Goal: Communication & Community: Share content

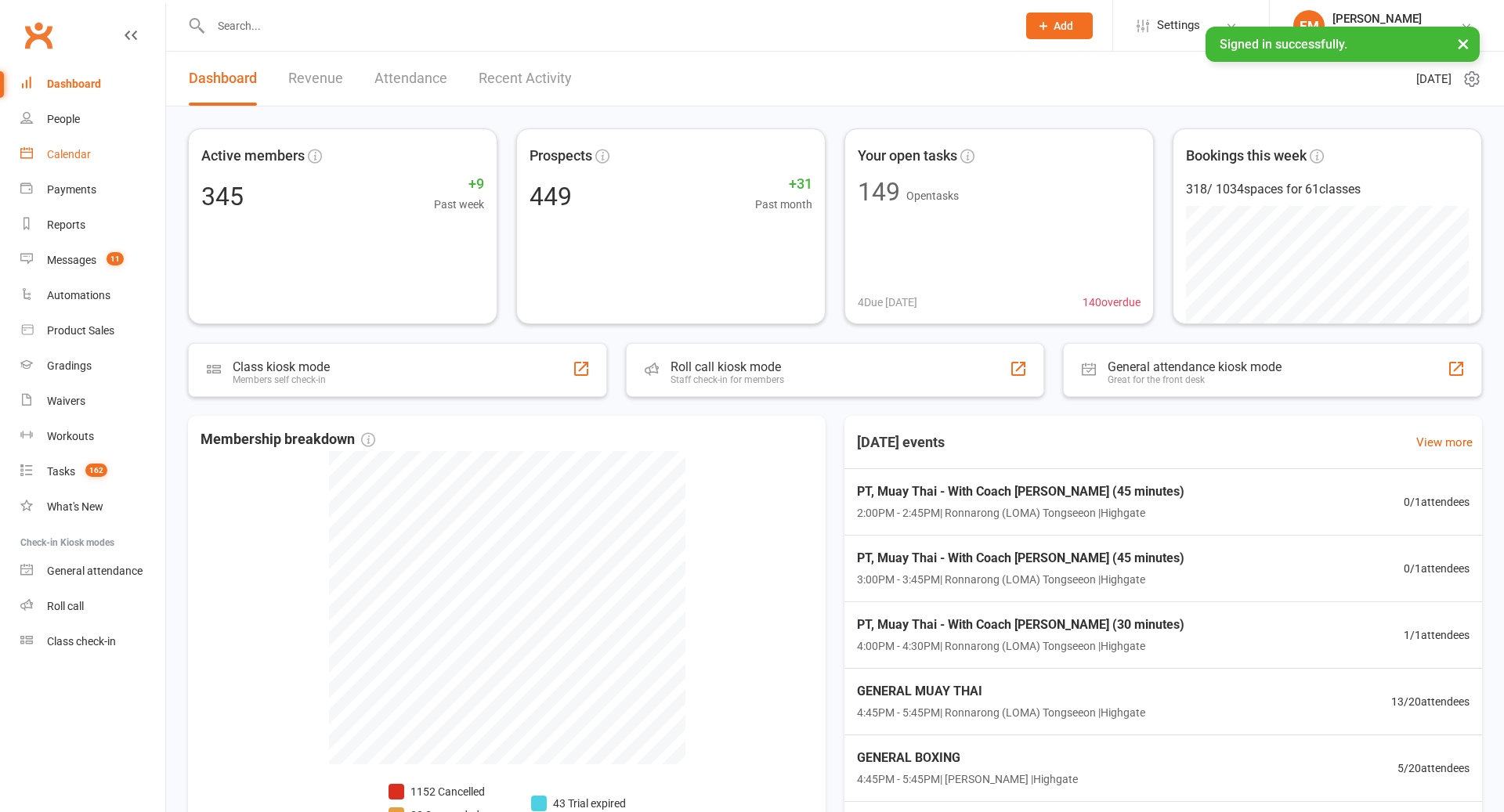
click at [55, 150] on div "Calendar" at bounding box center [68, 154] width 44 height 13
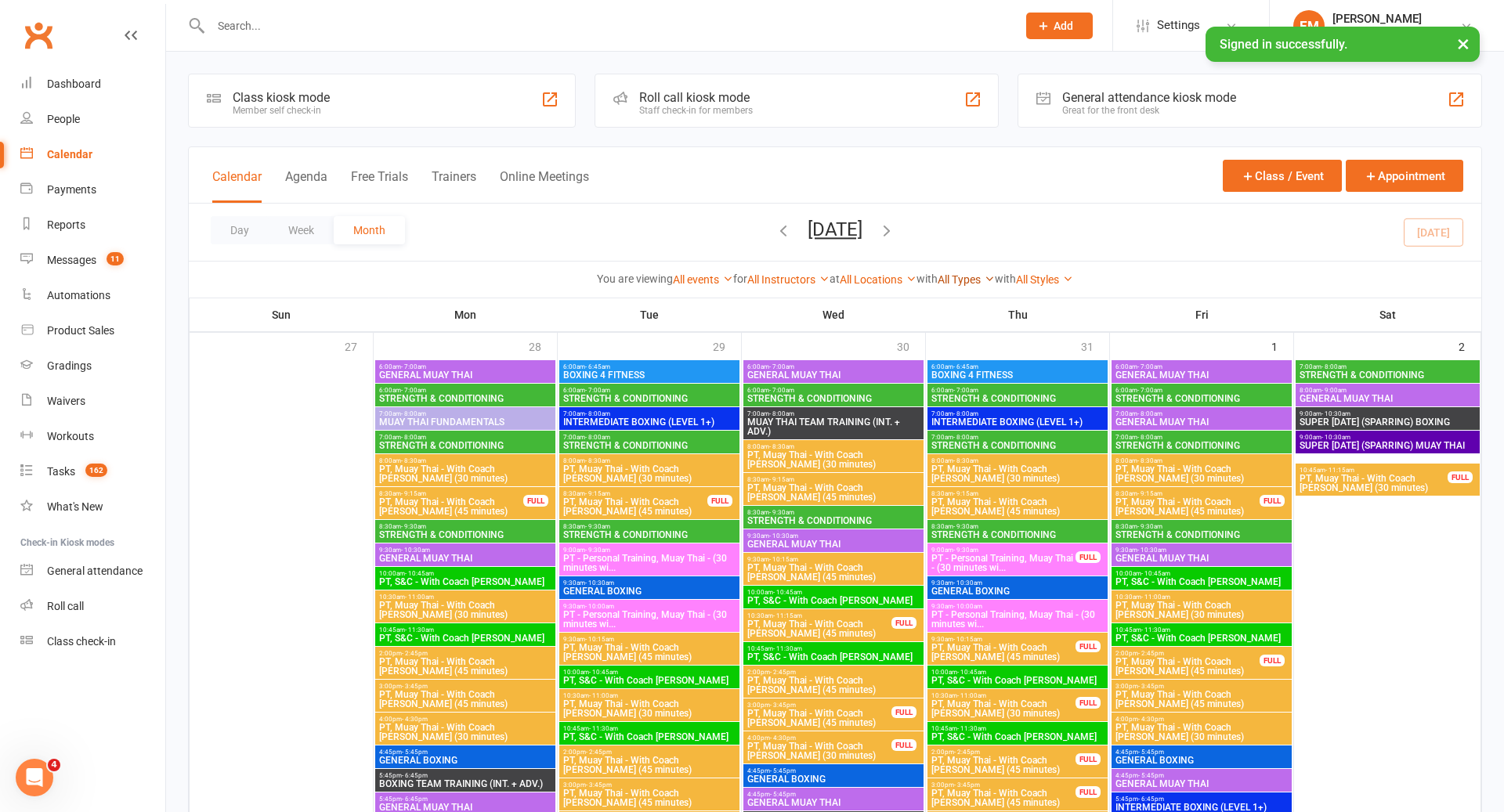
click at [962, 278] on link "All Types" at bounding box center [967, 279] width 58 height 13
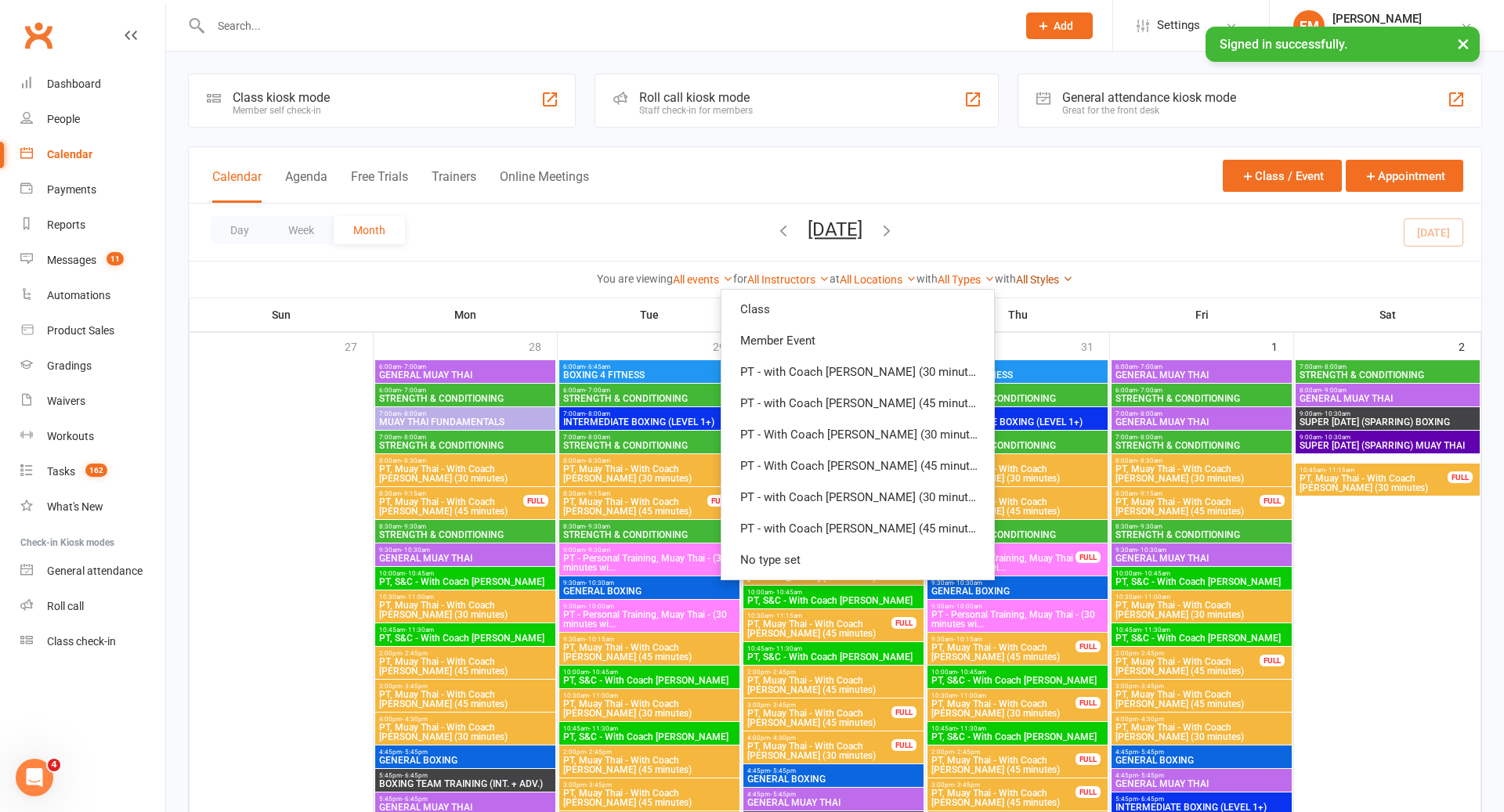
click at [1047, 276] on link "All Styles" at bounding box center [1045, 279] width 58 height 13
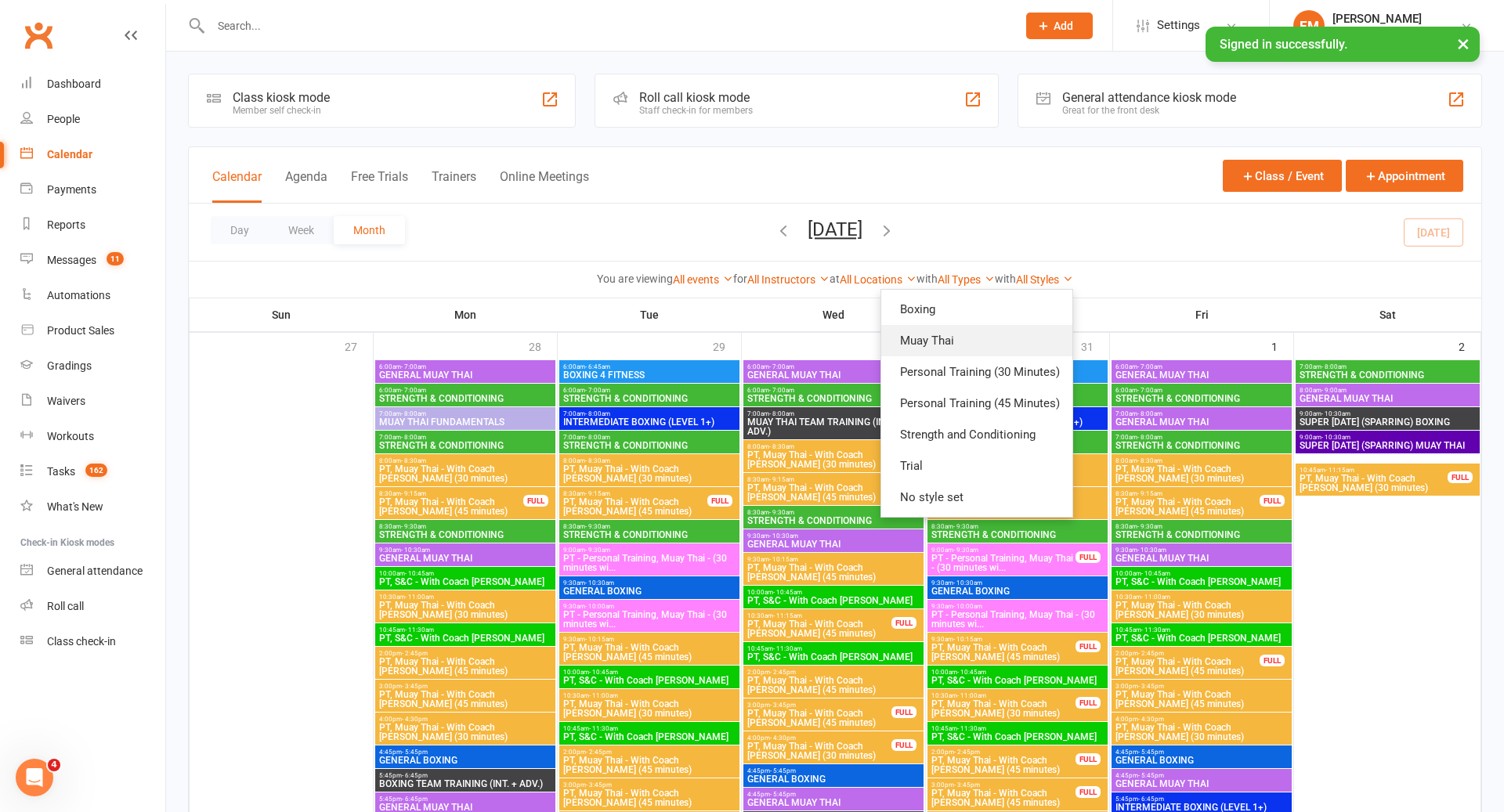
click at [980, 341] on link "Muay Thai" at bounding box center [977, 340] width 191 height 31
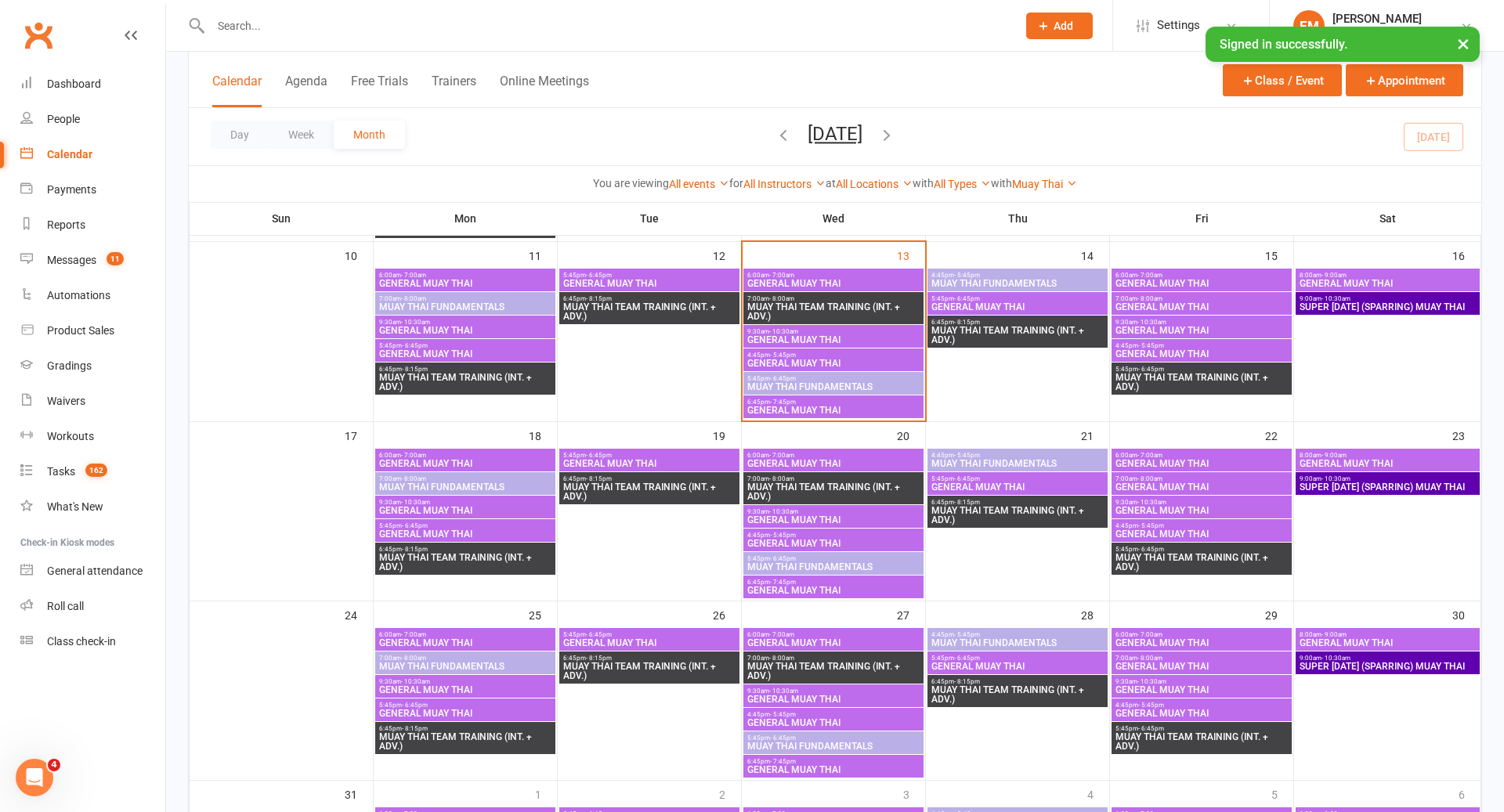
scroll to position [425, 0]
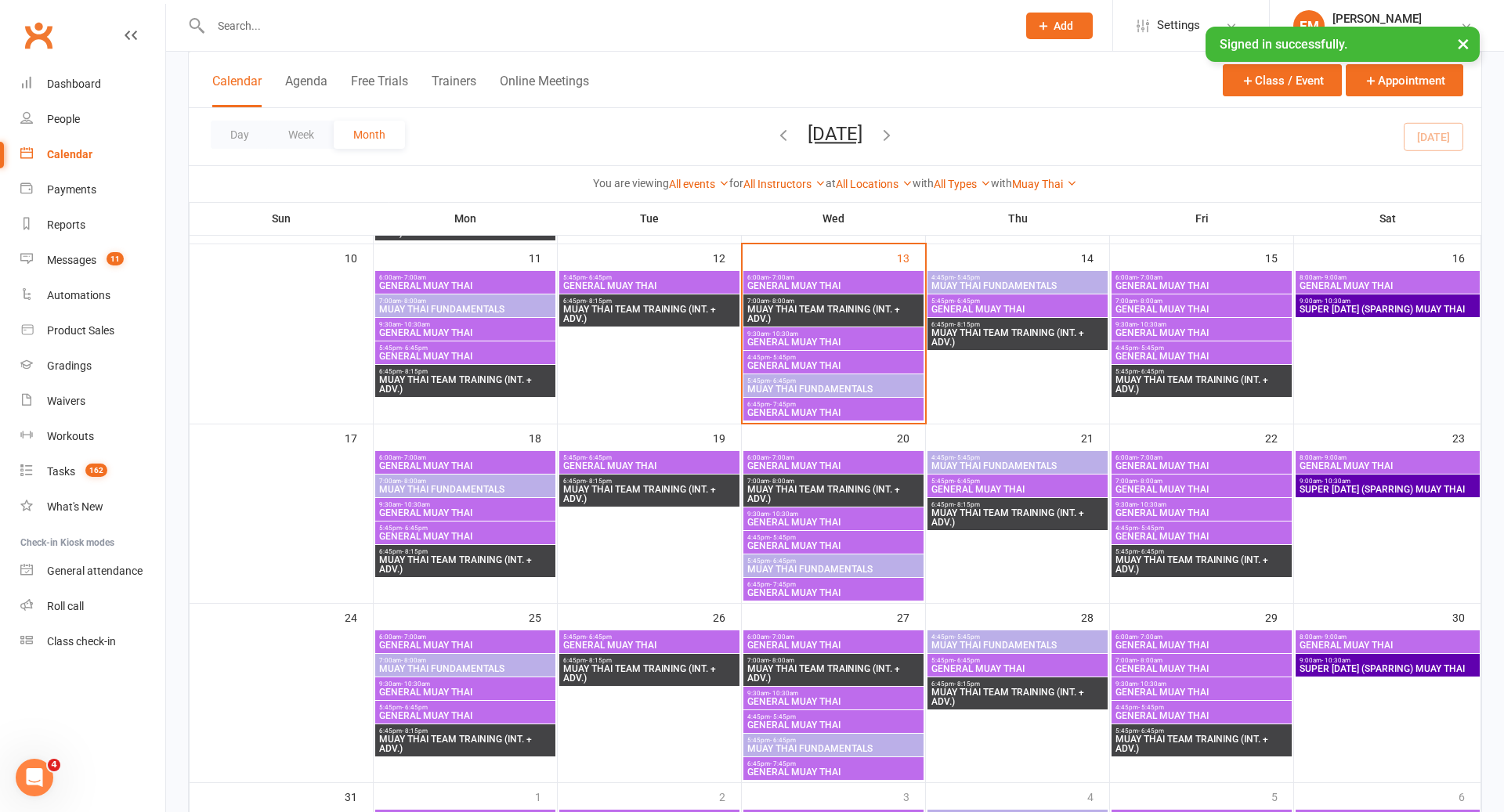
drag, startPoint x: 695, startPoint y: 22, endPoint x: 701, endPoint y: 15, distance: 9.2
click at [695, 22] on input "text" at bounding box center [606, 26] width 800 height 22
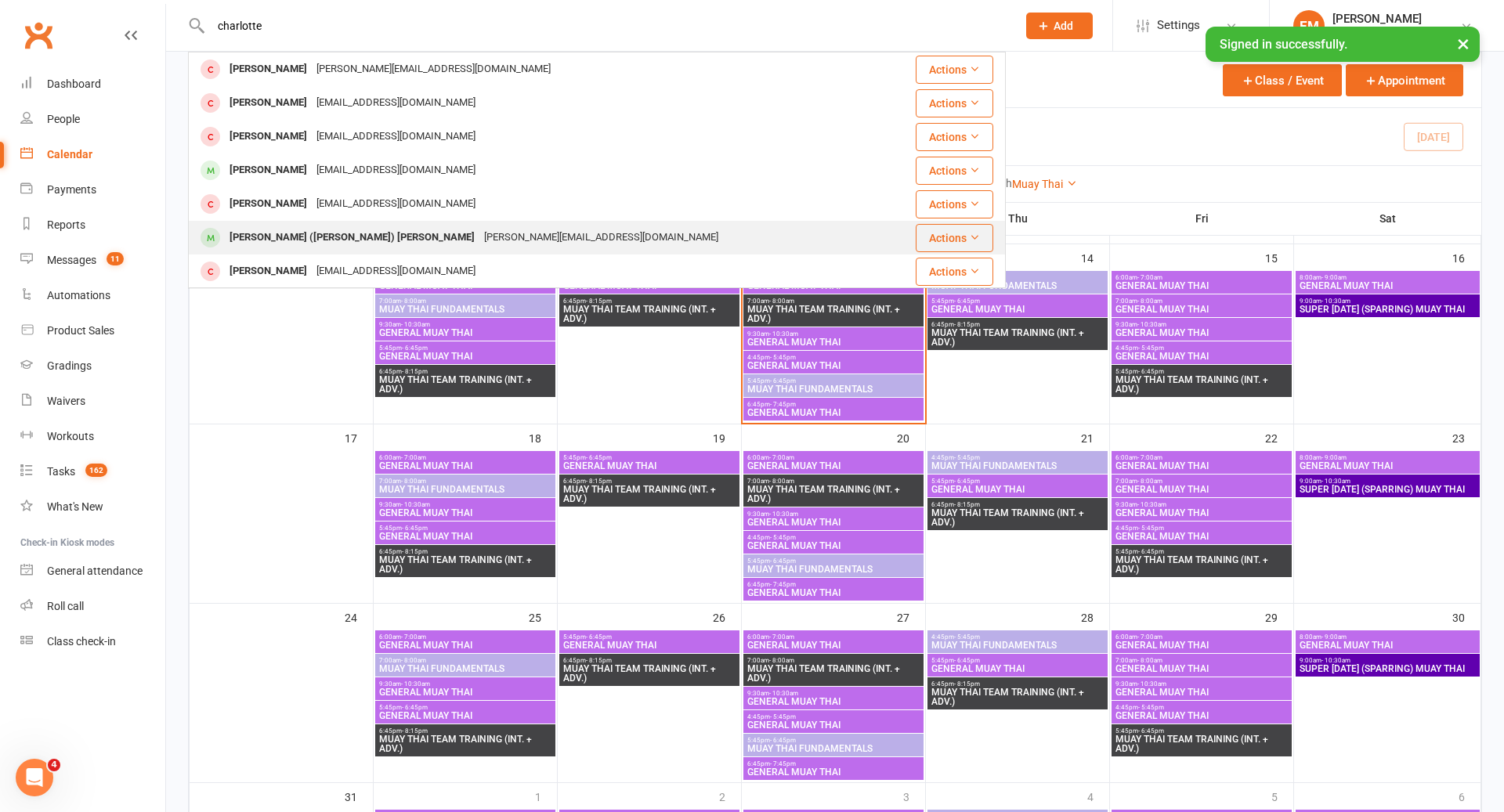
type input "charlotte"
click at [493, 229] on div "[PERSON_NAME] ([PERSON_NAME]) [PERSON_NAME][EMAIL_ADDRESS][DOMAIN_NAME]" at bounding box center [538, 238] width 698 height 32
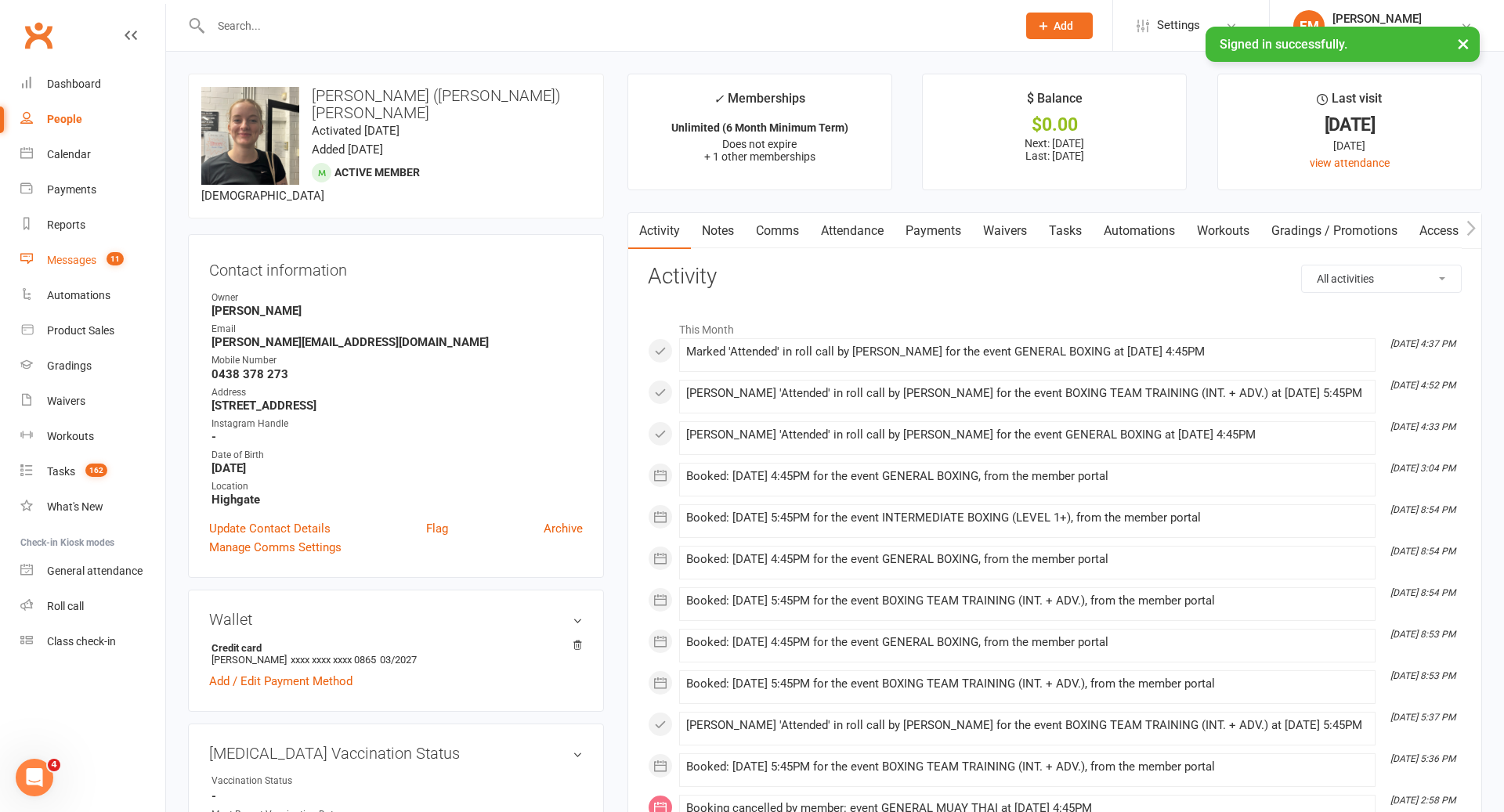
click at [93, 254] on div "Messages" at bounding box center [71, 260] width 49 height 13
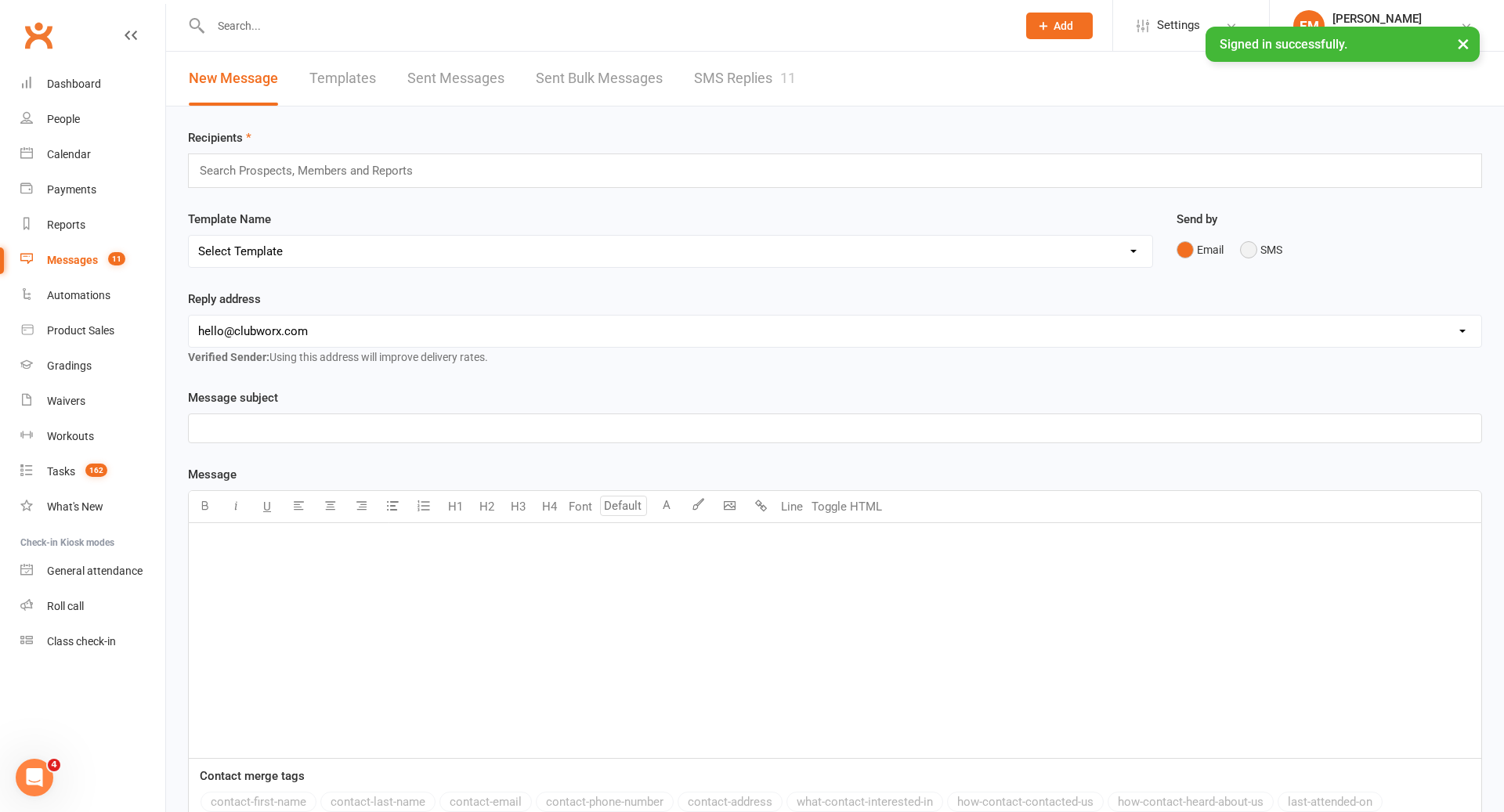
click at [1253, 242] on button "SMS" at bounding box center [1261, 250] width 42 height 30
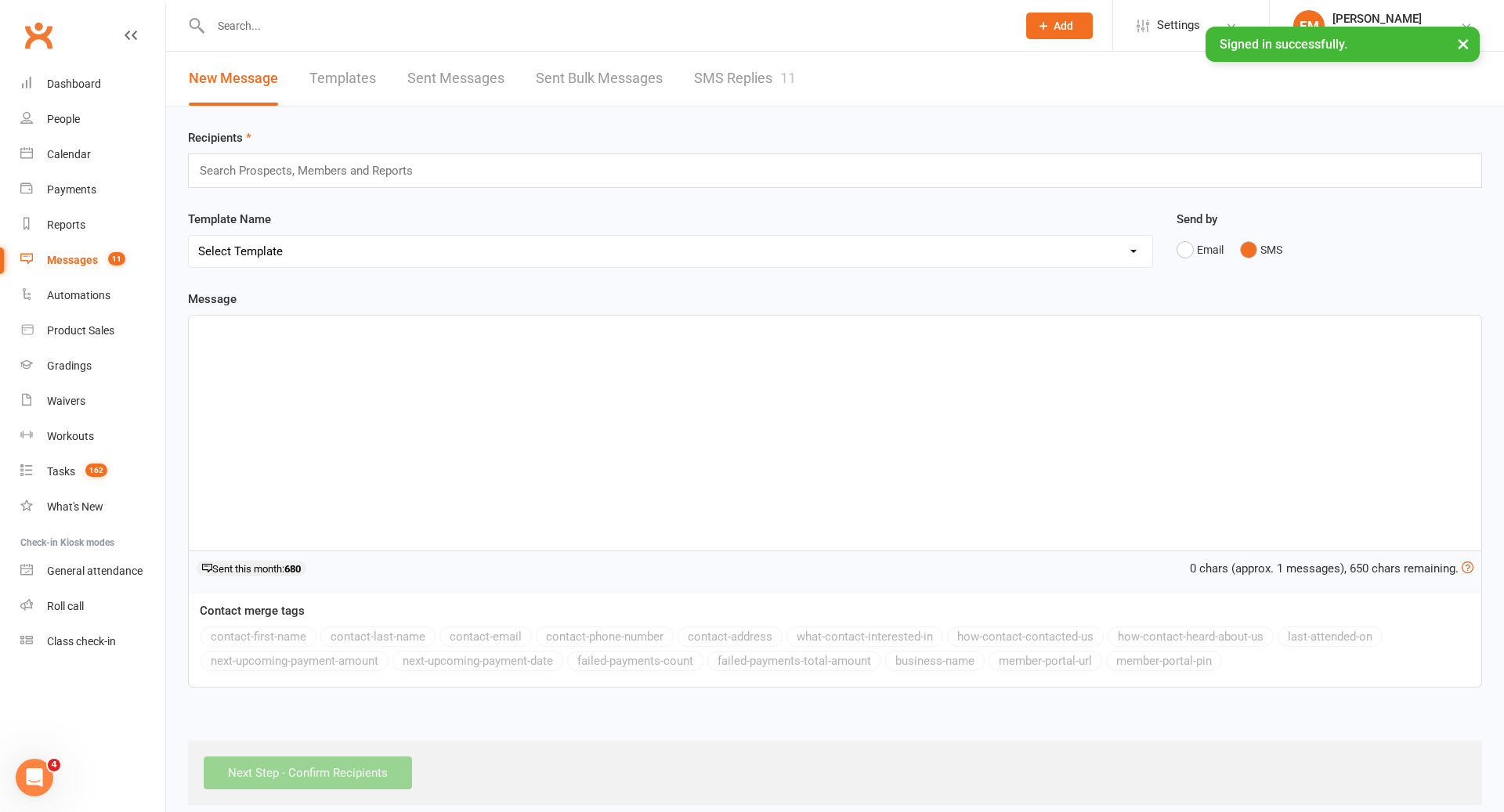
click at [989, 395] on div "﻿" at bounding box center [835, 433] width 1293 height 235
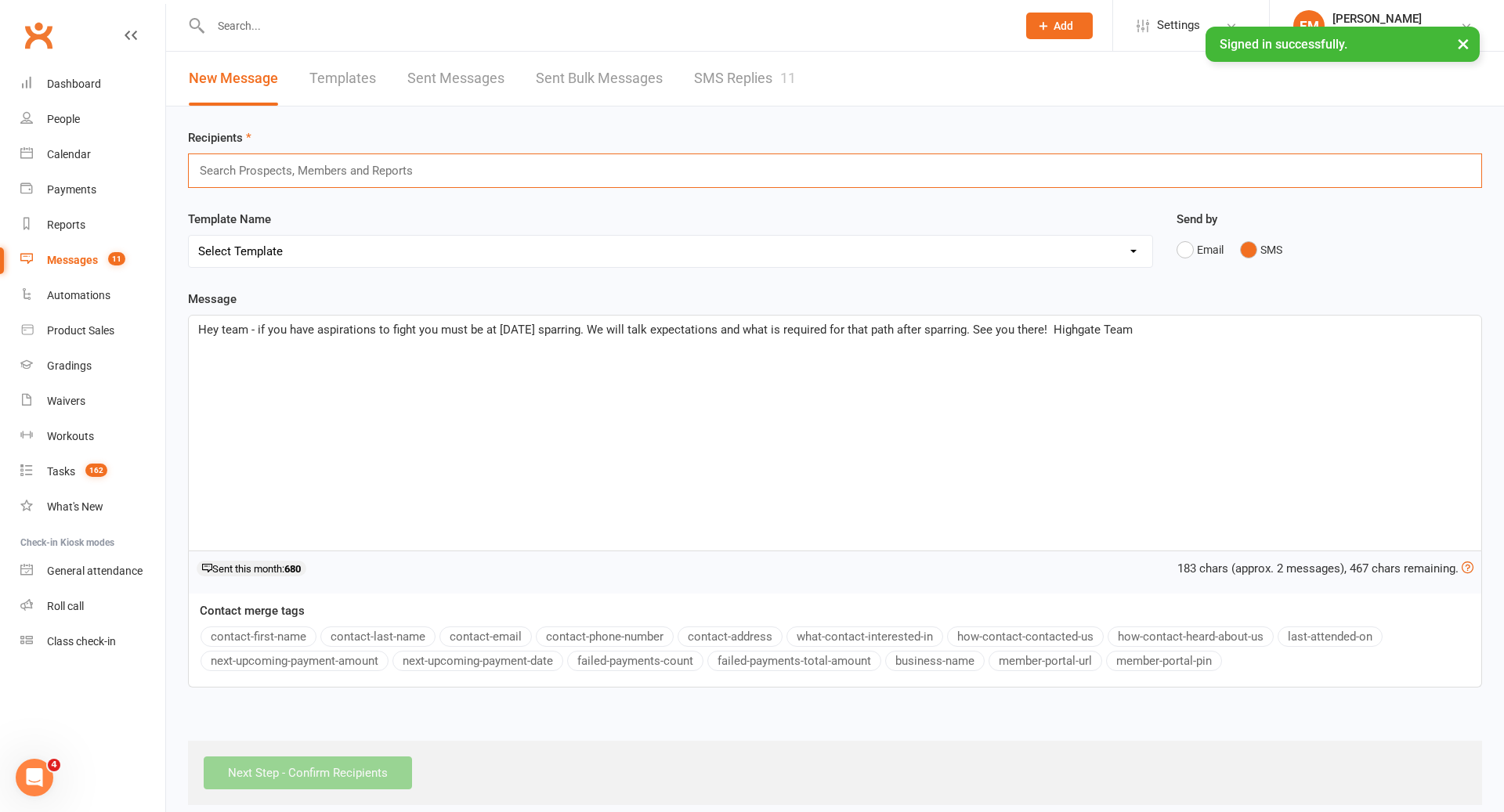
click at [347, 168] on input "text" at bounding box center [314, 171] width 230 height 21
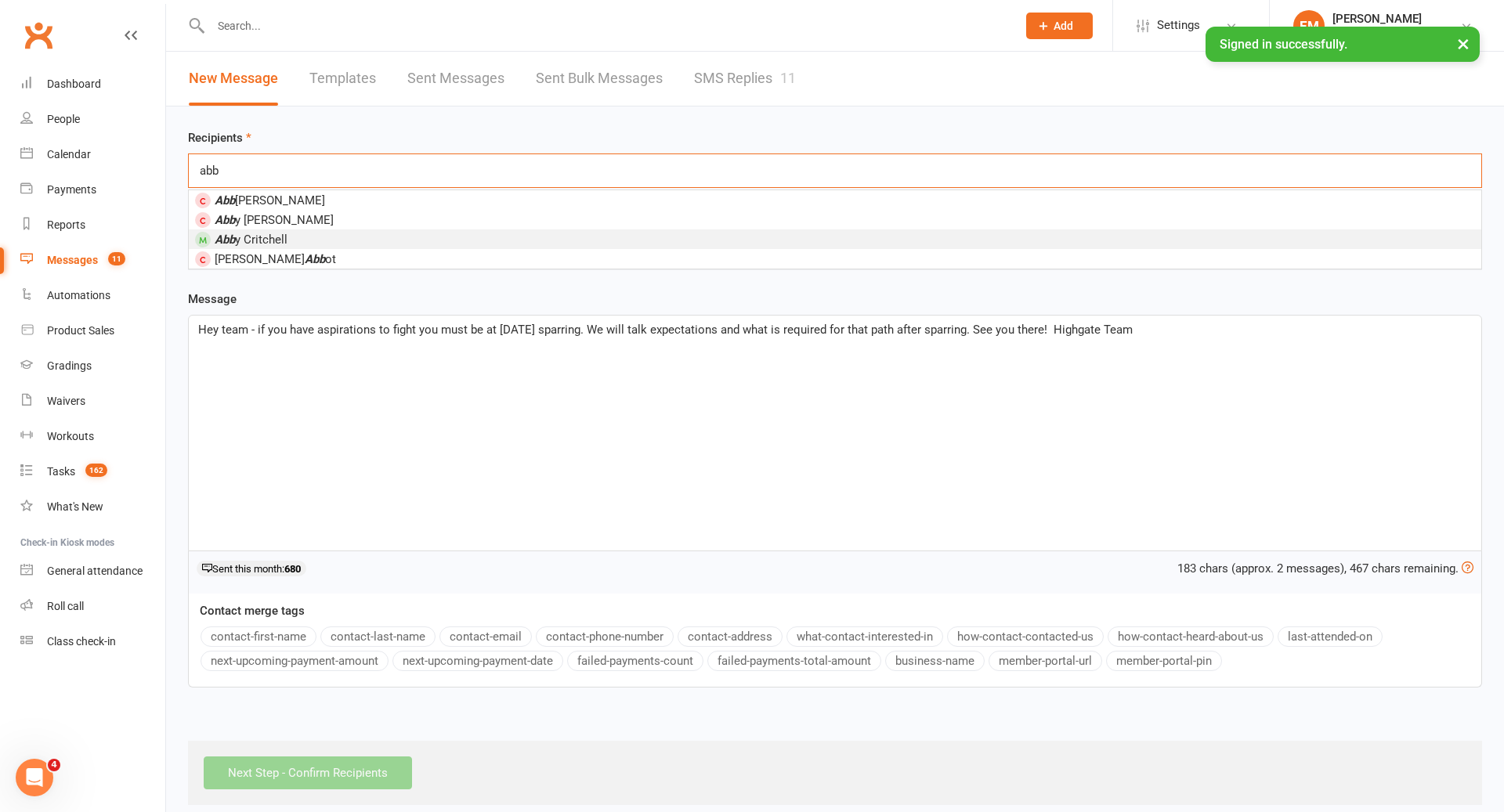
type input "abb"
click at [294, 235] on li "Abb y Critchell" at bounding box center [835, 240] width 1293 height 20
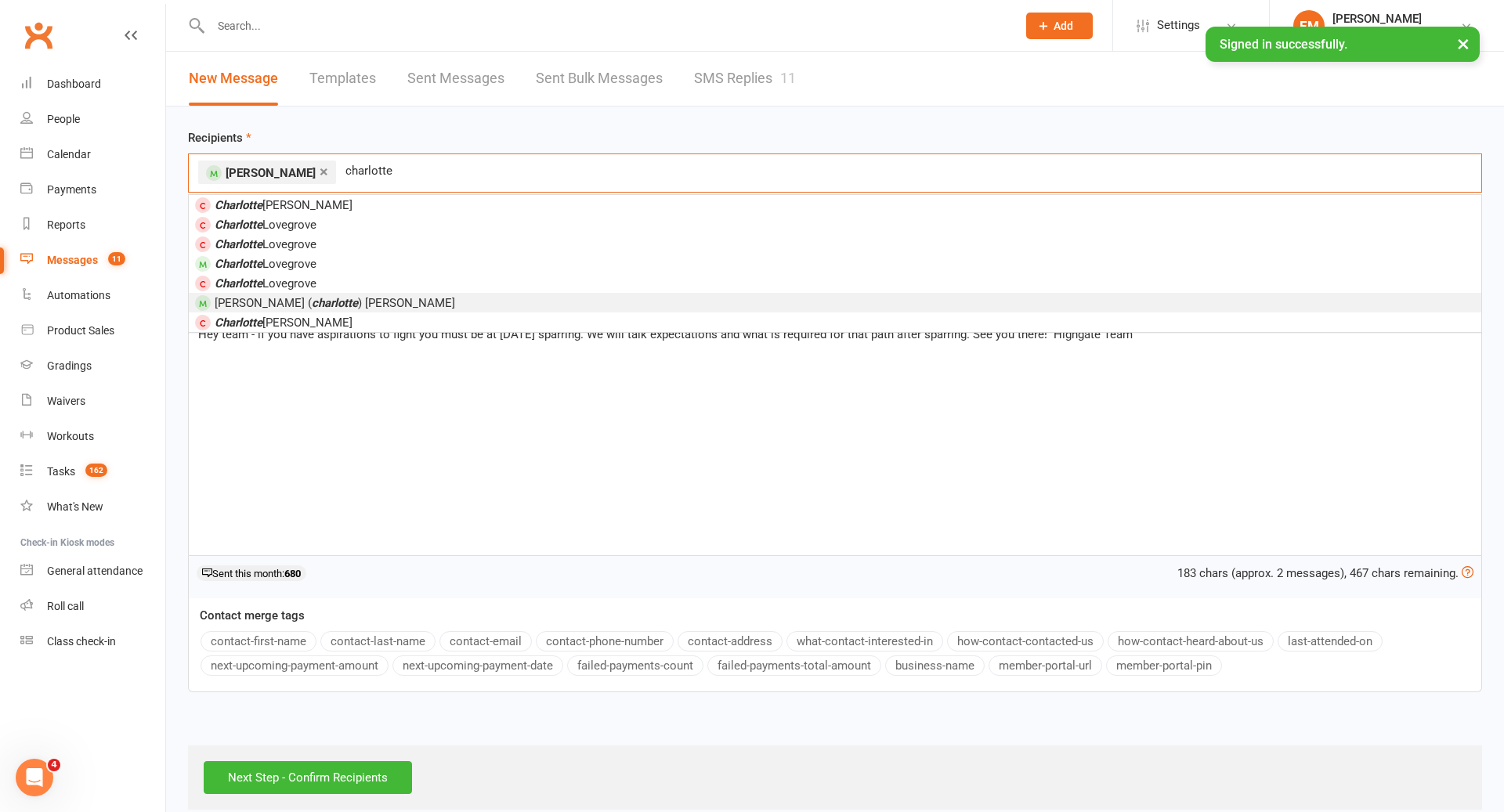
type input "charlotte"
click at [316, 304] on span "[PERSON_NAME] ( [PERSON_NAME] ) [PERSON_NAME]" at bounding box center [335, 304] width 241 height 14
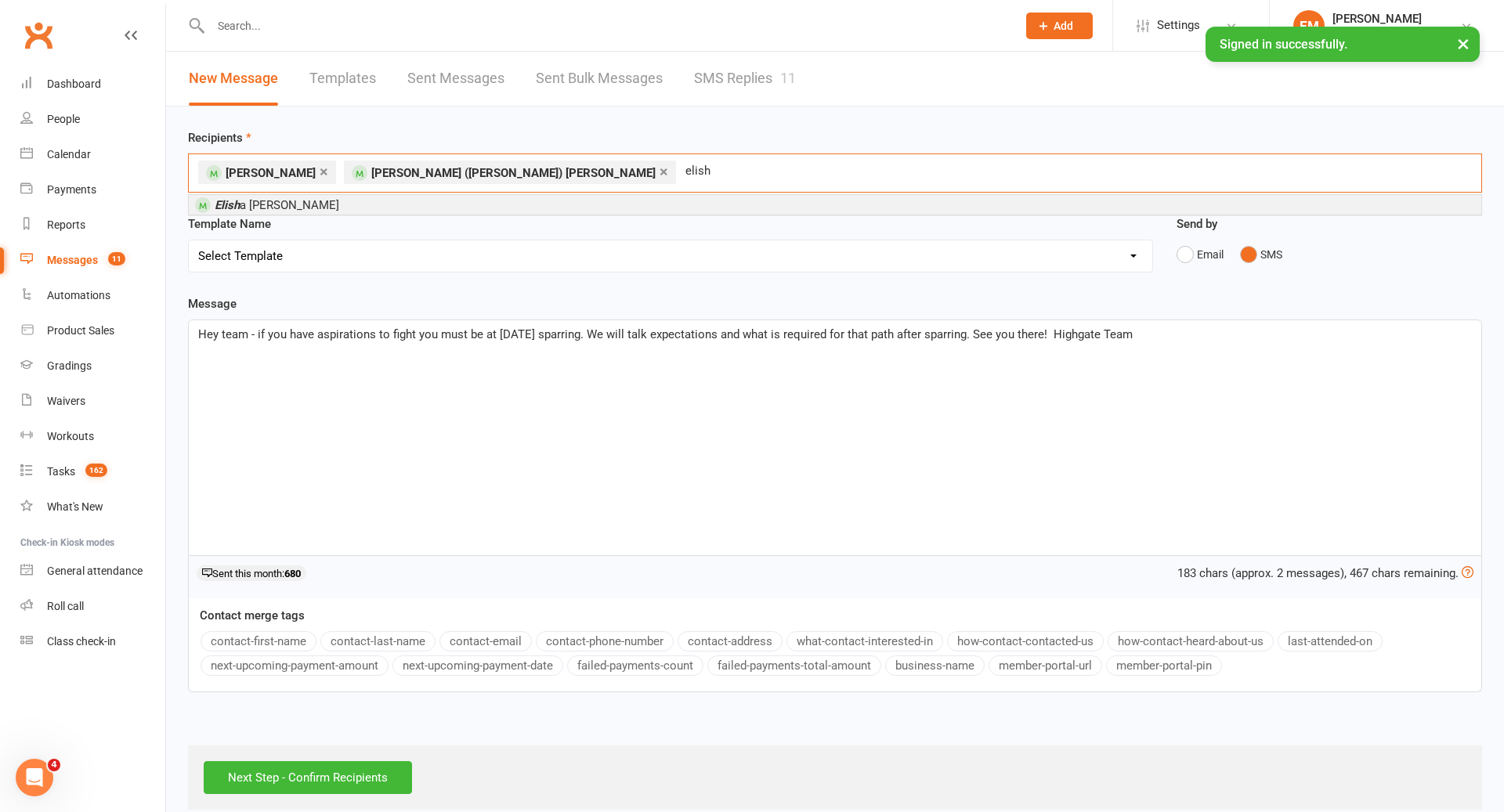
click at [605, 176] on div "× [PERSON_NAME] × [PERSON_NAME] ([PERSON_NAME]) [PERSON_NAME] [PERSON_NAME]" at bounding box center [835, 173] width 1295 height 40
type input "elisha"
click at [551, 199] on li "[PERSON_NAME]" at bounding box center [835, 205] width 1293 height 20
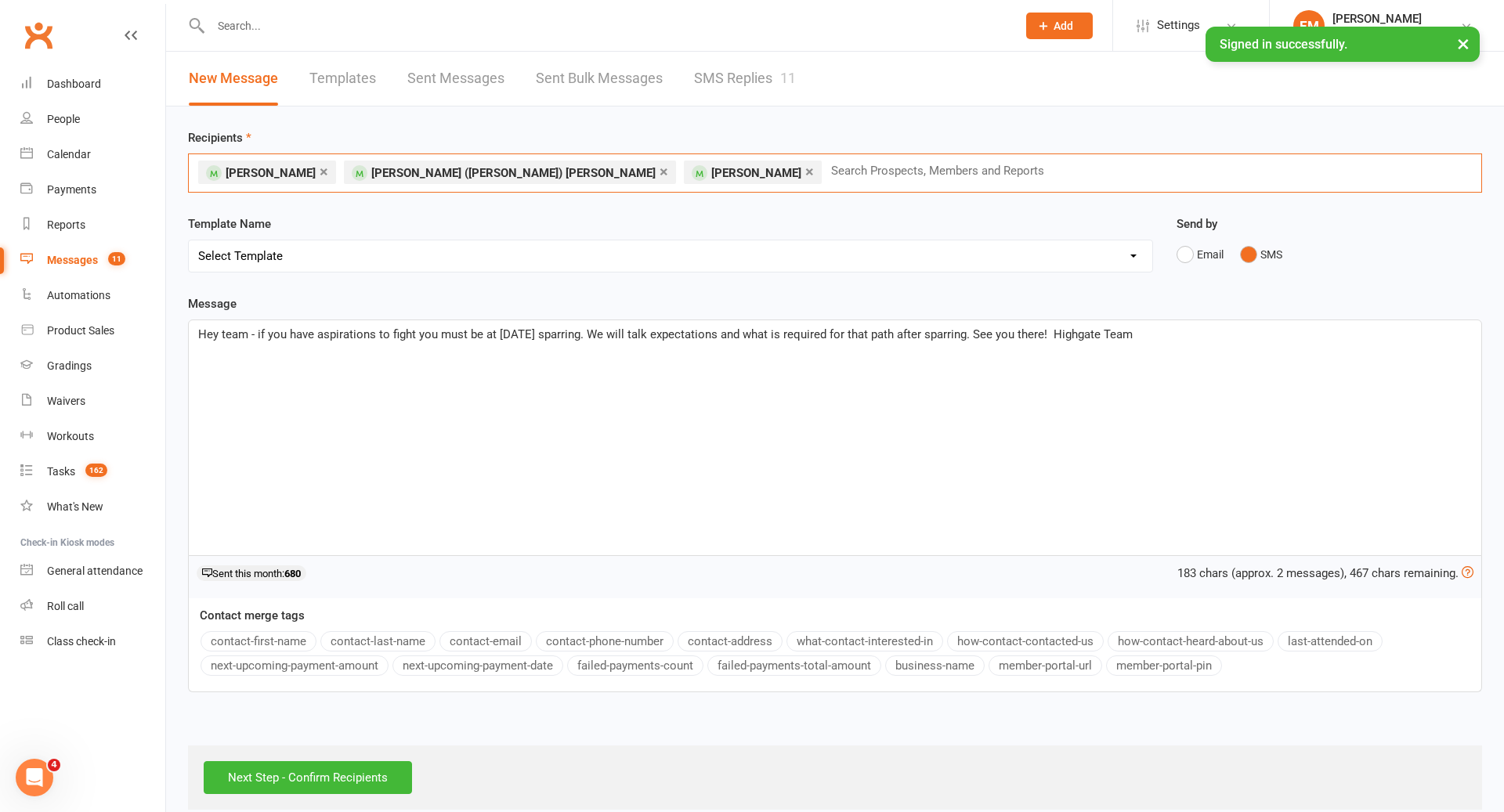
click at [875, 334] on span "Hey team - if you have aspirations to fight you must be at [DATE] sparring. We …" at bounding box center [666, 335] width 934 height 14
click at [898, 333] on span "Hey team - if you have aspirations to fight you must be at [DATE] sparring. We …" at bounding box center [666, 335] width 934 height 14
click at [925, 333] on span "Hey team - if you have aspirations to fight you must be at [DATE] sparring. We …" at bounding box center [666, 335] width 934 height 14
click at [995, 344] on div "Hey team - if you have aspirations to fight you must be at [DATE] sparring. We …" at bounding box center [835, 438] width 1293 height 235
click at [995, 334] on span "Hey team - if you have aspirations to fight you must be at [DATE] sparring. We …" at bounding box center [676, 335] width 955 height 14
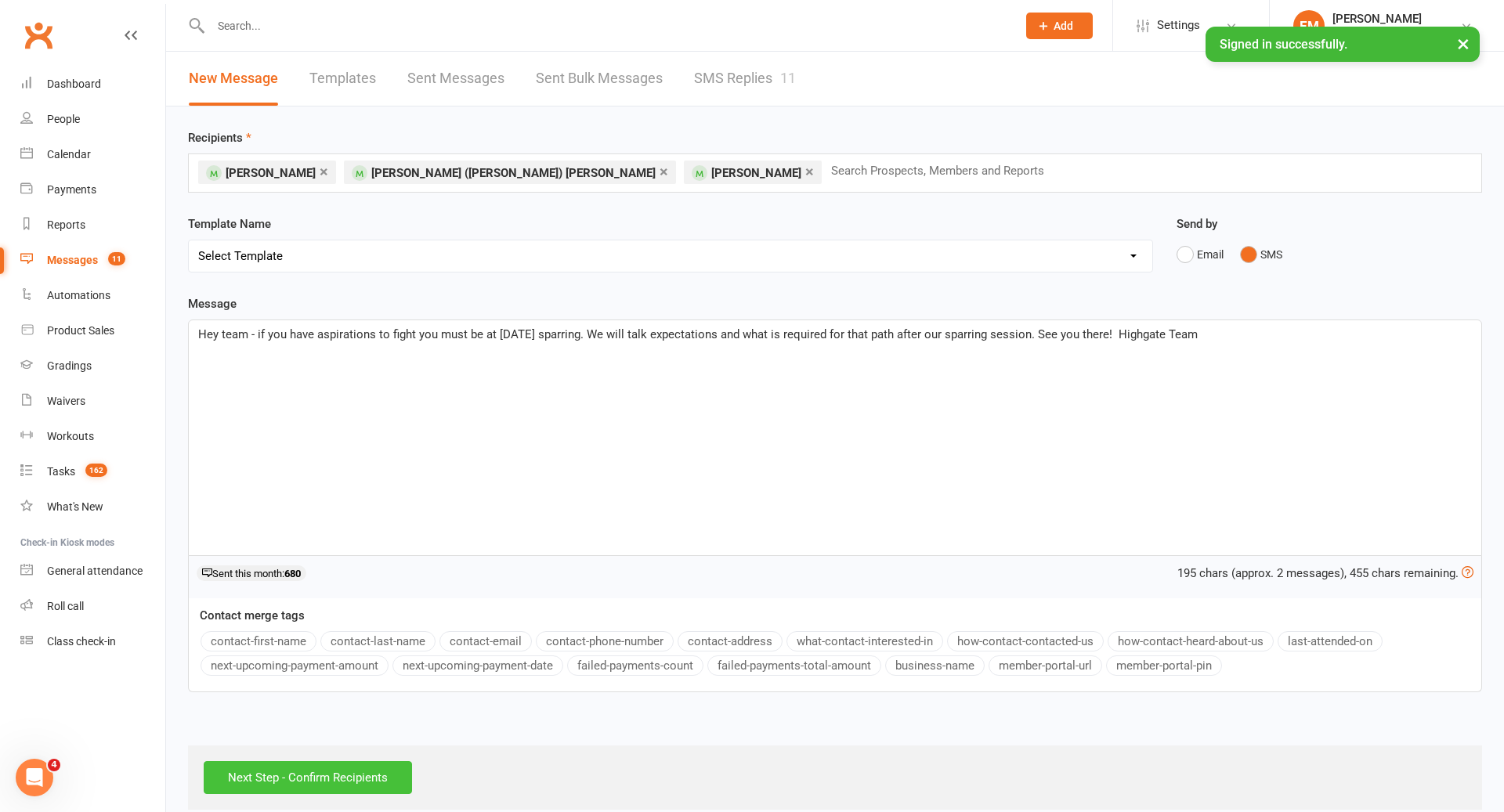
click at [311, 781] on input "Next Step - Confirm Recipients" at bounding box center [308, 778] width 208 height 33
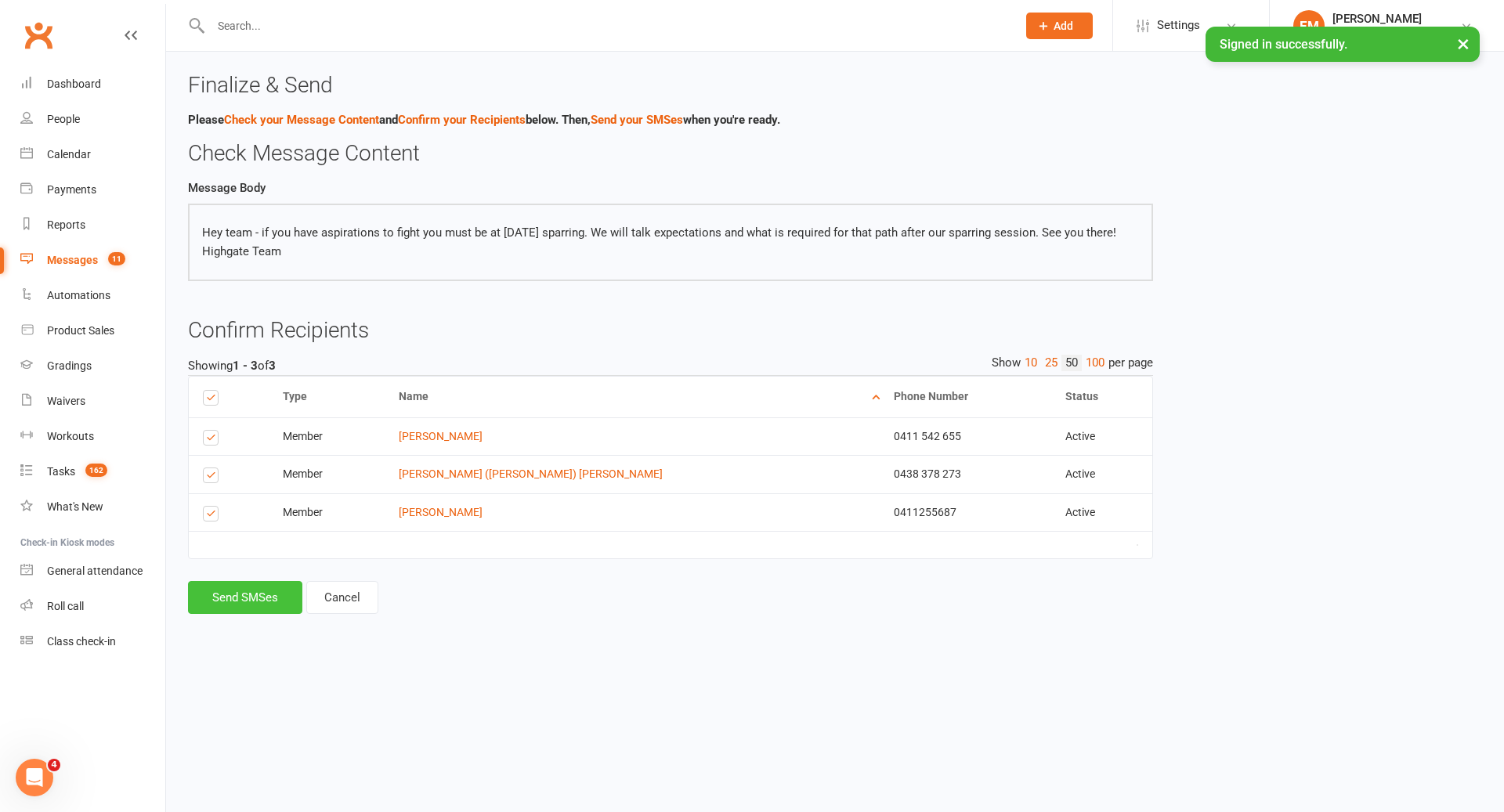
click at [267, 596] on button "Send SMSes" at bounding box center [244, 597] width 114 height 33
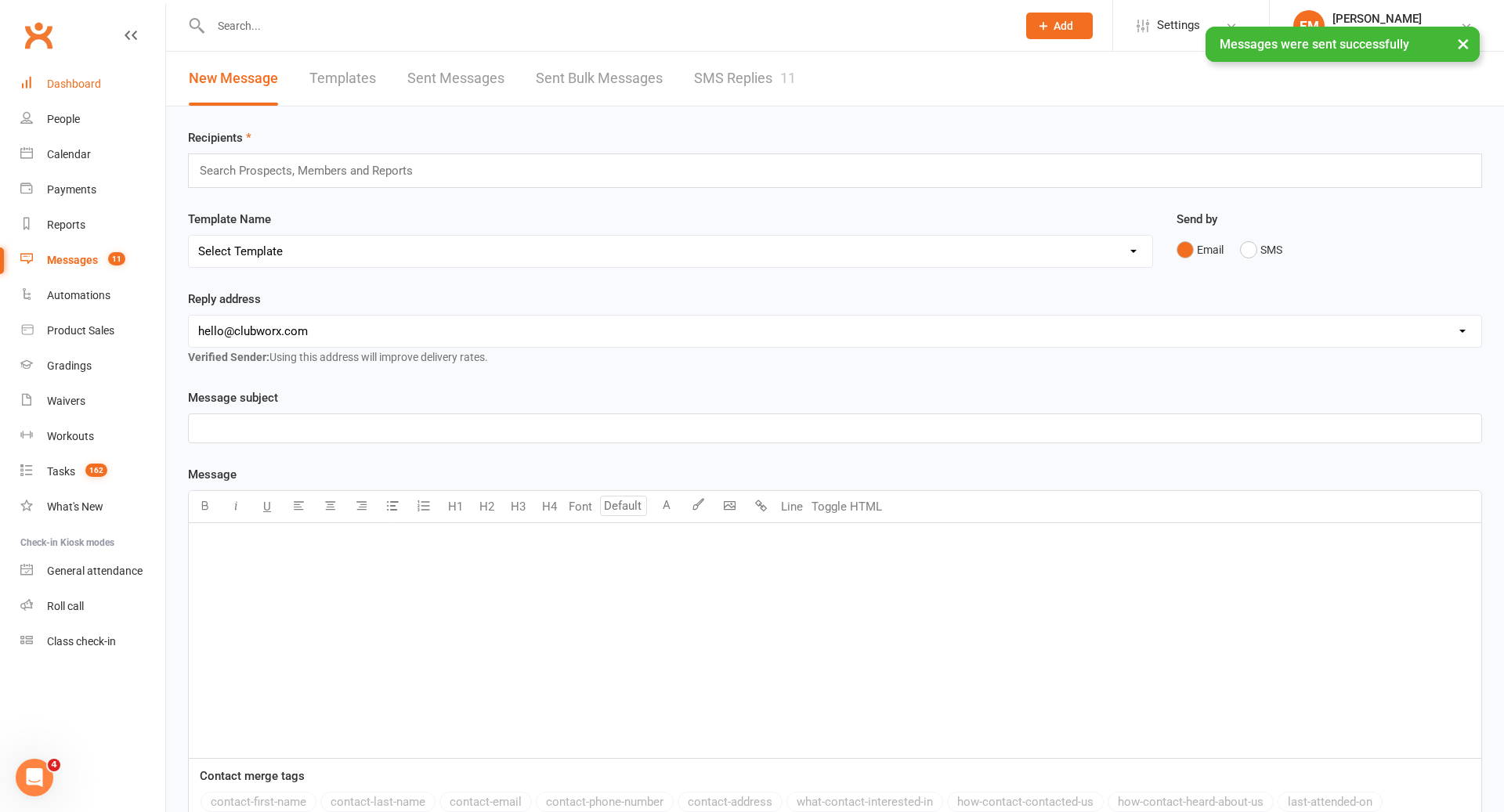
click at [84, 78] on div "Dashboard" at bounding box center [74, 84] width 54 height 13
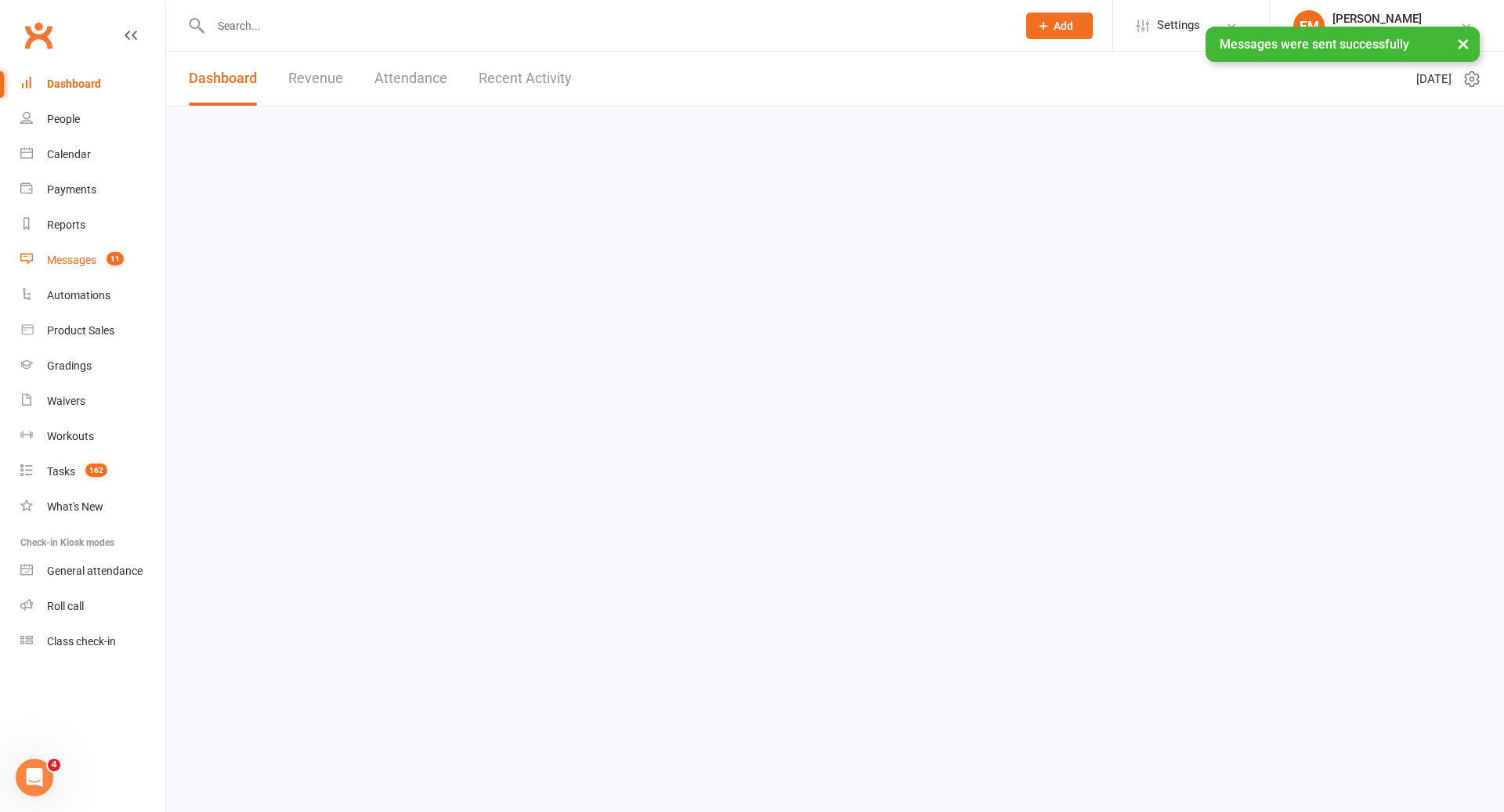
click at [81, 254] on div "Messages" at bounding box center [71, 260] width 49 height 13
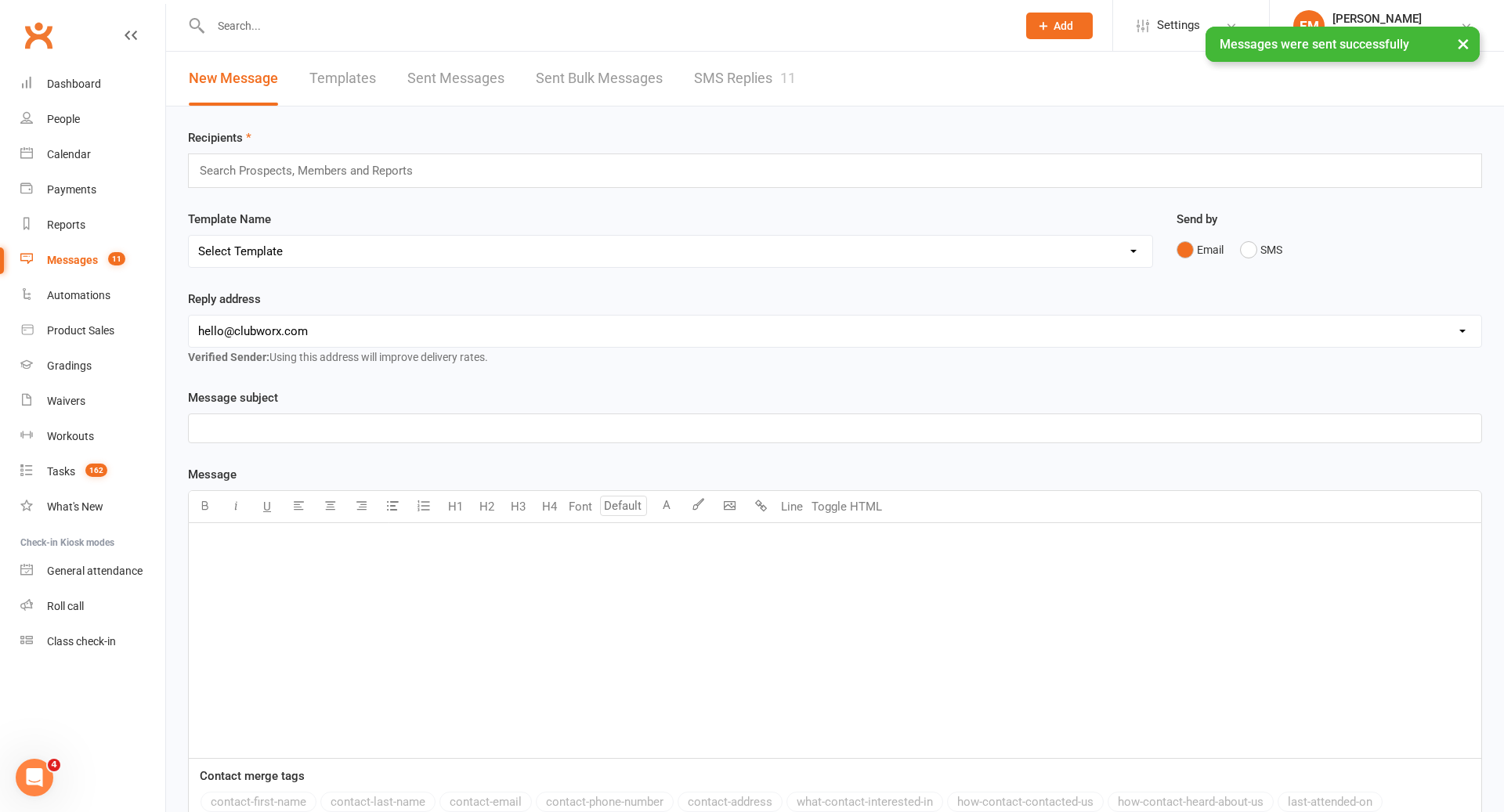
click at [826, 27] on div "× Messages were sent successfully" at bounding box center [742, 27] width 1484 height 0
click at [774, 78] on link "SMS Replies 11" at bounding box center [745, 79] width 102 height 54
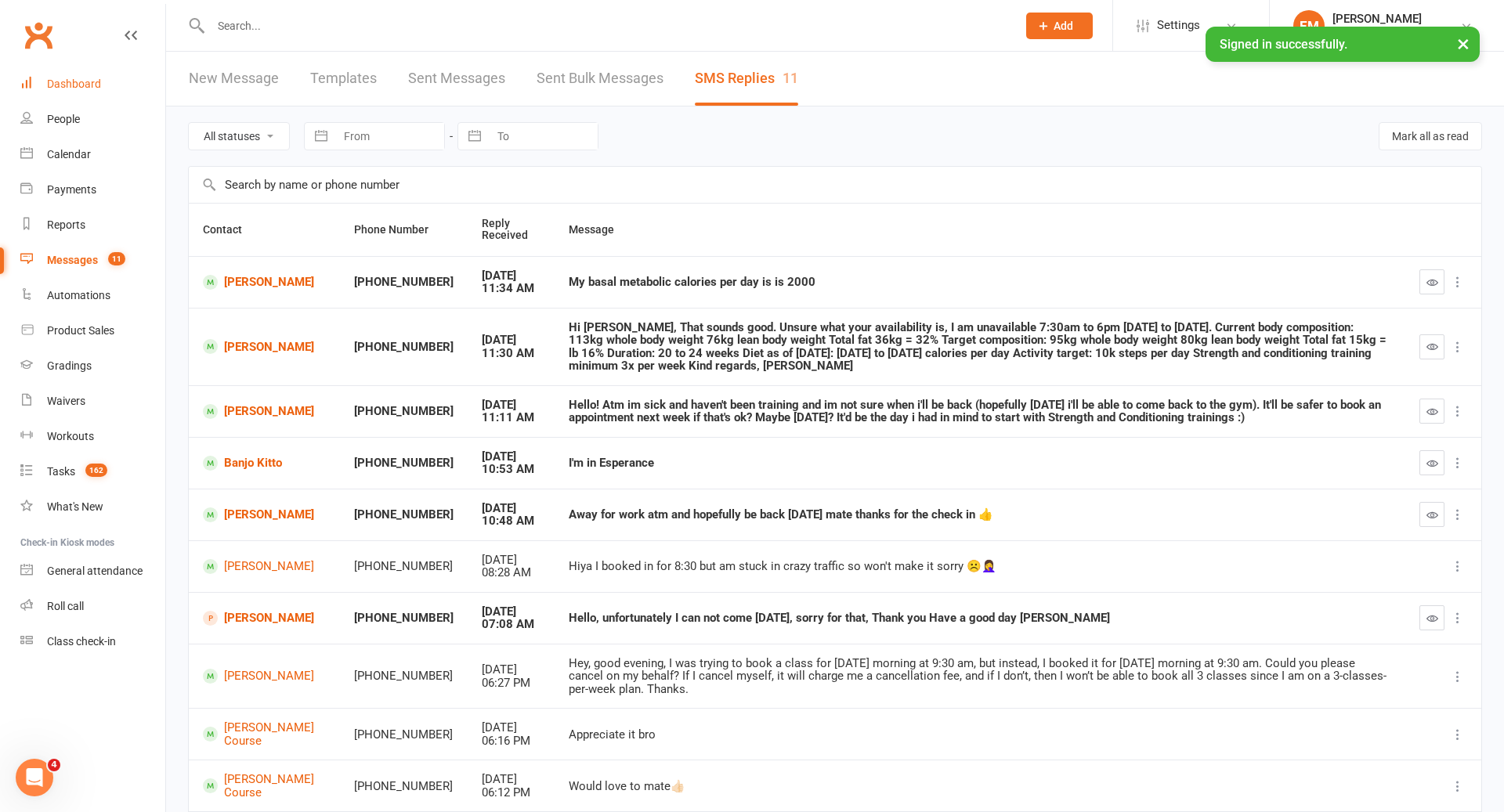
click at [93, 80] on div "Dashboard" at bounding box center [74, 84] width 54 height 13
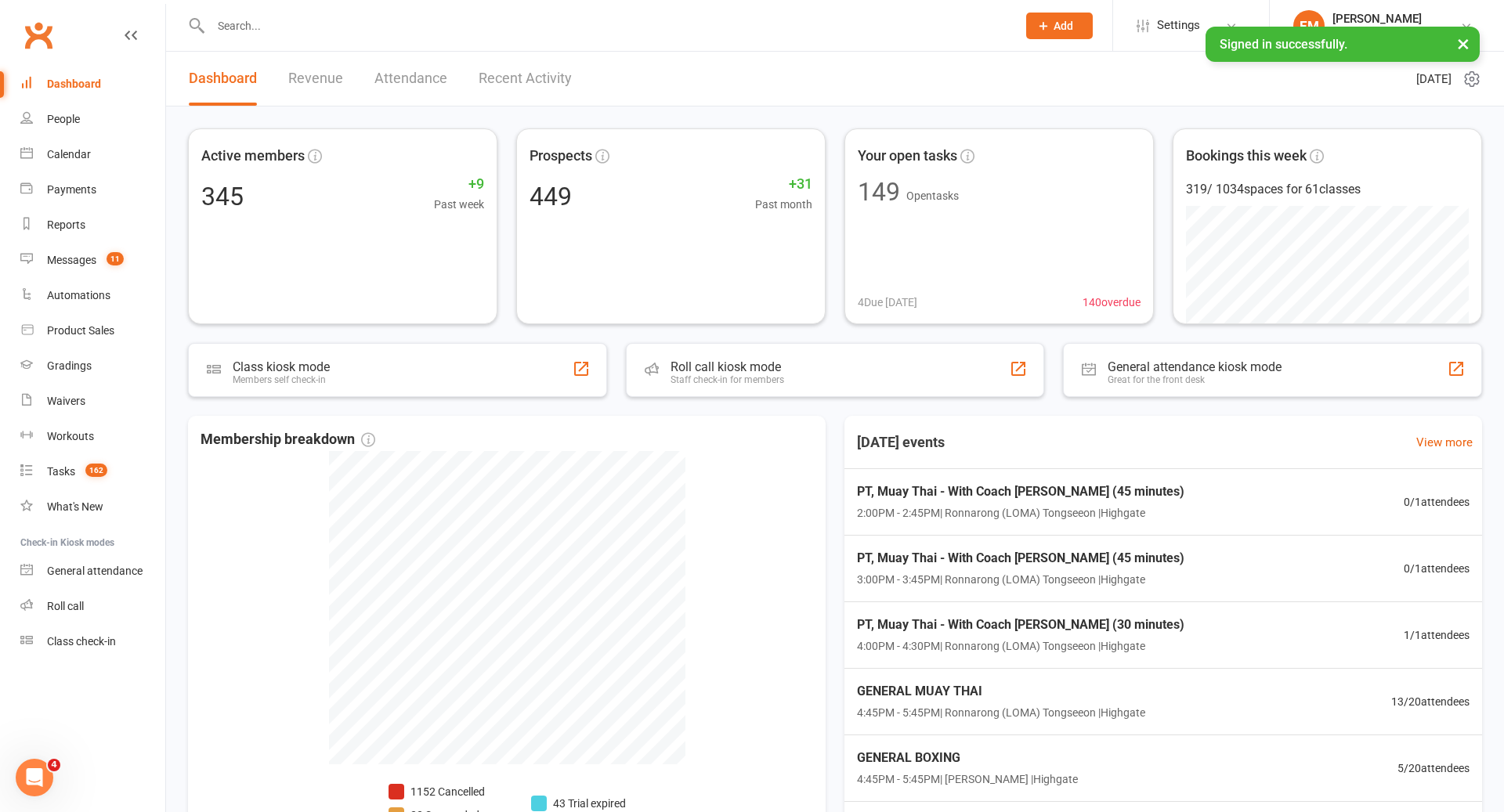
click at [718, 50] on div at bounding box center [597, 25] width 818 height 51
click at [246, 20] on input "text" at bounding box center [606, 26] width 800 height 22
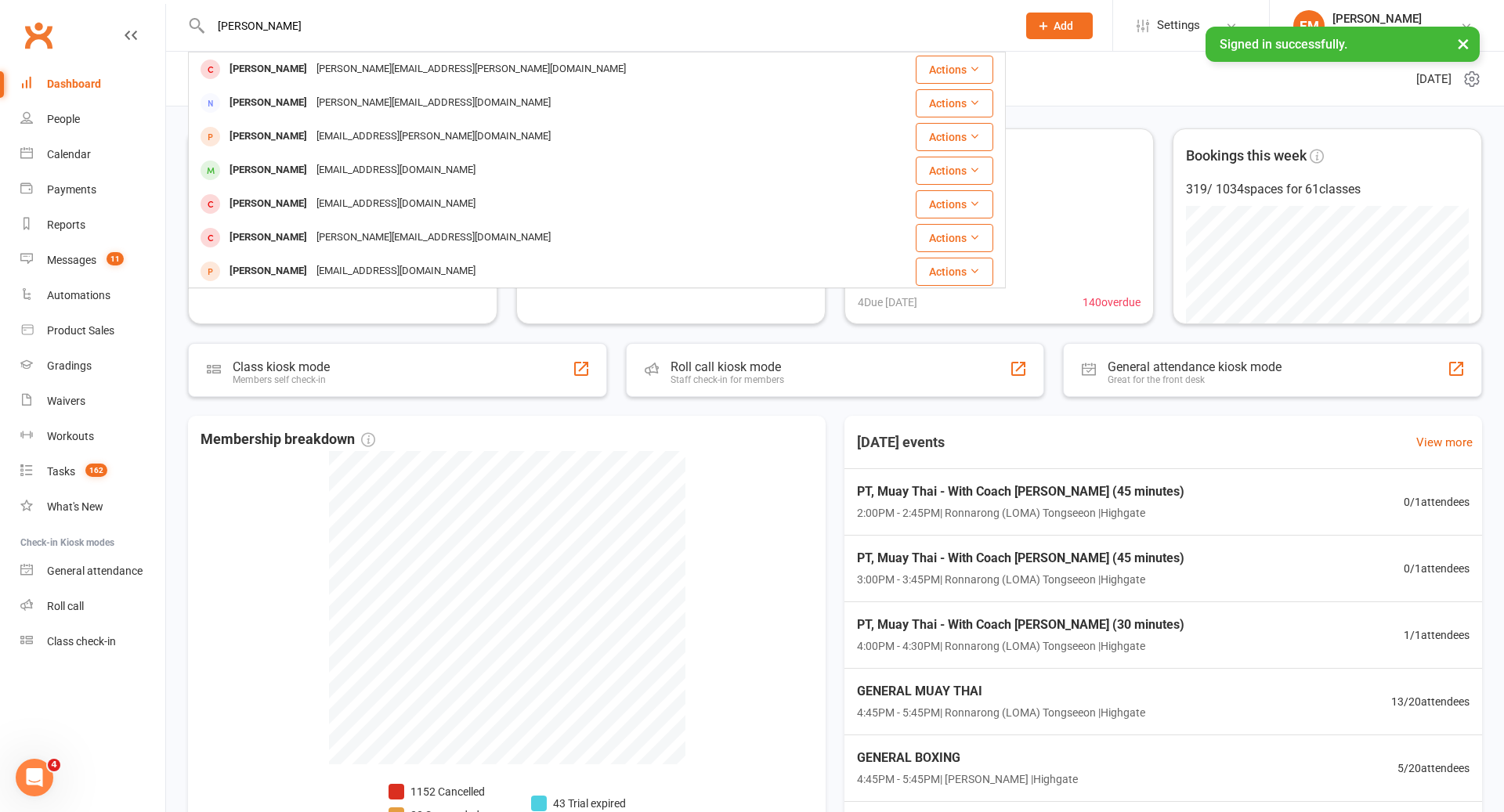
type input "[PERSON_NAME]"
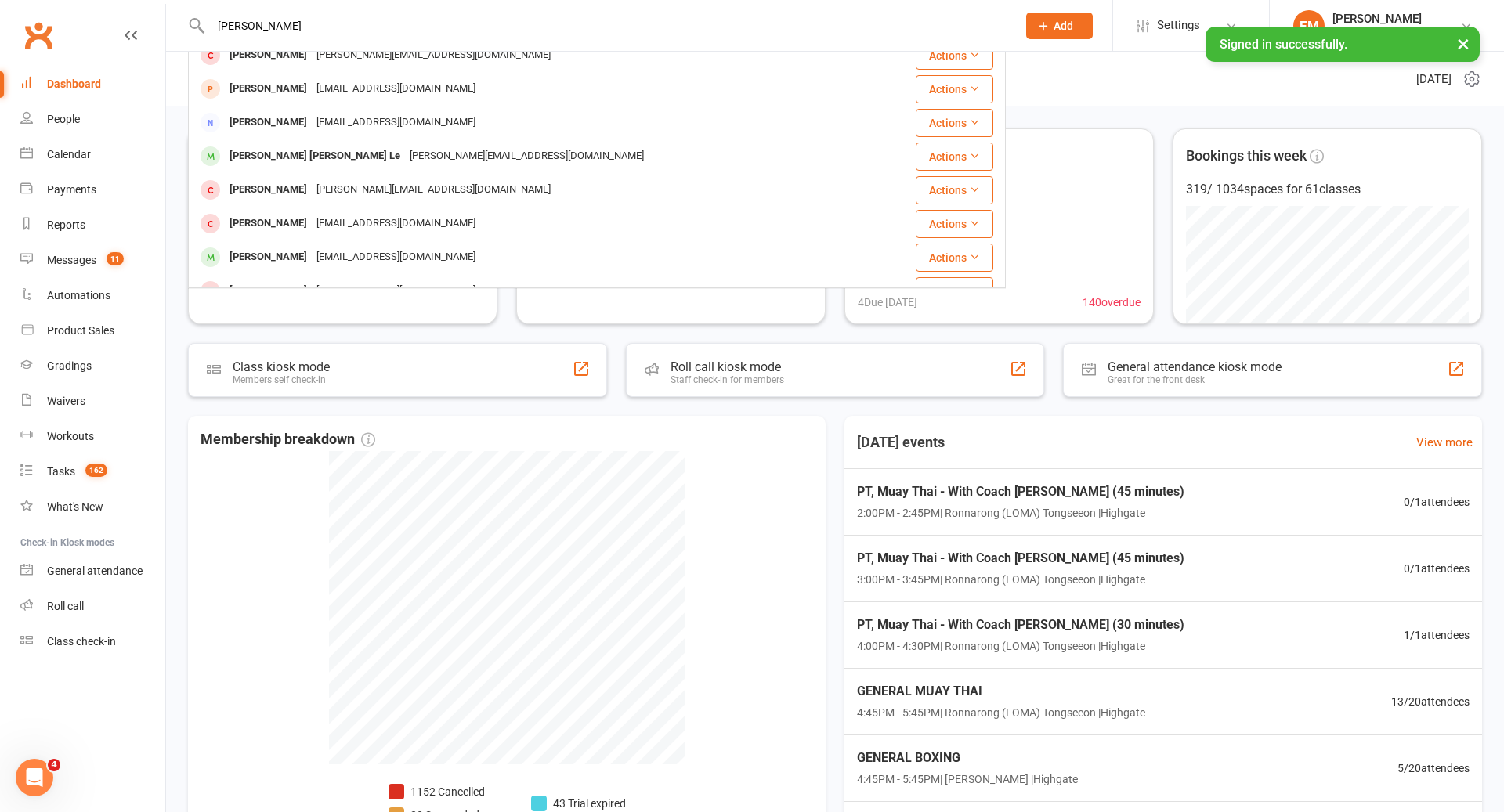
scroll to position [181, 0]
click at [322, 157] on div "[PERSON_NAME] [PERSON_NAME] Le" at bounding box center [314, 156] width 181 height 22
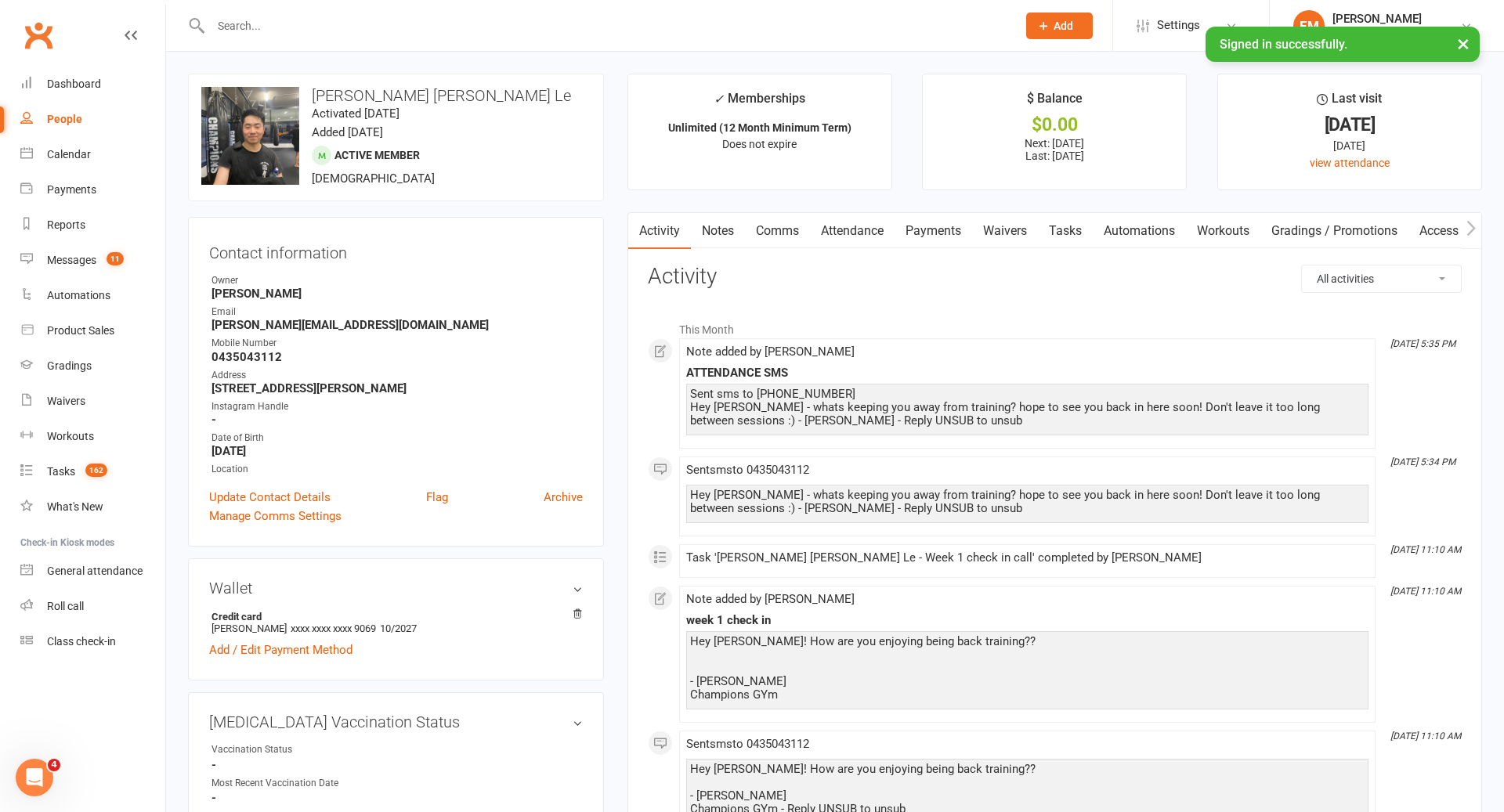
click at [811, 26] on input "text" at bounding box center [606, 26] width 800 height 22
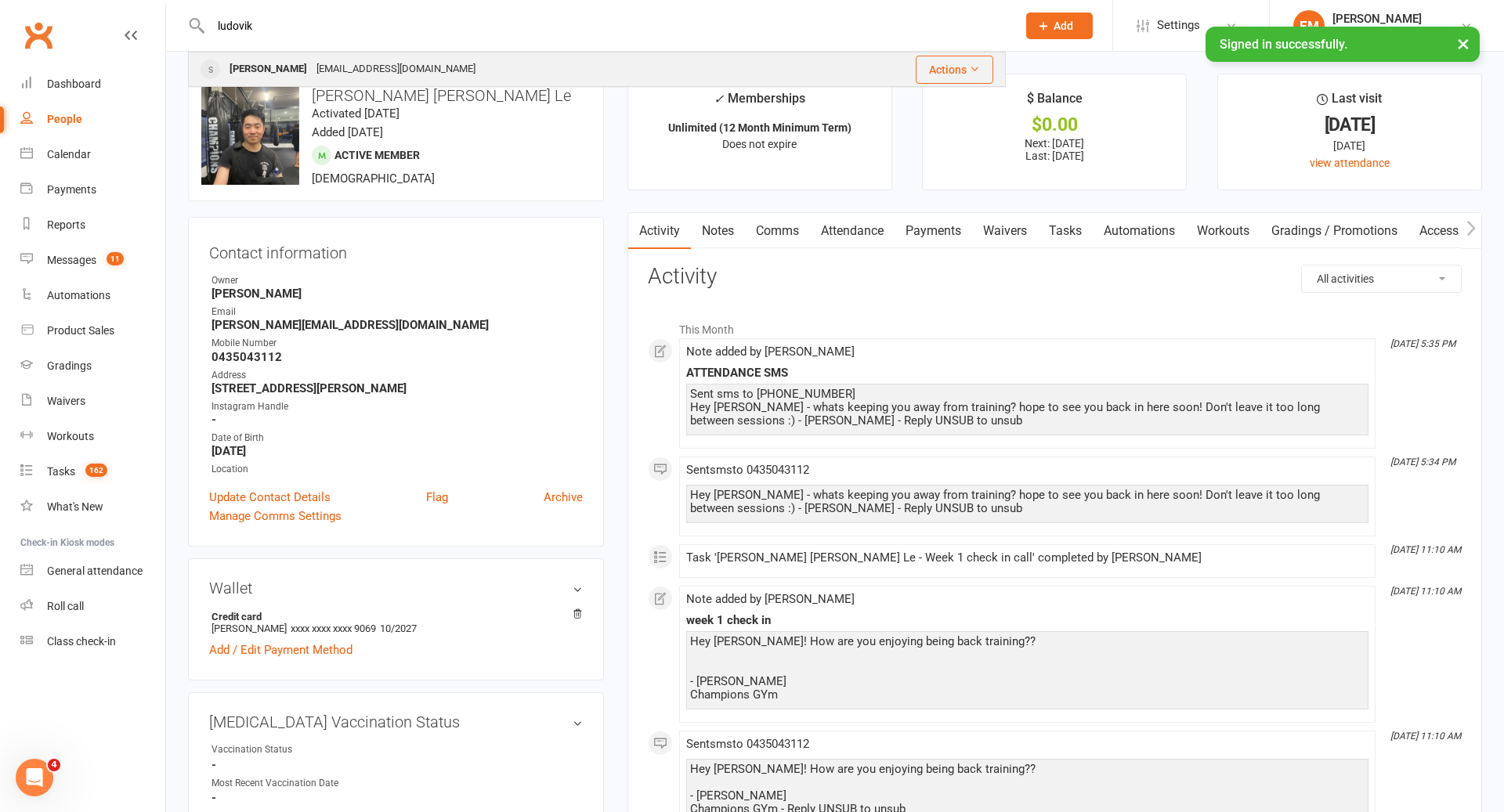
type input "ludovik"
click at [606, 73] on div "[PERSON_NAME] [EMAIL_ADDRESS][DOMAIN_NAME]" at bounding box center [502, 69] width 625 height 32
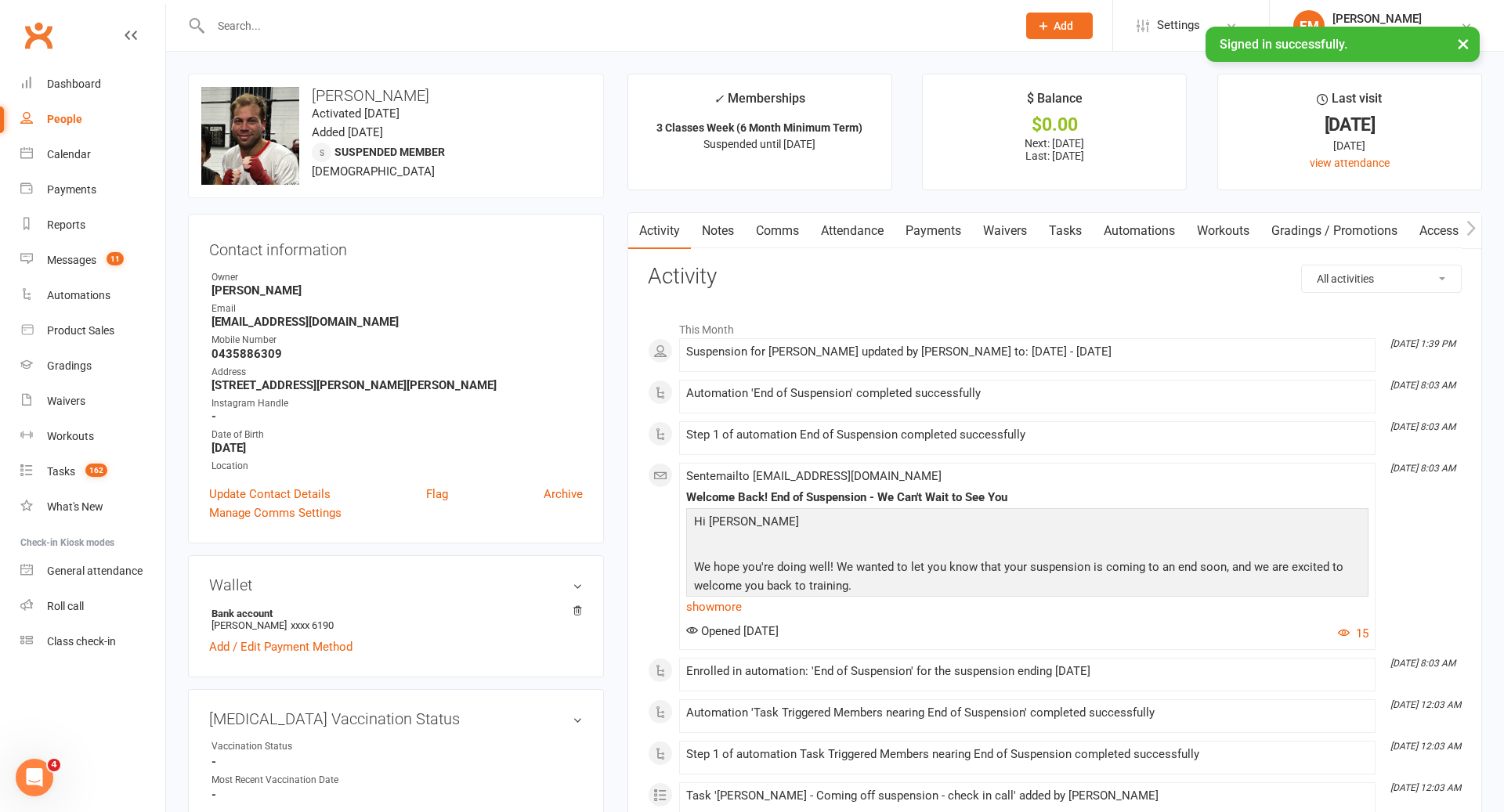
click at [855, 15] on input "text" at bounding box center [606, 26] width 800 height 22
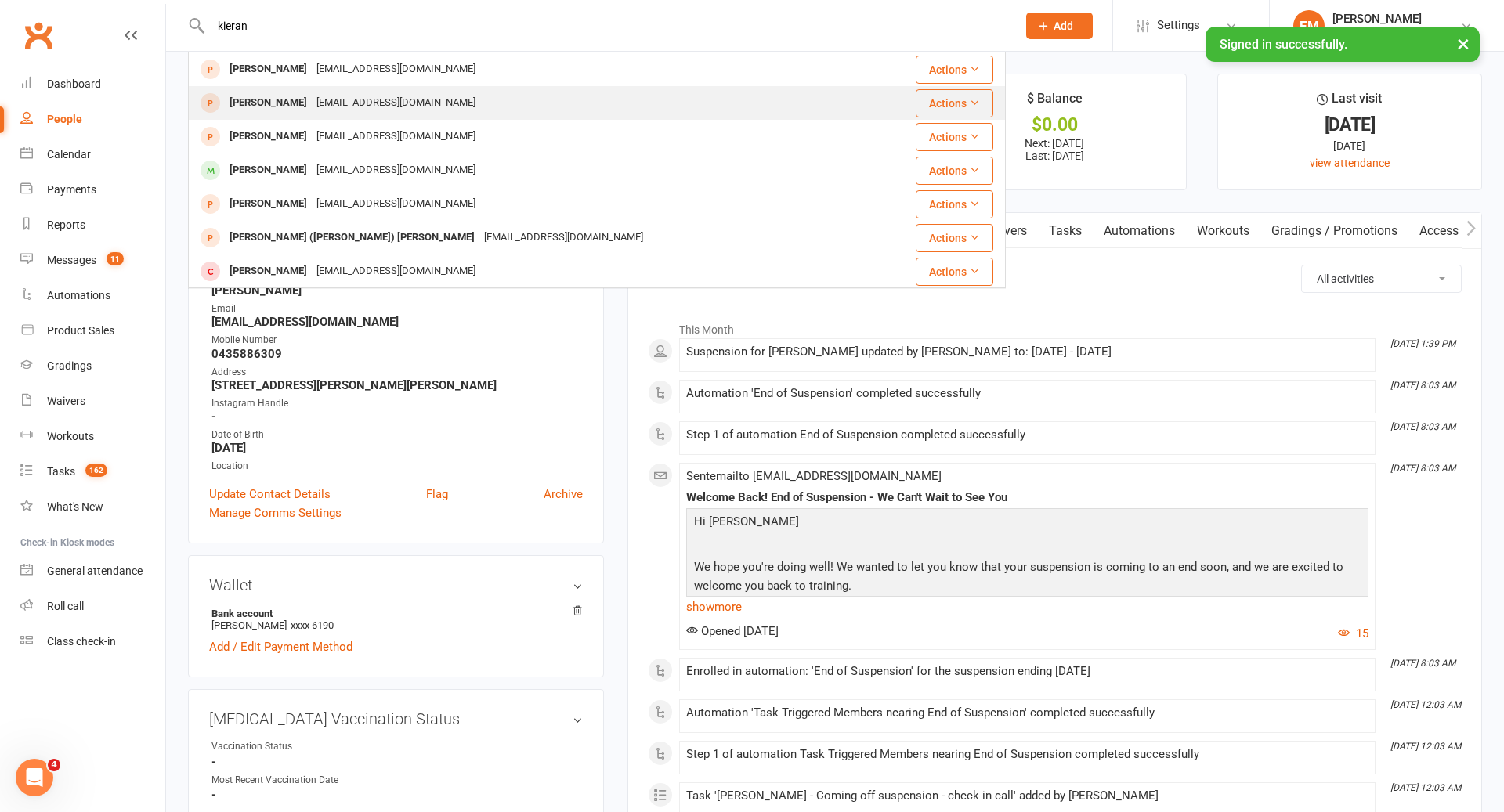
type input "kieran"
click at [667, 97] on div "[PERSON_NAME] [EMAIL_ADDRESS][DOMAIN_NAME]" at bounding box center [531, 103] width 683 height 32
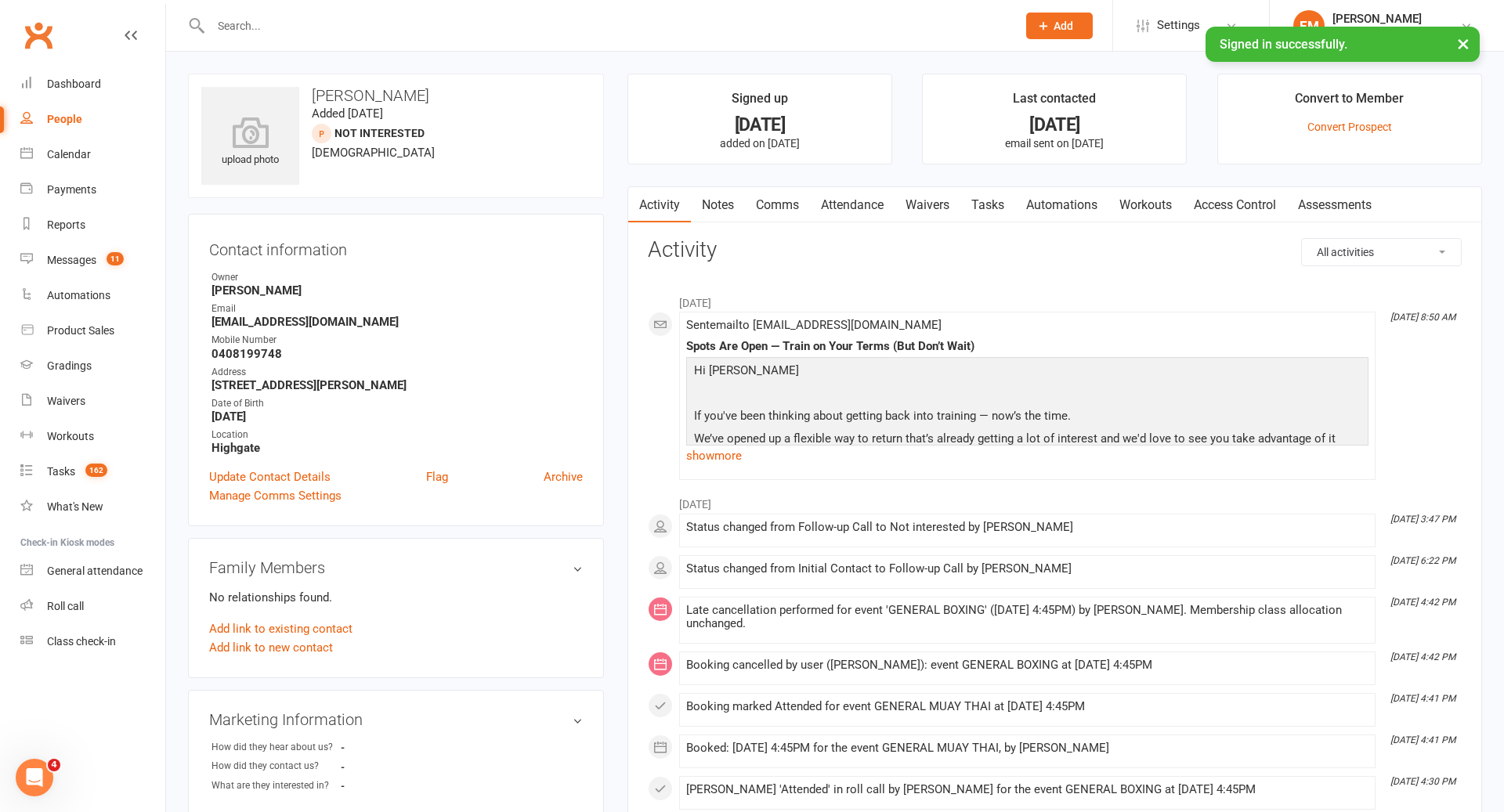
click at [765, 32] on input "text" at bounding box center [606, 26] width 800 height 22
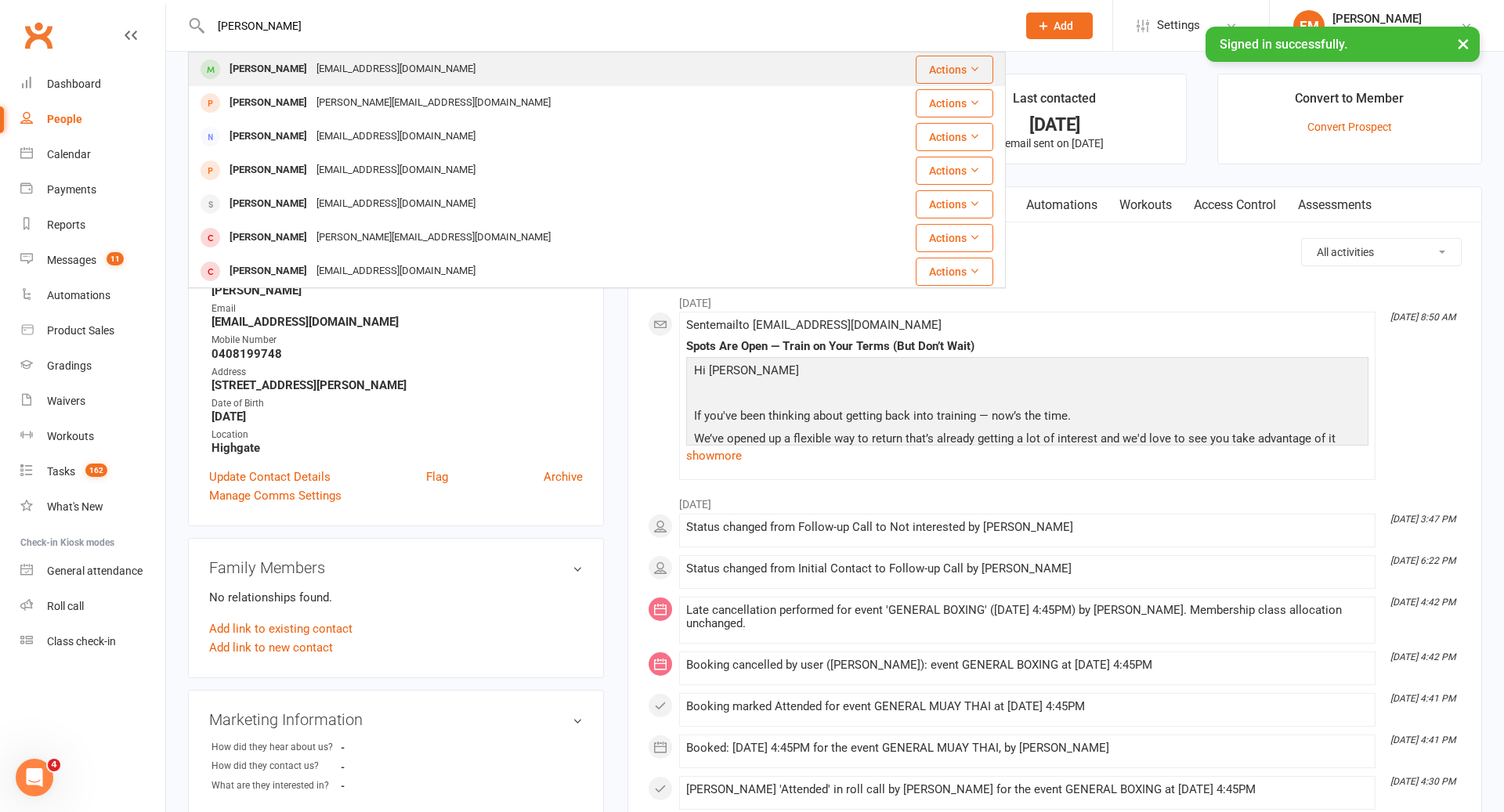
type input "[PERSON_NAME]"
click at [668, 82] on div "[PERSON_NAME] [EMAIL_ADDRESS][DOMAIN_NAME]" at bounding box center [528, 69] width 678 height 32
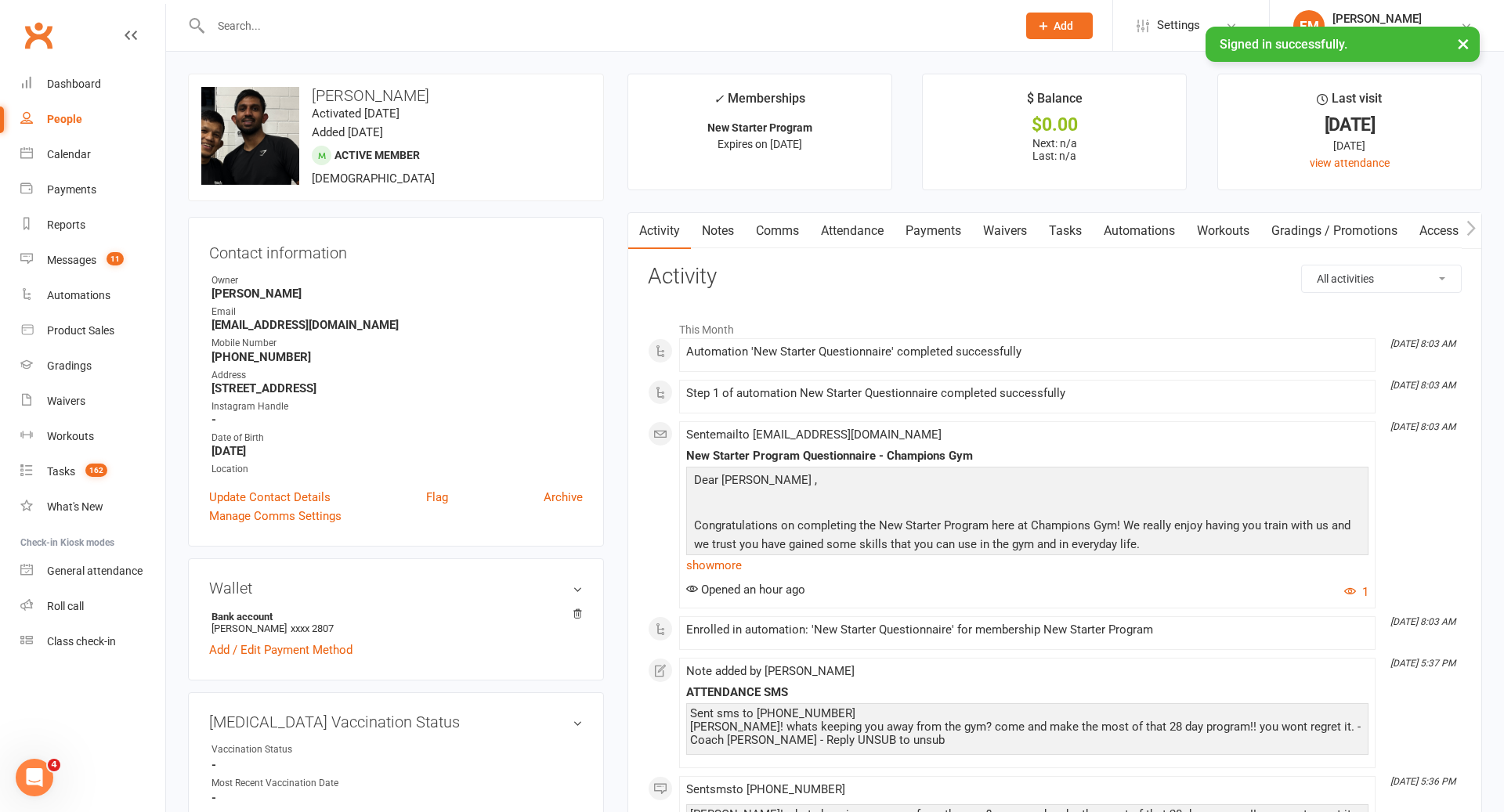
click at [711, 245] on link "Notes" at bounding box center [718, 231] width 54 height 36
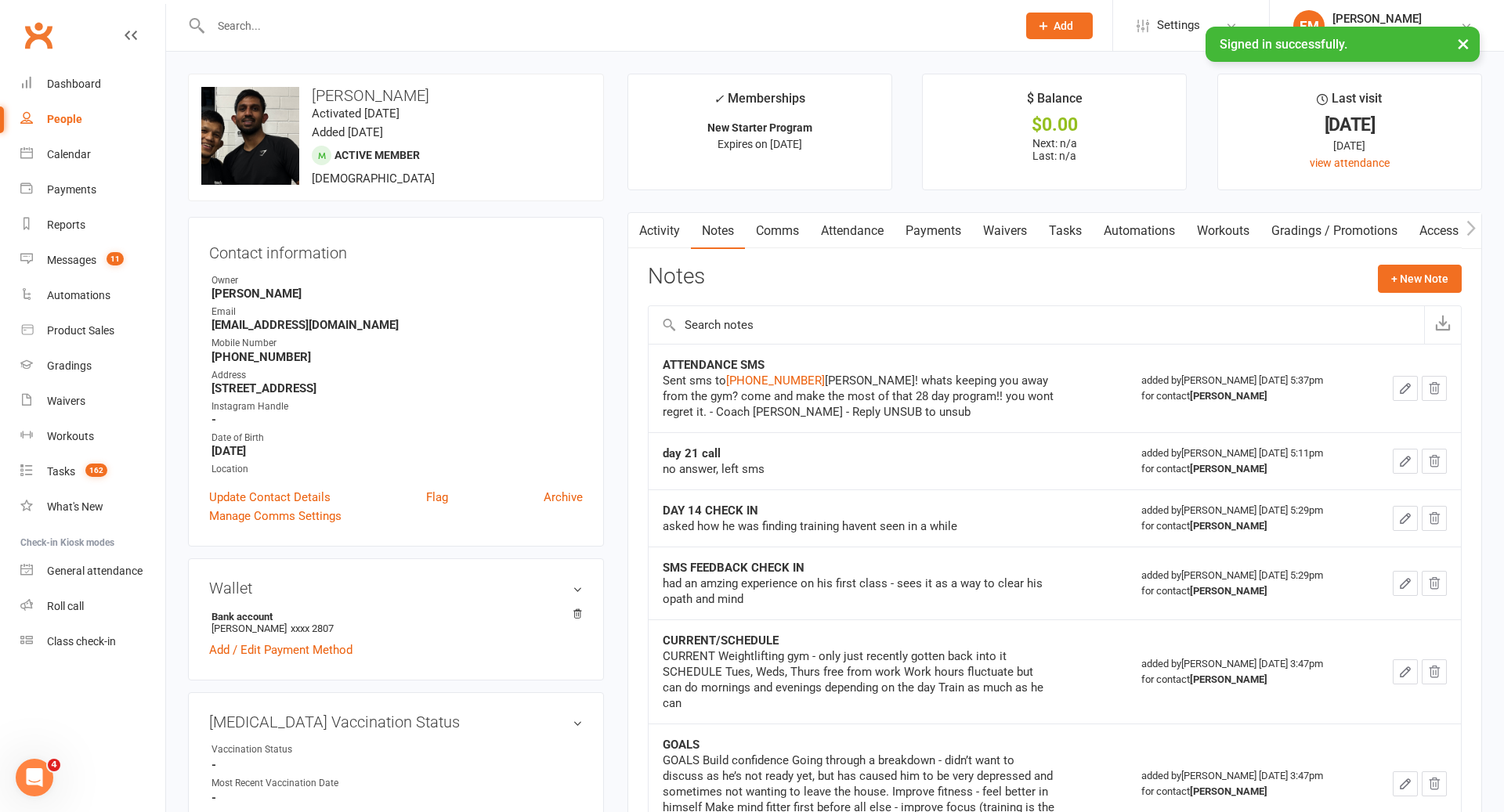
click at [739, 44] on div at bounding box center [597, 25] width 818 height 51
click at [732, 28] on input "text" at bounding box center [606, 26] width 800 height 22
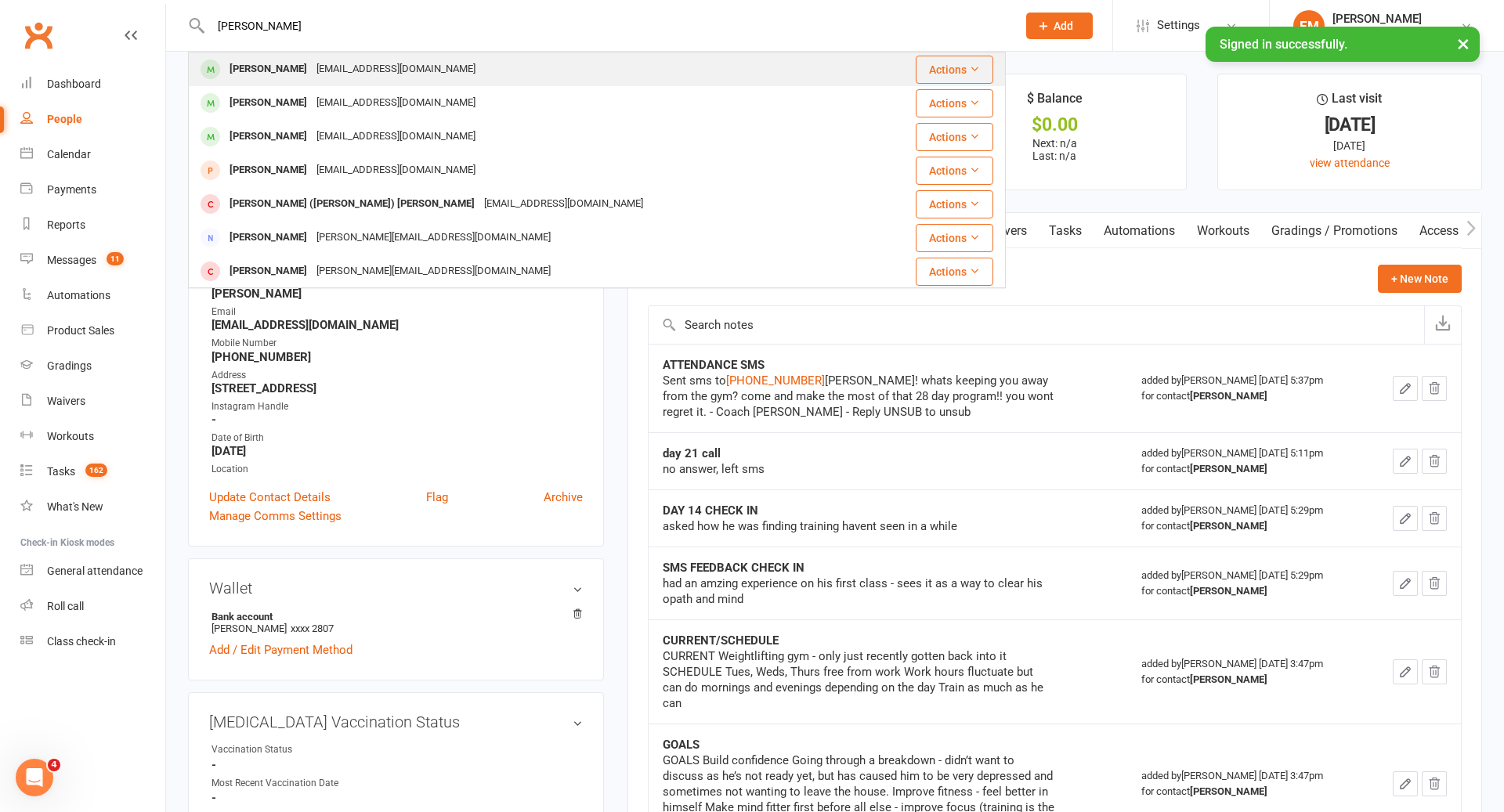
type input "[PERSON_NAME]"
click at [500, 72] on div "[PERSON_NAME] [PERSON_NAME][EMAIL_ADDRESS][DOMAIN_NAME]" at bounding box center [531, 69] width 683 height 32
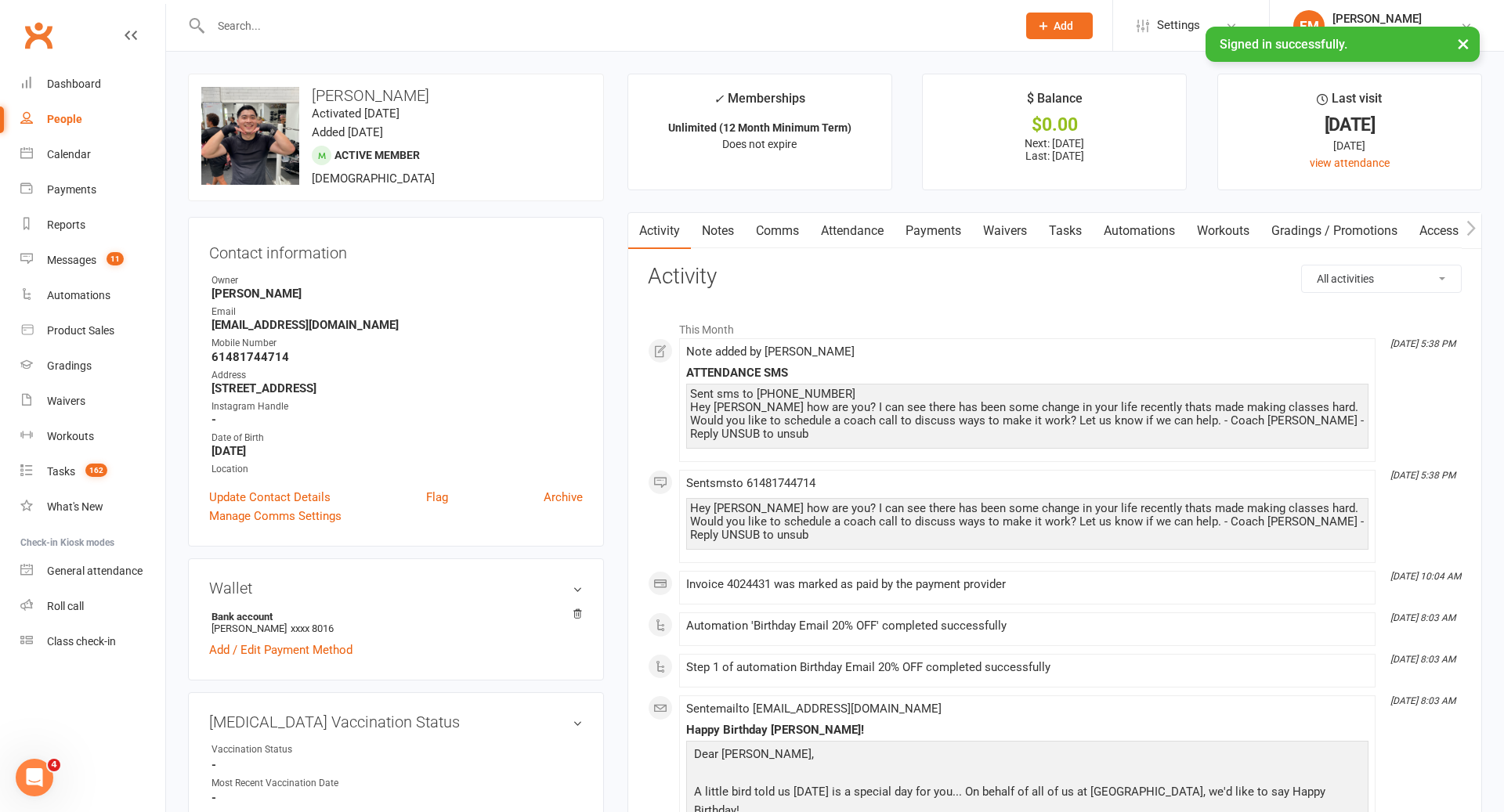
click at [688, 32] on input "text" at bounding box center [606, 26] width 800 height 22
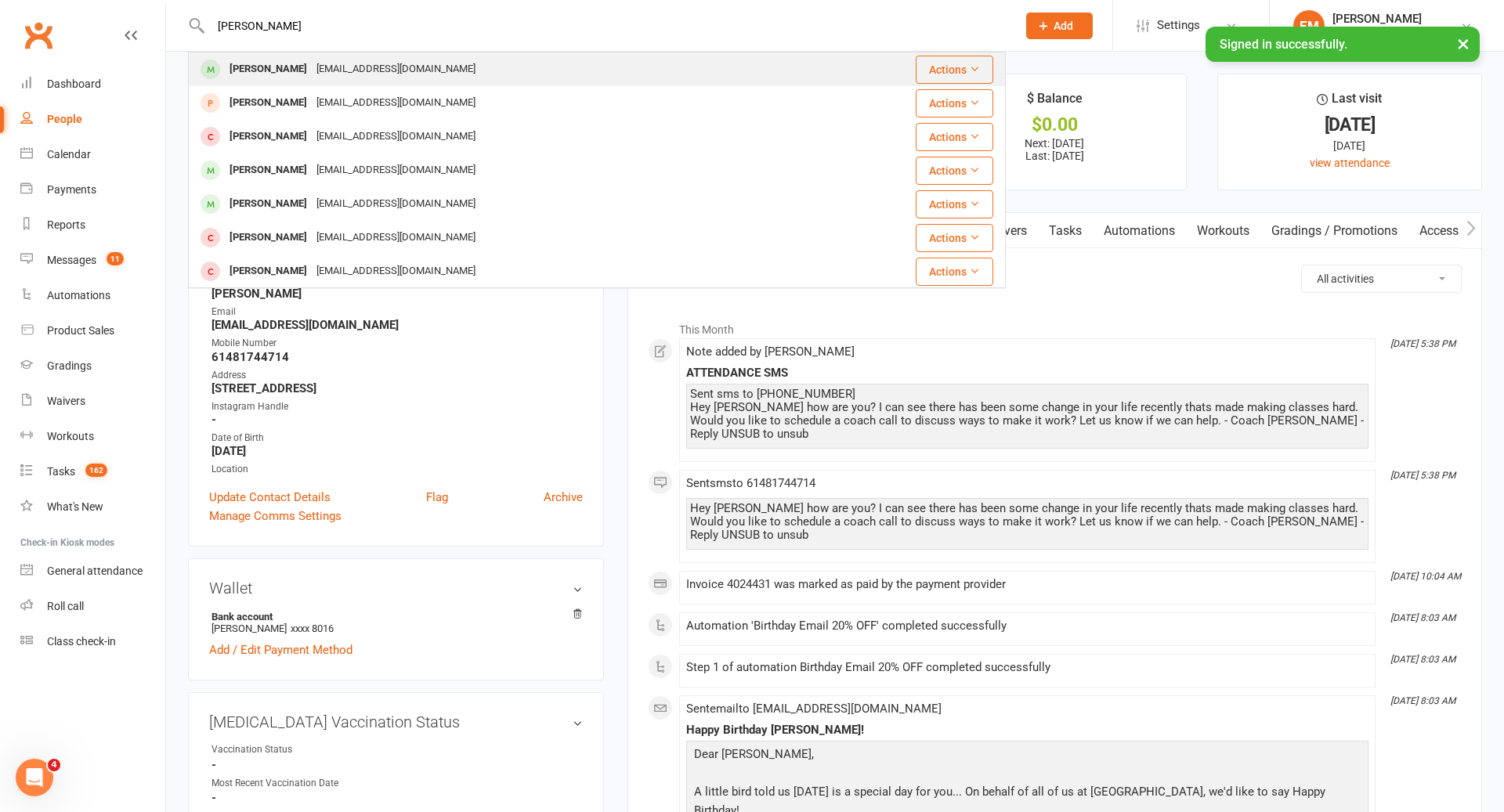
type input "[PERSON_NAME]"
click at [402, 67] on div "[EMAIL_ADDRESS][DOMAIN_NAME]" at bounding box center [395, 69] width 168 height 22
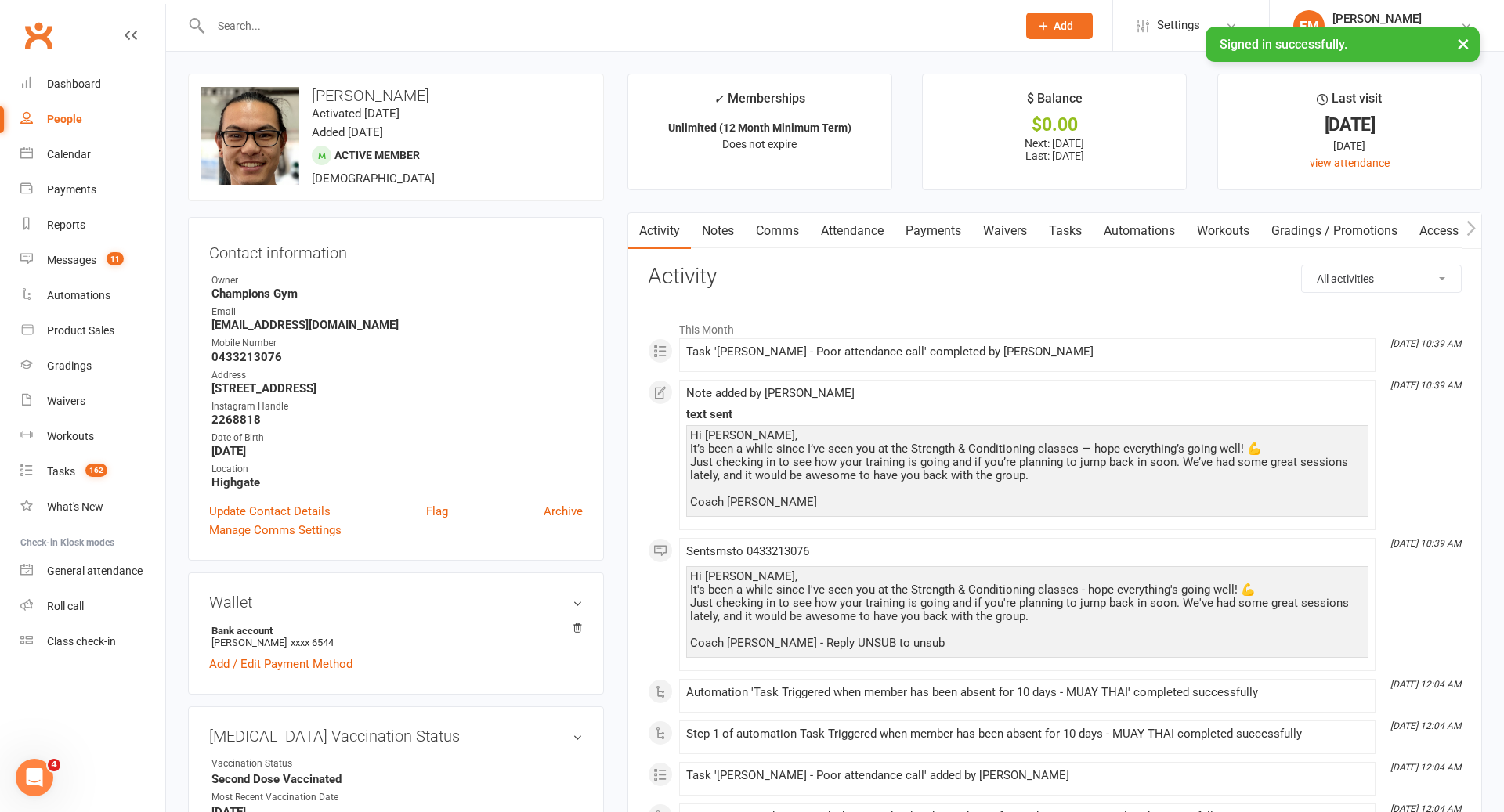
click at [670, 35] on input "text" at bounding box center [606, 26] width 800 height 22
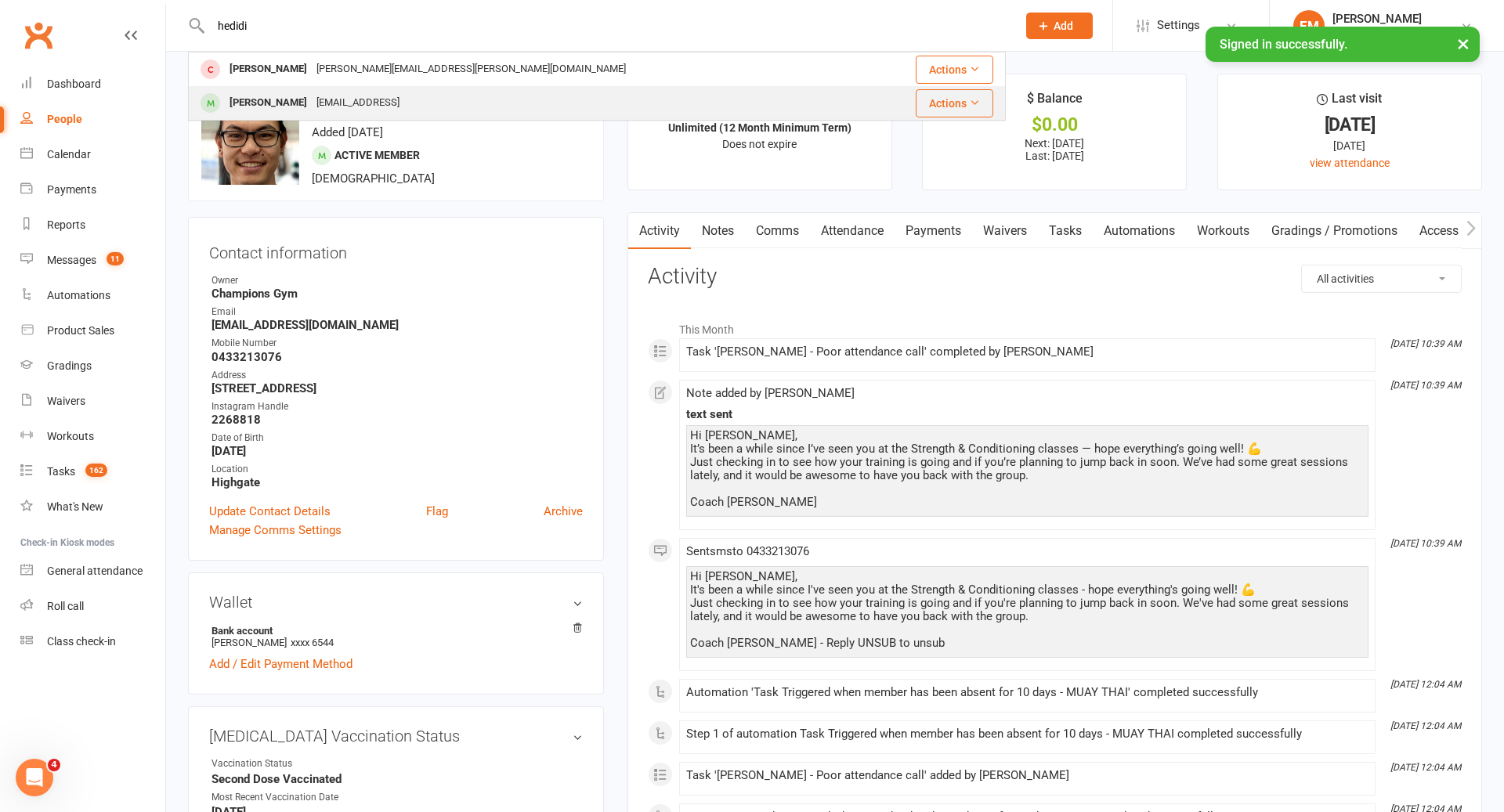
type input "hedidi"
click at [370, 101] on div "[EMAIL_ADDRESS]" at bounding box center [358, 102] width 93 height 22
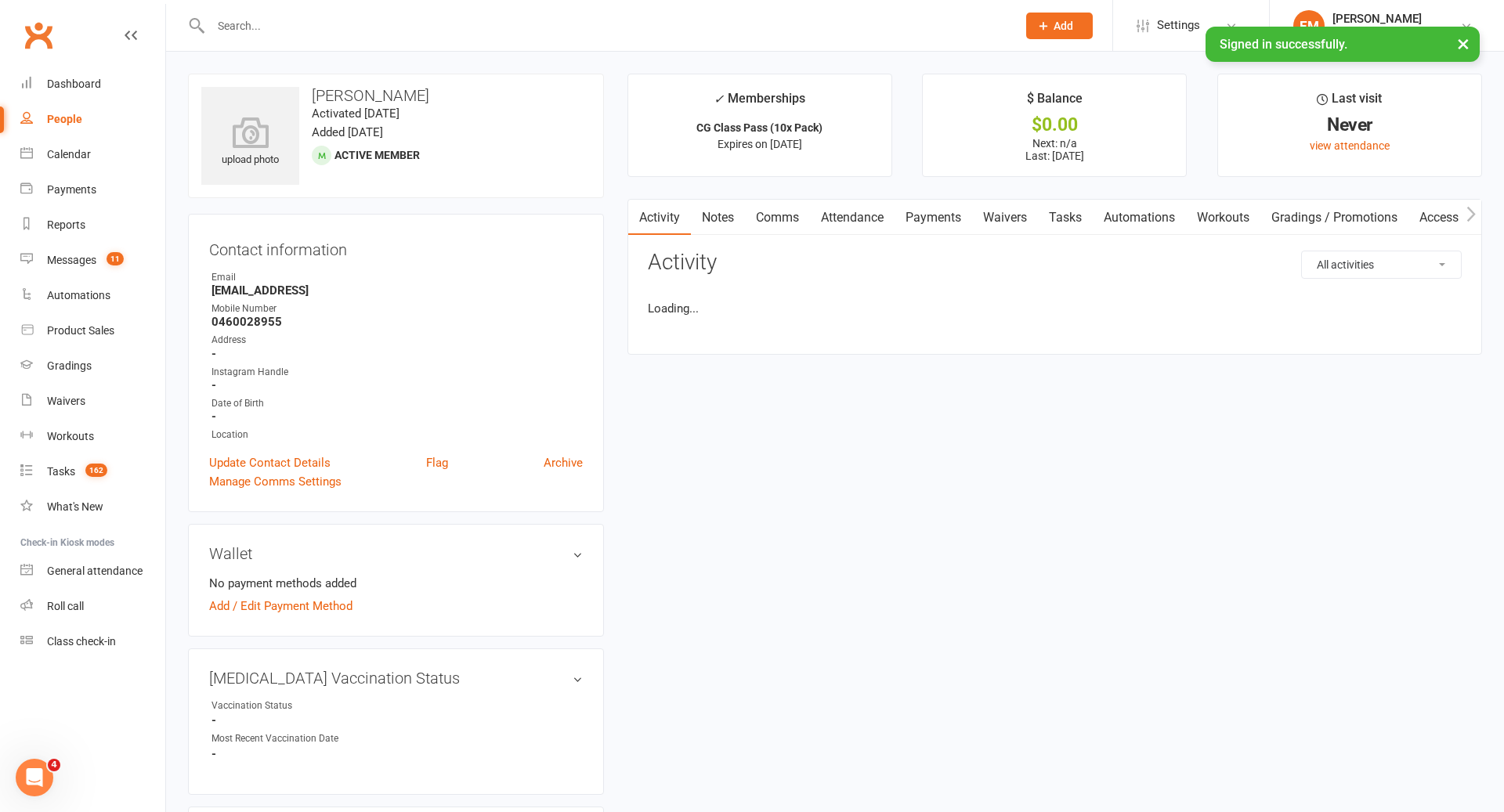
click at [318, 20] on input "text" at bounding box center [606, 26] width 800 height 22
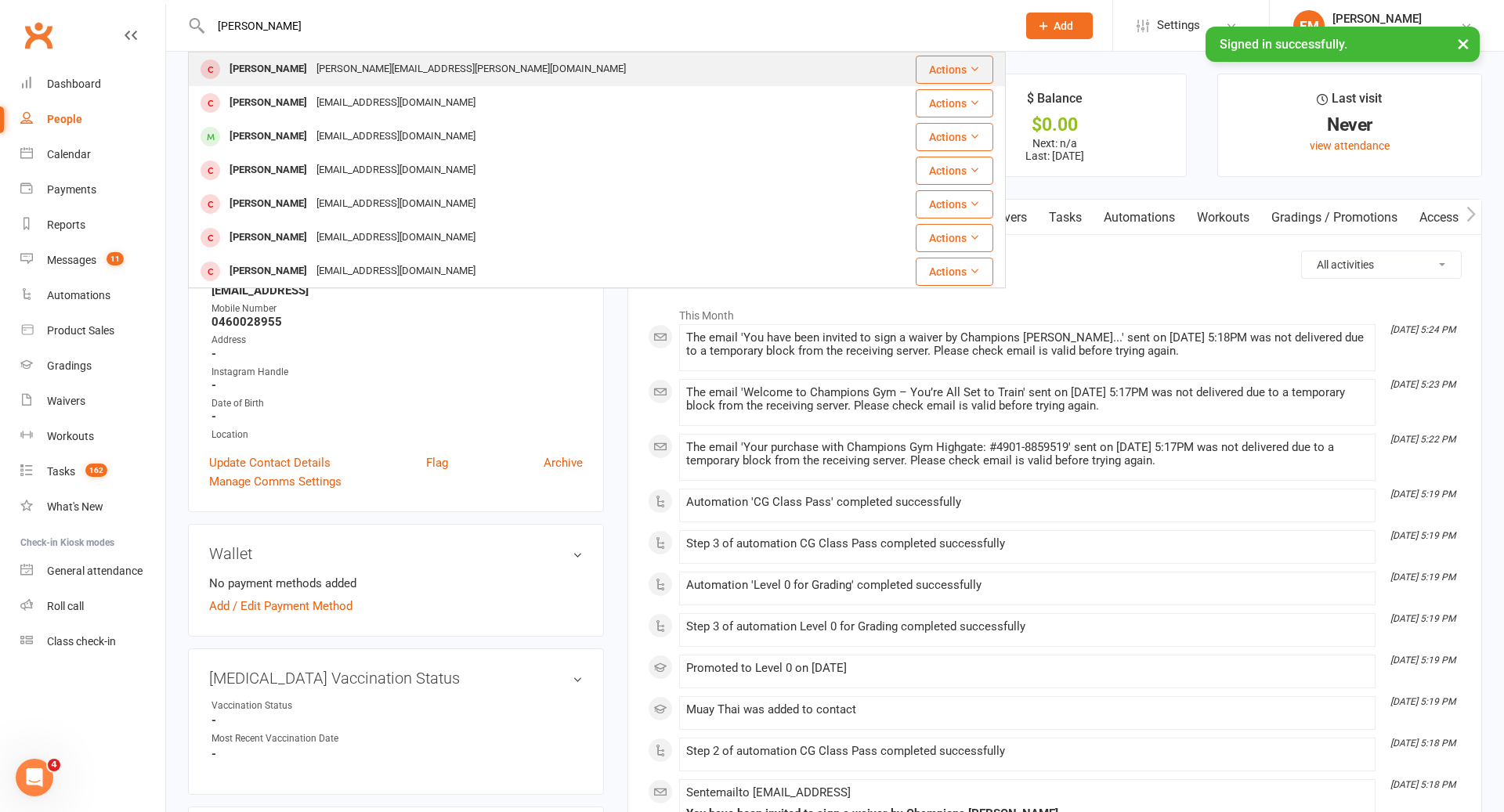
type input "[PERSON_NAME]"
click at [312, 79] on div "[PERSON_NAME][EMAIL_ADDRESS][PERSON_NAME][DOMAIN_NAME]" at bounding box center [471, 69] width 319 height 22
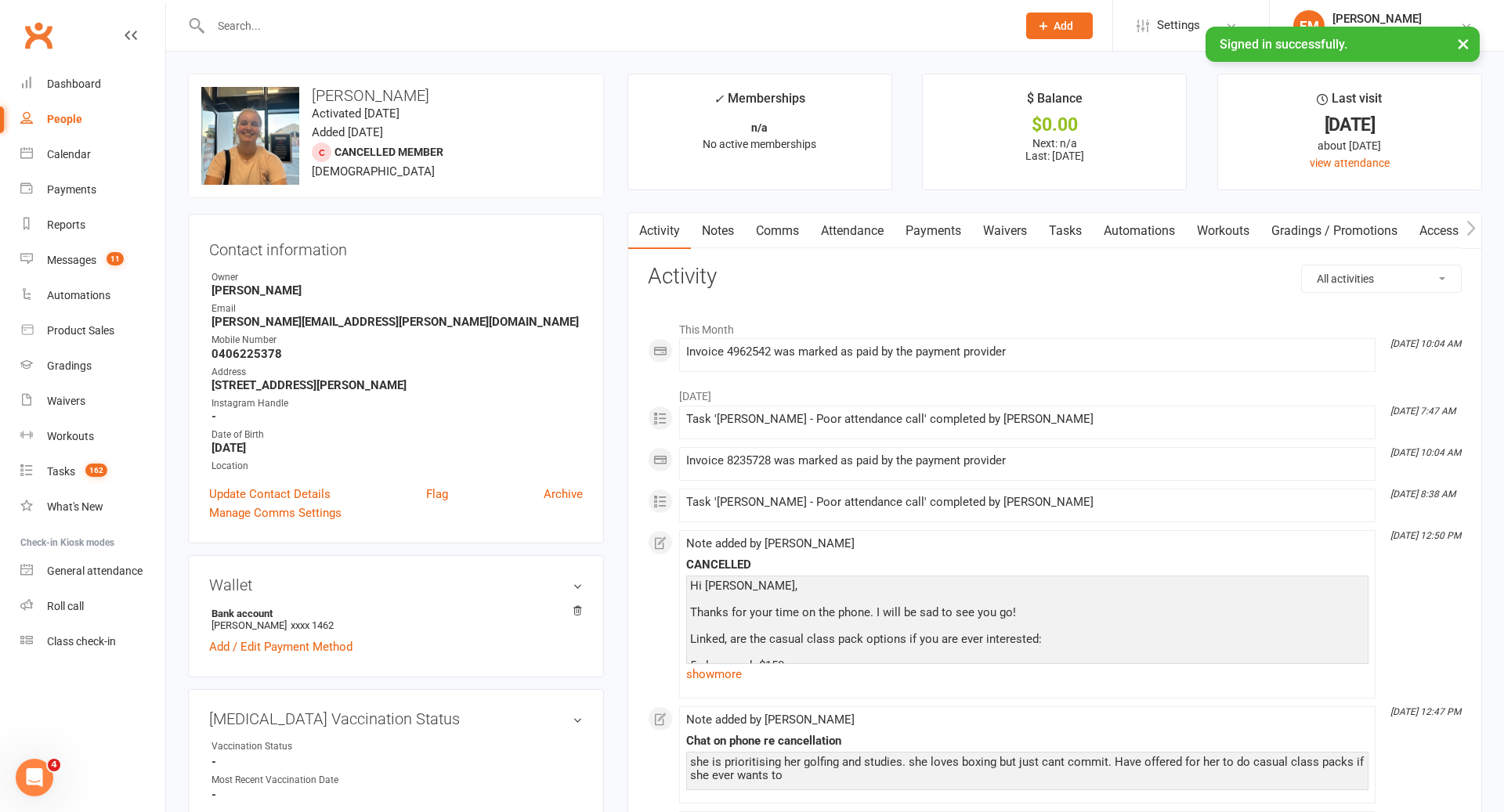
click at [761, 24] on input "text" at bounding box center [606, 26] width 800 height 22
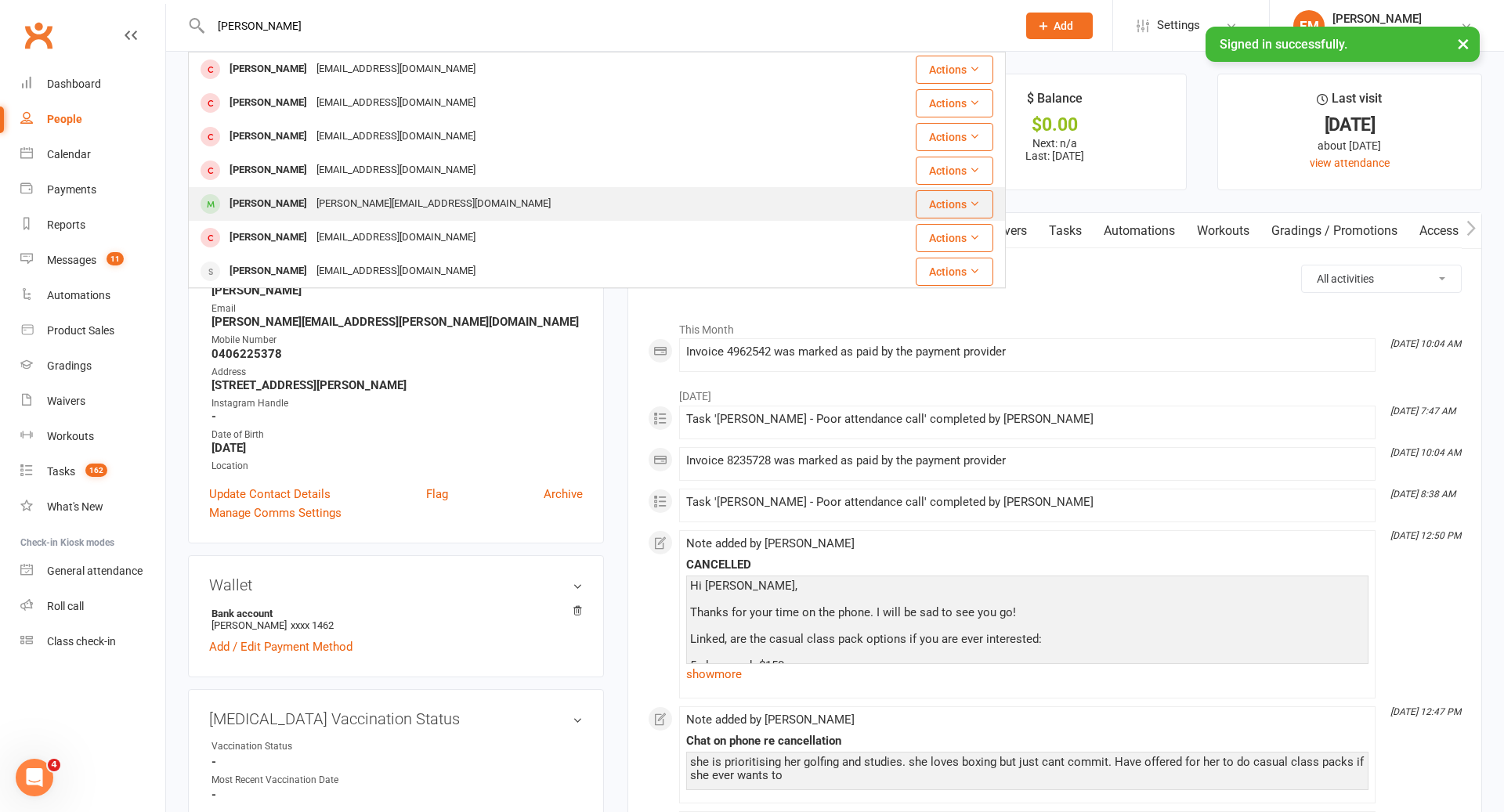
type input "[PERSON_NAME]"
click at [468, 203] on div "[PERSON_NAME][EMAIL_ADDRESS][DOMAIN_NAME]" at bounding box center [433, 204] width 243 height 22
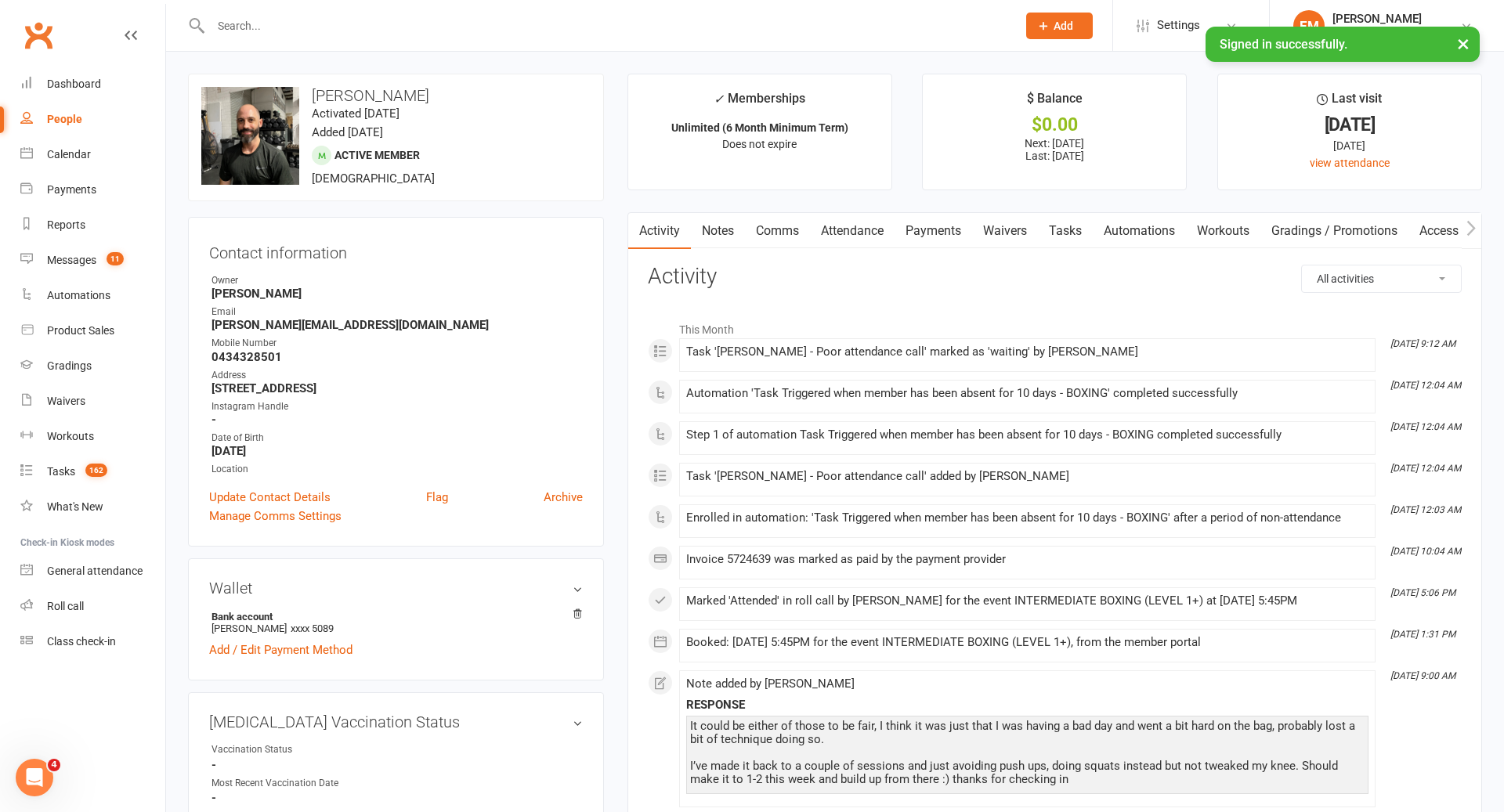
click at [747, 36] on input "text" at bounding box center [606, 26] width 800 height 22
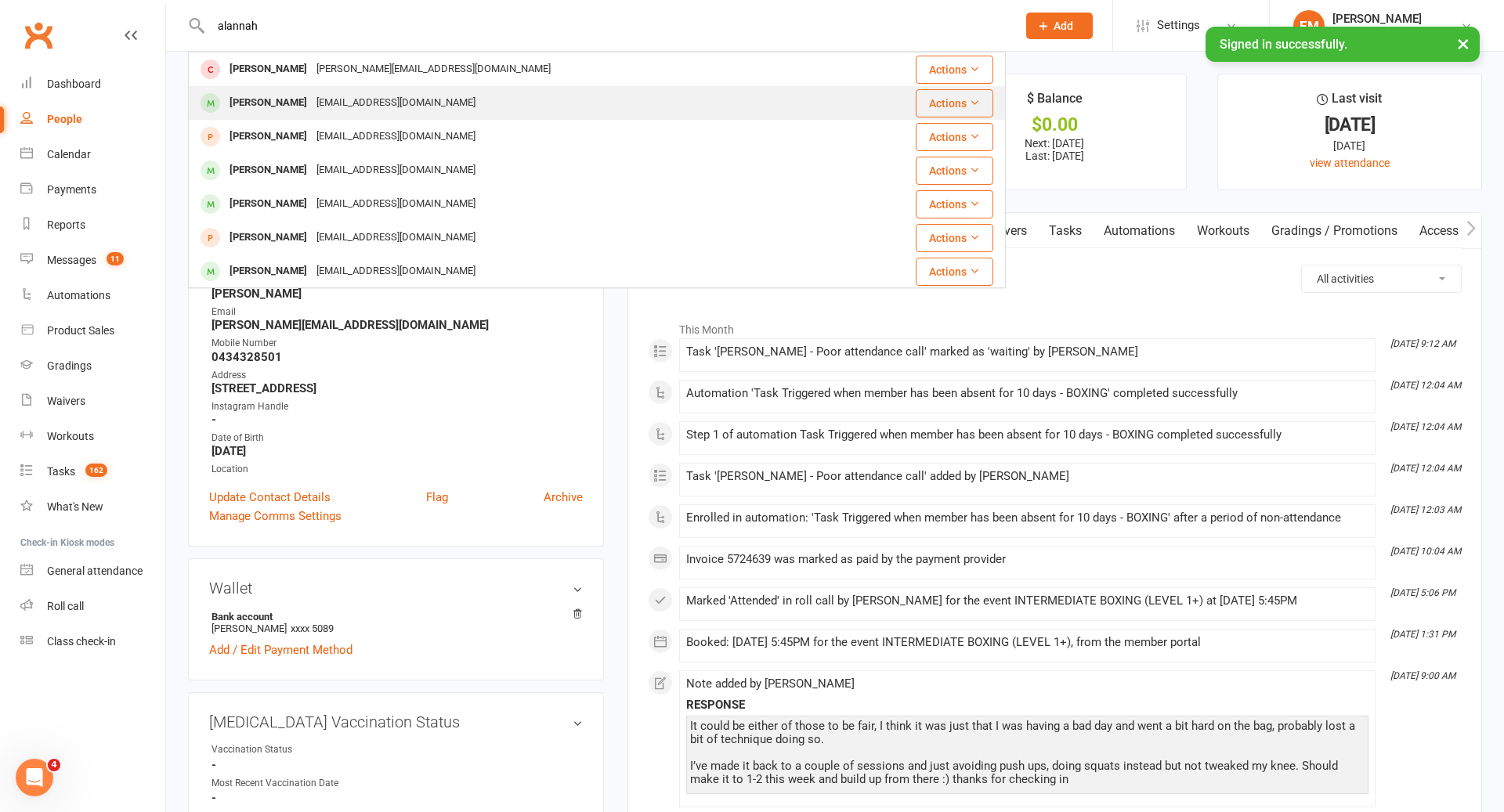
type input "alannah"
click at [394, 105] on div "[EMAIL_ADDRESS][DOMAIN_NAME]" at bounding box center [395, 102] width 168 height 22
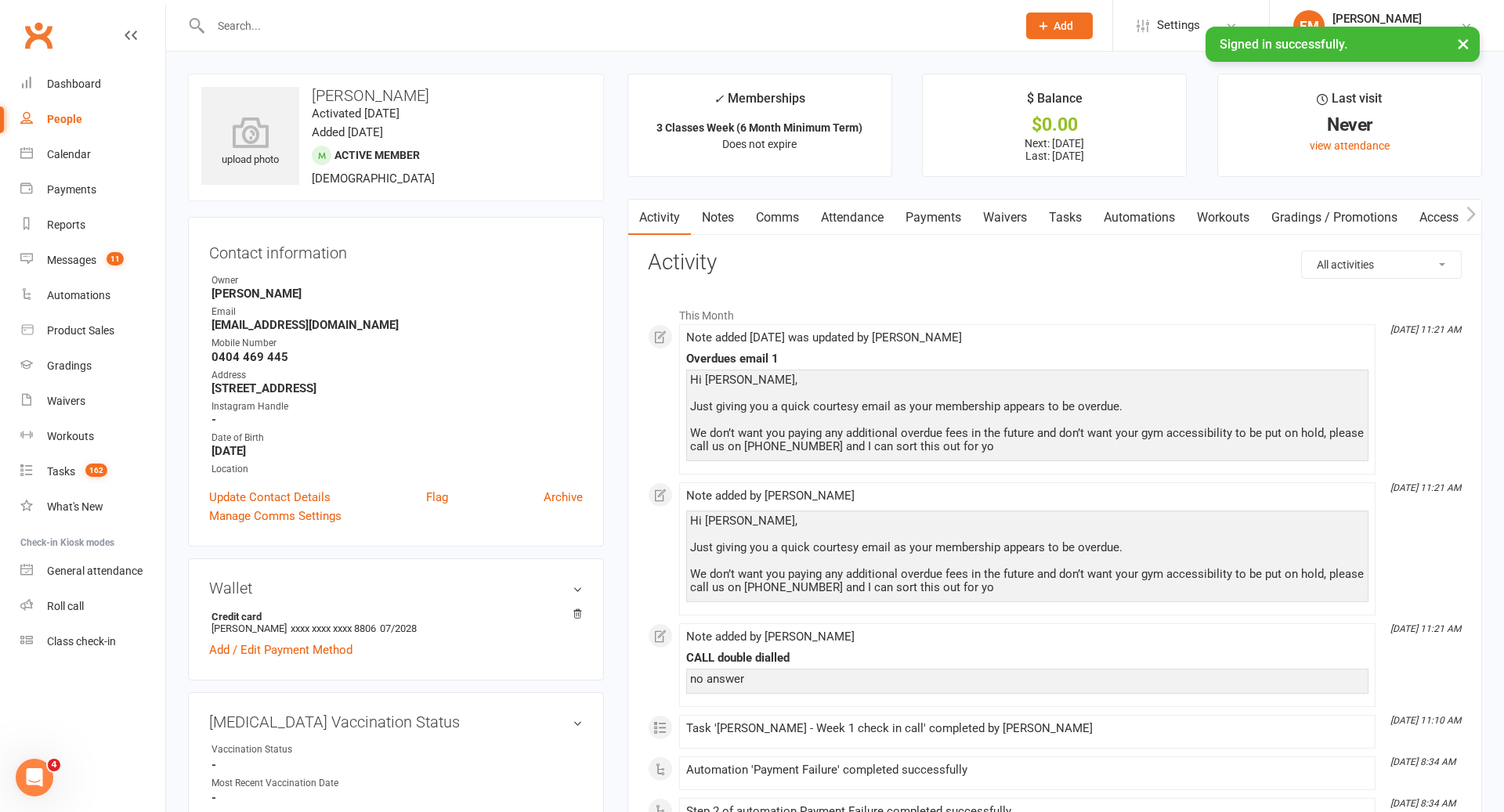
click at [723, 228] on link "Notes" at bounding box center [718, 217] width 54 height 36
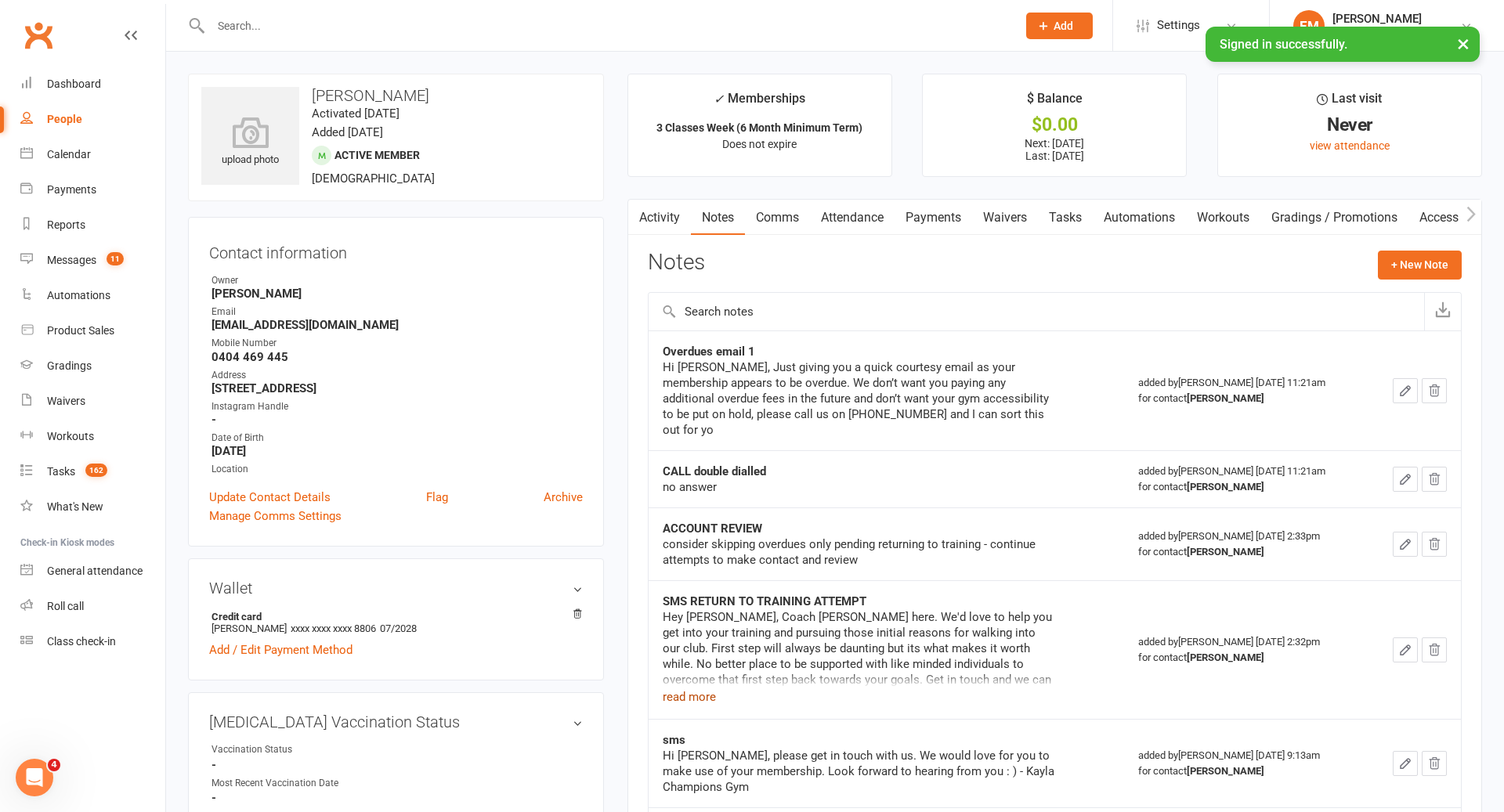
click at [691, 688] on button "read more" at bounding box center [689, 697] width 53 height 19
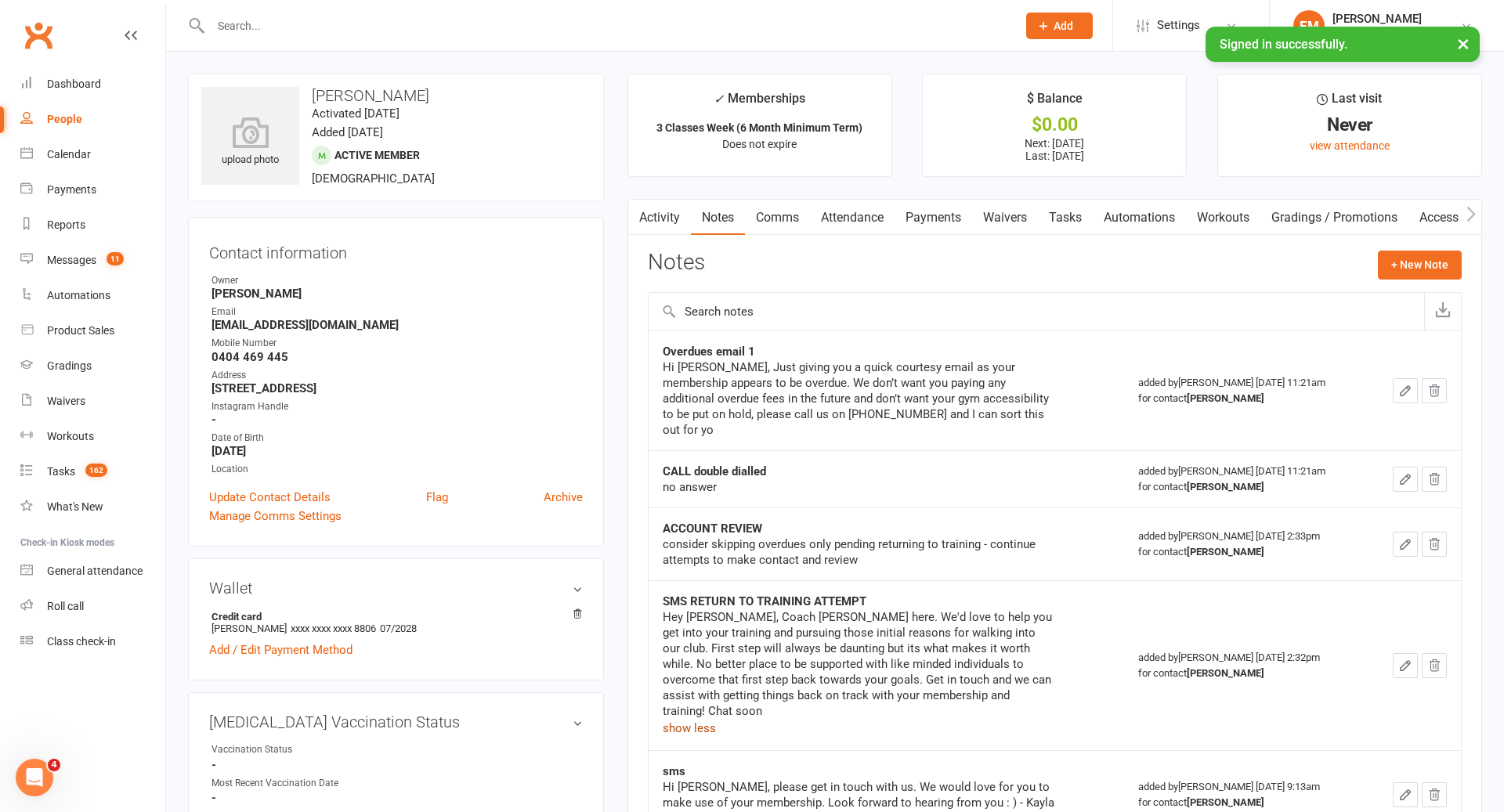
click at [795, 231] on link "Comms" at bounding box center [777, 217] width 65 height 36
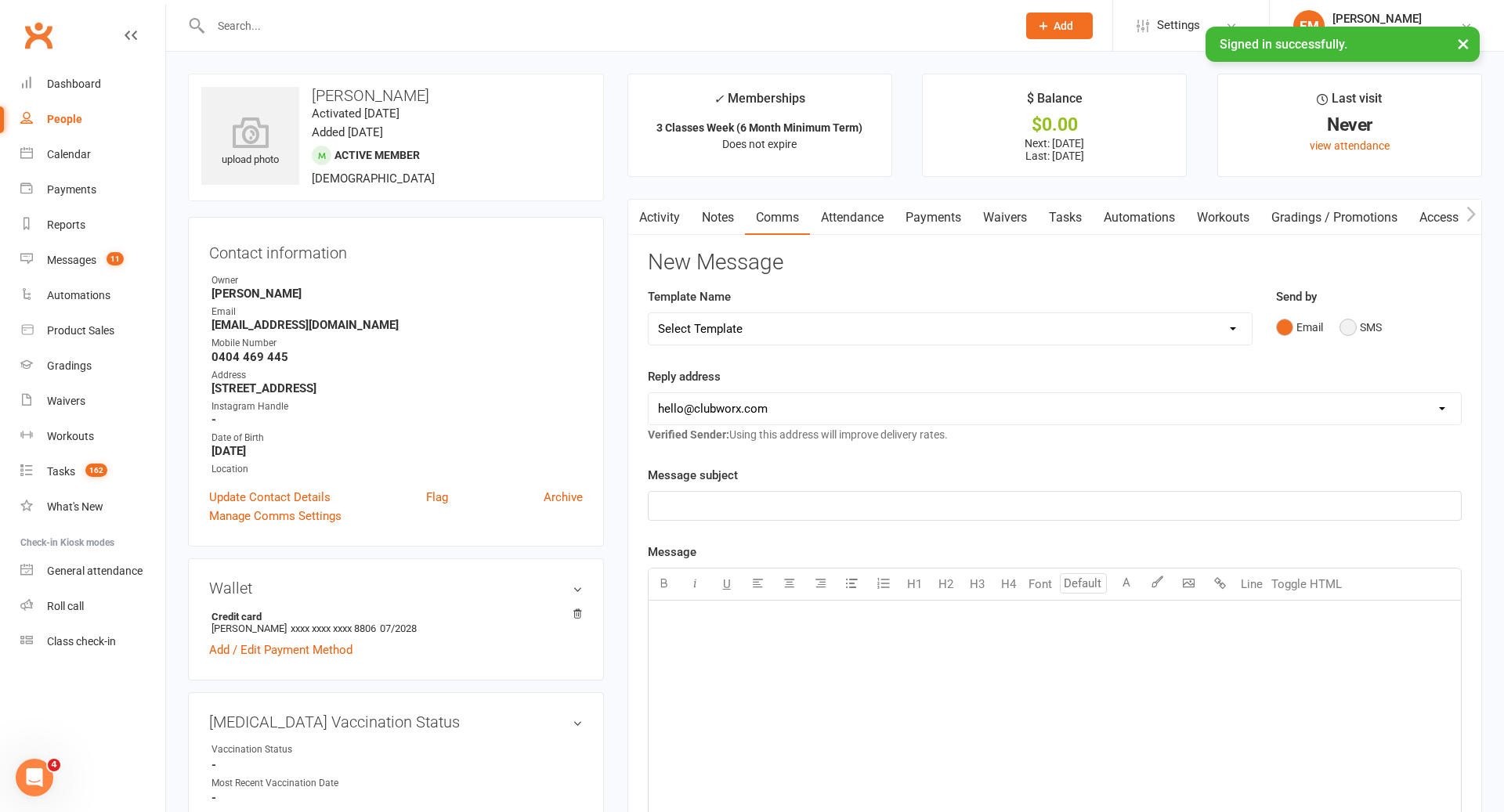
click at [1371, 334] on button "SMS" at bounding box center [1360, 327] width 42 height 30
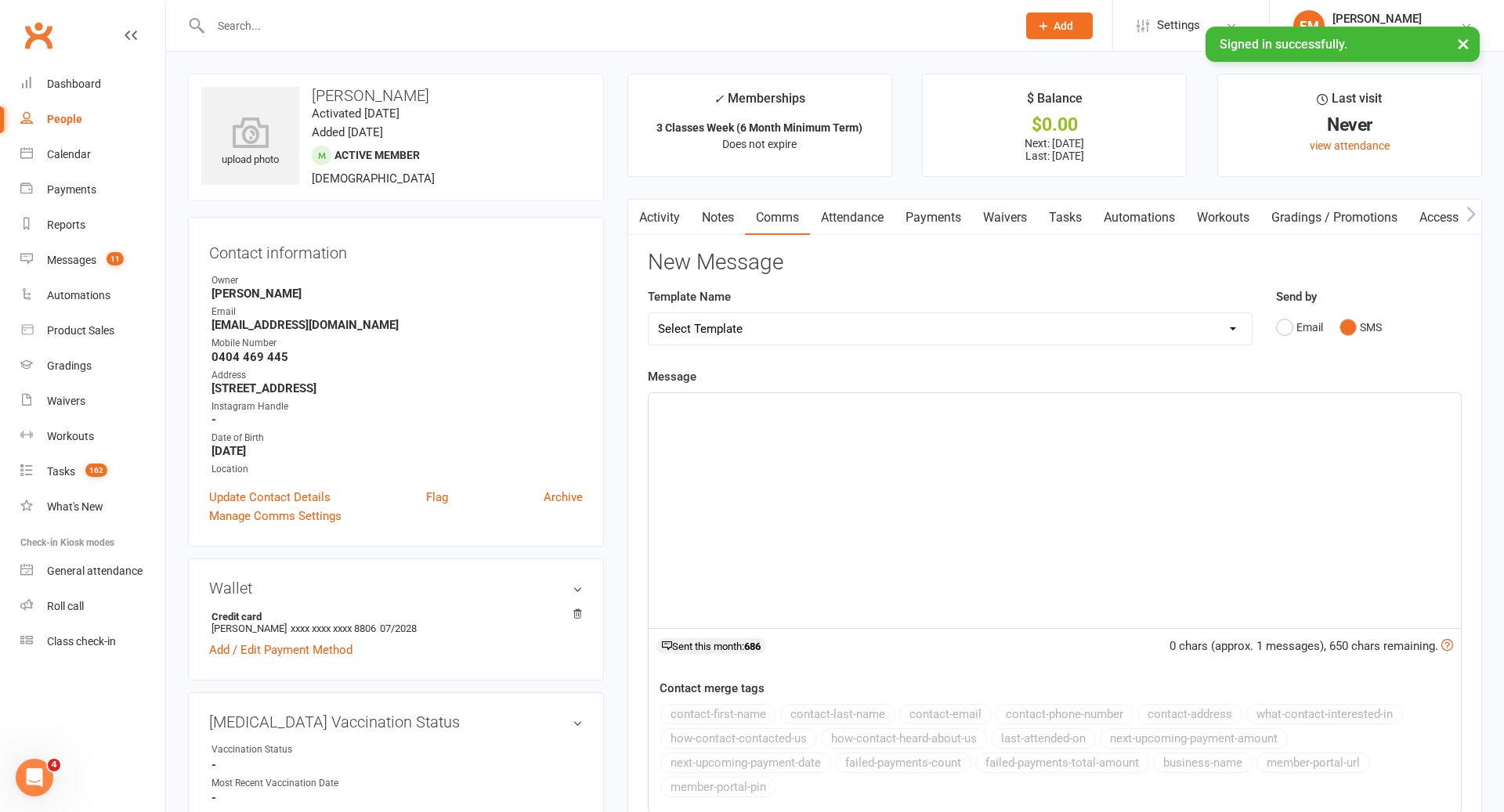
click at [1004, 448] on div "﻿" at bounding box center [1055, 511] width 812 height 235
click at [730, 708] on button "contact-first-name" at bounding box center [718, 714] width 116 height 21
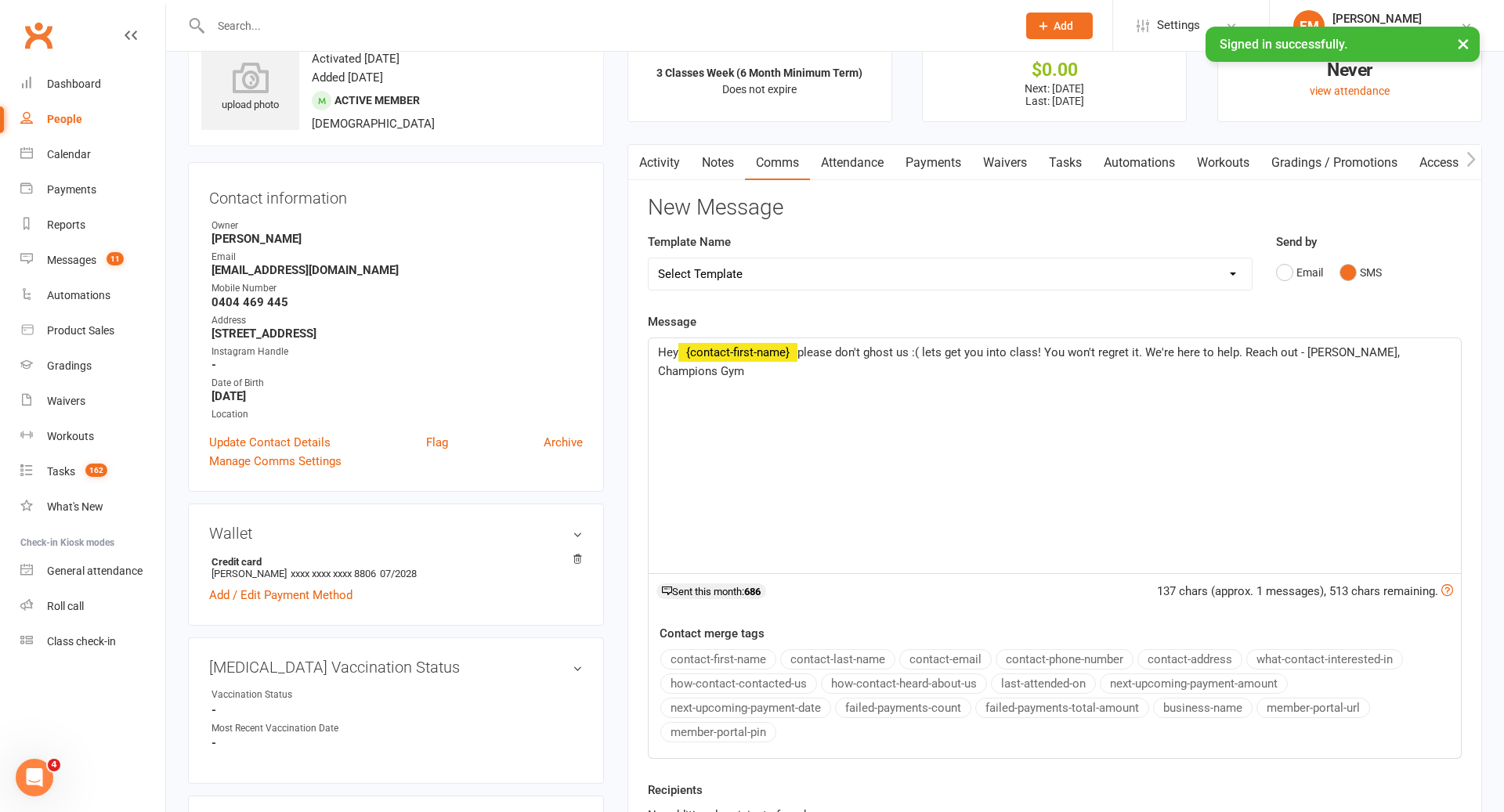
scroll to position [474, 0]
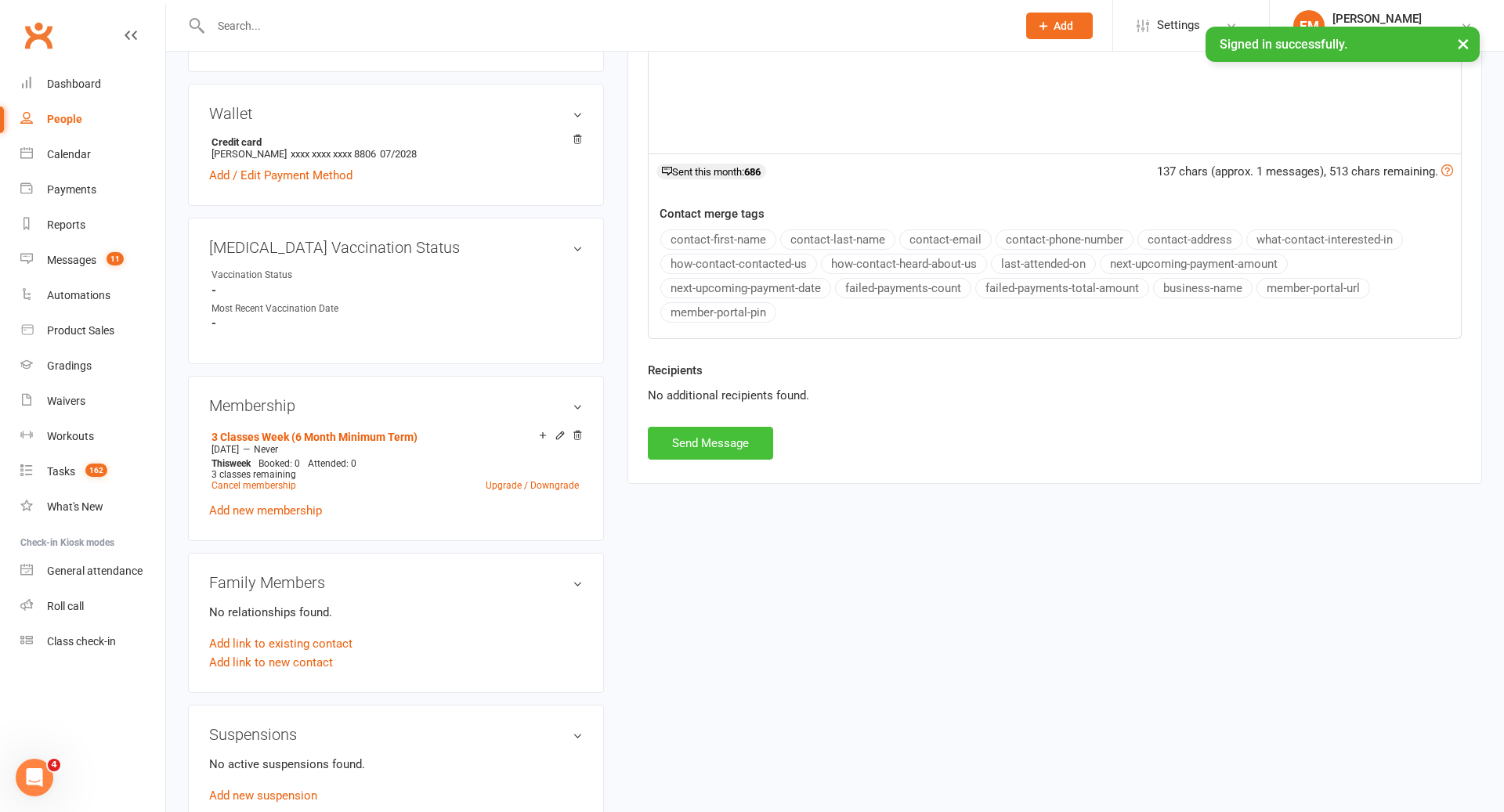
click at [725, 440] on button "Send Message" at bounding box center [711, 443] width 126 height 33
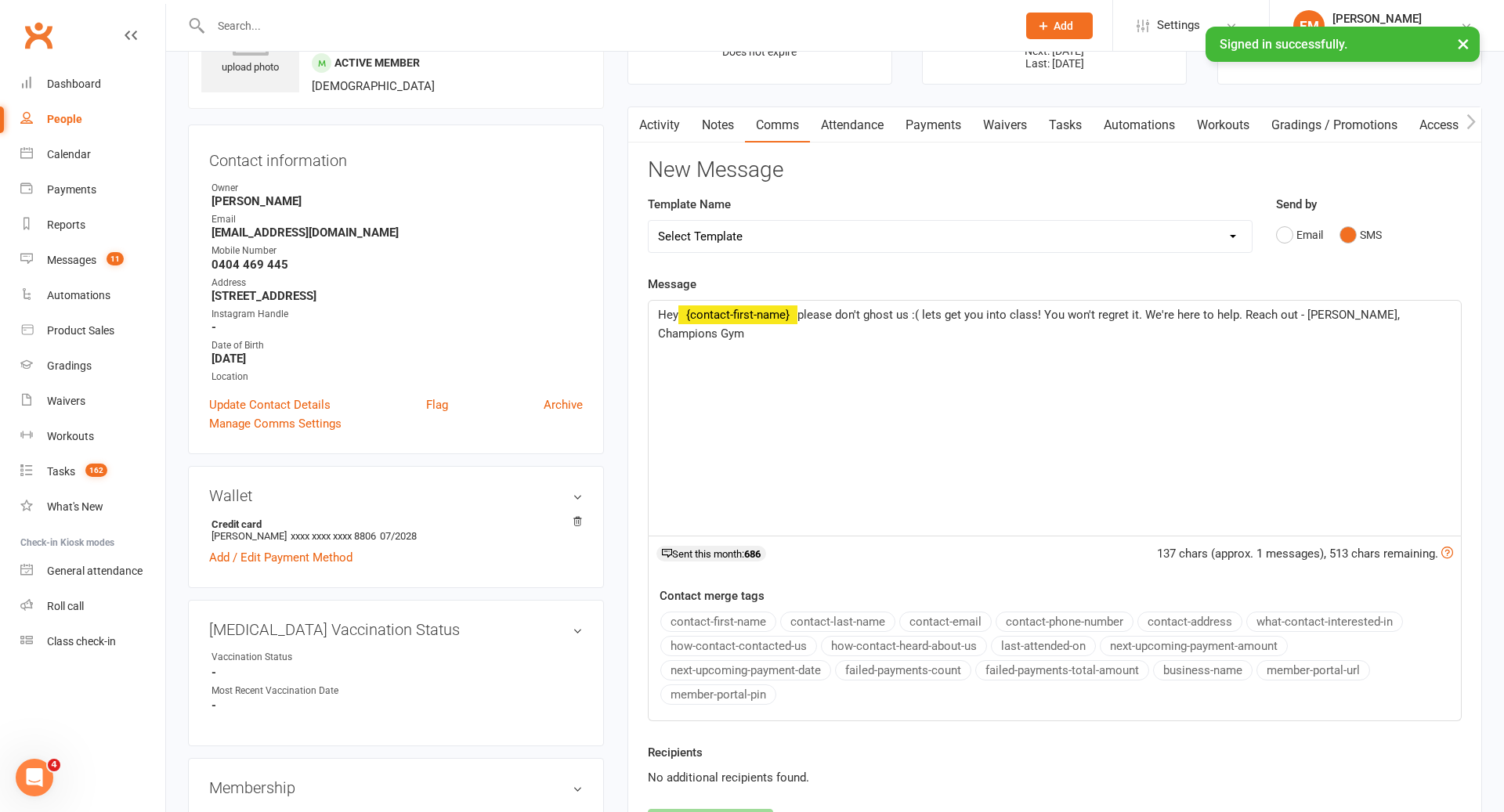
scroll to position [0, 0]
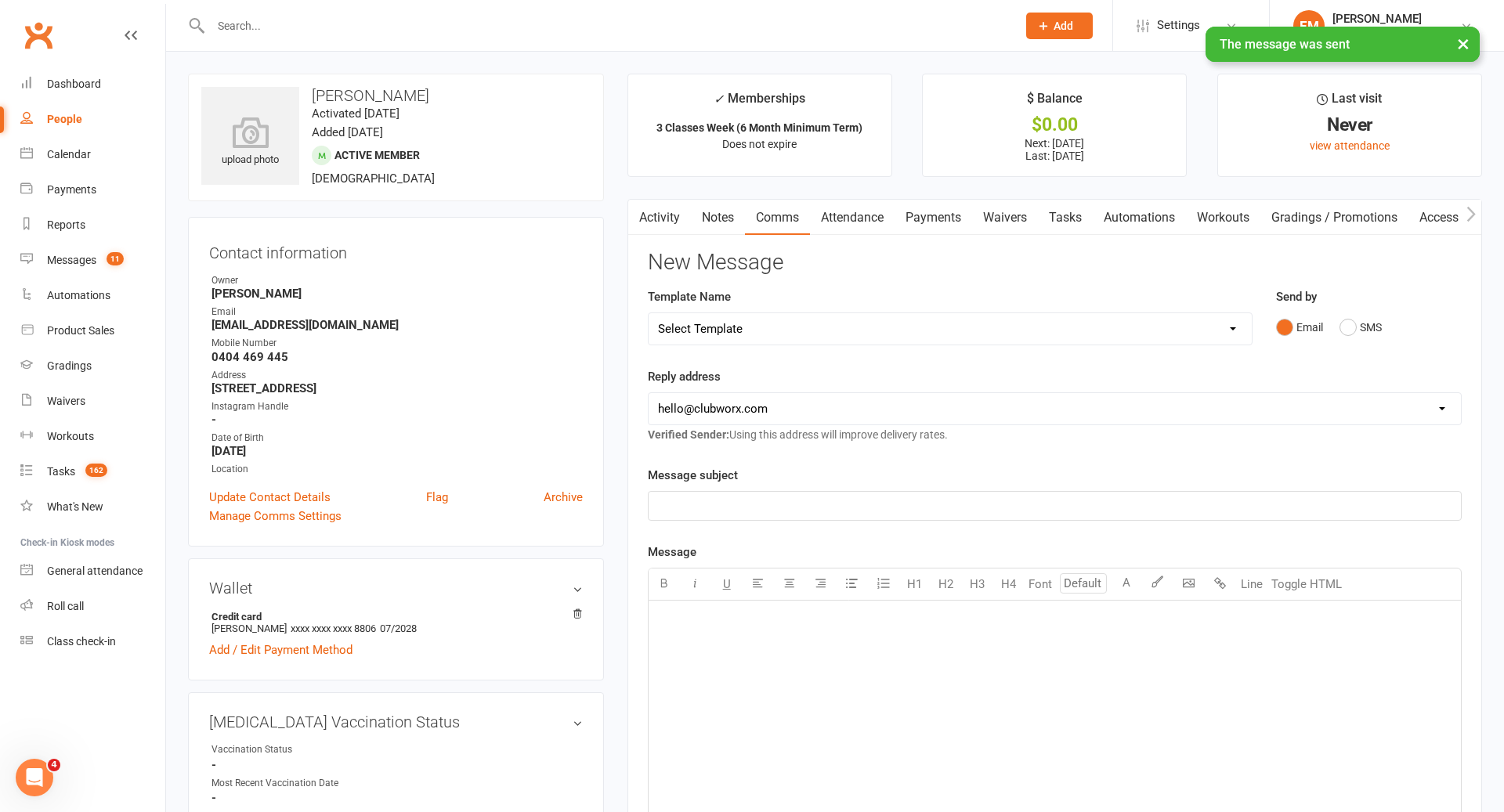
click at [672, 210] on link "Activity" at bounding box center [659, 217] width 63 height 36
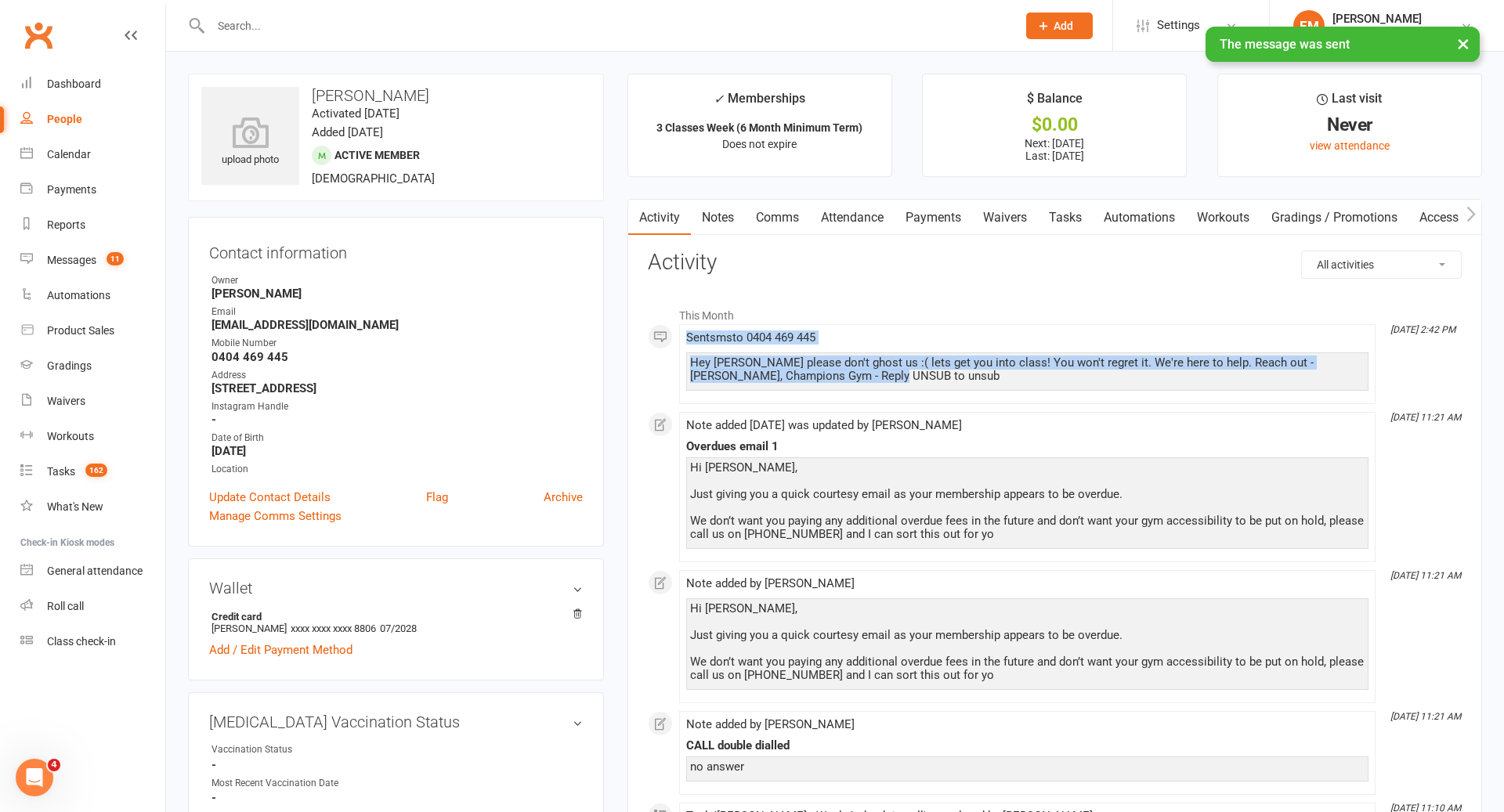
drag, startPoint x: 867, startPoint y: 373, endPoint x: 660, endPoint y: 335, distance: 210.5
click at [679, 335] on li "[DATE] 2:42 PM Sent sms to [PHONE_NUMBER] Hey [PERSON_NAME] please don't ghost …" at bounding box center [1027, 364] width 696 height 80
copy span "Sent sms to [PHONE_NUMBER] Hey [PERSON_NAME] please don't ghost us :( lets get …"
click at [715, 216] on link "Notes" at bounding box center [718, 217] width 54 height 36
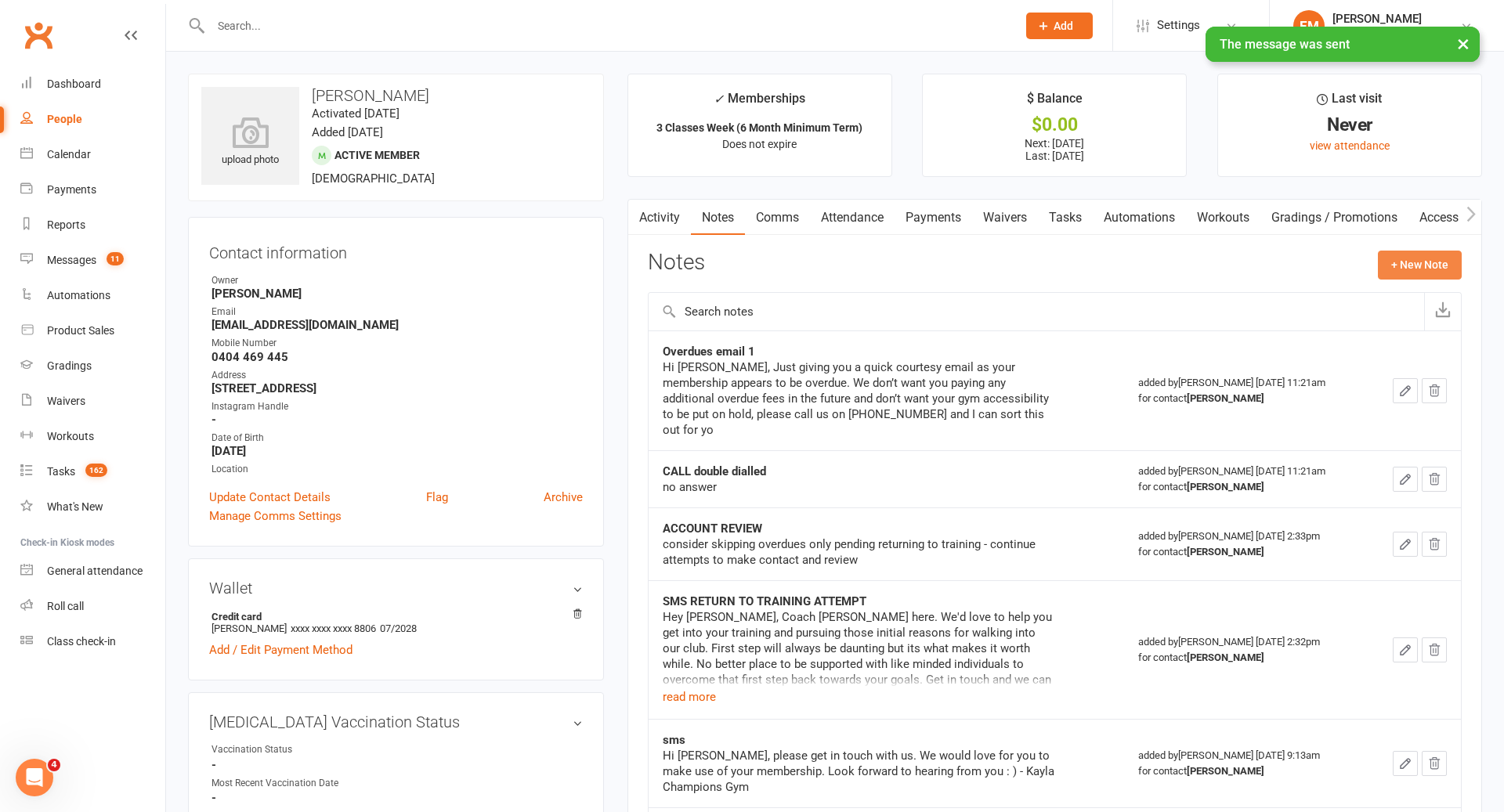
click at [1408, 266] on button "+ New Note" at bounding box center [1420, 264] width 84 height 28
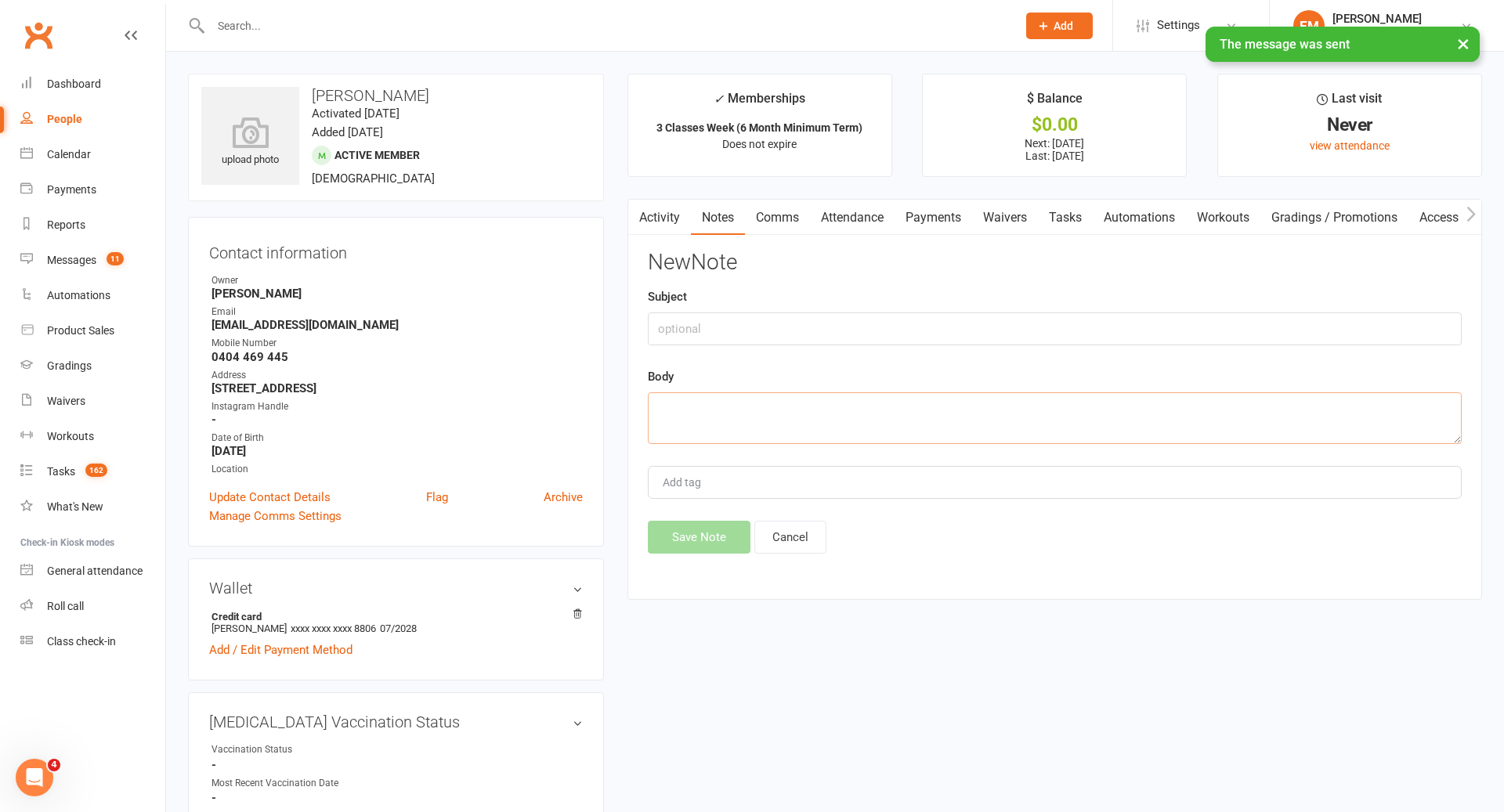
click at [1013, 414] on textarea at bounding box center [1055, 419] width 814 height 52
paste textarea "Sent sms to [PHONE_NUMBER] Hey [PERSON_NAME] please don't ghost us :( lets get …"
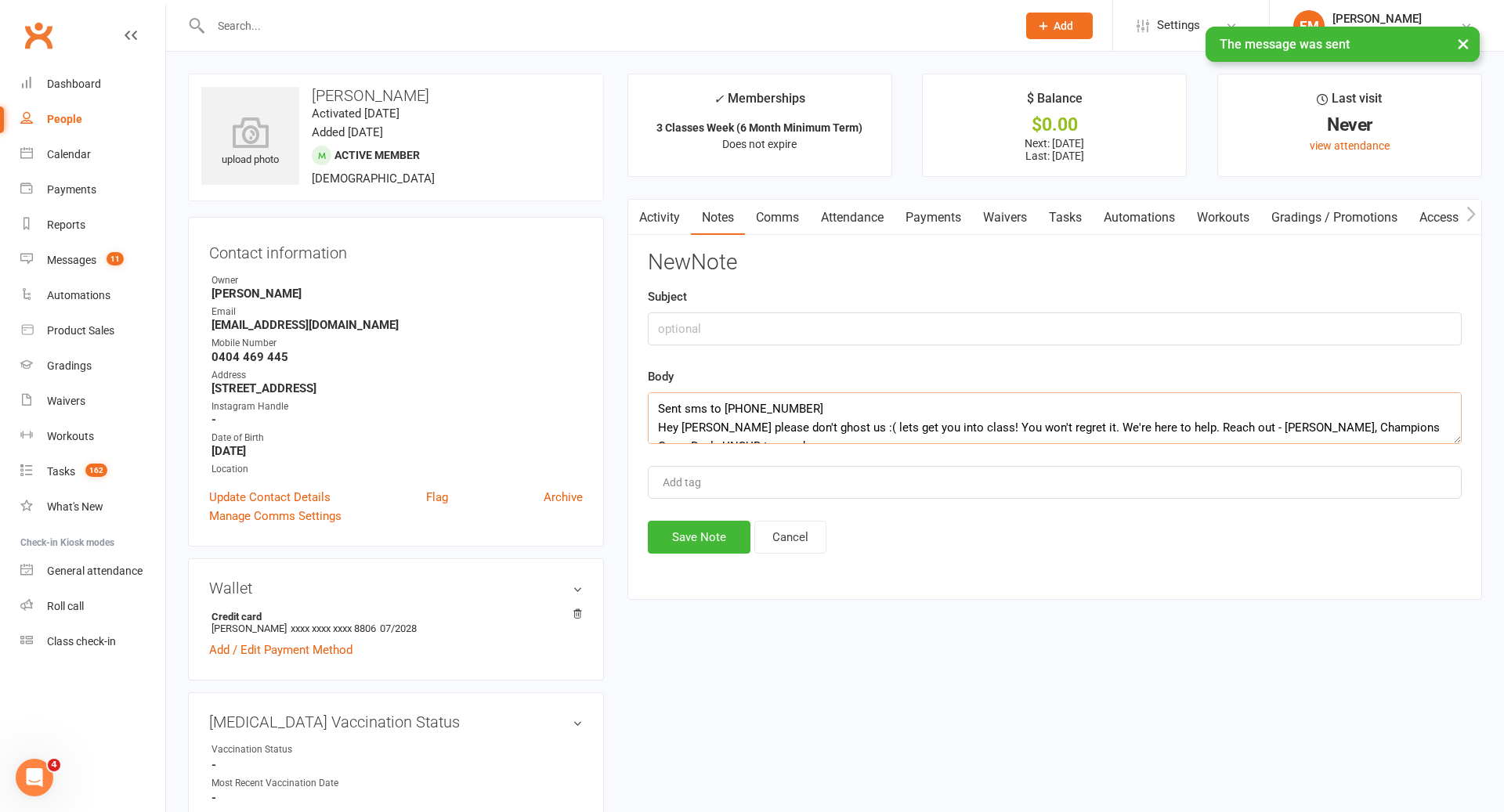
scroll to position [9, 0]
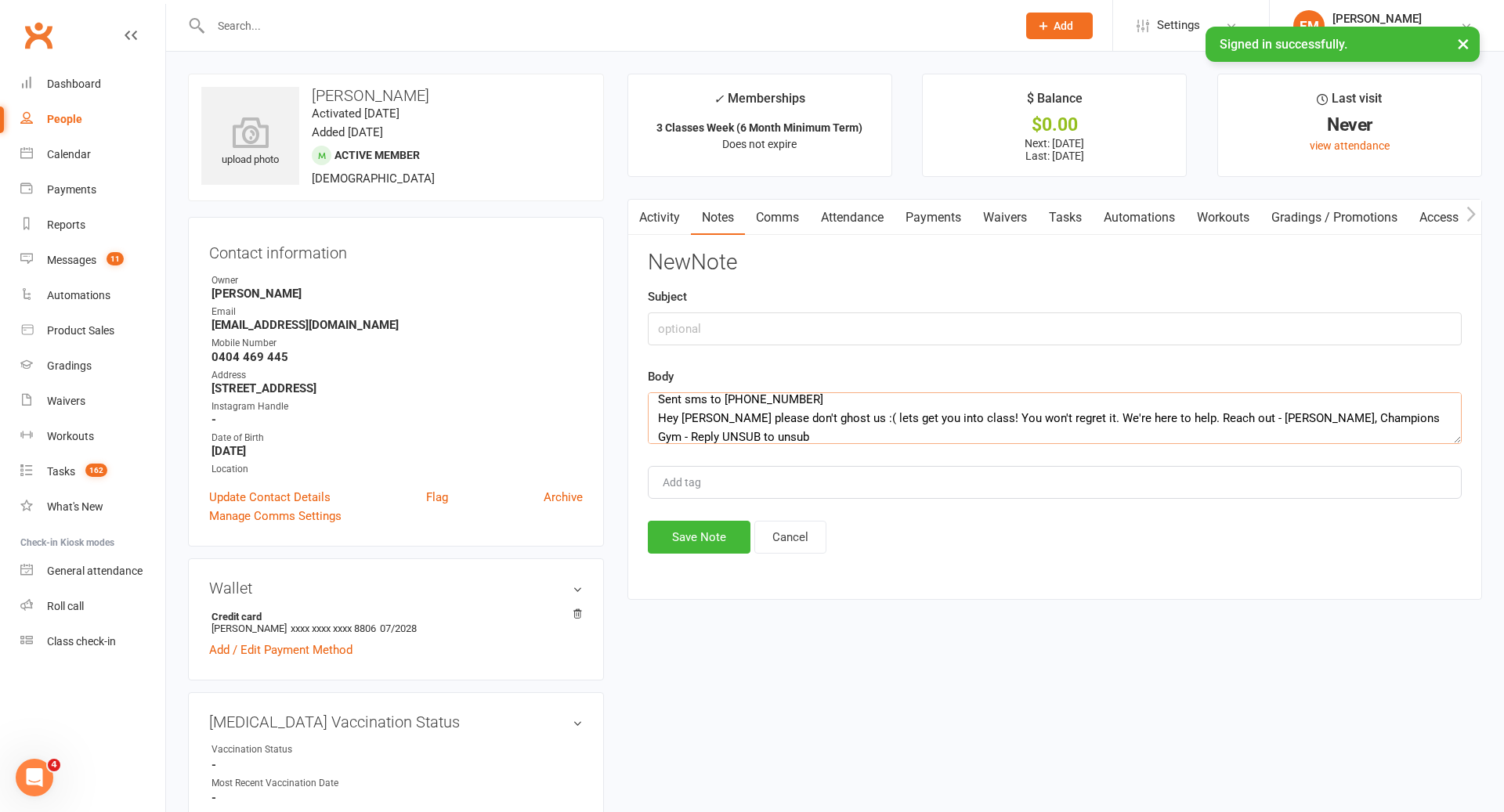
type textarea "Sent sms to [PHONE_NUMBER] Hey [PERSON_NAME] please don't ghost us :( lets get …"
click at [909, 334] on input "text" at bounding box center [1055, 329] width 814 height 33
type input "ATTENDANCE SMS"
click at [713, 510] on div "New Note Subject ATTENDANCE SMS Body Sent sms to [PHONE_NUMBER] Hey [PERSON_NAM…" at bounding box center [1055, 402] width 814 height 303
click at [713, 536] on button "Save Note" at bounding box center [699, 537] width 102 height 33
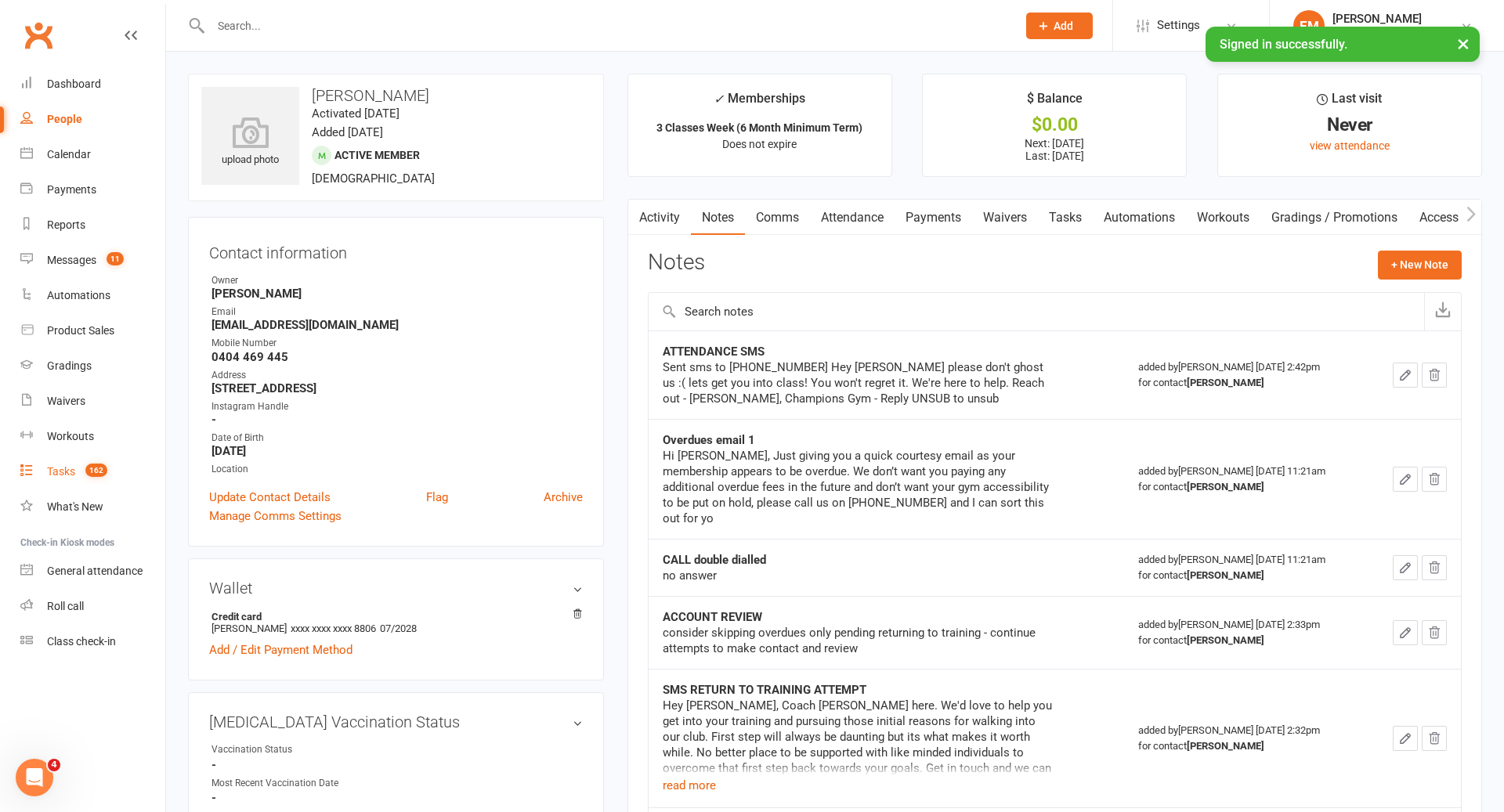
click at [65, 469] on div "Tasks" at bounding box center [60, 472] width 28 height 13
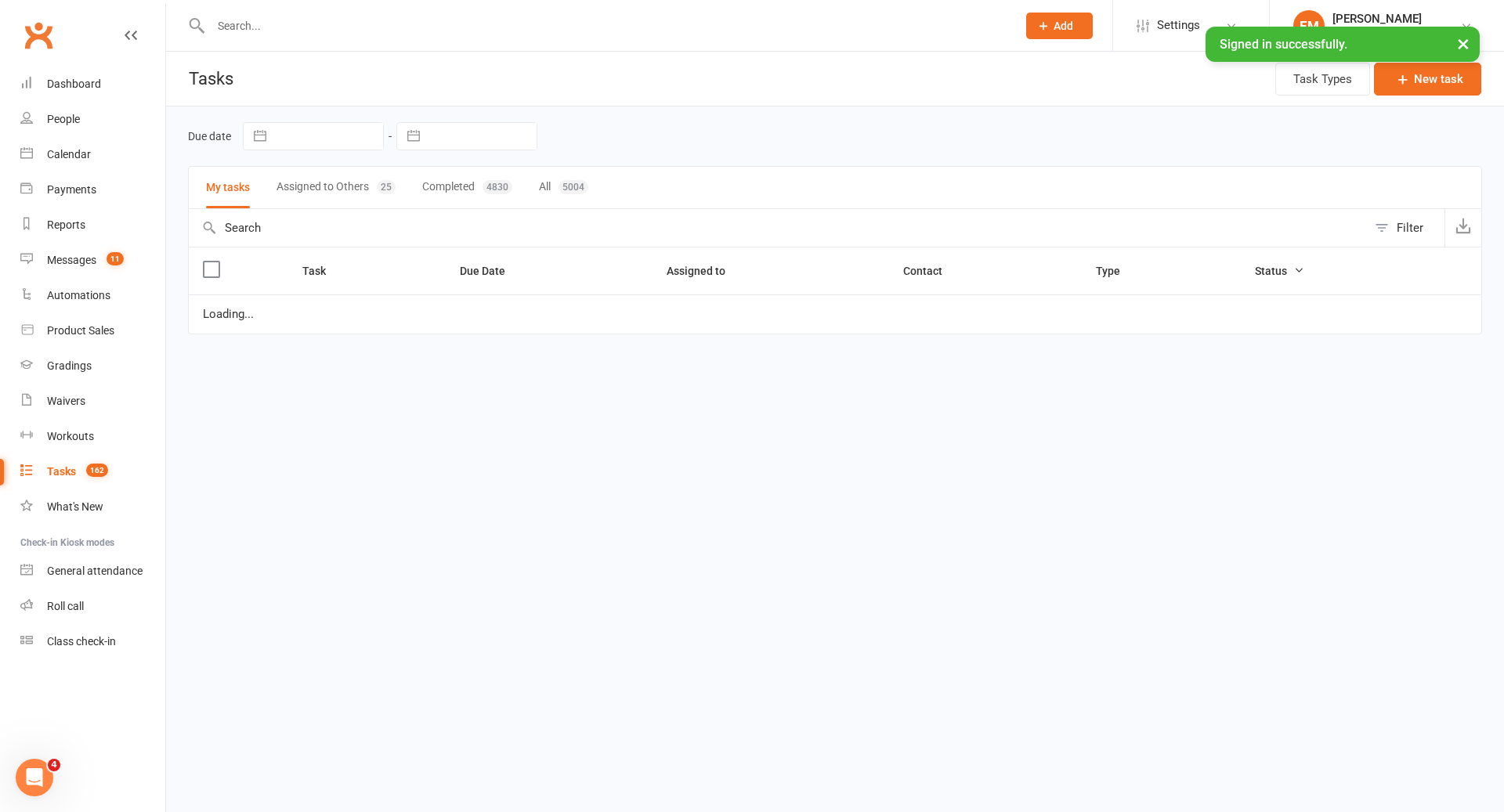
select select "waiting"
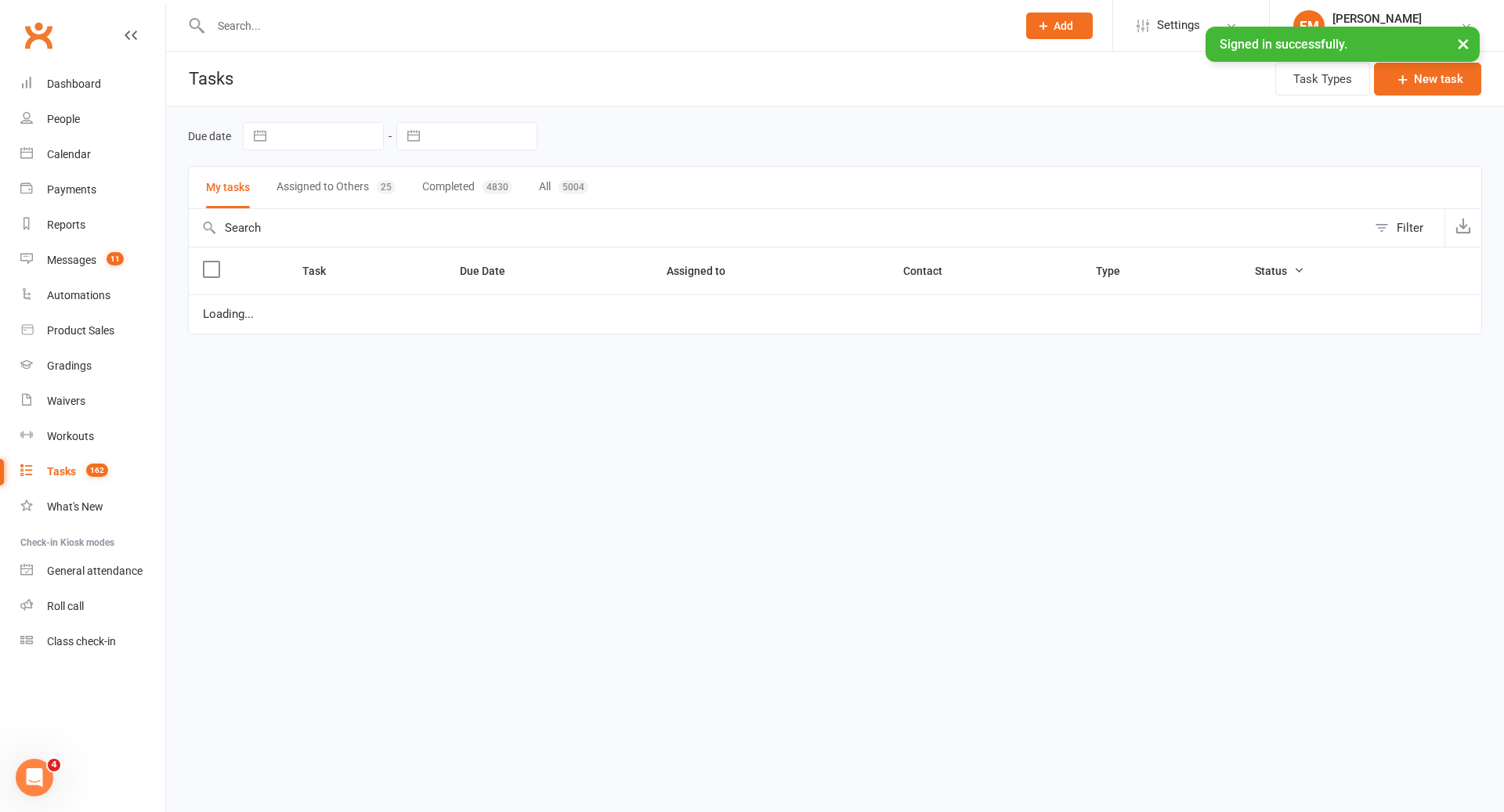
select select "waiting"
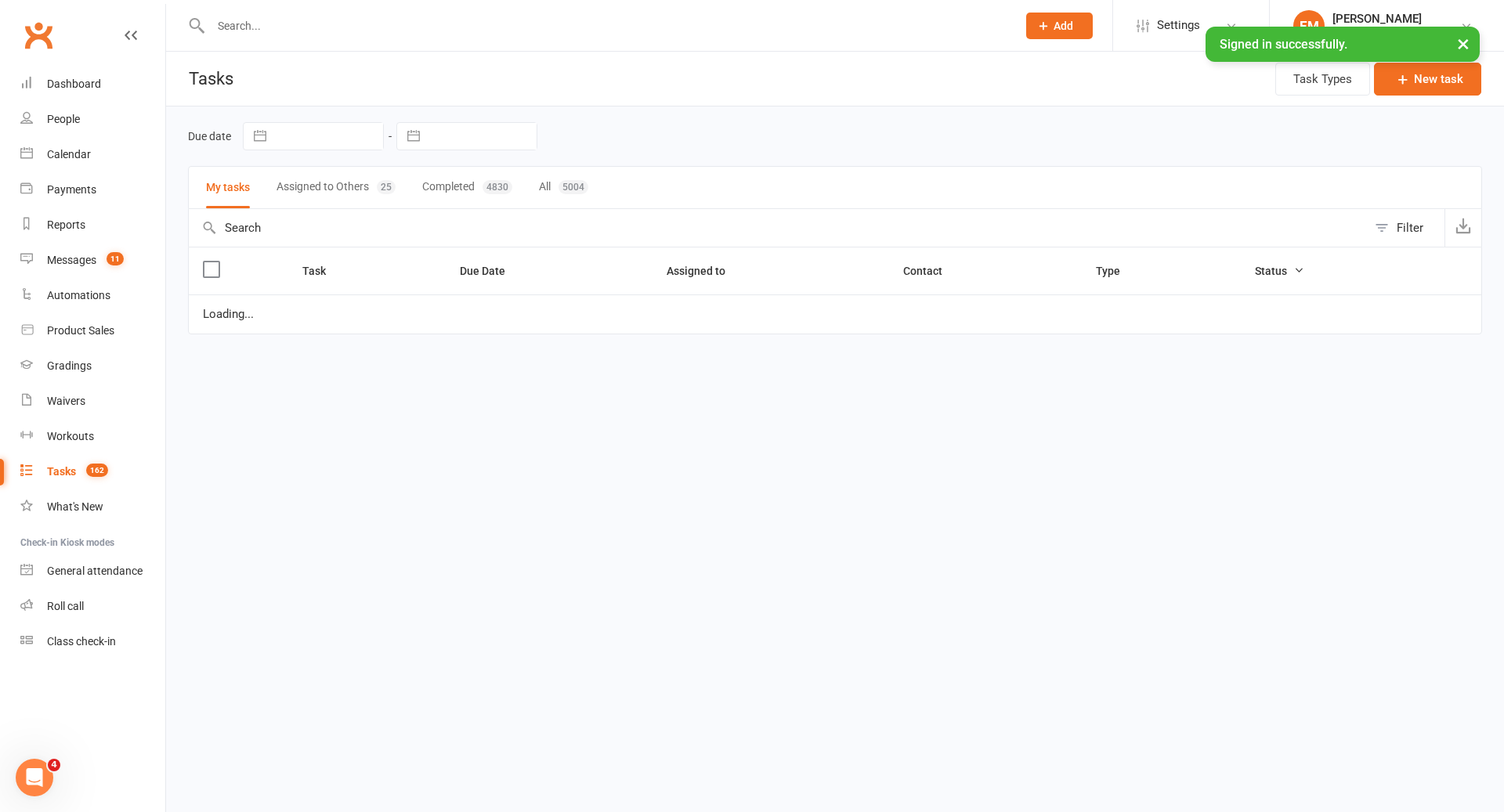
select select "waiting"
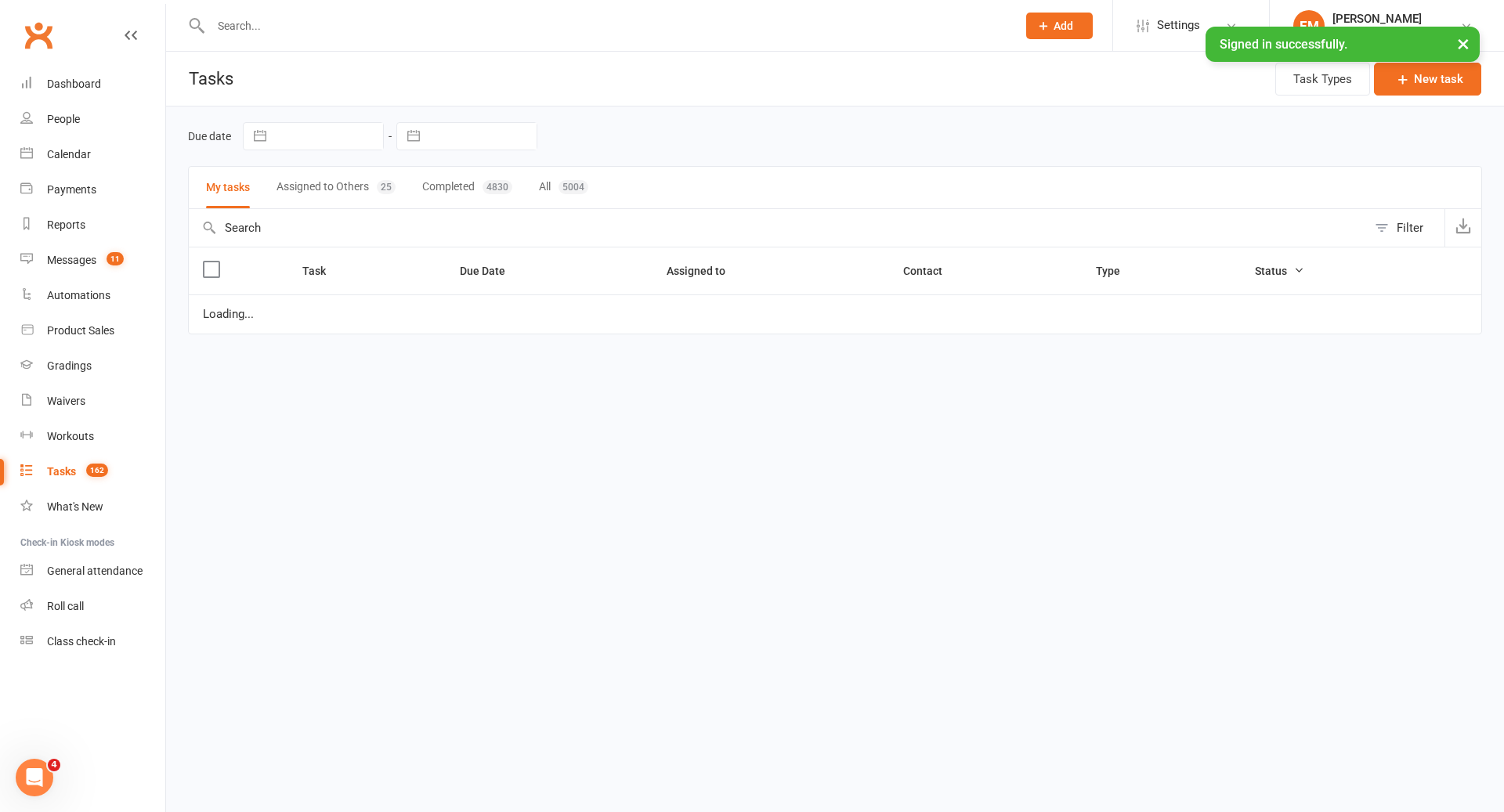
select select "waiting"
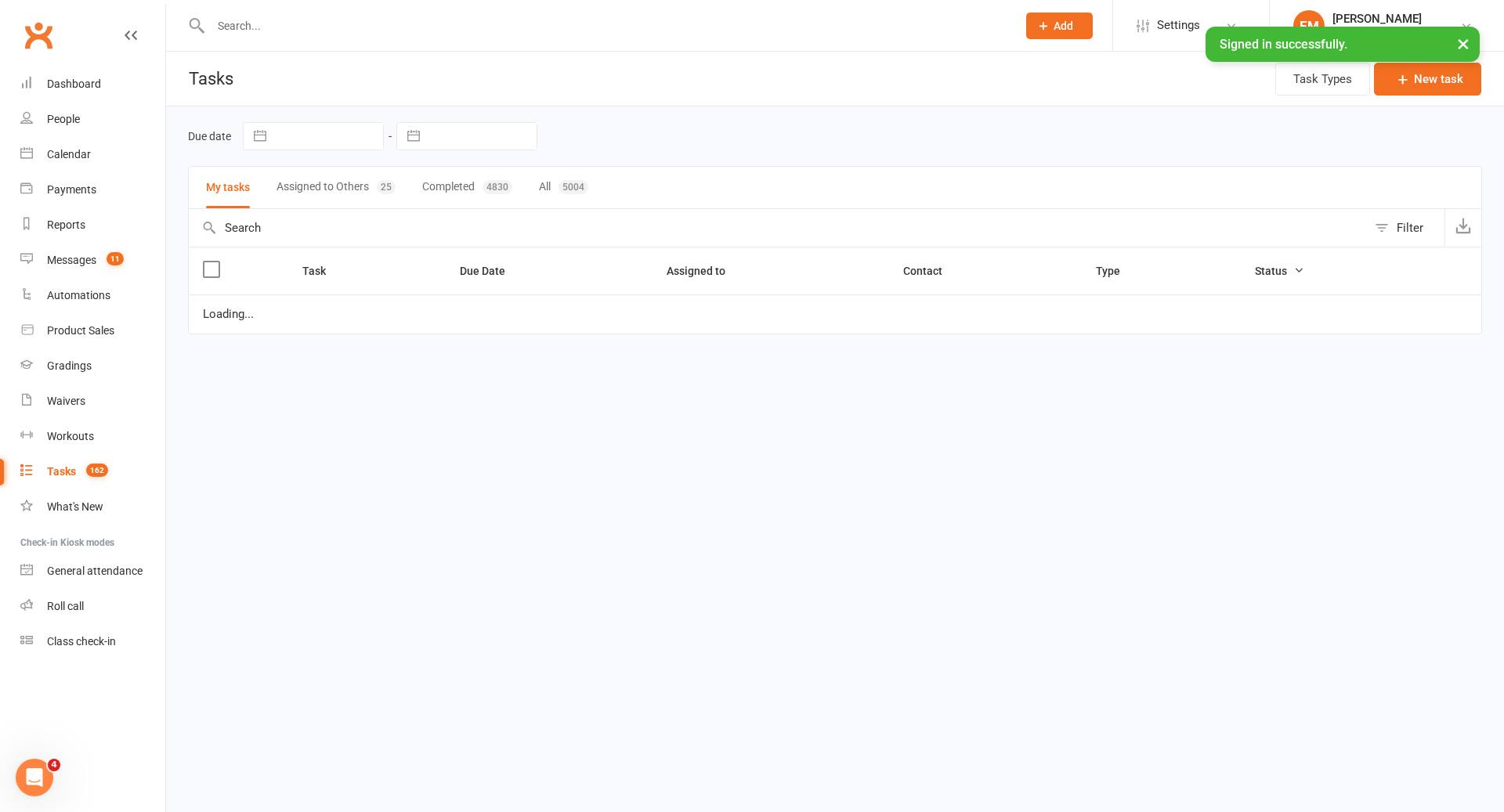
select select "waiting"
select select "started"
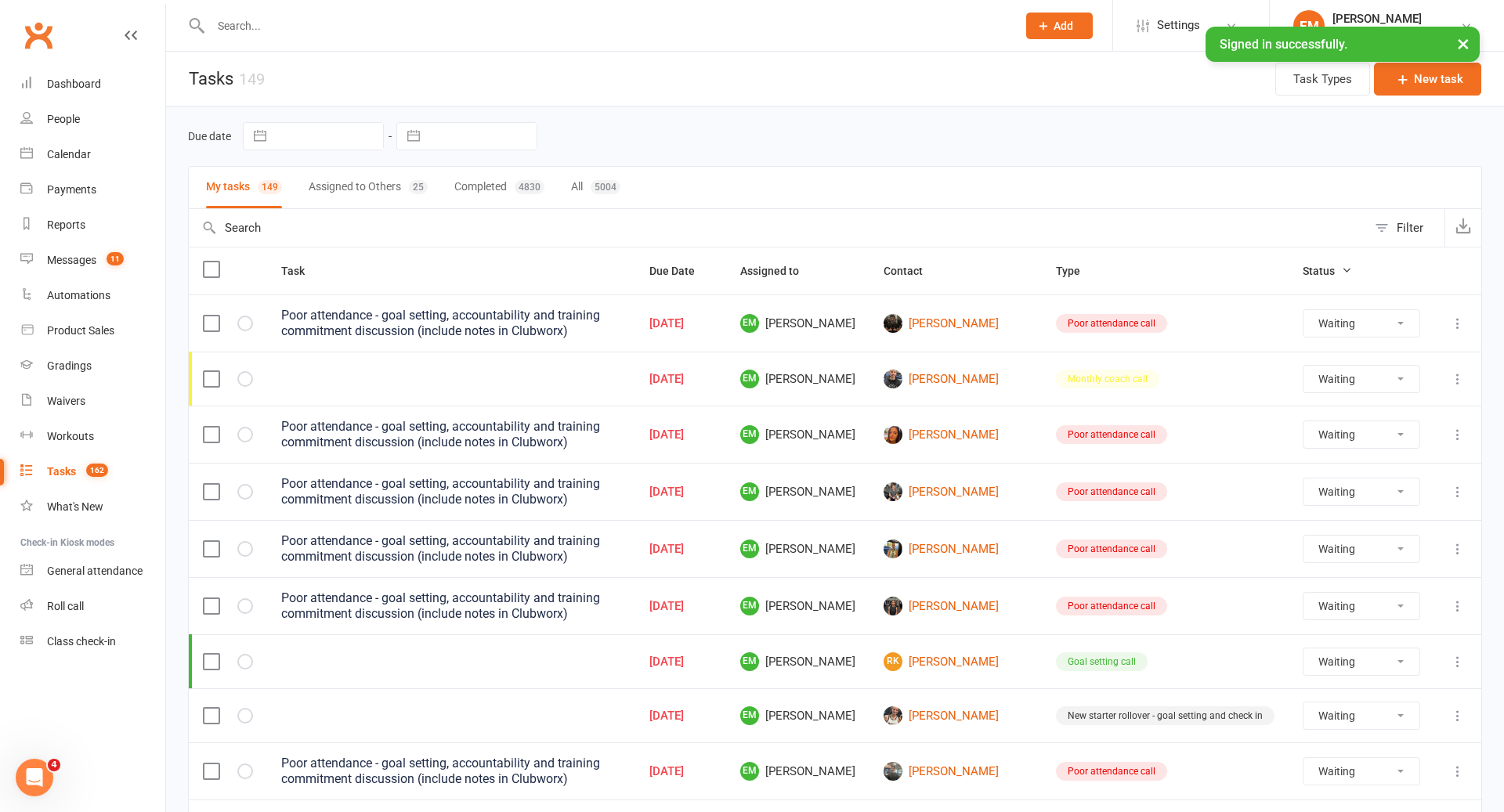
click at [1100, 273] on th "Type" at bounding box center [1165, 271] width 247 height 47
click at [1081, 268] on span "Type" at bounding box center [1077, 271] width 41 height 13
select select "waiting"
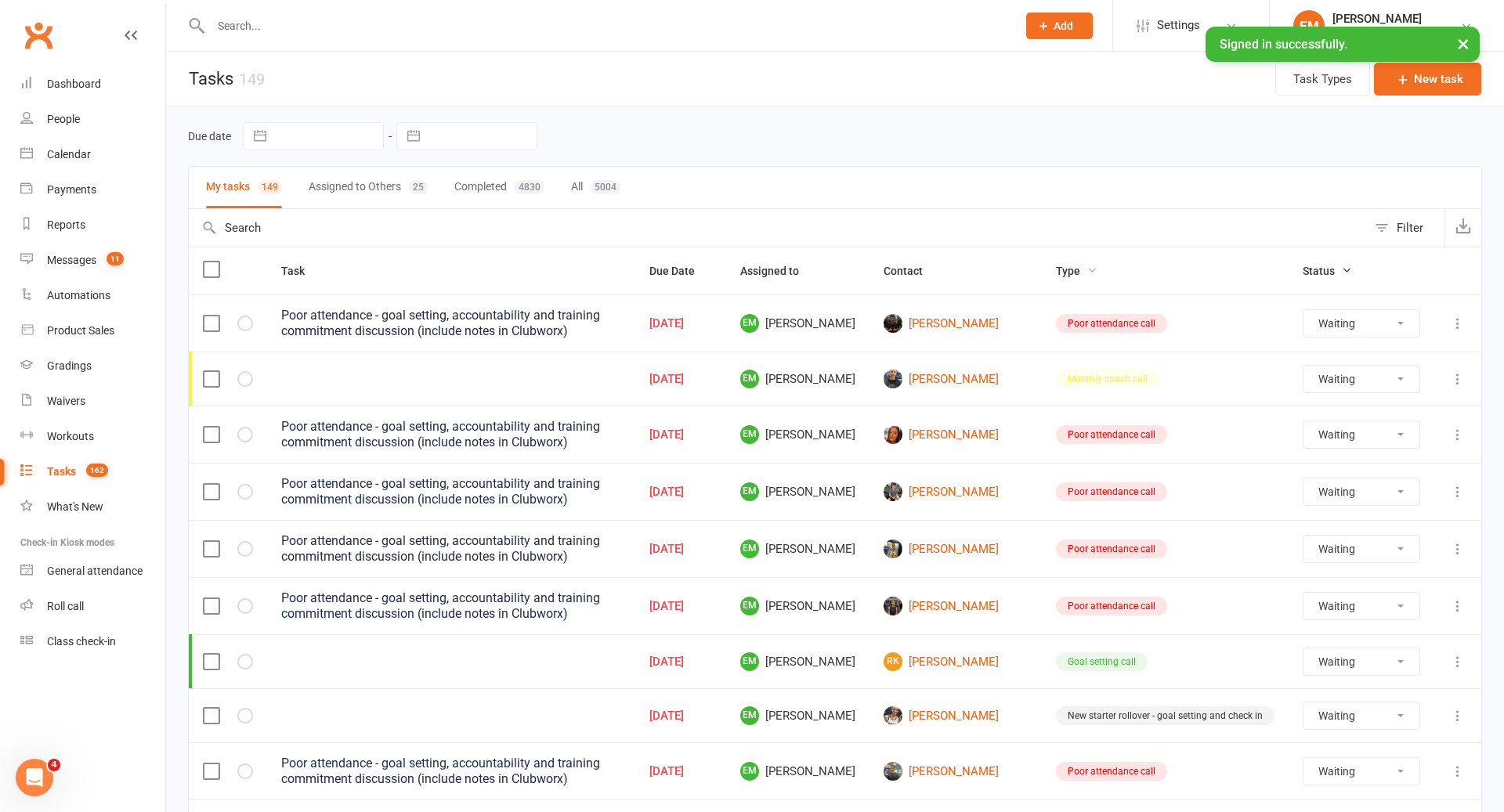
select select "waiting"
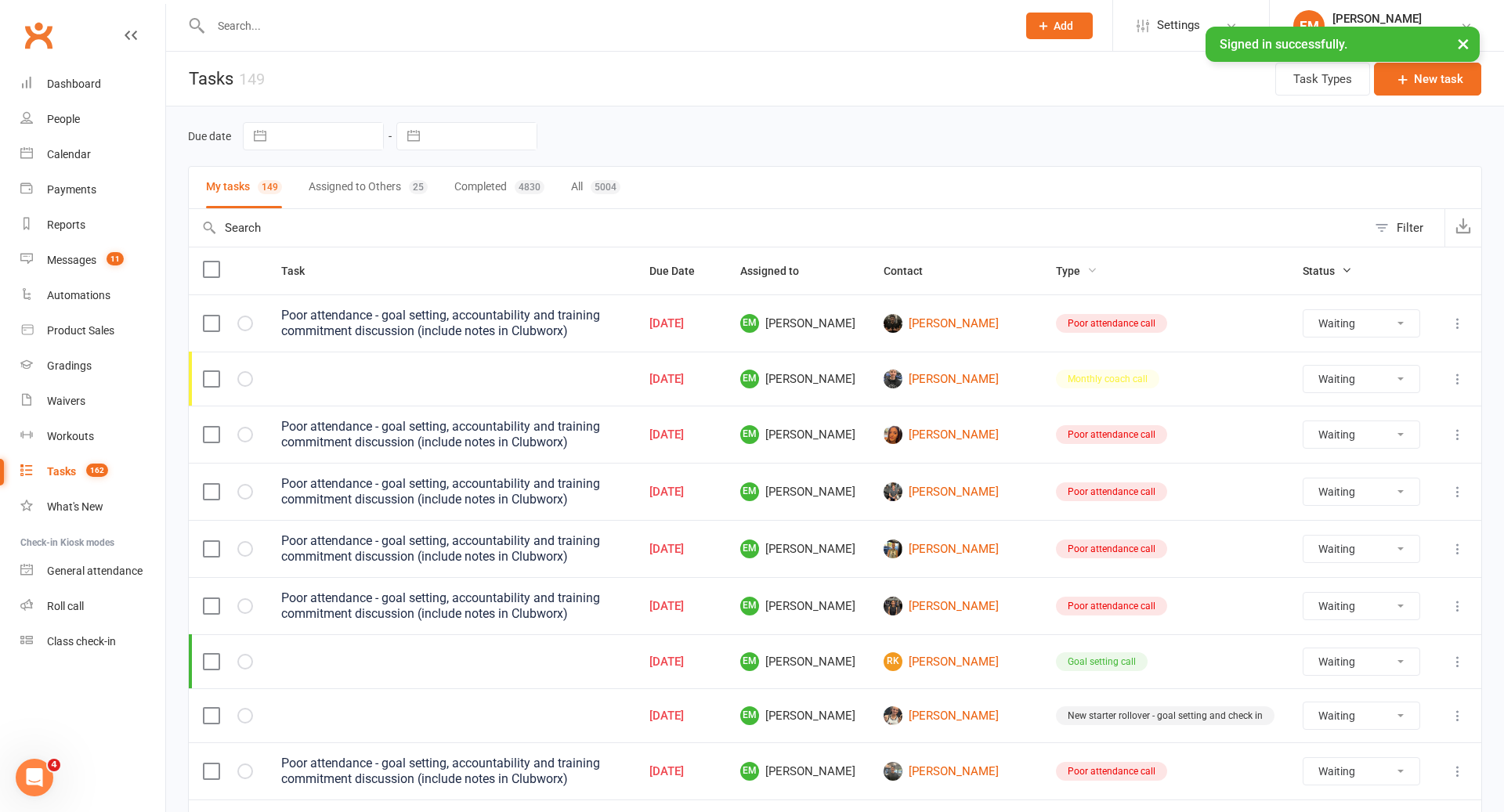
select select "waiting"
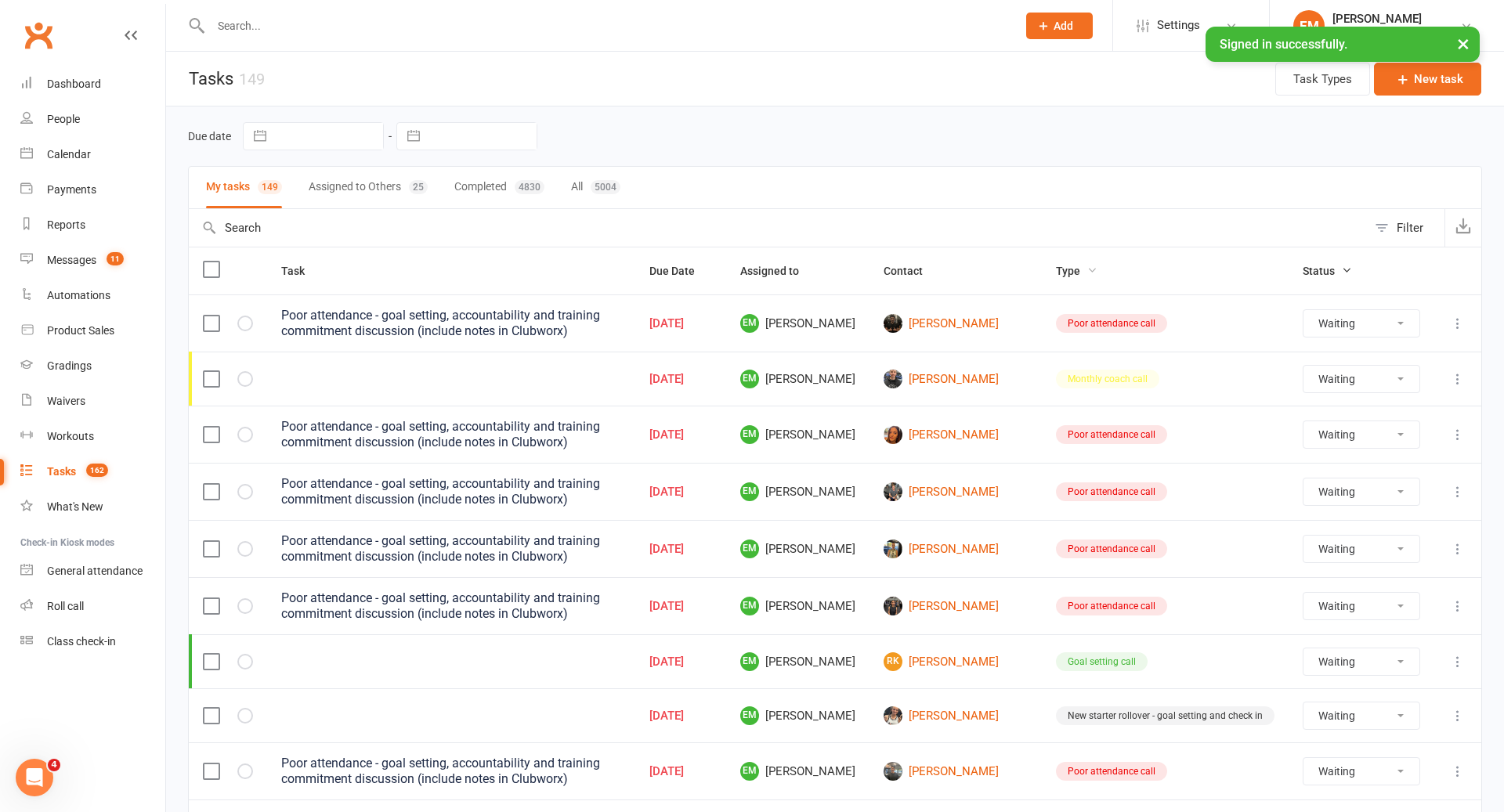
select select "waiting"
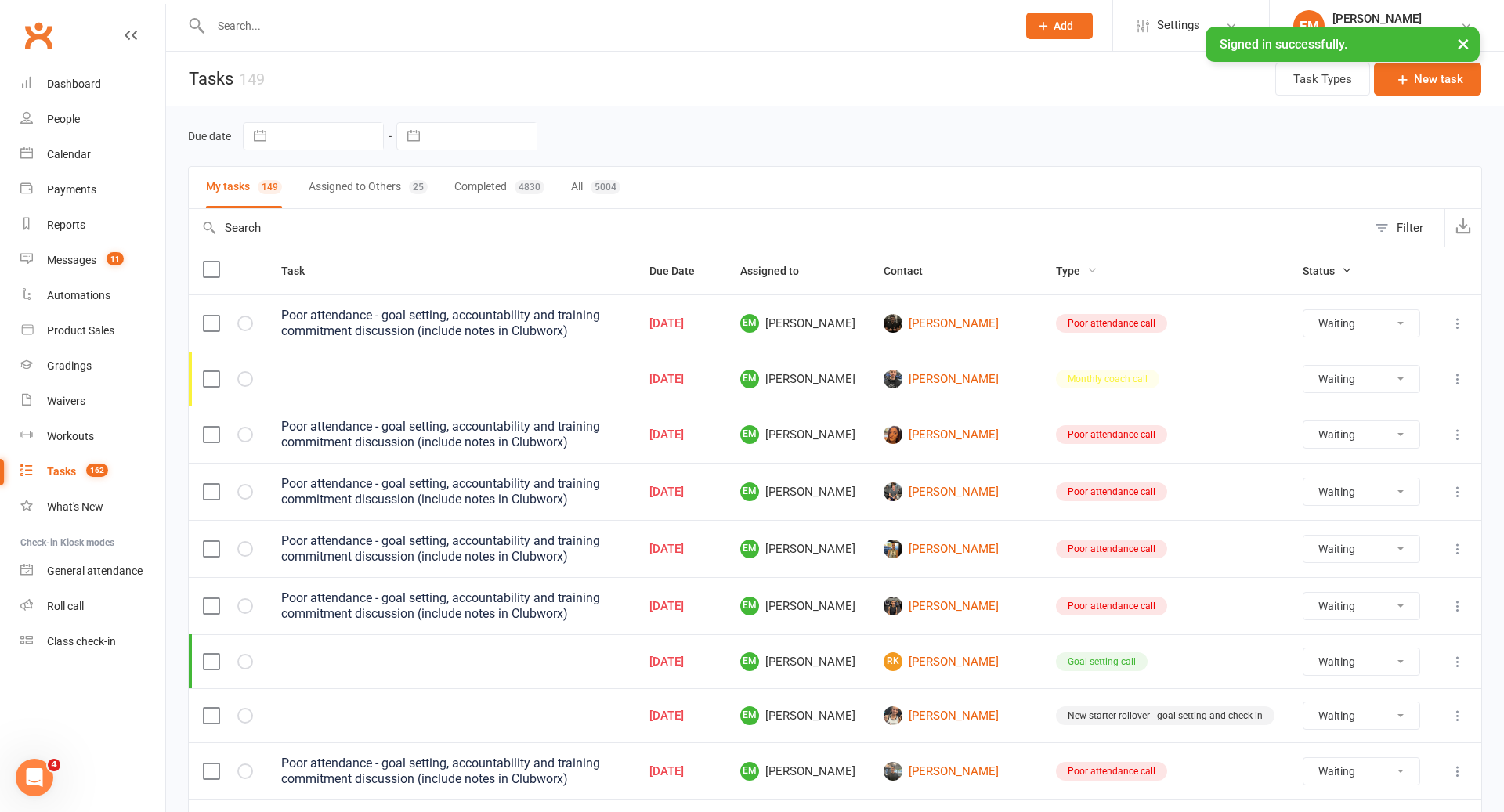
select select "waiting"
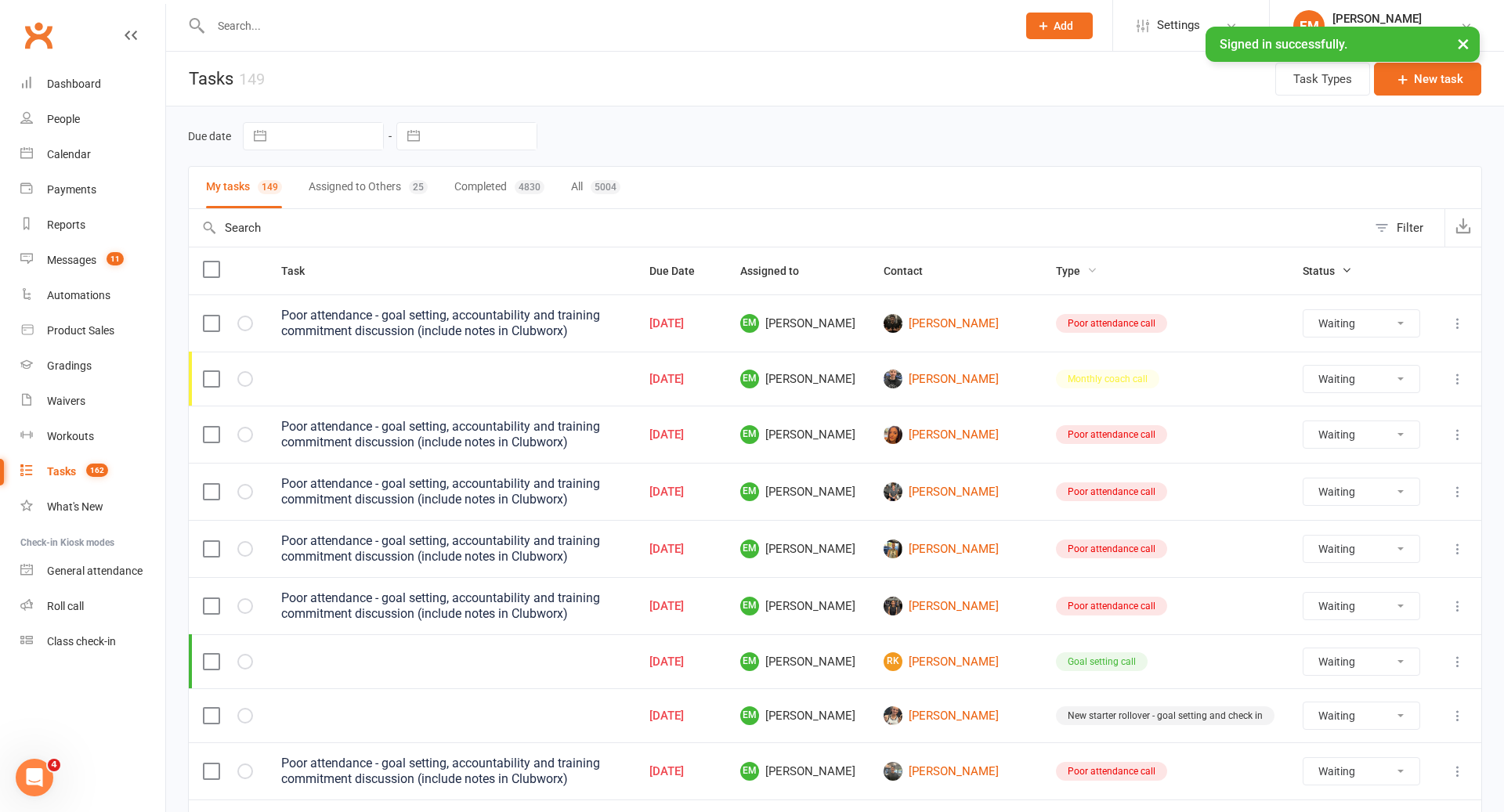
select select "waiting"
select select "started"
select select "waiting"
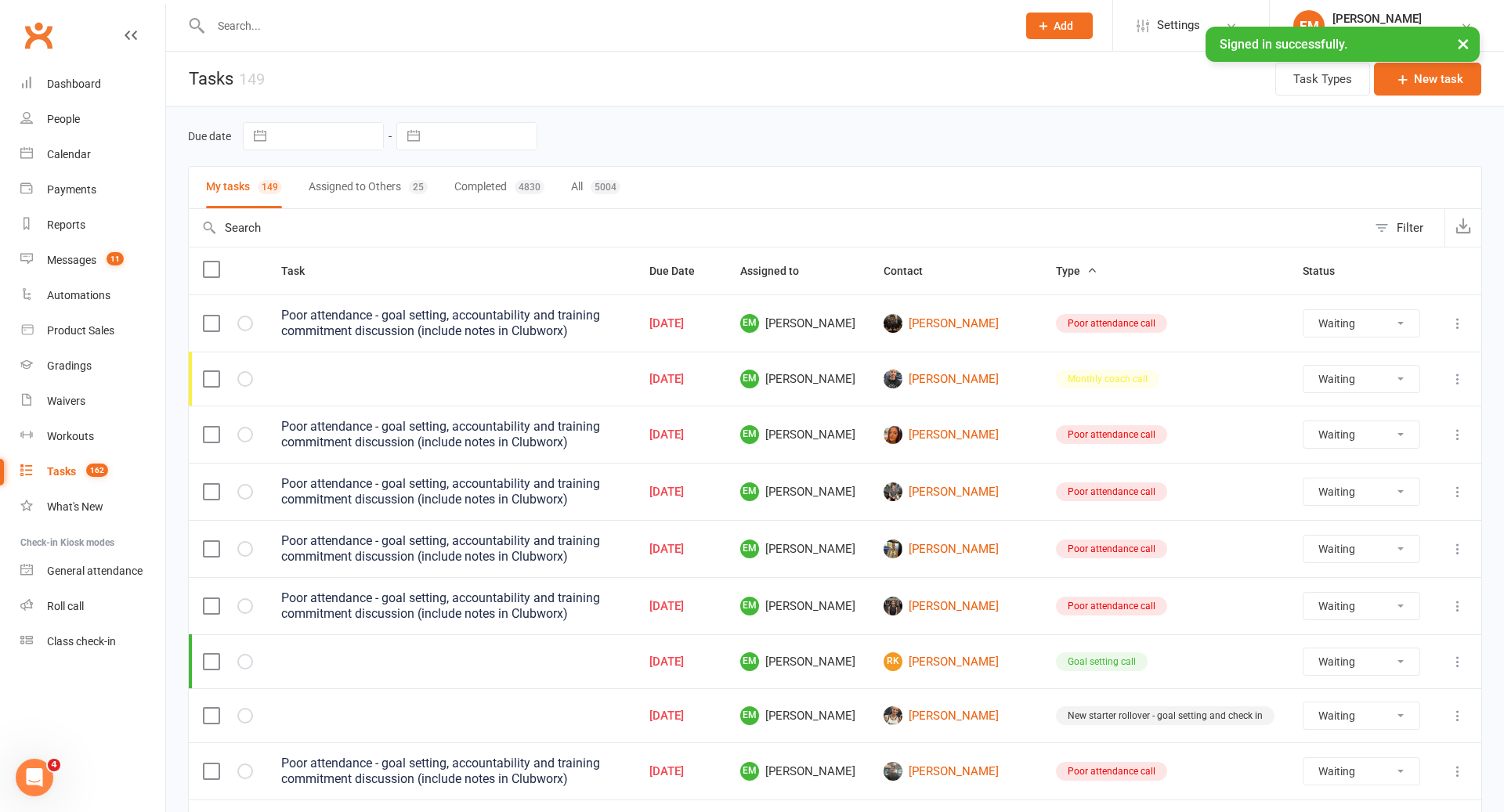
select select "waiting"
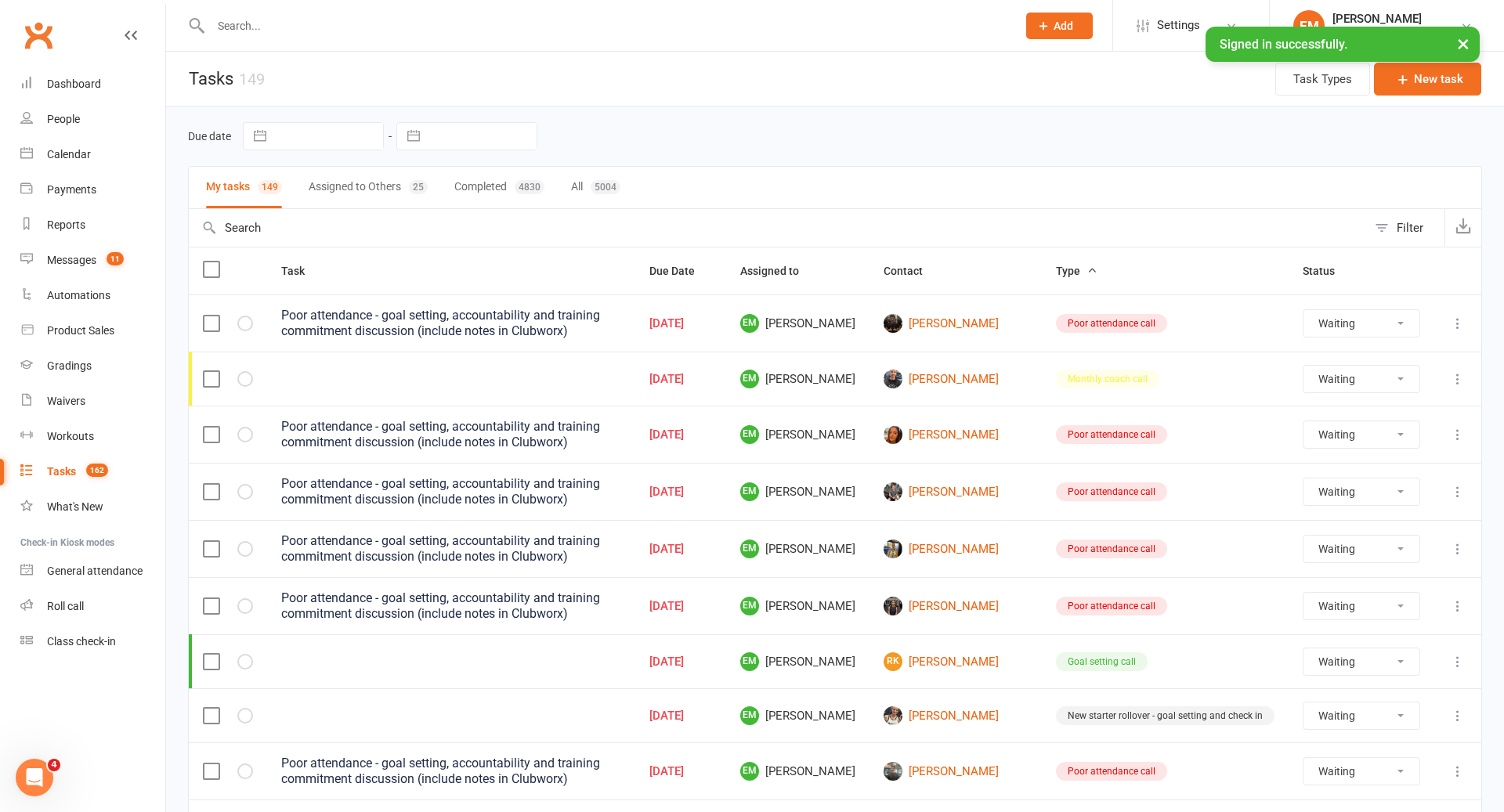
select select "waiting"
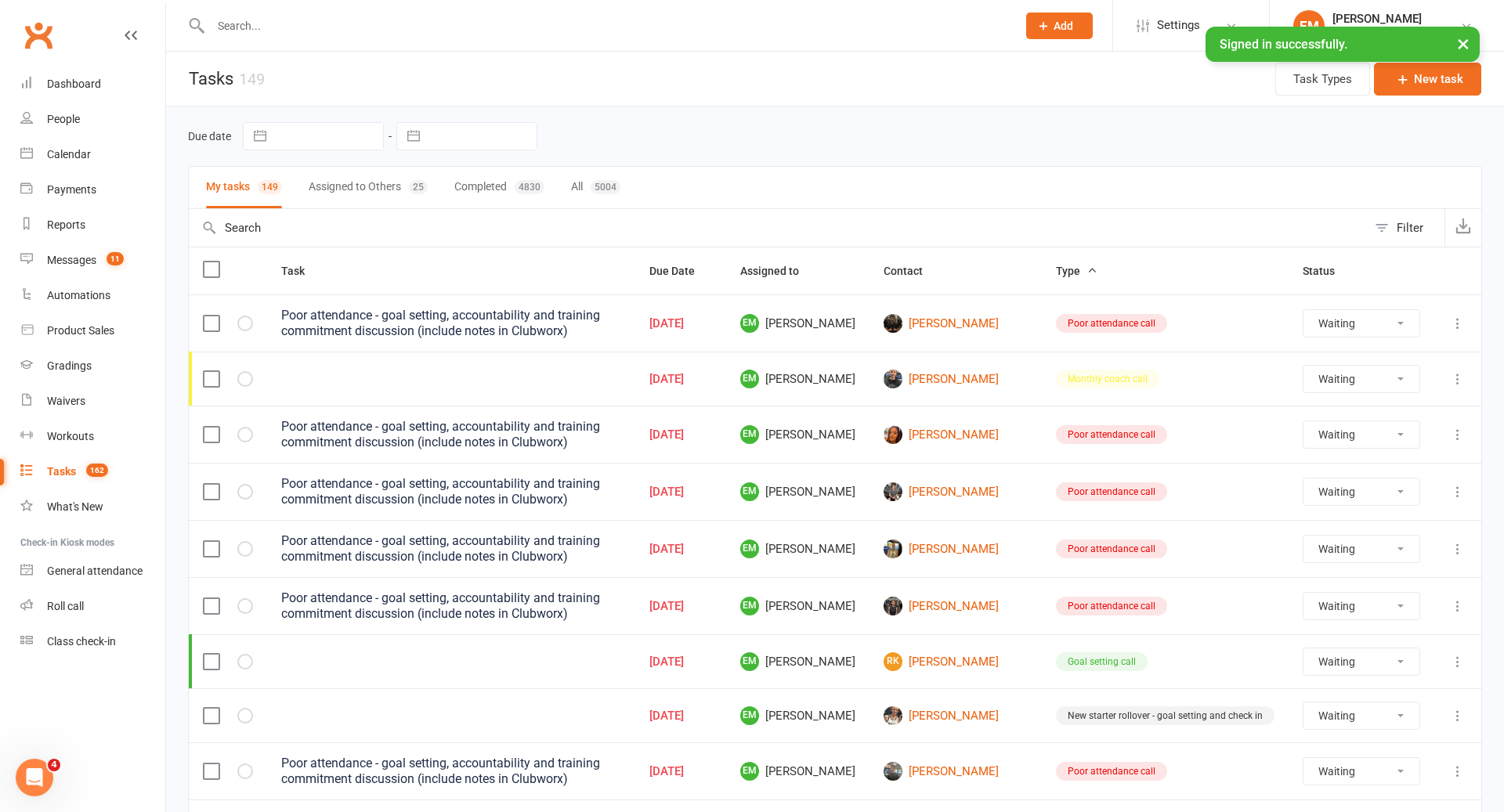
select select "waiting"
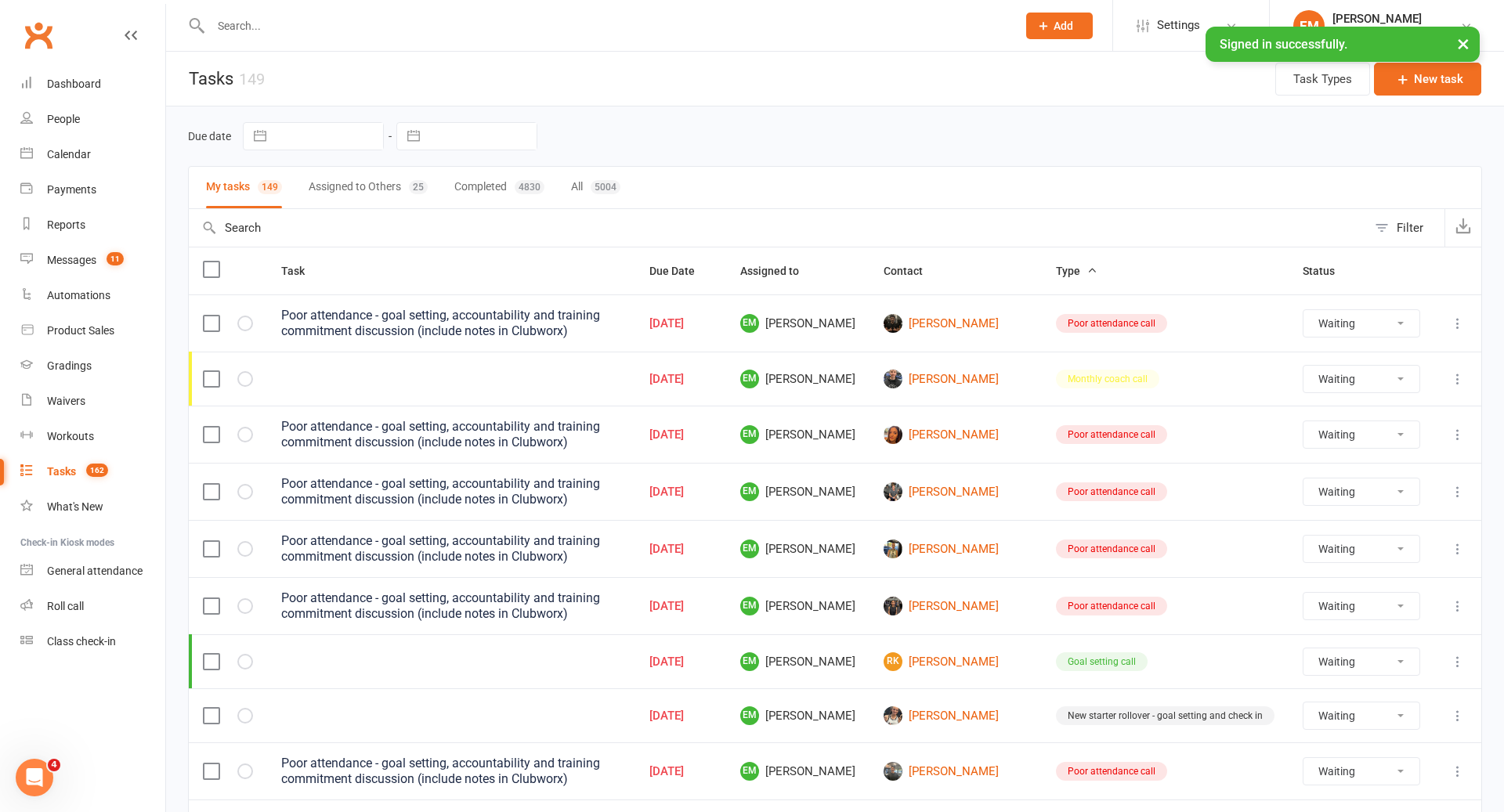
select select "waiting"
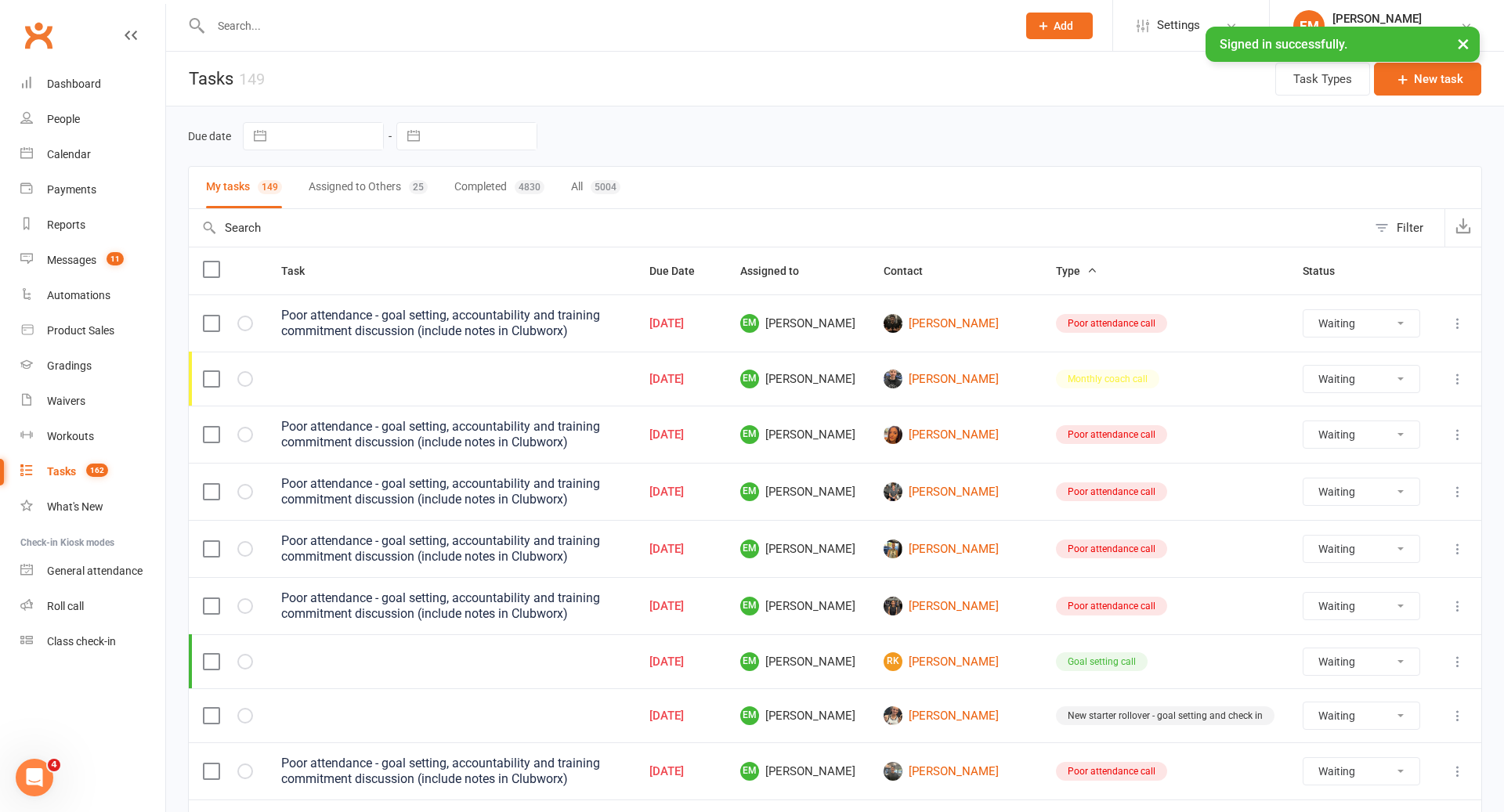
select select "waiting"
select select "started"
select select "waiting"
select select "started"
select select "waiting"
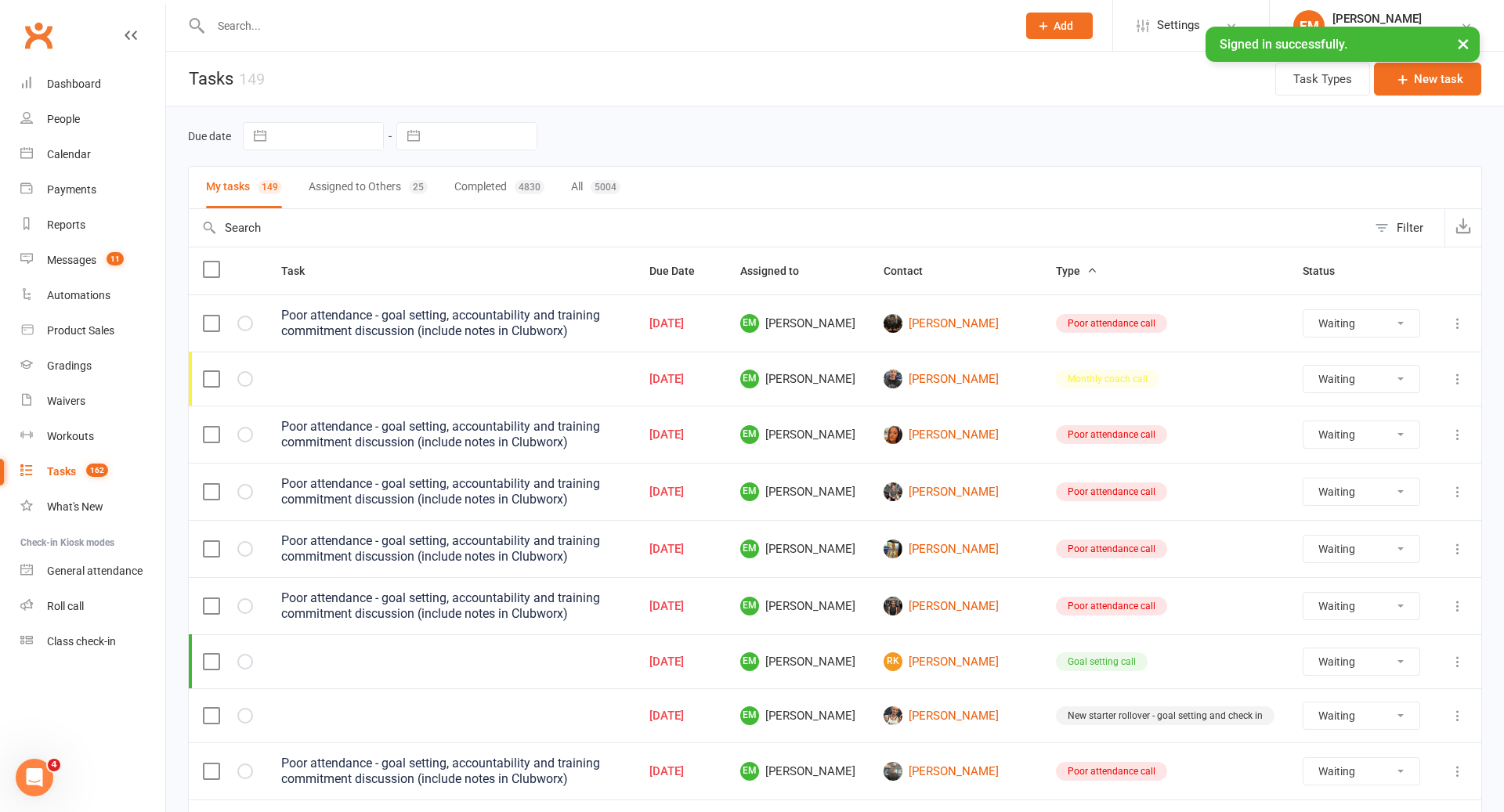
select select "started"
select select "waiting"
select select "started"
select select "waiting"
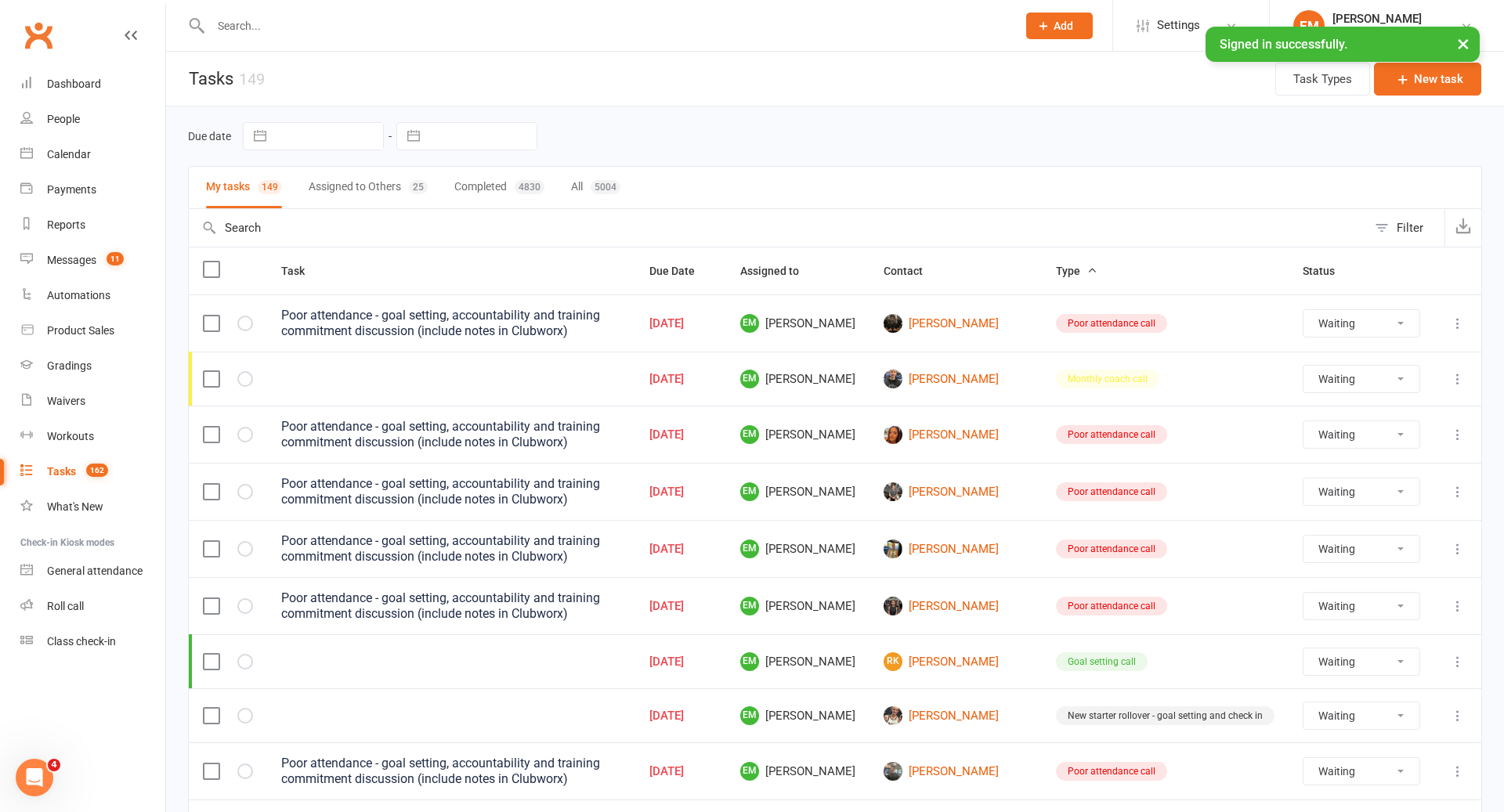
select select "started"
select select "waiting"
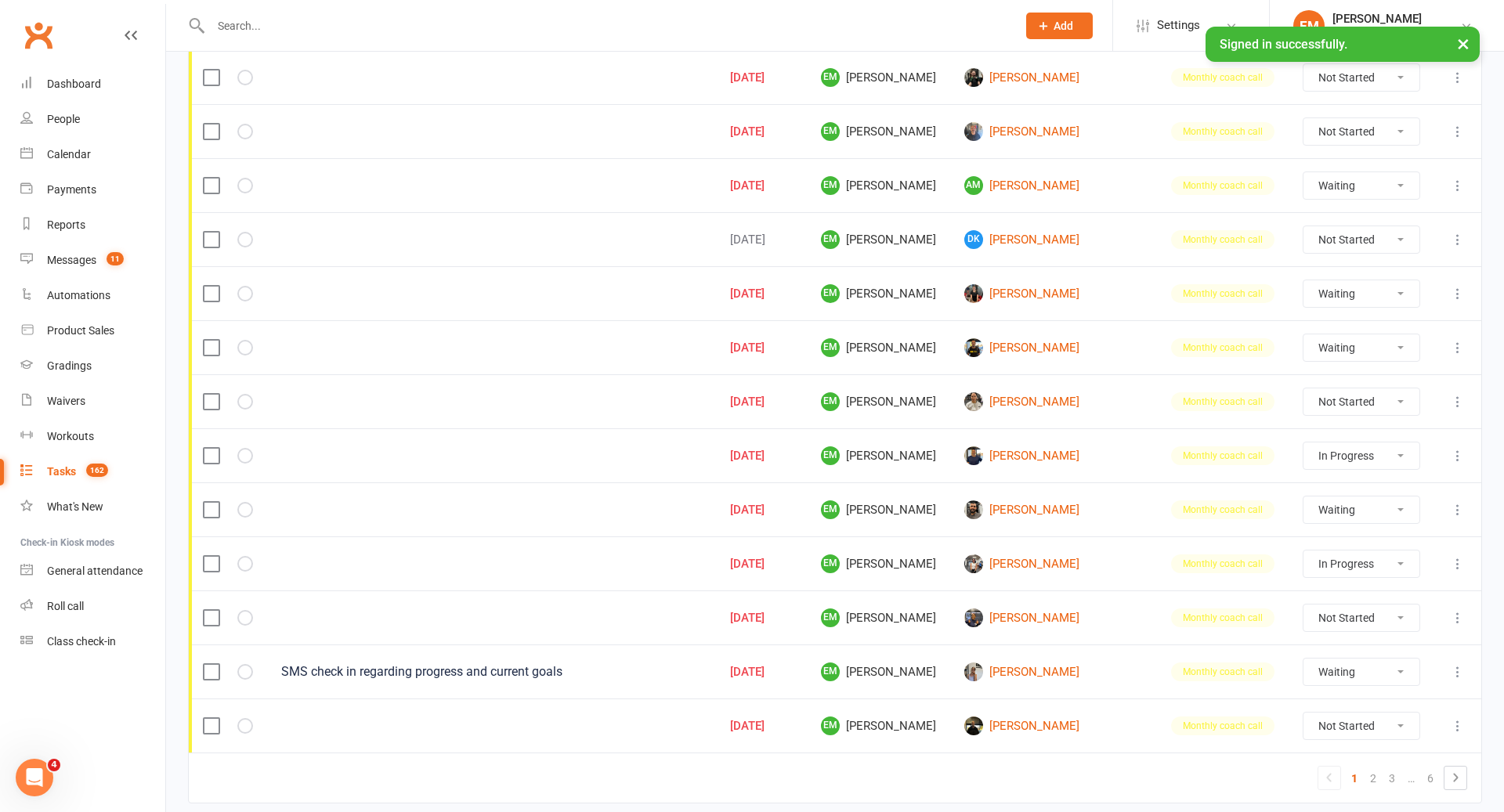
scroll to position [892, 0]
click at [1372, 769] on link "2" at bounding box center [1373, 780] width 19 height 22
select select "waiting"
select select "started"
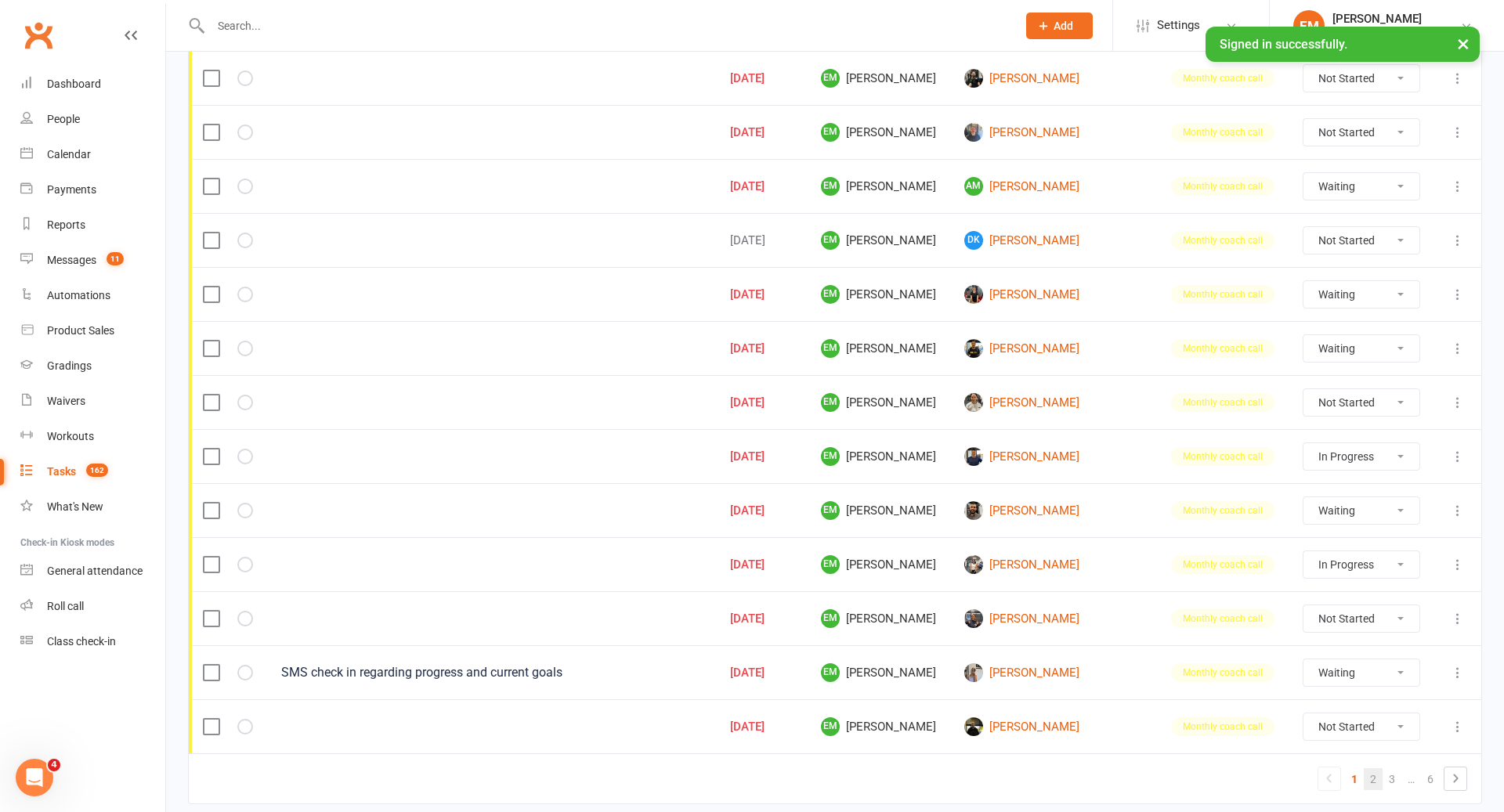
select select "waiting"
select select "started"
select select "waiting"
select select "started"
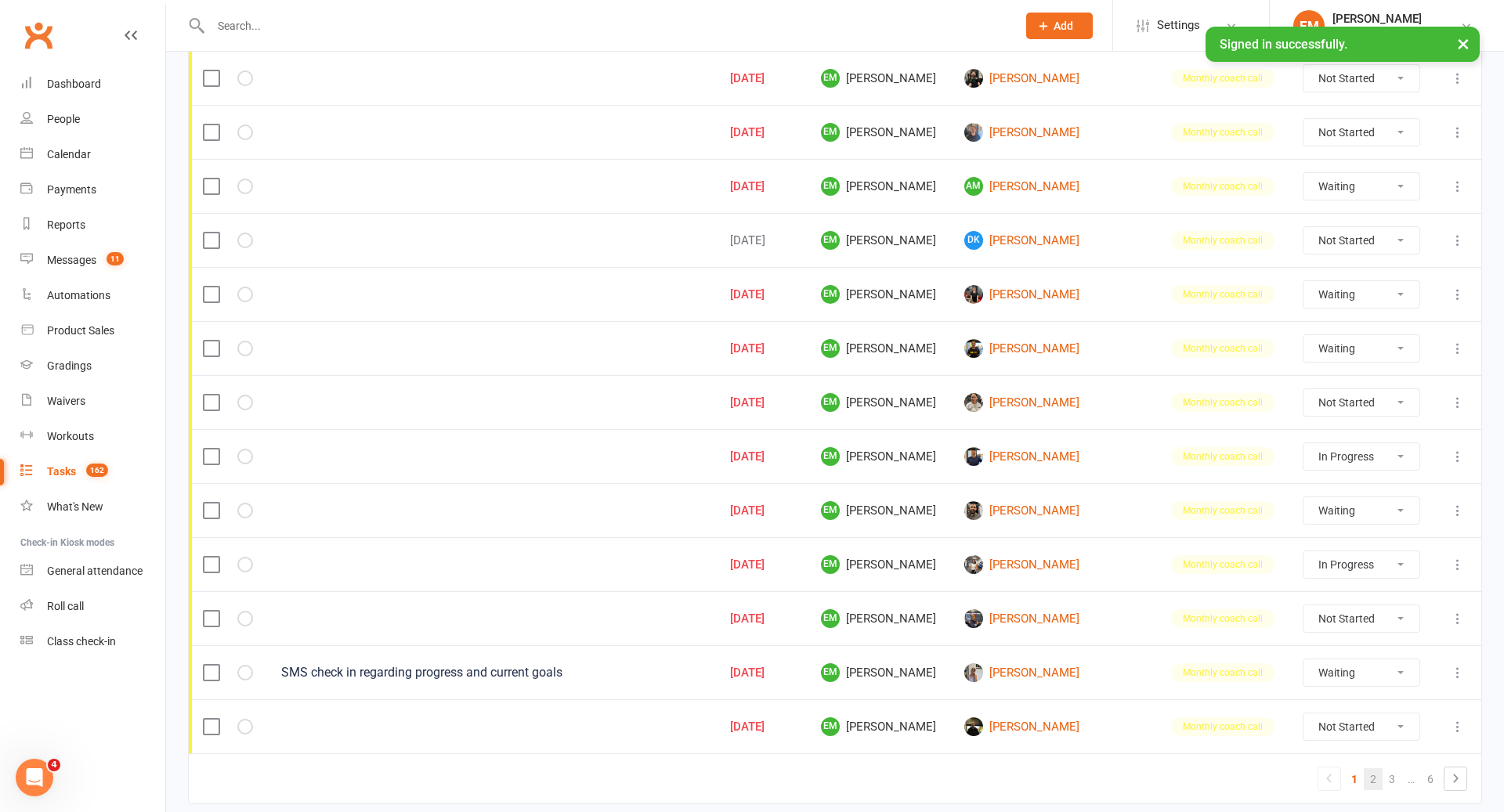
select select "waiting"
select select "started"
select select "waiting"
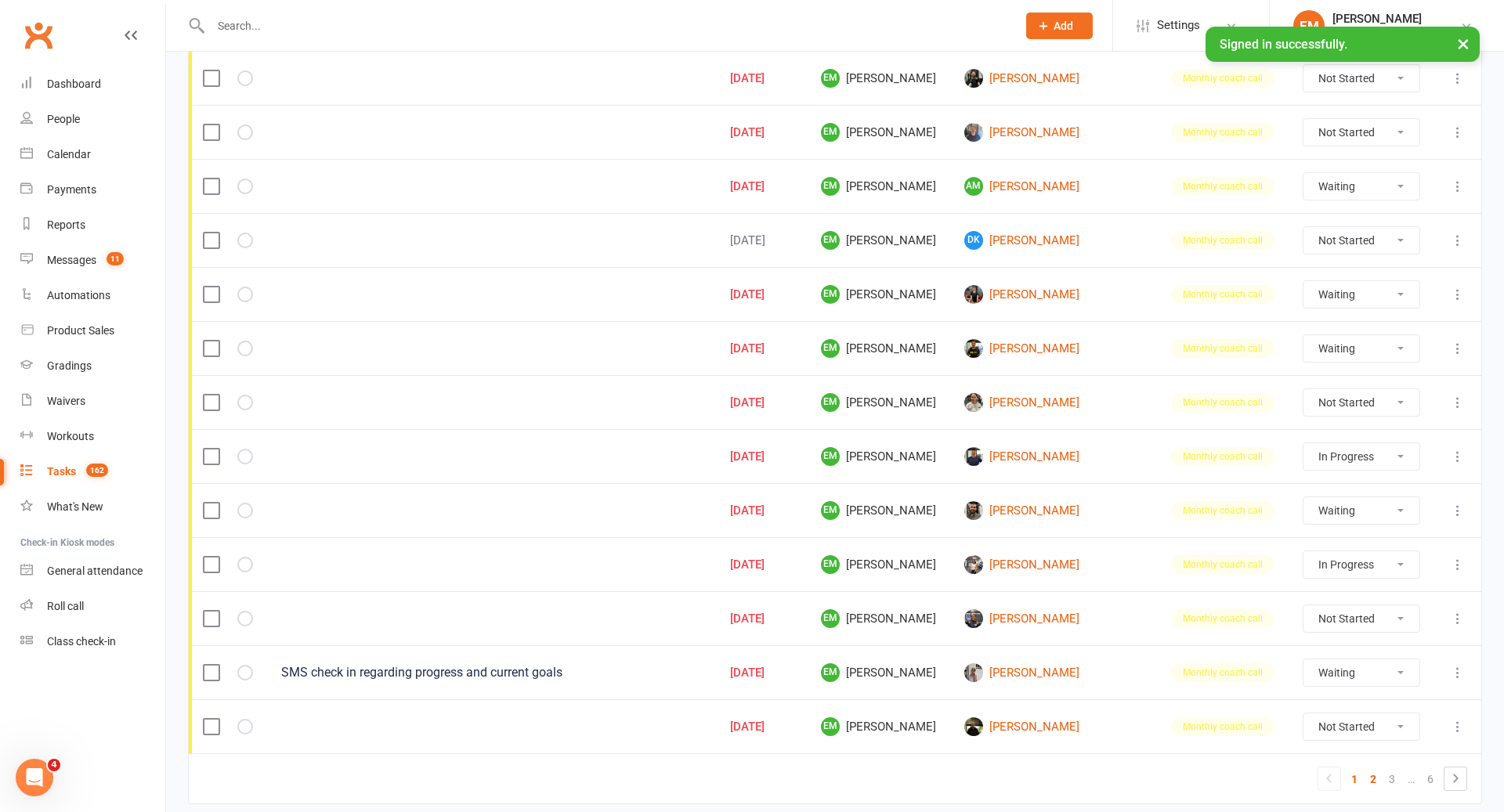
select select "started"
select select "waiting"
select select "started"
select select "waiting"
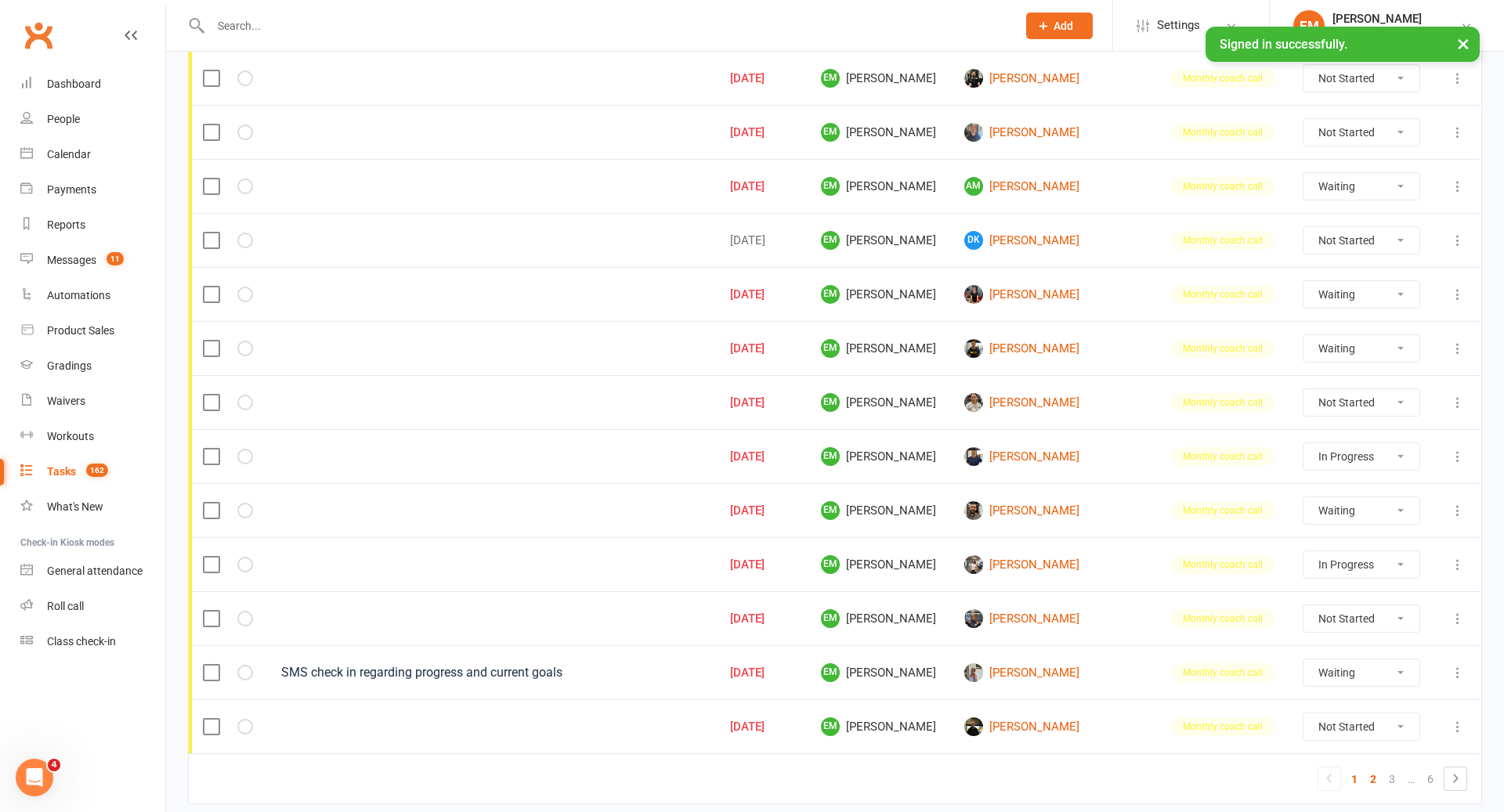
select select "started"
select select "waiting"
select select "started"
select select "waiting"
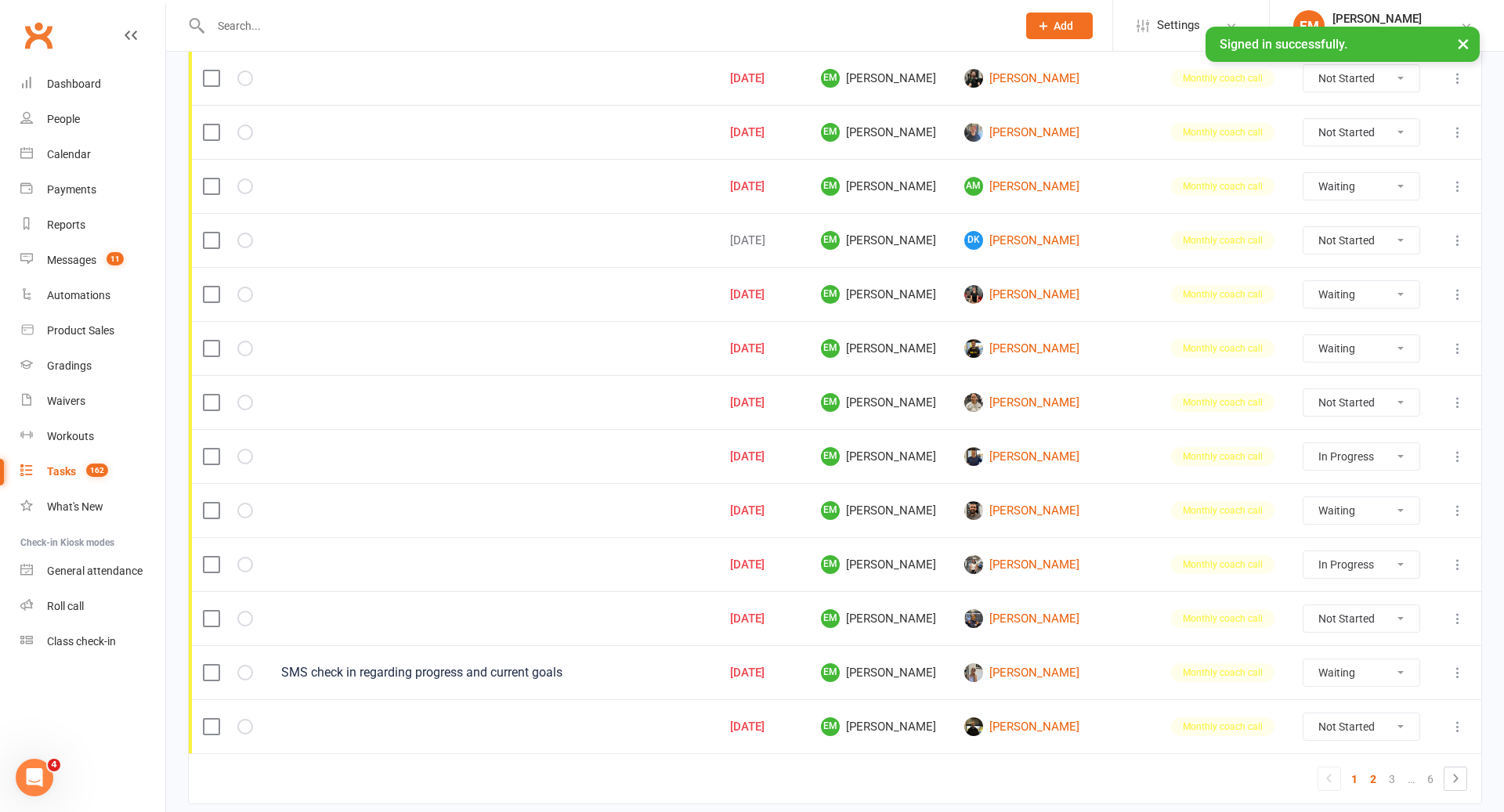
select select "waiting"
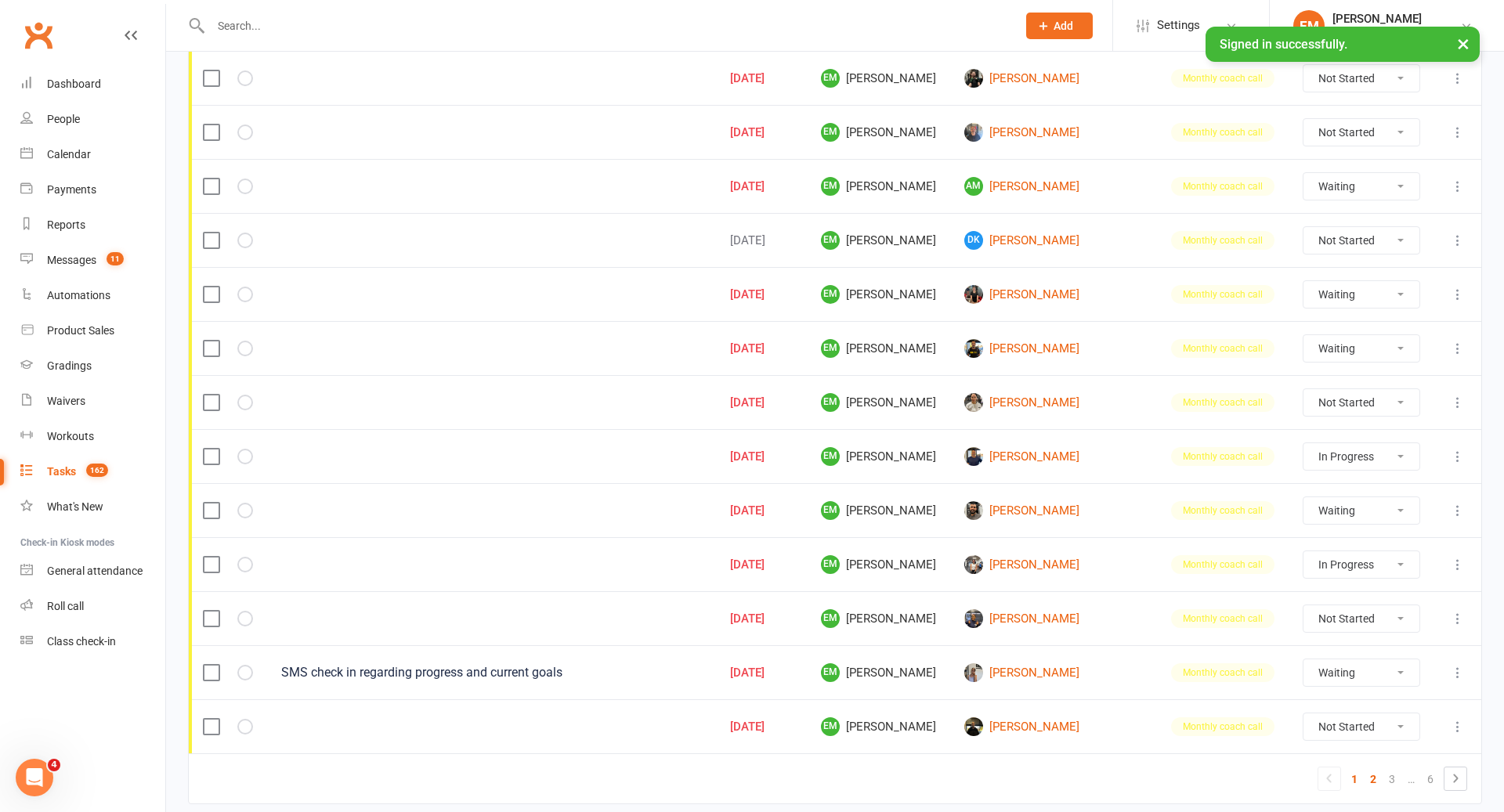
select select "waiting"
select select "started"
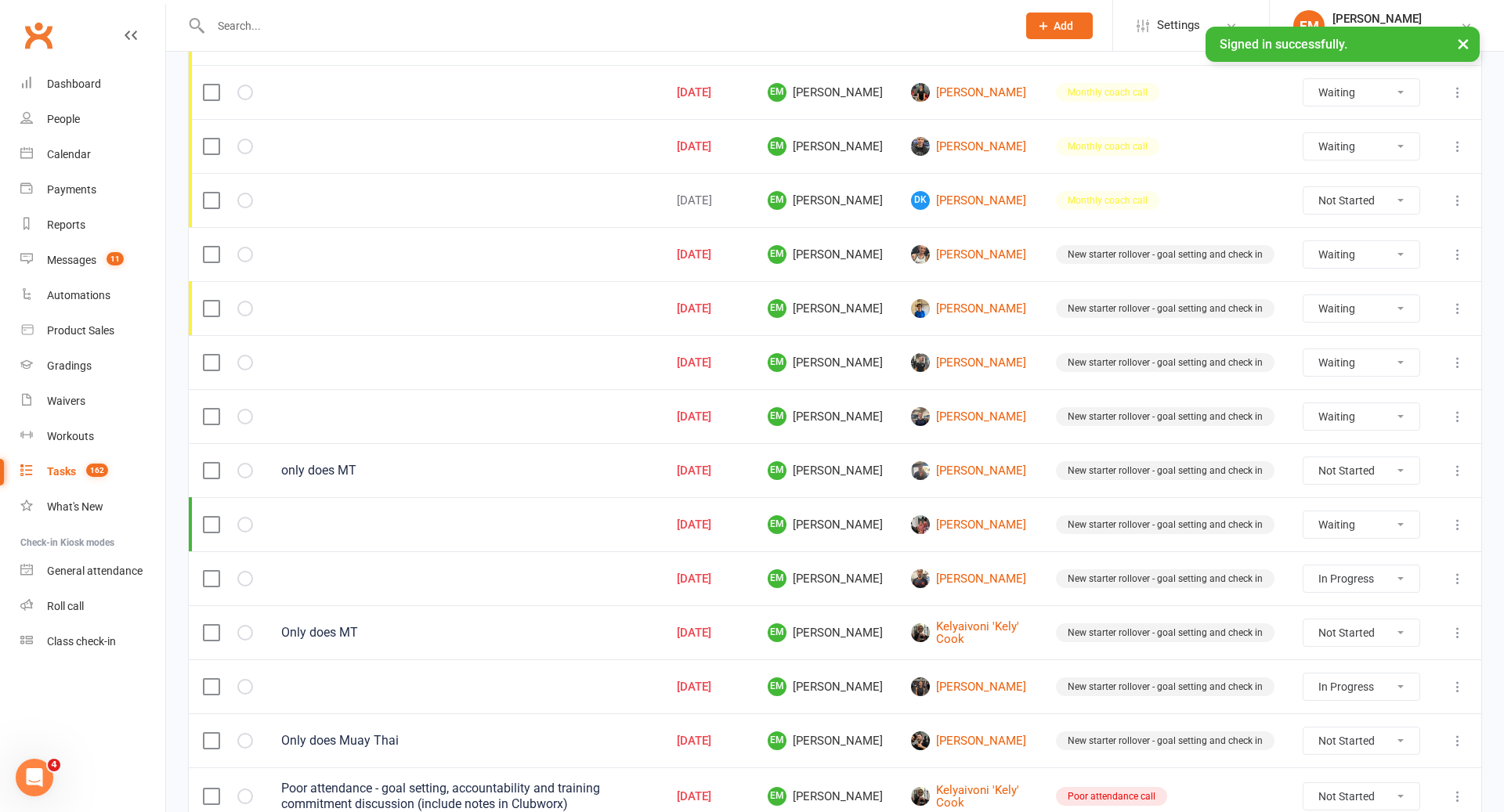
scroll to position [343, 0]
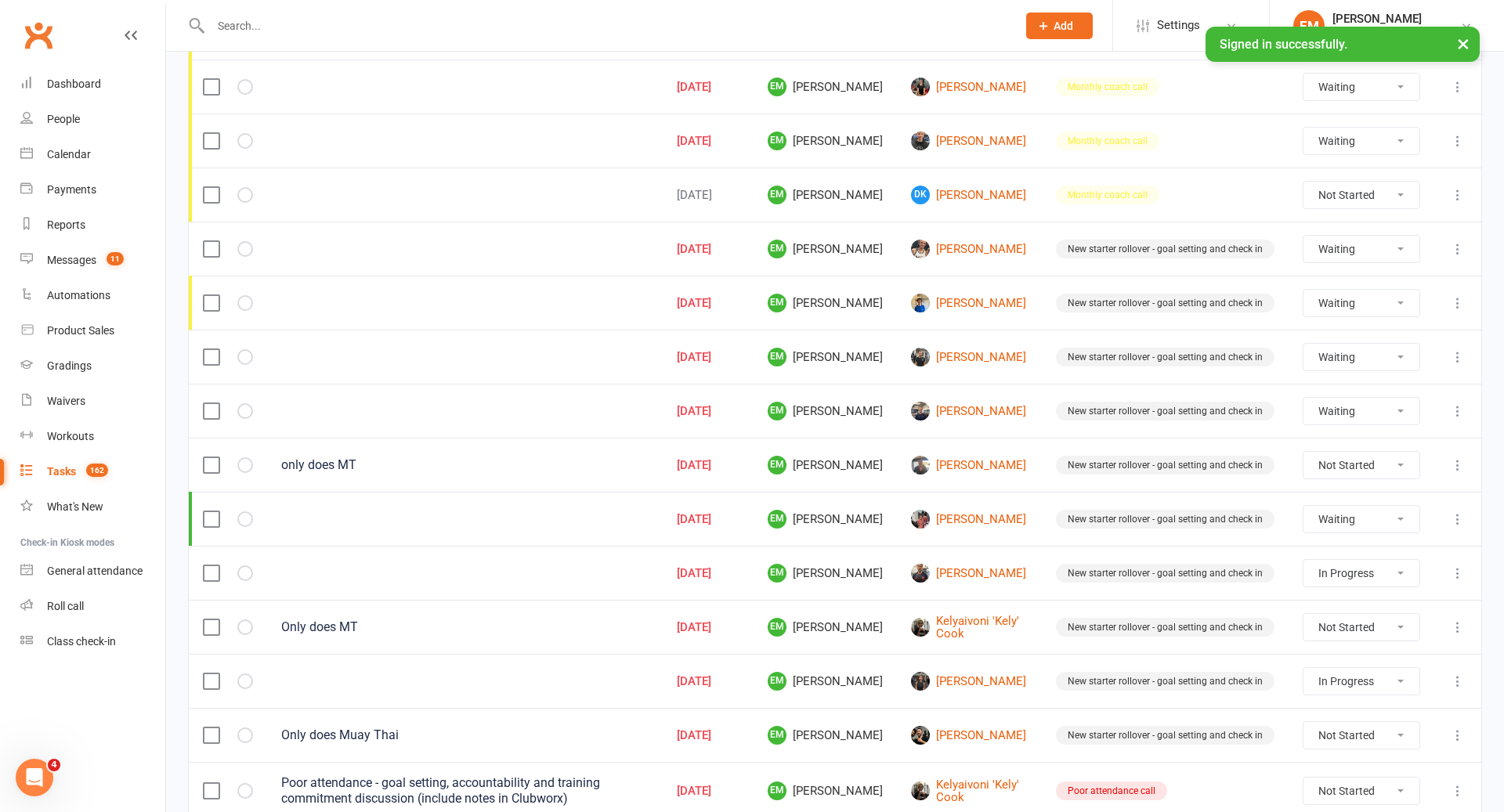
click at [214, 728] on label at bounding box center [210, 735] width 15 height 15
click at [214, 728] on input "checkbox" at bounding box center [210, 728] width 15 height 0
select select "waiting"
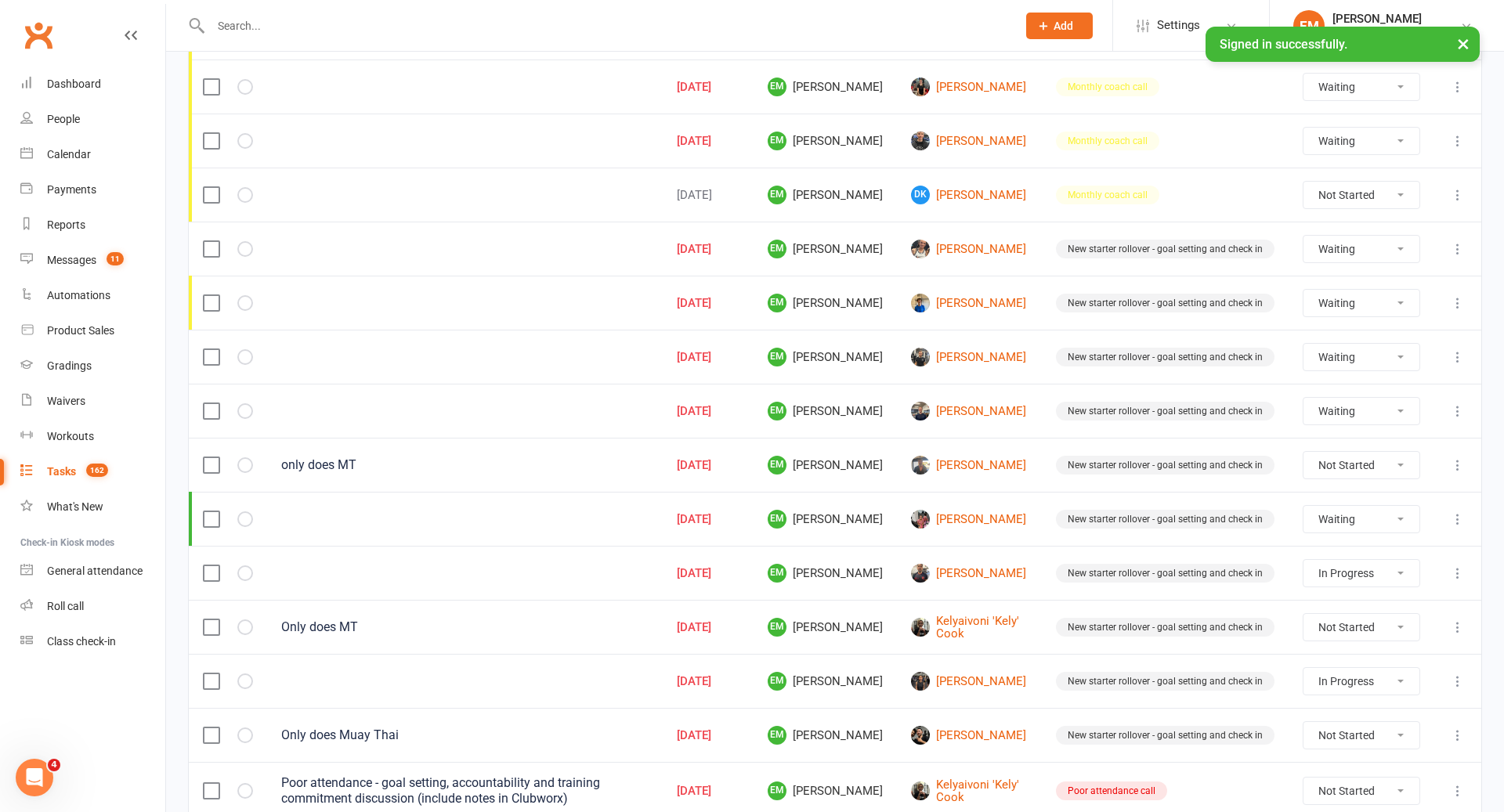
select select "waiting"
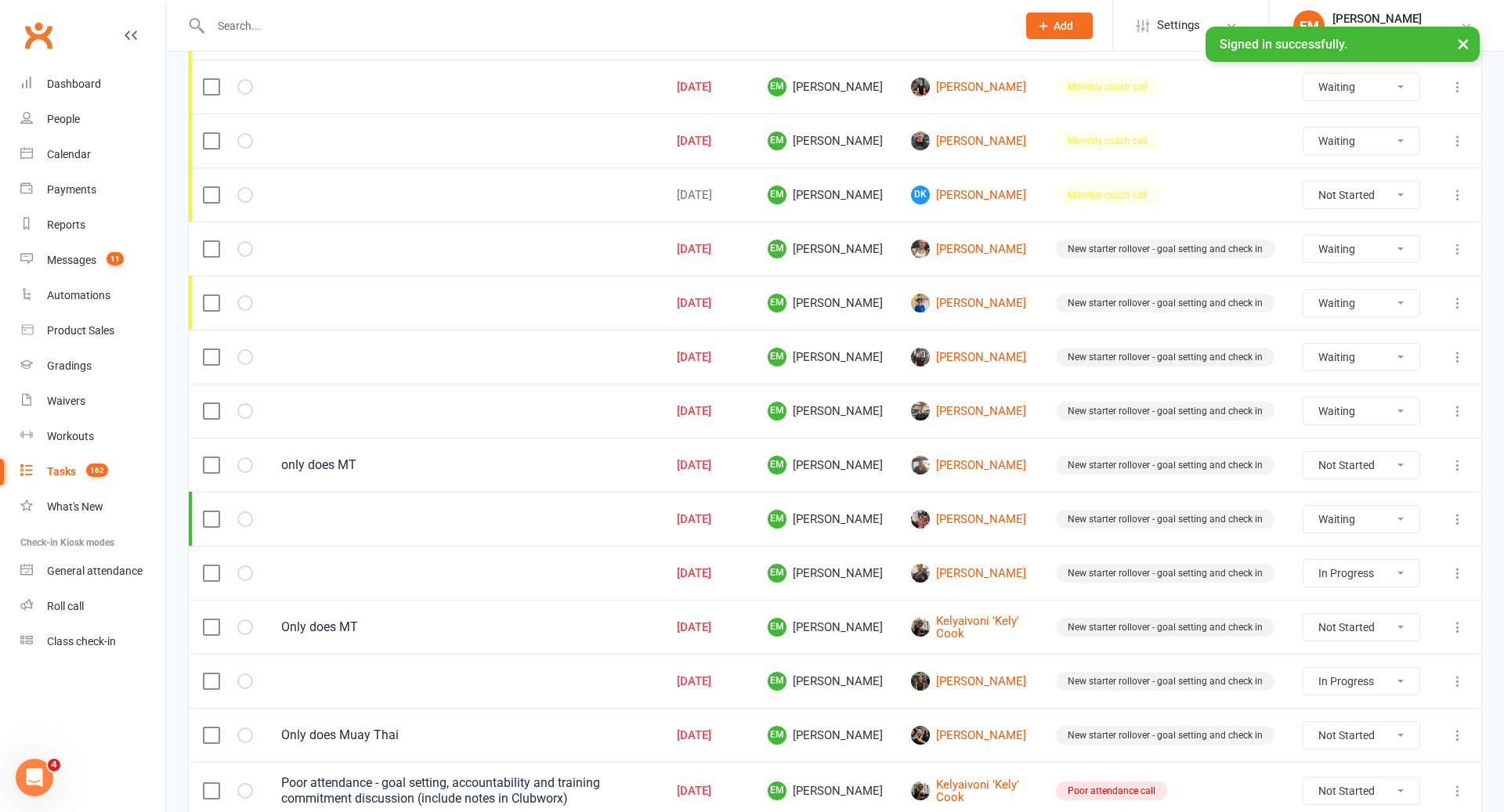
select select "started"
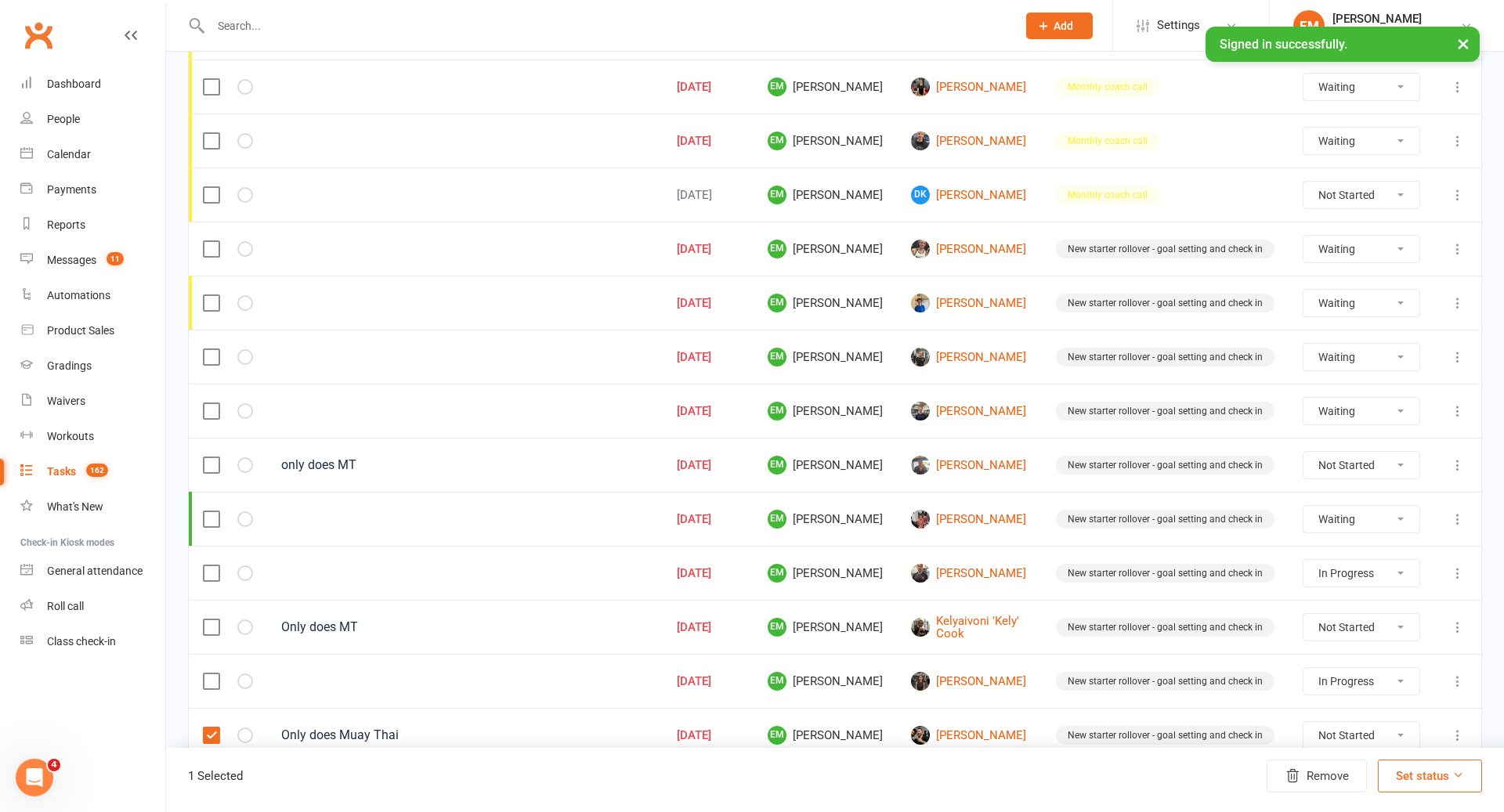
click at [210, 674] on label at bounding box center [210, 681] width 15 height 15
click at [210, 674] on input "checkbox" at bounding box center [210, 674] width 15 height 0
select select "waiting"
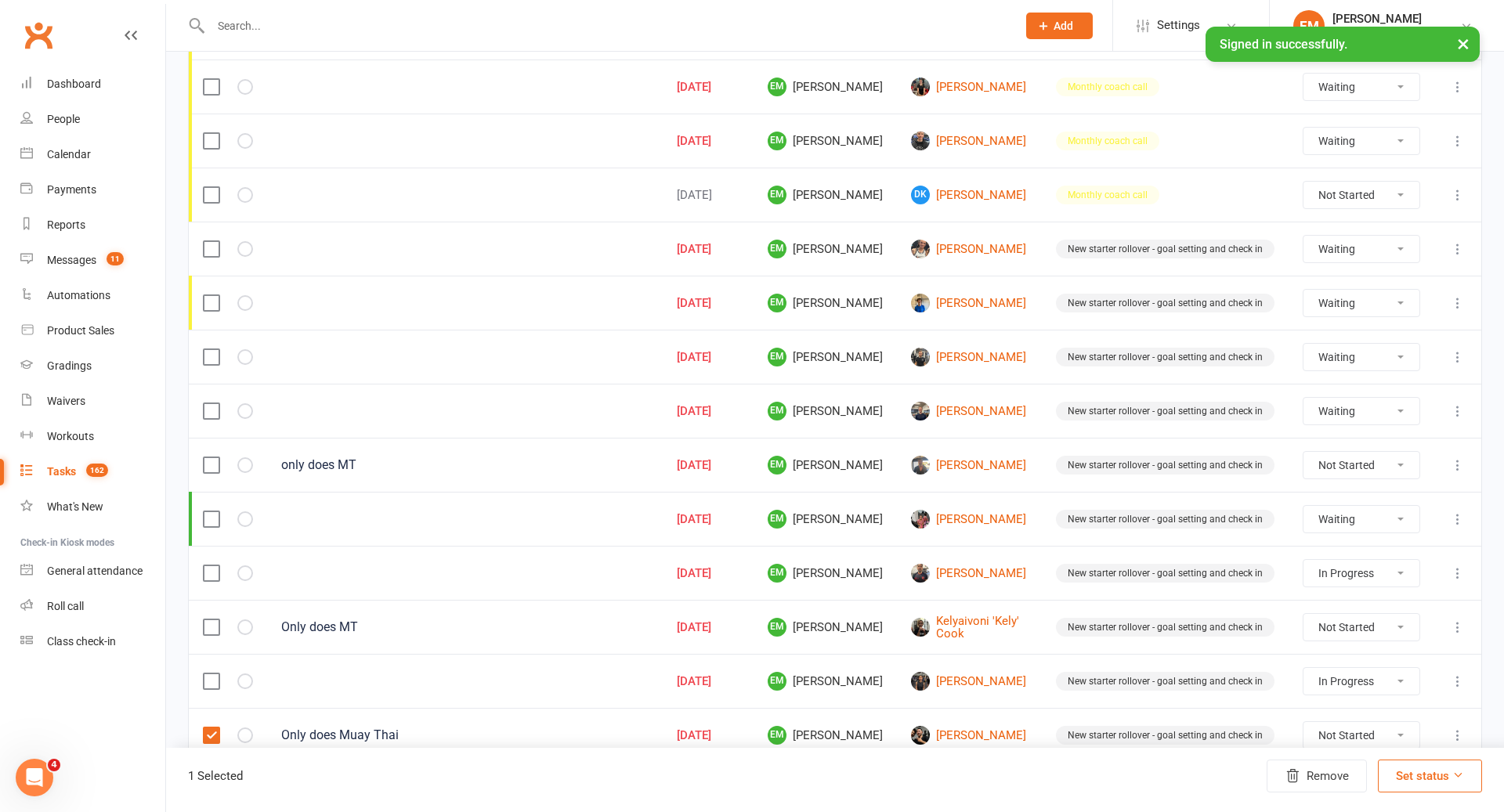
select select "waiting"
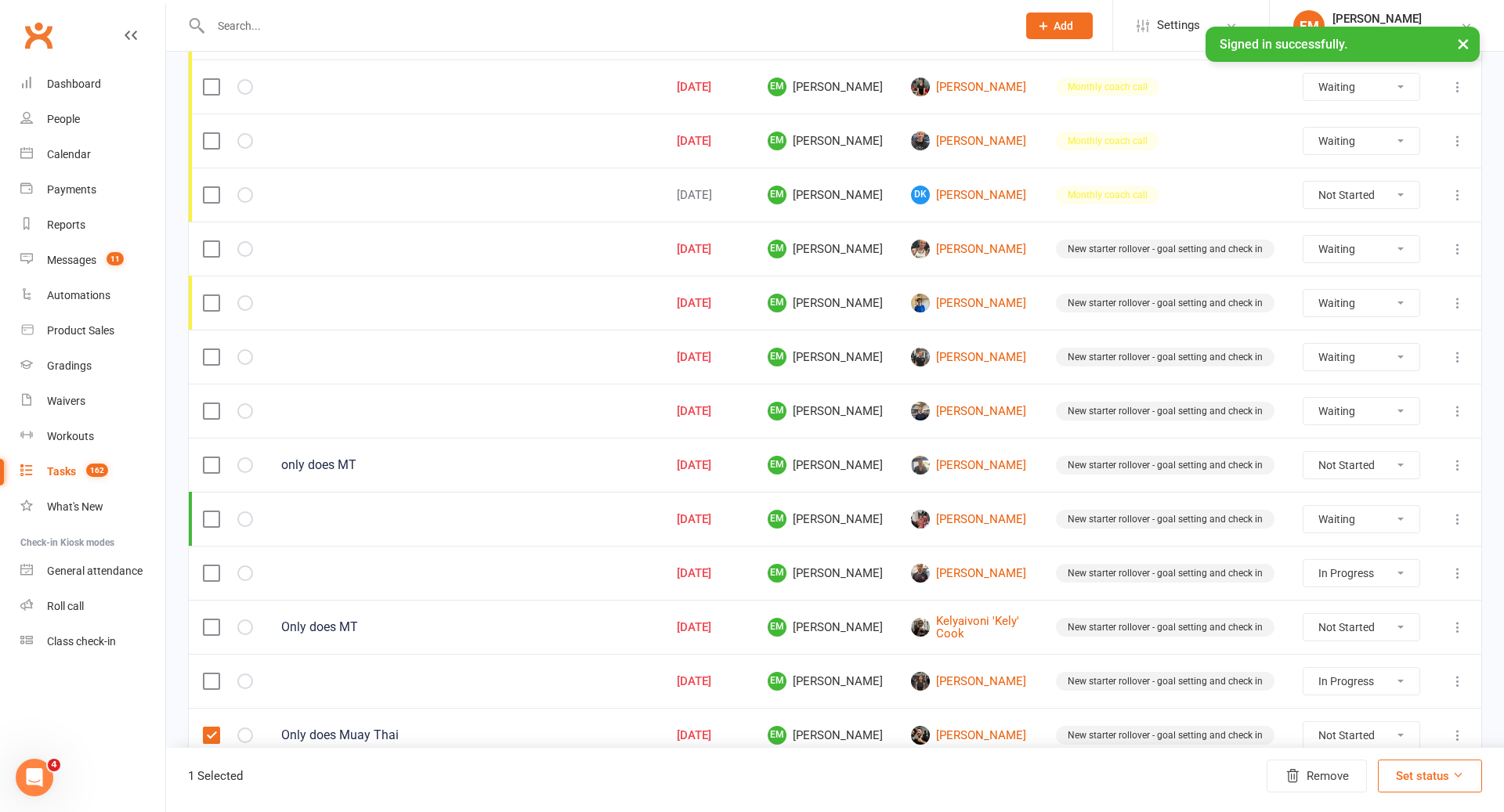
select select "started"
click at [208, 620] on label at bounding box center [210, 627] width 15 height 15
click at [208, 620] on input "checkbox" at bounding box center [210, 620] width 15 height 0
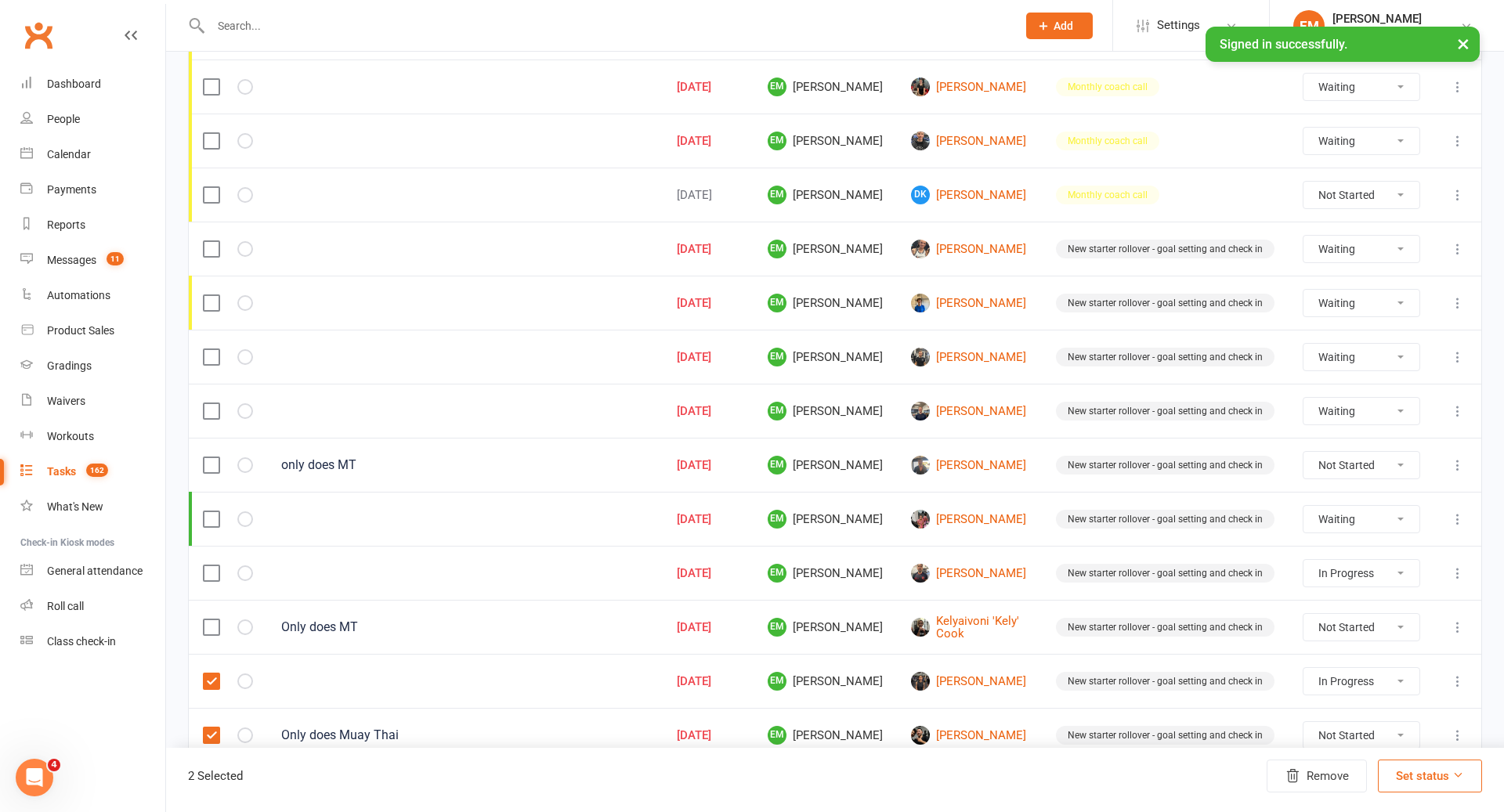
select select "waiting"
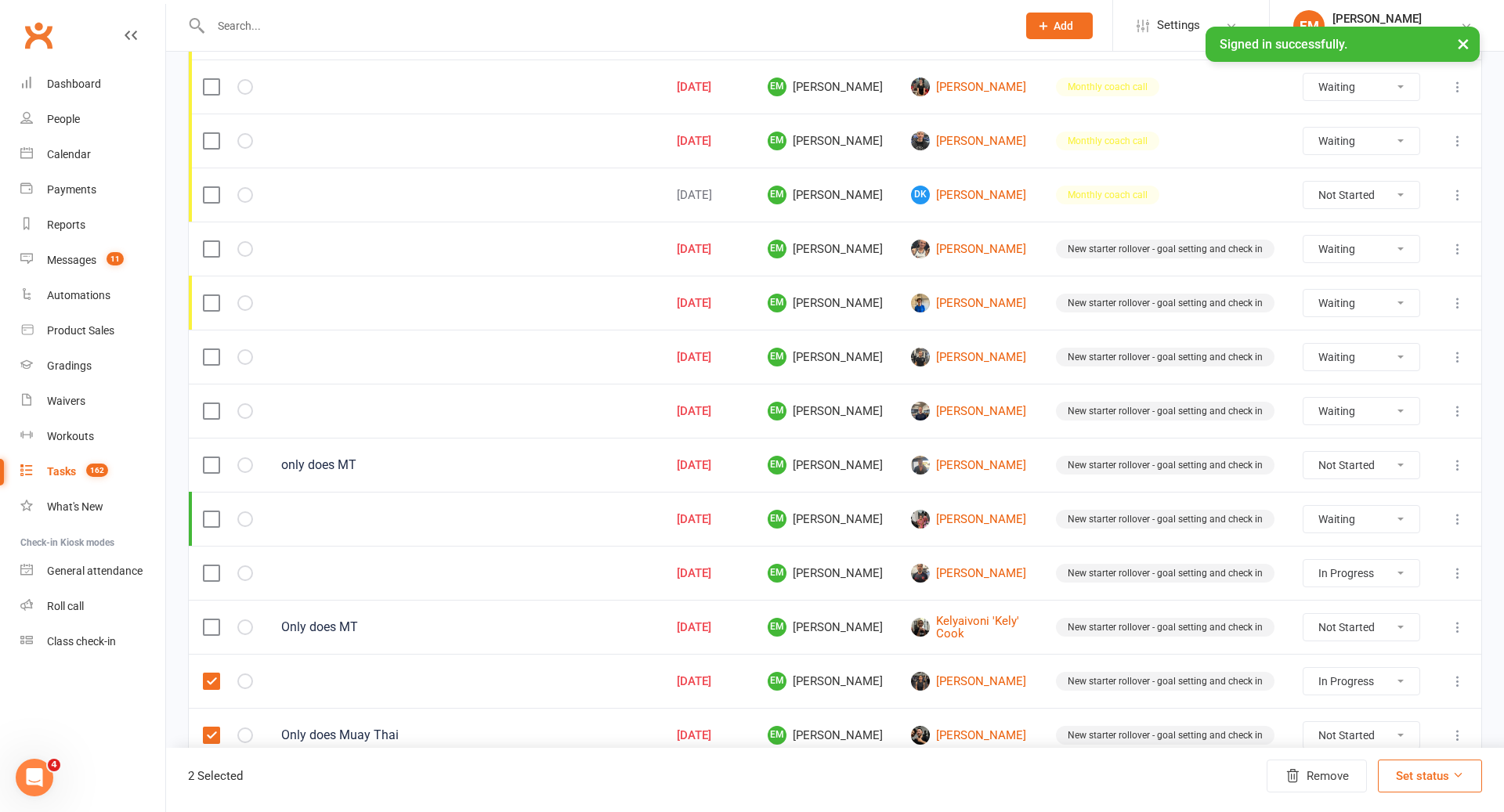
select select "waiting"
select select "started"
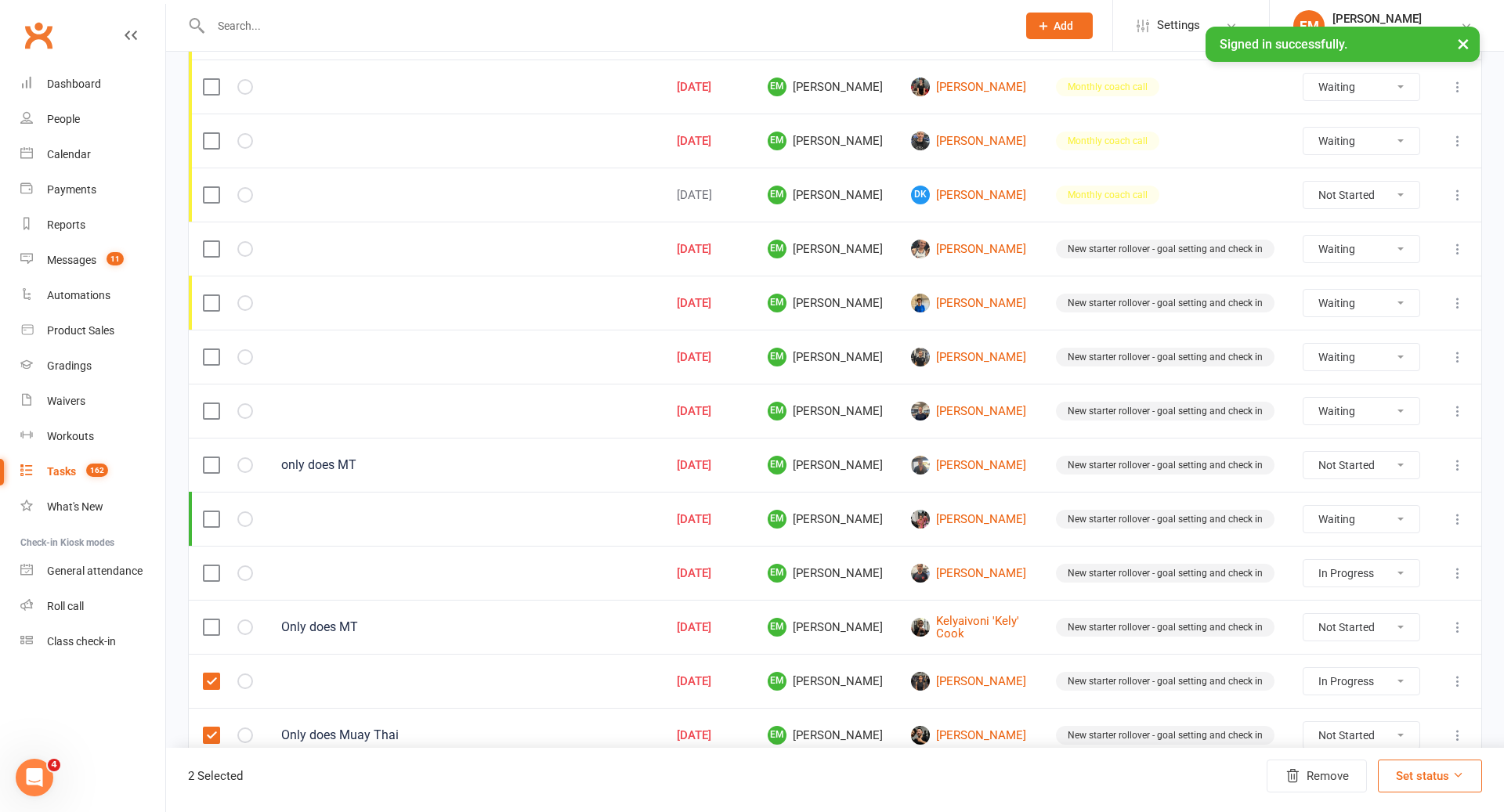
select select "started"
click at [211, 567] on label at bounding box center [210, 573] width 15 height 15
click at [211, 566] on input "checkbox" at bounding box center [210, 566] width 15 height 0
select select "waiting"
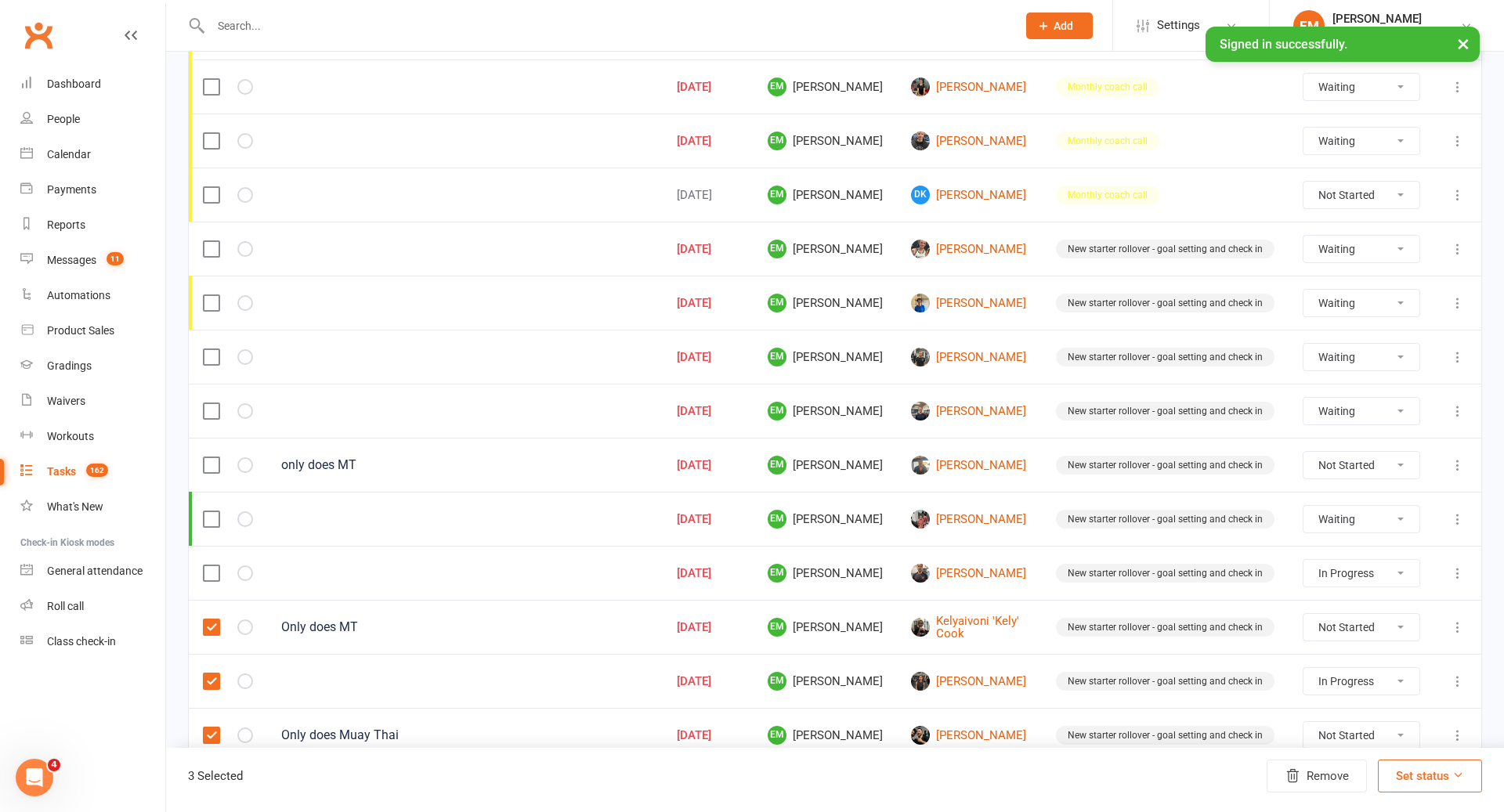
select select "waiting"
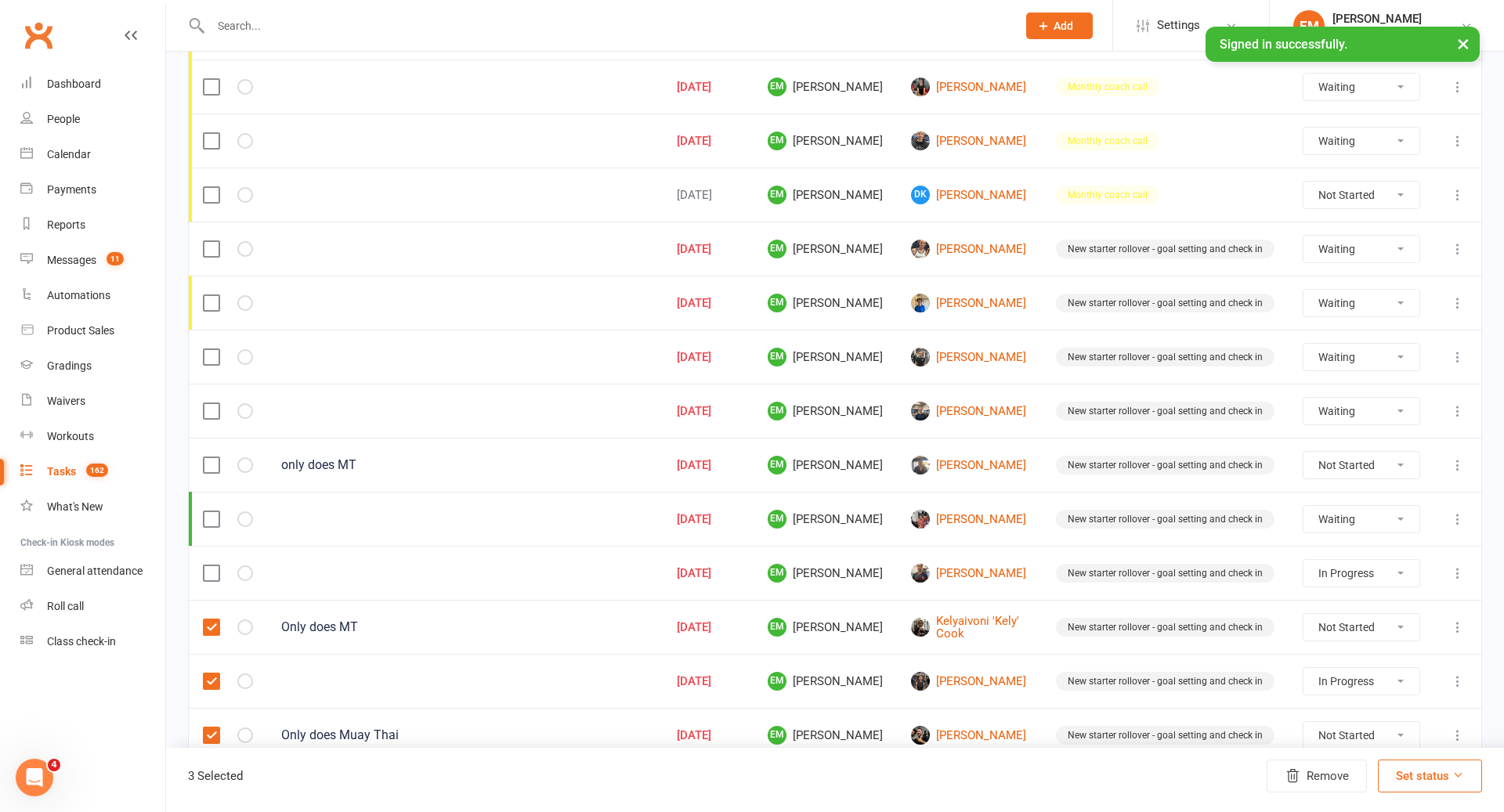
select select "waiting"
select select "started"
click at [216, 511] on label at bounding box center [210, 518] width 15 height 15
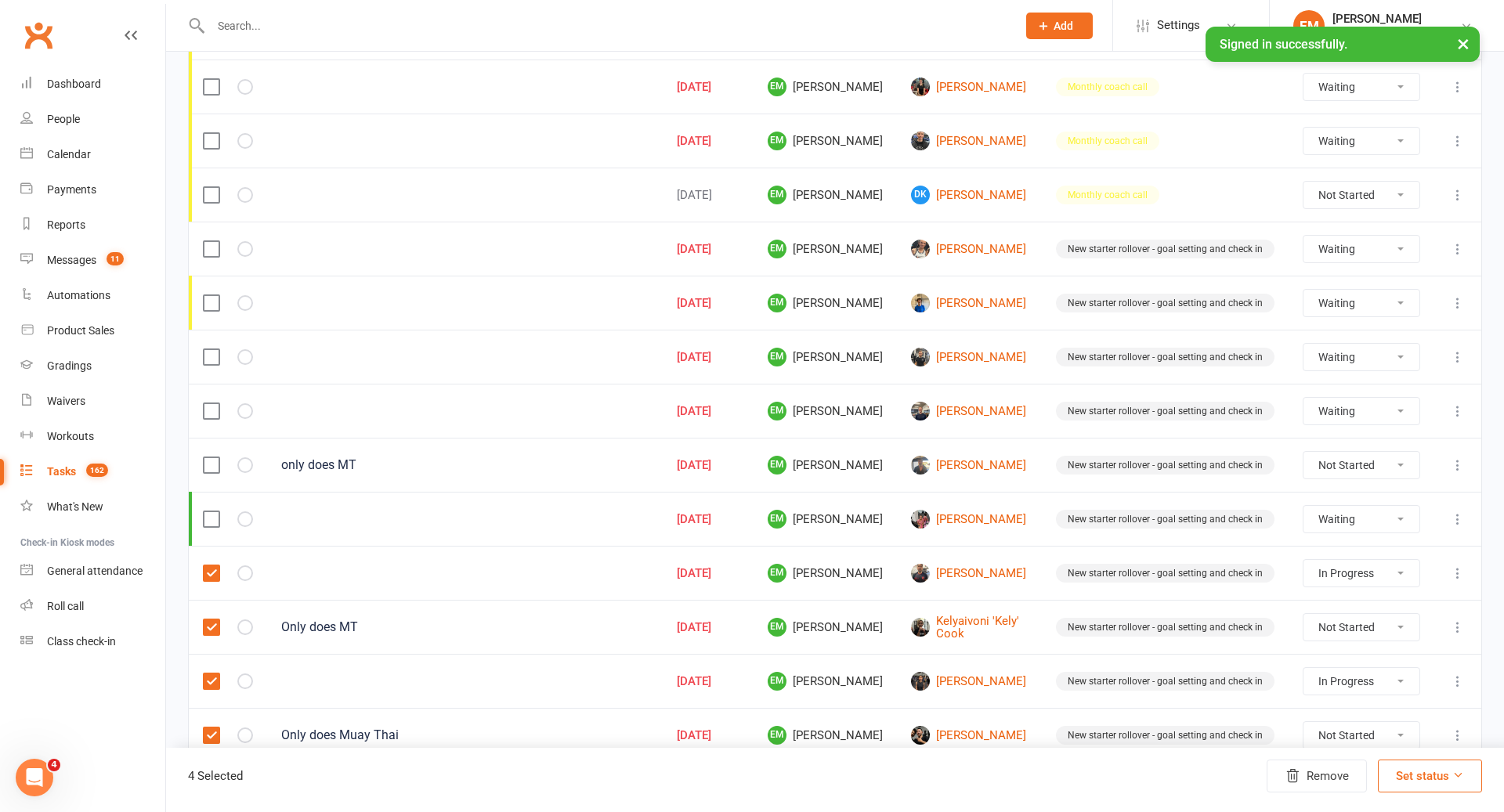
click at [216, 511] on input "checkbox" at bounding box center [210, 511] width 15 height 0
select select "waiting"
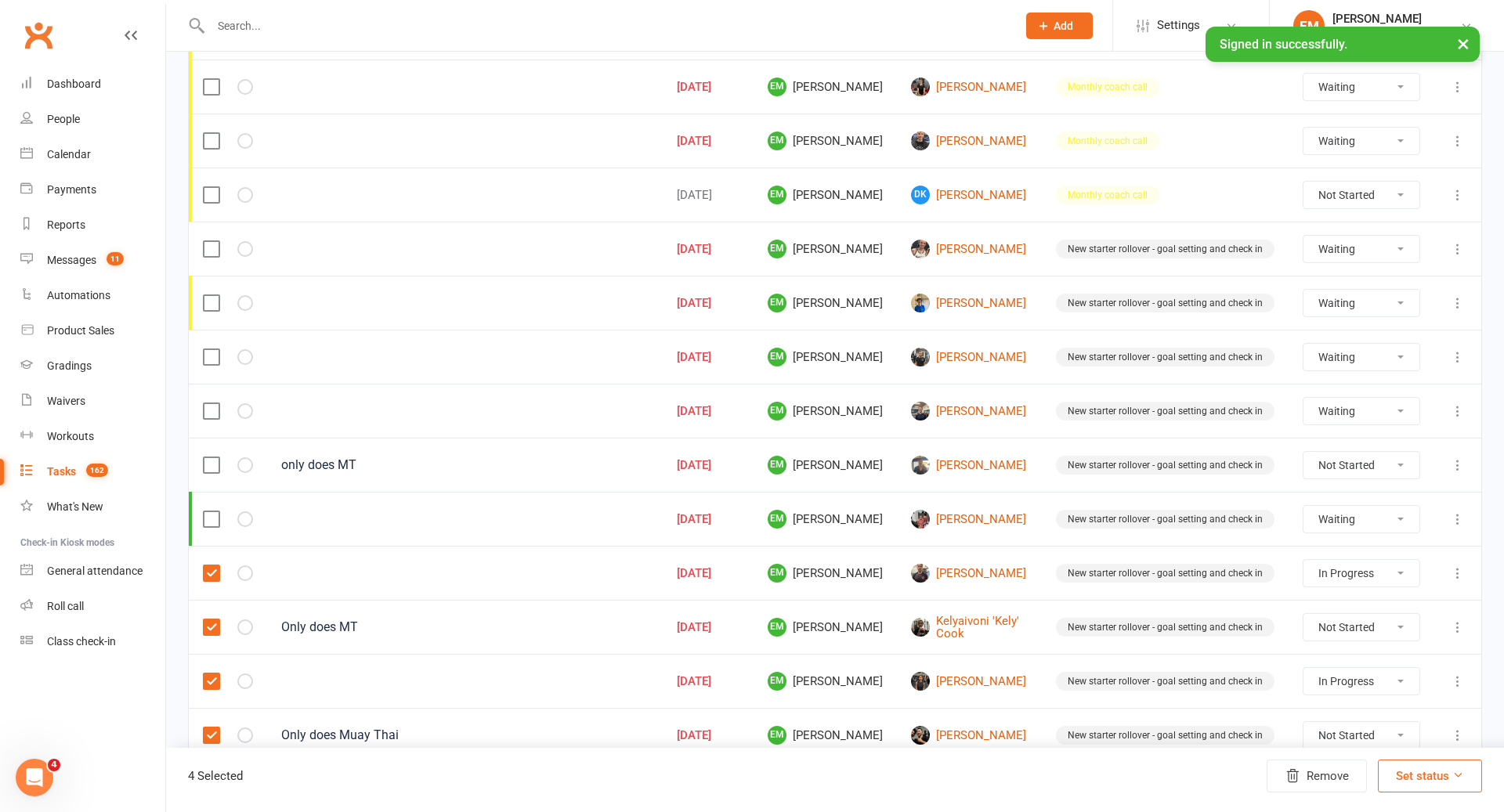
select select "waiting"
select select "started"
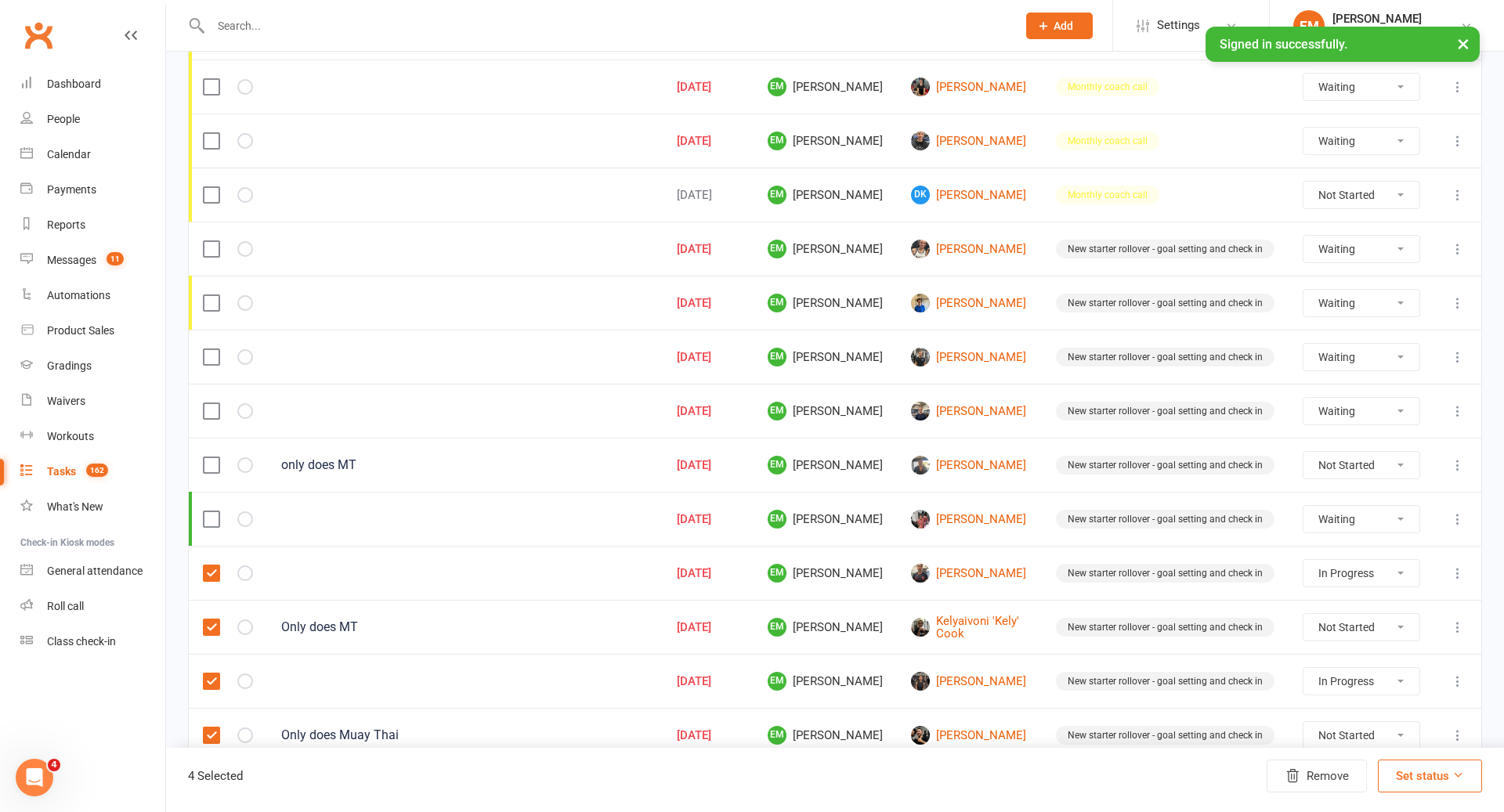
select select "started"
click at [217, 461] on label at bounding box center [210, 464] width 15 height 15
click at [217, 457] on input "checkbox" at bounding box center [210, 457] width 15 height 0
select select "waiting"
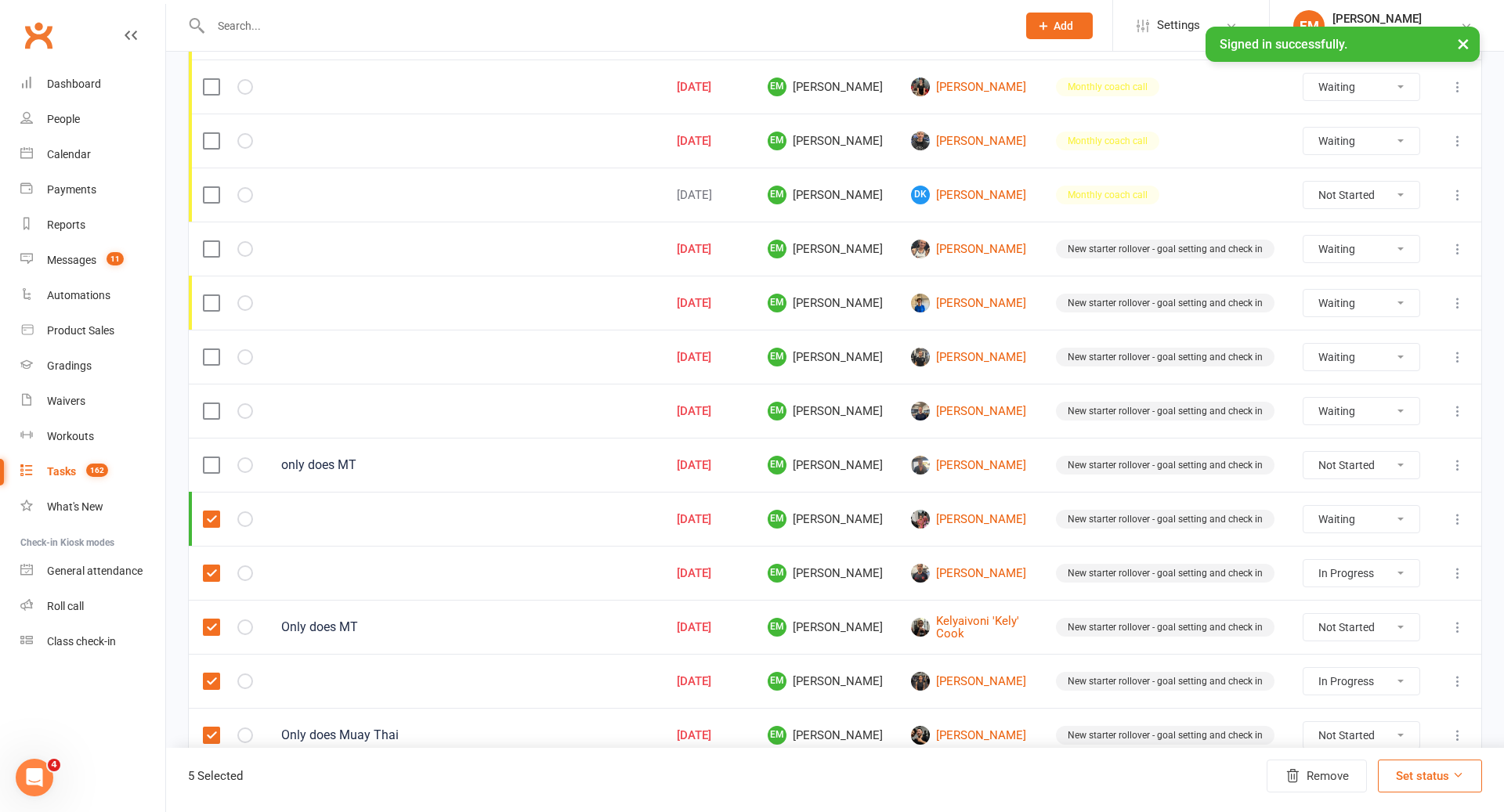
select select "waiting"
click at [216, 403] on label at bounding box center [210, 410] width 15 height 15
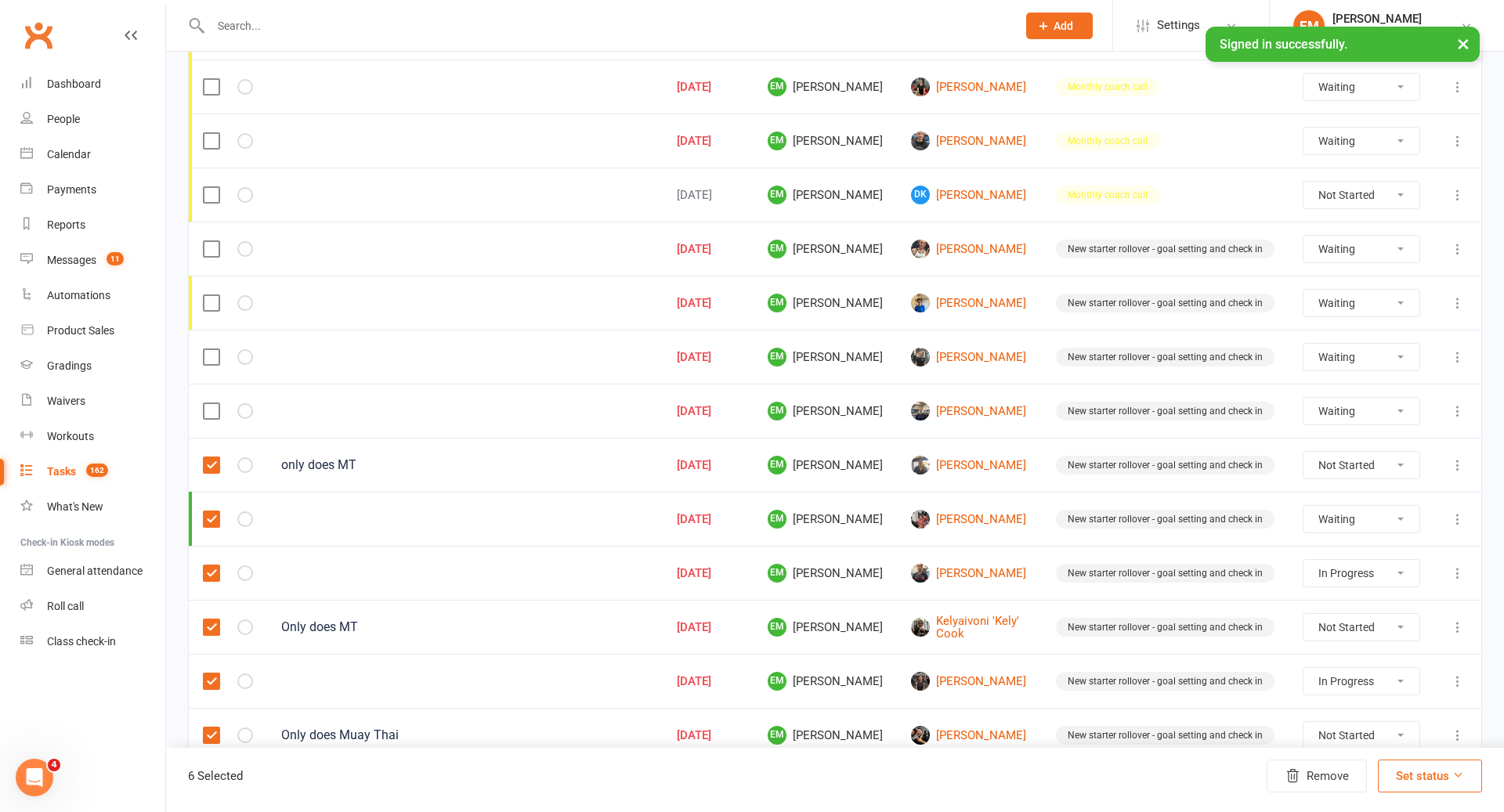
click at [216, 403] on input "checkbox" at bounding box center [210, 403] width 15 height 0
click at [216, 356] on label at bounding box center [210, 357] width 15 height 15
click at [216, 349] on input "checkbox" at bounding box center [210, 349] width 15 height 0
click at [214, 296] on label at bounding box center [210, 303] width 15 height 15
click at [214, 296] on input "checkbox" at bounding box center [210, 296] width 15 height 0
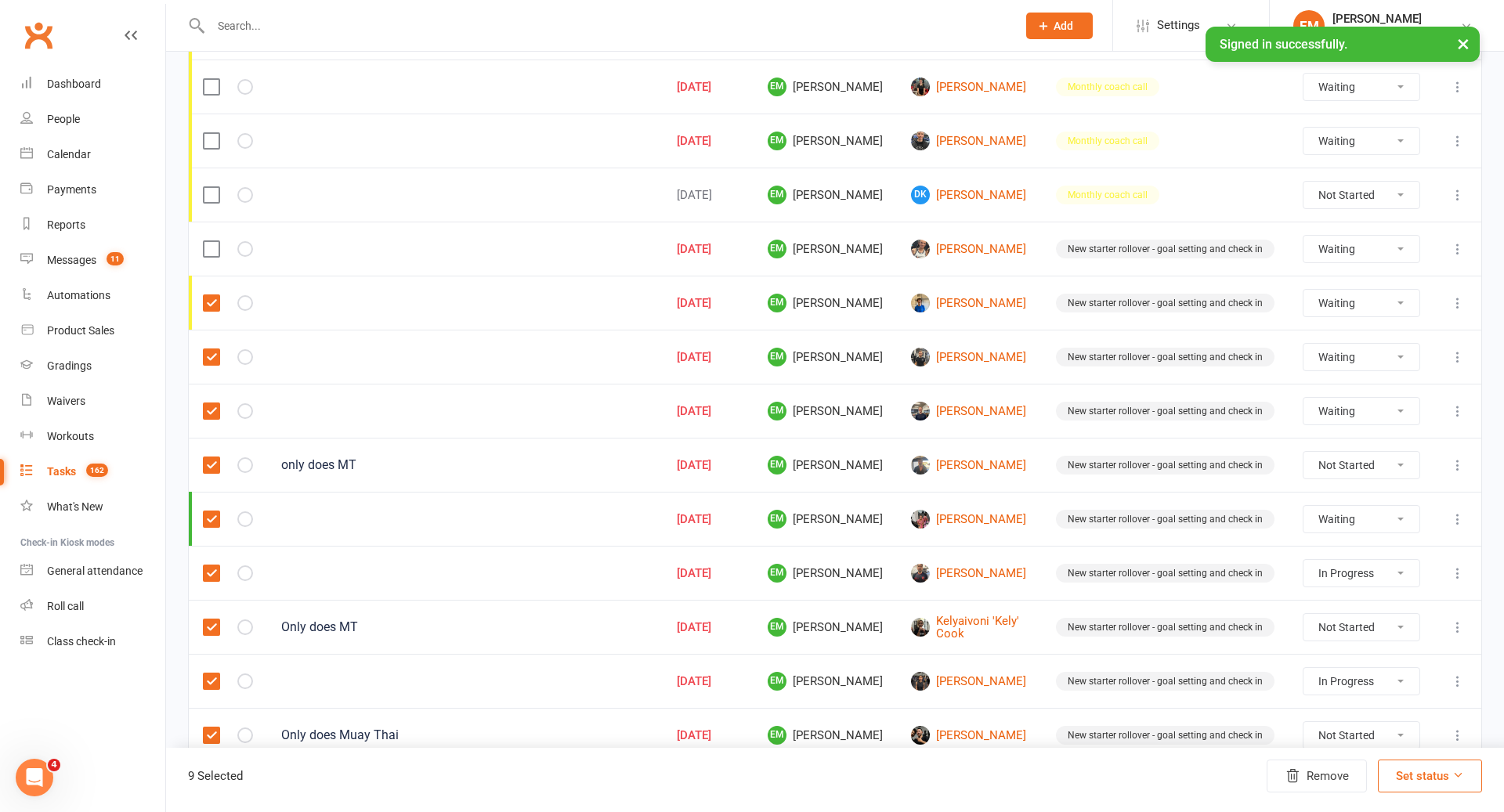
click at [214, 242] on label at bounding box center [210, 249] width 15 height 15
click at [214, 242] on input "checkbox" at bounding box center [210, 242] width 15 height 0
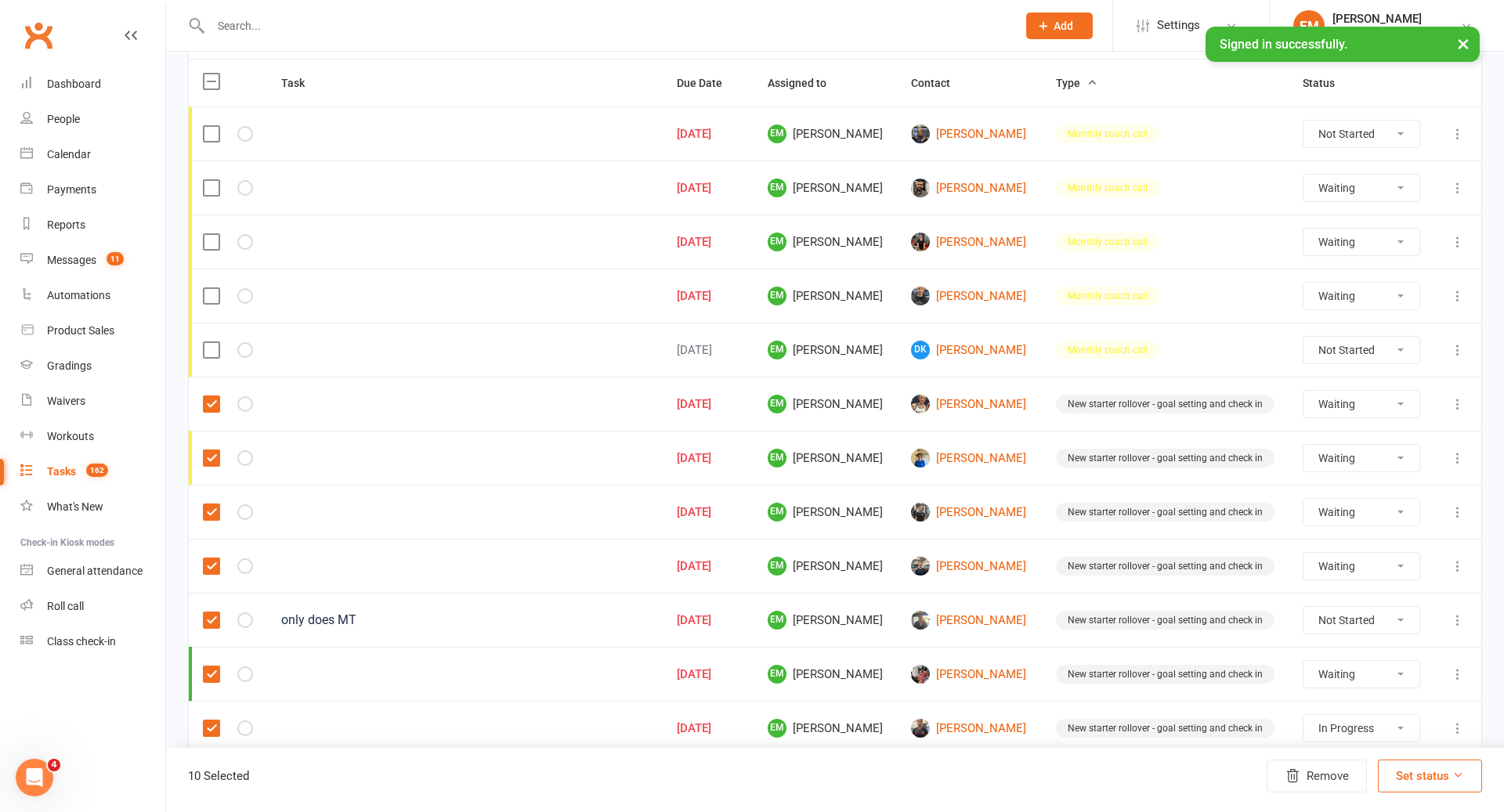
scroll to position [223, 0]
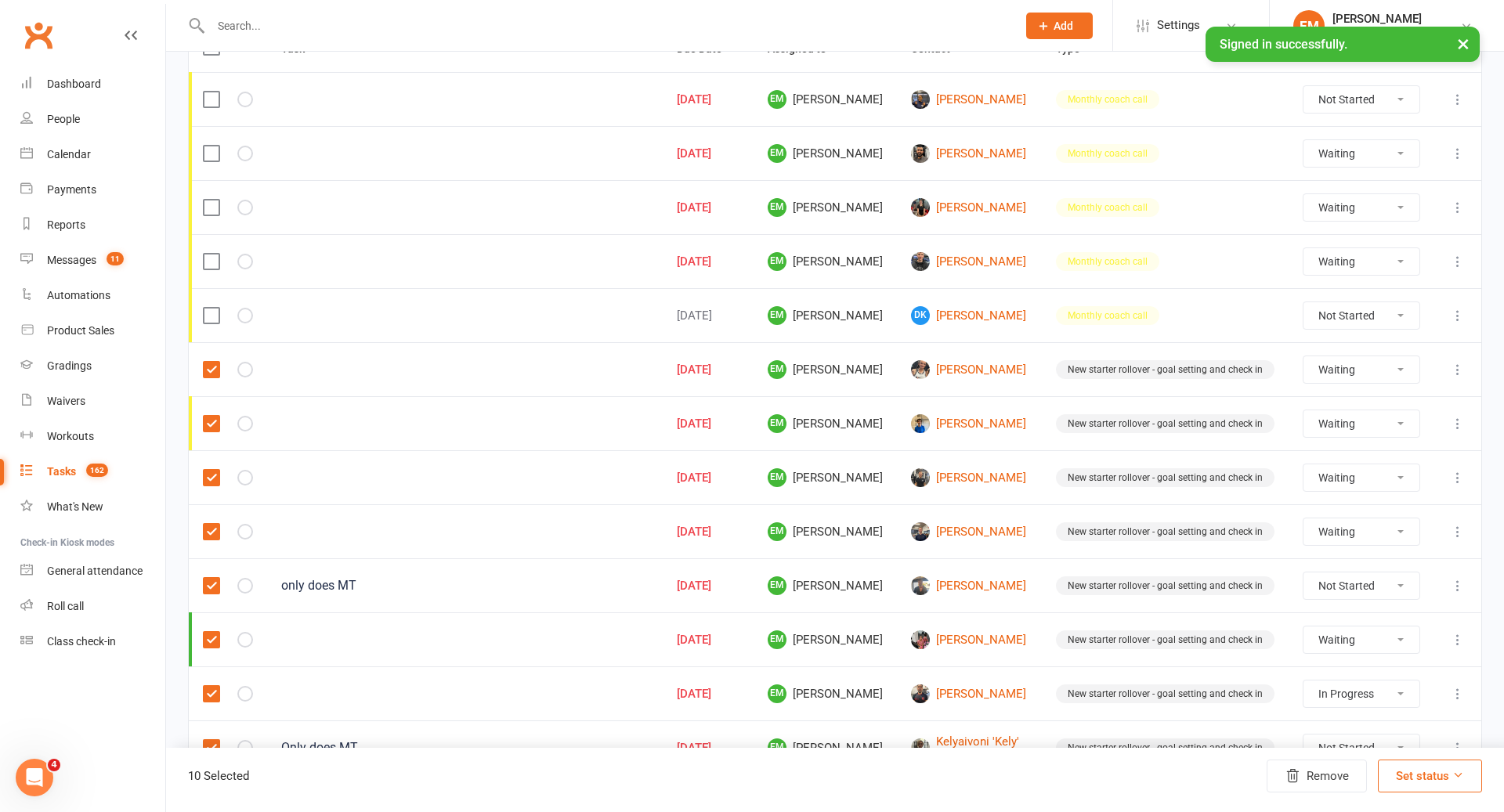
click at [315, 375] on td at bounding box center [464, 369] width 395 height 54
click at [217, 362] on label at bounding box center [210, 369] width 15 height 15
click at [217, 362] on input "checkbox" at bounding box center [210, 362] width 15 height 0
click at [213, 416] on label at bounding box center [210, 423] width 15 height 15
click at [213, 416] on input "checkbox" at bounding box center [210, 416] width 15 height 0
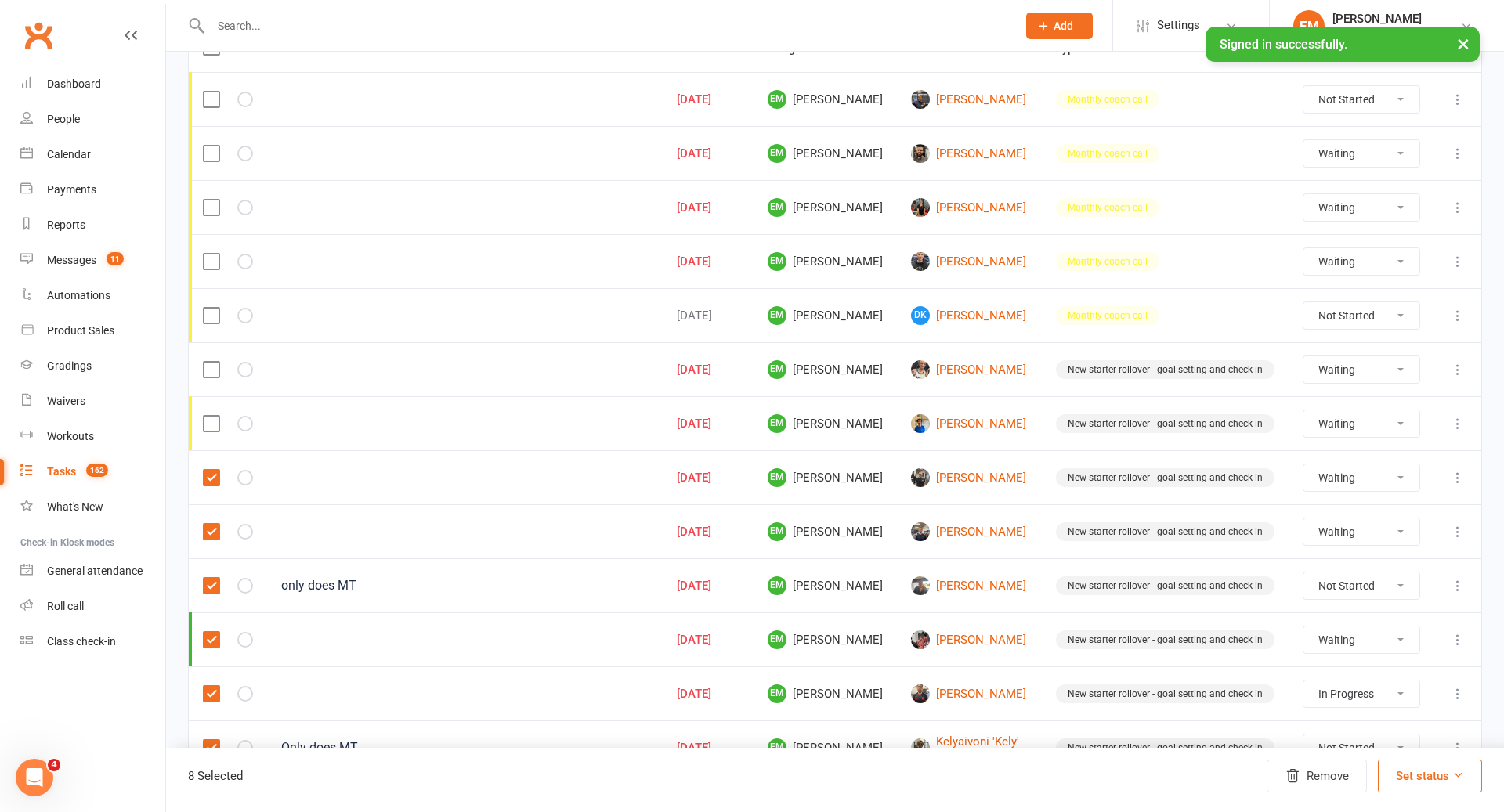
click at [207, 470] on label at bounding box center [210, 477] width 15 height 15
click at [207, 470] on input "checkbox" at bounding box center [210, 470] width 15 height 0
click at [211, 527] on label at bounding box center [210, 531] width 15 height 15
click at [211, 524] on input "checkbox" at bounding box center [210, 524] width 15 height 0
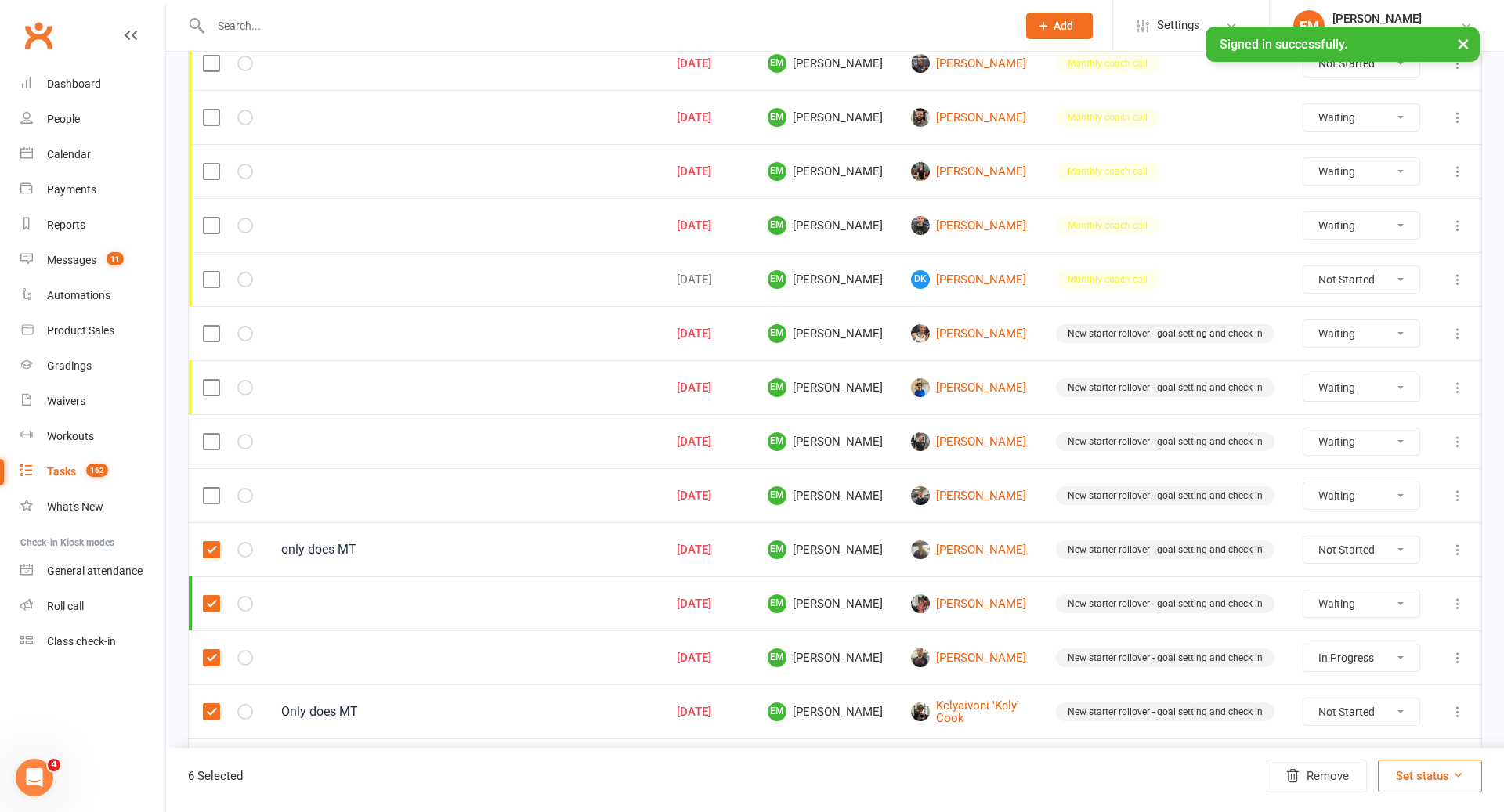
scroll to position [267, 0]
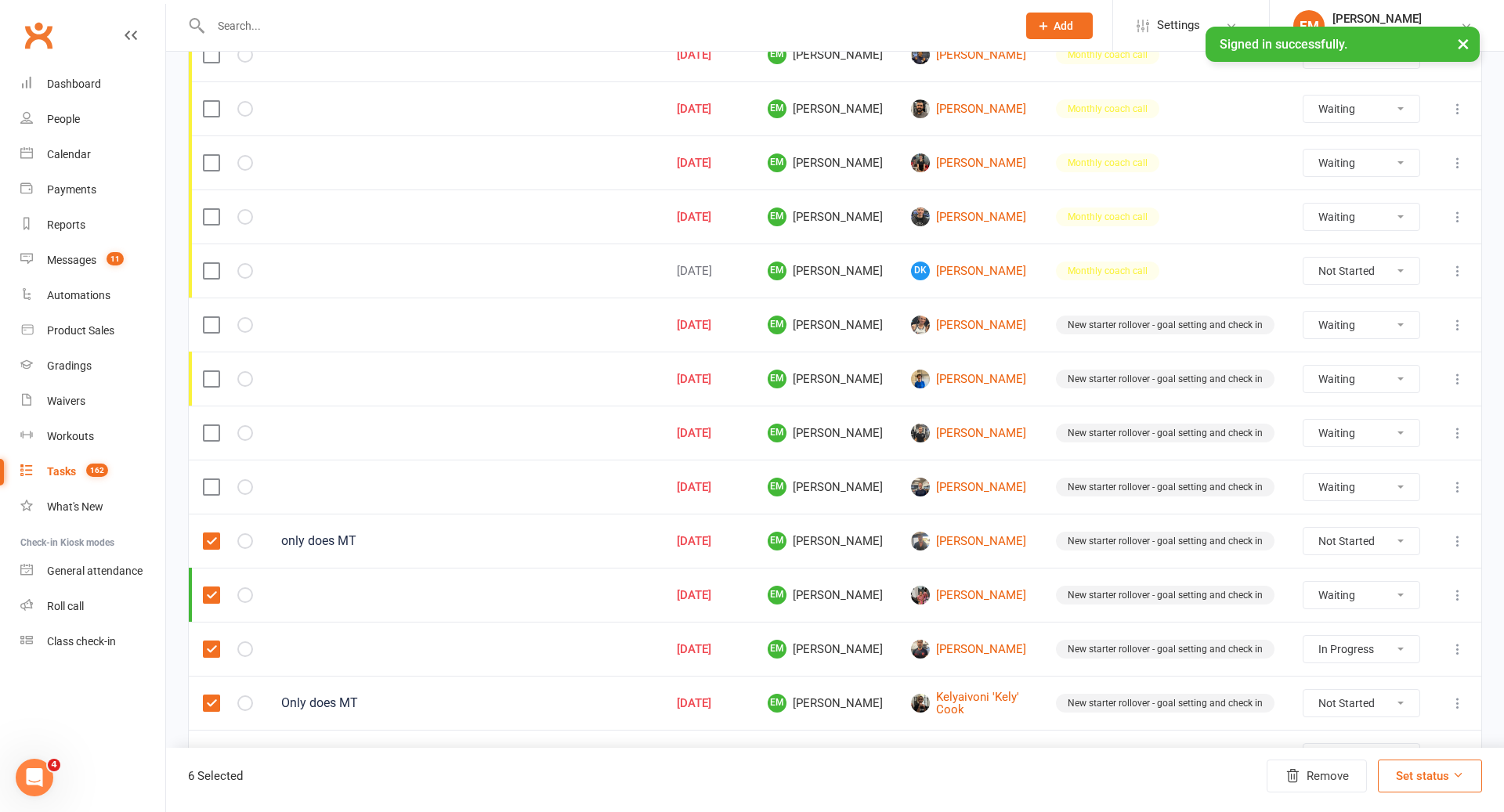
click at [212, 536] on label at bounding box center [210, 541] width 15 height 15
click at [212, 534] on input "checkbox" at bounding box center [210, 534] width 15 height 0
click at [211, 591] on label at bounding box center [210, 595] width 15 height 15
click at [211, 587] on input "checkbox" at bounding box center [210, 587] width 15 height 0
click at [211, 641] on label at bounding box center [210, 649] width 15 height 15
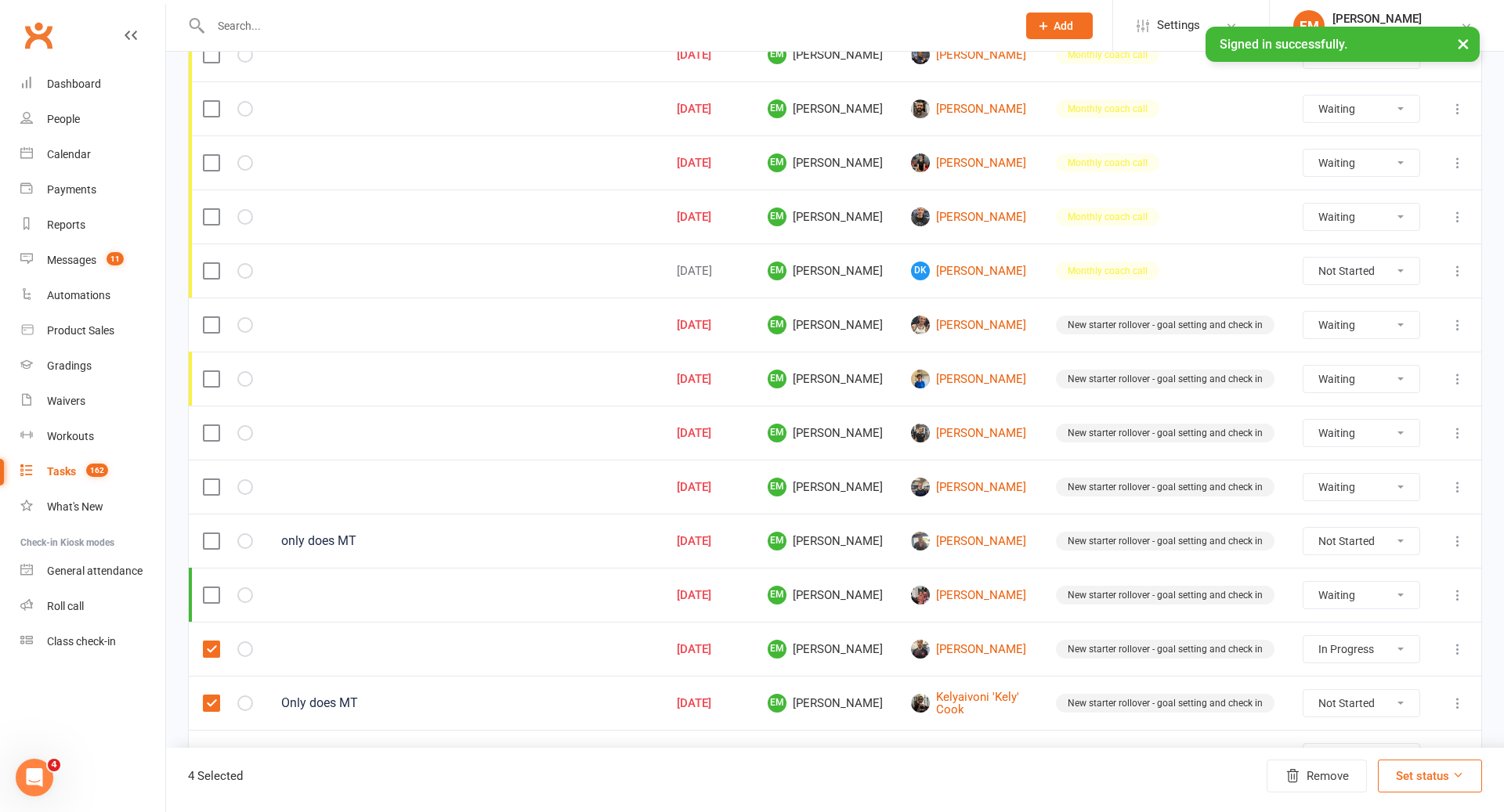
click at [211, 641] on input "checkbox" at bounding box center [210, 641] width 15 height 0
click at [1359, 532] on select "Not Started In Progress Waiting Complete" at bounding box center [1361, 542] width 116 height 27
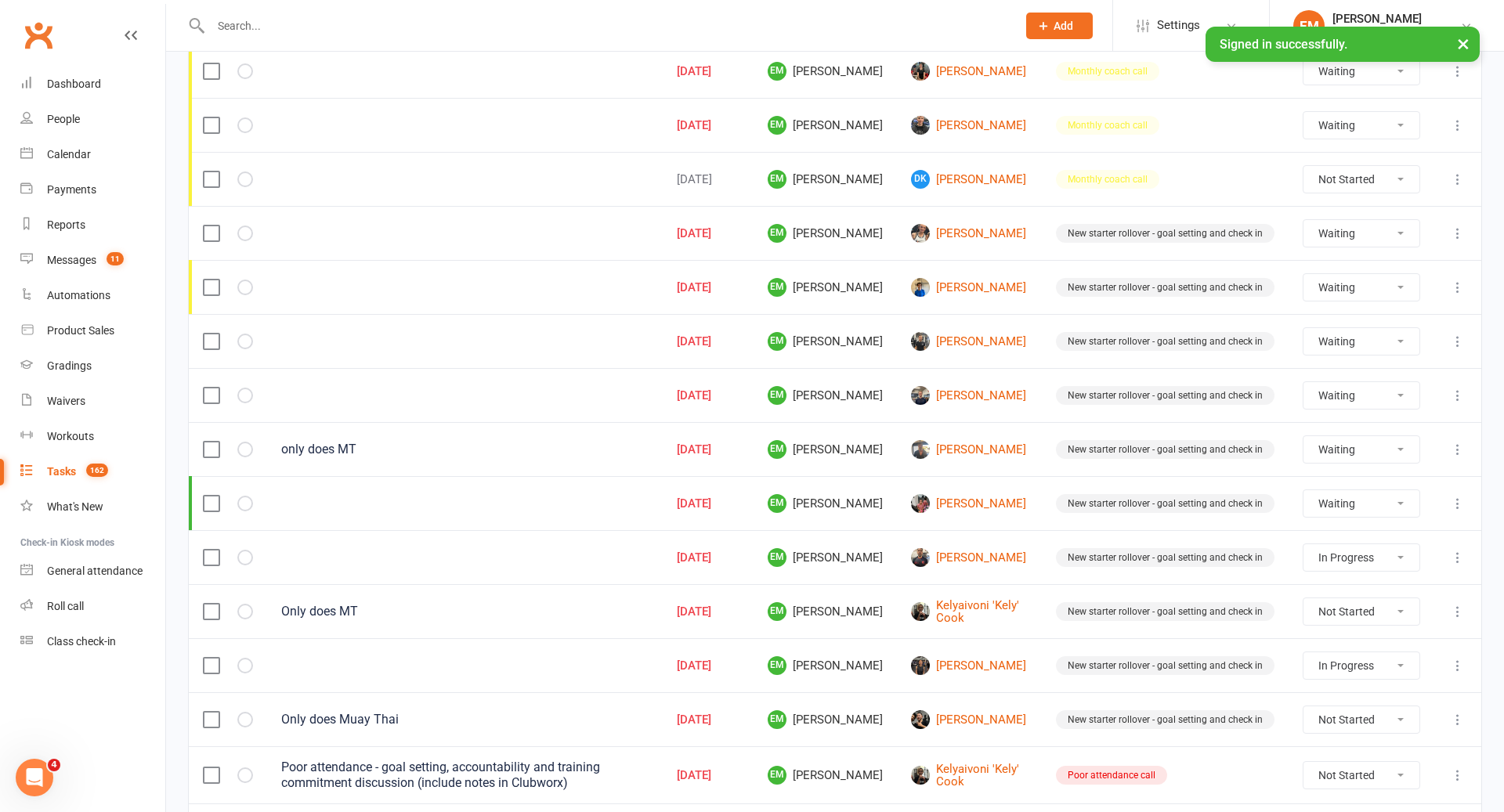
scroll to position [362, 0]
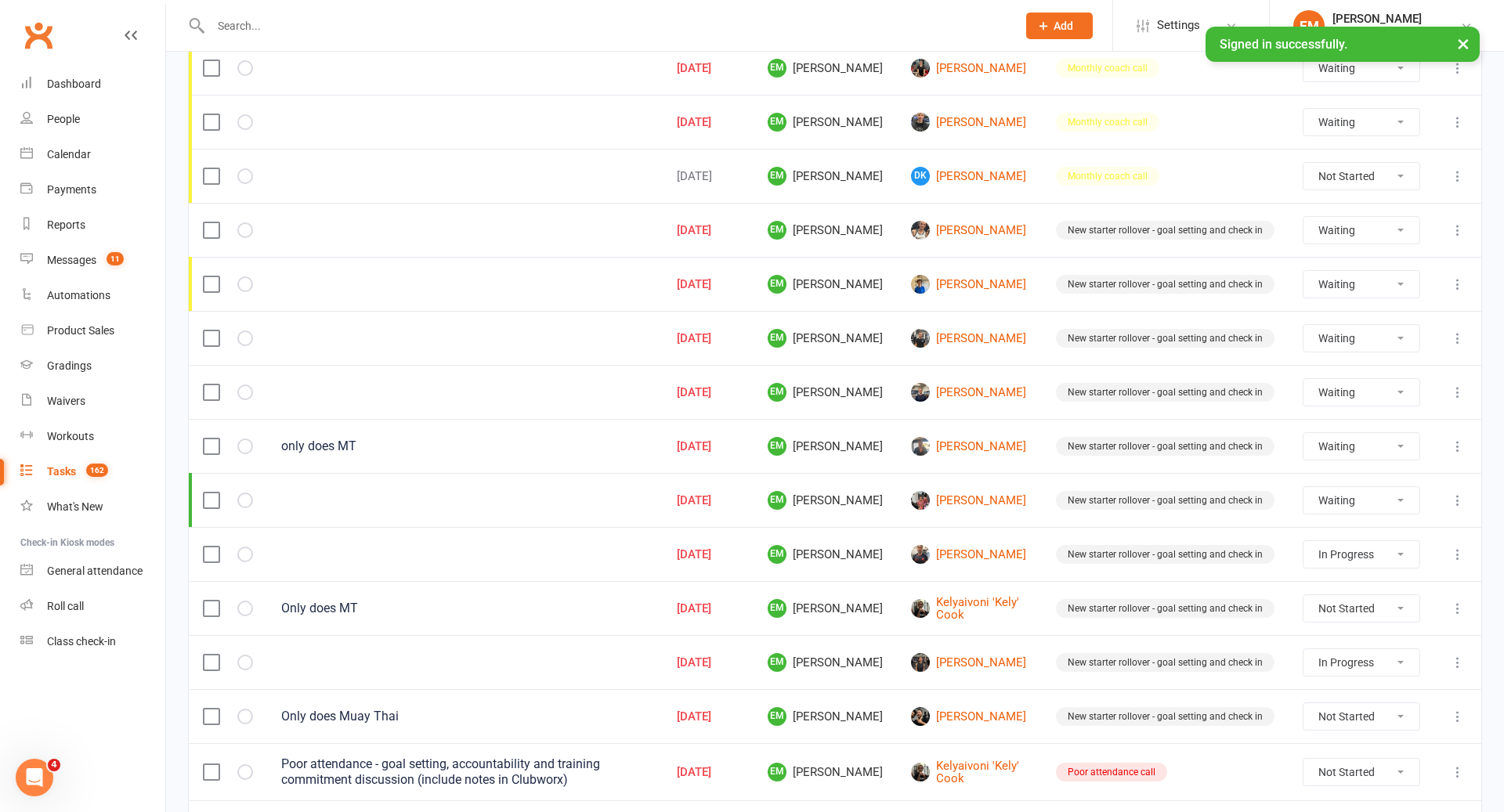
click at [1354, 596] on select "Not Started In Progress Waiting Complete" at bounding box center [1361, 609] width 116 height 27
click at [1358, 649] on select "Not Started In Progress Waiting Complete" at bounding box center [1361, 663] width 116 height 27
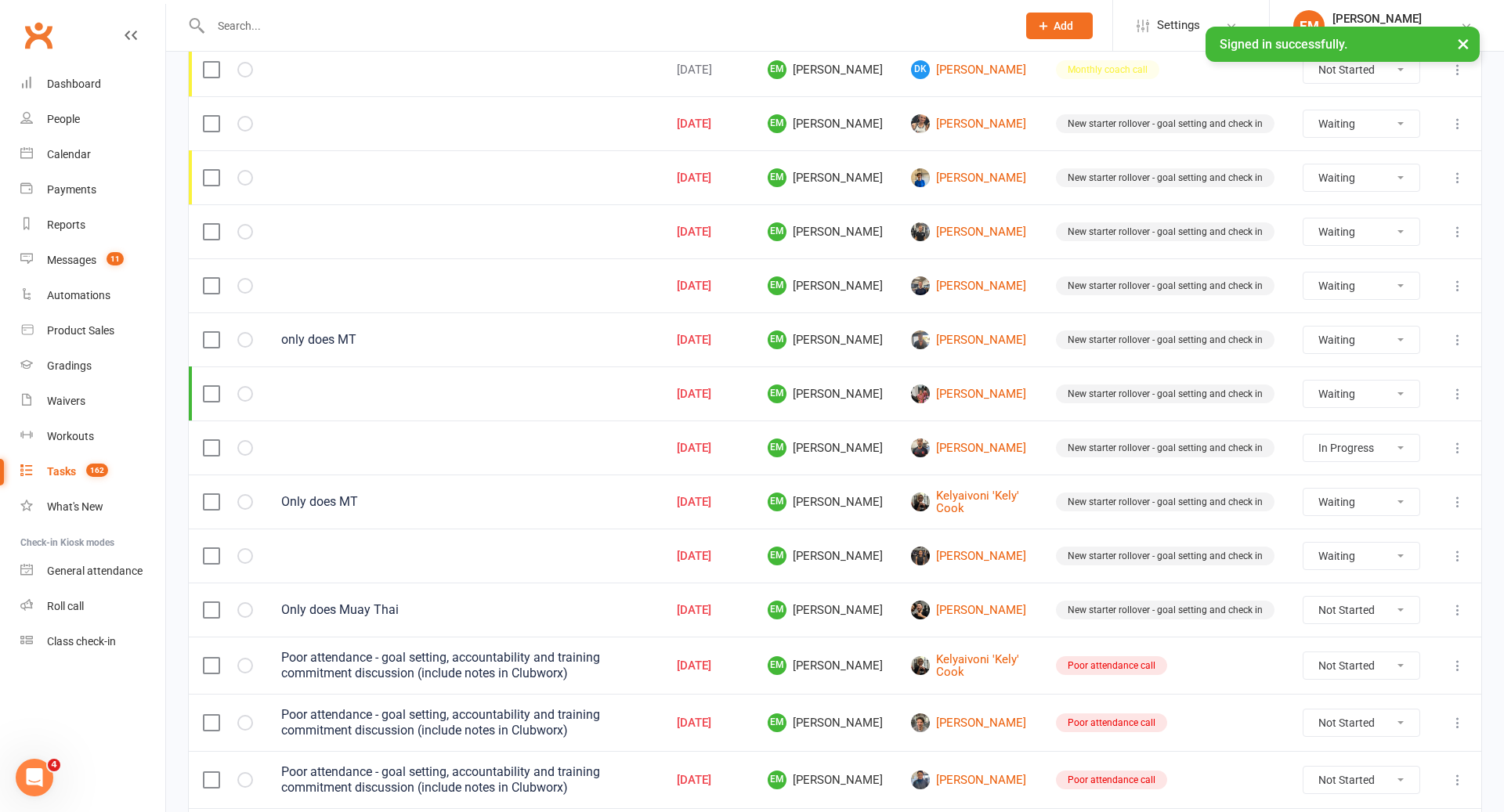
click at [1331, 597] on select "Not Started In Progress Waiting Complete" at bounding box center [1361, 611] width 116 height 27
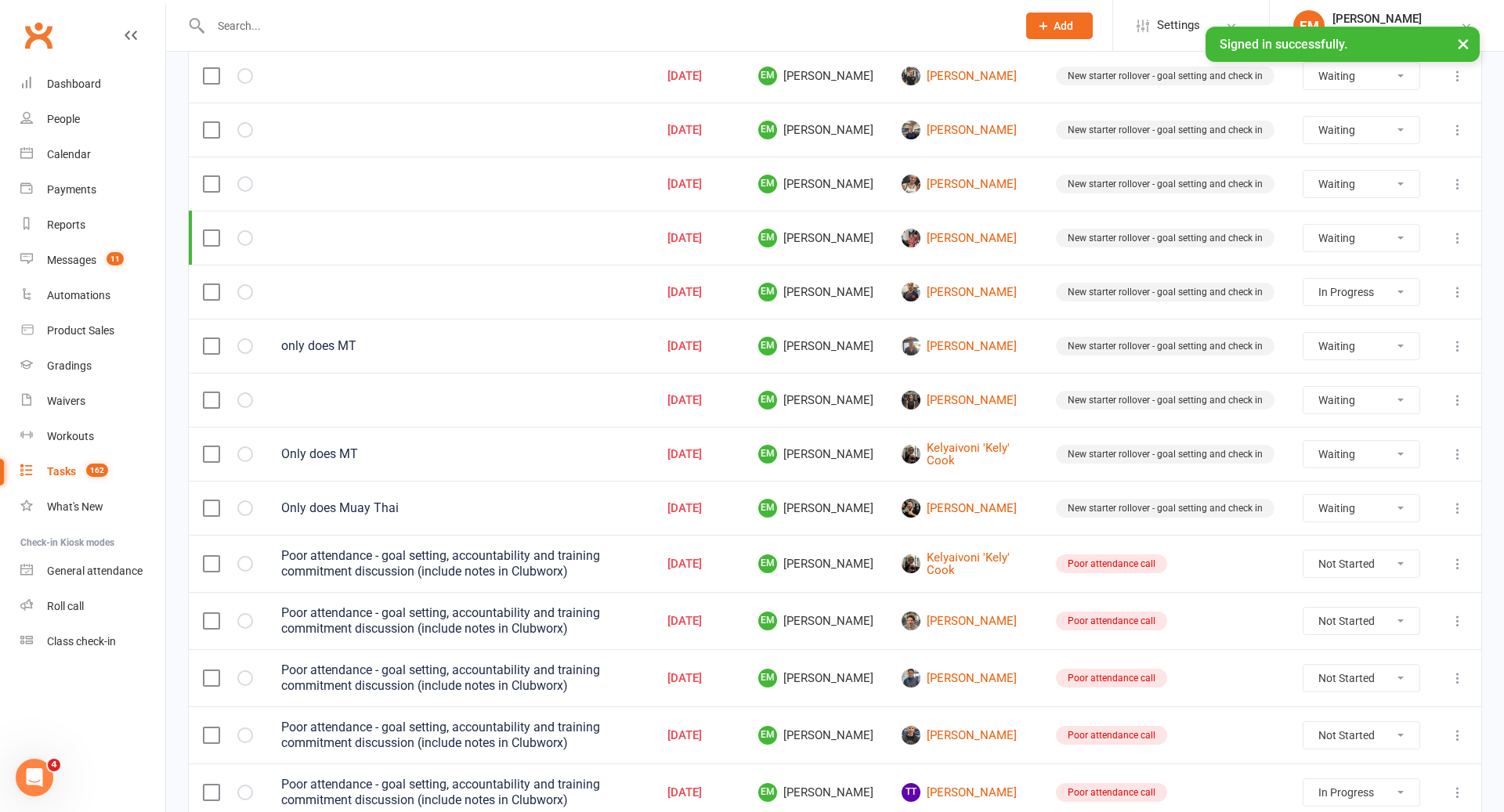
scroll to position [574, 0]
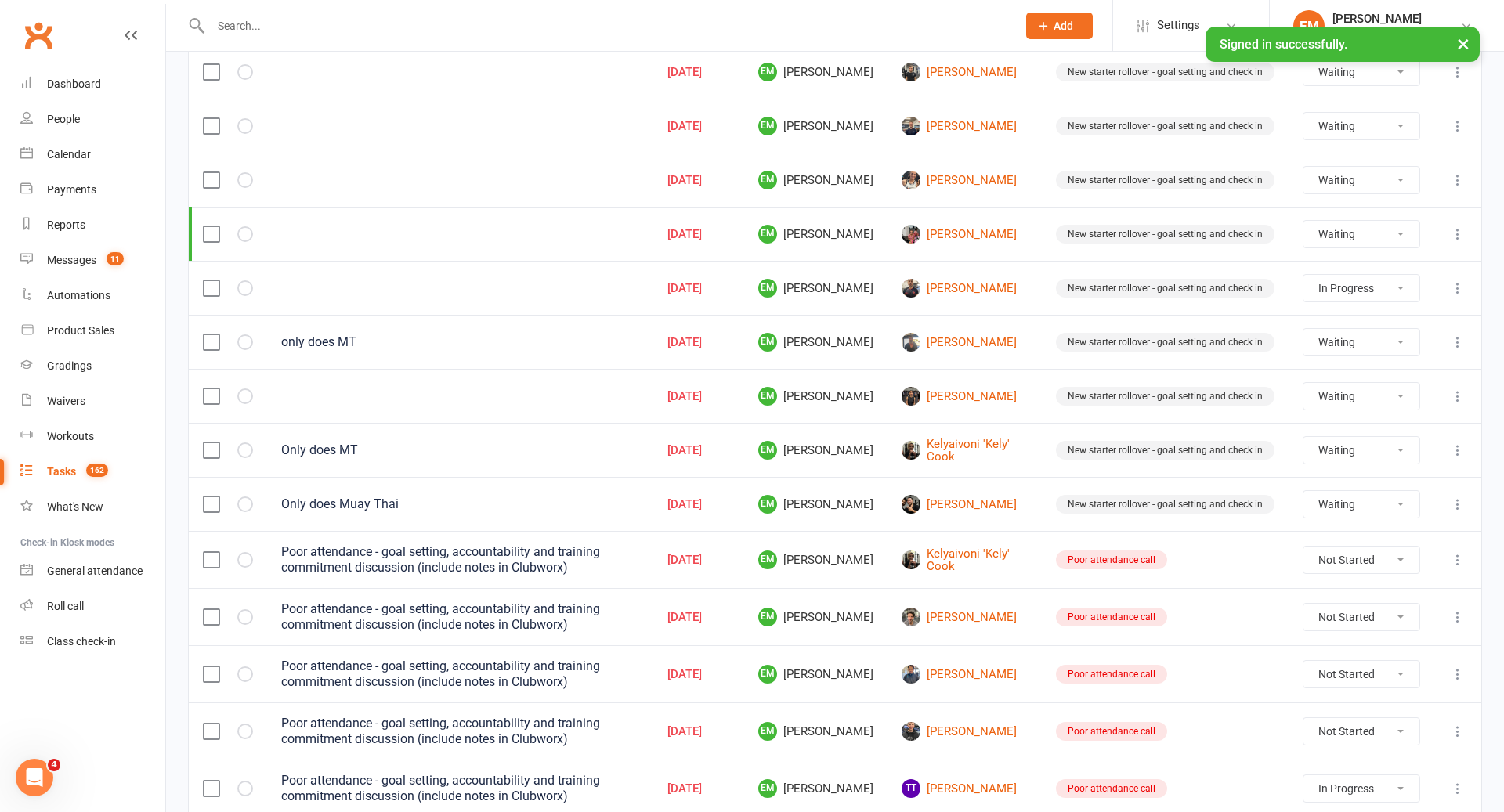
click at [1458, 552] on icon at bounding box center [1457, 560] width 15 height 15
click at [1358, 634] on link "Delete" at bounding box center [1389, 639] width 155 height 31
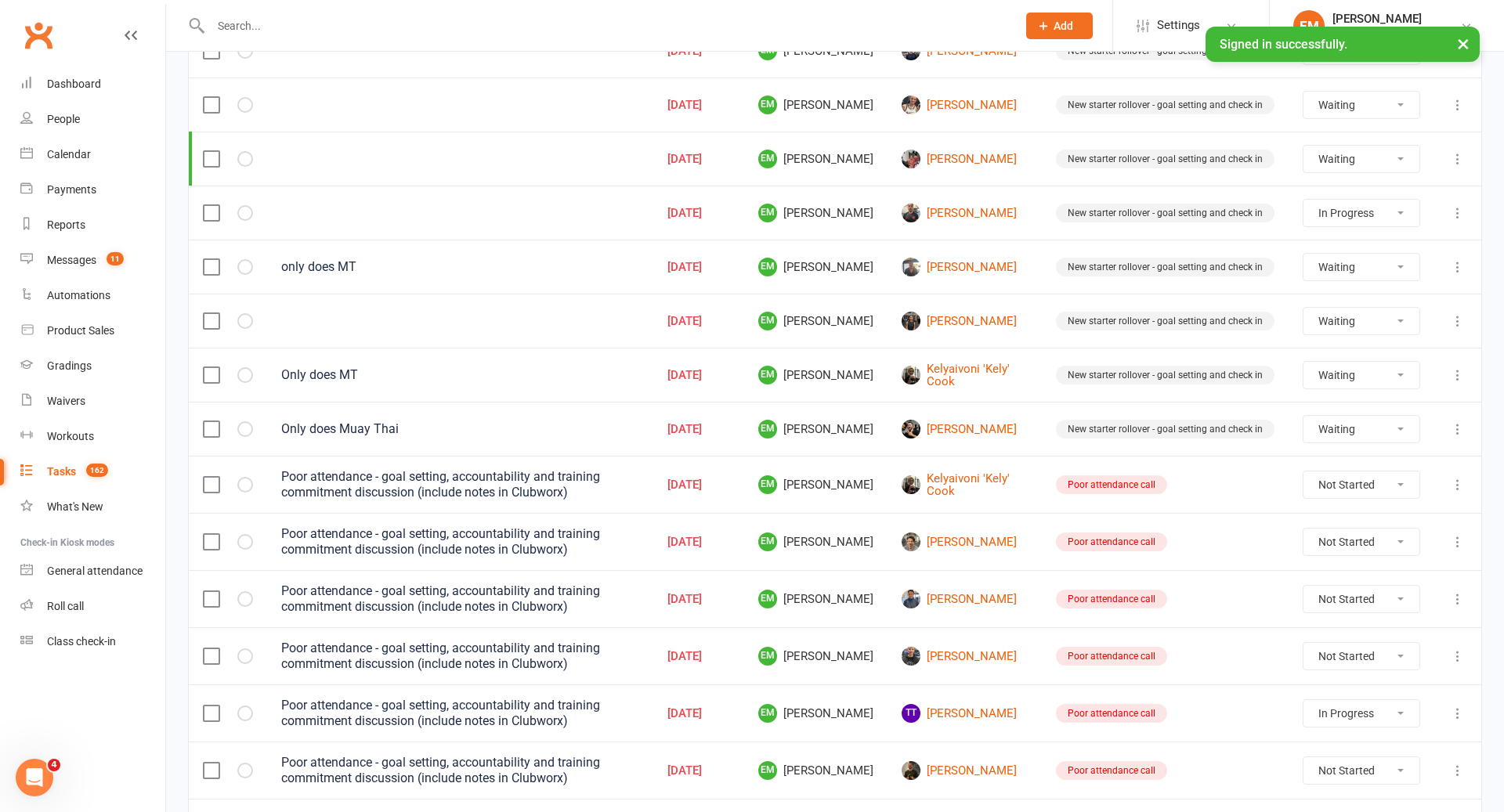
scroll to position [677, 0]
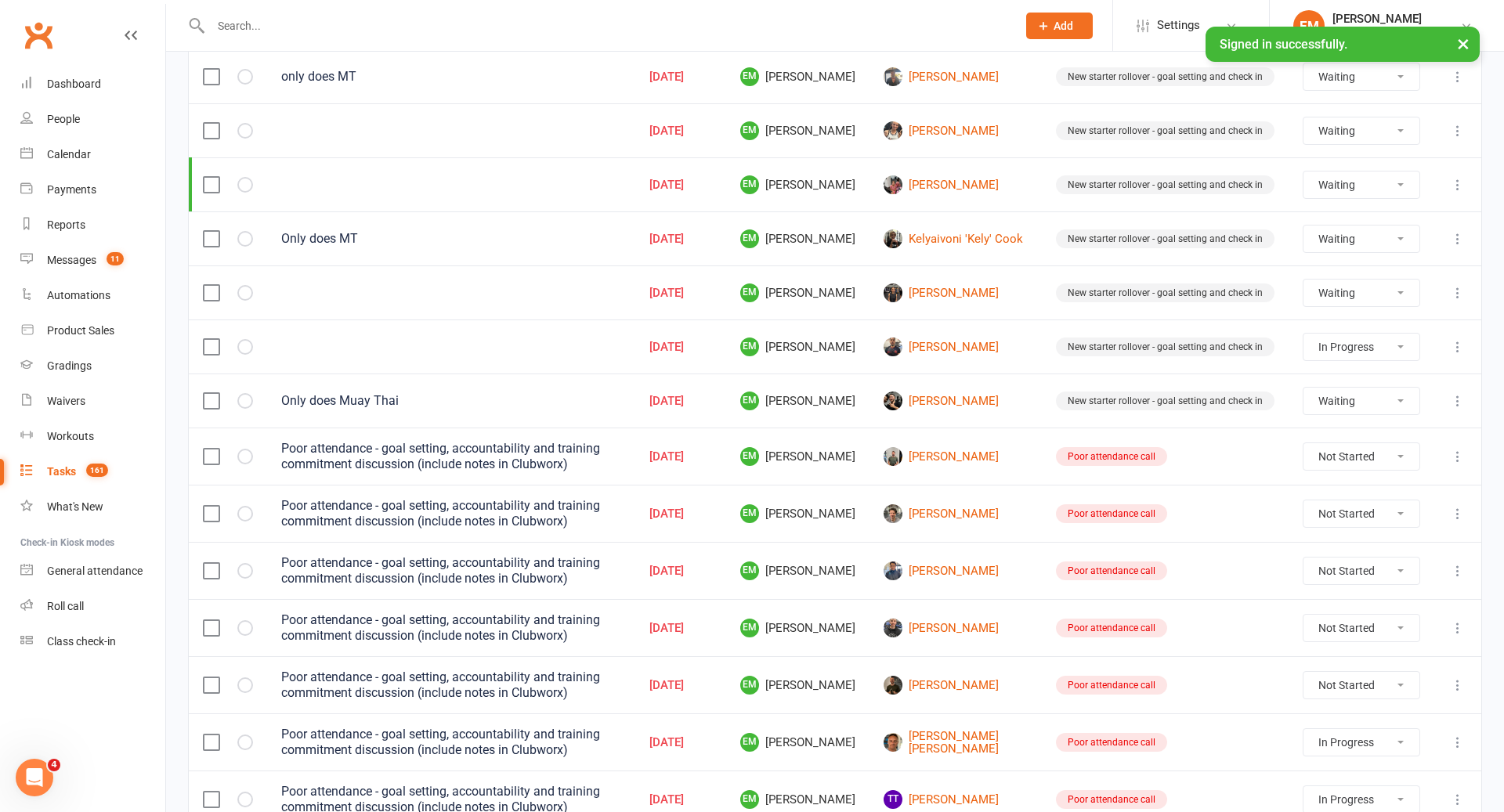
click at [1464, 449] on icon at bounding box center [1457, 456] width 15 height 15
click at [1375, 535] on link "Delete" at bounding box center [1389, 535] width 155 height 31
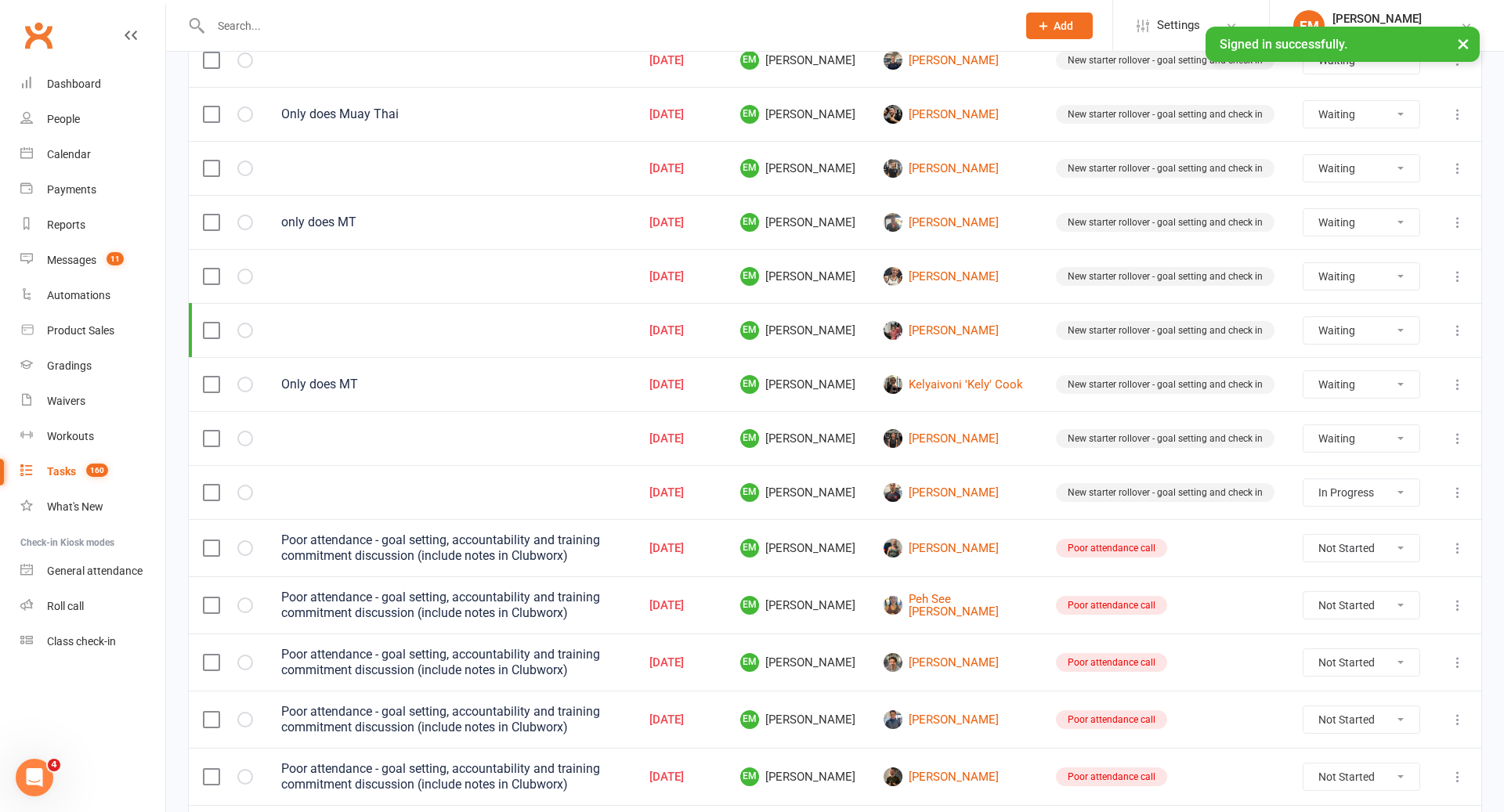
scroll to position [764, 0]
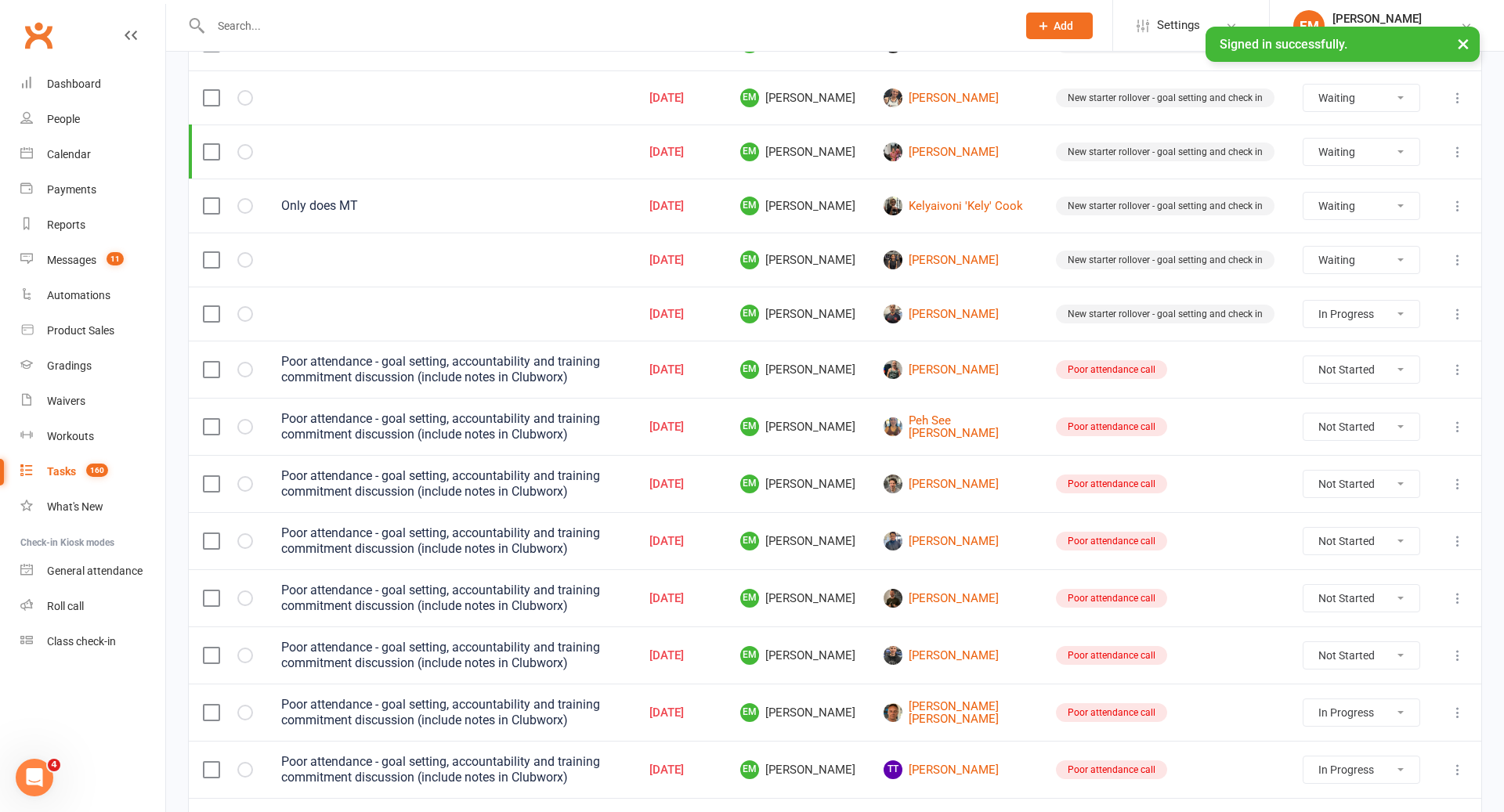
click at [212, 362] on label at bounding box center [210, 369] width 15 height 15
click at [212, 362] on input "checkbox" at bounding box center [210, 362] width 15 height 0
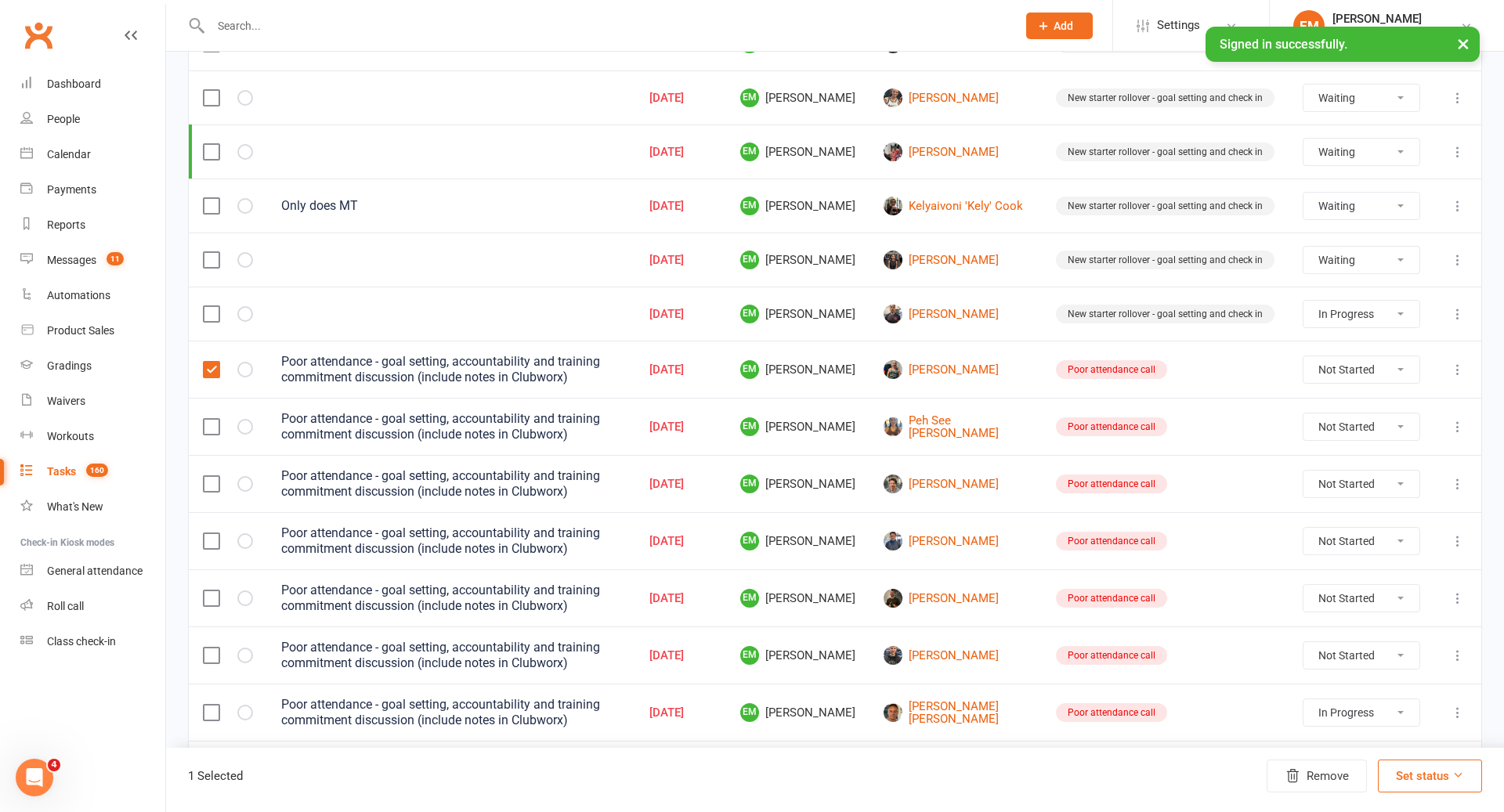
click at [210, 419] on label at bounding box center [210, 427] width 15 height 15
click at [210, 419] on input "checkbox" at bounding box center [210, 419] width 15 height 0
click at [210, 476] on label at bounding box center [210, 483] width 15 height 15
click at [210, 476] on input "checkbox" at bounding box center [210, 476] width 15 height 0
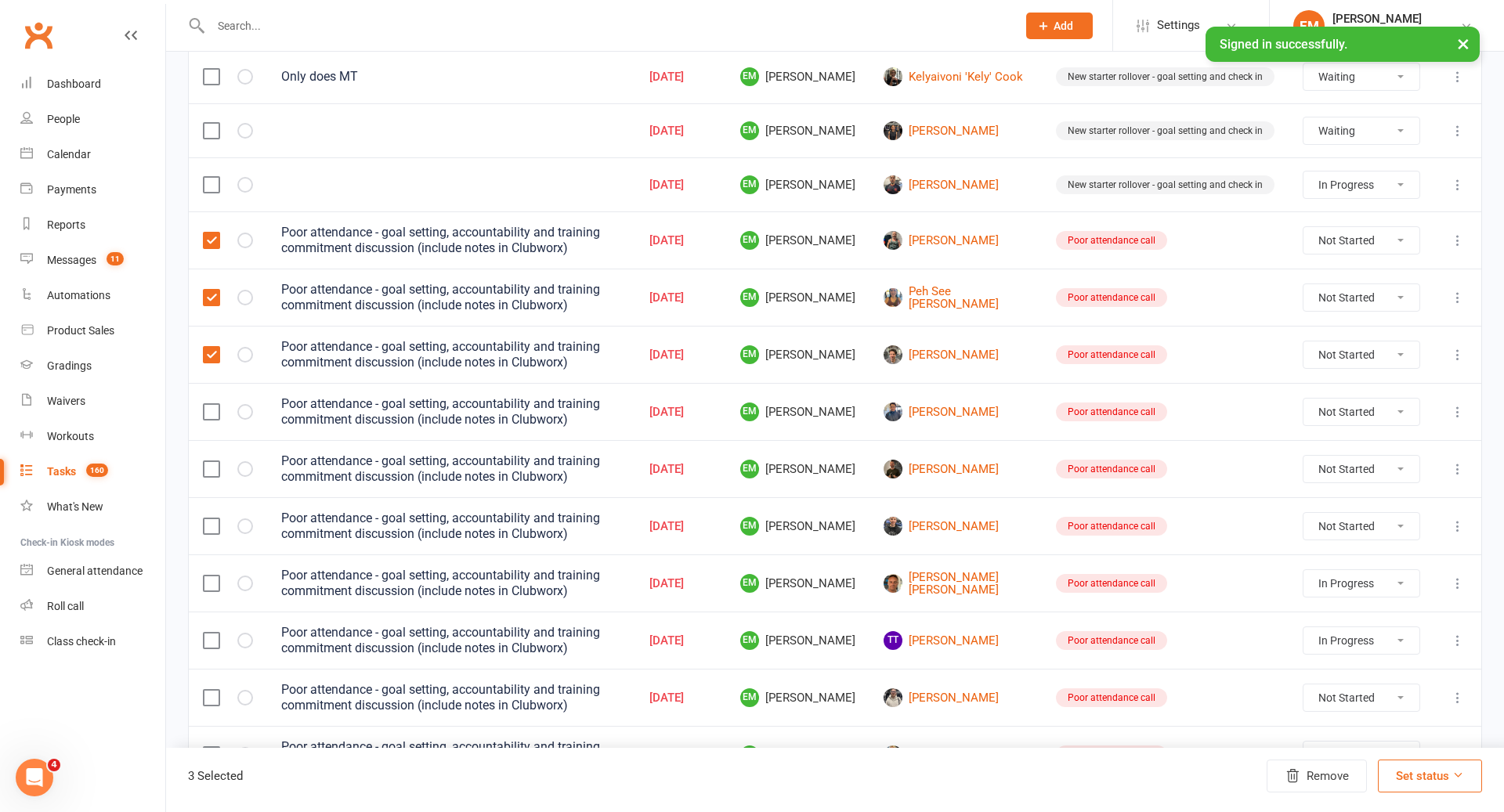
scroll to position [903, 0]
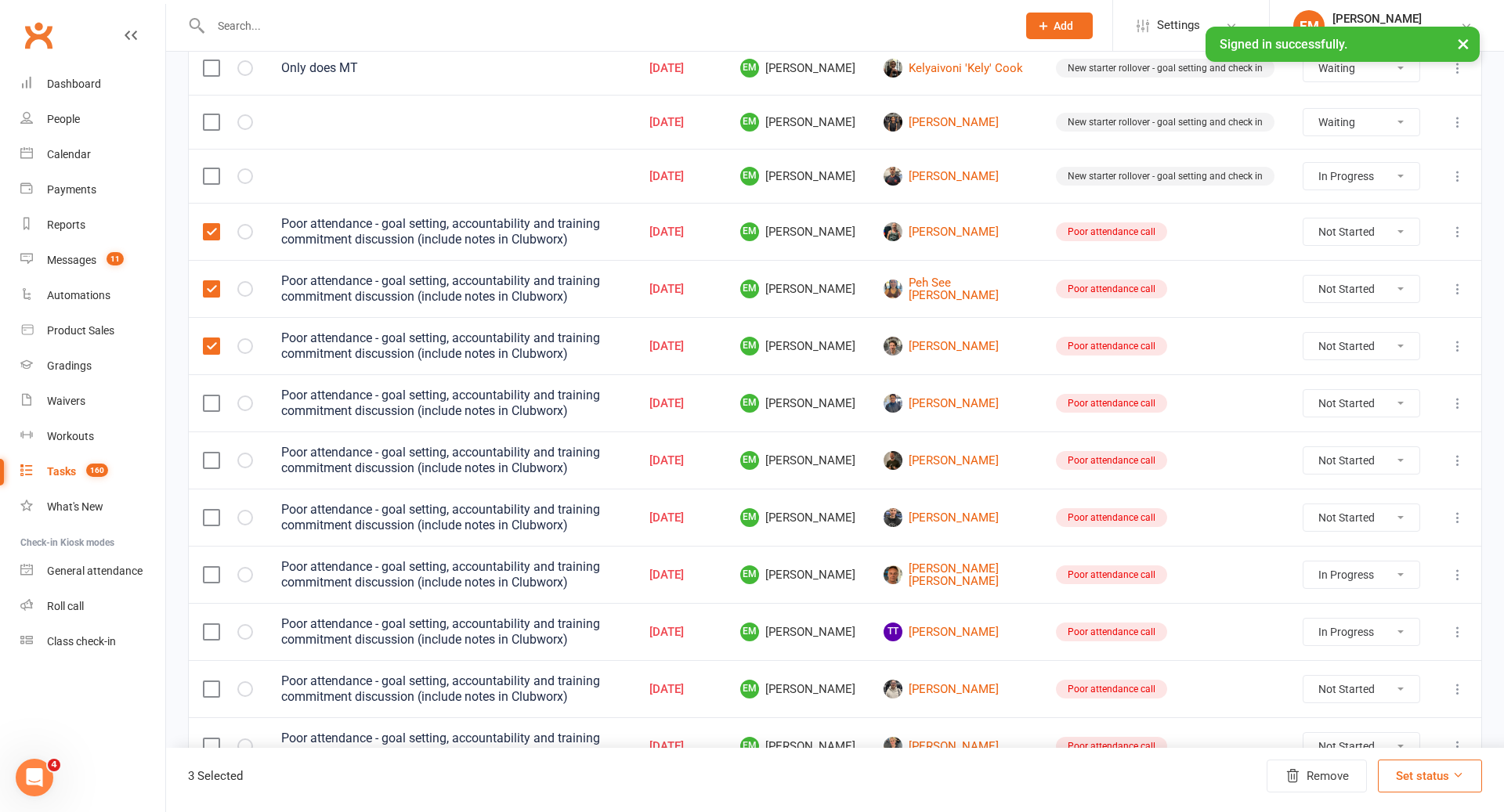
click at [208, 395] on label at bounding box center [210, 402] width 15 height 15
click at [208, 395] on input "checkbox" at bounding box center [210, 395] width 15 height 0
click at [209, 455] on td at bounding box center [227, 461] width 78 height 57
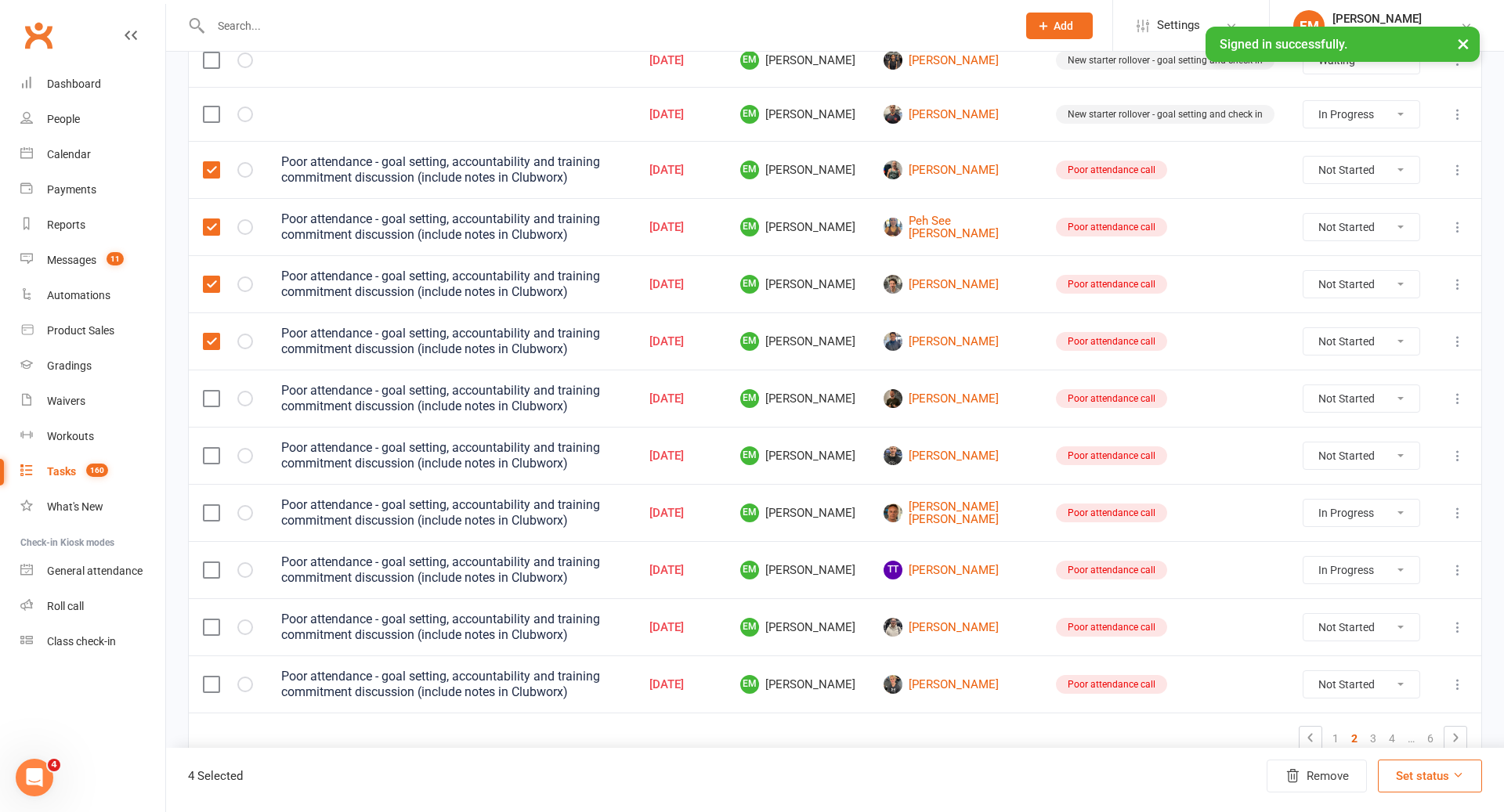
click at [208, 372] on td at bounding box center [227, 399] width 78 height 57
click at [210, 391] on label at bounding box center [210, 398] width 15 height 15
click at [210, 391] on input "checkbox" at bounding box center [210, 391] width 15 height 0
click at [212, 448] on label at bounding box center [210, 455] width 15 height 15
click at [212, 448] on input "checkbox" at bounding box center [210, 448] width 15 height 0
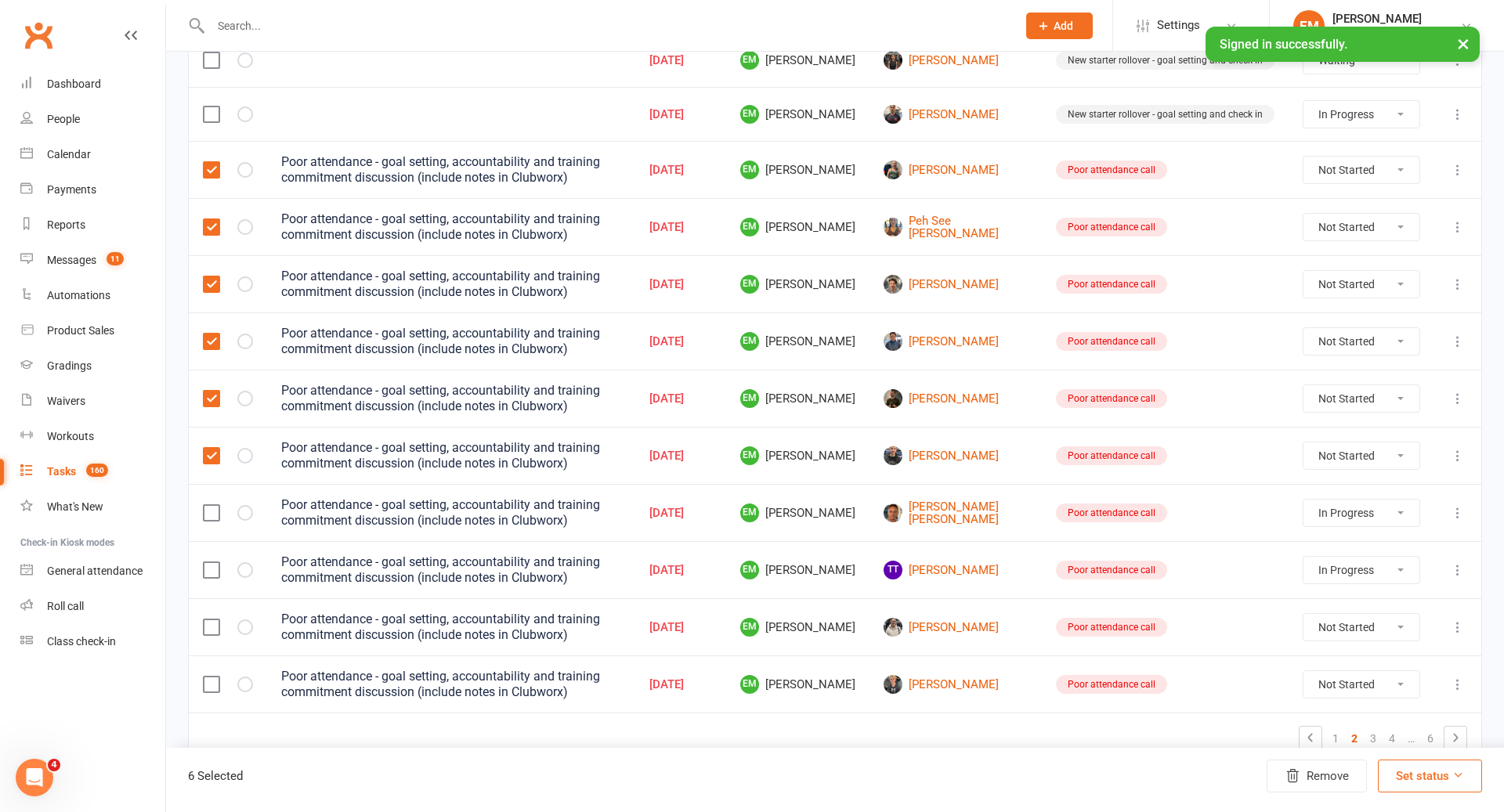
click at [212, 505] on label at bounding box center [210, 512] width 15 height 15
click at [212, 505] on input "checkbox" at bounding box center [210, 505] width 15 height 0
click at [215, 562] on label at bounding box center [210, 569] width 15 height 15
click at [215, 562] on input "checkbox" at bounding box center [210, 562] width 15 height 0
click at [213, 598] on td at bounding box center [227, 627] width 78 height 57
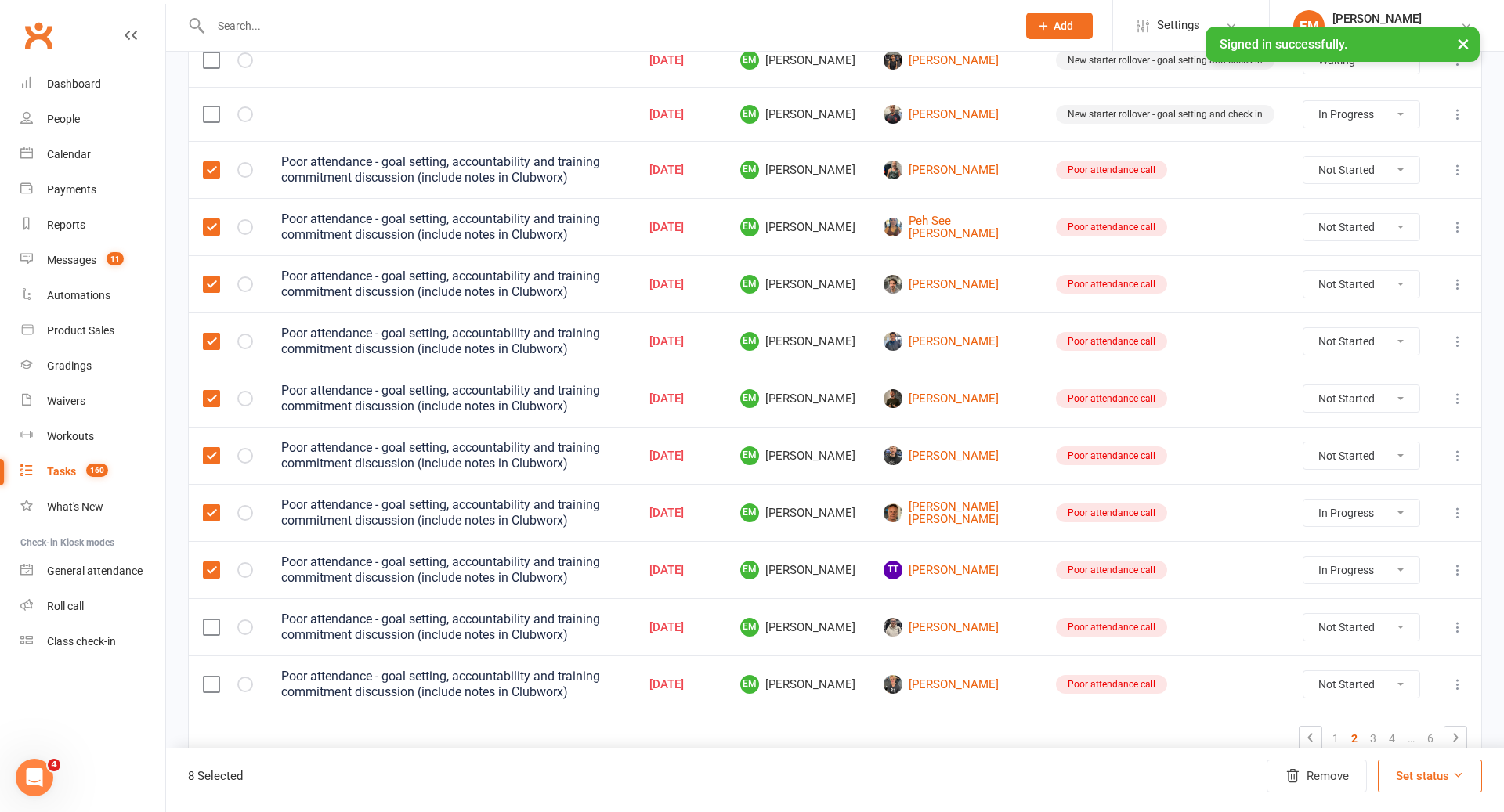
click at [214, 620] on td at bounding box center [227, 627] width 78 height 57
click at [214, 656] on td at bounding box center [227, 684] width 78 height 57
click at [213, 681] on td at bounding box center [227, 684] width 78 height 57
click at [213, 676] on label at bounding box center [210, 684] width 15 height 15
click at [213, 676] on input "checkbox" at bounding box center [210, 676] width 15 height 0
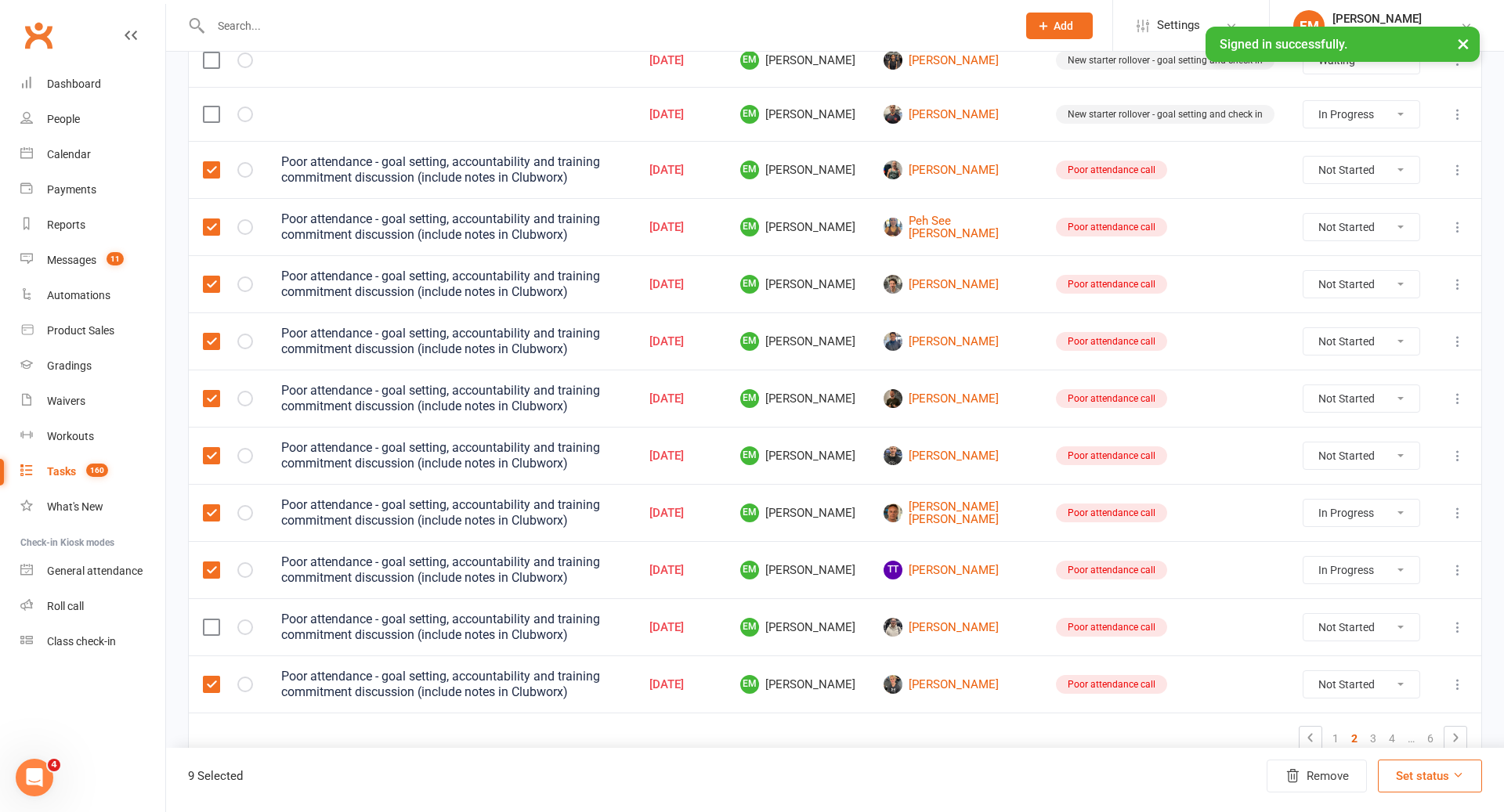
click at [211, 620] on label at bounding box center [210, 627] width 15 height 15
click at [211, 620] on input "checkbox" at bounding box center [210, 620] width 15 height 0
click at [1350, 770] on button "Remove" at bounding box center [1317, 776] width 101 height 33
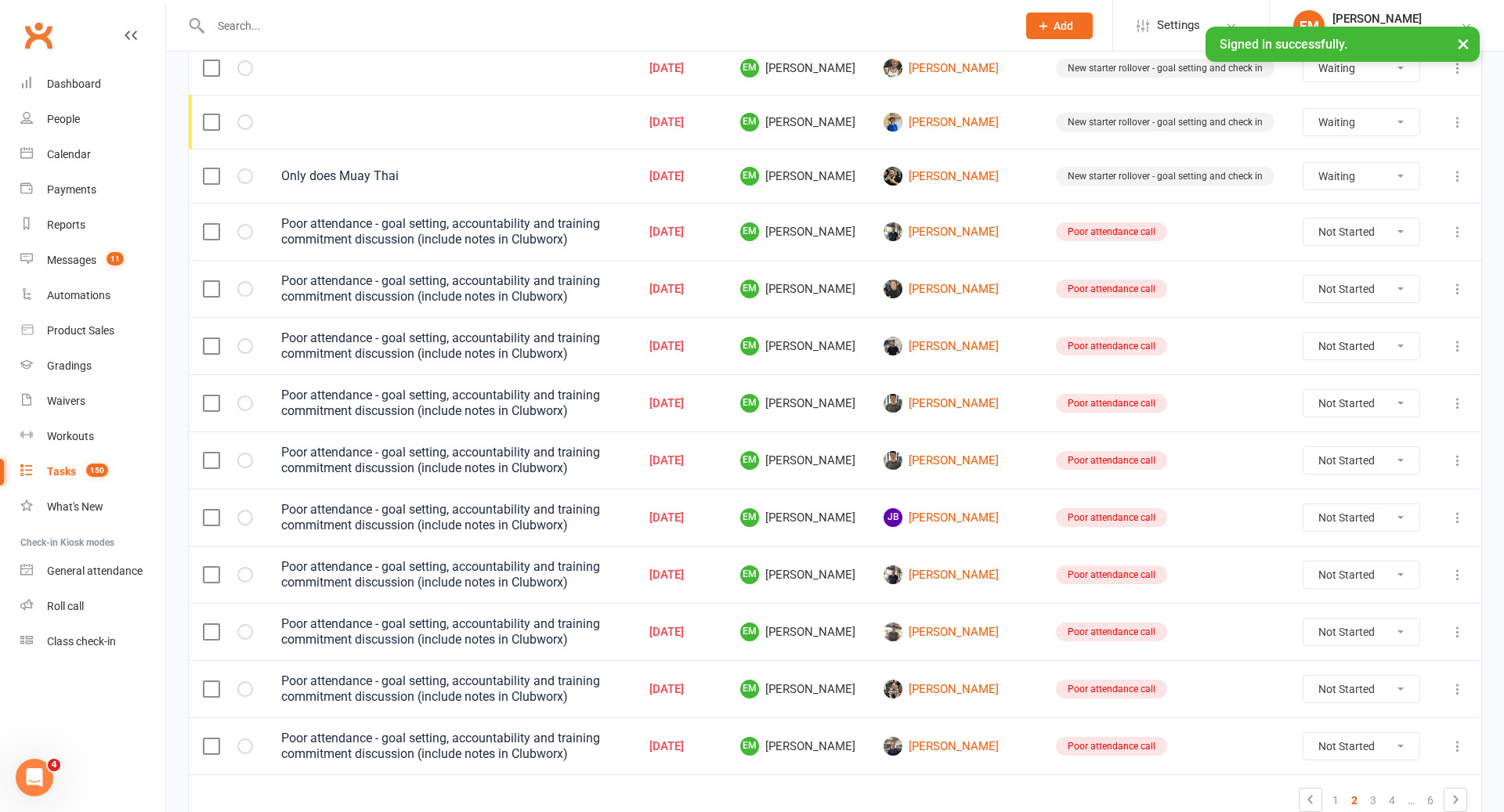
scroll to position [901, 0]
click at [211, 225] on label at bounding box center [210, 233] width 15 height 15
click at [211, 225] on input "checkbox" at bounding box center [210, 225] width 15 height 0
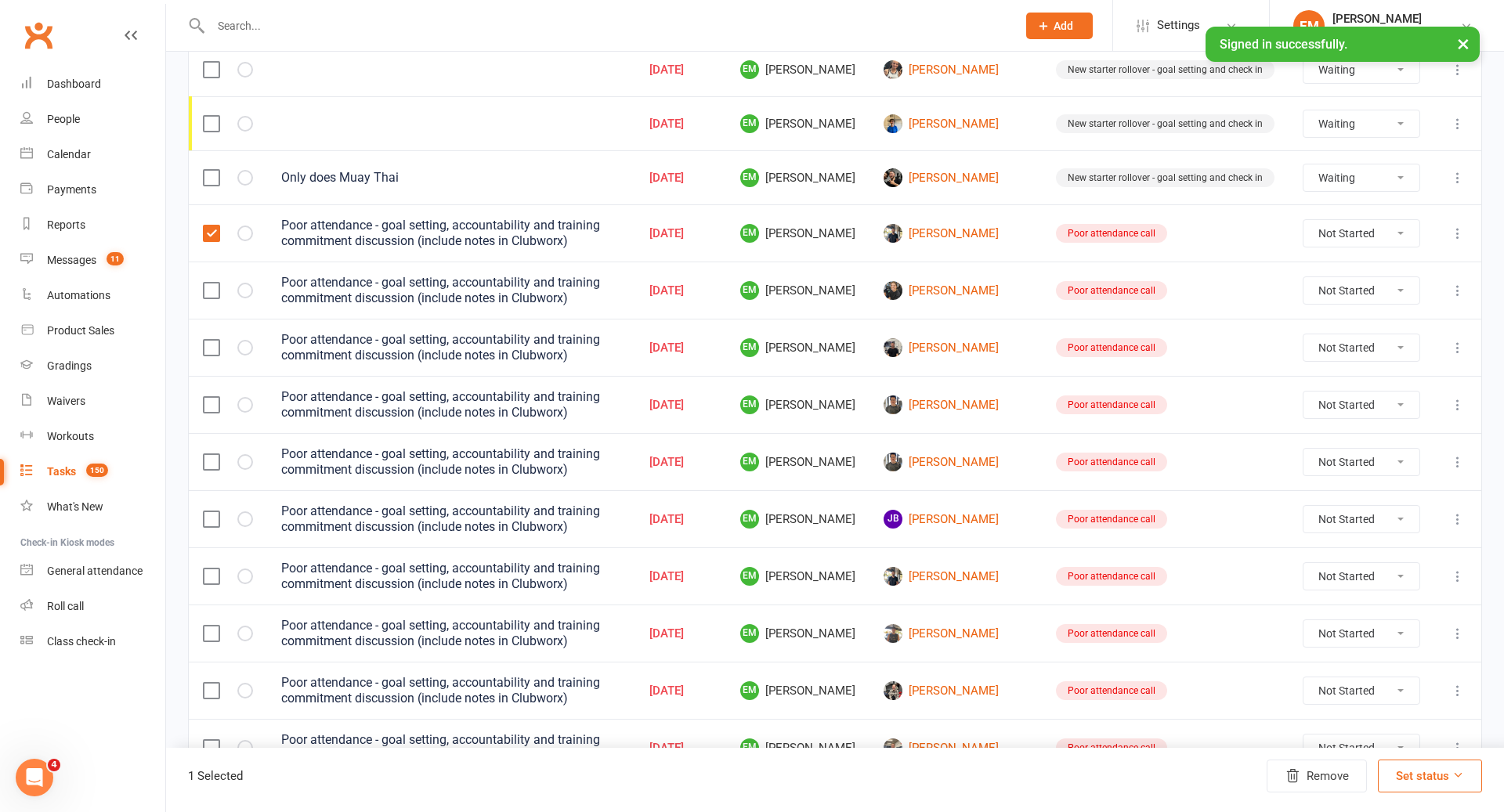
click at [213, 283] on label at bounding box center [210, 290] width 15 height 15
click at [213, 283] on input "checkbox" at bounding box center [210, 283] width 15 height 0
click at [213, 340] on label at bounding box center [210, 347] width 15 height 15
click at [213, 340] on input "checkbox" at bounding box center [210, 340] width 15 height 0
click at [213, 397] on label at bounding box center [210, 404] width 15 height 15
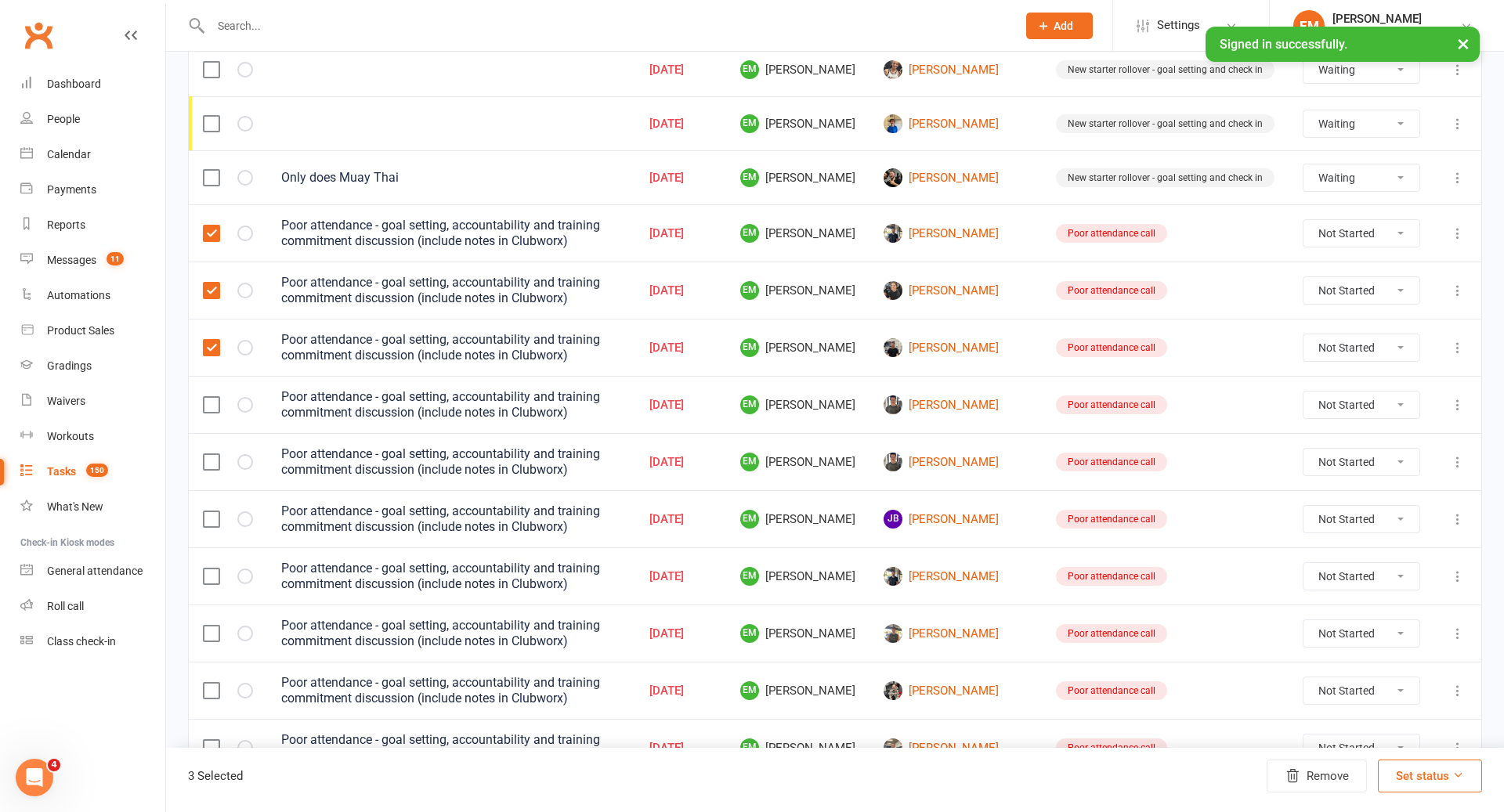
click at [213, 397] on input "checkbox" at bounding box center [210, 397] width 15 height 0
click at [213, 433] on td at bounding box center [227, 462] width 78 height 57
click at [213, 437] on td at bounding box center [227, 462] width 78 height 57
click at [213, 455] on label at bounding box center [210, 462] width 15 height 15
click at [213, 455] on input "checkbox" at bounding box center [210, 455] width 15 height 0
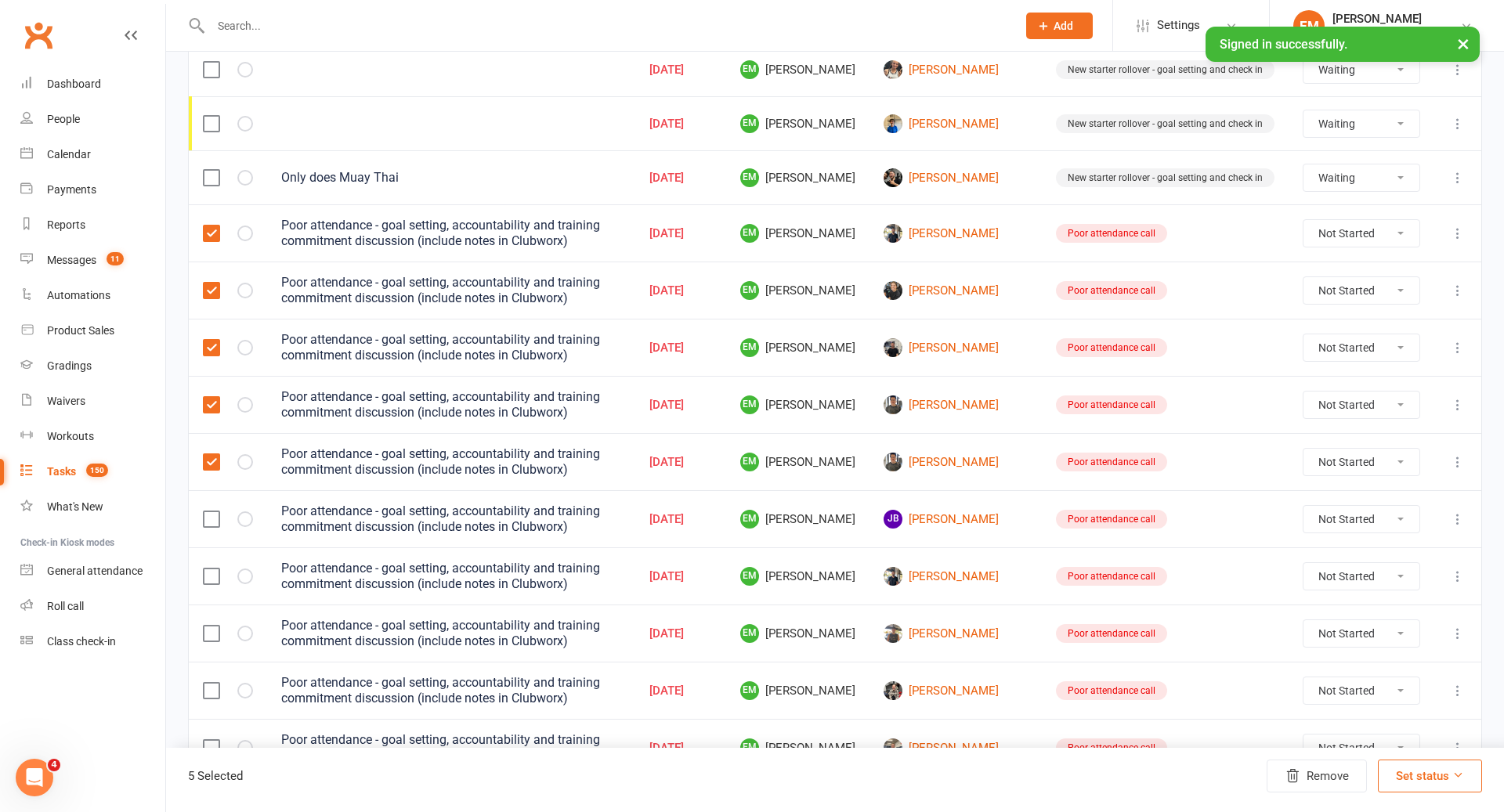
click at [212, 511] on label at bounding box center [210, 518] width 15 height 15
click at [212, 511] on input "checkbox" at bounding box center [210, 511] width 15 height 0
click at [212, 569] on label at bounding box center [210, 576] width 15 height 15
click at [212, 569] on input "checkbox" at bounding box center [210, 569] width 15 height 0
click at [212, 626] on label at bounding box center [210, 633] width 15 height 15
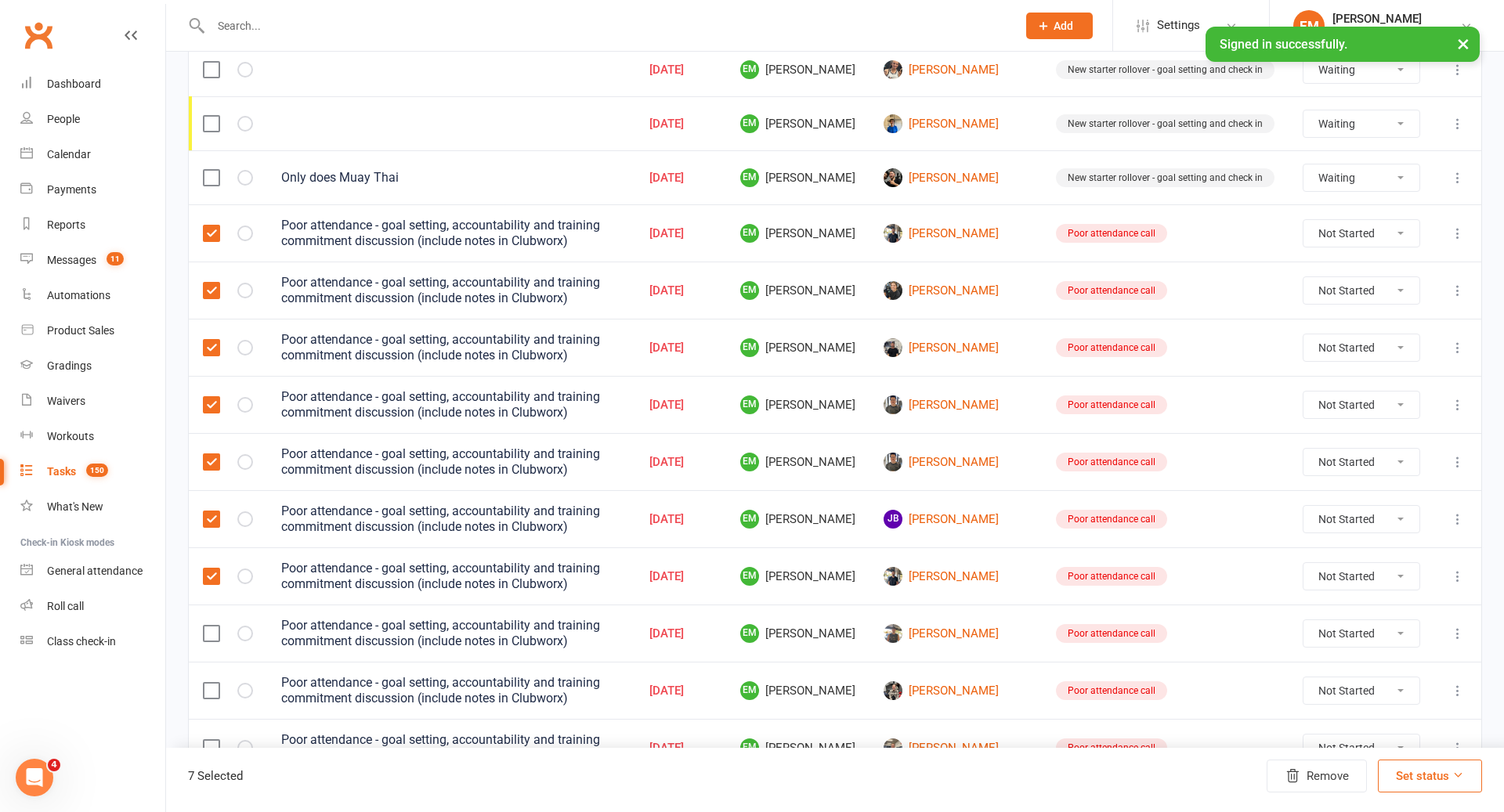
click at [212, 626] on input "checkbox" at bounding box center [210, 626] width 15 height 0
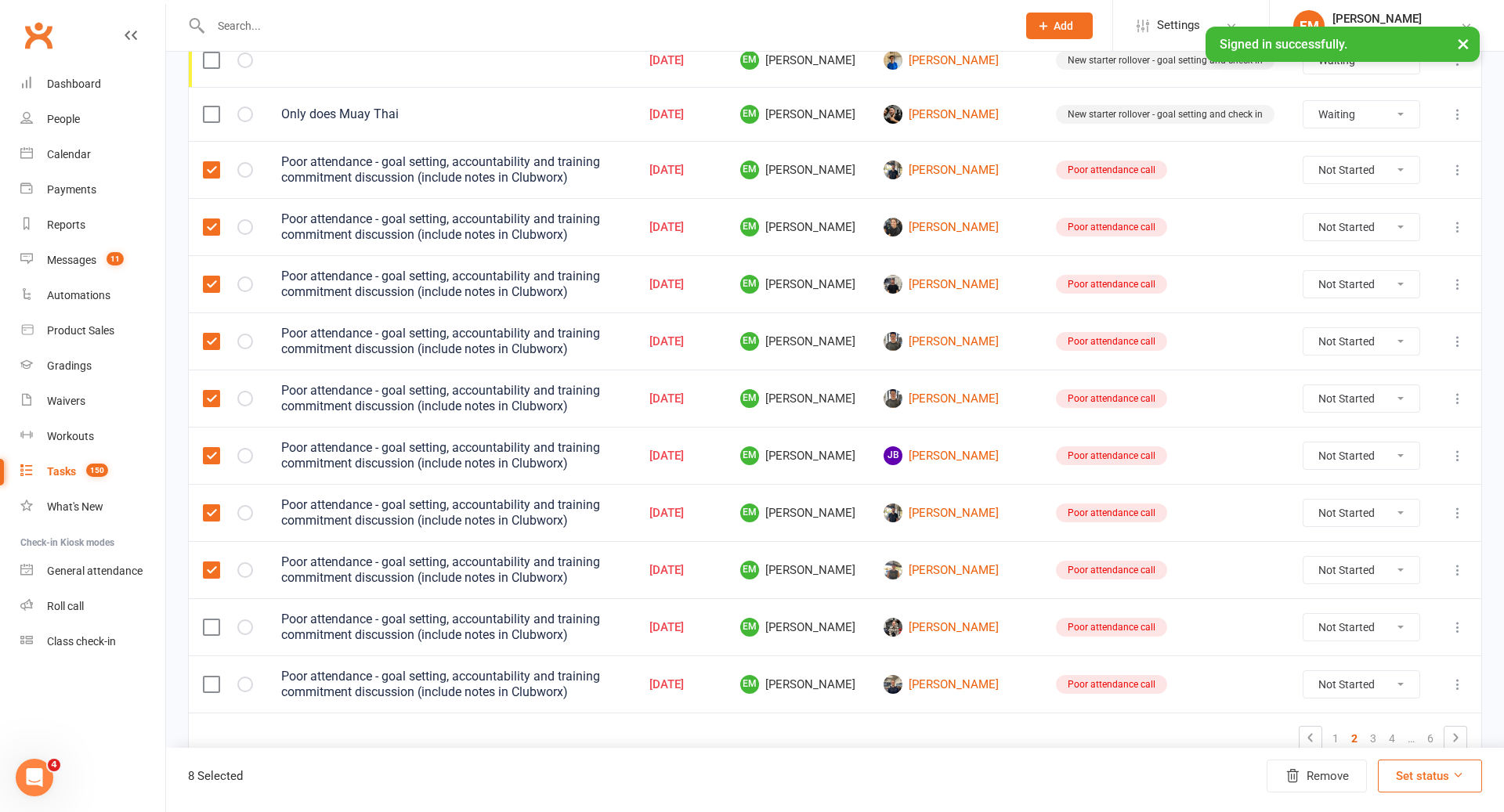
click at [212, 620] on label at bounding box center [210, 627] width 15 height 15
click at [212, 620] on input "checkbox" at bounding box center [210, 620] width 15 height 0
click at [212, 685] on td at bounding box center [227, 684] width 78 height 57
click at [212, 676] on label at bounding box center [210, 684] width 15 height 15
click at [212, 676] on input "checkbox" at bounding box center [210, 676] width 15 height 0
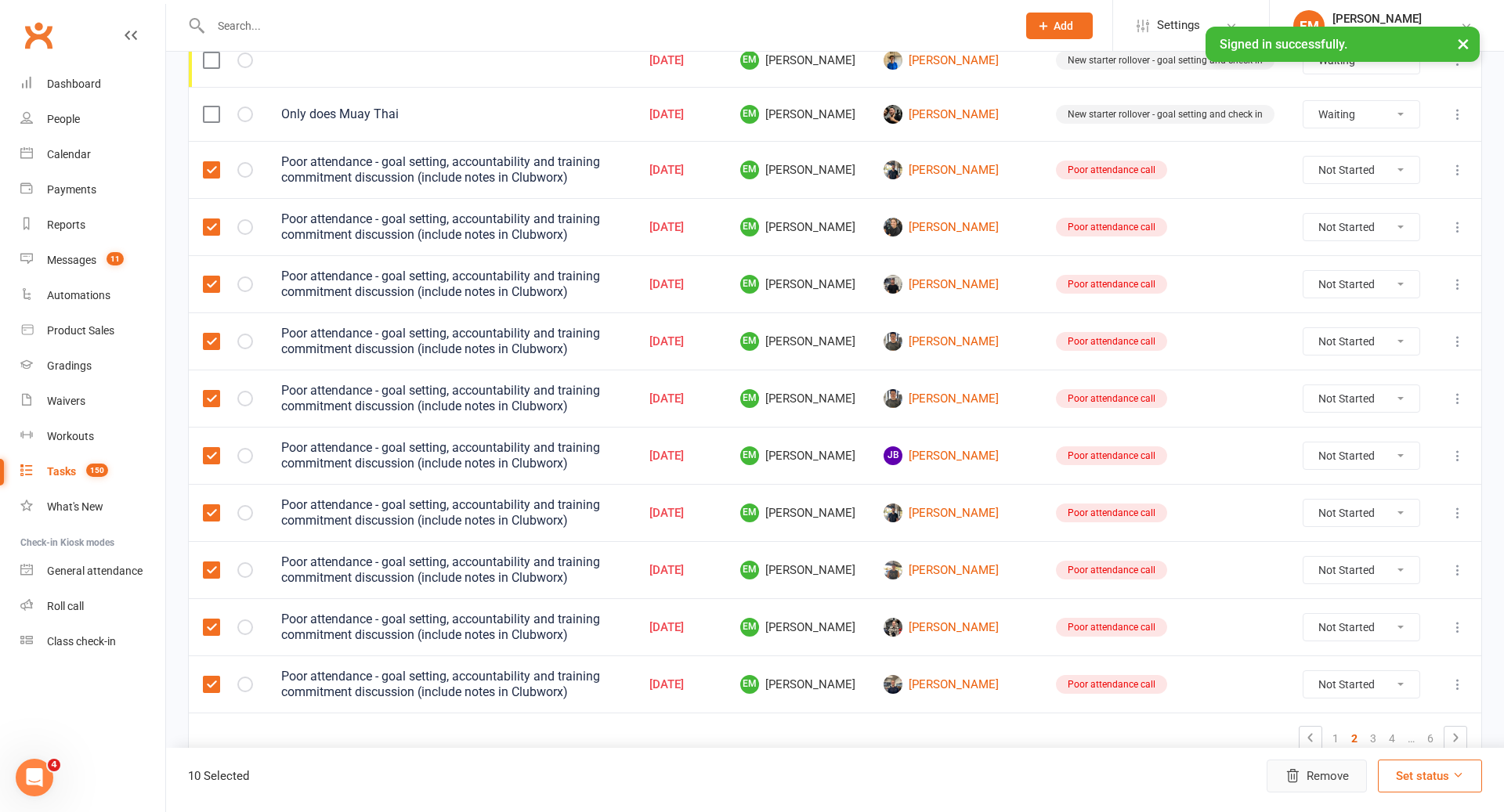
click at [1336, 781] on button "Remove" at bounding box center [1317, 776] width 101 height 33
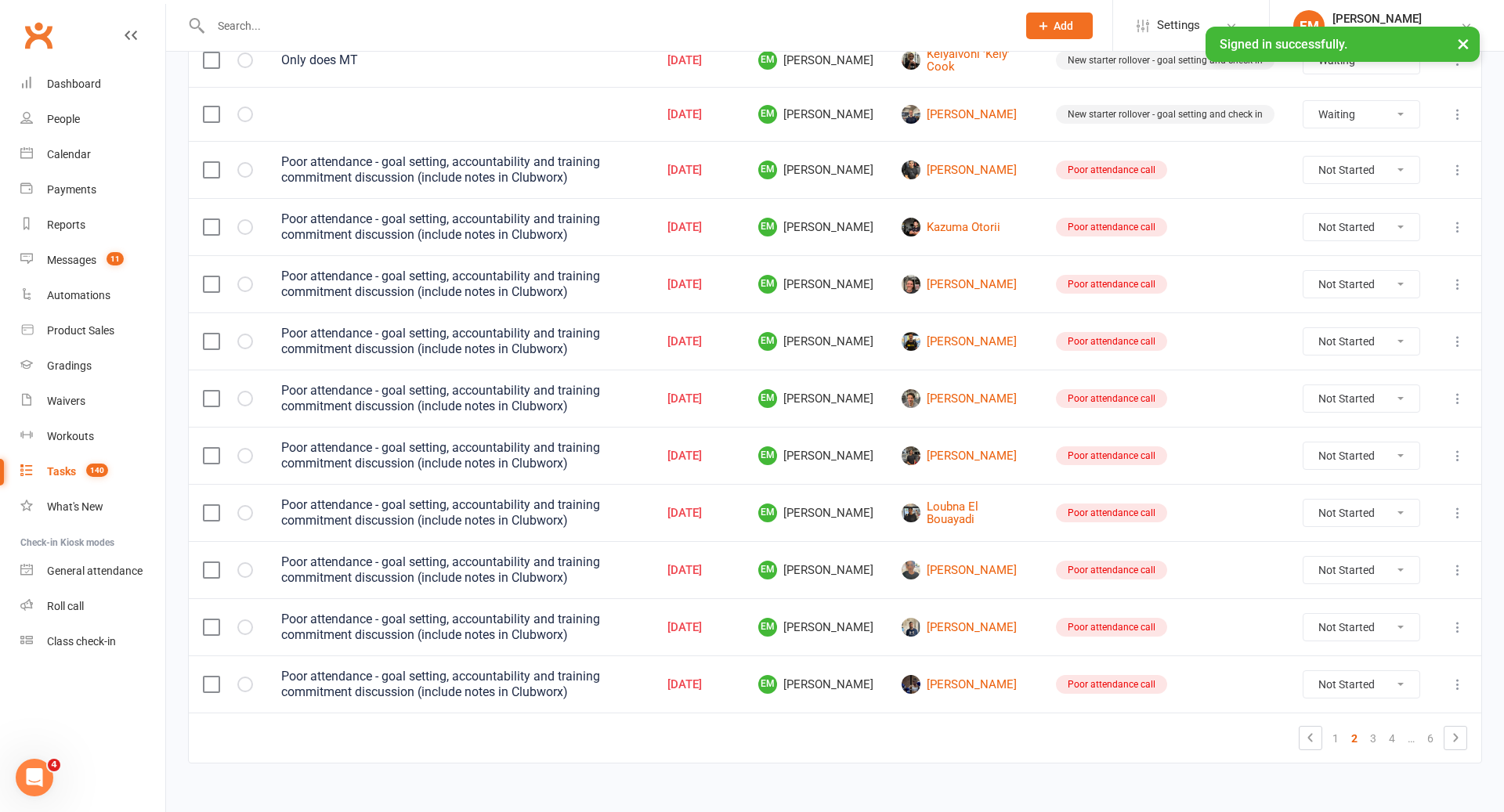
click at [211, 163] on label at bounding box center [210, 170] width 15 height 15
click at [211, 163] on input "checkbox" at bounding box center [210, 163] width 15 height 0
click at [211, 201] on td at bounding box center [227, 227] width 78 height 57
click at [211, 219] on label at bounding box center [210, 226] width 15 height 15
click at [211, 219] on input "checkbox" at bounding box center [210, 219] width 15 height 0
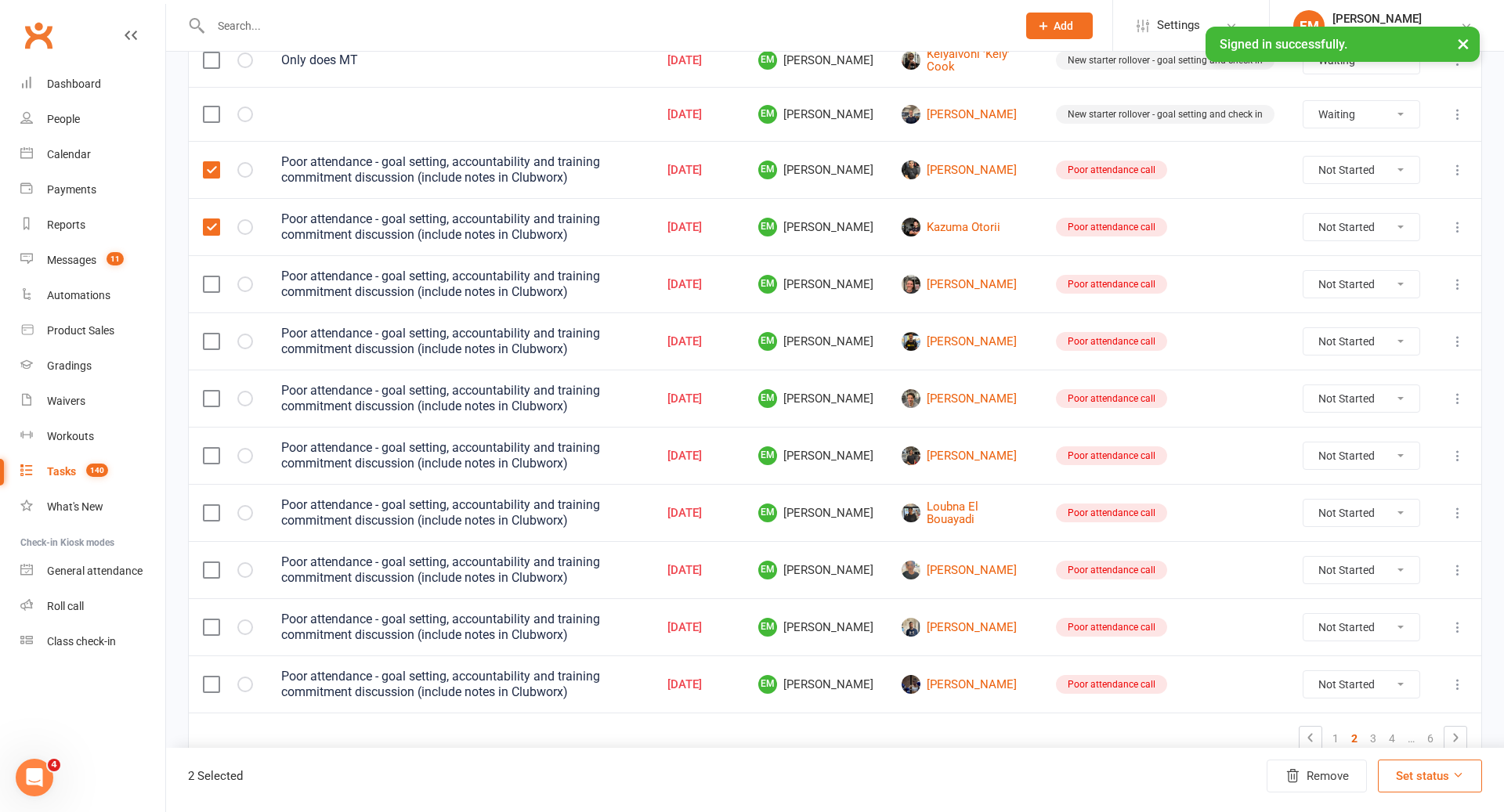
click at [211, 277] on label at bounding box center [210, 284] width 15 height 15
click at [211, 277] on input "checkbox" at bounding box center [210, 277] width 15 height 0
click at [210, 314] on td at bounding box center [227, 341] width 78 height 57
click at [209, 334] on label at bounding box center [210, 341] width 15 height 15
click at [209, 334] on input "checkbox" at bounding box center [210, 334] width 15 height 0
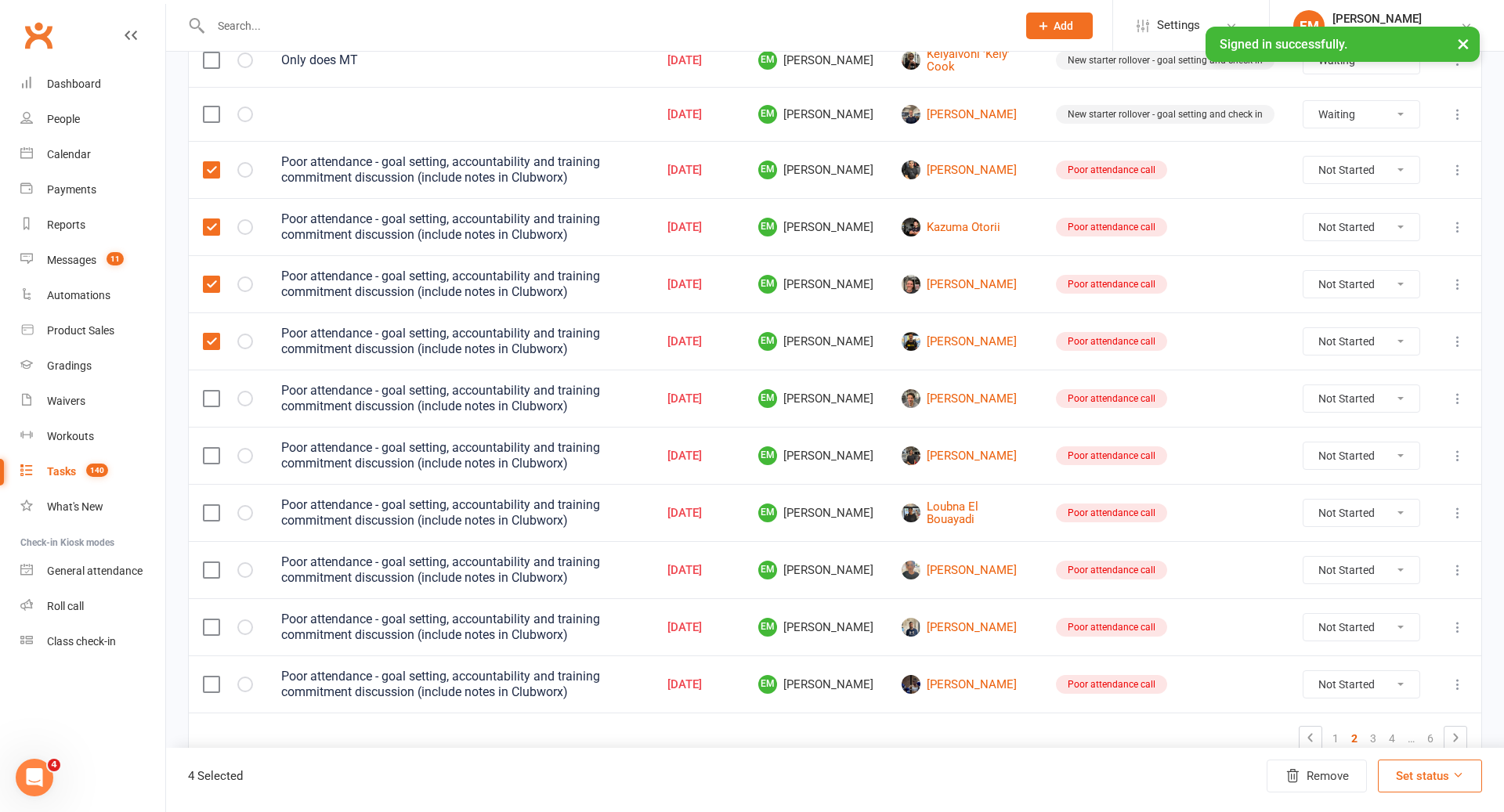
click at [208, 391] on label at bounding box center [210, 398] width 15 height 15
click at [208, 391] on input "checkbox" at bounding box center [210, 391] width 15 height 0
click at [213, 428] on td at bounding box center [227, 455] width 78 height 57
click at [213, 448] on label at bounding box center [210, 455] width 15 height 15
click at [213, 448] on input "checkbox" at bounding box center [210, 448] width 15 height 0
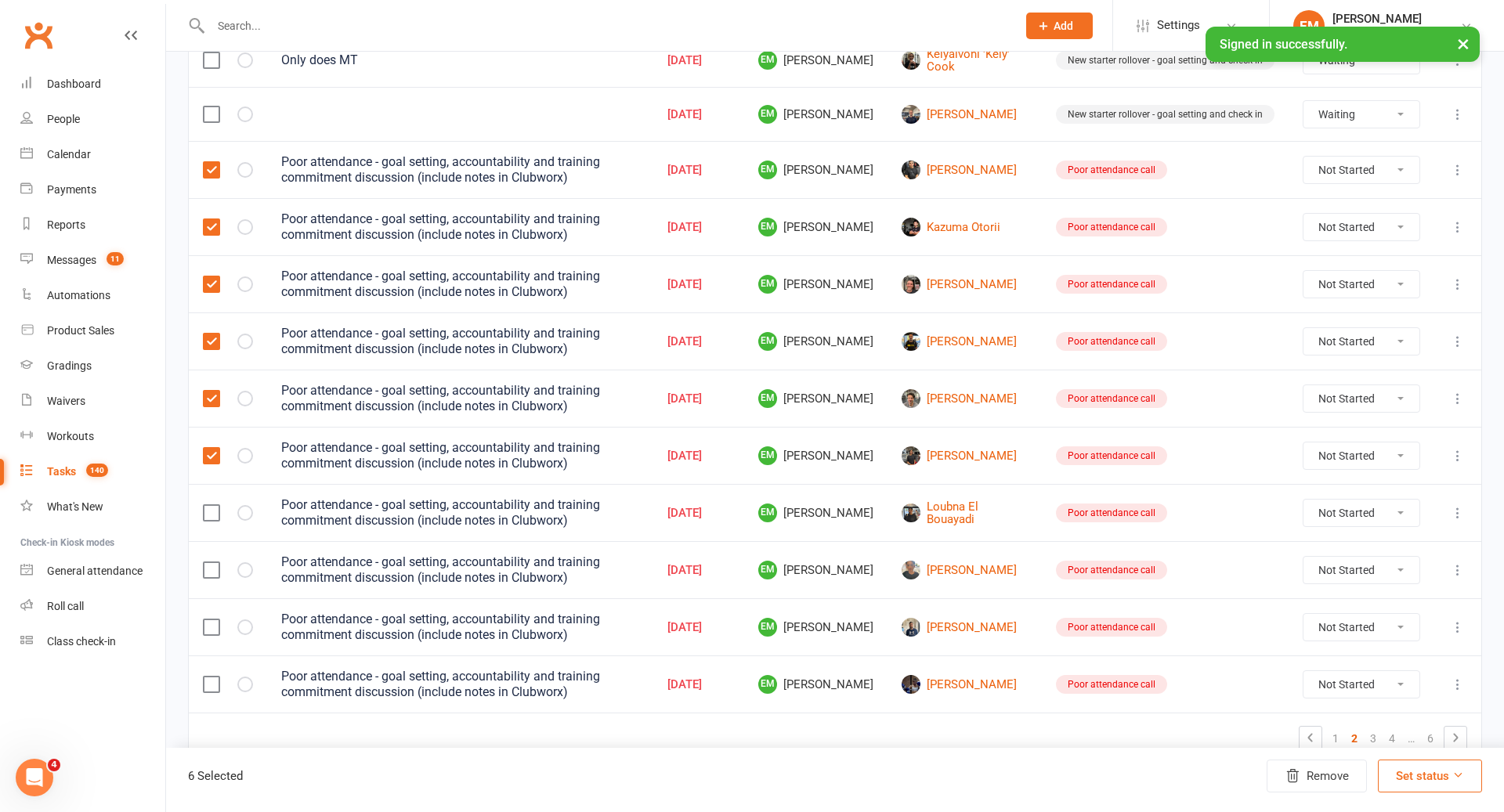
click at [211, 505] on label at bounding box center [210, 512] width 15 height 15
click at [211, 505] on input "checkbox" at bounding box center [210, 505] width 15 height 0
click at [211, 542] on td at bounding box center [227, 570] width 78 height 57
click at [211, 562] on label at bounding box center [210, 569] width 15 height 15
click at [211, 562] on input "checkbox" at bounding box center [210, 562] width 15 height 0
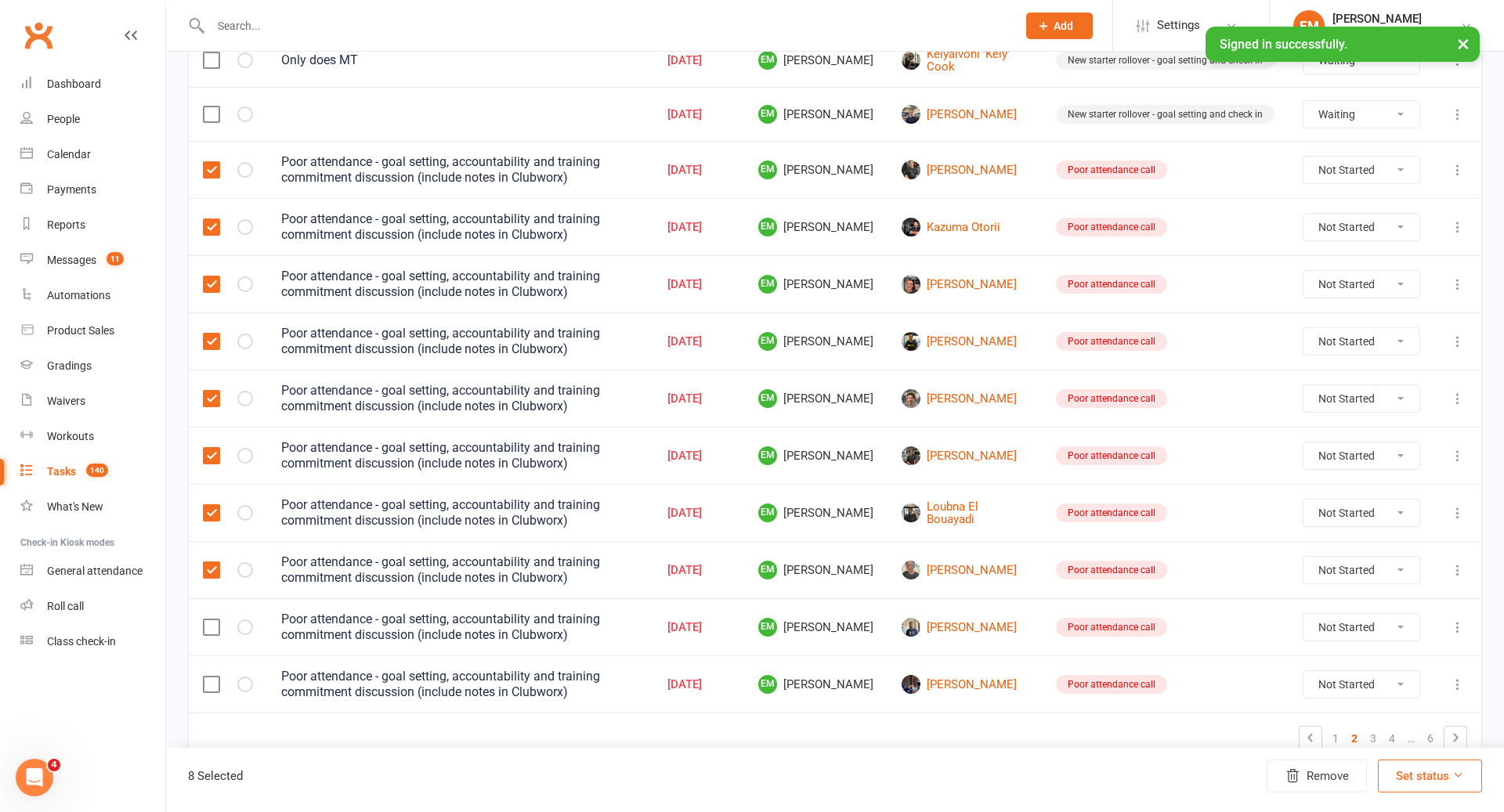
click at [212, 620] on label at bounding box center [210, 627] width 15 height 15
click at [212, 620] on input "checkbox" at bounding box center [210, 620] width 15 height 0
click at [212, 656] on td at bounding box center [227, 684] width 78 height 57
click at [213, 676] on label at bounding box center [210, 684] width 15 height 15
click at [213, 676] on input "checkbox" at bounding box center [210, 676] width 15 height 0
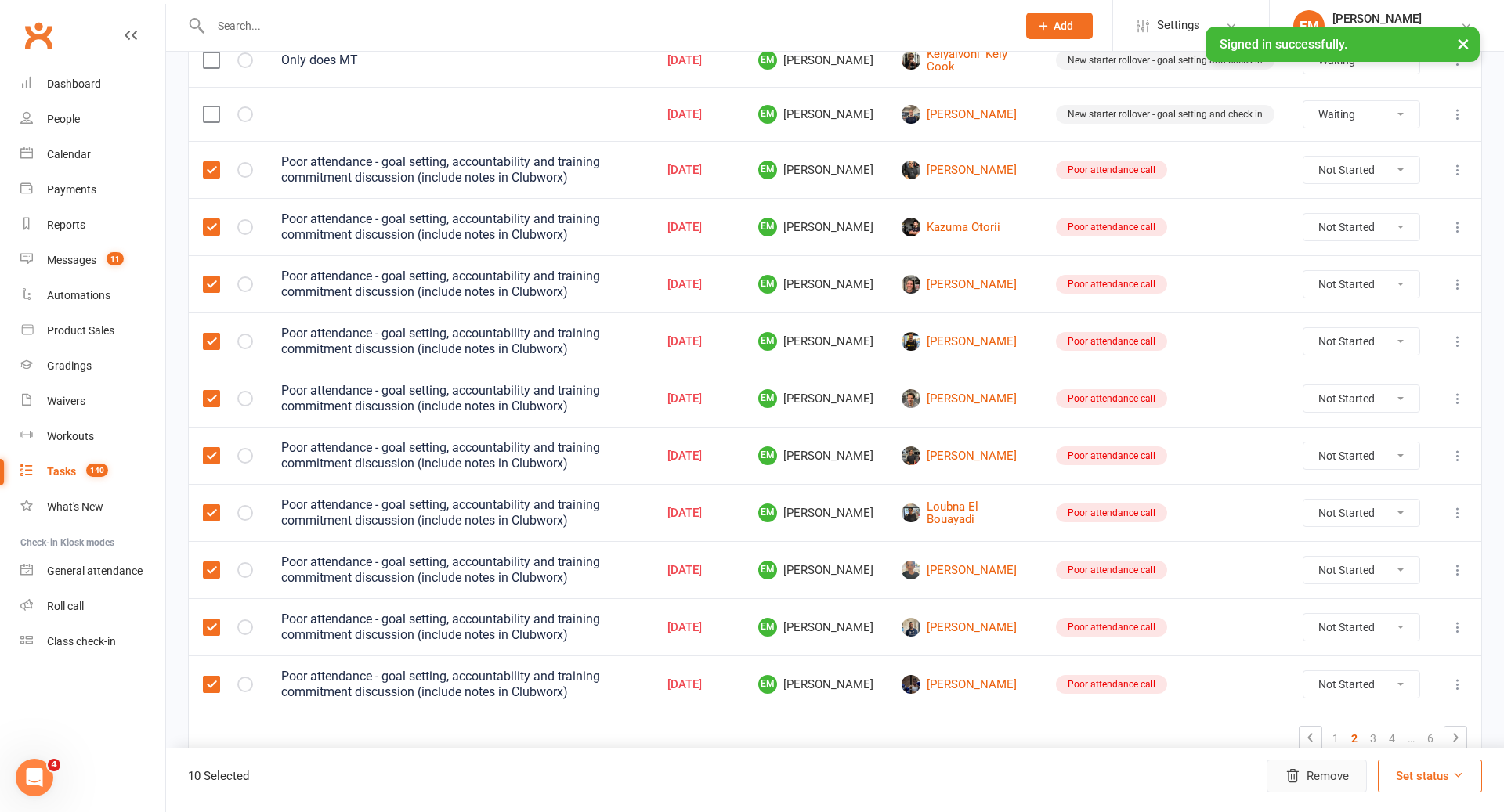
click at [1326, 779] on button "Remove" at bounding box center [1317, 776] width 101 height 33
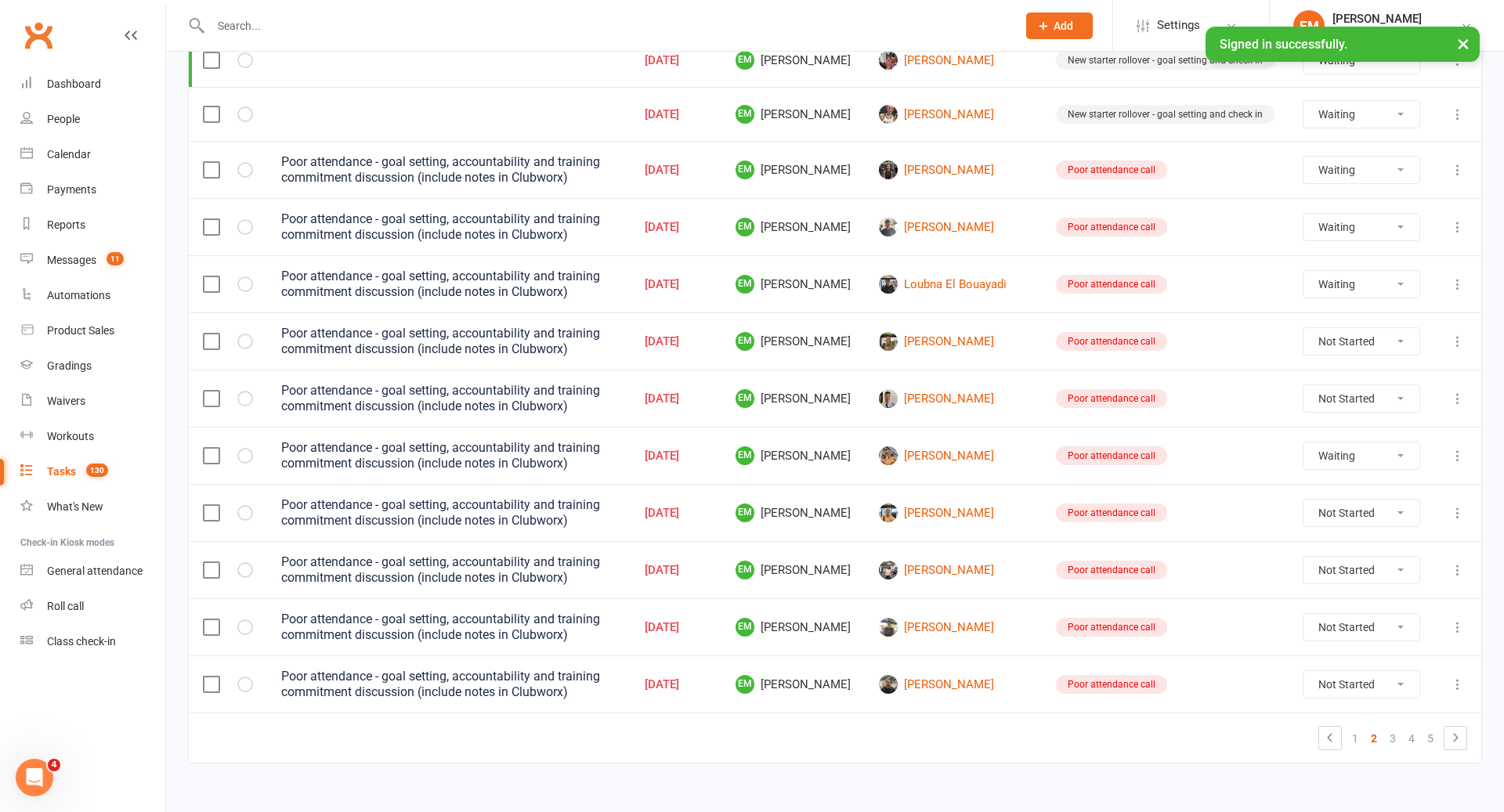
click at [213, 166] on td at bounding box center [227, 170] width 78 height 57
click at [209, 164] on td at bounding box center [227, 170] width 78 height 57
click at [209, 163] on label at bounding box center [210, 170] width 15 height 15
click at [209, 163] on input "checkbox" at bounding box center [210, 163] width 15 height 0
click at [210, 219] on label at bounding box center [210, 226] width 15 height 15
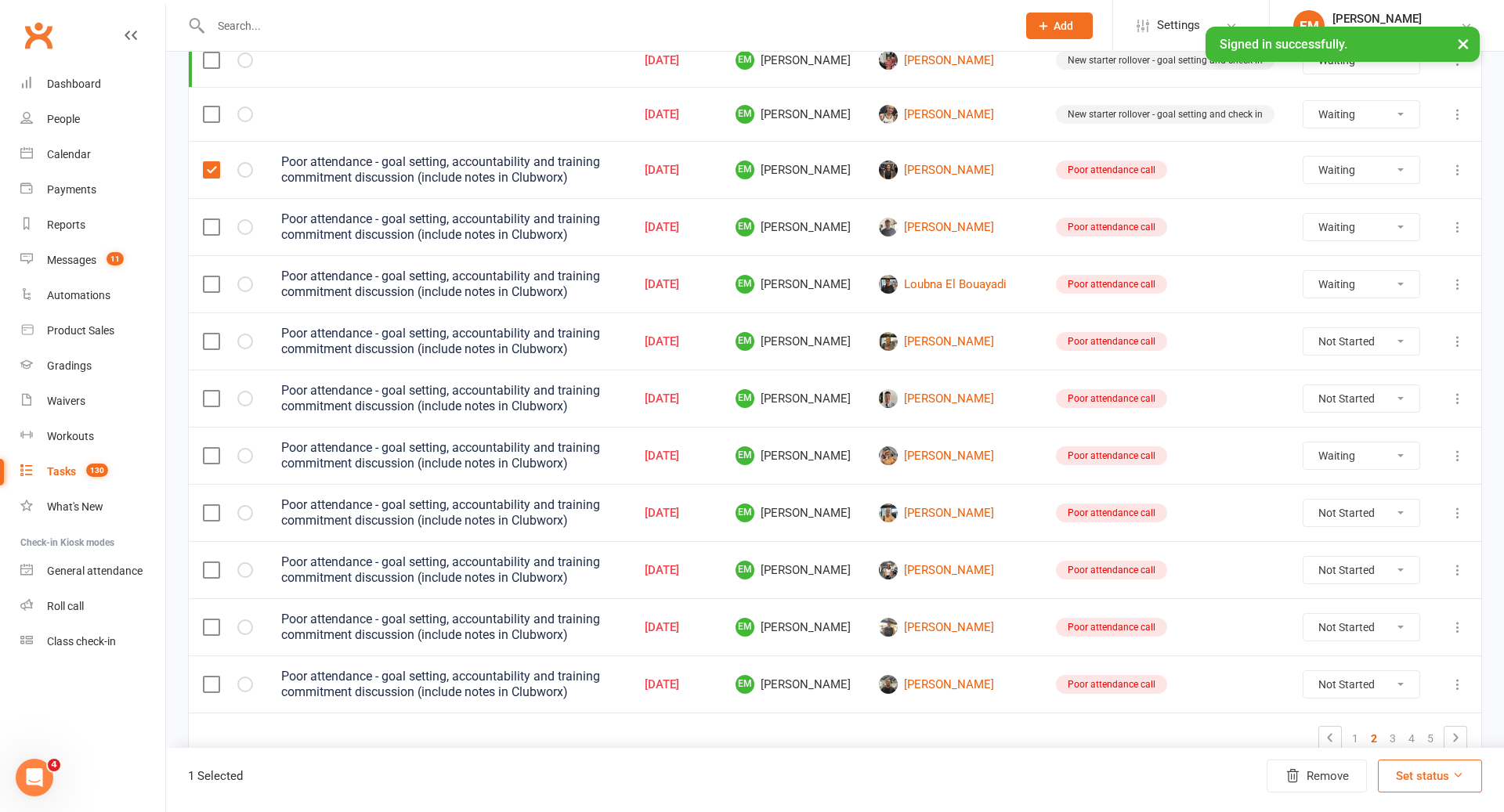
click at [210, 219] on input "checkbox" at bounding box center [210, 219] width 15 height 0
click at [210, 278] on td at bounding box center [227, 284] width 78 height 57
click at [209, 284] on td at bounding box center [227, 284] width 78 height 57
click at [209, 163] on label at bounding box center [210, 170] width 15 height 15
click at [209, 163] on input "checkbox" at bounding box center [210, 163] width 15 height 0
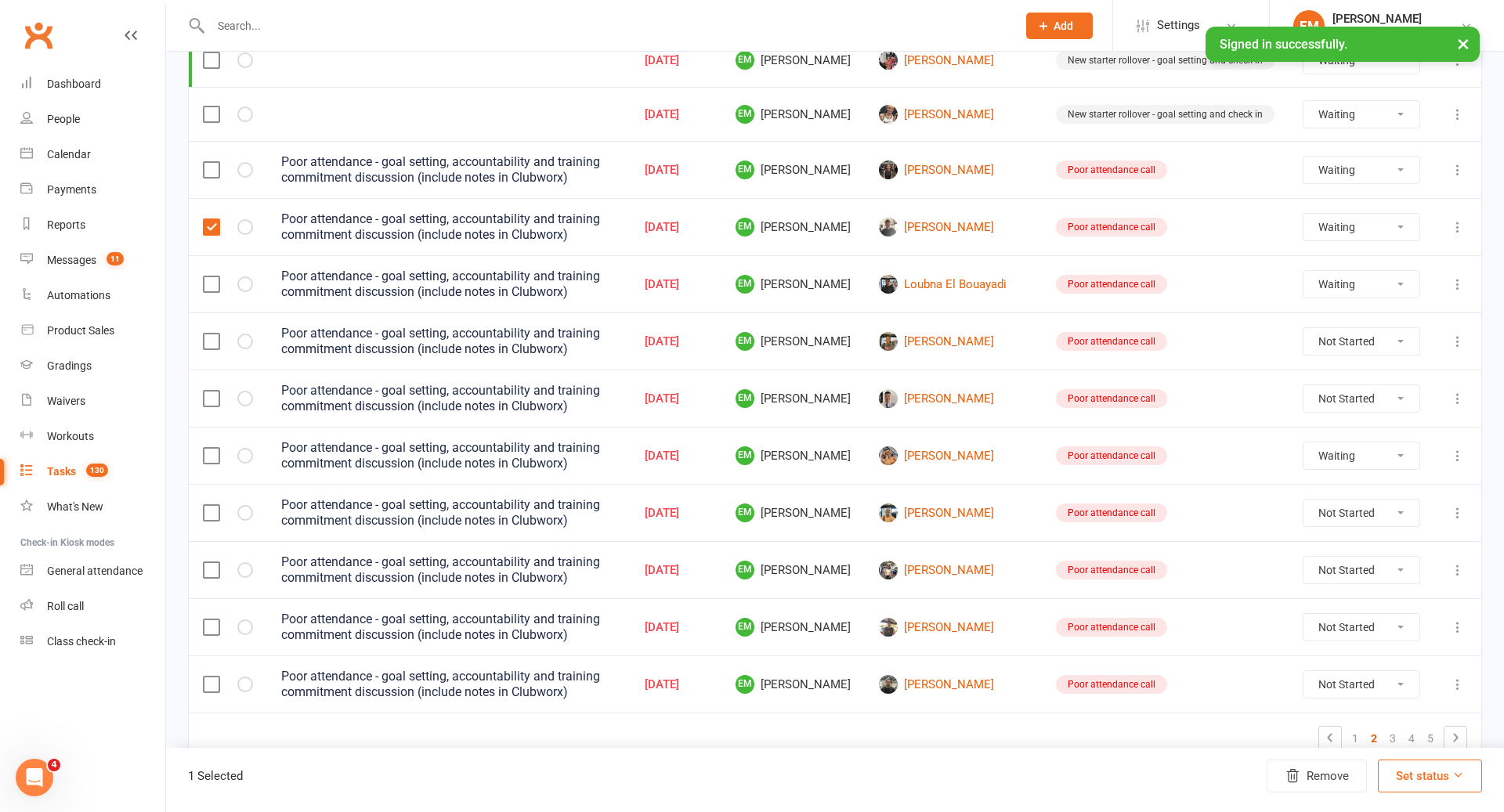
click at [209, 219] on label at bounding box center [210, 226] width 15 height 15
click at [209, 219] on input "checkbox" at bounding box center [210, 219] width 15 height 0
click at [206, 277] on label at bounding box center [210, 284] width 15 height 15
click at [206, 277] on input "checkbox" at bounding box center [210, 277] width 15 height 0
click at [213, 334] on label at bounding box center [210, 341] width 15 height 15
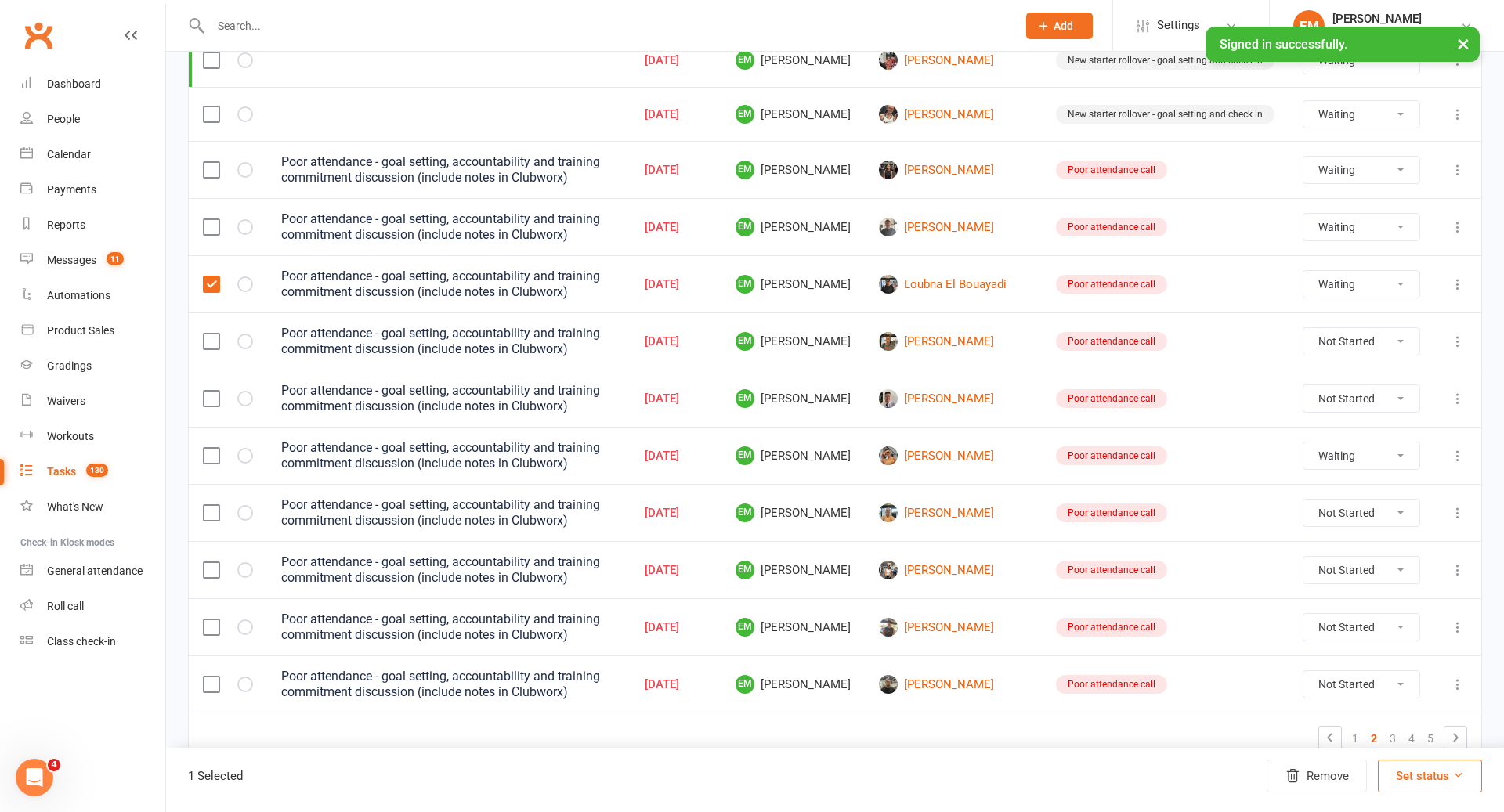
click at [213, 334] on input "checkbox" at bounding box center [210, 334] width 15 height 0
click at [218, 163] on label at bounding box center [210, 170] width 15 height 15
click at [218, 163] on input "checkbox" at bounding box center [210, 163] width 15 height 0
click at [206, 219] on label at bounding box center [210, 226] width 15 height 15
click at [206, 219] on input "checkbox" at bounding box center [210, 219] width 15 height 0
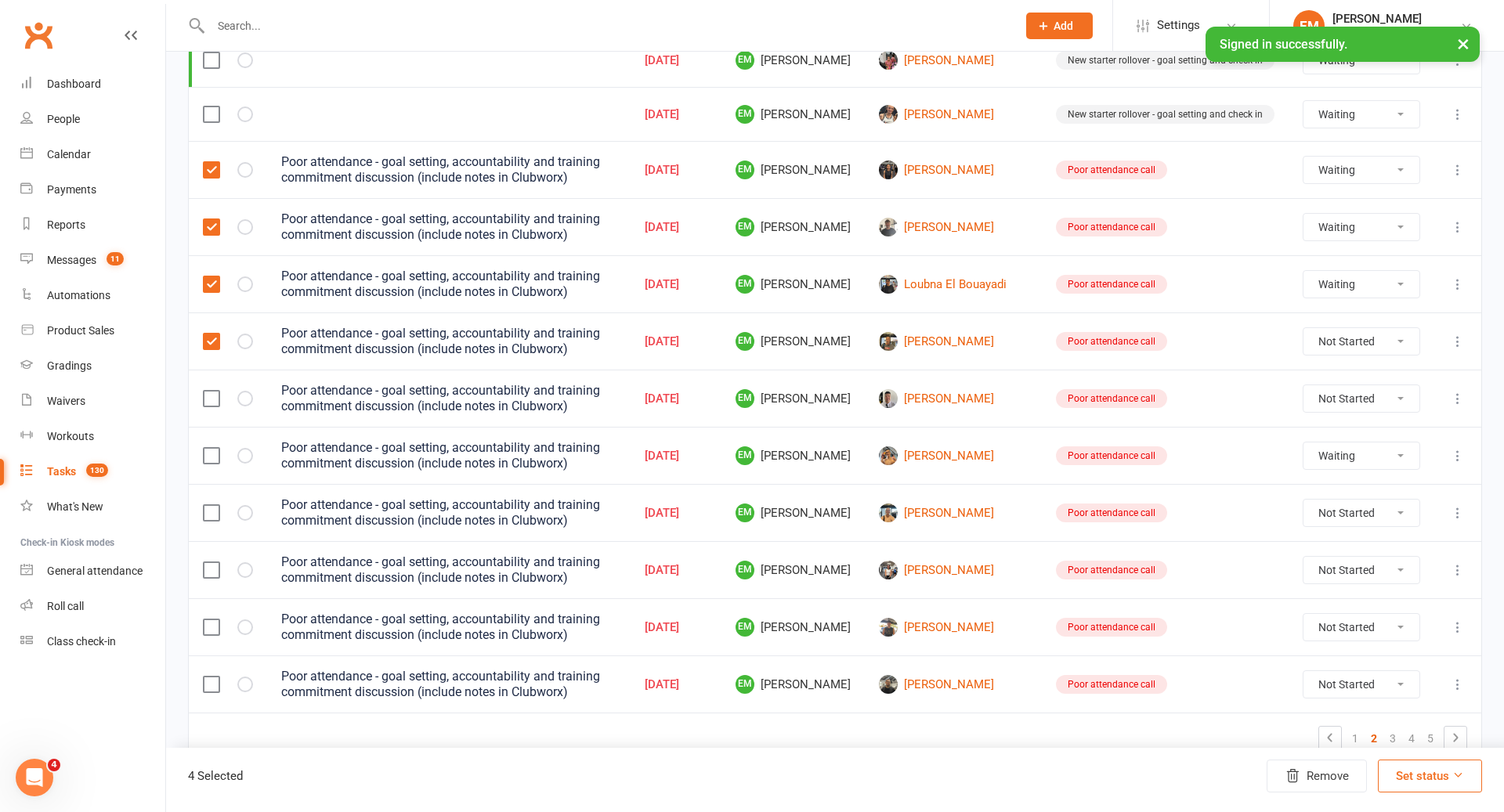
click at [212, 391] on label at bounding box center [210, 398] width 15 height 15
click at [212, 391] on input "checkbox" at bounding box center [210, 391] width 15 height 0
click at [212, 461] on td at bounding box center [227, 455] width 78 height 57
click at [212, 448] on label at bounding box center [210, 455] width 15 height 15
click at [212, 448] on input "checkbox" at bounding box center [210, 448] width 15 height 0
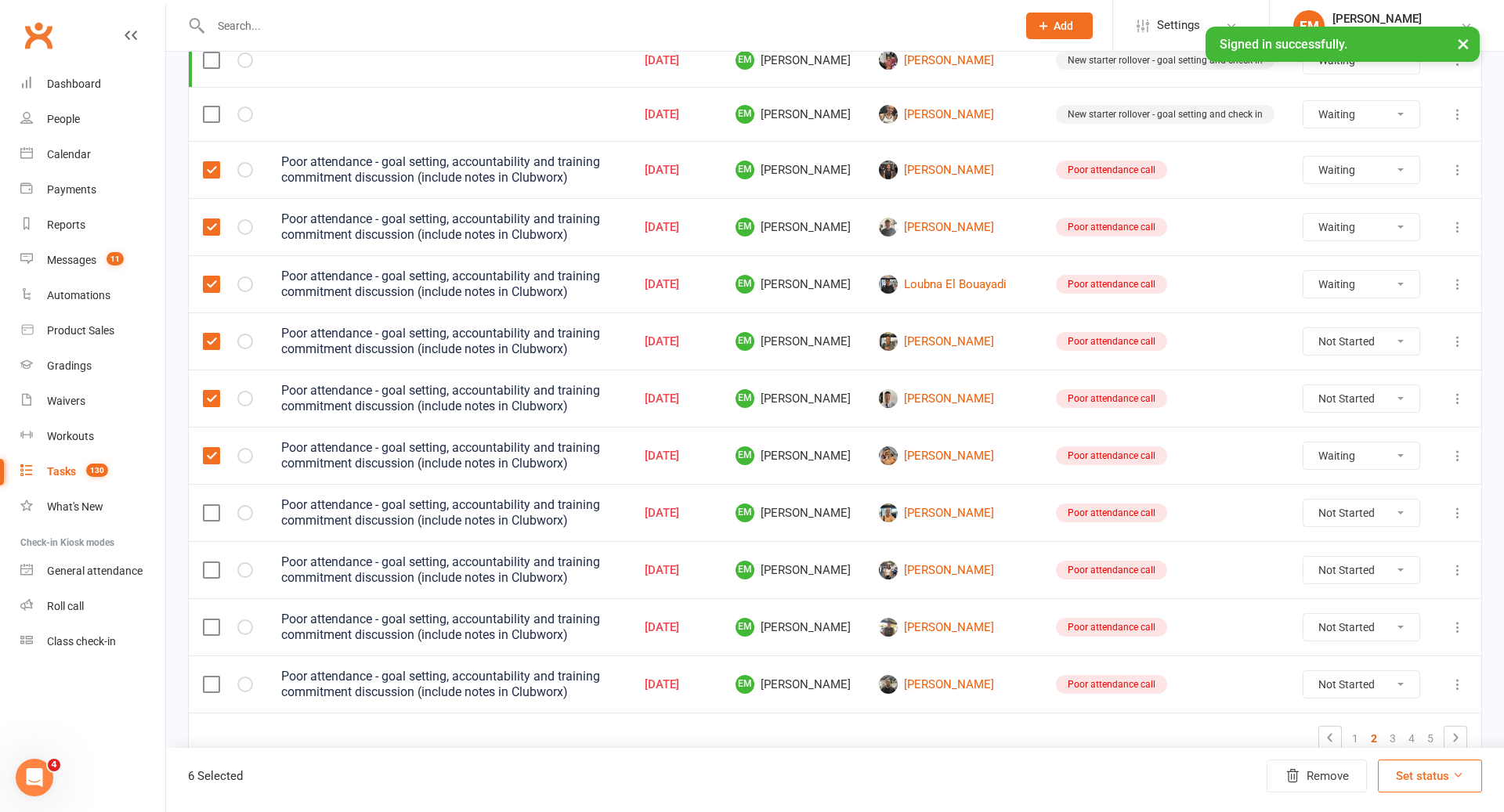
click at [212, 505] on label at bounding box center [210, 512] width 15 height 15
click at [212, 505] on input "checkbox" at bounding box center [210, 505] width 15 height 0
click at [212, 562] on label at bounding box center [210, 569] width 15 height 15
click at [212, 562] on input "checkbox" at bounding box center [210, 562] width 15 height 0
click at [211, 620] on label at bounding box center [210, 627] width 15 height 15
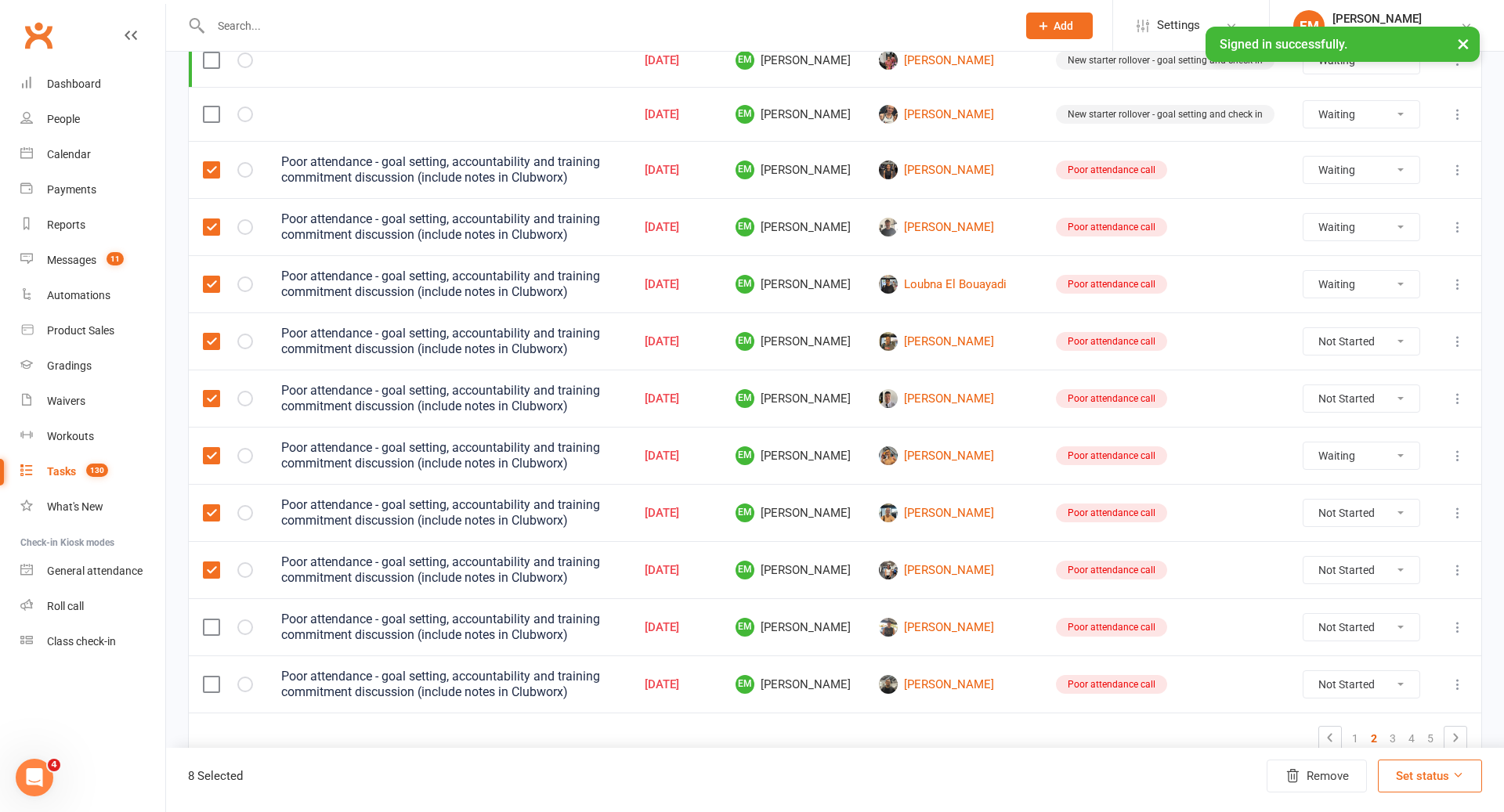
click at [211, 620] on input "checkbox" at bounding box center [210, 620] width 15 height 0
click at [211, 676] on label at bounding box center [210, 684] width 15 height 15
click at [211, 676] on input "checkbox" at bounding box center [210, 676] width 15 height 0
click at [1296, 772] on icon "button" at bounding box center [1293, 776] width 11 height 13
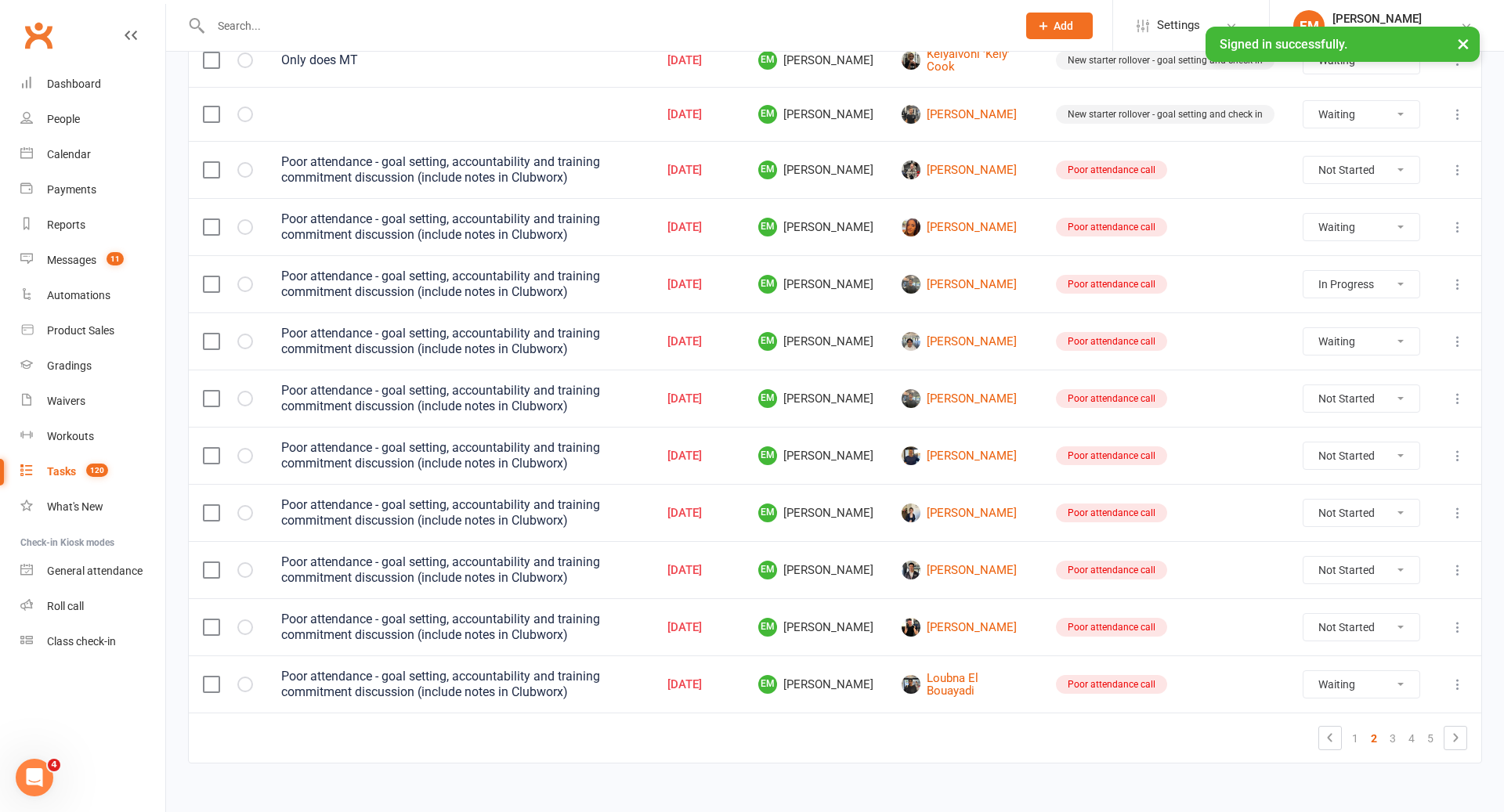
click at [211, 163] on label at bounding box center [210, 170] width 15 height 15
click at [211, 163] on input "checkbox" at bounding box center [210, 163] width 15 height 0
click at [211, 219] on label at bounding box center [210, 226] width 15 height 15
click at [211, 219] on input "checkbox" at bounding box center [210, 219] width 15 height 0
click at [214, 281] on td at bounding box center [227, 284] width 78 height 57
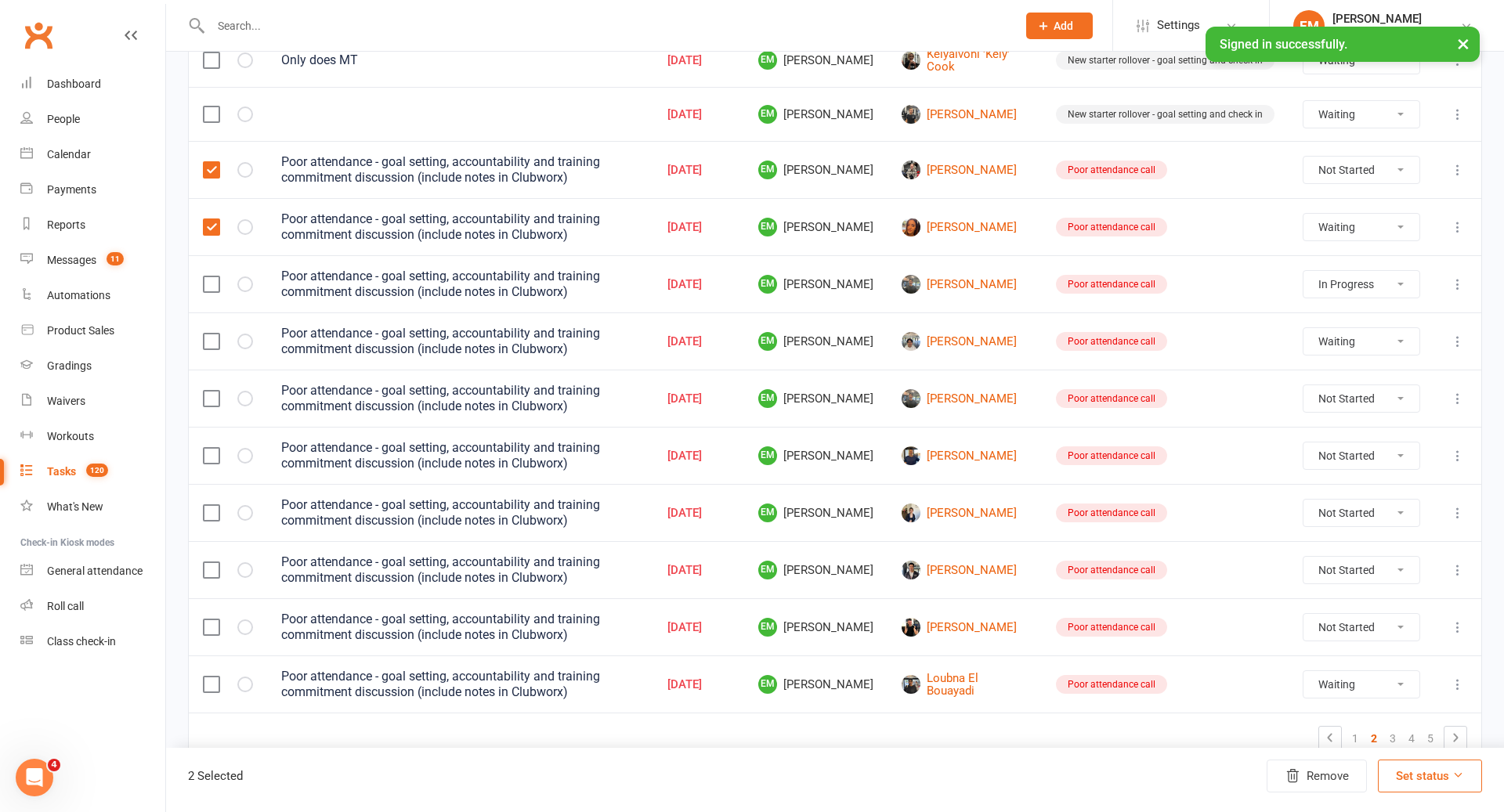
click at [211, 277] on label at bounding box center [210, 284] width 15 height 15
click at [211, 277] on input "checkbox" at bounding box center [210, 277] width 15 height 0
click at [211, 334] on label at bounding box center [210, 341] width 15 height 15
click at [211, 334] on input "checkbox" at bounding box center [210, 334] width 15 height 0
click at [217, 407] on td at bounding box center [227, 399] width 78 height 57
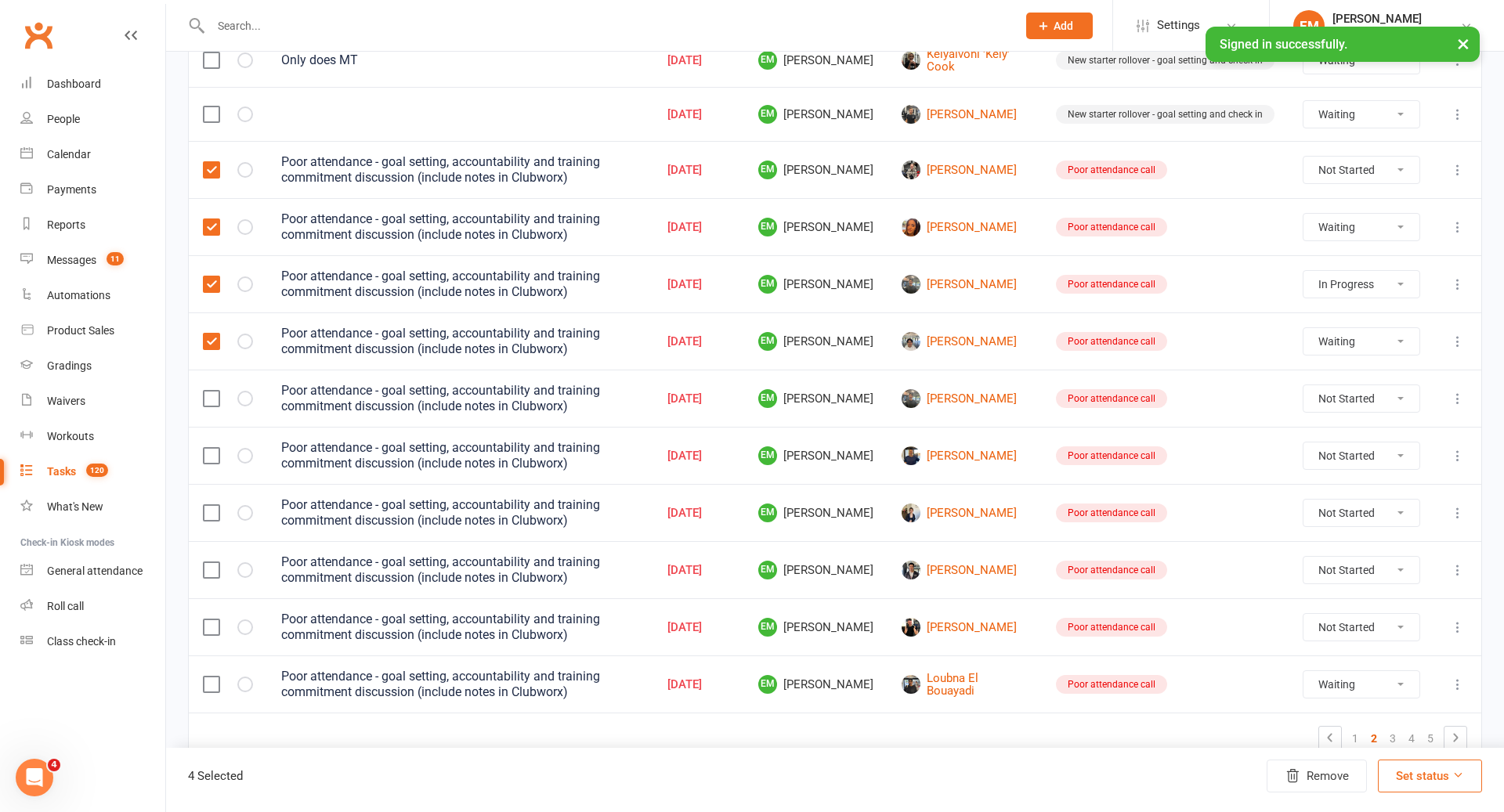
click at [217, 392] on td at bounding box center [227, 399] width 78 height 57
click at [214, 391] on label at bounding box center [210, 398] width 15 height 15
click at [214, 391] on input "checkbox" at bounding box center [210, 391] width 15 height 0
click at [214, 427] on td at bounding box center [227, 455] width 78 height 57
click at [214, 448] on label at bounding box center [210, 455] width 15 height 15
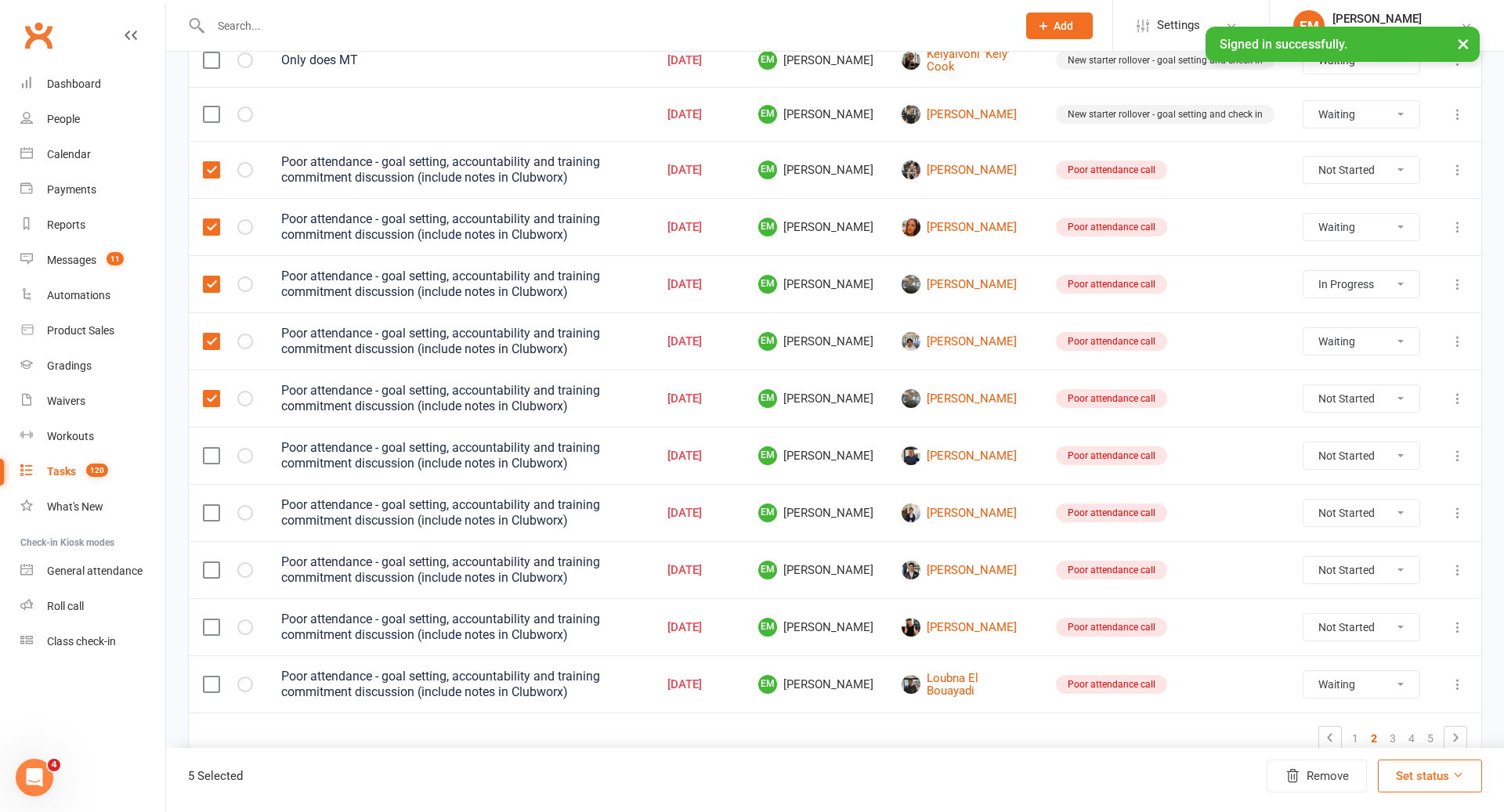
click at [214, 448] on input "checkbox" at bounding box center [210, 448] width 15 height 0
click at [211, 505] on label at bounding box center [210, 512] width 15 height 15
click at [211, 505] on input "checkbox" at bounding box center [210, 505] width 15 height 0
click at [211, 543] on td at bounding box center [227, 570] width 78 height 57
click at [211, 562] on label at bounding box center [210, 569] width 15 height 15
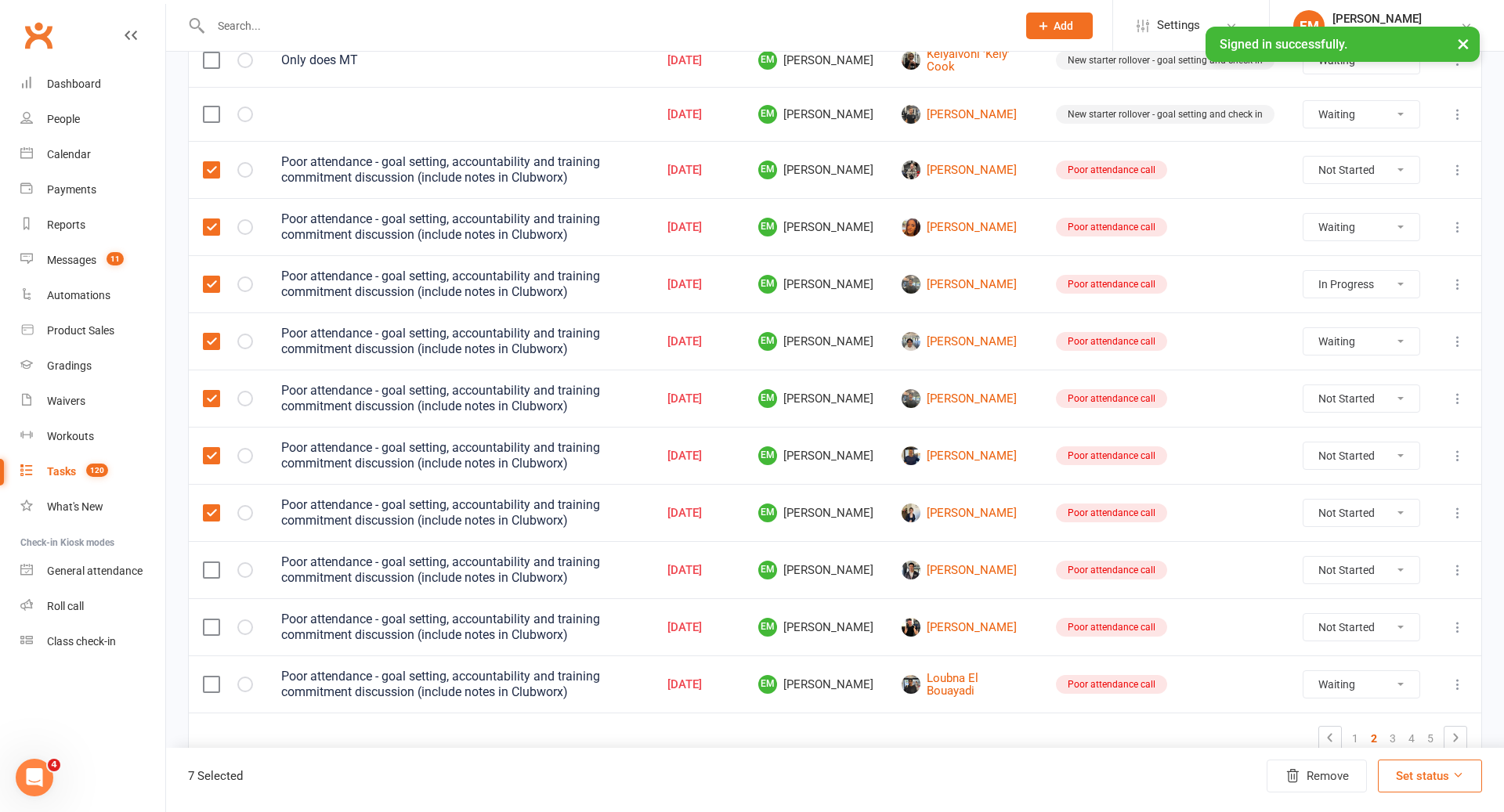
click at [211, 562] on input "checkbox" at bounding box center [210, 562] width 15 height 0
click at [211, 620] on label at bounding box center [210, 627] width 15 height 15
click at [211, 620] on input "checkbox" at bounding box center [210, 620] width 15 height 0
click at [211, 656] on td at bounding box center [227, 684] width 78 height 57
click at [211, 676] on label at bounding box center [210, 684] width 15 height 15
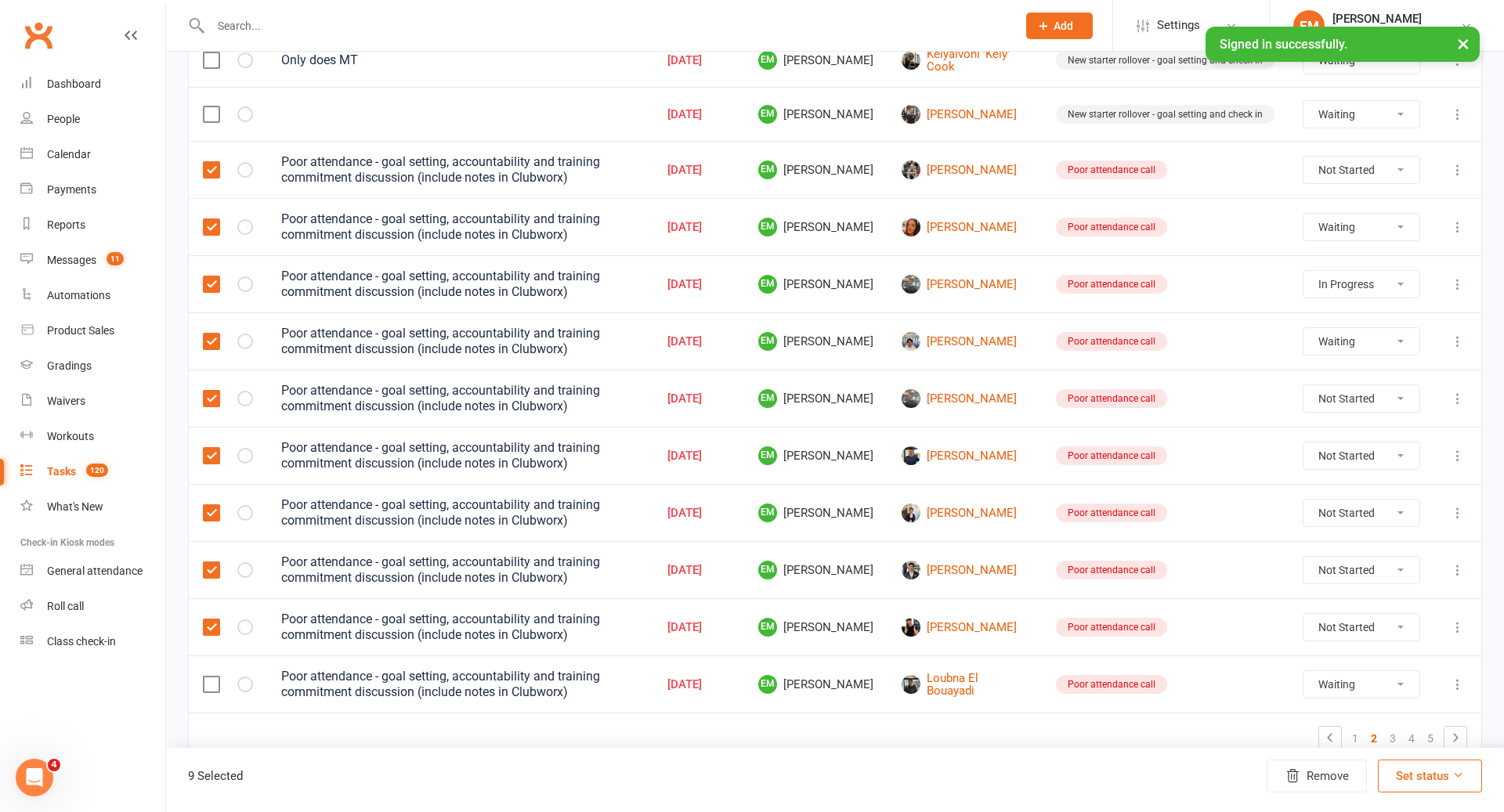
click at [211, 676] on input "checkbox" at bounding box center [210, 676] width 15 height 0
click at [1297, 777] on icon "button" at bounding box center [1292, 776] width 15 height 15
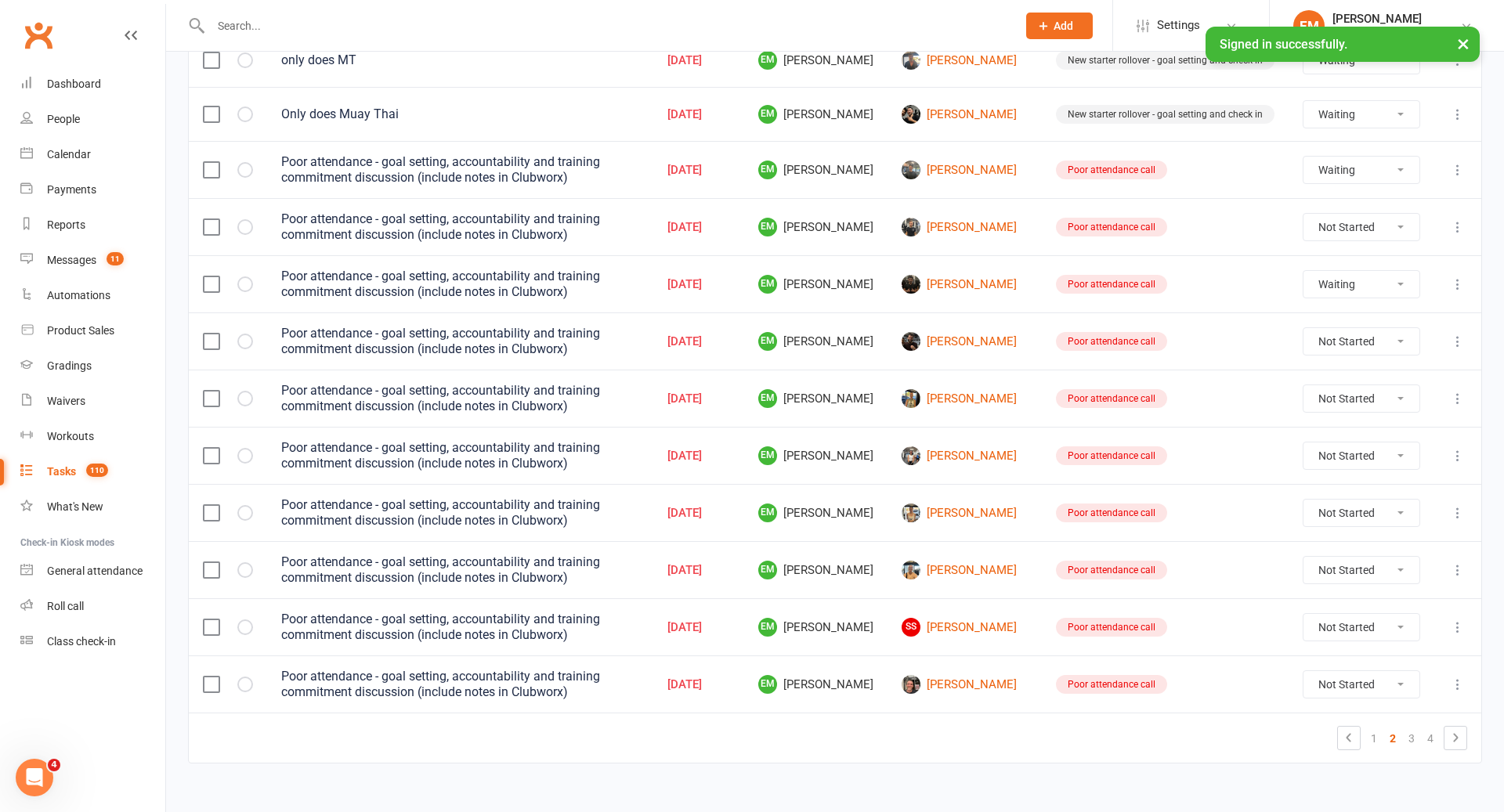
click at [205, 163] on label at bounding box center [210, 170] width 15 height 15
click at [205, 163] on input "checkbox" at bounding box center [210, 163] width 15 height 0
click at [217, 228] on td at bounding box center [227, 227] width 78 height 57
click at [217, 219] on label at bounding box center [210, 226] width 15 height 15
click at [217, 219] on input "checkbox" at bounding box center [210, 219] width 15 height 0
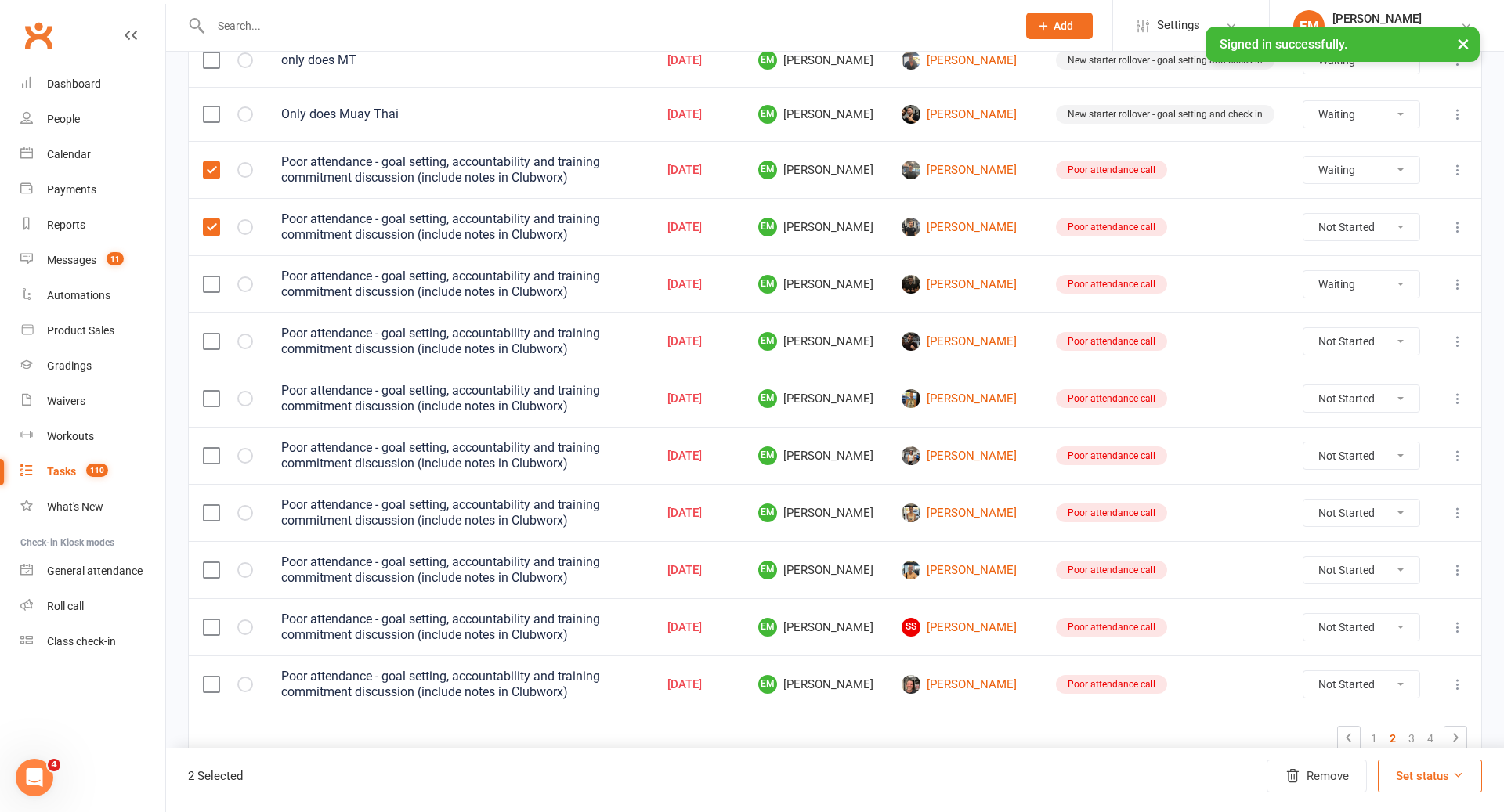
click at [217, 277] on label at bounding box center [210, 284] width 15 height 15
click at [217, 277] on input "checkbox" at bounding box center [210, 277] width 15 height 0
click at [214, 334] on label at bounding box center [210, 341] width 15 height 15
click at [214, 334] on input "checkbox" at bounding box center [210, 334] width 15 height 0
click at [211, 391] on label at bounding box center [210, 398] width 15 height 15
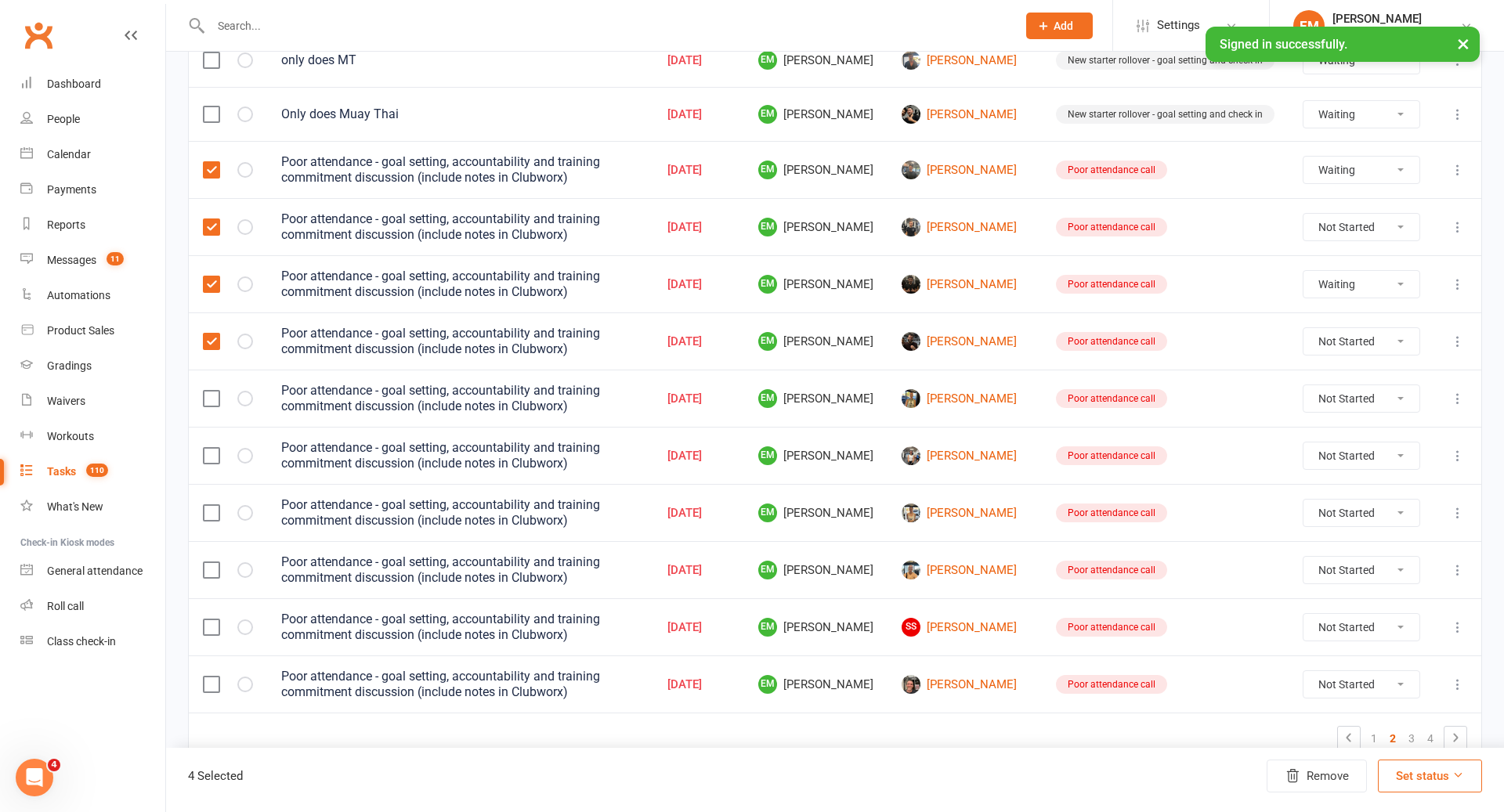
click at [211, 391] on input "checkbox" at bounding box center [210, 391] width 15 height 0
click at [211, 456] on td at bounding box center [227, 455] width 78 height 57
click at [214, 448] on label at bounding box center [210, 455] width 15 height 15
click at [214, 448] on input "checkbox" at bounding box center [210, 448] width 15 height 0
click at [214, 505] on label at bounding box center [210, 512] width 15 height 15
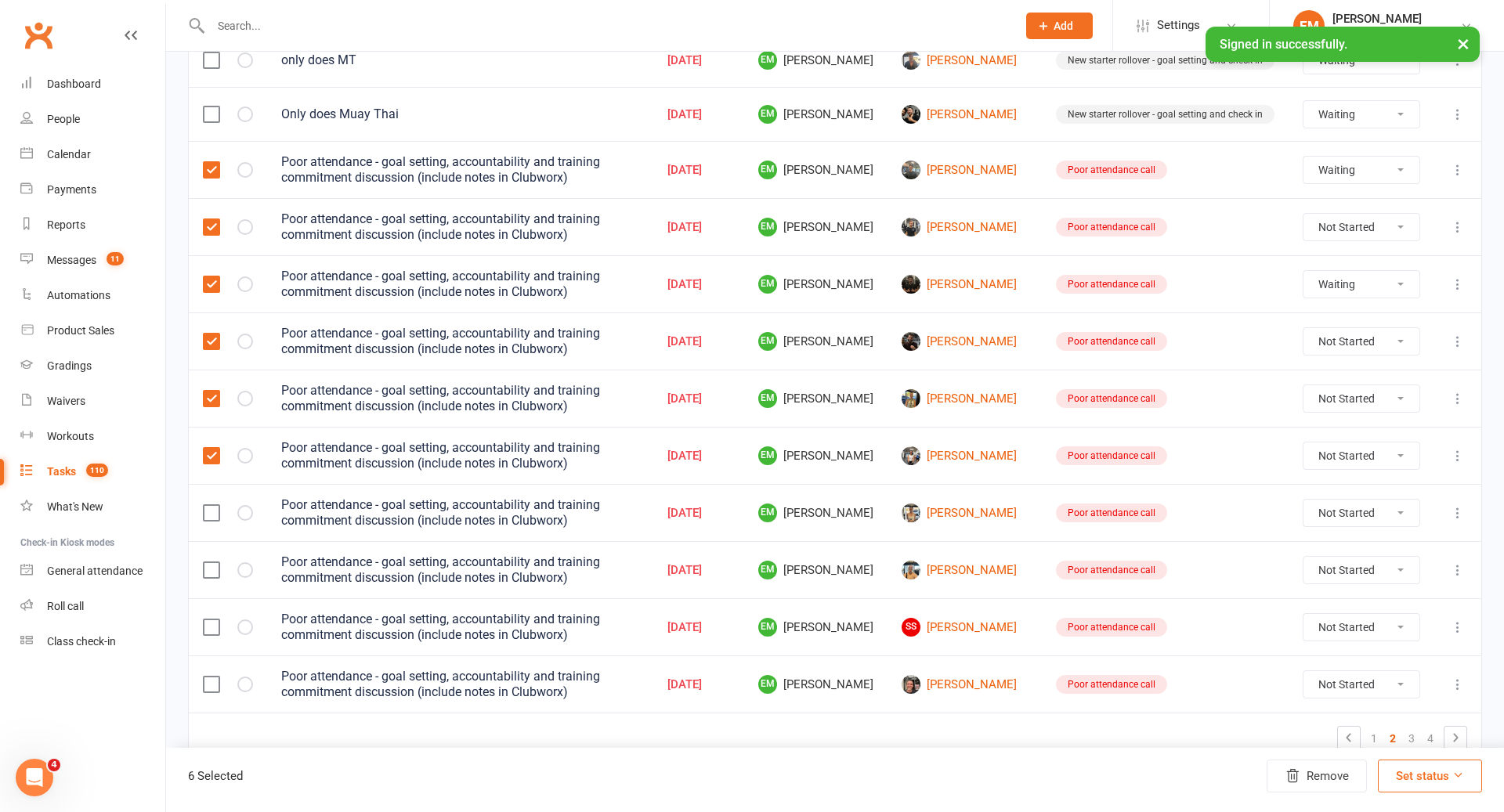
click at [214, 505] on input "checkbox" at bounding box center [210, 505] width 15 height 0
click at [211, 562] on label at bounding box center [210, 569] width 15 height 15
click at [211, 562] on input "checkbox" at bounding box center [210, 562] width 15 height 0
click at [214, 620] on label at bounding box center [210, 627] width 15 height 15
click at [214, 620] on input "checkbox" at bounding box center [210, 620] width 15 height 0
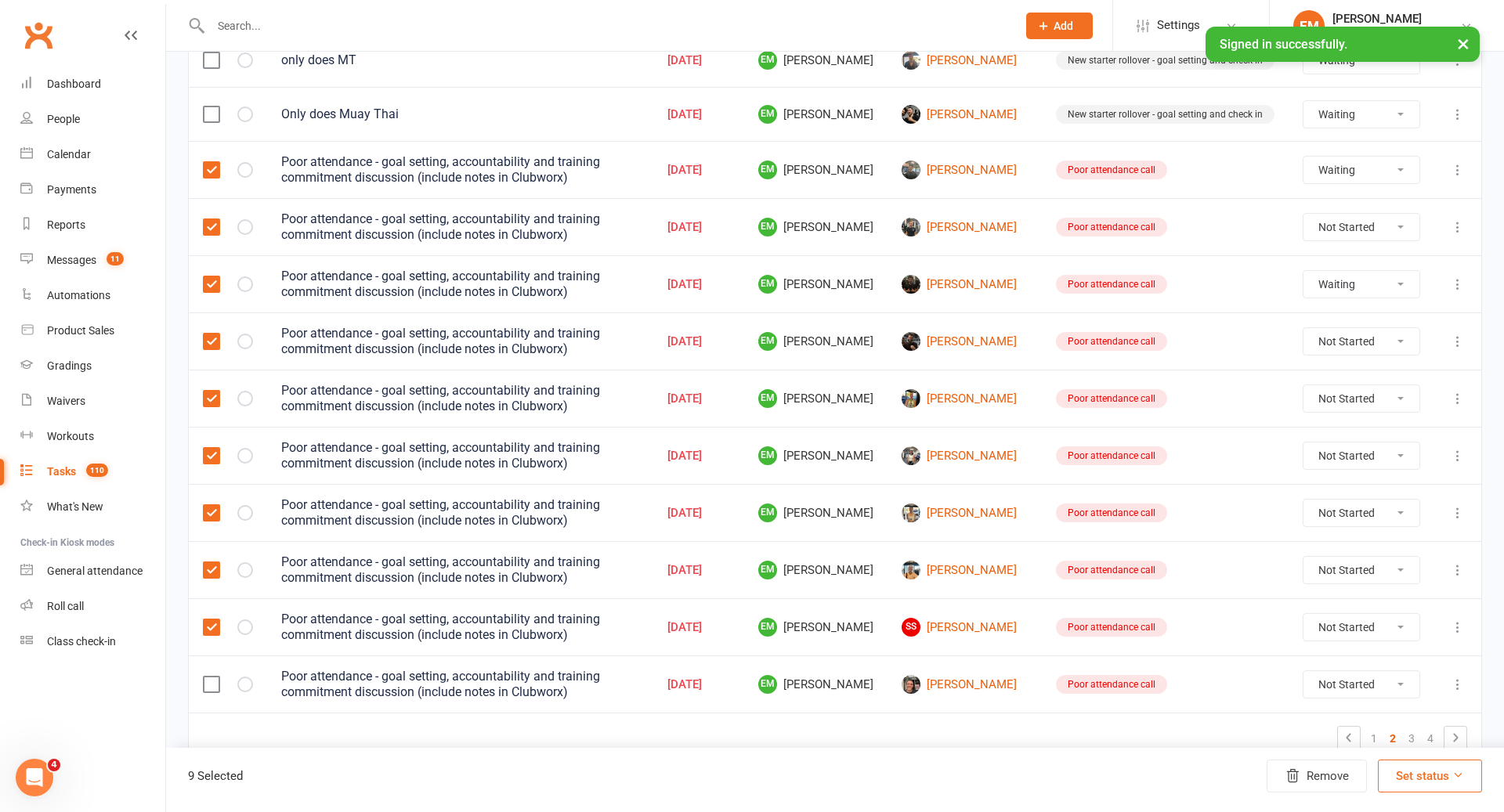
click at [214, 676] on label at bounding box center [210, 684] width 15 height 15
click at [214, 676] on input "checkbox" at bounding box center [210, 676] width 15 height 0
click at [1323, 769] on button "Remove" at bounding box center [1317, 776] width 101 height 33
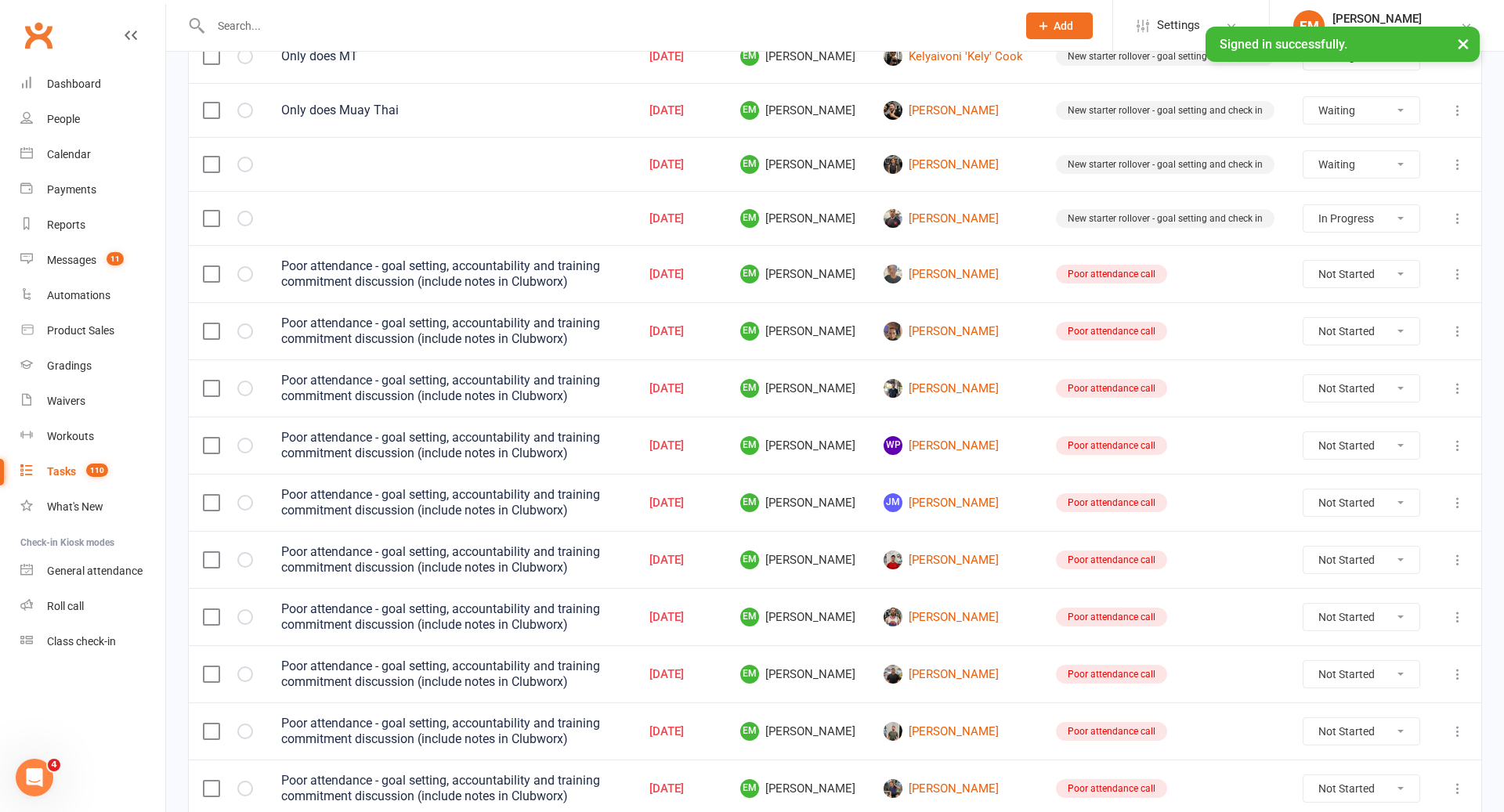
scroll to position [833, 0]
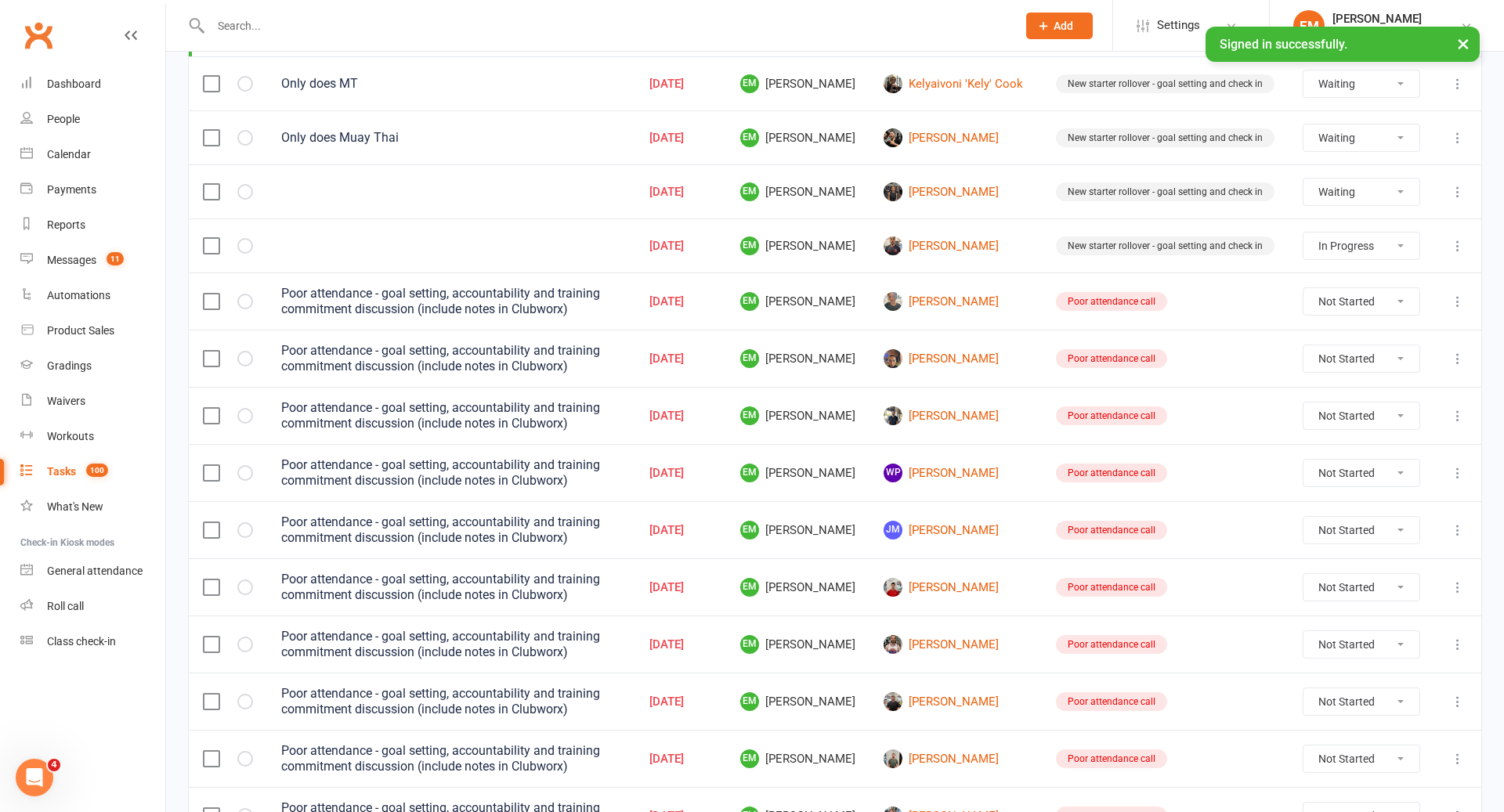
click at [210, 294] on label at bounding box center [210, 301] width 15 height 15
click at [210, 294] on input "checkbox" at bounding box center [210, 294] width 15 height 0
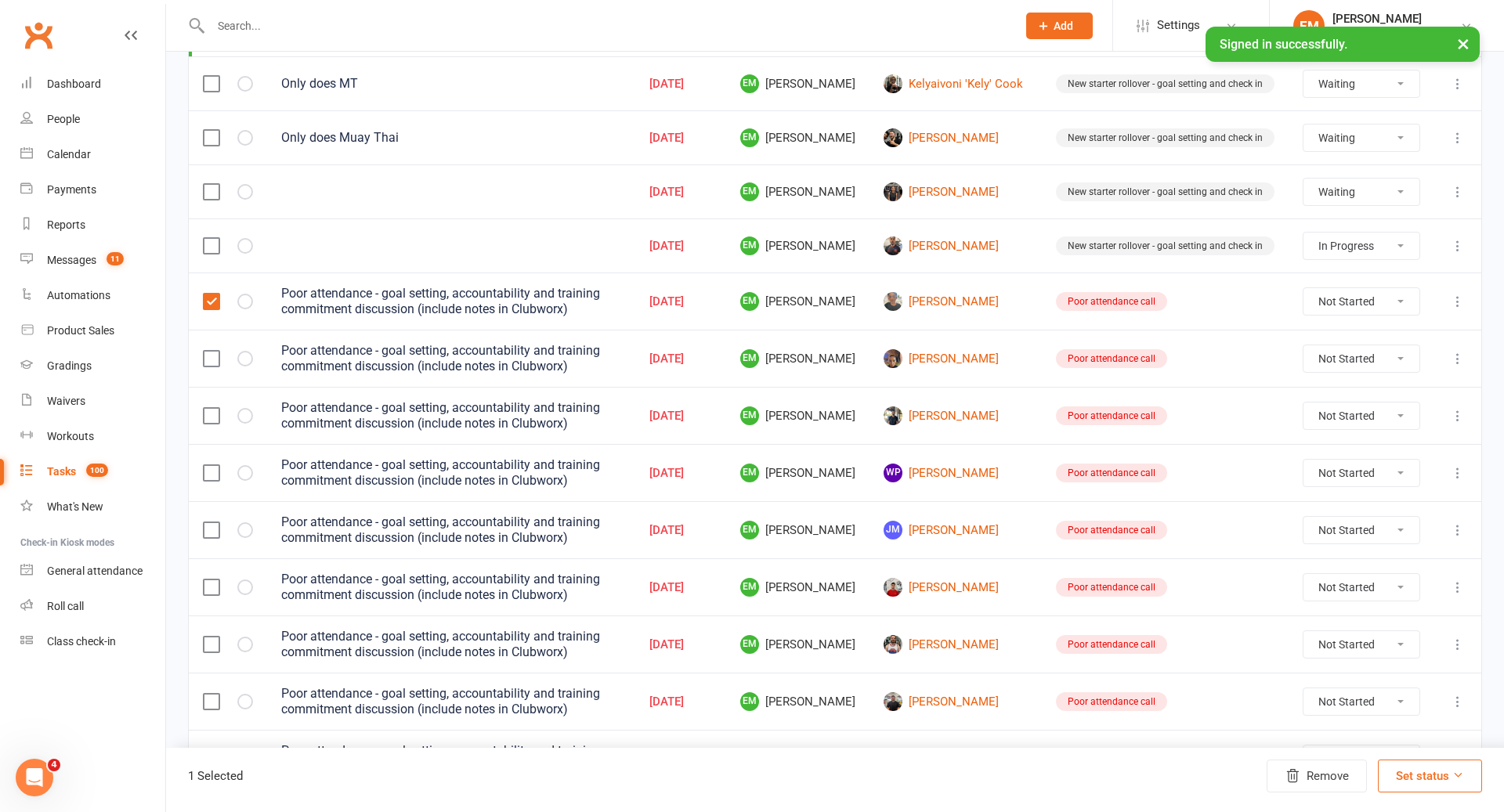
click at [222, 351] on div at bounding box center [228, 358] width 50 height 15
click at [217, 351] on label at bounding box center [210, 358] width 15 height 15
click at [217, 351] on input "checkbox" at bounding box center [210, 351] width 15 height 0
click at [207, 408] on label at bounding box center [210, 415] width 15 height 15
click at [207, 408] on input "checkbox" at bounding box center [210, 408] width 15 height 0
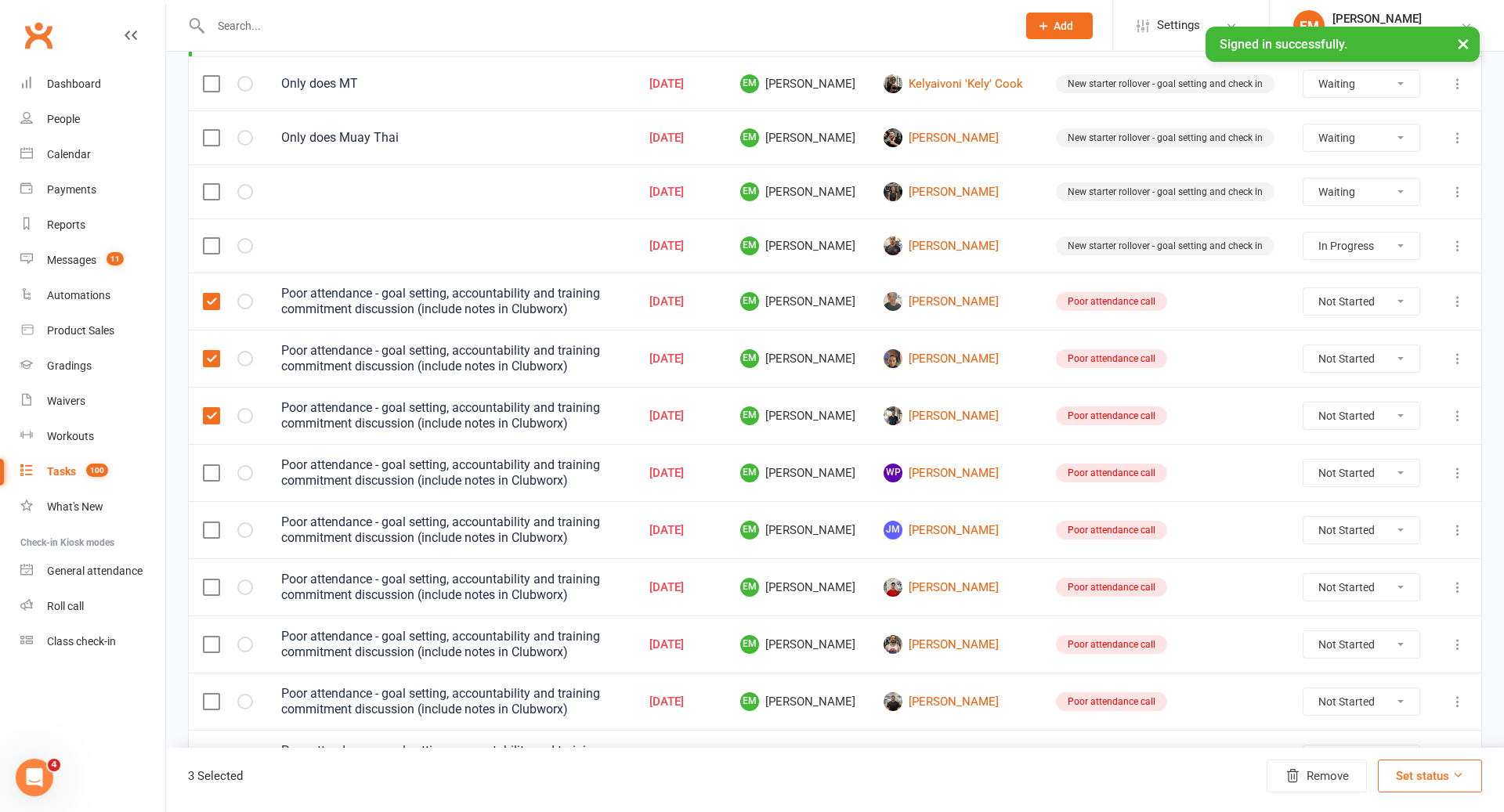
click at [207, 469] on td at bounding box center [227, 472] width 78 height 57
click at [208, 467] on td at bounding box center [227, 472] width 78 height 57
click at [213, 465] on label at bounding box center [210, 472] width 15 height 15
click at [213, 465] on input "checkbox" at bounding box center [210, 465] width 15 height 0
click at [213, 523] on label at bounding box center [210, 530] width 15 height 15
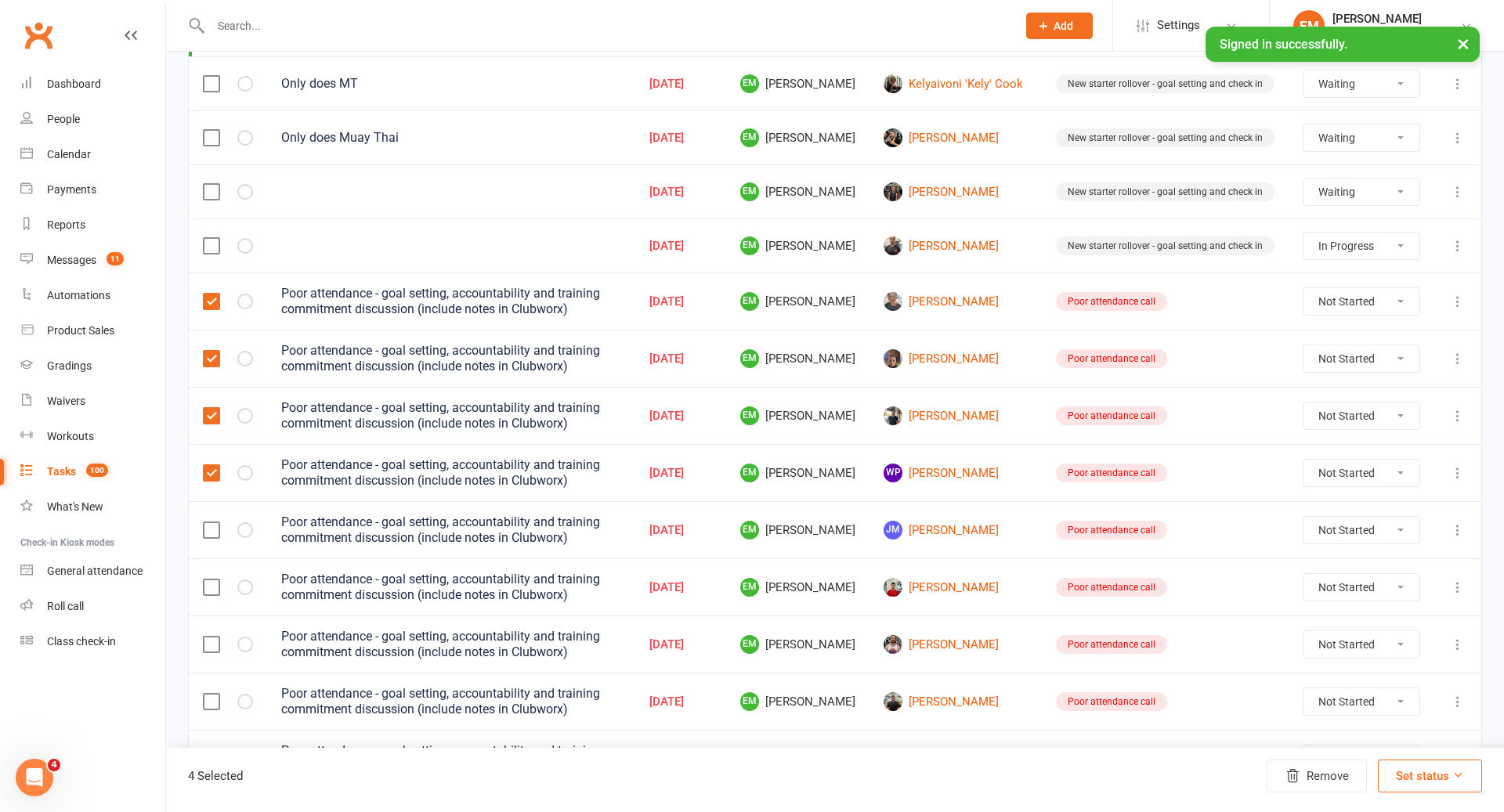
click at [213, 523] on input "checkbox" at bounding box center [210, 523] width 15 height 0
click at [211, 579] on label at bounding box center [210, 587] width 15 height 15
click at [211, 579] on input "checkbox" at bounding box center [210, 579] width 15 height 0
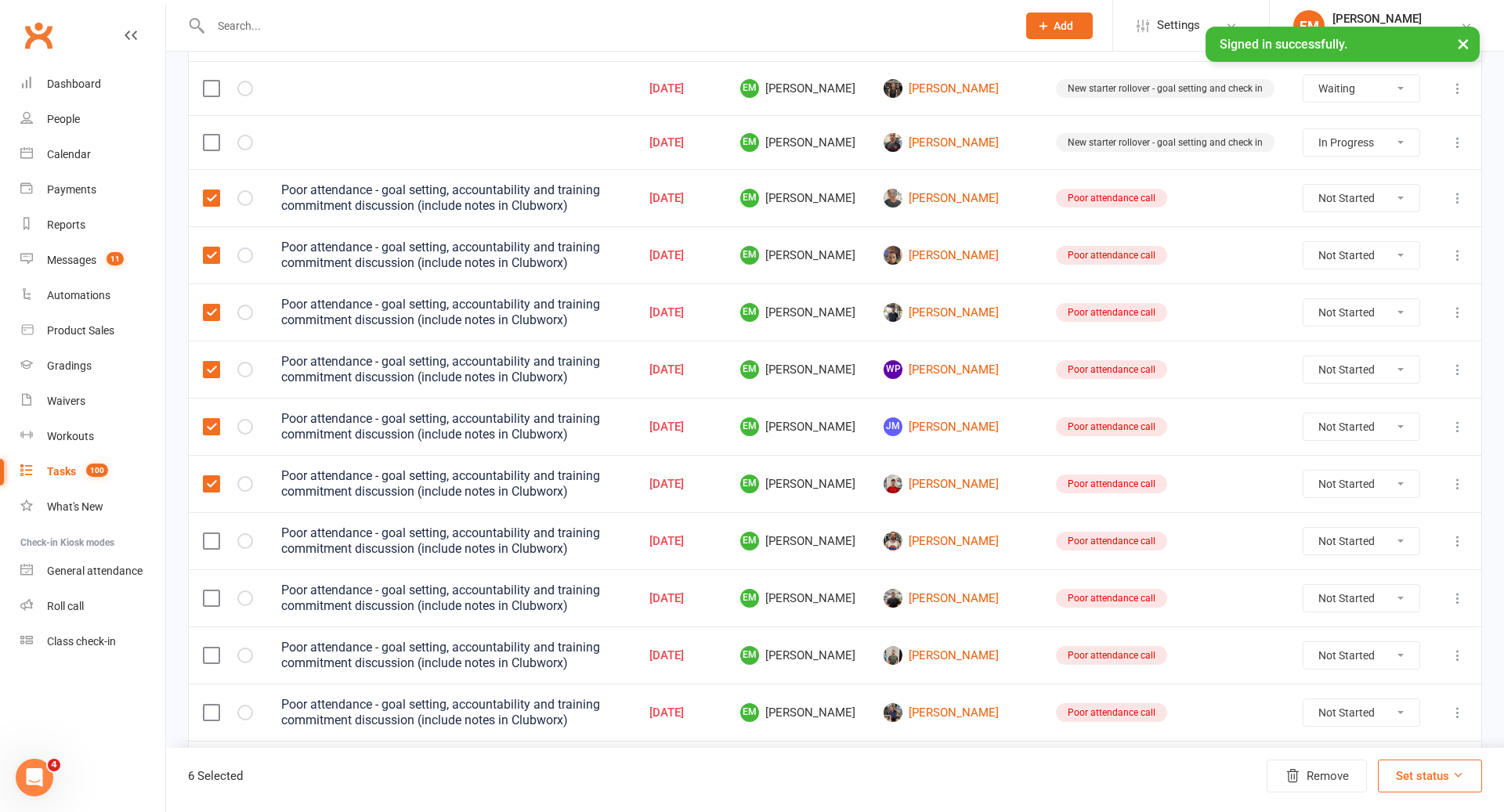
scroll to position [940, 0]
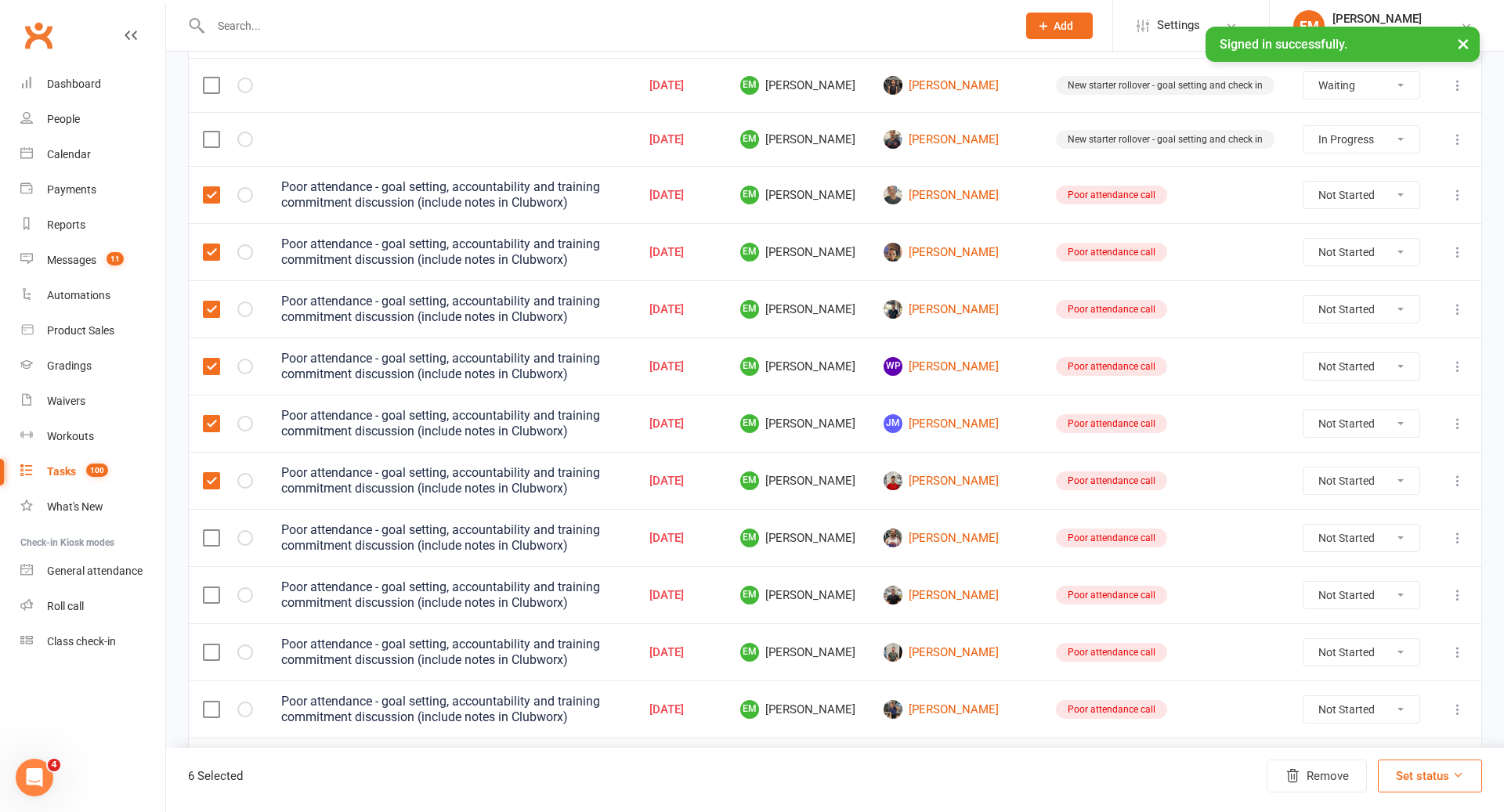
click at [217, 511] on td at bounding box center [227, 538] width 78 height 57
click at [217, 530] on label at bounding box center [210, 537] width 15 height 15
click at [217, 530] on input "checkbox" at bounding box center [210, 530] width 15 height 0
click at [211, 587] on label at bounding box center [210, 595] width 15 height 15
click at [211, 587] on input "checkbox" at bounding box center [210, 587] width 15 height 0
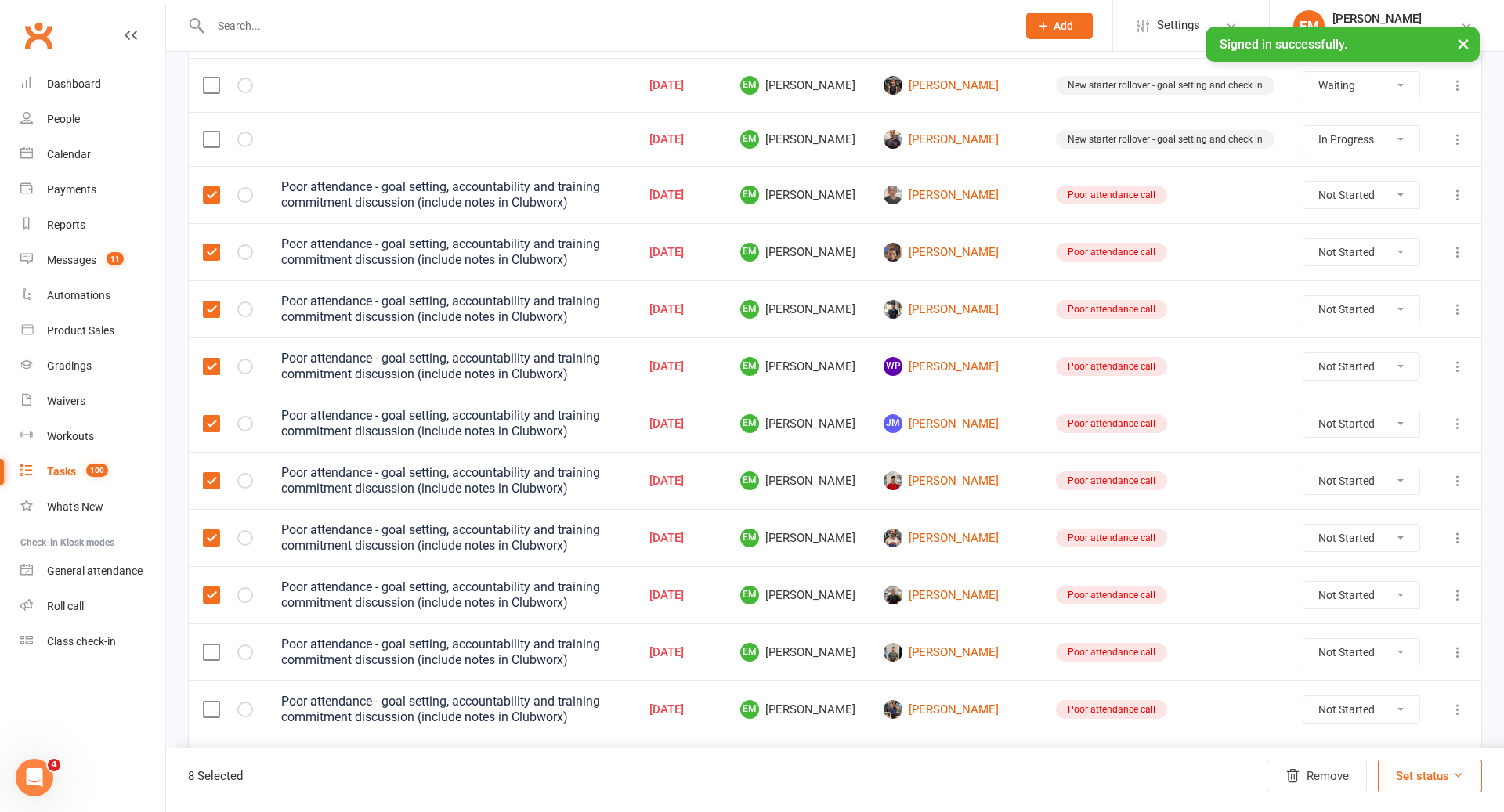
click at [208, 652] on td at bounding box center [227, 652] width 78 height 57
click at [208, 645] on label at bounding box center [210, 652] width 15 height 15
click at [208, 645] on input "checkbox" at bounding box center [210, 645] width 15 height 0
click at [208, 702] on label at bounding box center [210, 709] width 15 height 15
click at [208, 702] on input "checkbox" at bounding box center [210, 702] width 15 height 0
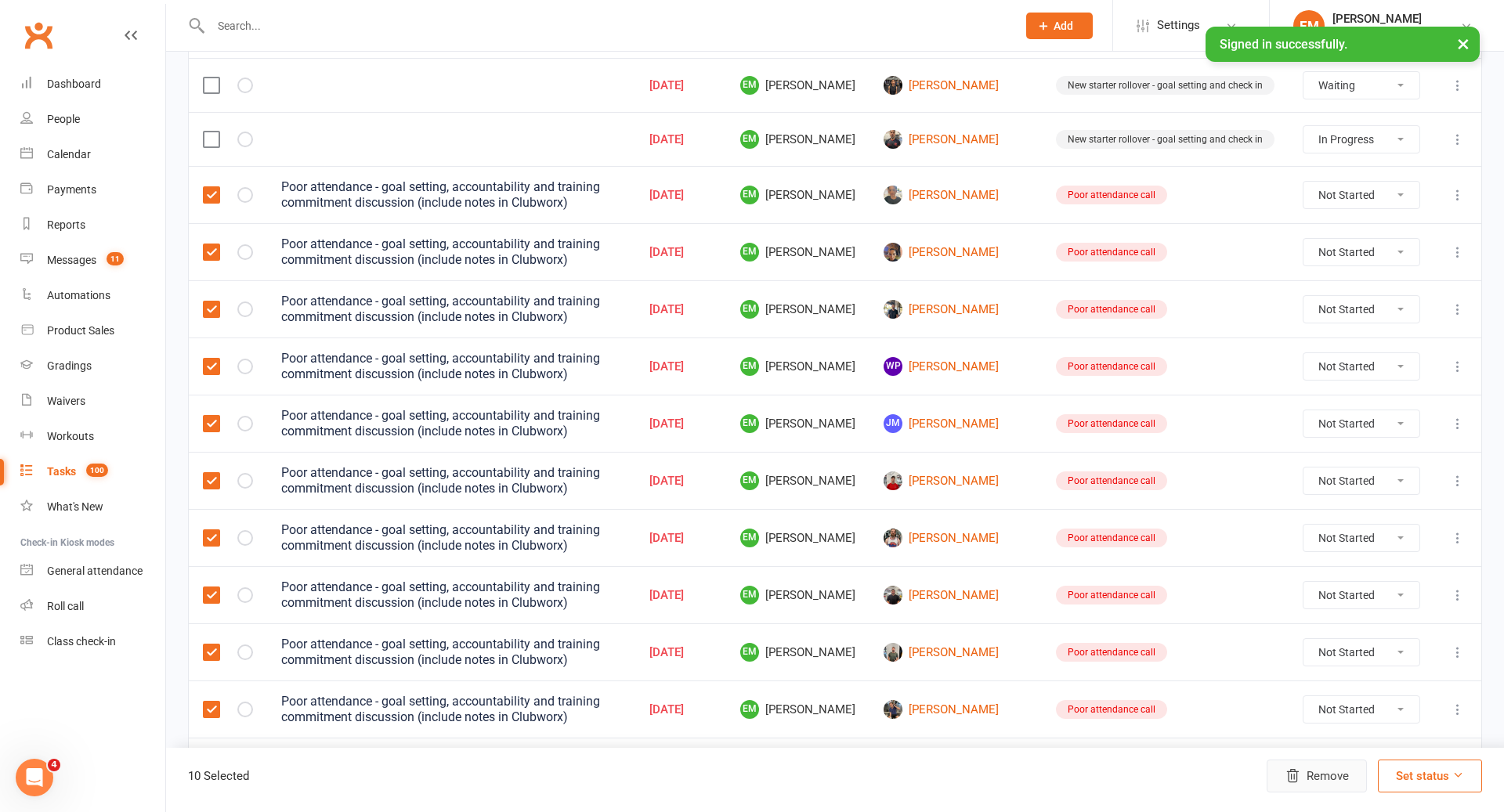
click at [1314, 787] on button "Remove" at bounding box center [1317, 776] width 101 height 33
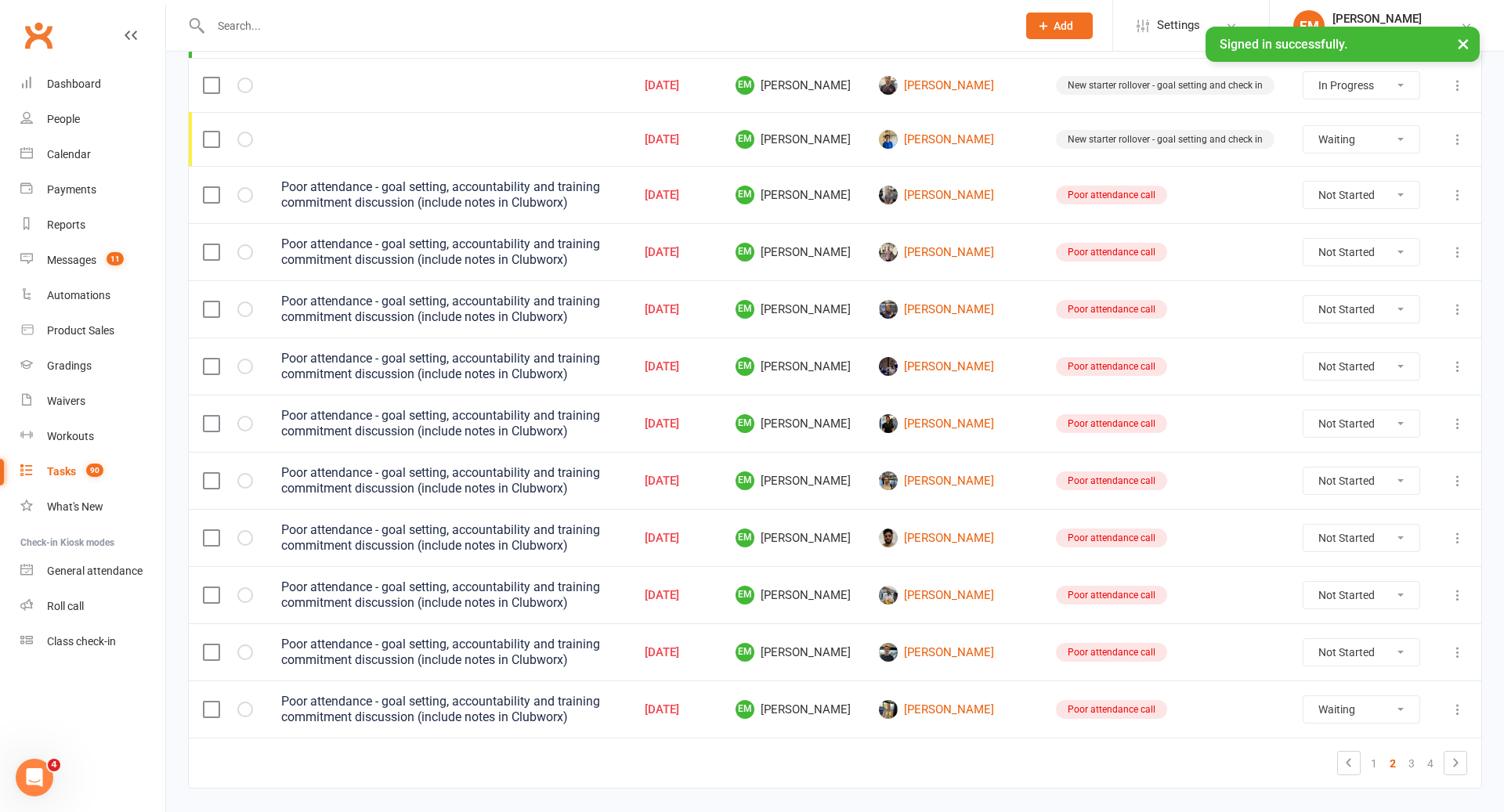
click at [207, 187] on label at bounding box center [210, 194] width 15 height 15
click at [207, 187] on input "checkbox" at bounding box center [210, 187] width 15 height 0
click at [211, 244] on label at bounding box center [210, 252] width 15 height 15
click at [211, 244] on input "checkbox" at bounding box center [210, 244] width 15 height 0
click at [211, 302] on label at bounding box center [210, 309] width 15 height 15
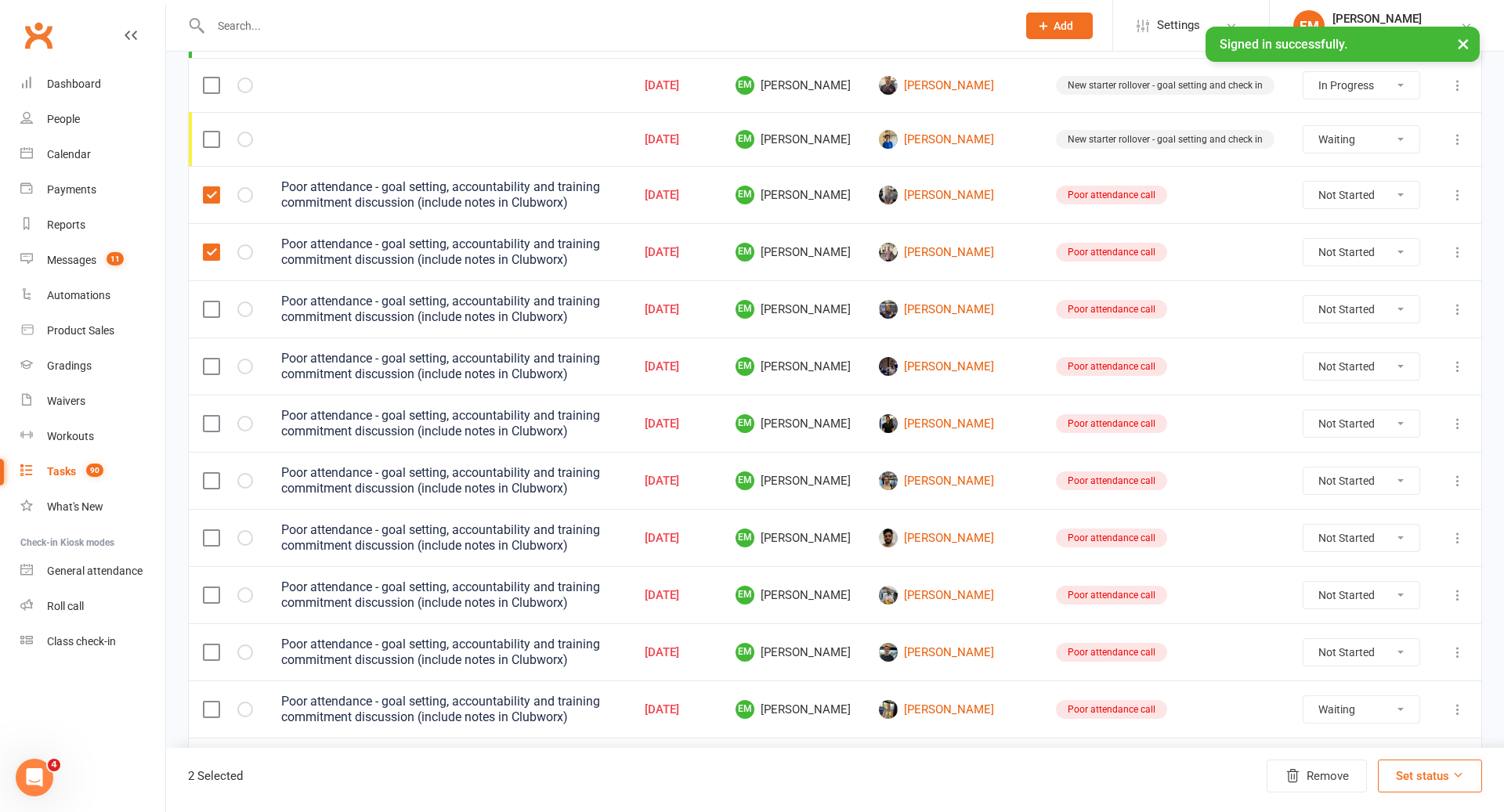
click at [211, 302] on input "checkbox" at bounding box center [210, 302] width 15 height 0
click at [215, 358] on label at bounding box center [210, 366] width 15 height 15
click at [215, 358] on input "checkbox" at bounding box center [210, 358] width 15 height 0
click at [211, 416] on label at bounding box center [210, 423] width 15 height 15
click at [211, 416] on input "checkbox" at bounding box center [210, 416] width 15 height 0
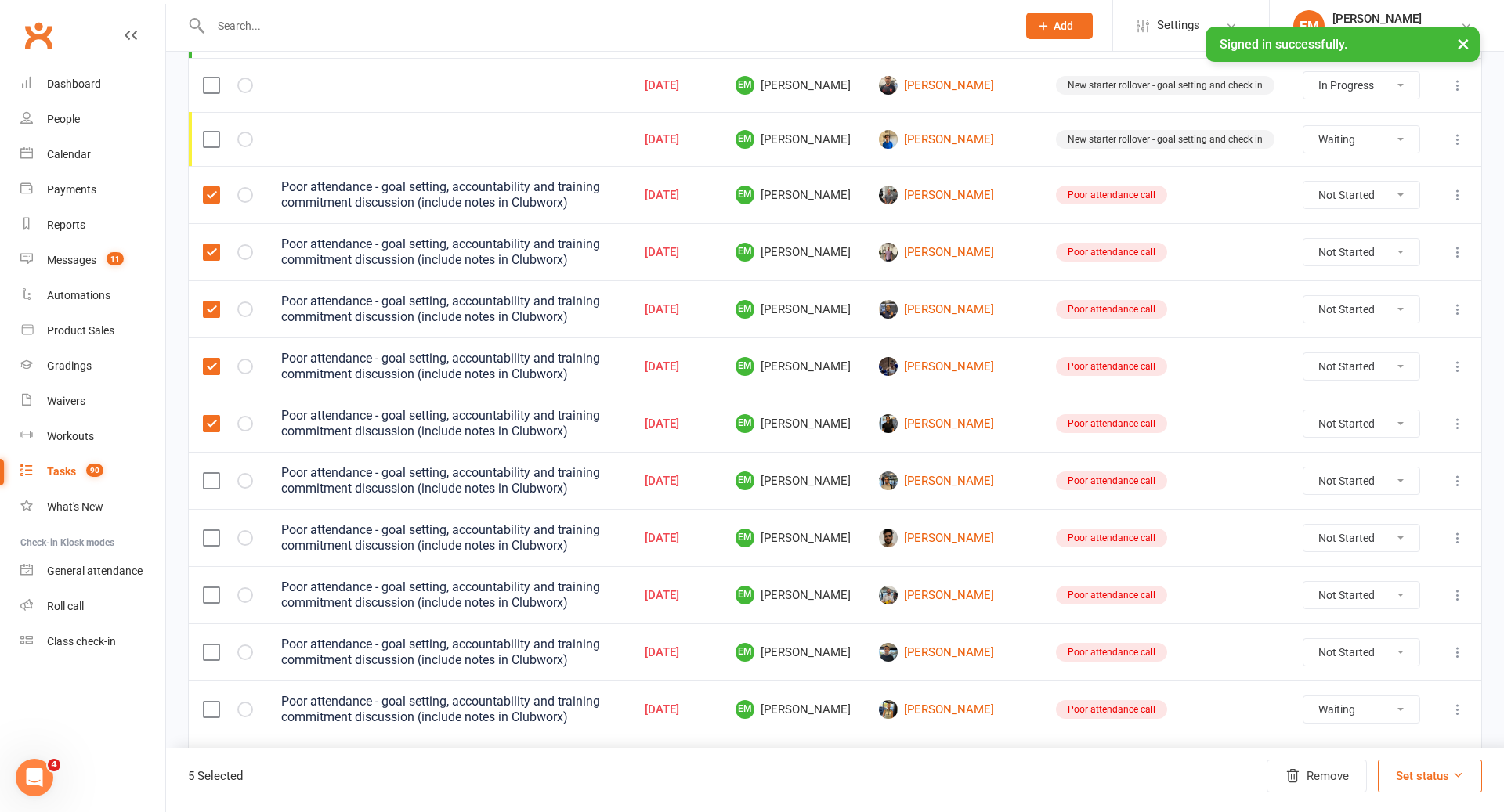
click at [213, 473] on label at bounding box center [210, 481] width 15 height 15
click at [213, 473] on input "checkbox" at bounding box center [210, 473] width 15 height 0
click at [213, 509] on td at bounding box center [227, 538] width 78 height 57
click at [211, 530] on td at bounding box center [227, 538] width 78 height 57
click at [211, 530] on label at bounding box center [210, 537] width 15 height 15
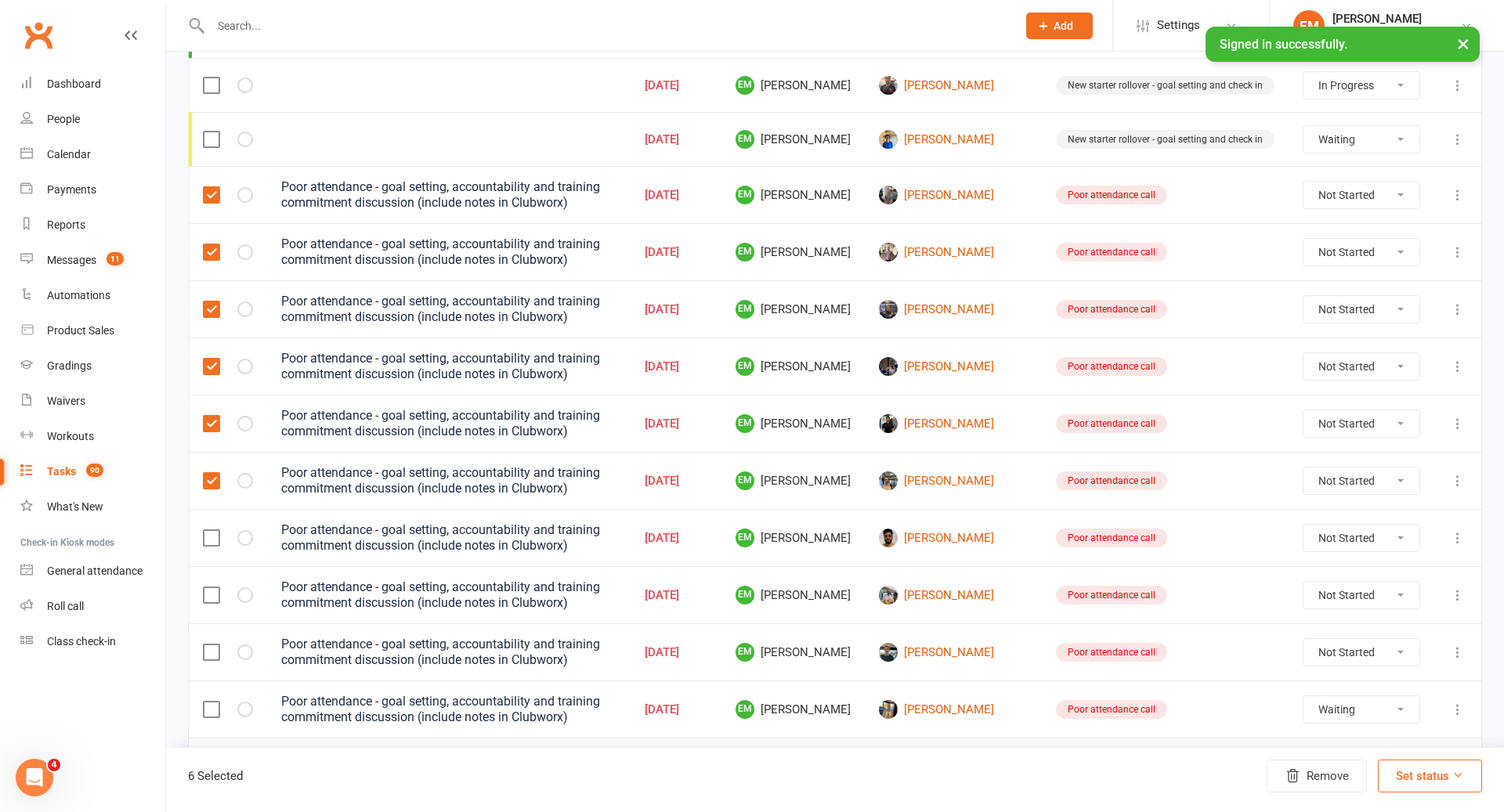
click at [211, 530] on input "checkbox" at bounding box center [210, 530] width 15 height 0
click at [211, 587] on label at bounding box center [210, 595] width 15 height 15
click at [211, 587] on input "checkbox" at bounding box center [210, 587] width 15 height 0
click at [211, 645] on label at bounding box center [210, 652] width 15 height 15
click at [211, 645] on input "checkbox" at bounding box center [210, 645] width 15 height 0
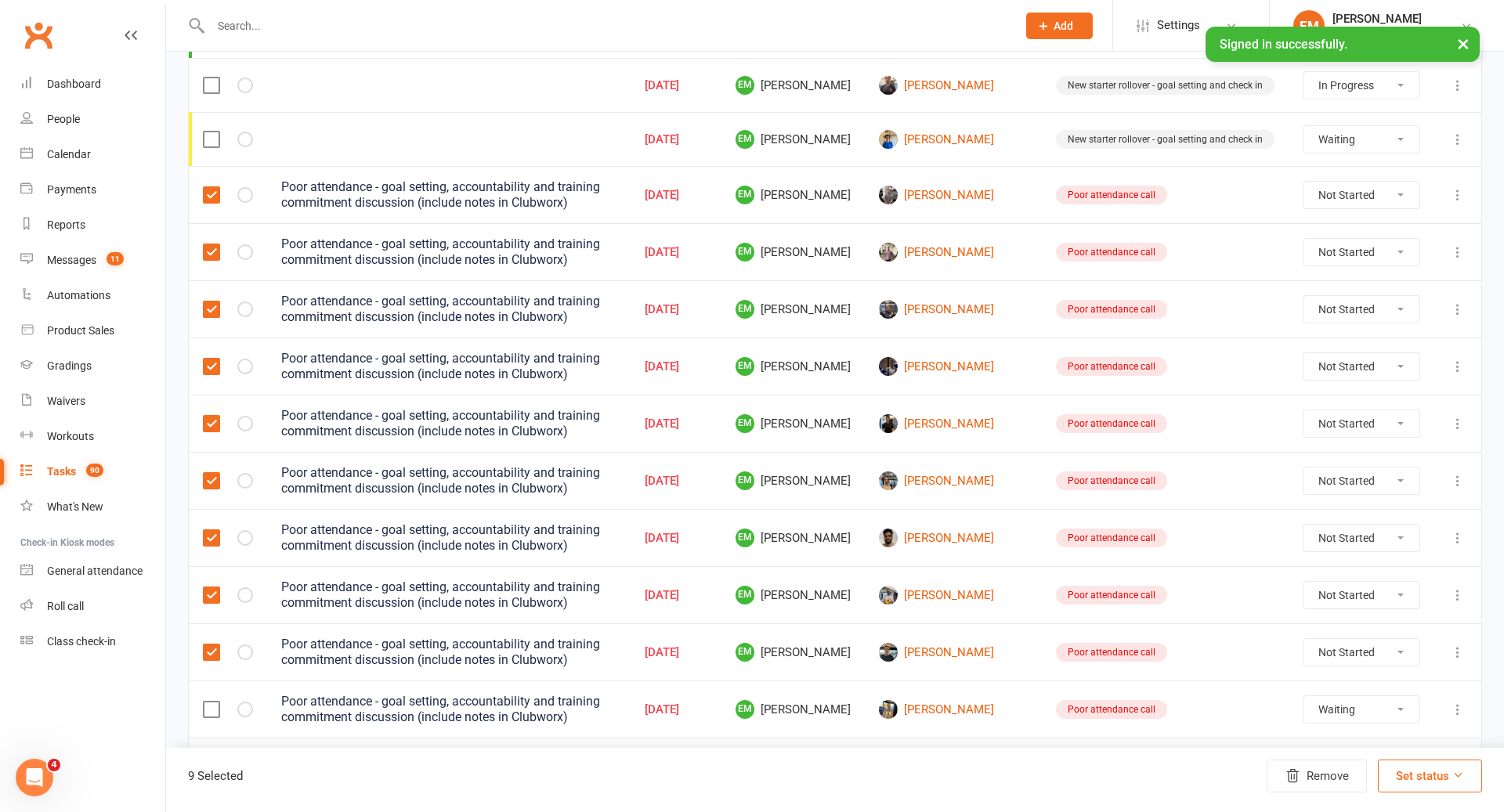
click at [212, 681] on td at bounding box center [227, 710] width 78 height 57
click at [212, 702] on label at bounding box center [210, 709] width 15 height 15
click at [212, 702] on input "checkbox" at bounding box center [210, 702] width 15 height 0
click at [1318, 774] on button "Remove" at bounding box center [1317, 776] width 101 height 33
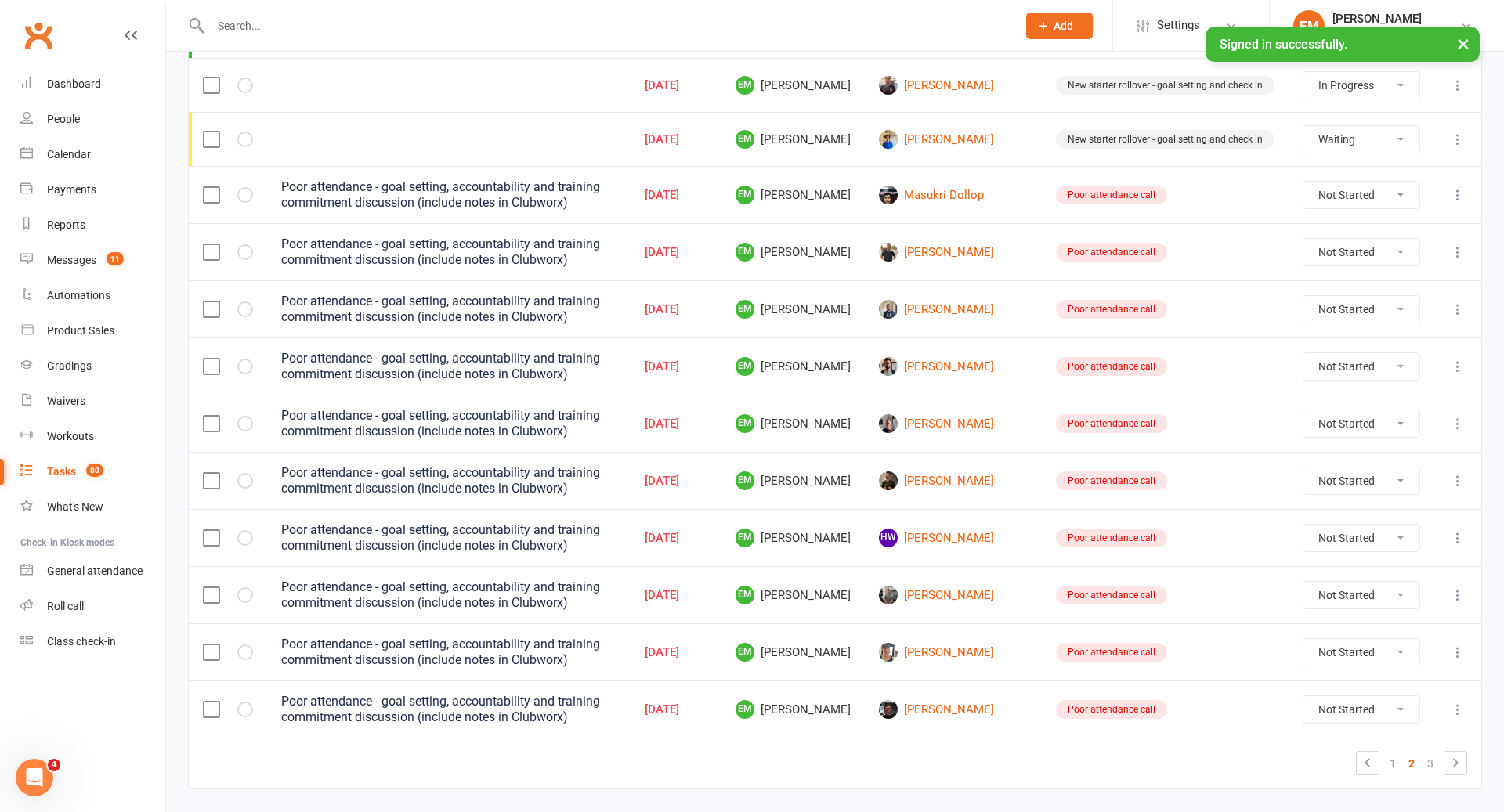
click at [204, 187] on label at bounding box center [210, 194] width 15 height 15
click at [204, 187] on input "checkbox" at bounding box center [210, 187] width 15 height 0
click at [205, 244] on label at bounding box center [210, 252] width 15 height 15
click at [205, 244] on input "checkbox" at bounding box center [210, 244] width 15 height 0
click at [216, 305] on td at bounding box center [227, 309] width 78 height 57
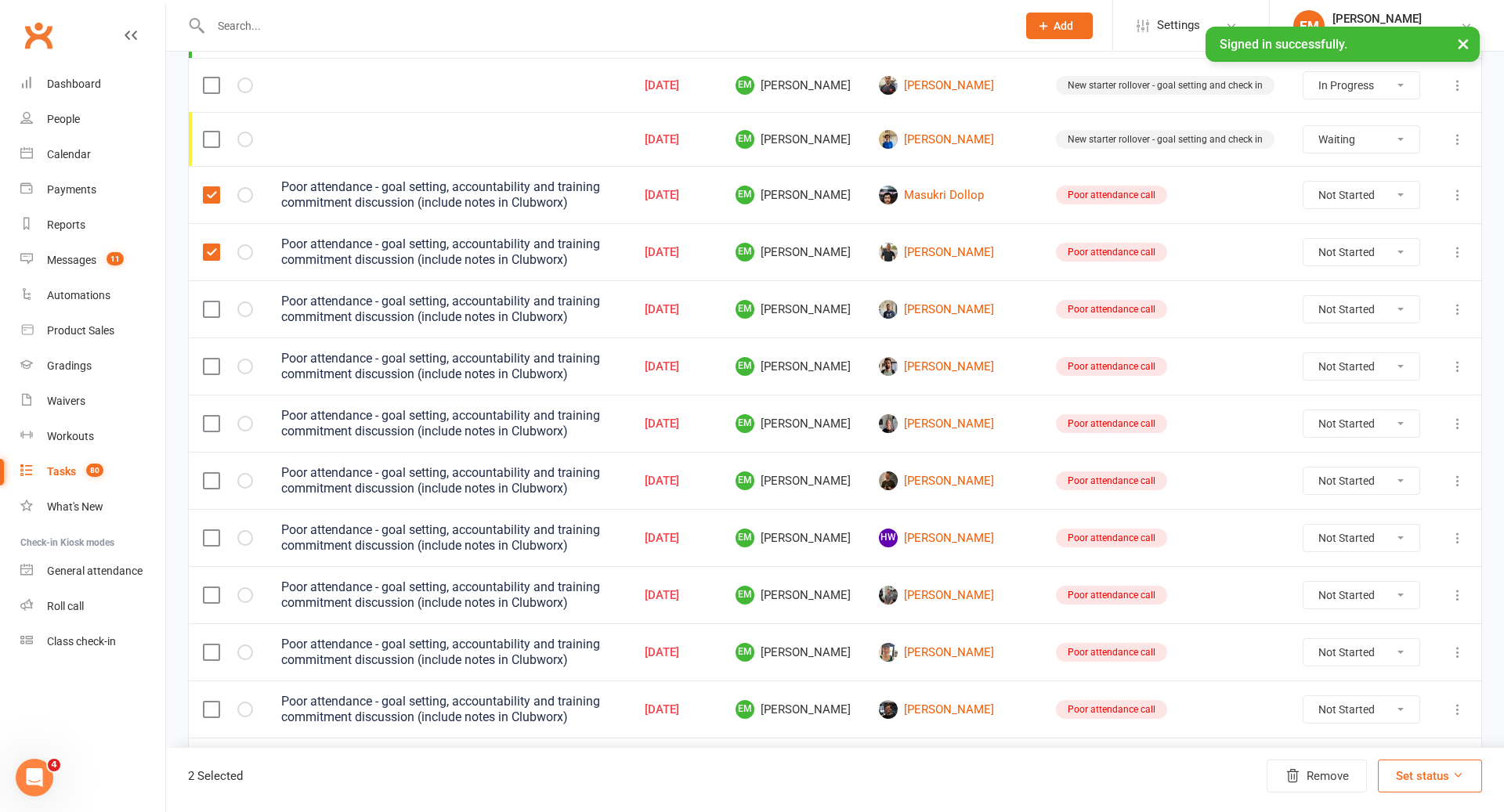
click at [216, 302] on label at bounding box center [210, 309] width 15 height 15
click at [216, 302] on input "checkbox" at bounding box center [210, 302] width 15 height 0
click at [216, 340] on td at bounding box center [227, 366] width 78 height 57
click at [210, 358] on label at bounding box center [210, 366] width 15 height 15
click at [210, 358] on input "checkbox" at bounding box center [210, 358] width 15 height 0
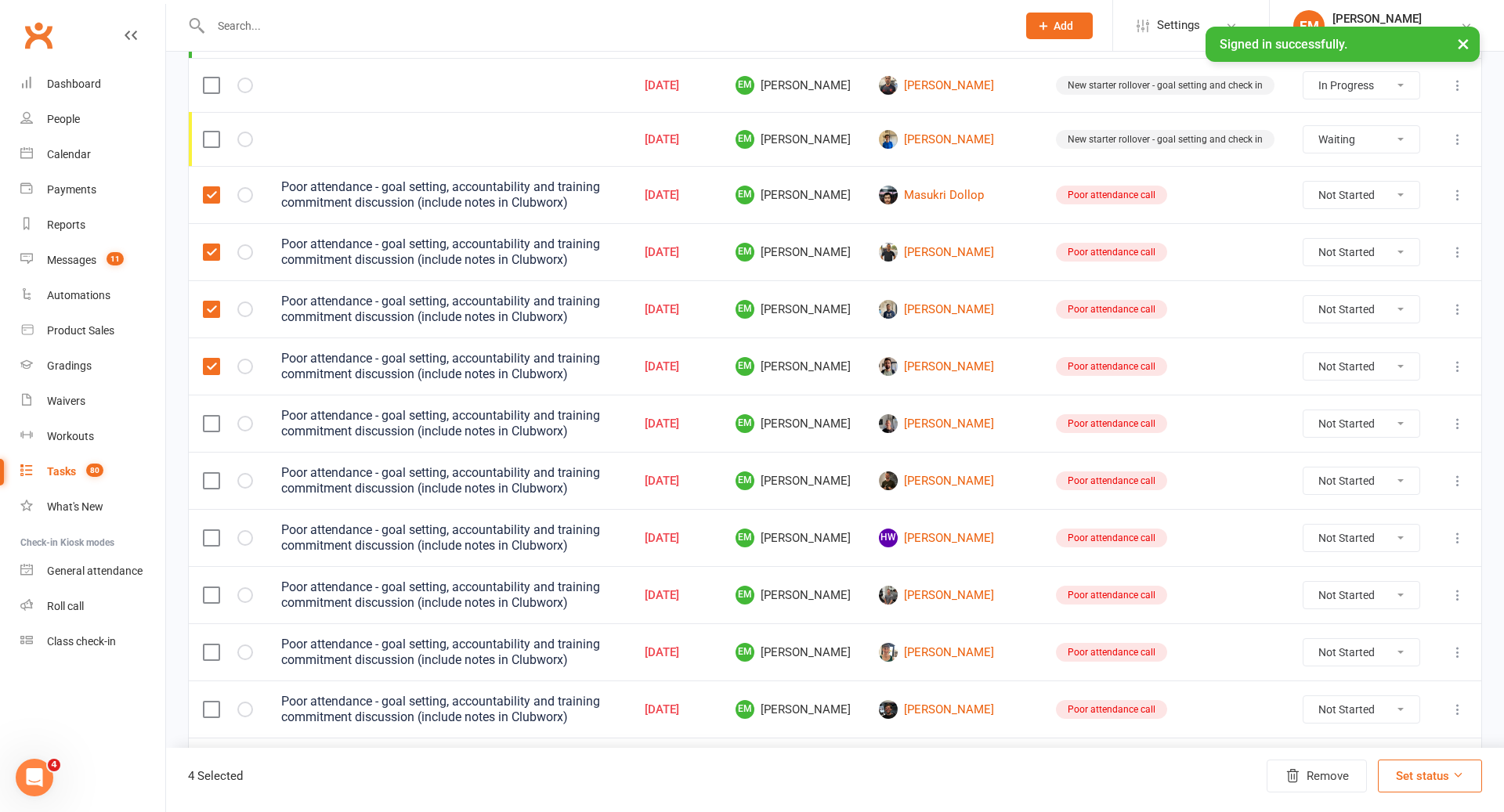
click at [210, 397] on td at bounding box center [227, 424] width 78 height 57
click at [210, 416] on label at bounding box center [210, 423] width 15 height 15
click at [210, 416] on input "checkbox" at bounding box center [210, 416] width 15 height 0
click at [210, 479] on td at bounding box center [227, 481] width 78 height 57
click at [210, 473] on label at bounding box center [210, 481] width 15 height 15
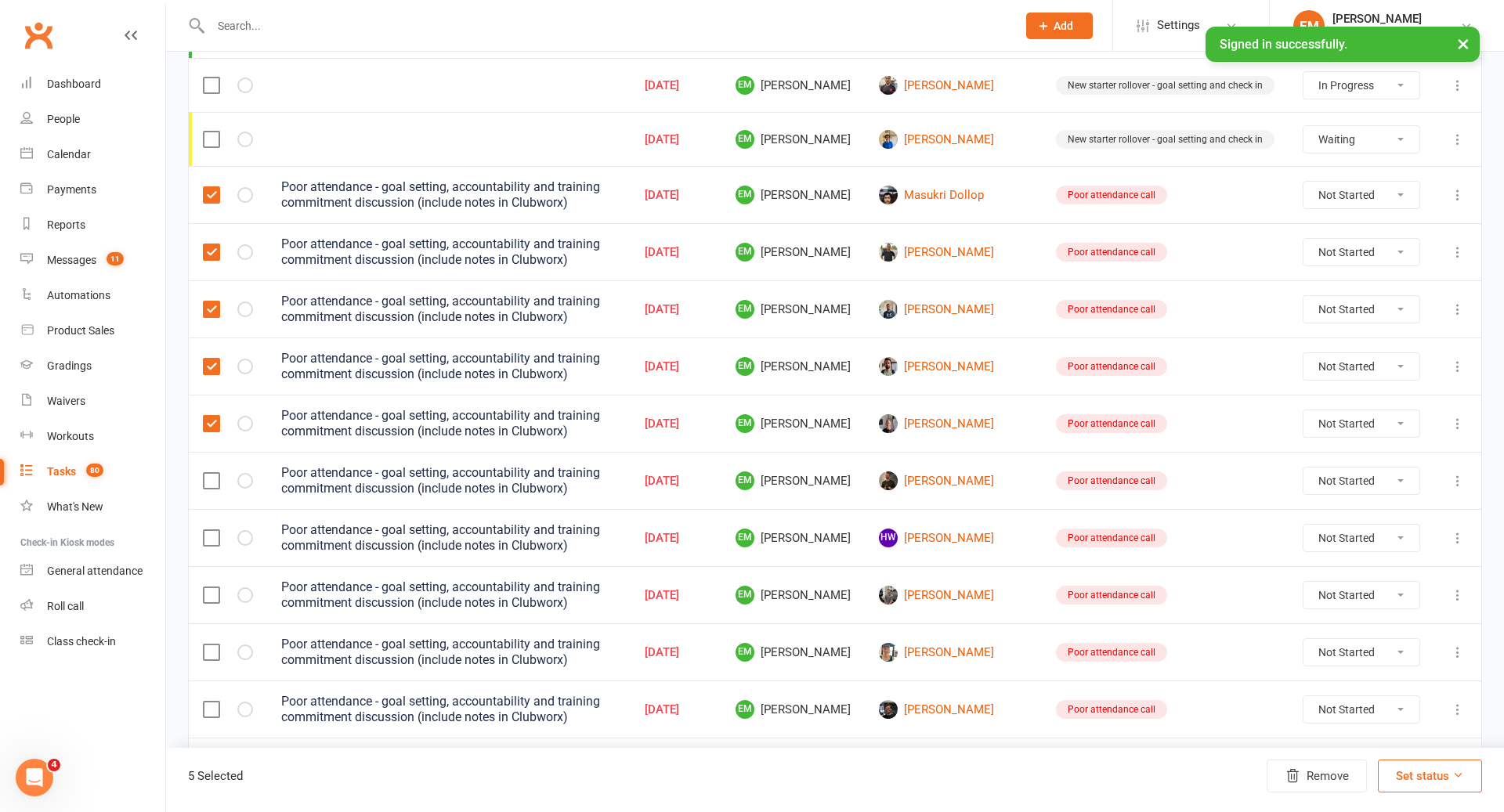
click at [210, 473] on input "checkbox" at bounding box center [210, 473] width 15 height 0
click at [212, 530] on label at bounding box center [210, 537] width 15 height 15
click at [212, 530] on input "checkbox" at bounding box center [210, 530] width 15 height 0
click at [213, 587] on label at bounding box center [210, 595] width 15 height 15
click at [213, 587] on input "checkbox" at bounding box center [210, 587] width 15 height 0
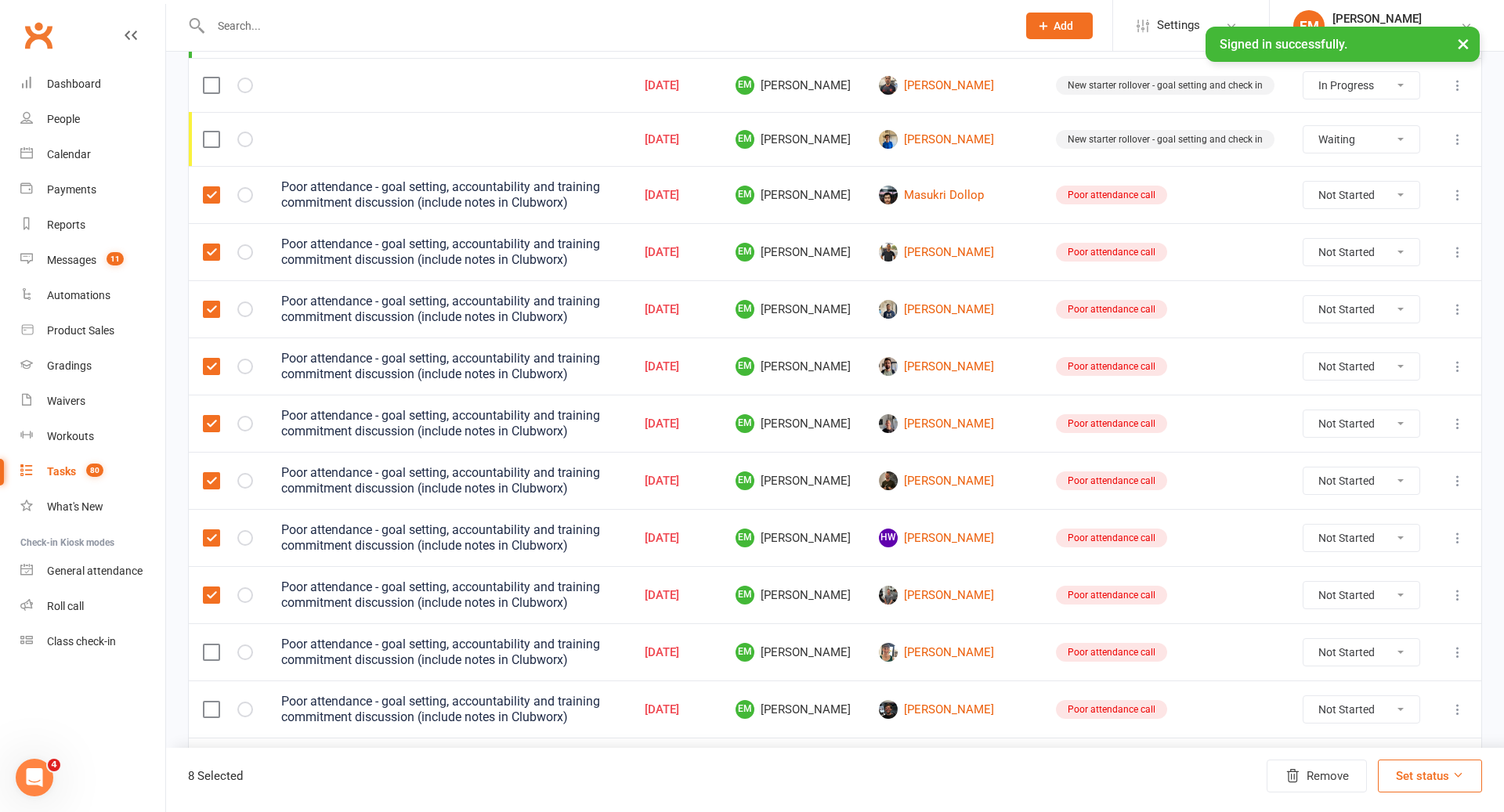
click at [213, 645] on label at bounding box center [210, 652] width 15 height 15
click at [213, 645] on input "checkbox" at bounding box center [210, 645] width 15 height 0
click at [205, 702] on label at bounding box center [210, 709] width 15 height 15
click at [205, 702] on input "checkbox" at bounding box center [210, 702] width 15 height 0
click at [1332, 774] on button "Remove" at bounding box center [1317, 776] width 101 height 33
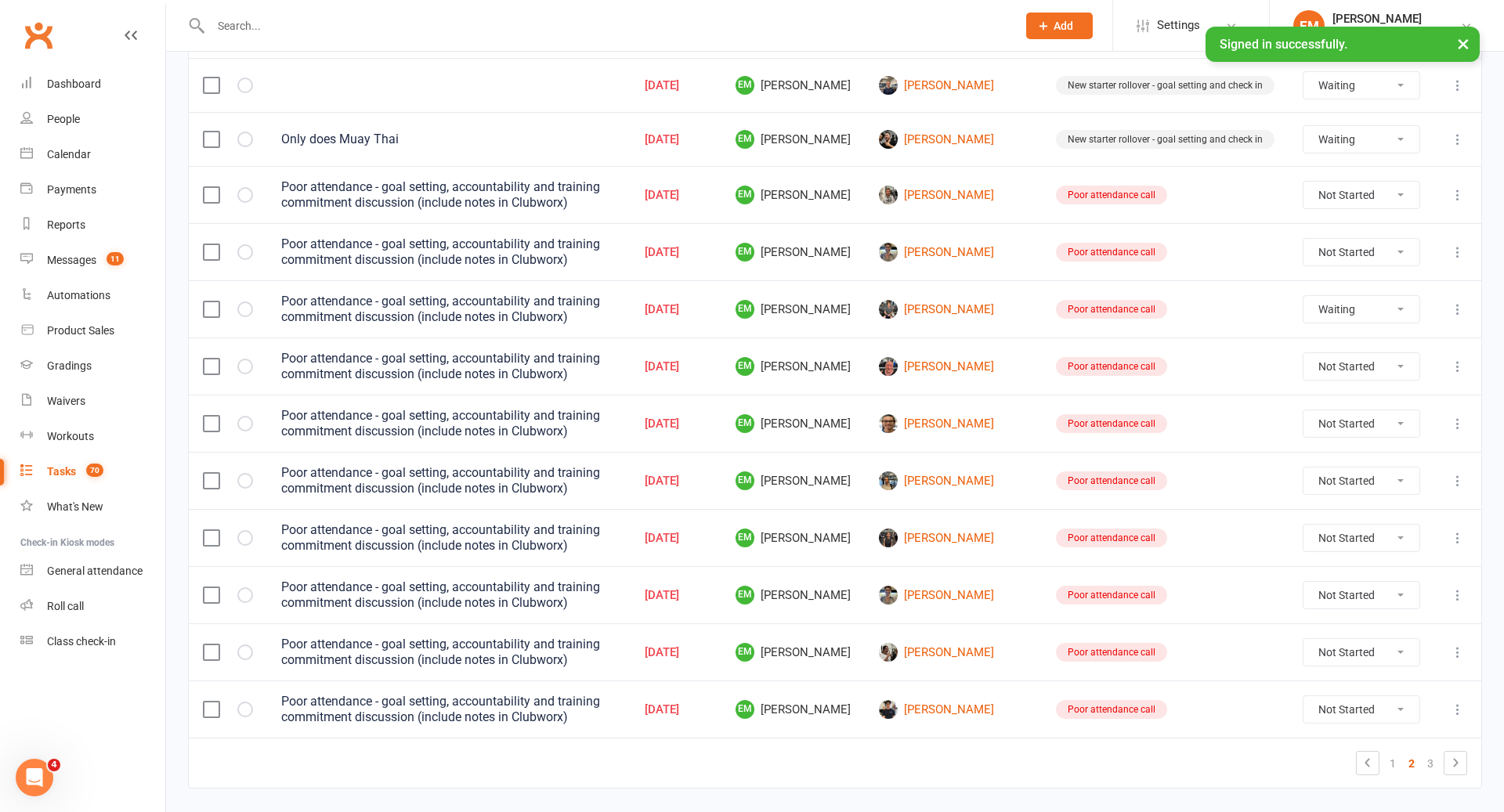
click at [213, 187] on label at bounding box center [210, 194] width 15 height 15
click at [213, 187] on input "checkbox" at bounding box center [210, 187] width 15 height 0
click at [215, 244] on label at bounding box center [210, 252] width 15 height 15
click at [215, 244] on input "checkbox" at bounding box center [210, 244] width 15 height 0
click at [212, 302] on label at bounding box center [210, 309] width 15 height 15
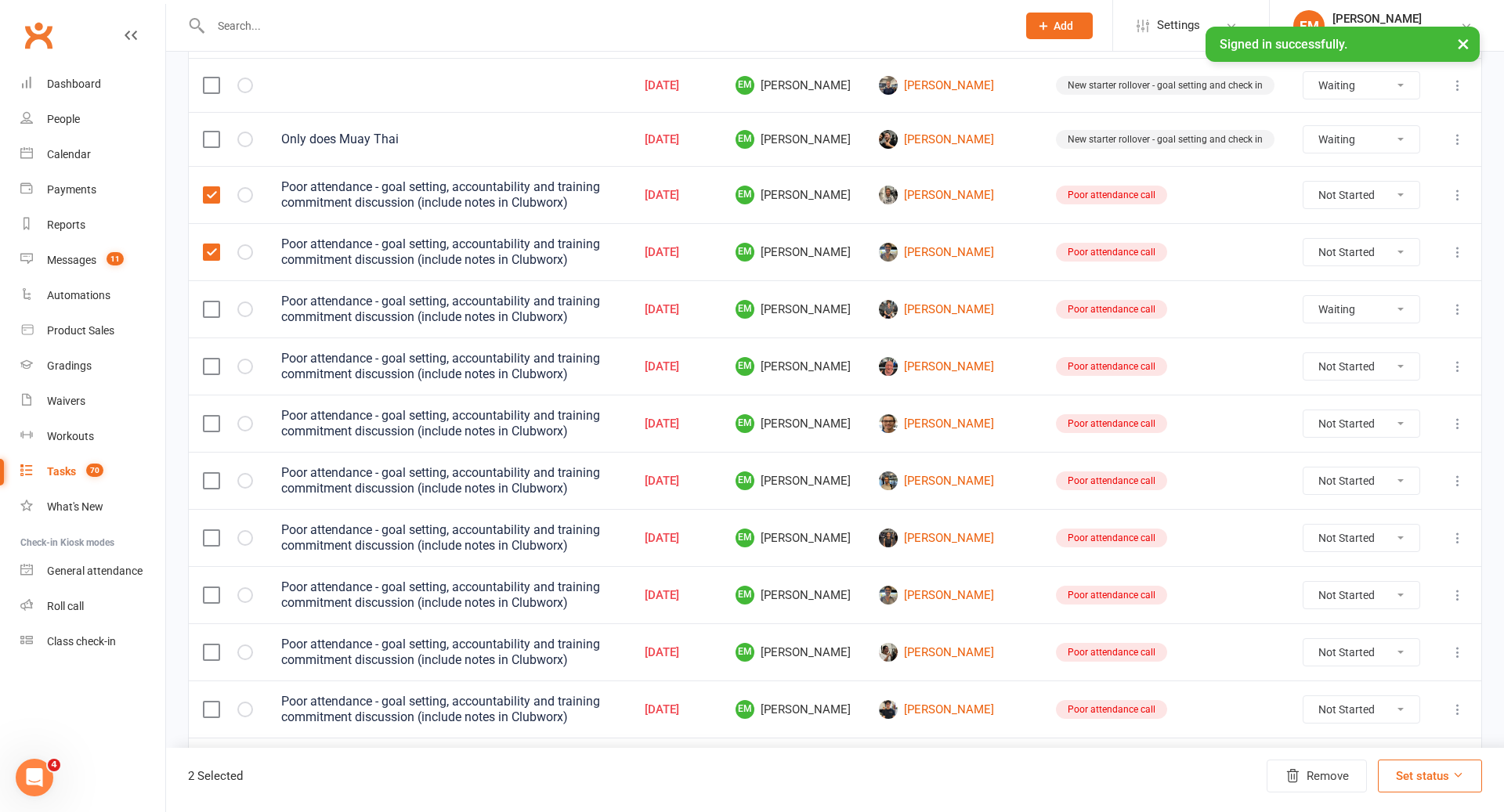
click at [212, 302] on input "checkbox" at bounding box center [210, 302] width 15 height 0
click at [212, 358] on label at bounding box center [210, 366] width 15 height 15
click at [212, 358] on input "checkbox" at bounding box center [210, 358] width 15 height 0
click at [211, 416] on label at bounding box center [210, 423] width 15 height 15
click at [211, 416] on input "checkbox" at bounding box center [210, 416] width 15 height 0
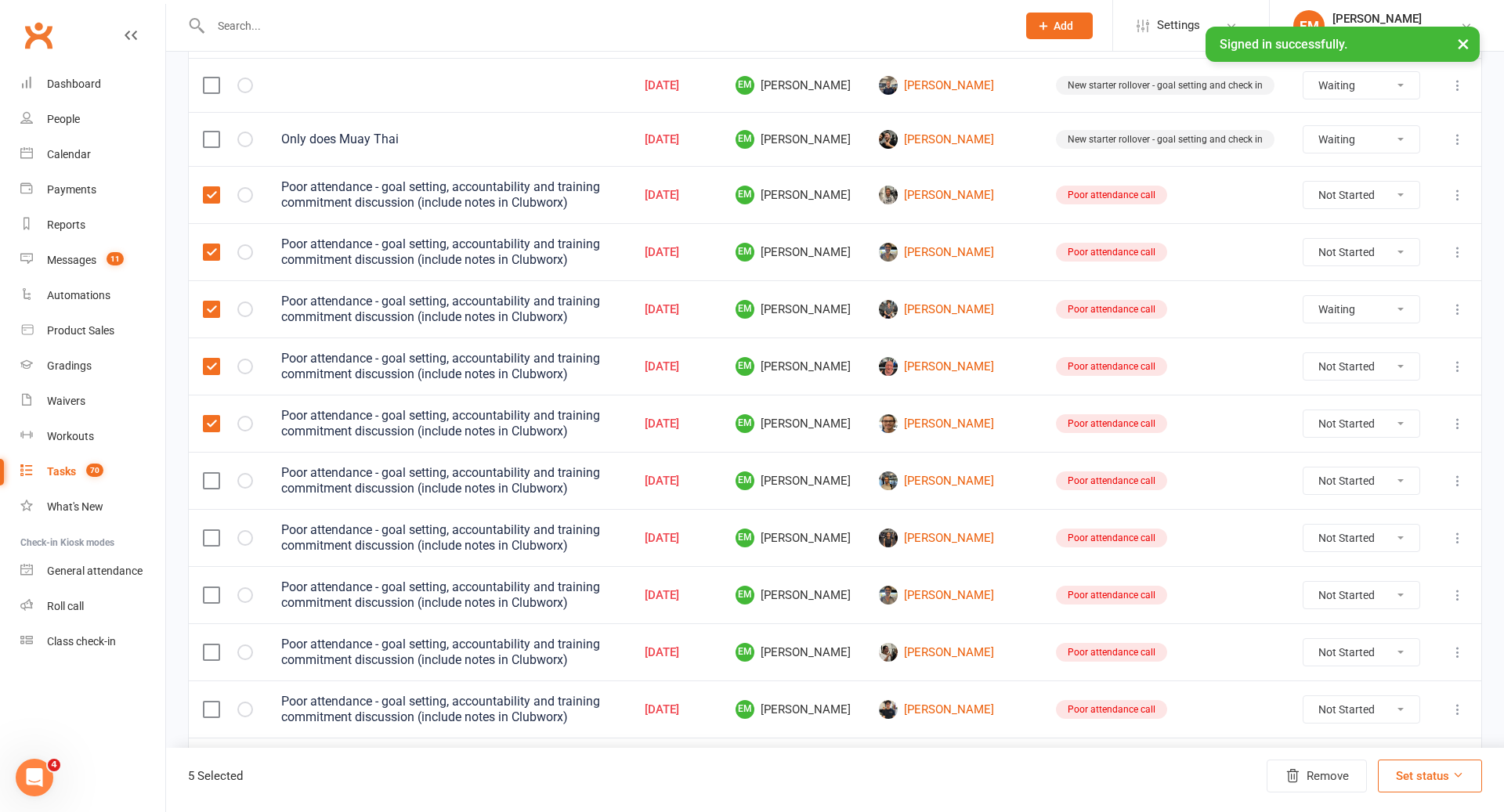
click at [211, 454] on td at bounding box center [227, 481] width 78 height 57
click at [211, 473] on label at bounding box center [210, 481] width 15 height 15
click at [211, 473] on input "checkbox" at bounding box center [210, 473] width 15 height 0
click at [211, 512] on td at bounding box center [227, 538] width 78 height 57
click at [211, 530] on label at bounding box center [210, 537] width 15 height 15
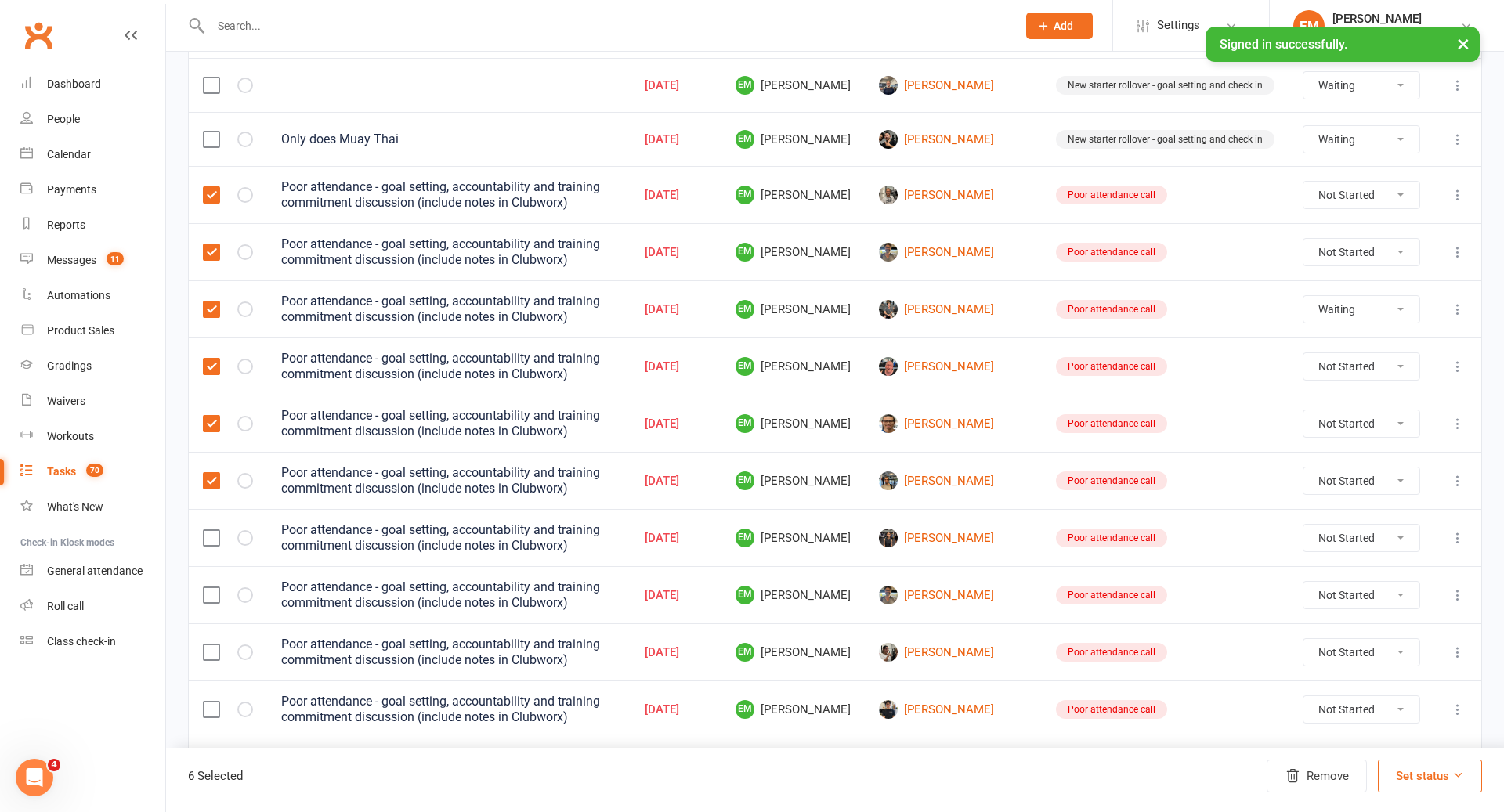
click at [211, 530] on input "checkbox" at bounding box center [210, 530] width 15 height 0
click at [212, 587] on label at bounding box center [210, 595] width 15 height 15
click at [212, 587] on input "checkbox" at bounding box center [210, 587] width 15 height 0
click at [212, 645] on label at bounding box center [210, 652] width 15 height 15
click at [212, 645] on input "checkbox" at bounding box center [210, 645] width 15 height 0
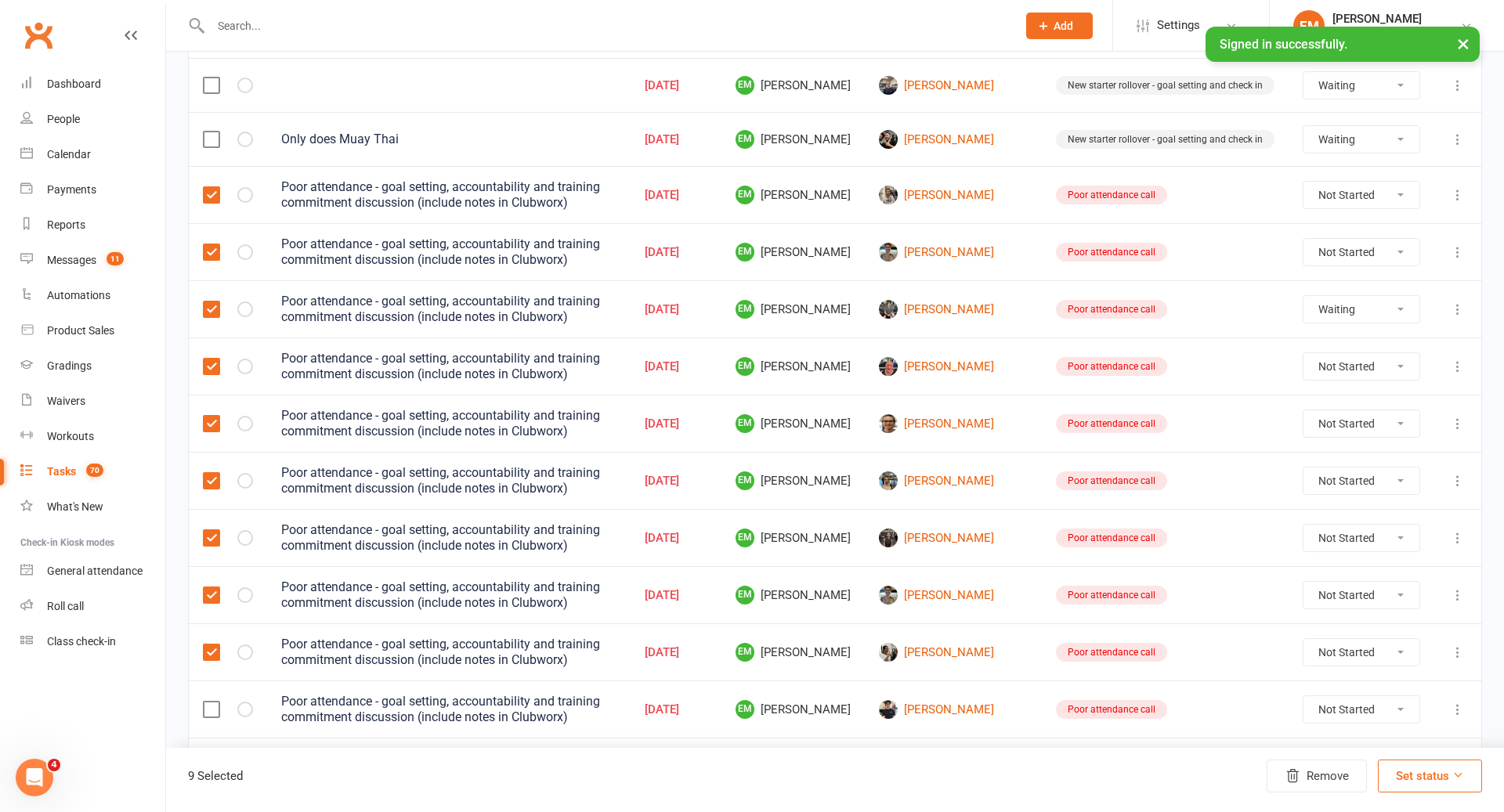
click at [212, 702] on label at bounding box center [210, 709] width 15 height 15
click at [212, 702] on input "checkbox" at bounding box center [210, 702] width 15 height 0
click at [1320, 777] on button "Remove" at bounding box center [1317, 776] width 101 height 33
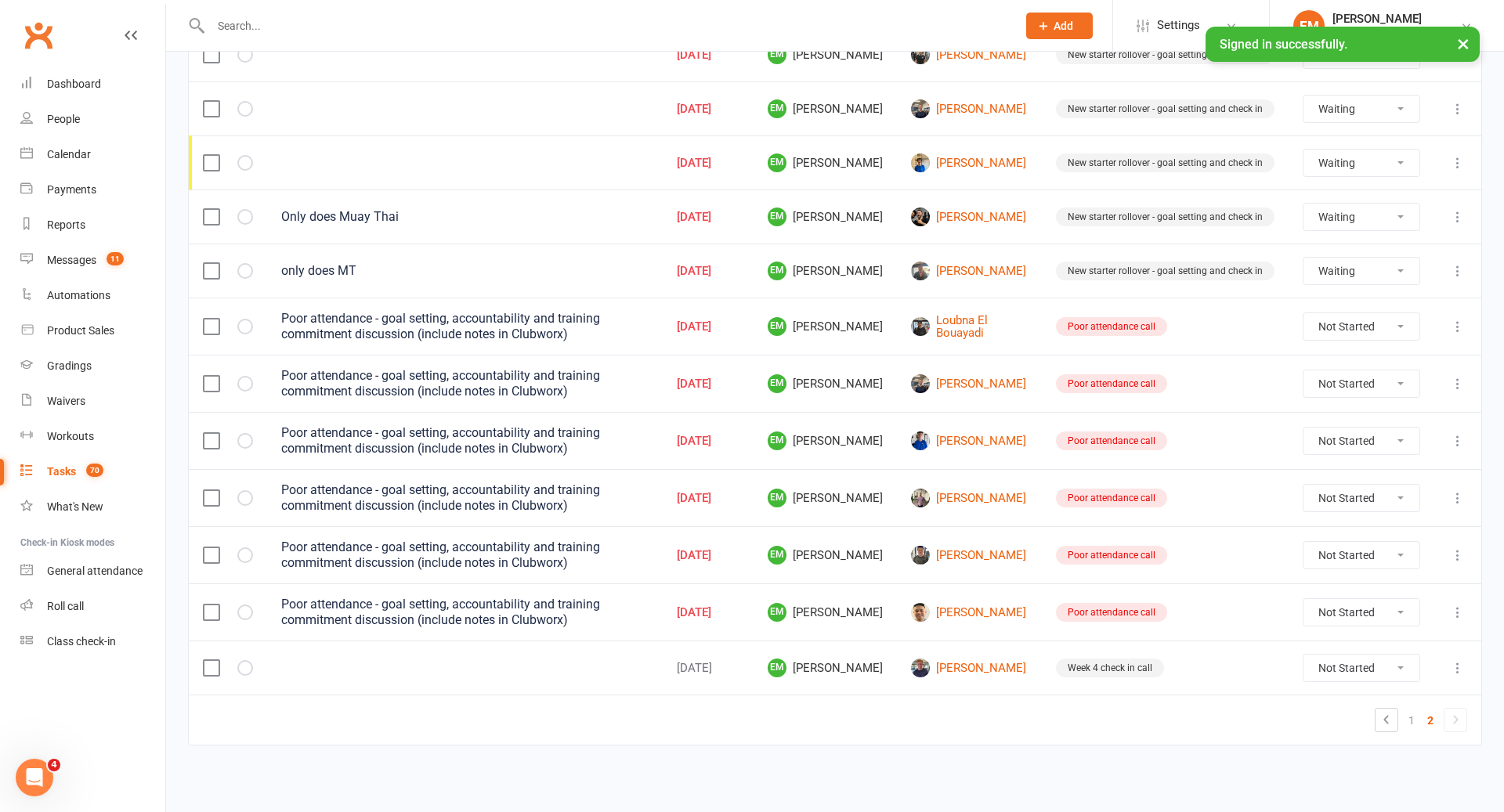
scroll to position [790, 0]
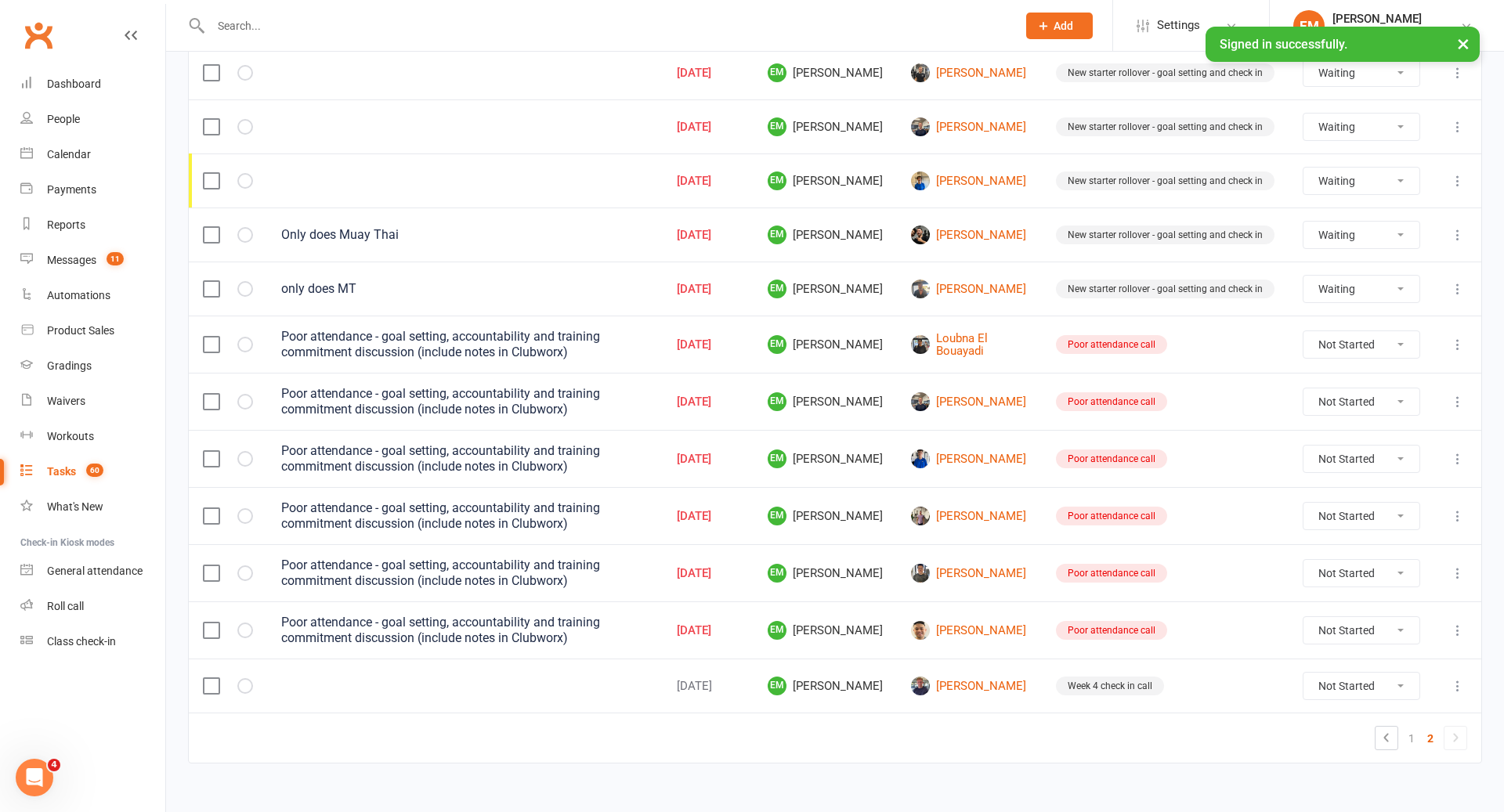
click at [211, 337] on label at bounding box center [210, 344] width 15 height 15
click at [211, 337] on input "checkbox" at bounding box center [210, 337] width 15 height 0
click at [211, 394] on label at bounding box center [210, 402] width 15 height 15
click at [211, 394] on input "checkbox" at bounding box center [210, 394] width 15 height 0
click at [211, 433] on td at bounding box center [227, 459] width 78 height 57
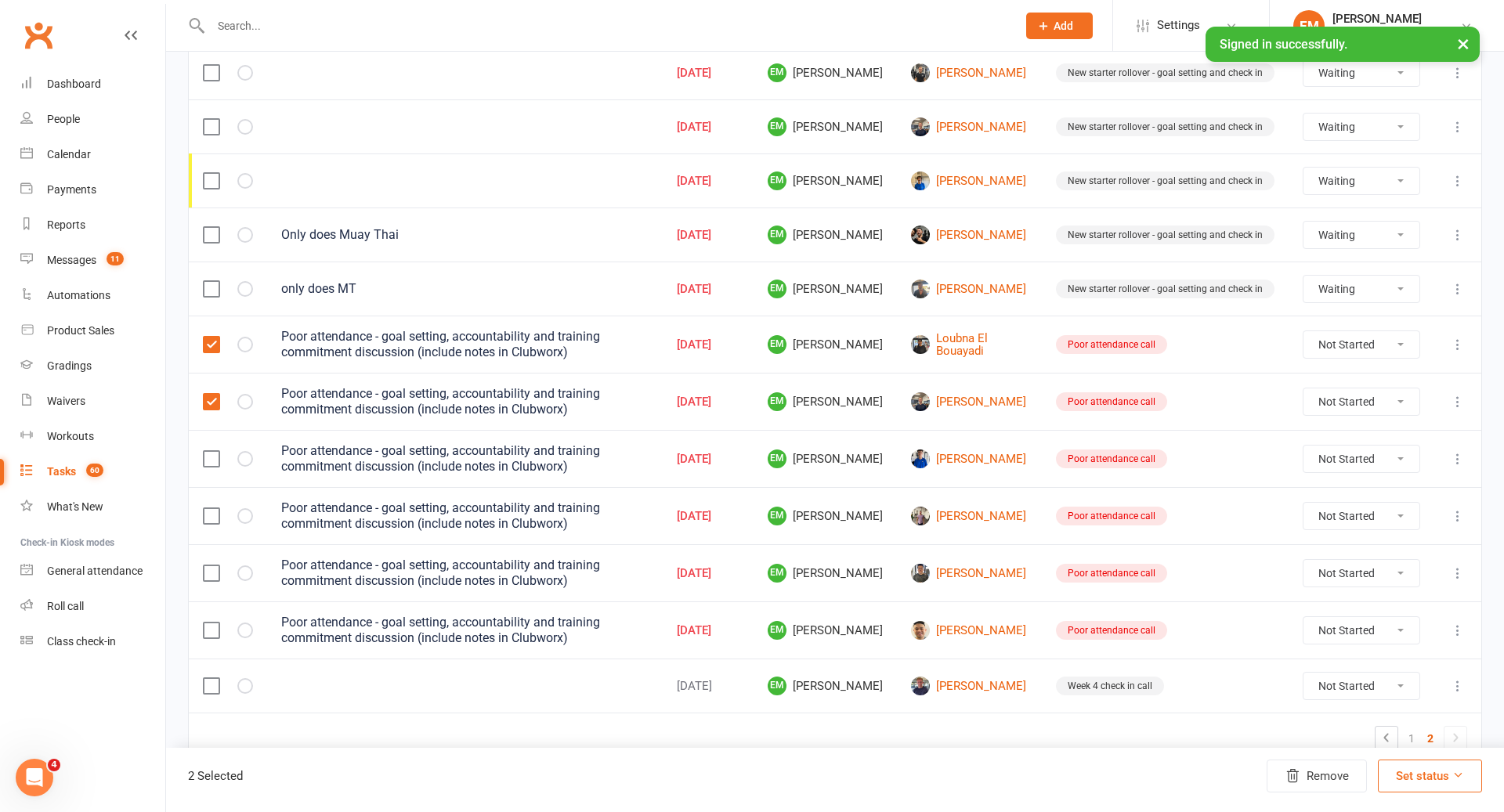
click at [211, 451] on label at bounding box center [210, 458] width 15 height 15
click at [211, 451] on input "checkbox" at bounding box center [210, 451] width 15 height 0
click at [211, 515] on td at bounding box center [227, 516] width 78 height 57
click at [211, 508] on label at bounding box center [210, 516] width 15 height 15
click at [211, 508] on input "checkbox" at bounding box center [210, 508] width 15 height 0
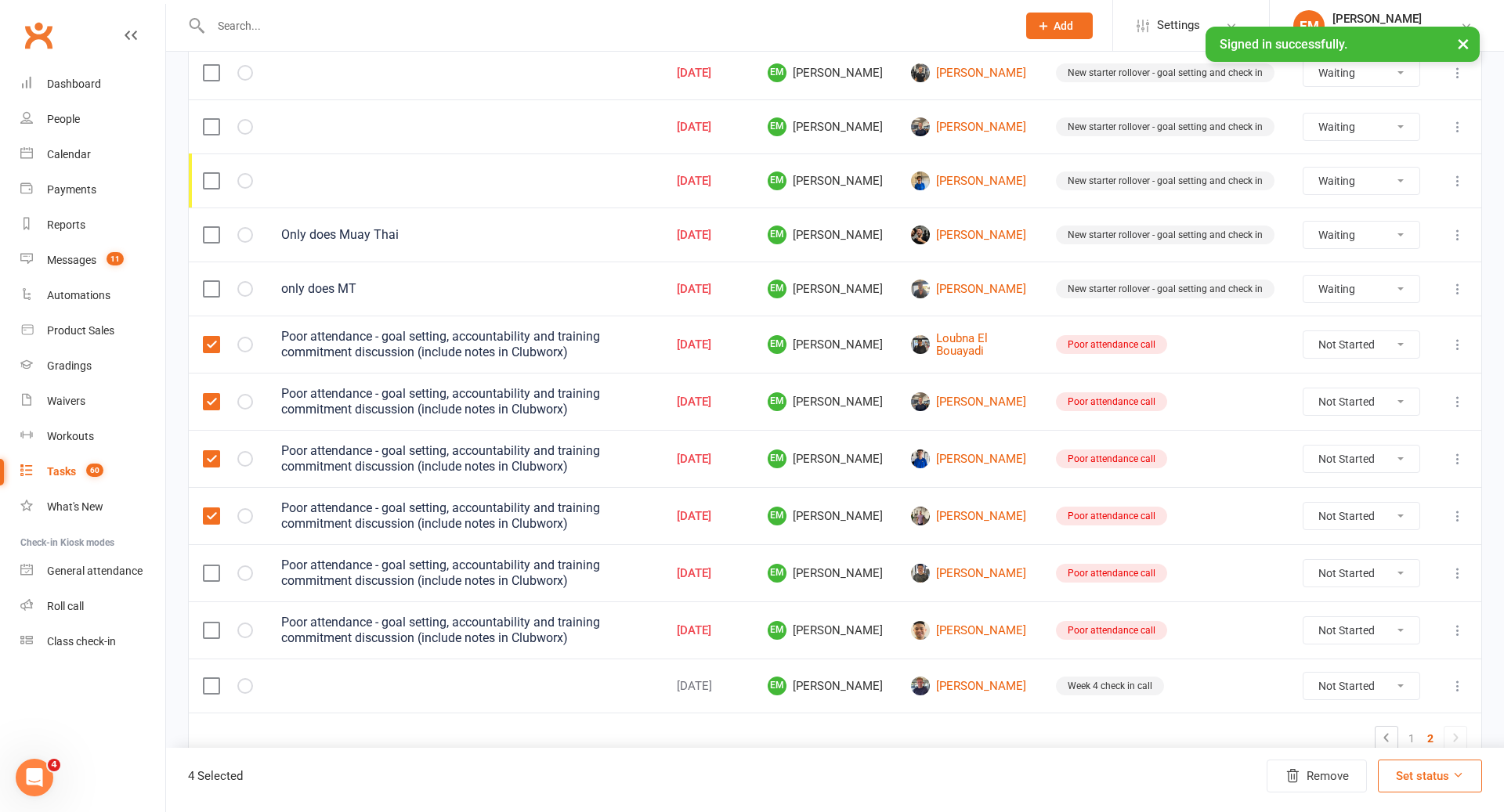
click at [211, 566] on label at bounding box center [210, 573] width 15 height 15
click at [211, 566] on input "checkbox" at bounding box center [210, 566] width 15 height 0
click at [213, 622] on label at bounding box center [210, 630] width 15 height 15
click at [213, 622] on input "checkbox" at bounding box center [210, 622] width 15 height 0
click at [213, 658] on td at bounding box center [227, 685] width 78 height 54
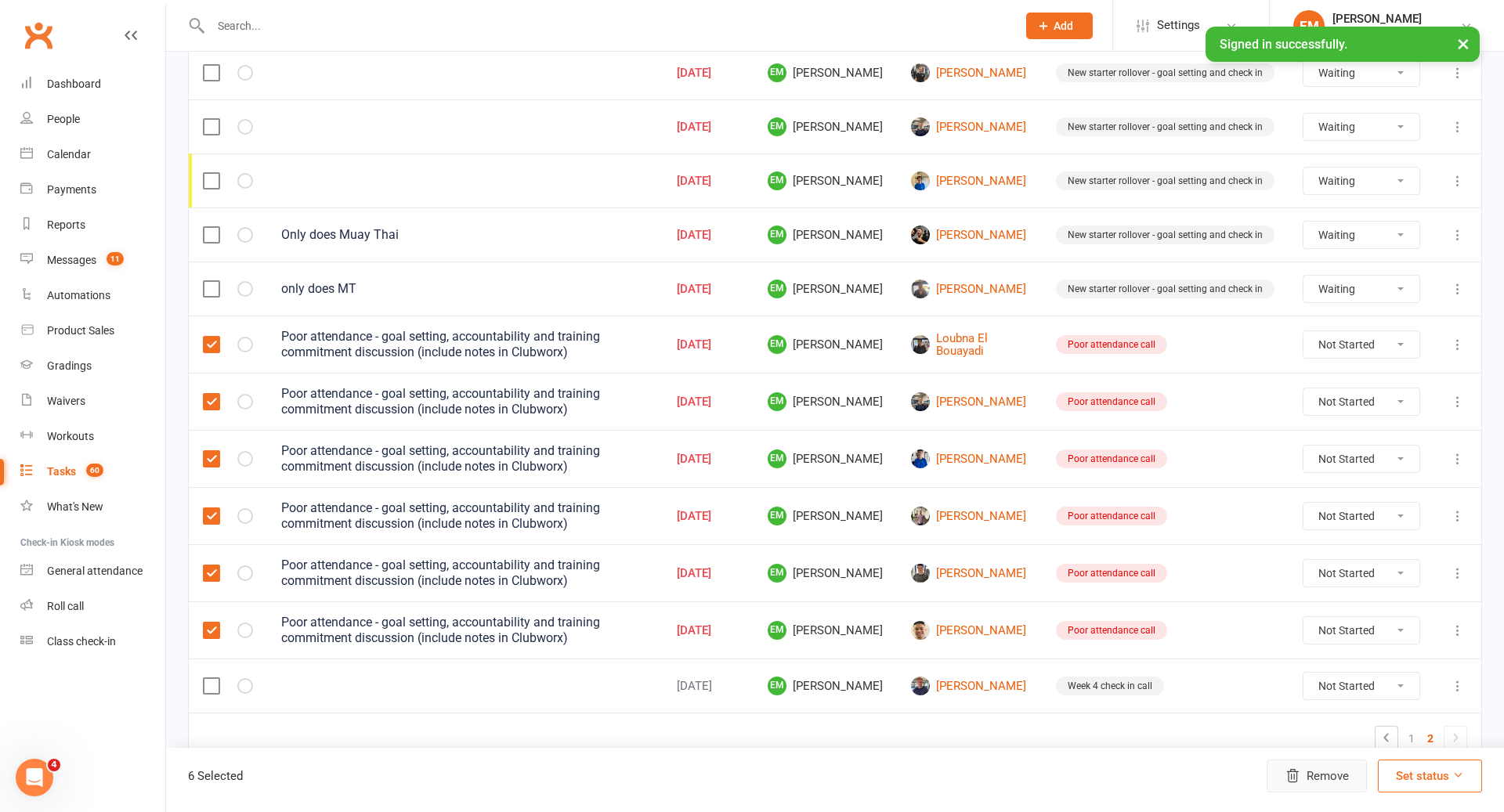
click at [1297, 779] on icon "button" at bounding box center [1292, 776] width 15 height 15
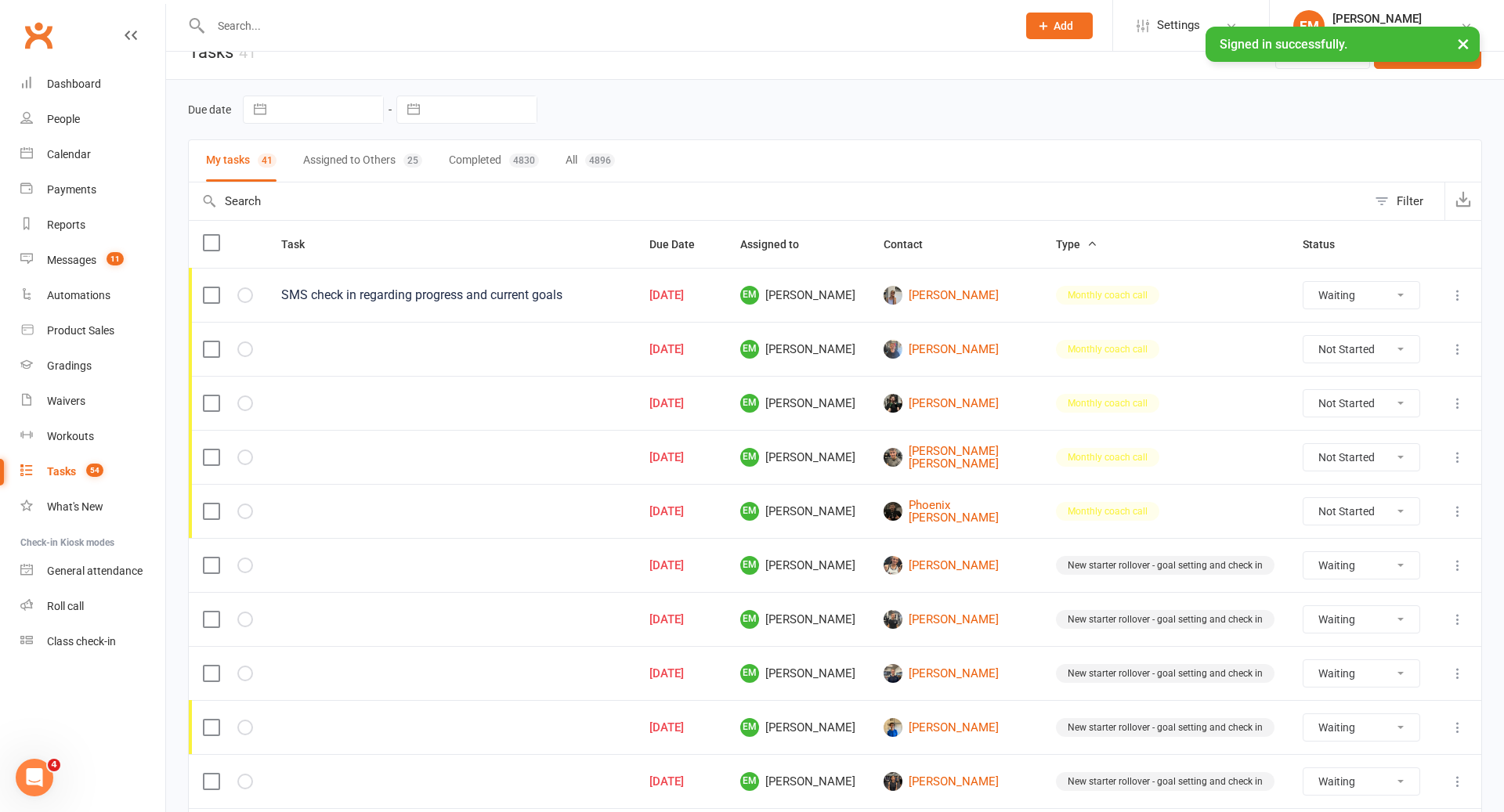
scroll to position [30, 0]
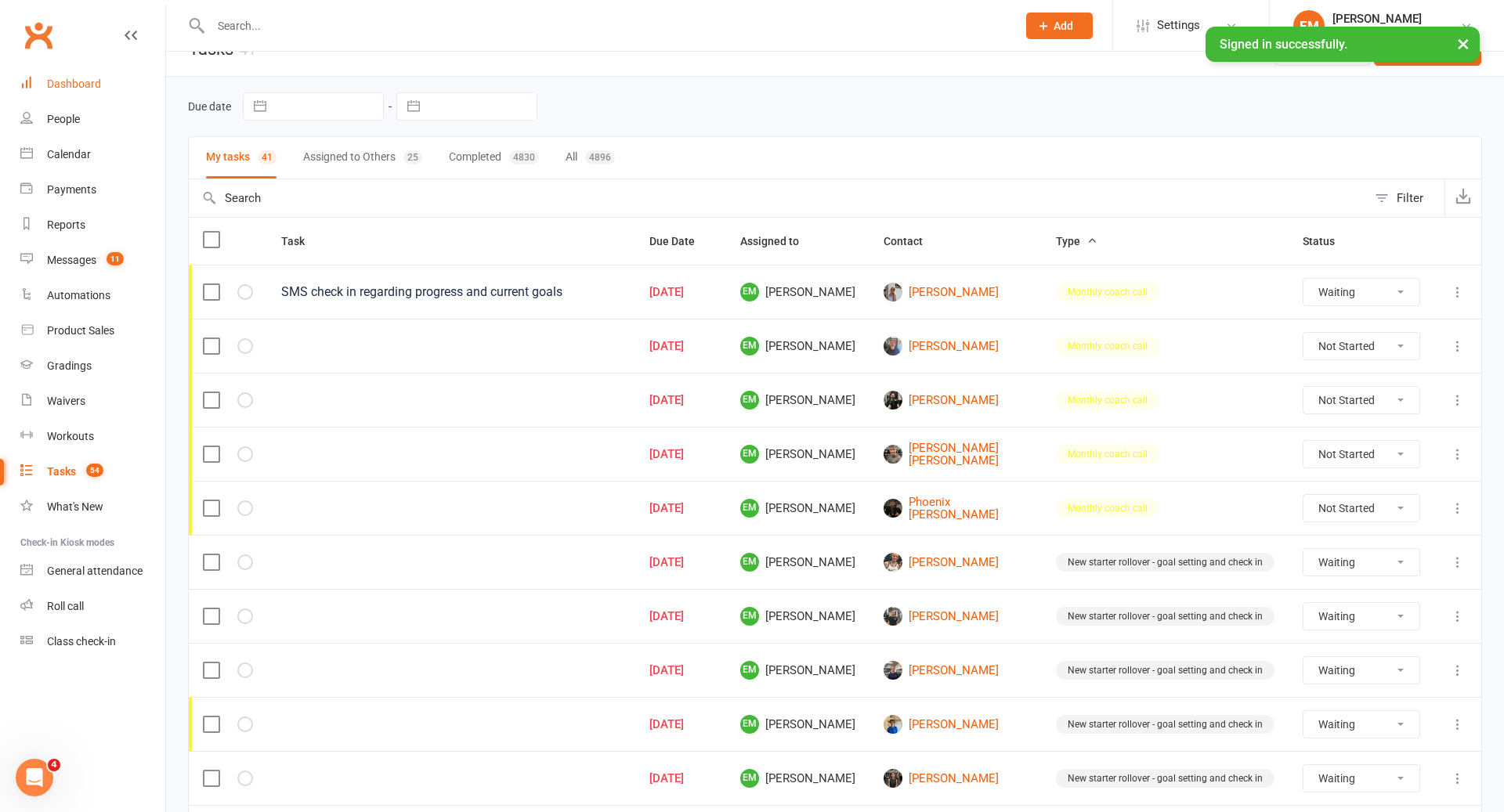
click at [60, 75] on link "Dashboard" at bounding box center [93, 84] width 145 height 35
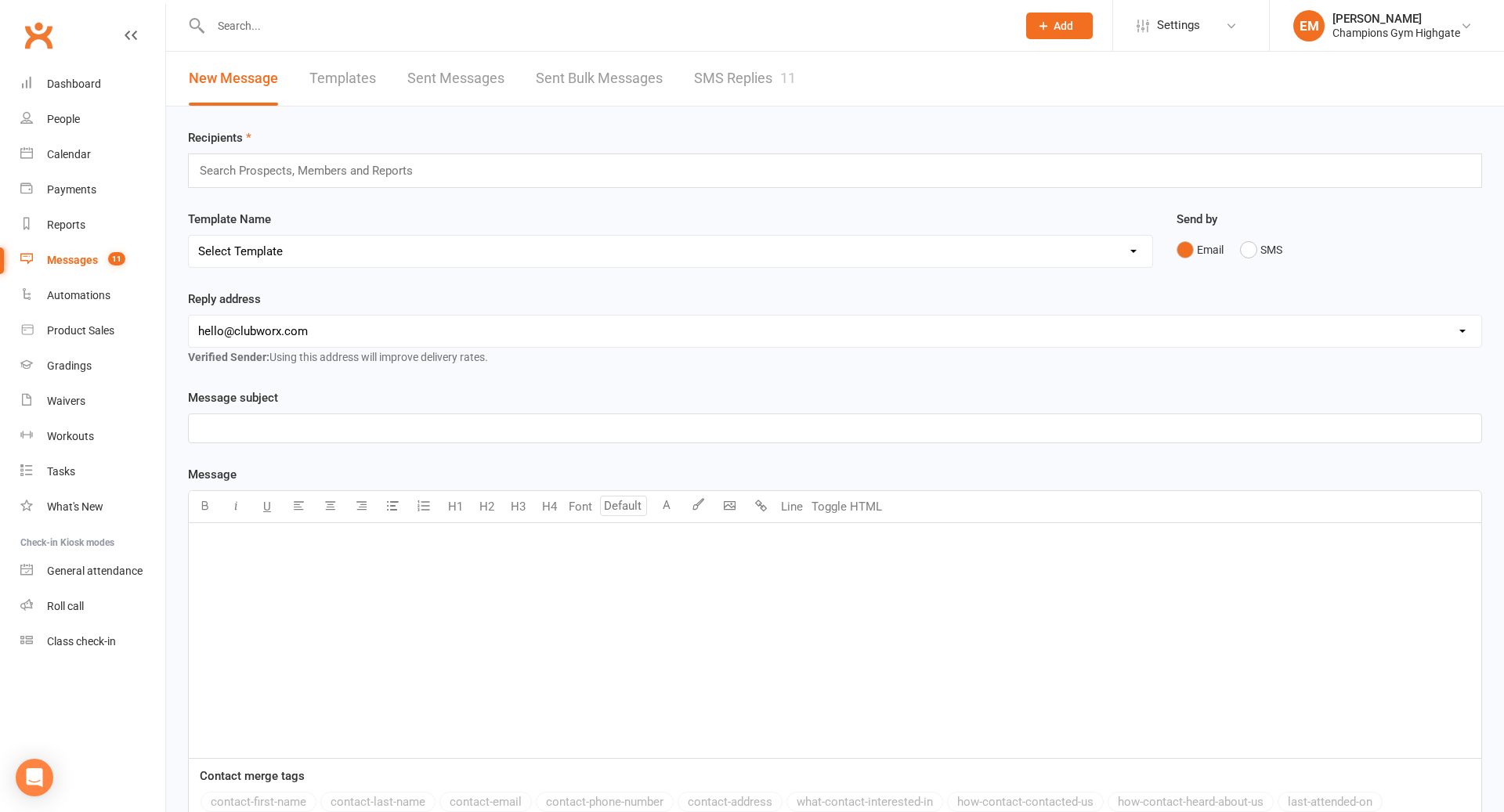
click at [505, 16] on input "text" at bounding box center [606, 26] width 800 height 22
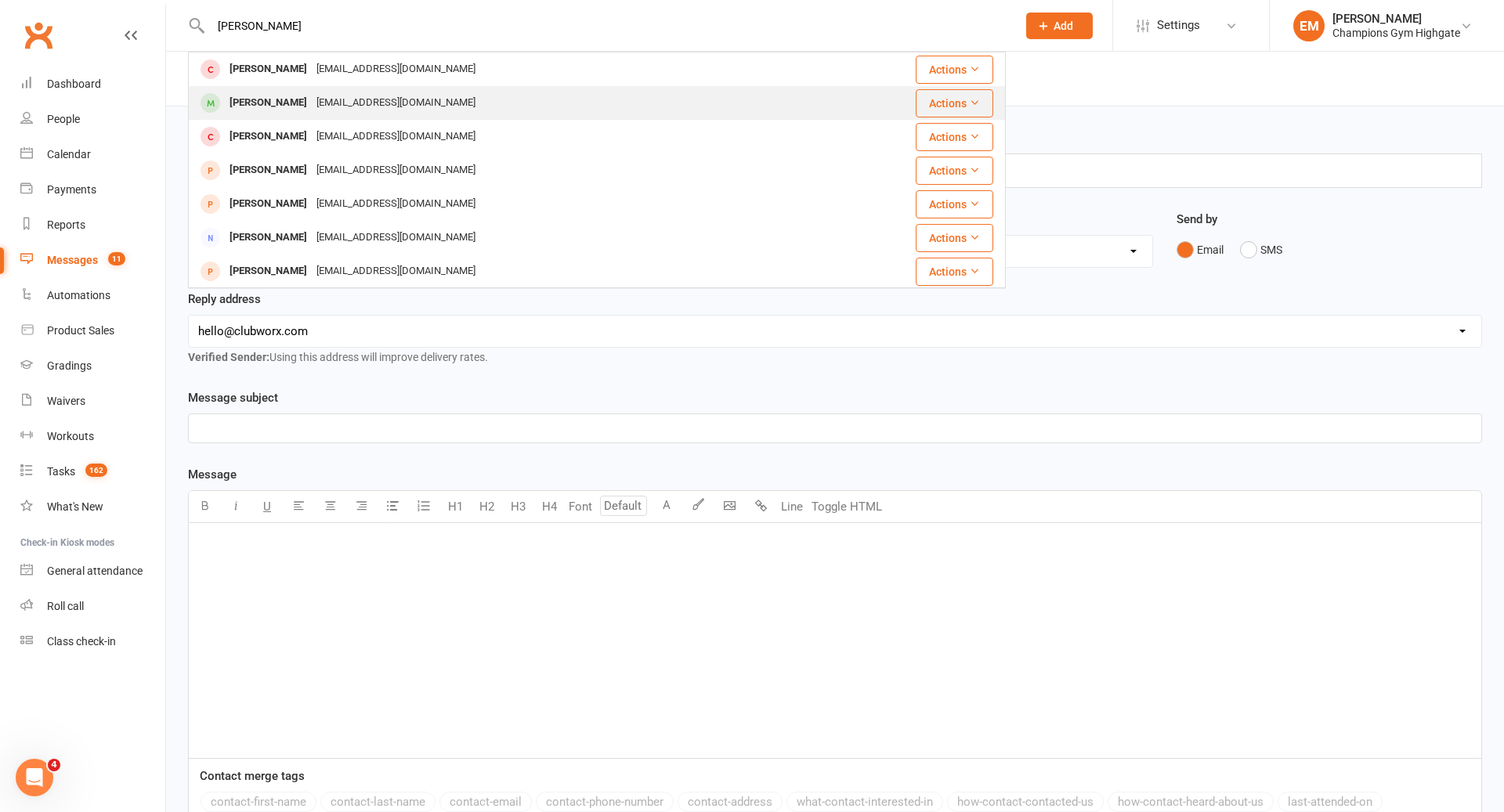
type input "ISAAC"
click at [340, 106] on div "isaacjames2738@gmail.com" at bounding box center [395, 102] width 168 height 22
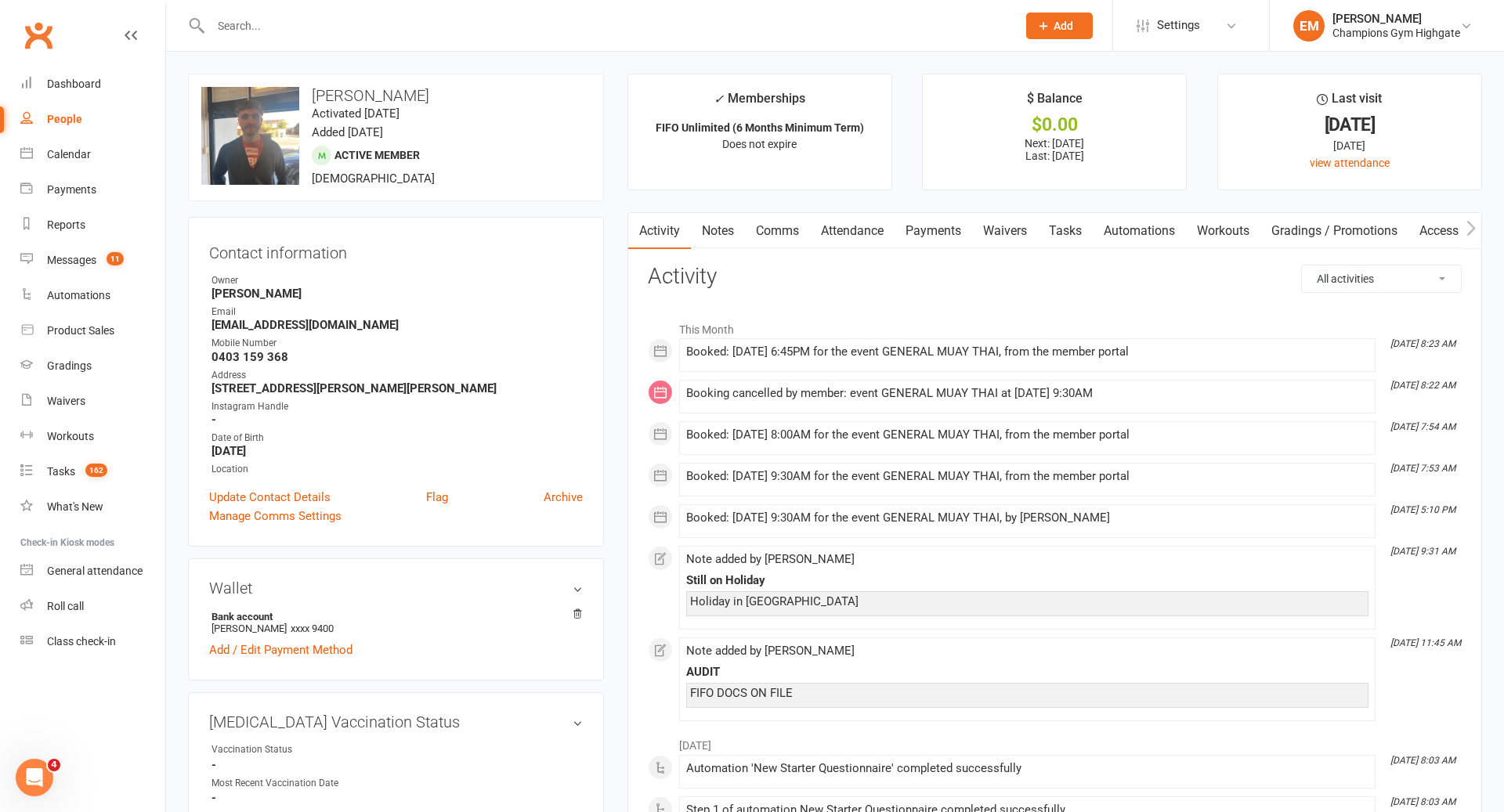
click at [726, 223] on link "Notes" at bounding box center [718, 231] width 54 height 36
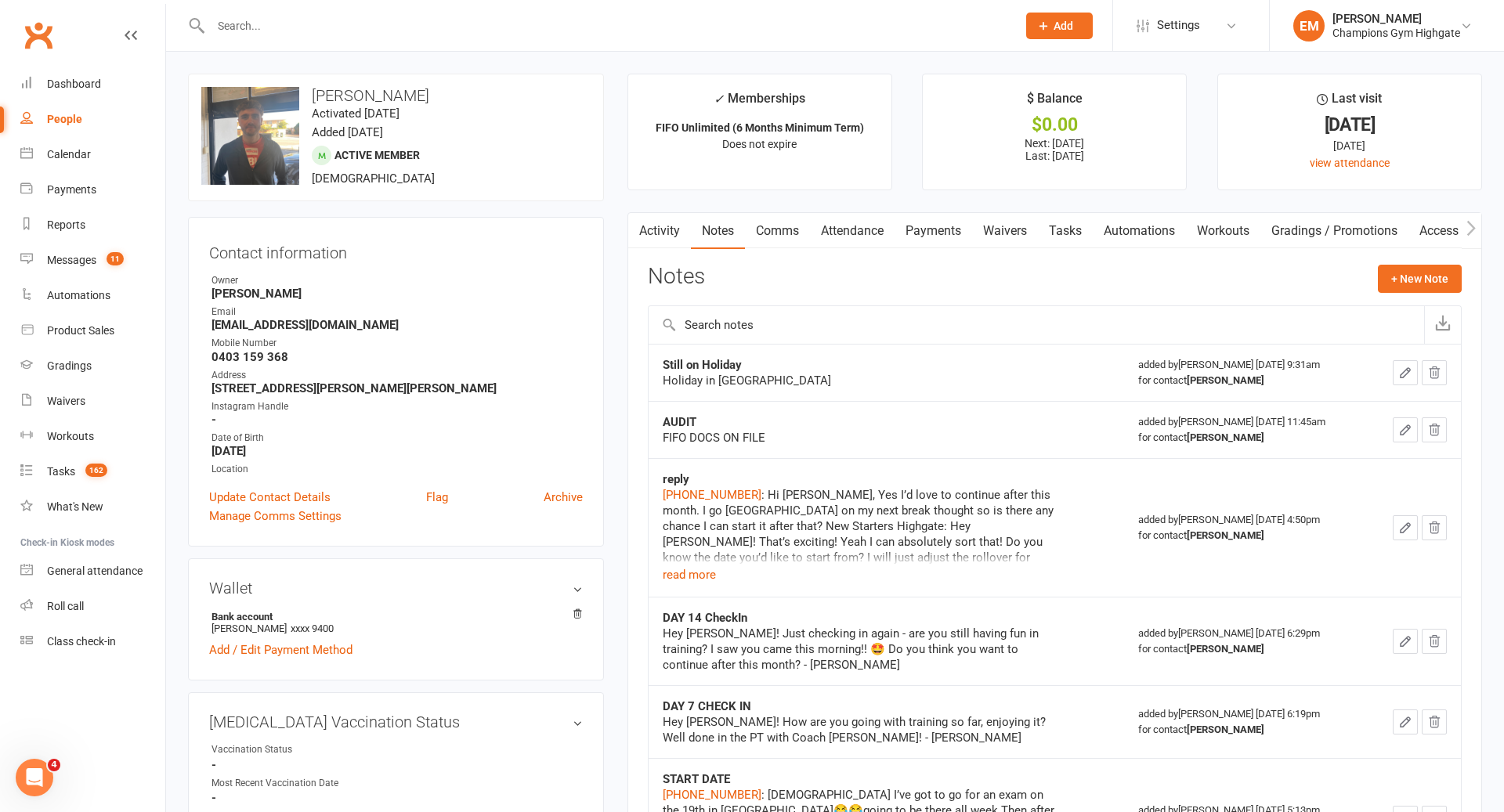
click at [789, 237] on link "Comms" at bounding box center [777, 231] width 65 height 36
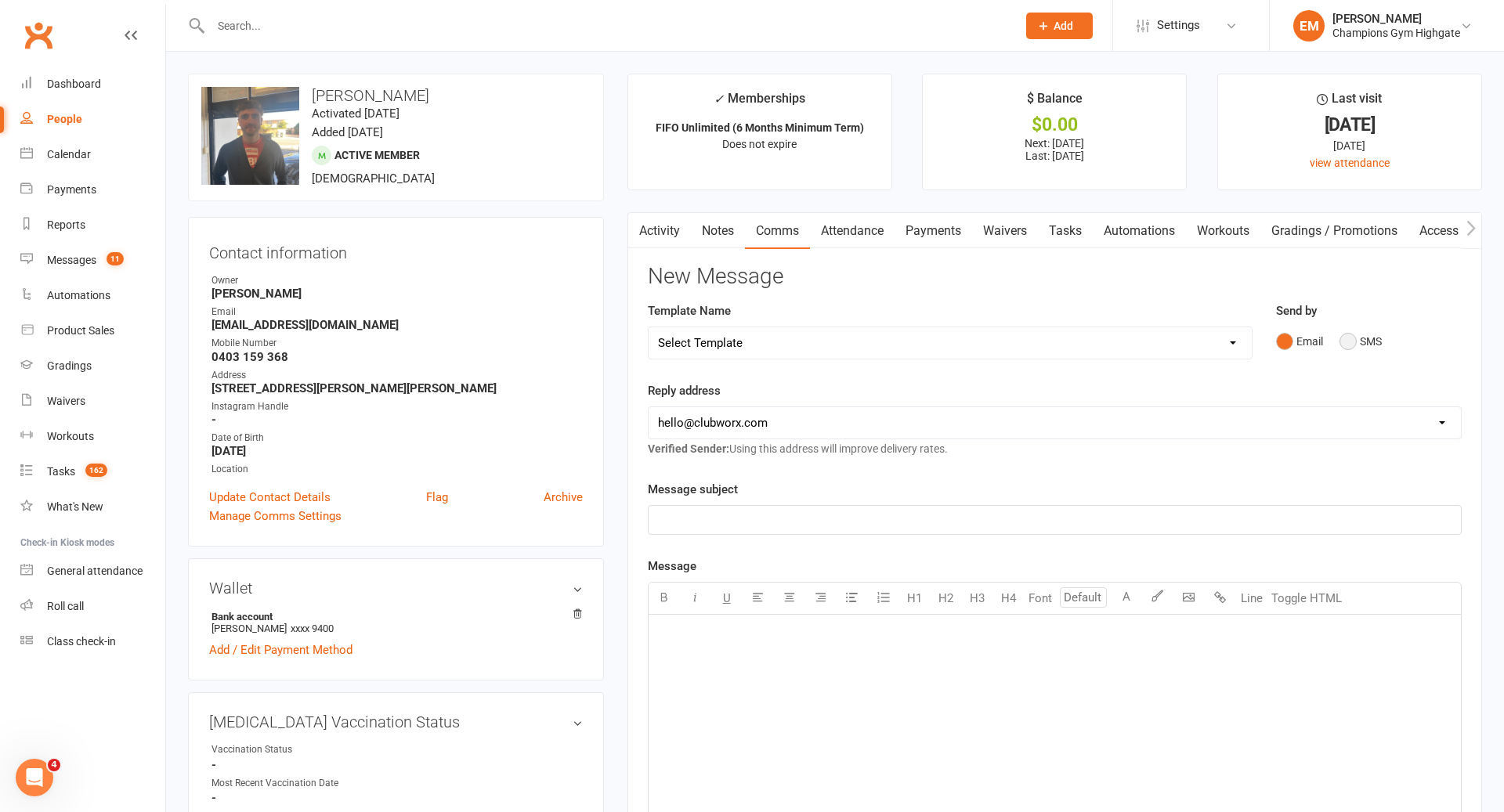
click at [1359, 341] on button "SMS" at bounding box center [1360, 341] width 42 height 30
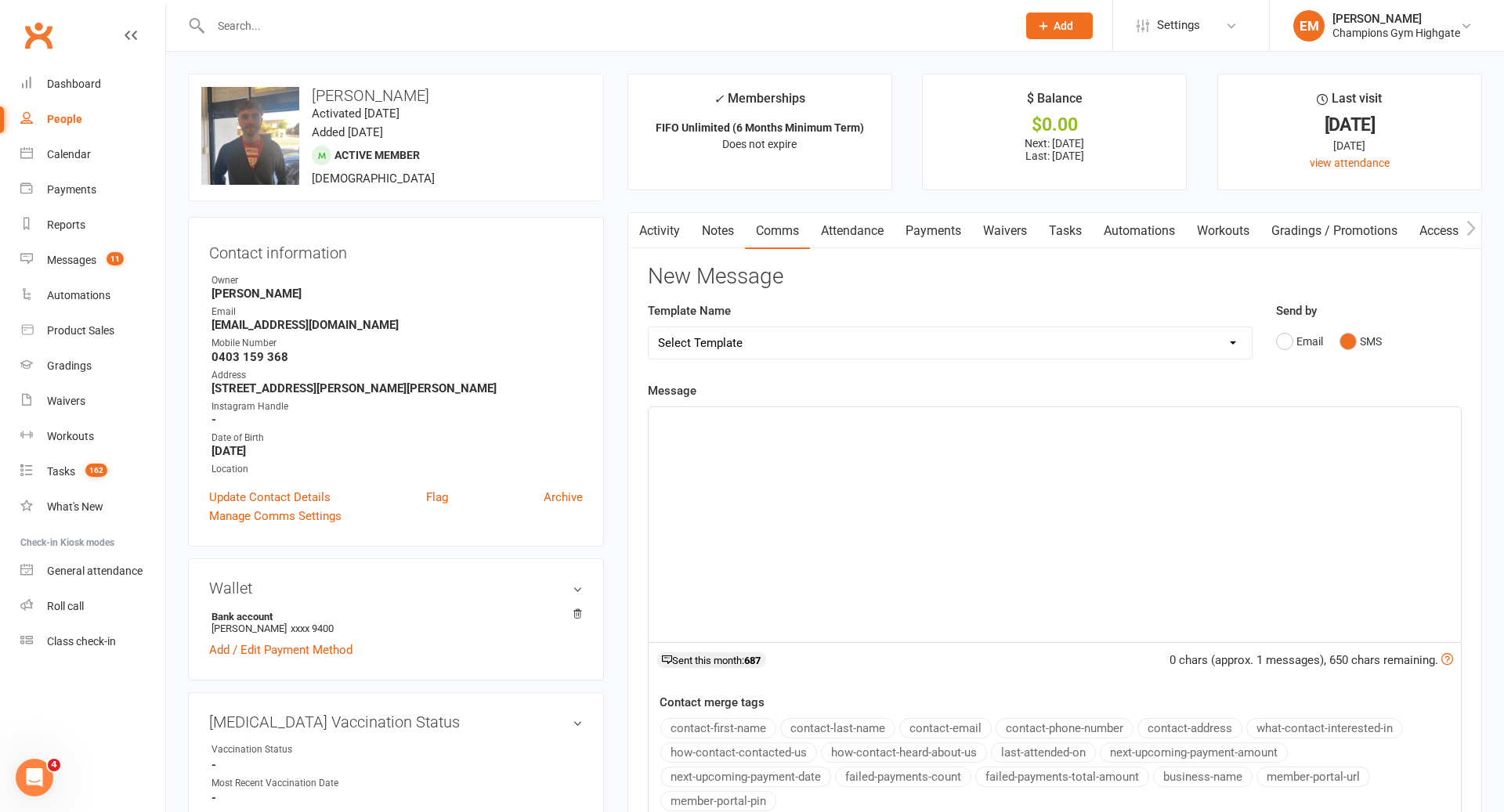
click at [1020, 507] on div "﻿" at bounding box center [1055, 525] width 812 height 235
click at [714, 723] on button "contact-first-name" at bounding box center [718, 728] width 116 height 21
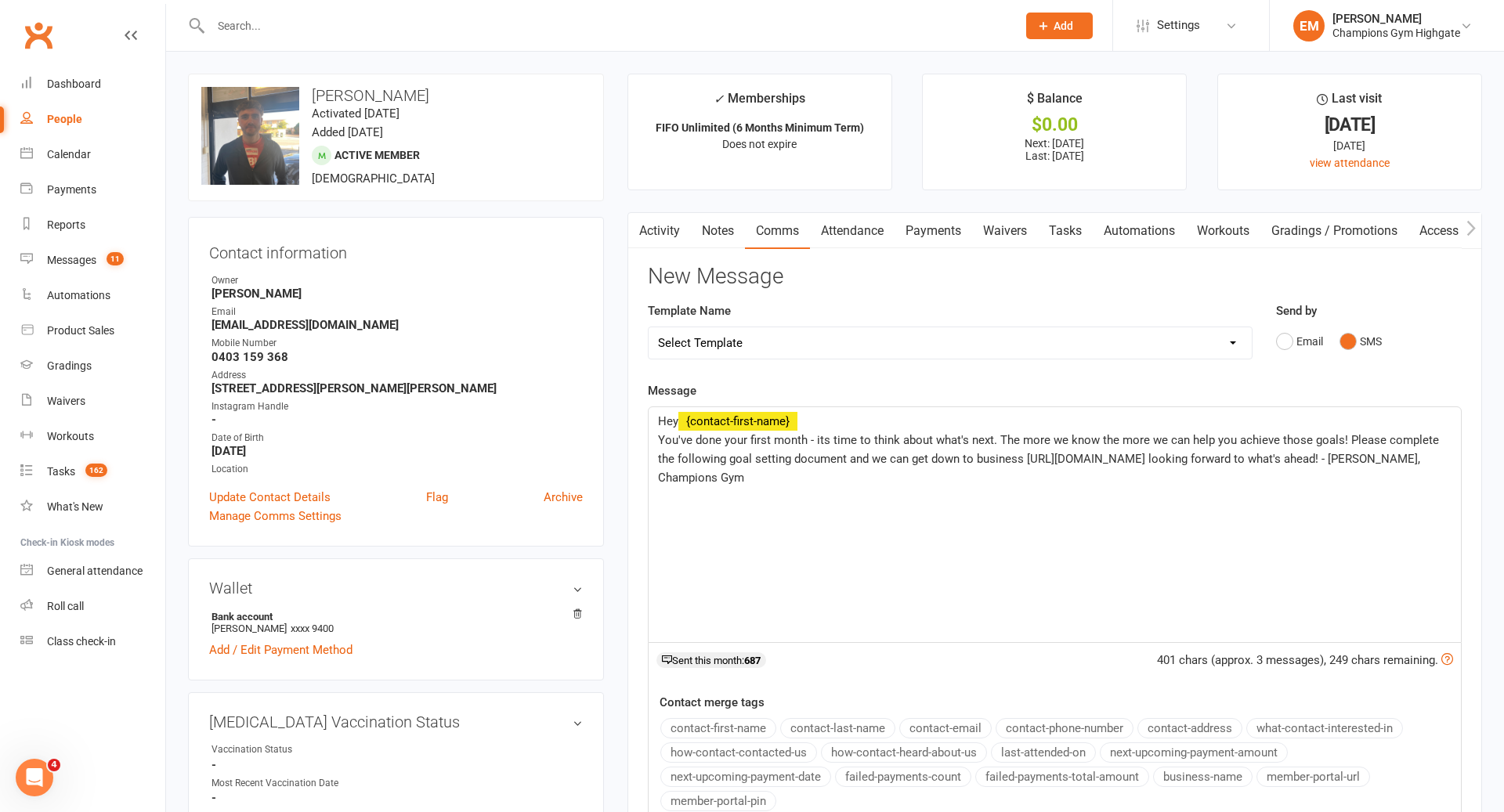
drag, startPoint x: 1251, startPoint y: 500, endPoint x: 648, endPoint y: 447, distance: 605.3
click at [649, 447] on div "Hey ﻿ {contact-first-name} You've done your first month - its time to think abo…" at bounding box center [1055, 525] width 812 height 235
copy span "You've done your first month - its time to think about what's next. The more we…"
click at [781, 533] on div "Hey ﻿ {contact-first-name} You've done your first month - its time to think abo…" at bounding box center [1055, 525] width 812 height 235
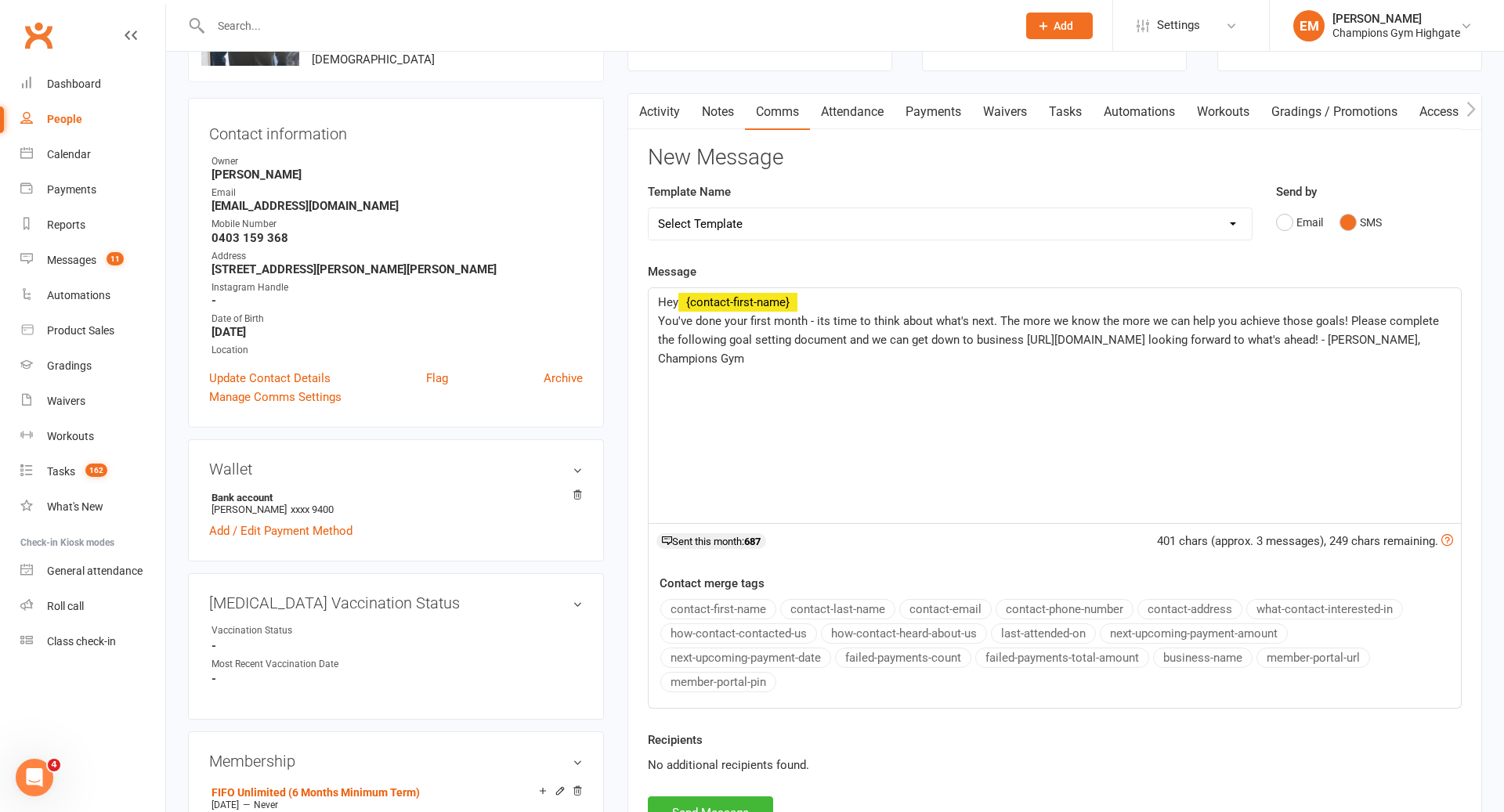
scroll to position [130, 0]
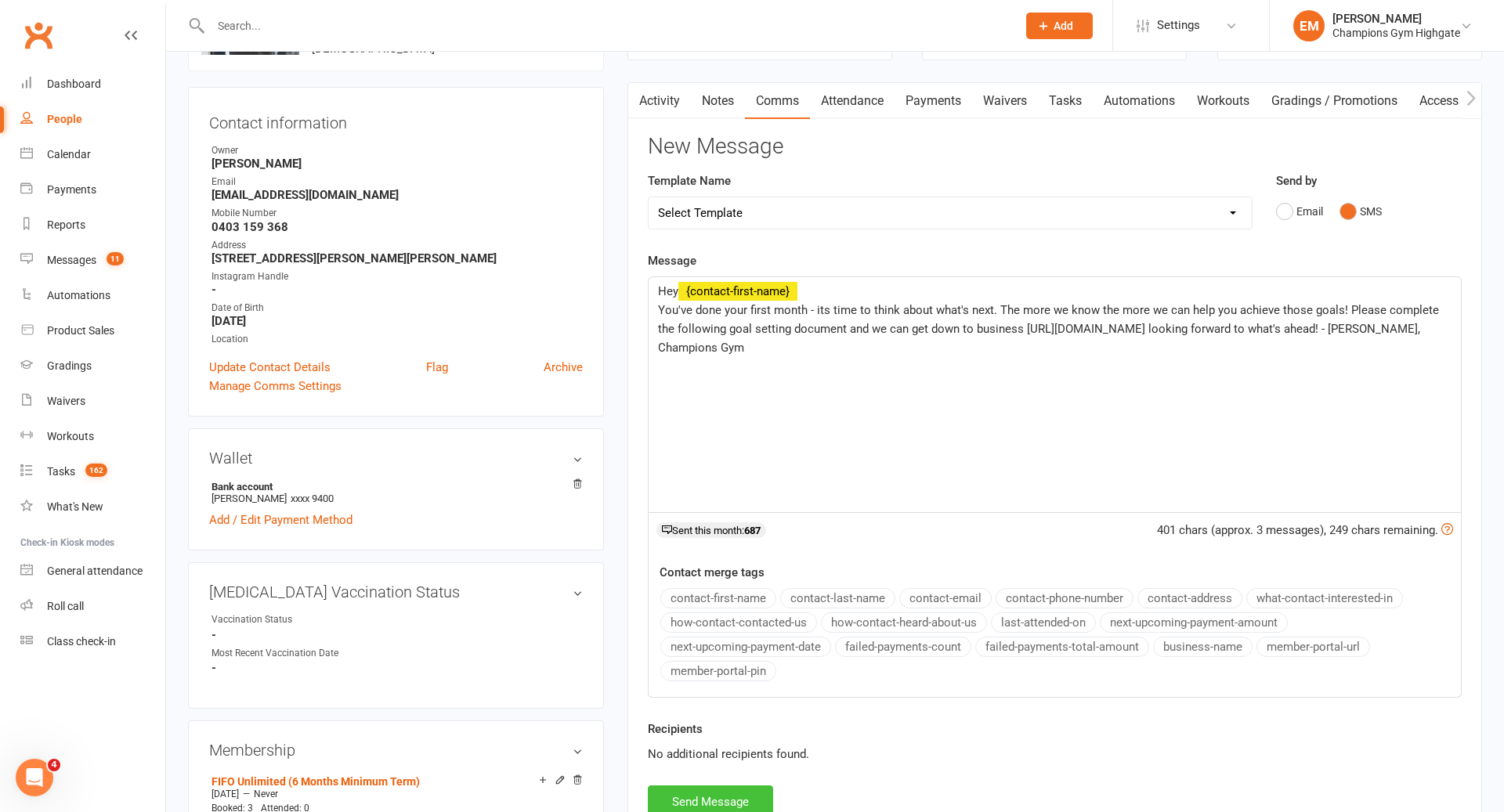
click at [703, 790] on button "Send Message" at bounding box center [711, 802] width 126 height 33
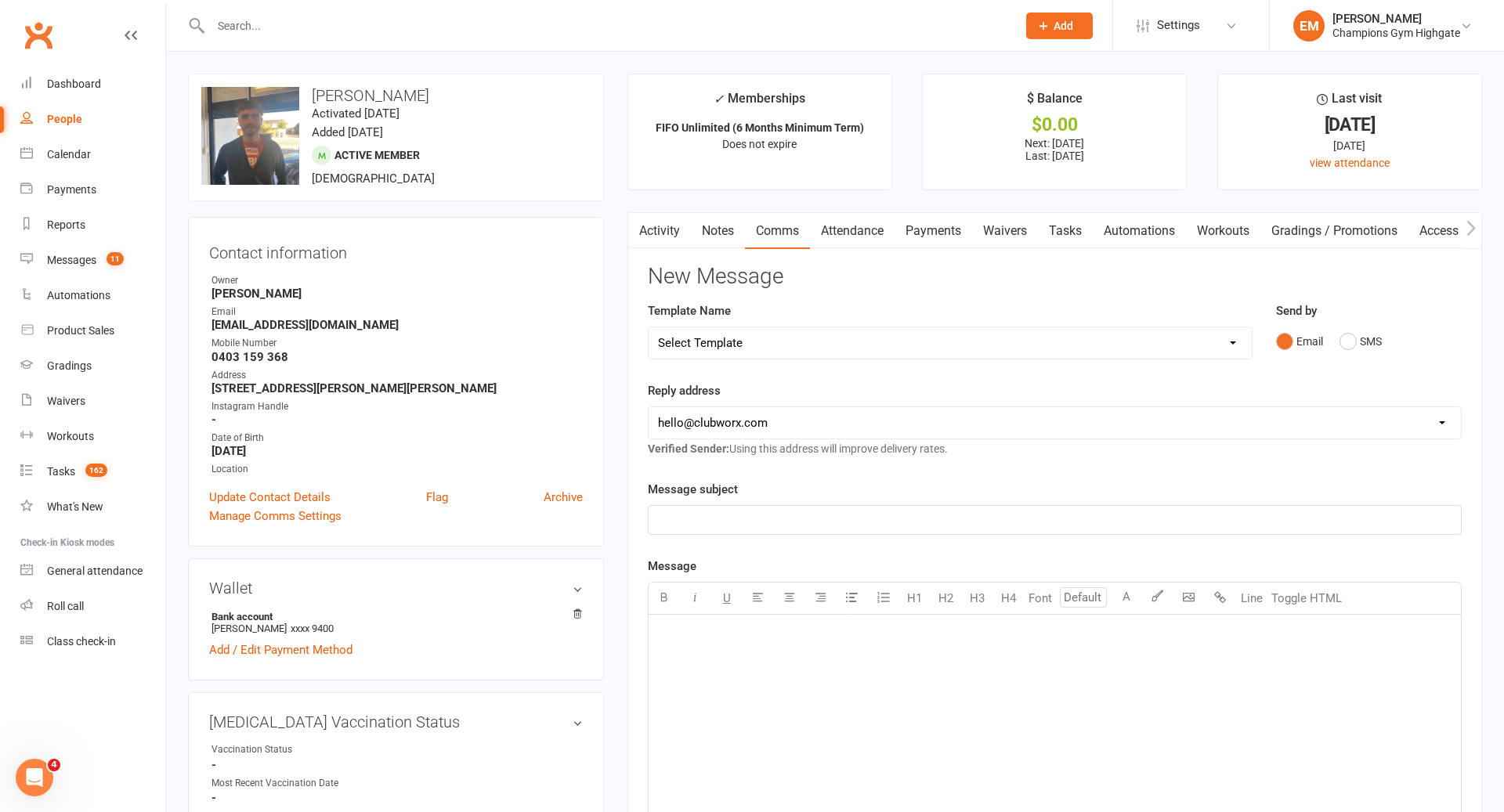
click at [949, 32] on input "text" at bounding box center [606, 26] width 800 height 22
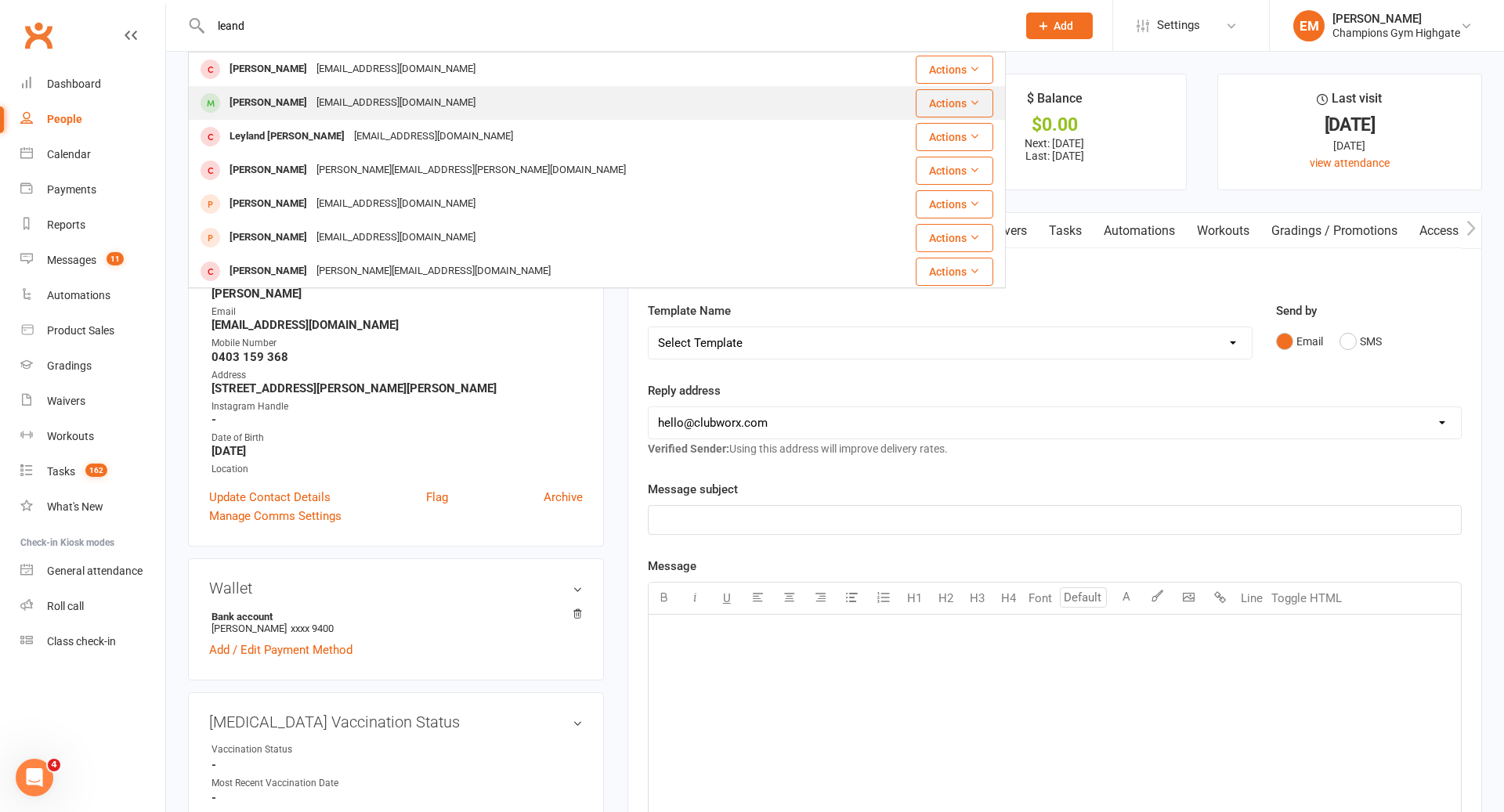
type input "leand"
click at [550, 100] on div "Leandro Maiai engenheiroleandromaia@gmail.com" at bounding box center [528, 103] width 678 height 32
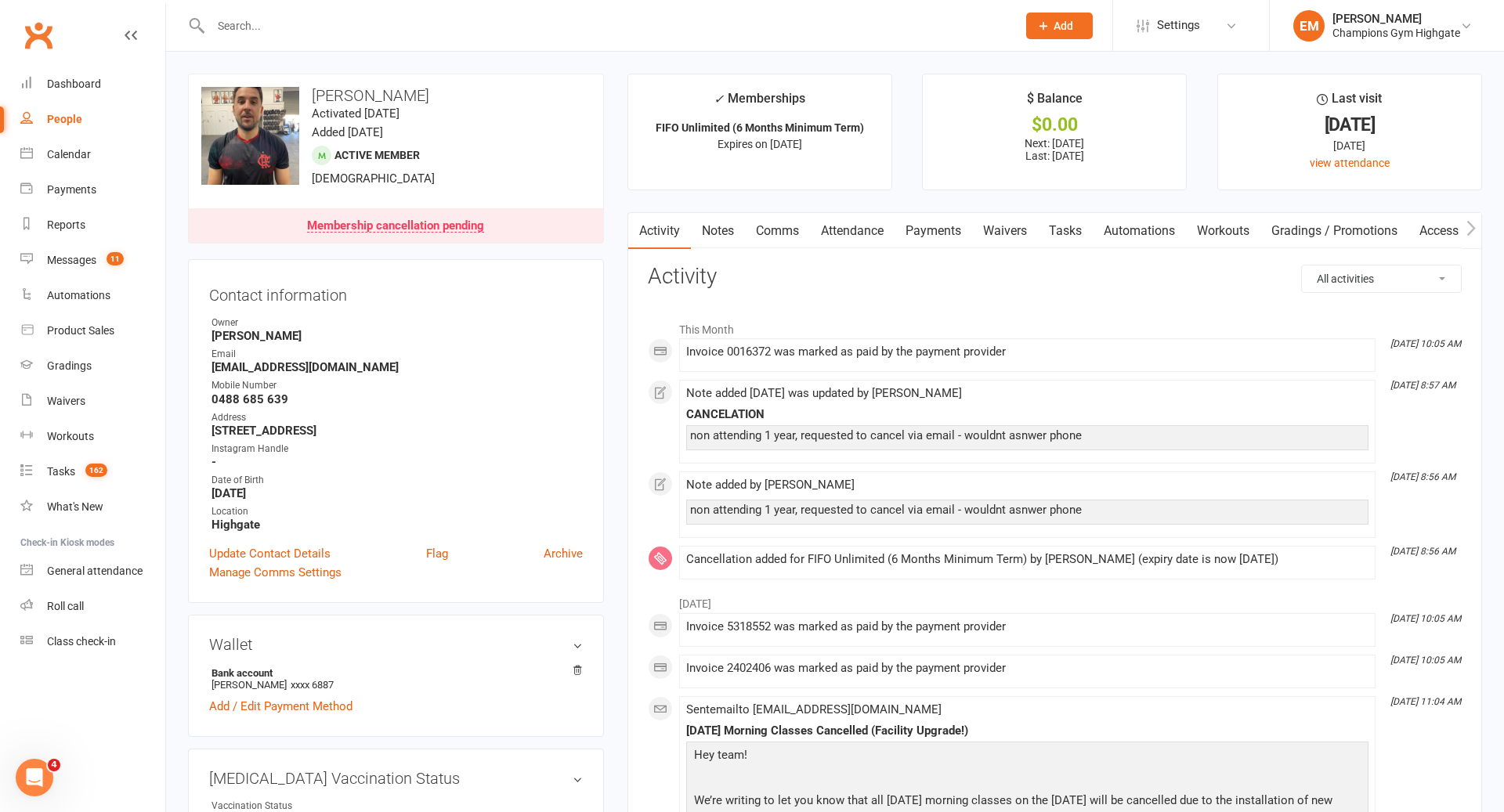
click at [794, 15] on input "text" at bounding box center [606, 26] width 800 height 22
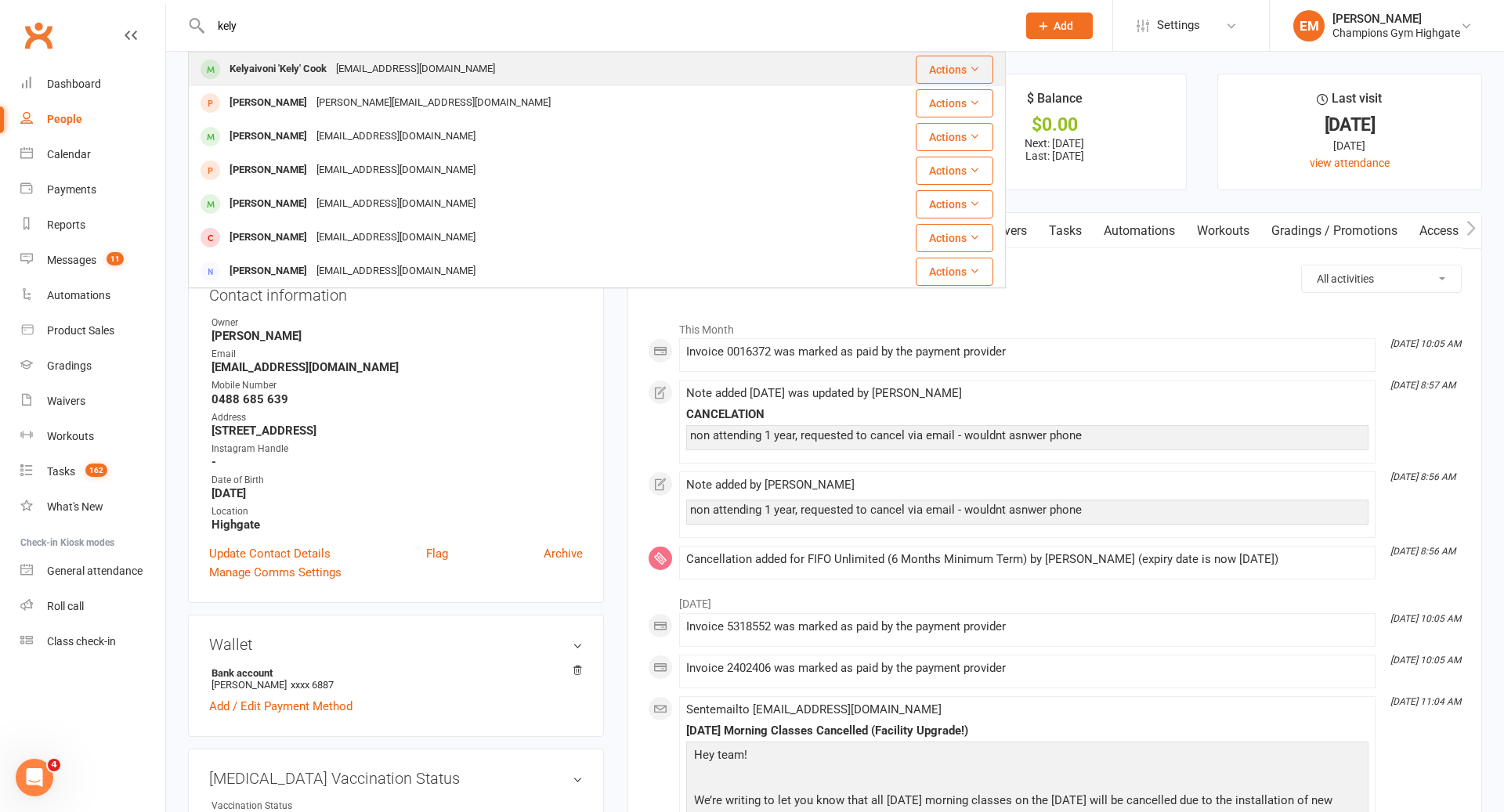
type input "kely"
click at [564, 64] on div "Kelyaivoni 'Kely' Cook Kelygcook@gmail.com" at bounding box center [518, 69] width 657 height 32
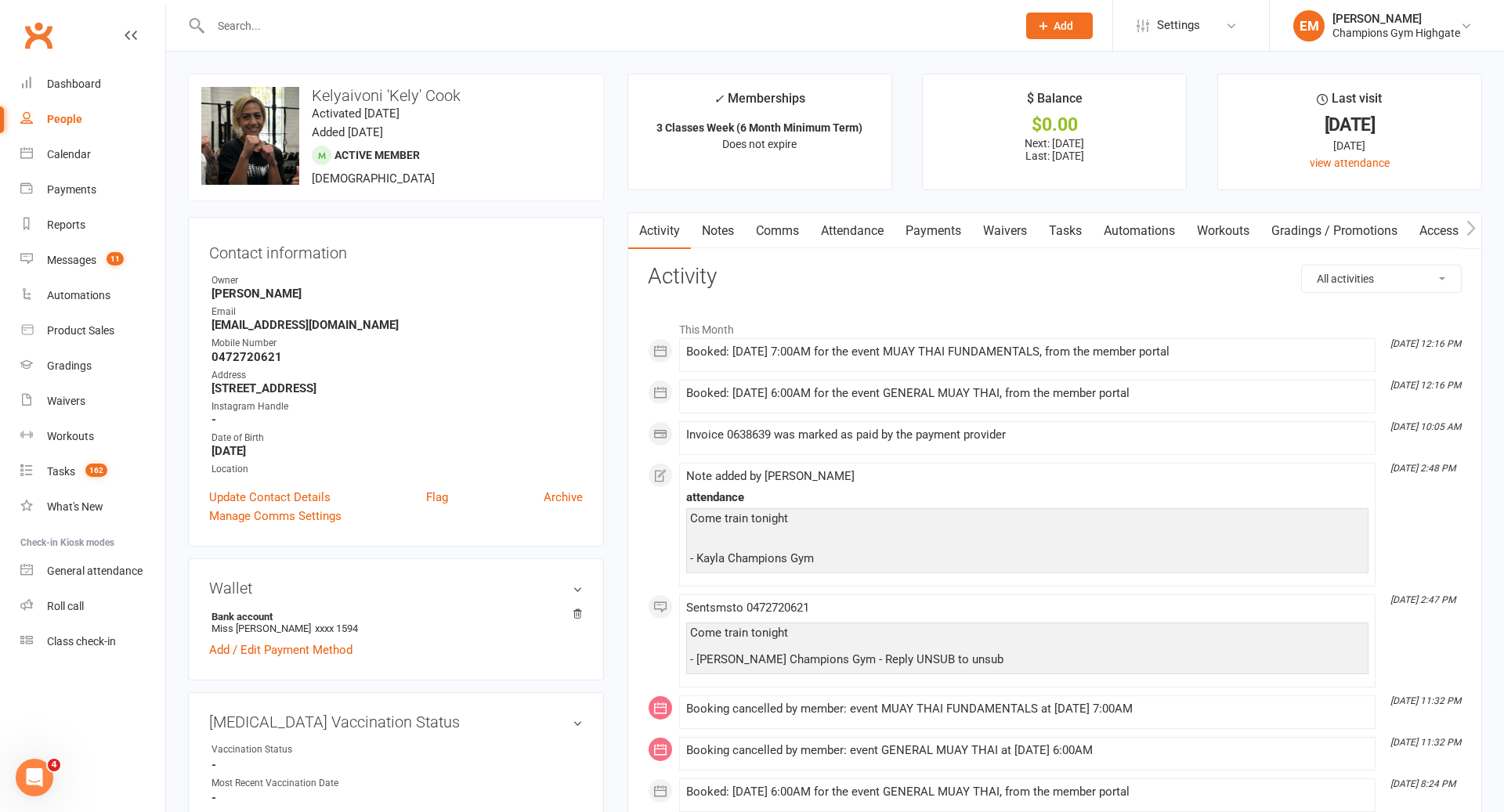
click at [715, 237] on link "Notes" at bounding box center [718, 231] width 54 height 36
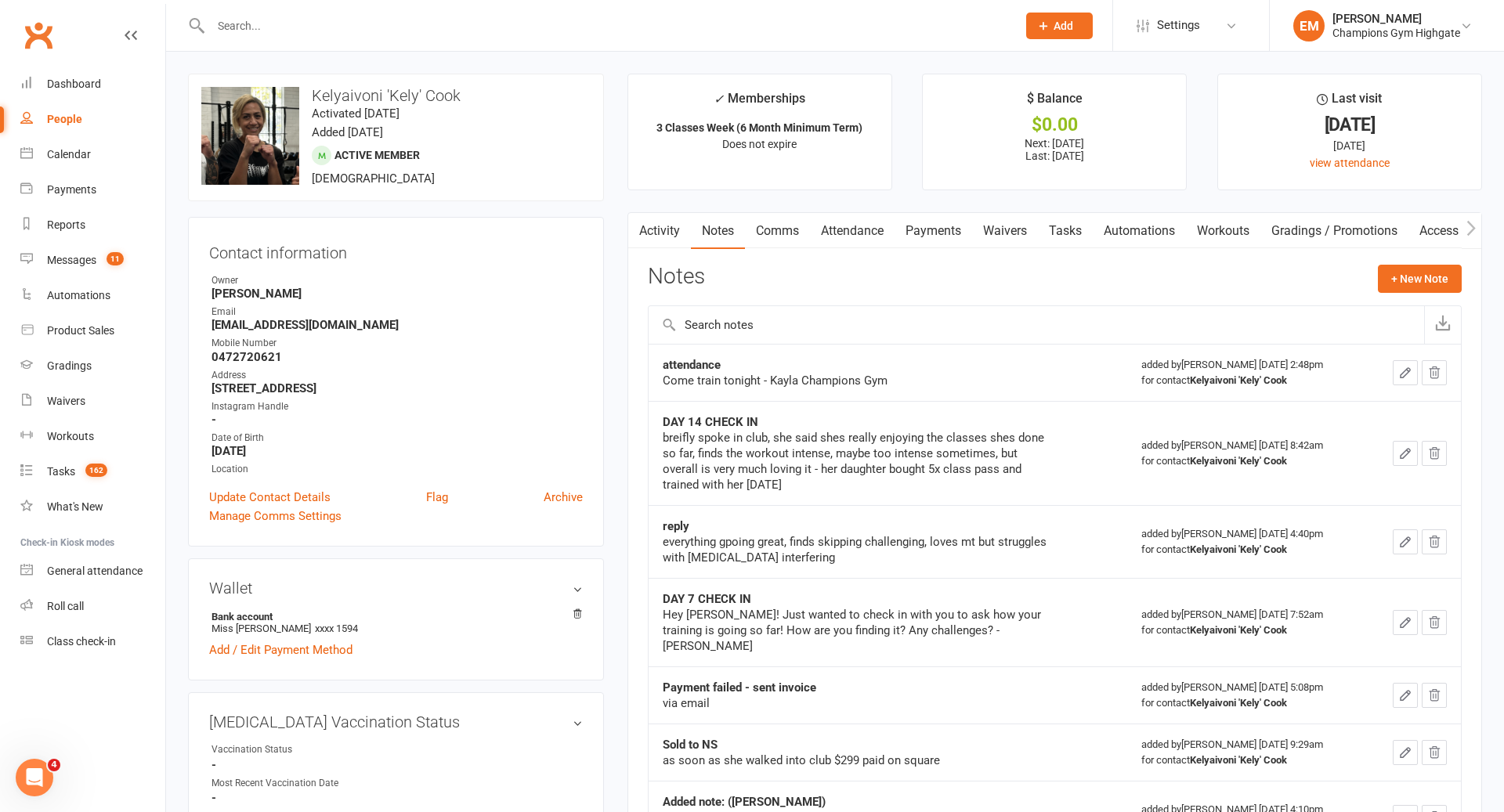
click at [868, 224] on link "Attendance" at bounding box center [853, 231] width 84 height 36
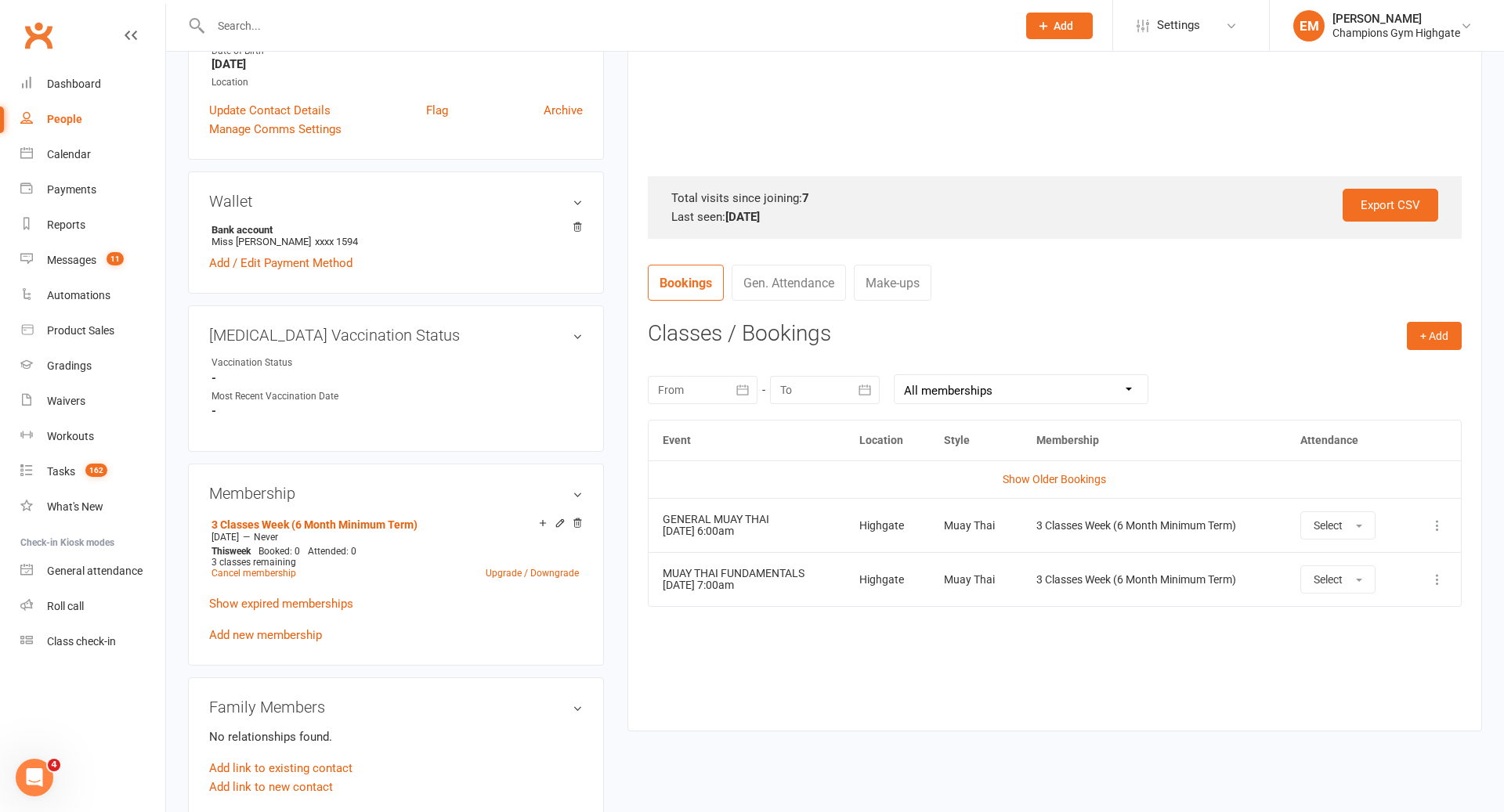
scroll to position [446, 0]
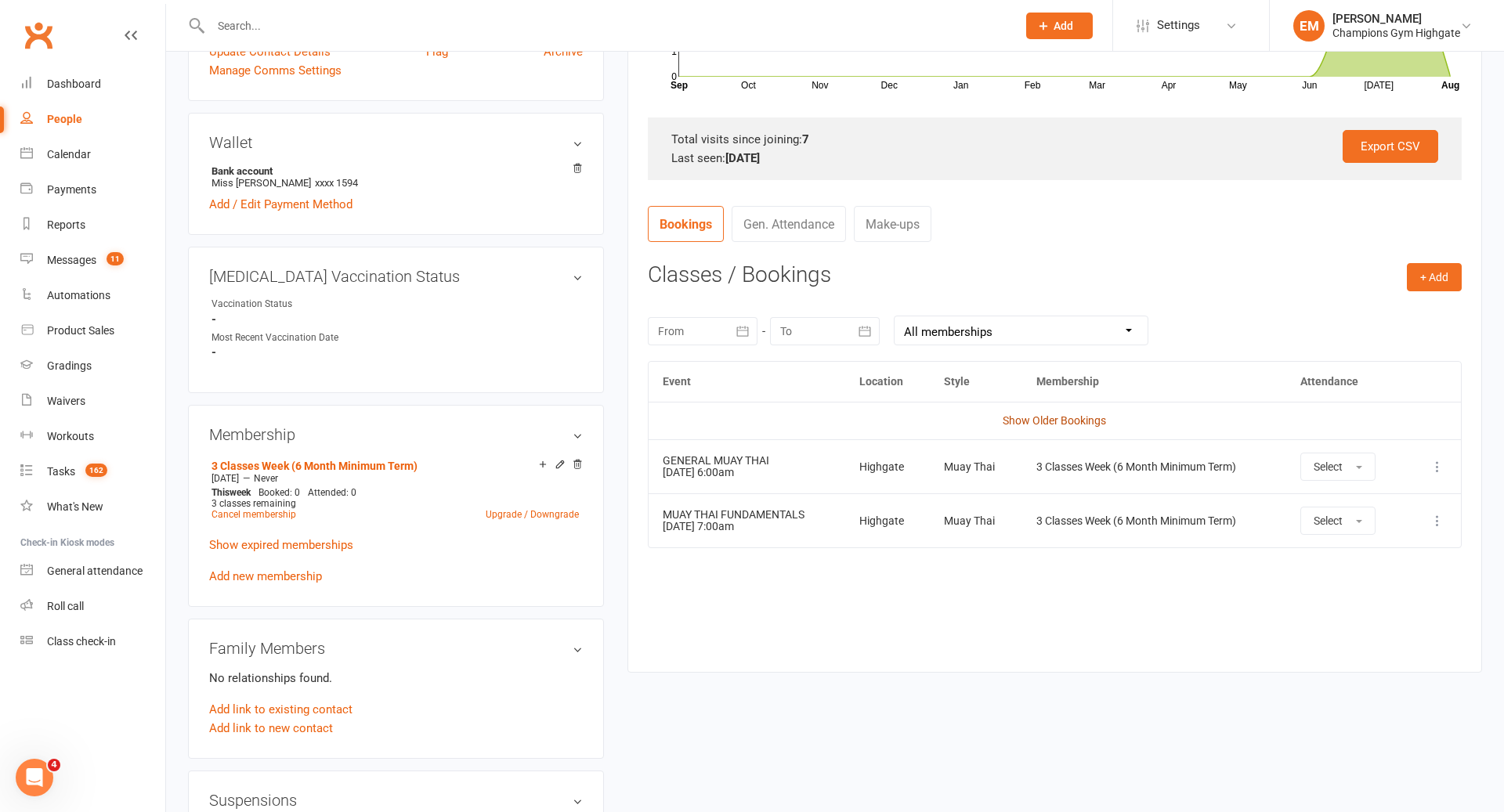
click at [1075, 424] on link "Show Older Bookings" at bounding box center [1054, 420] width 103 height 13
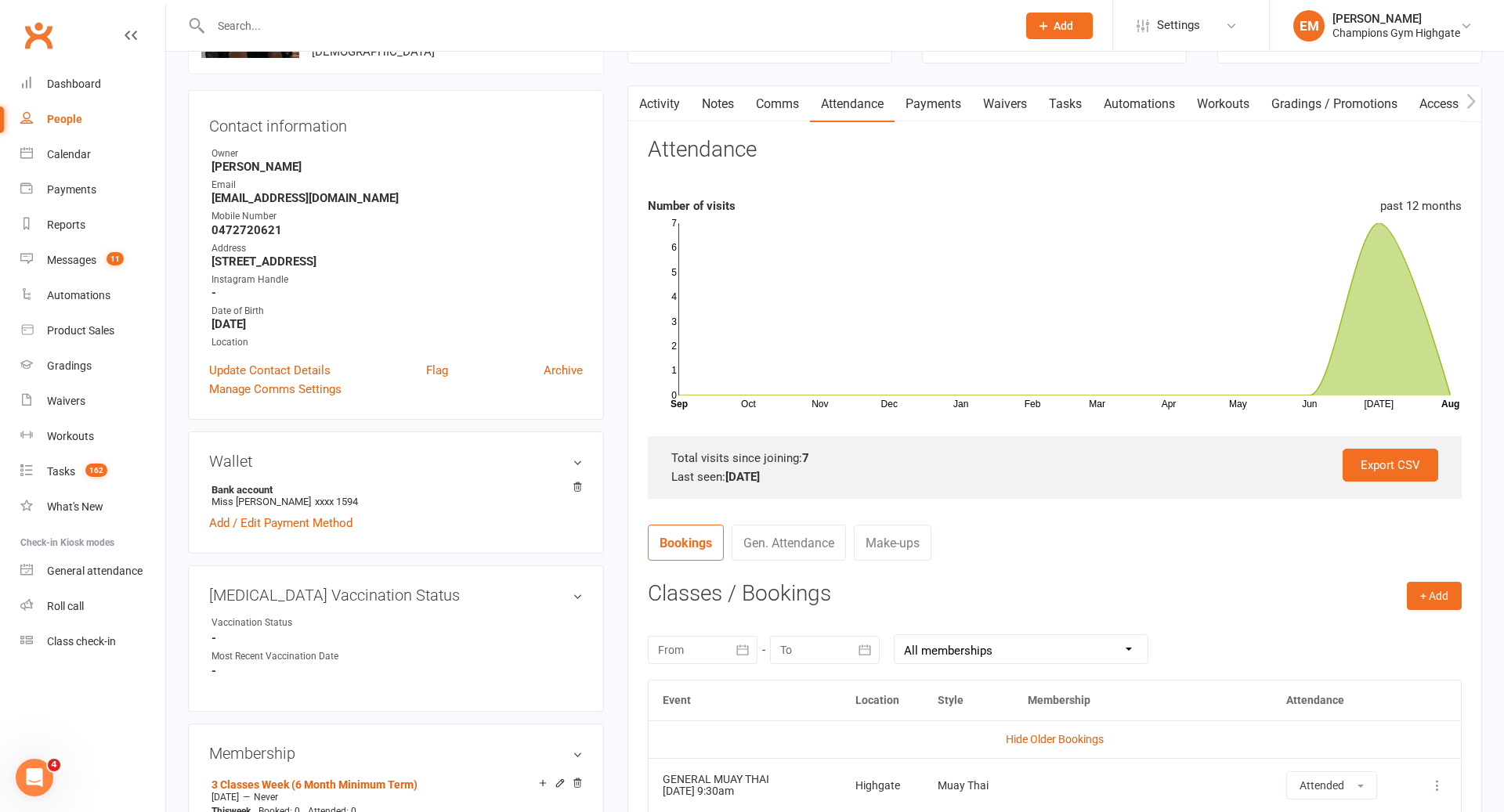
scroll to position [0, 0]
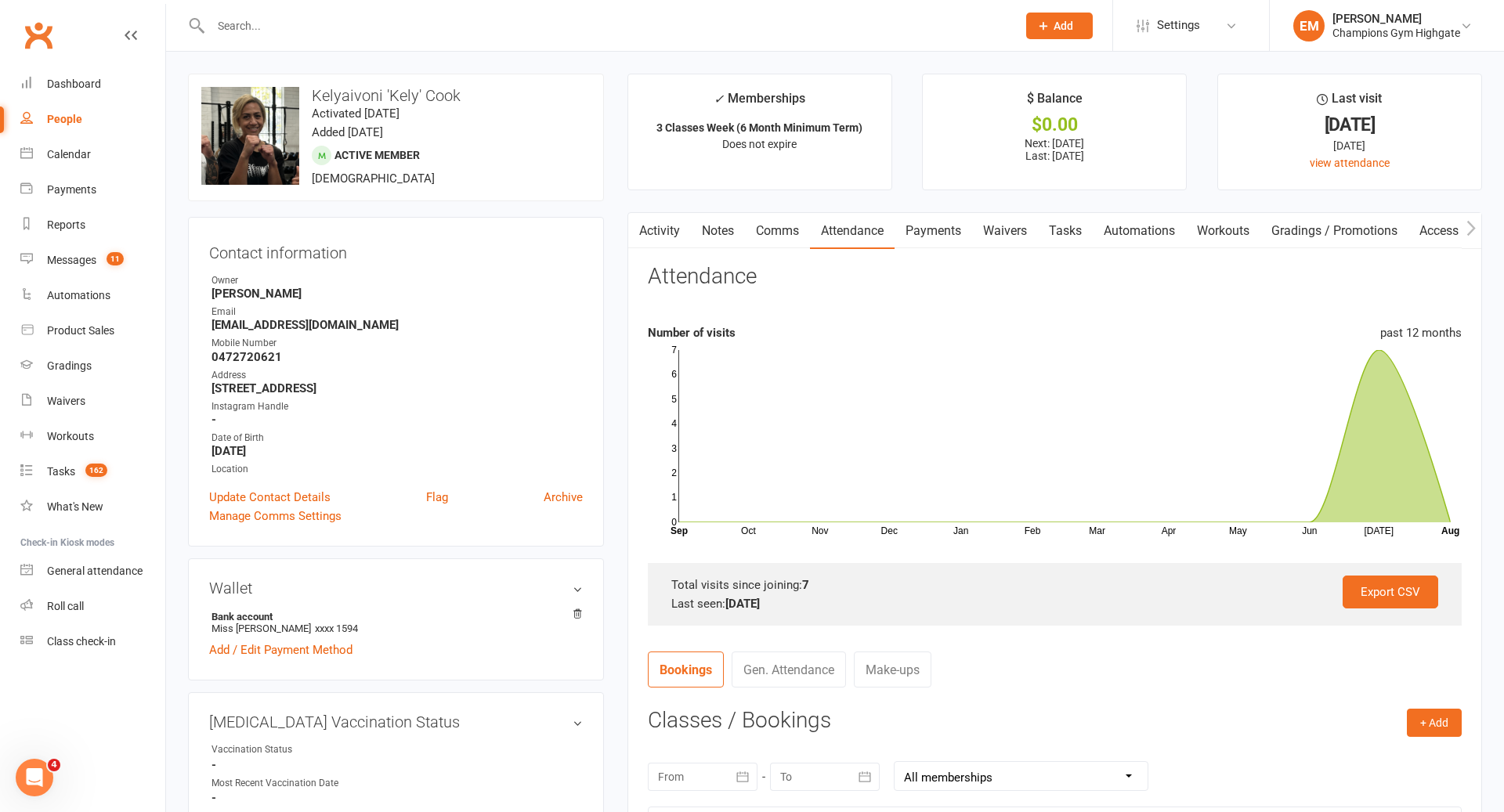
click at [777, 234] on link "Comms" at bounding box center [777, 231] width 65 height 36
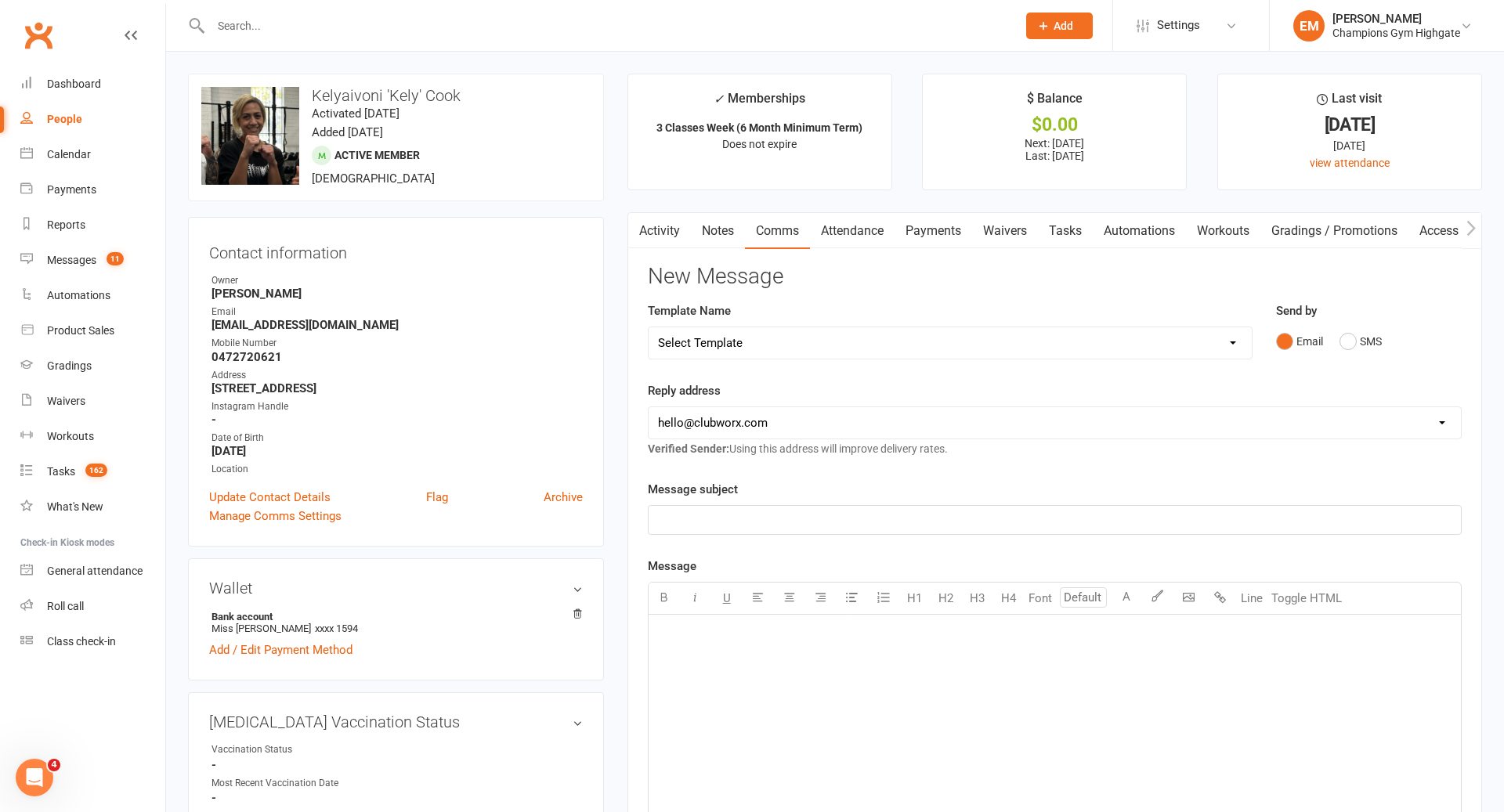
click at [1384, 351] on div "Email SMS" at bounding box center [1369, 341] width 186 height 30
click at [1377, 348] on button "SMS" at bounding box center [1360, 341] width 42 height 30
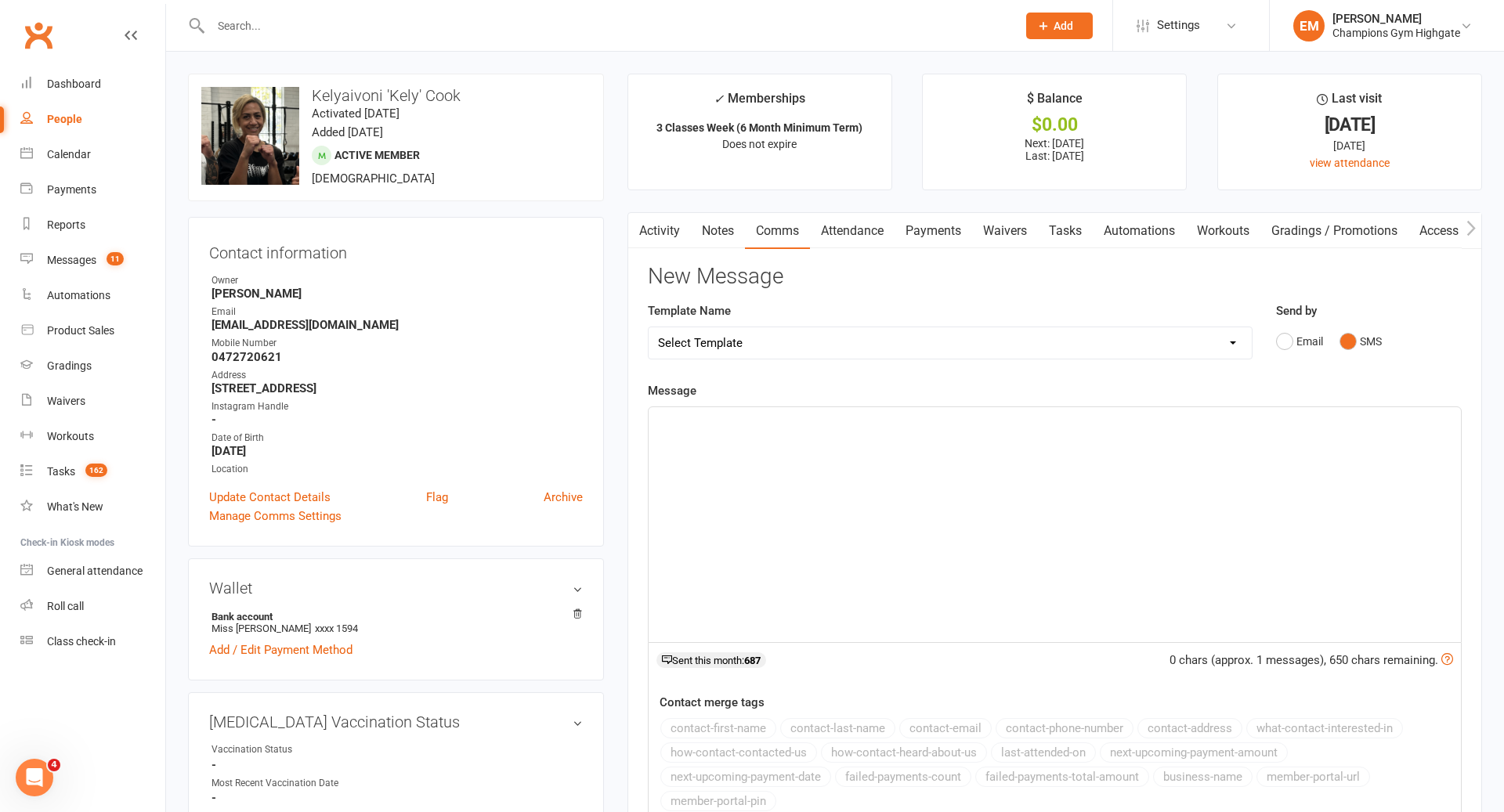
click at [1081, 542] on div "﻿" at bounding box center [1055, 525] width 812 height 235
paste div
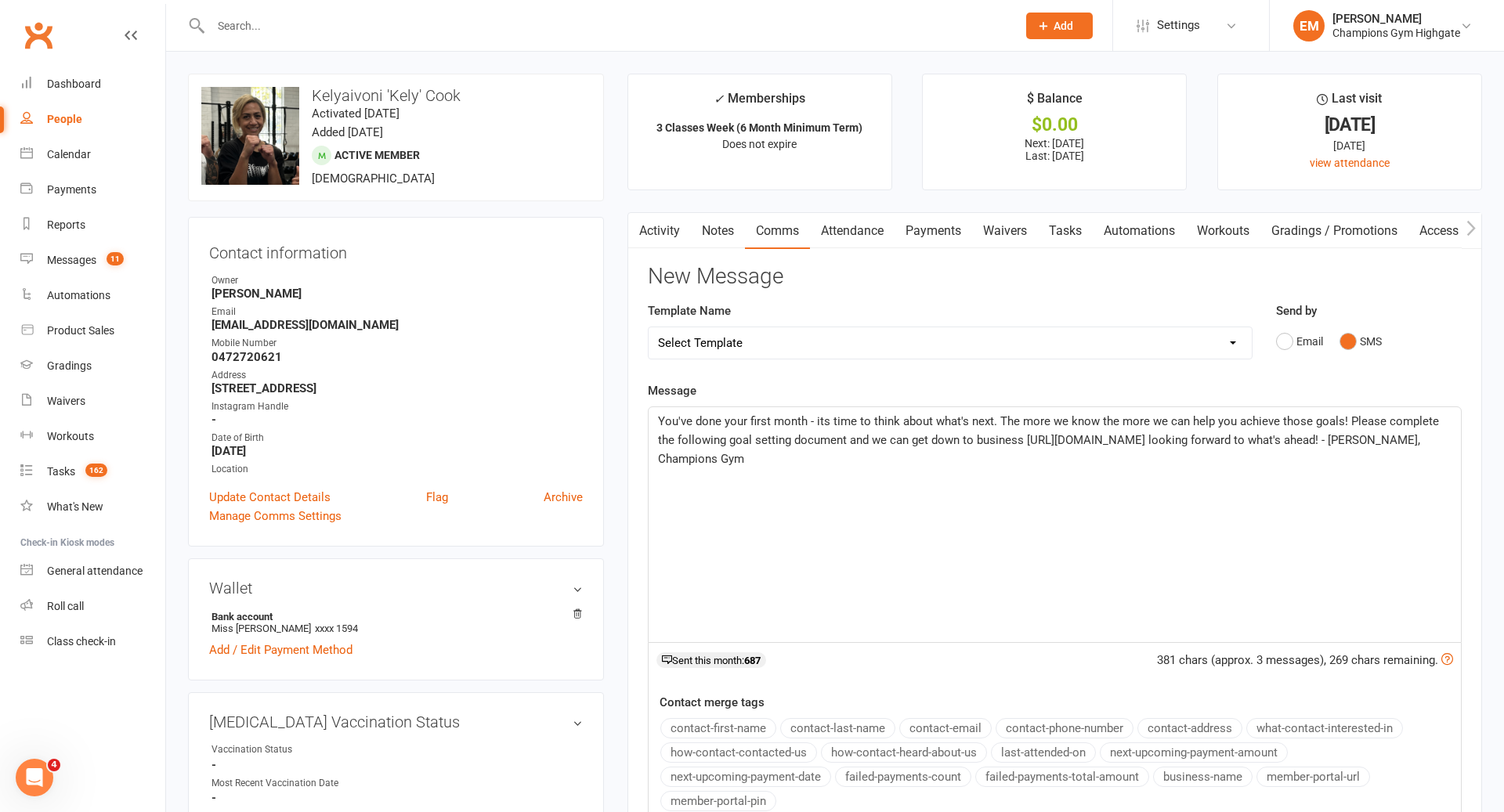
click at [659, 418] on span "You've done your first month - its time to think about what's next. The more we…" at bounding box center [1050, 440] width 784 height 52
click at [703, 720] on button "contact-first-name" at bounding box center [718, 728] width 116 height 21
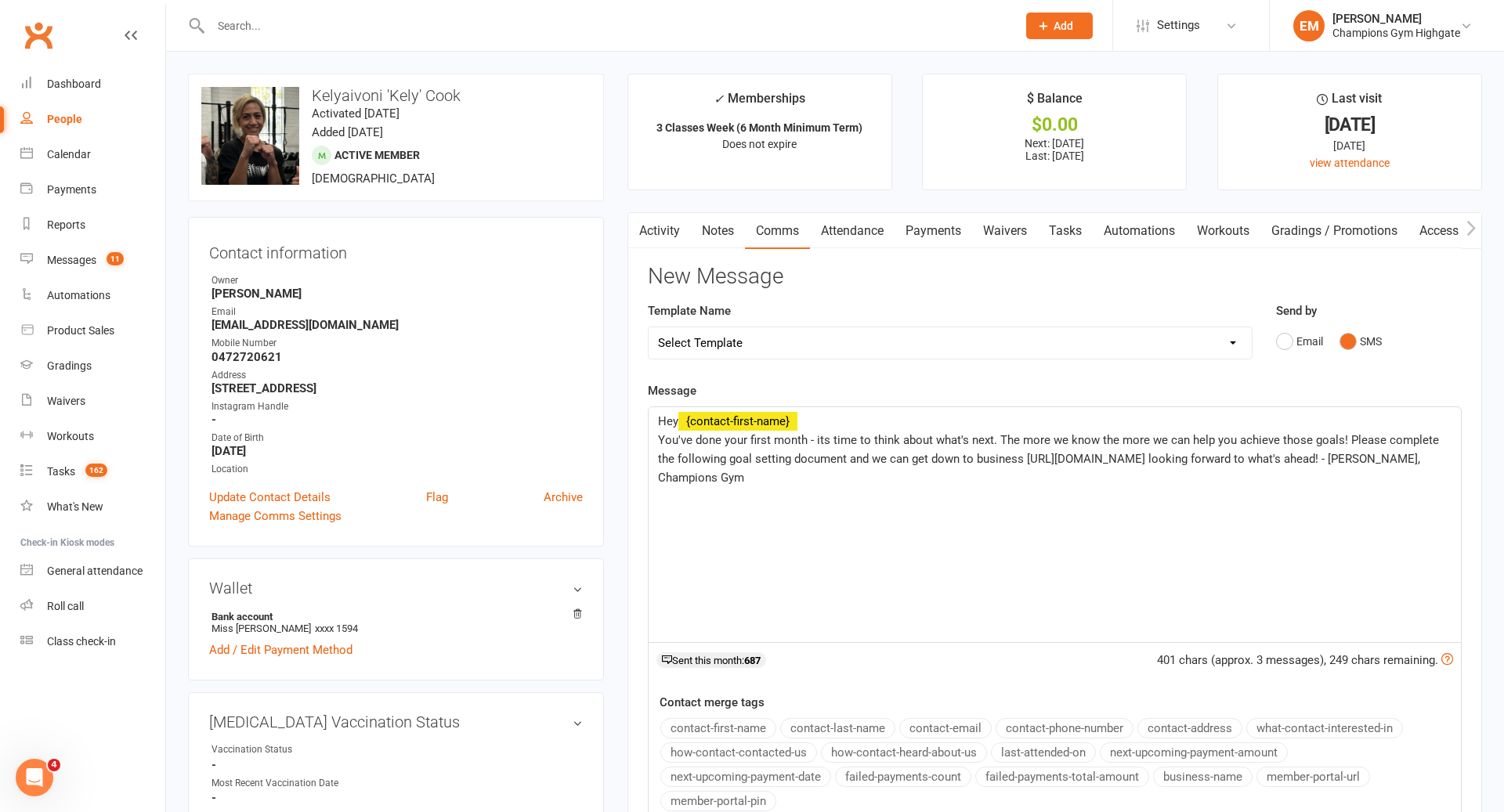
click at [995, 437] on span "You've done your first month - its time to think about what's next. The more we…" at bounding box center [1050, 459] width 784 height 52
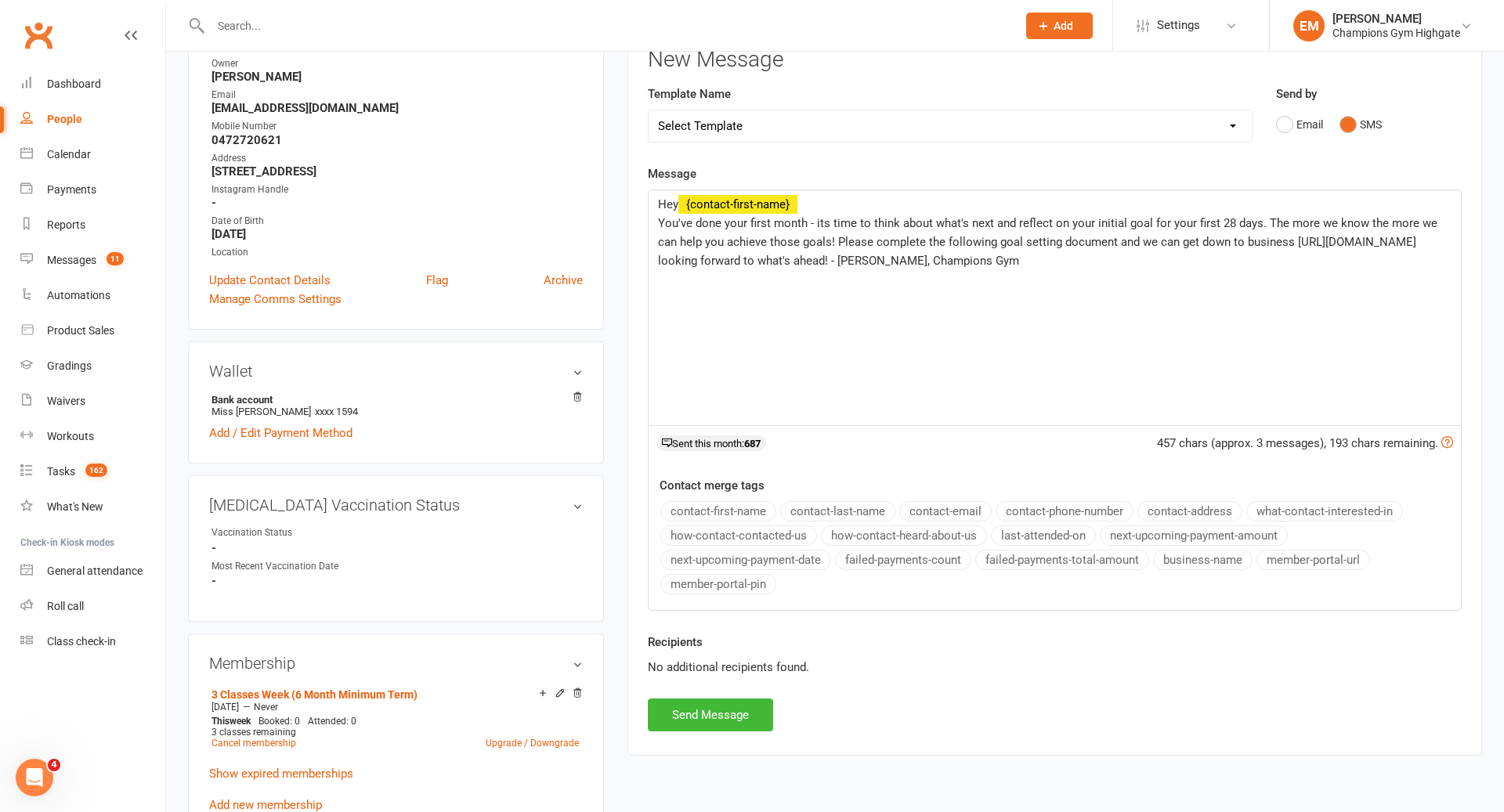
scroll to position [224, 0]
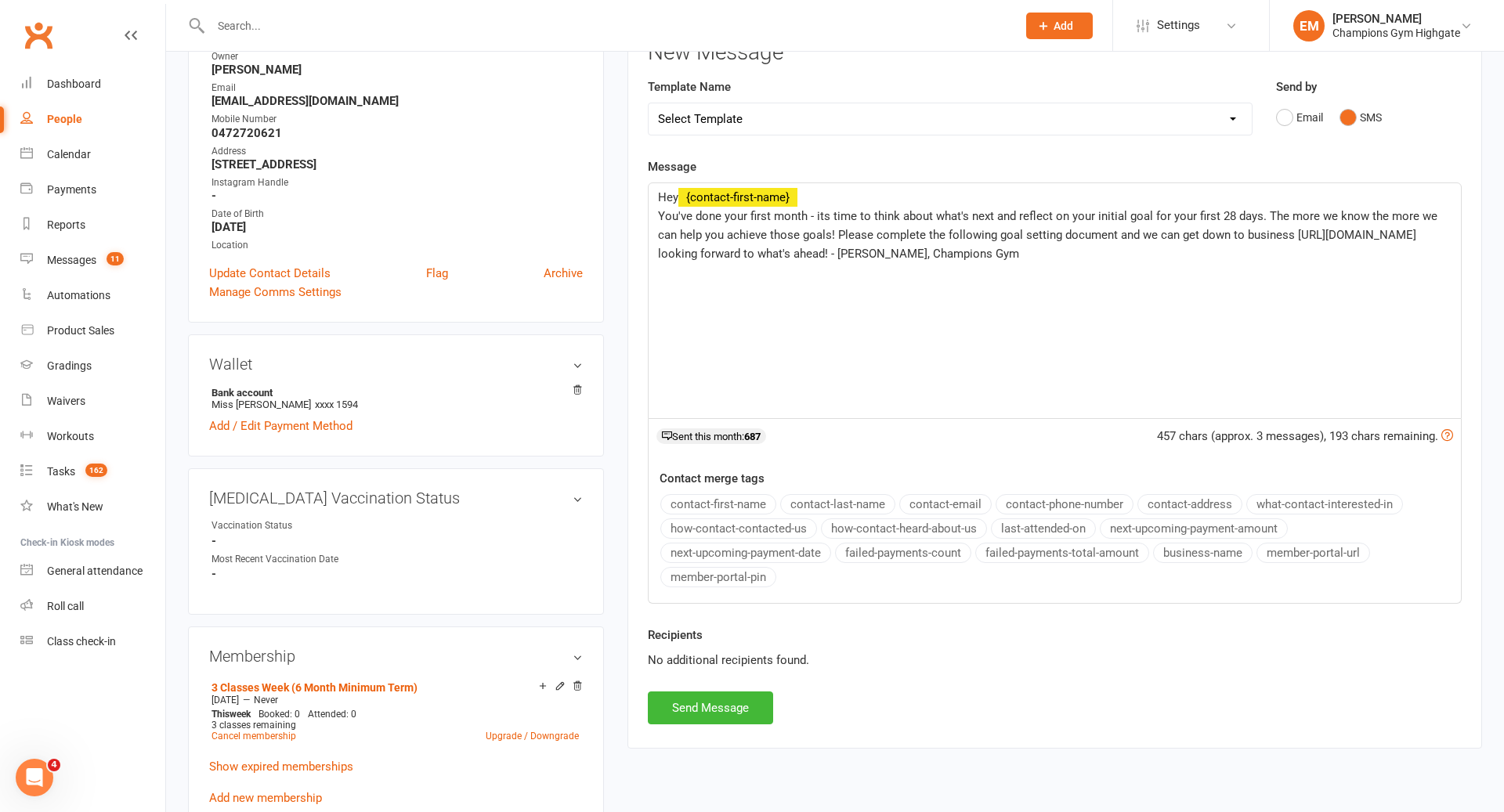
click at [750, 684] on div "Recipients No additional recipients found." at bounding box center [1055, 658] width 837 height 66
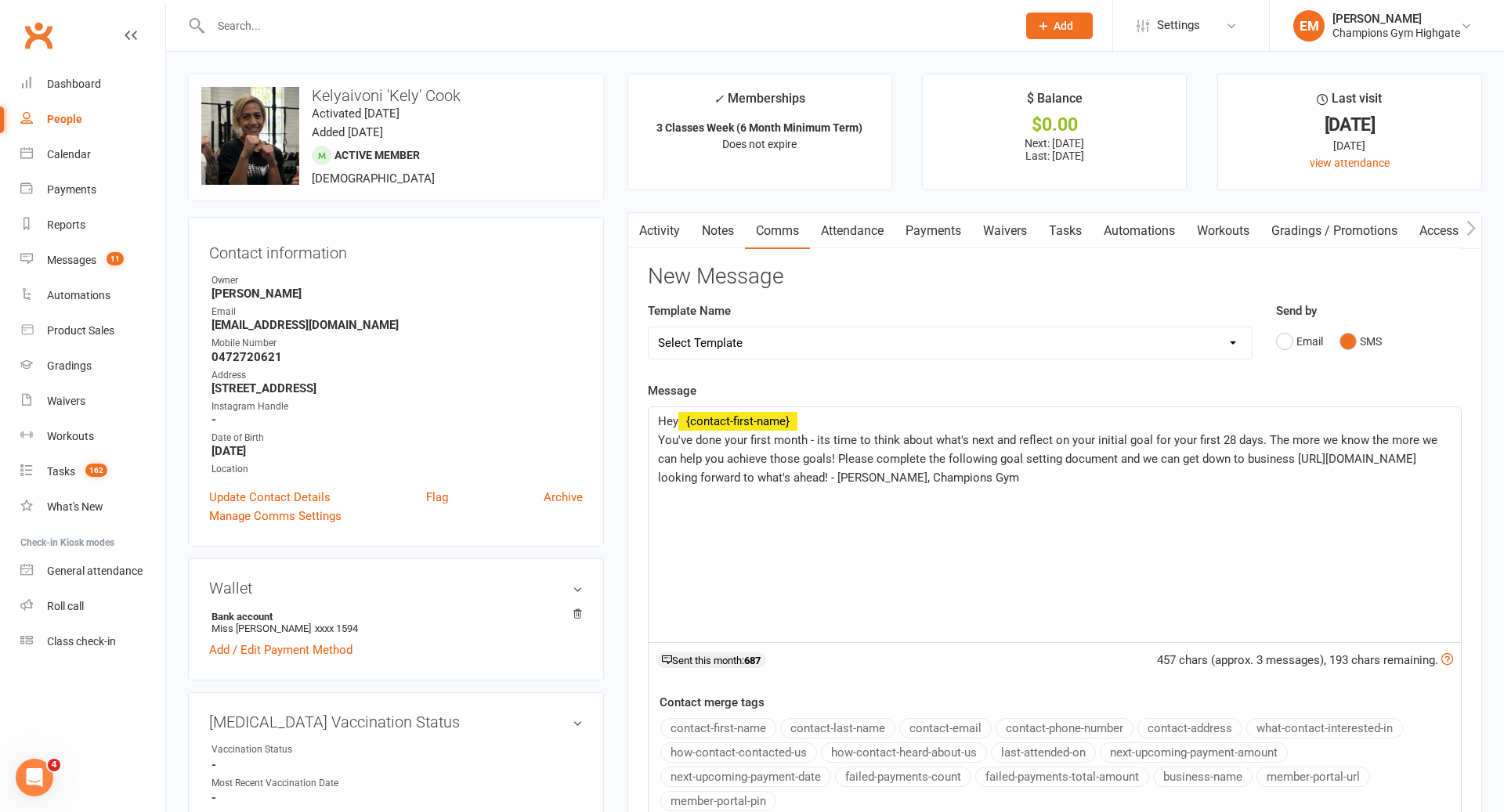
drag, startPoint x: 885, startPoint y: 522, endPoint x: 647, endPoint y: 450, distance: 248.7
click at [648, 449] on div "Hey ﻿ {contact-first-name} You've done your first month - its time to think abo…" at bounding box center [1055, 525] width 814 height 236
copy span "help you achieve those goals! Please complete the following goal setting docume…"
click at [738, 525] on div "Hey ﻿ {contact-first-name} You've done your first month - its time to think abo…" at bounding box center [1055, 525] width 812 height 235
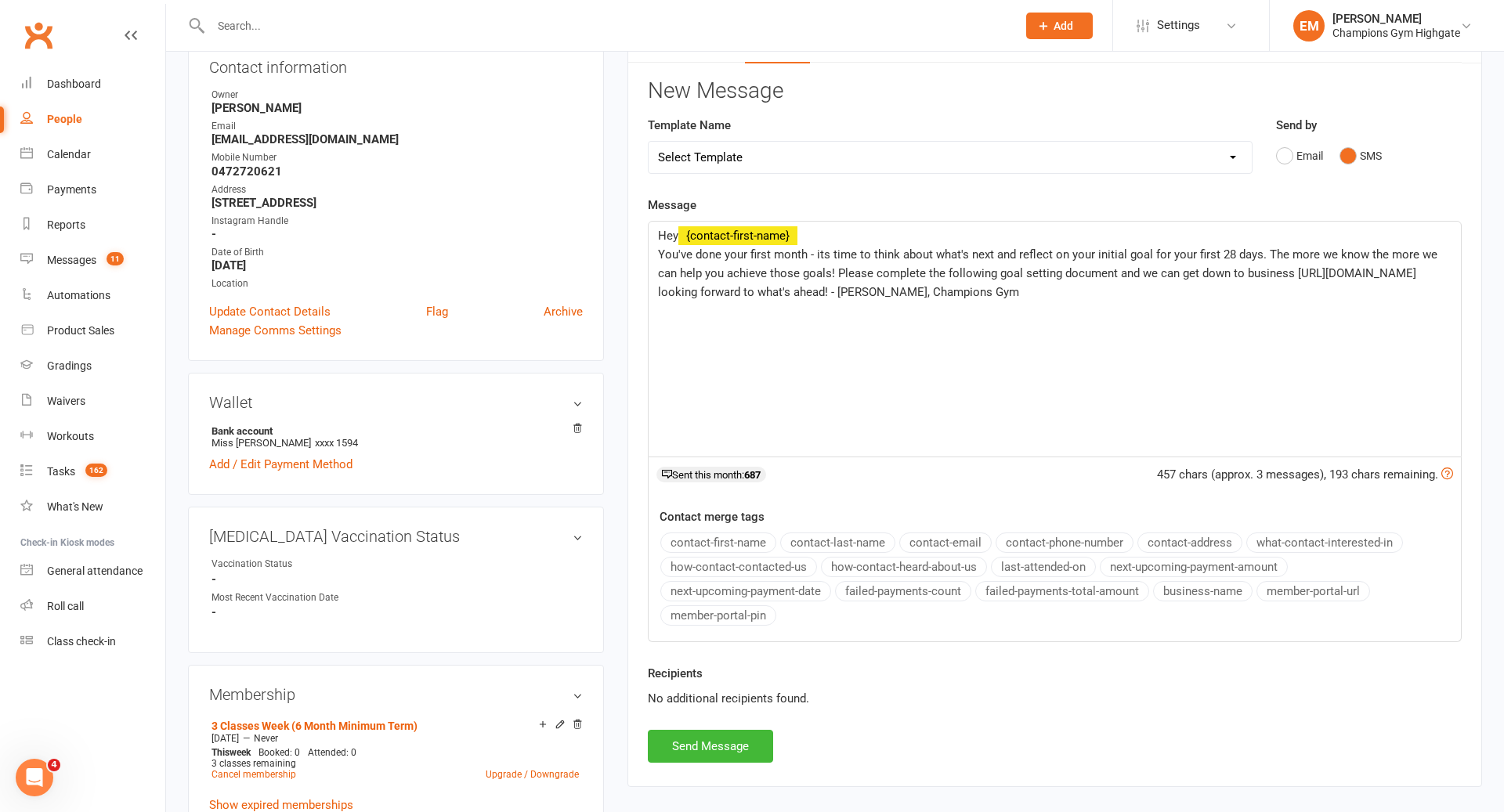
scroll to position [243, 0]
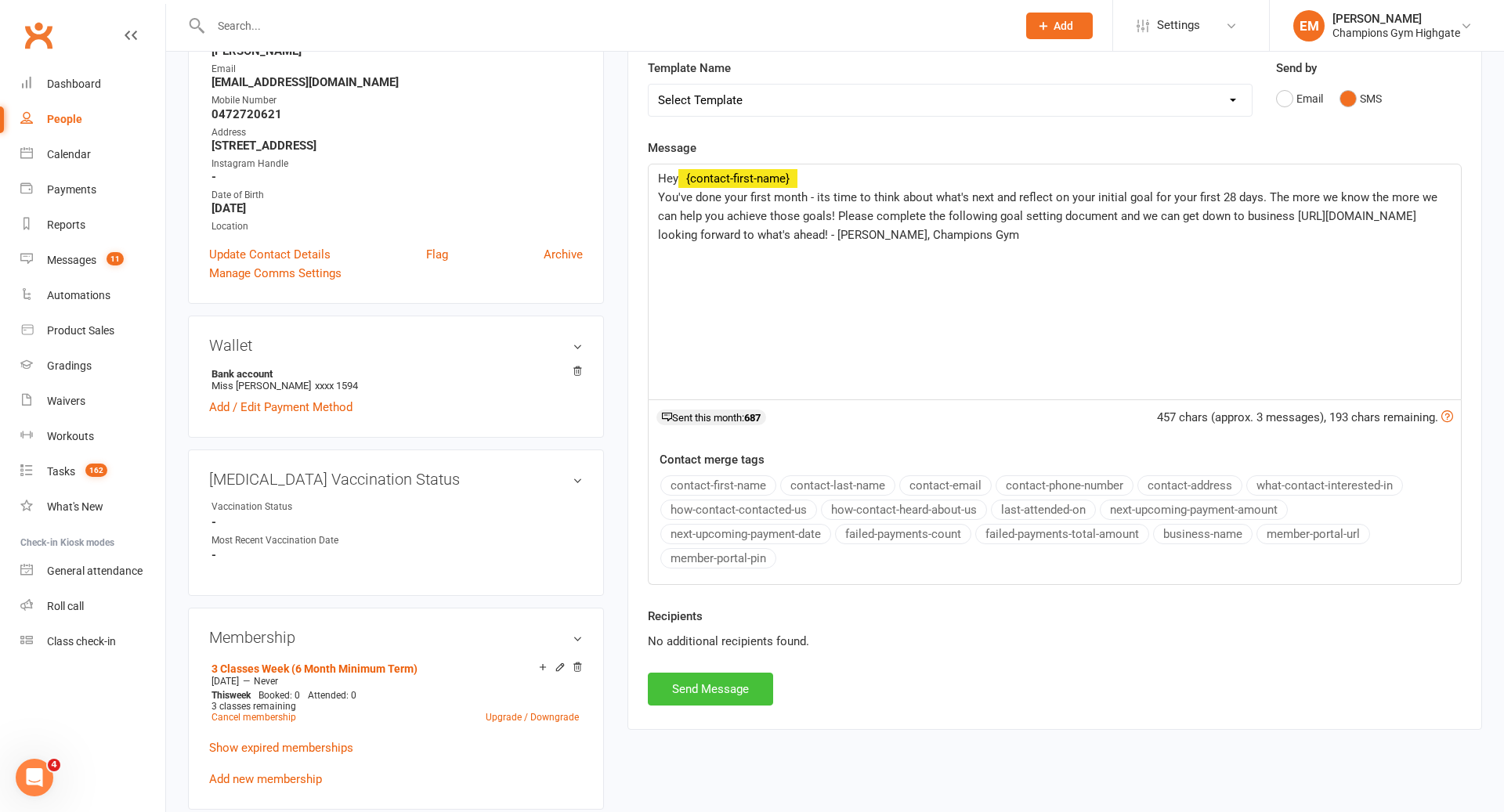
click at [703, 683] on button "Send Message" at bounding box center [711, 689] width 126 height 33
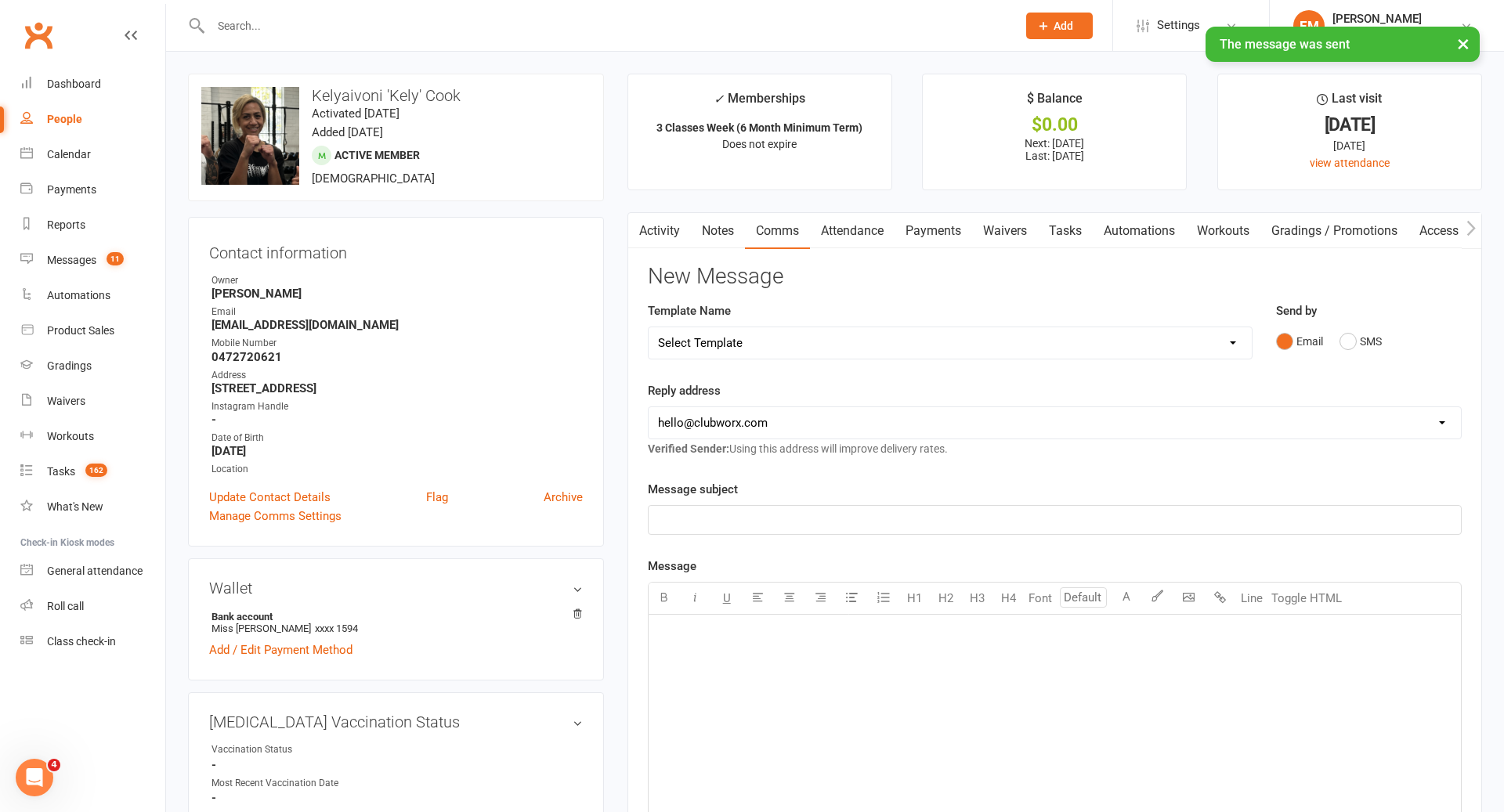
click at [884, 22] on input "text" at bounding box center [606, 26] width 800 height 22
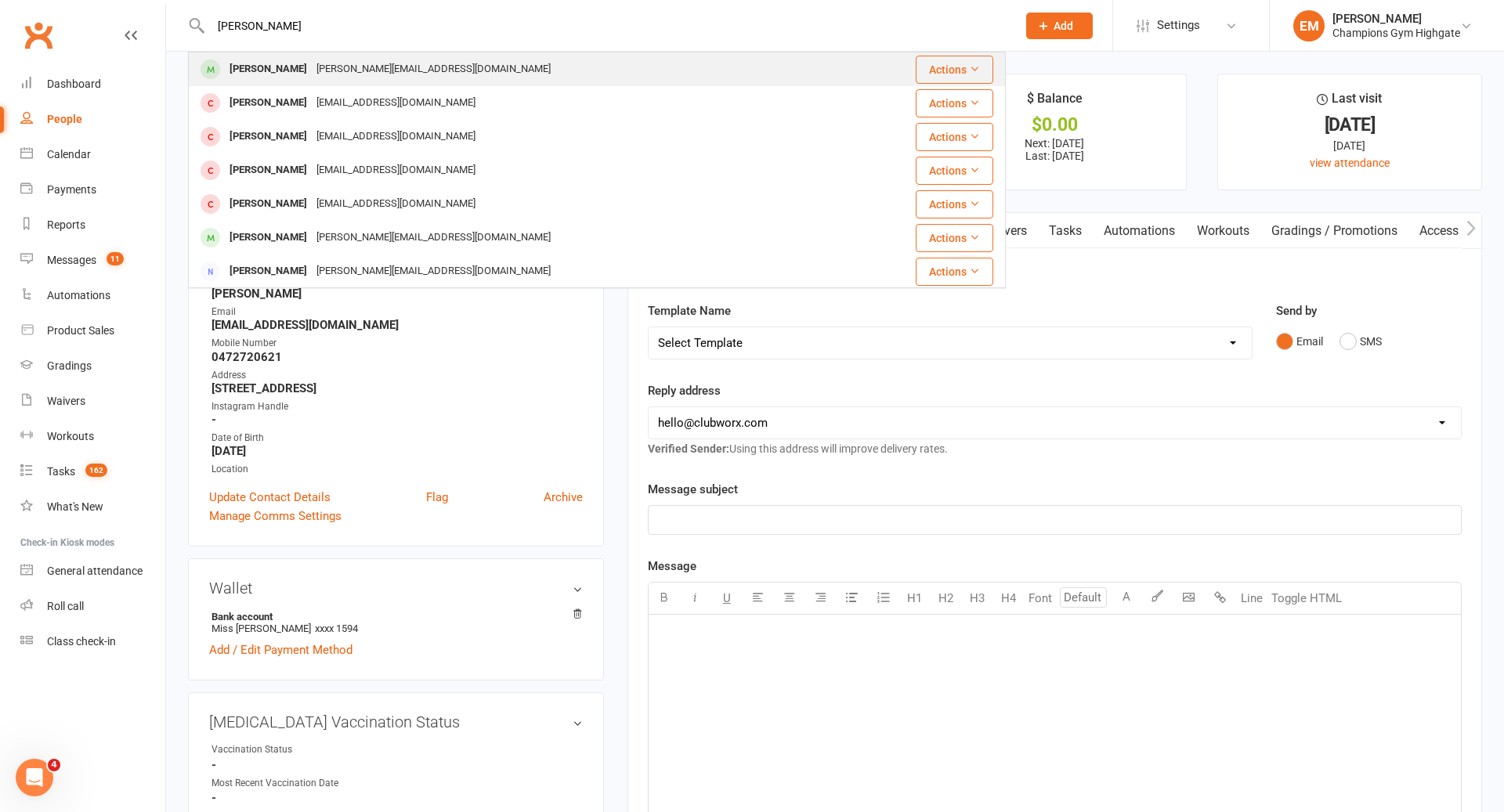
type input "sarah kh"
click at [584, 63] on div "Sarah Khoo sarah.khoo128@gmail.com" at bounding box center [528, 69] width 678 height 32
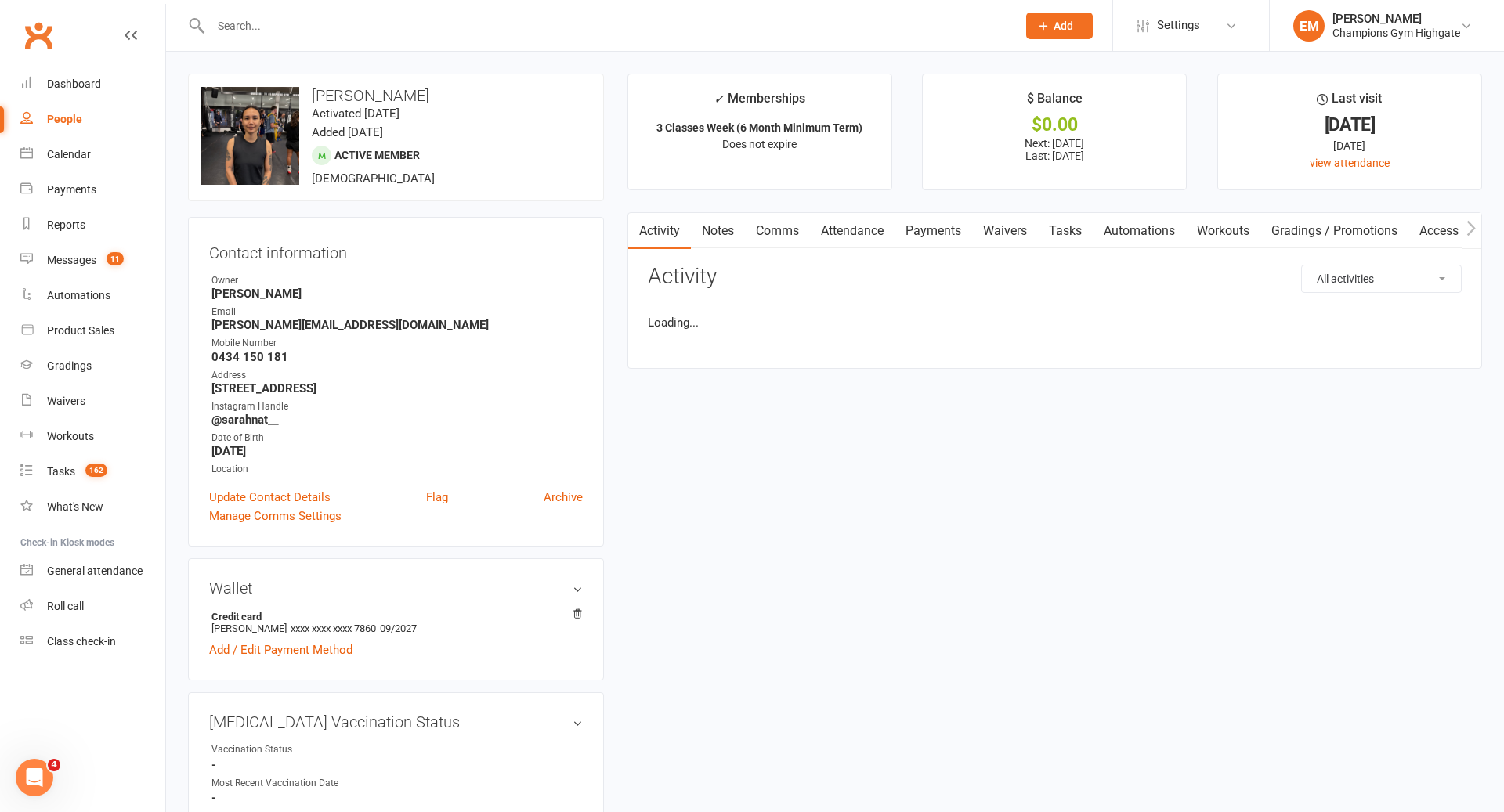
click at [677, 223] on link "Activity" at bounding box center [659, 231] width 63 height 36
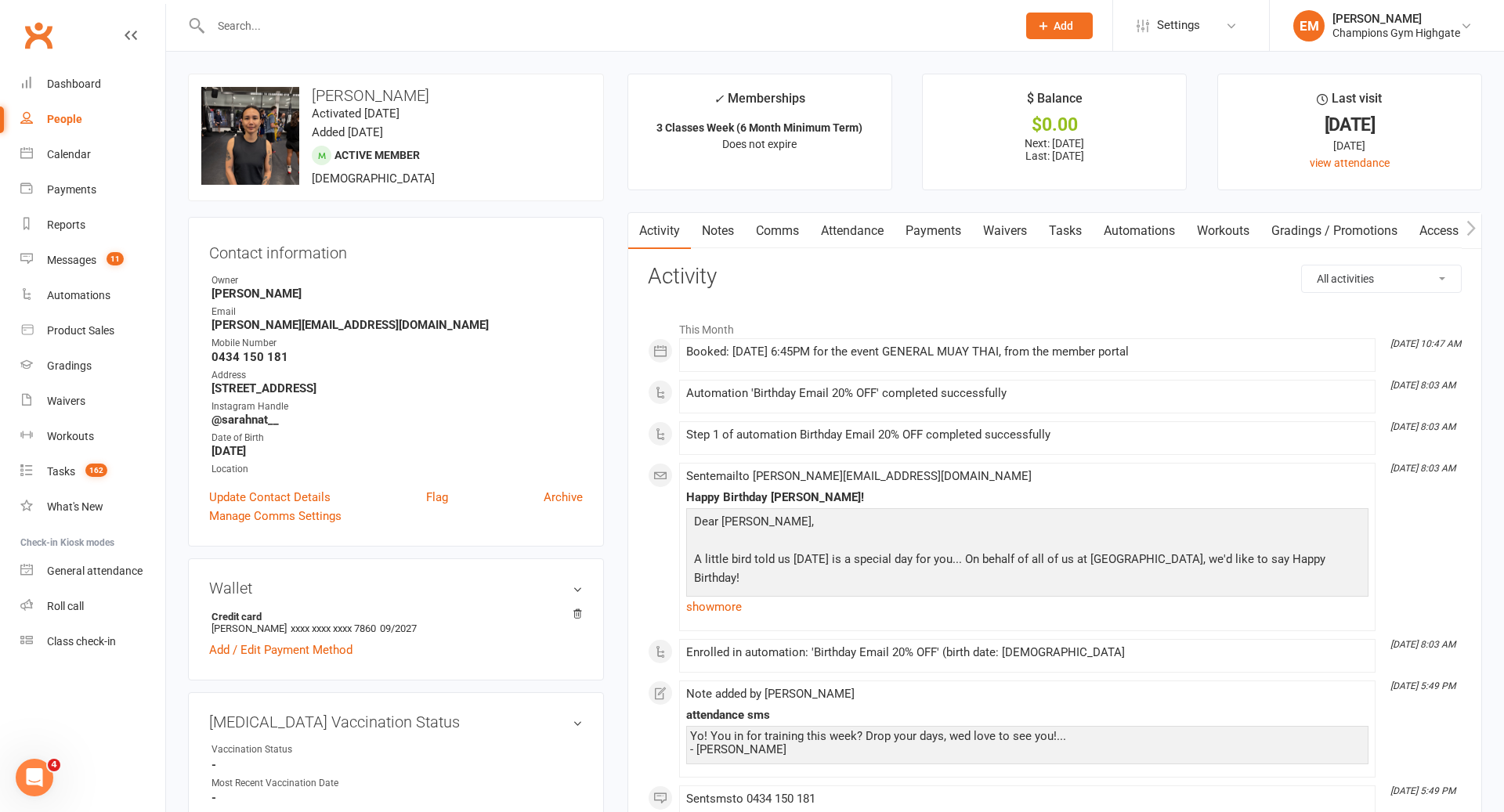
click at [723, 225] on link "Notes" at bounding box center [718, 231] width 54 height 36
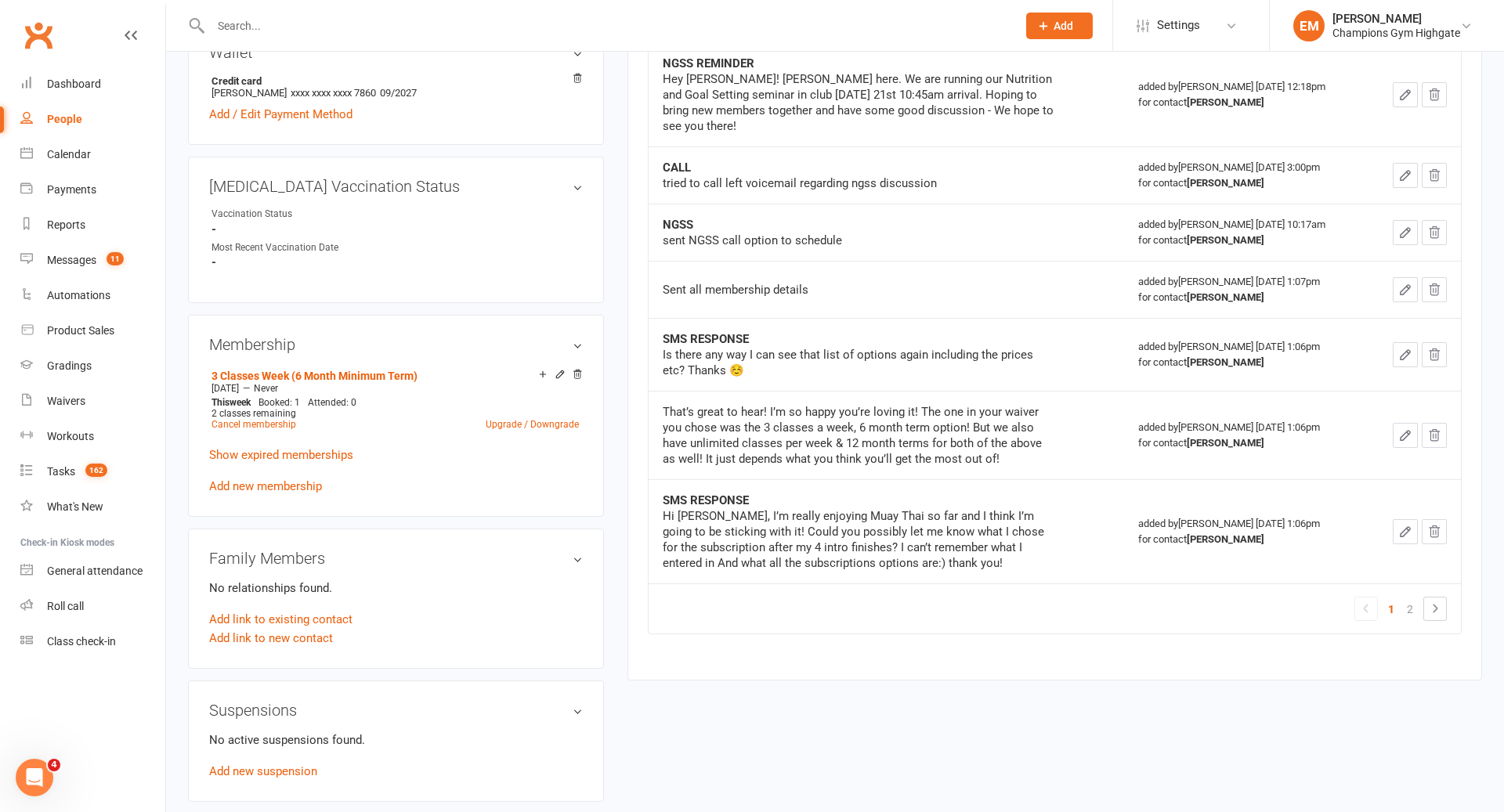
scroll to position [569, 0]
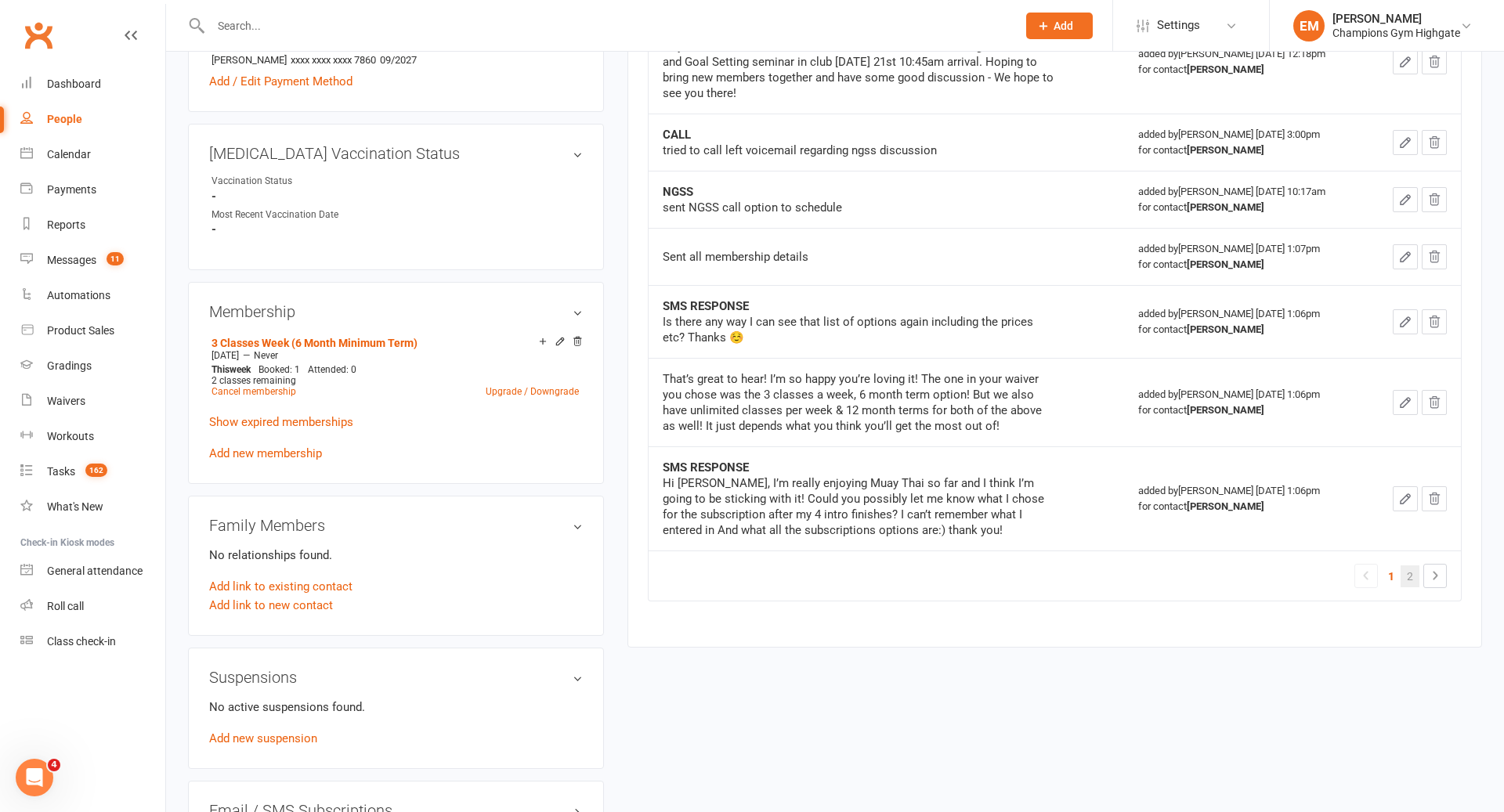
click at [1410, 566] on link "2" at bounding box center [1410, 577] width 19 height 22
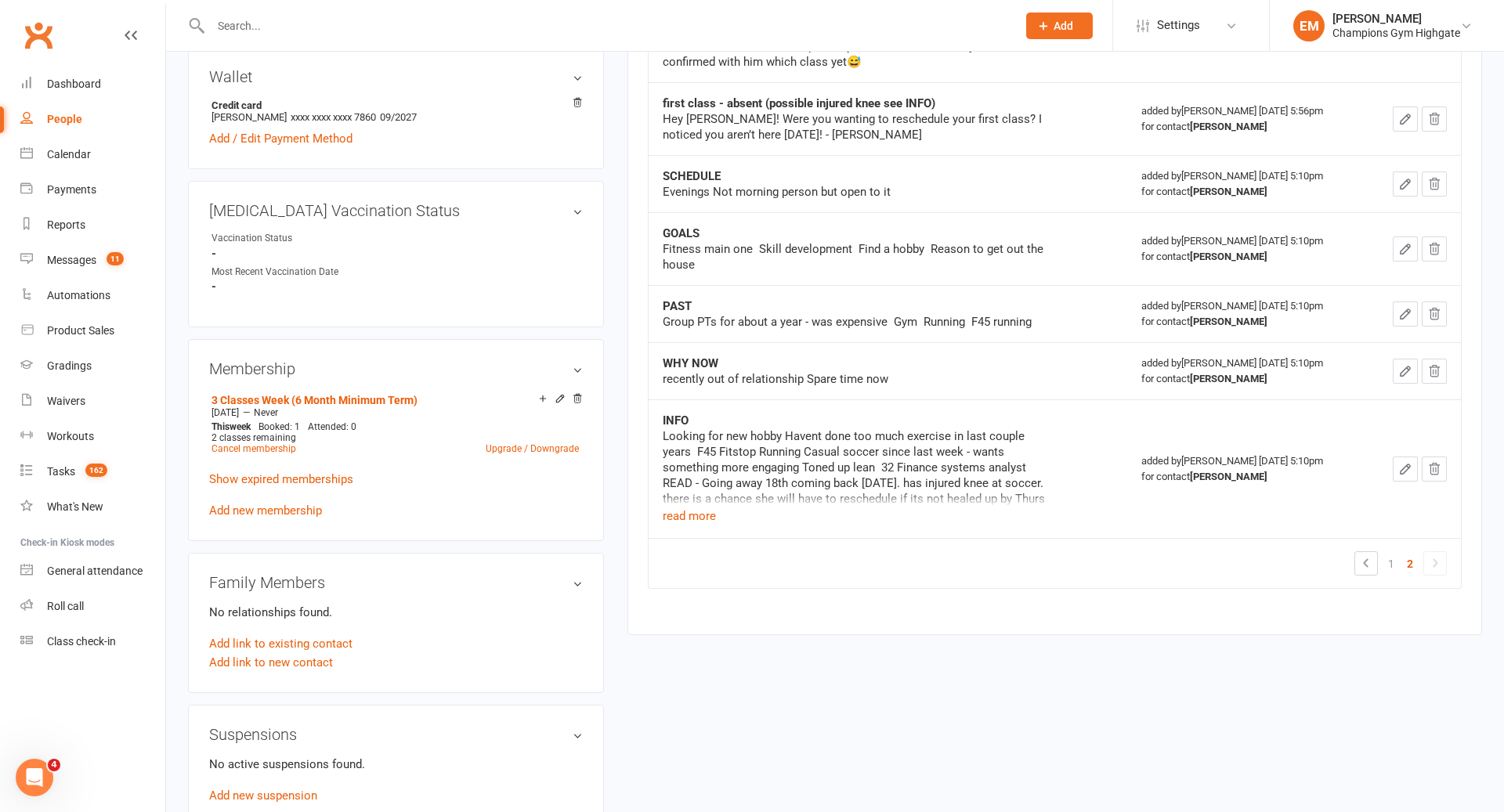
scroll to position [509, 0]
click at [689, 509] on td "INFO Looking for new hobby Havent done too much exercise in last couple years F…" at bounding box center [889, 471] width 480 height 138
click at [690, 509] on button "read more" at bounding box center [689, 518] width 53 height 19
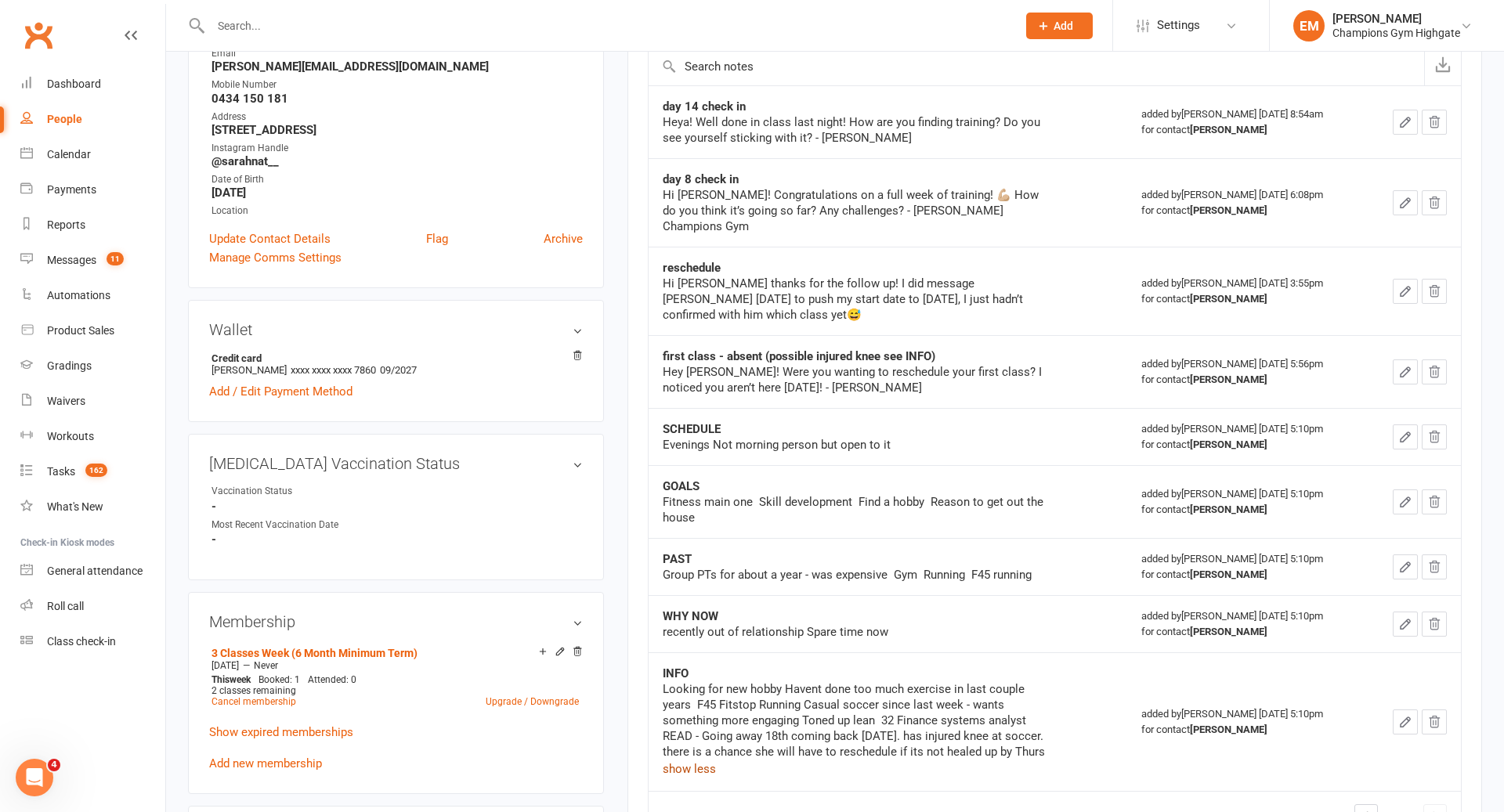
scroll to position [0, 0]
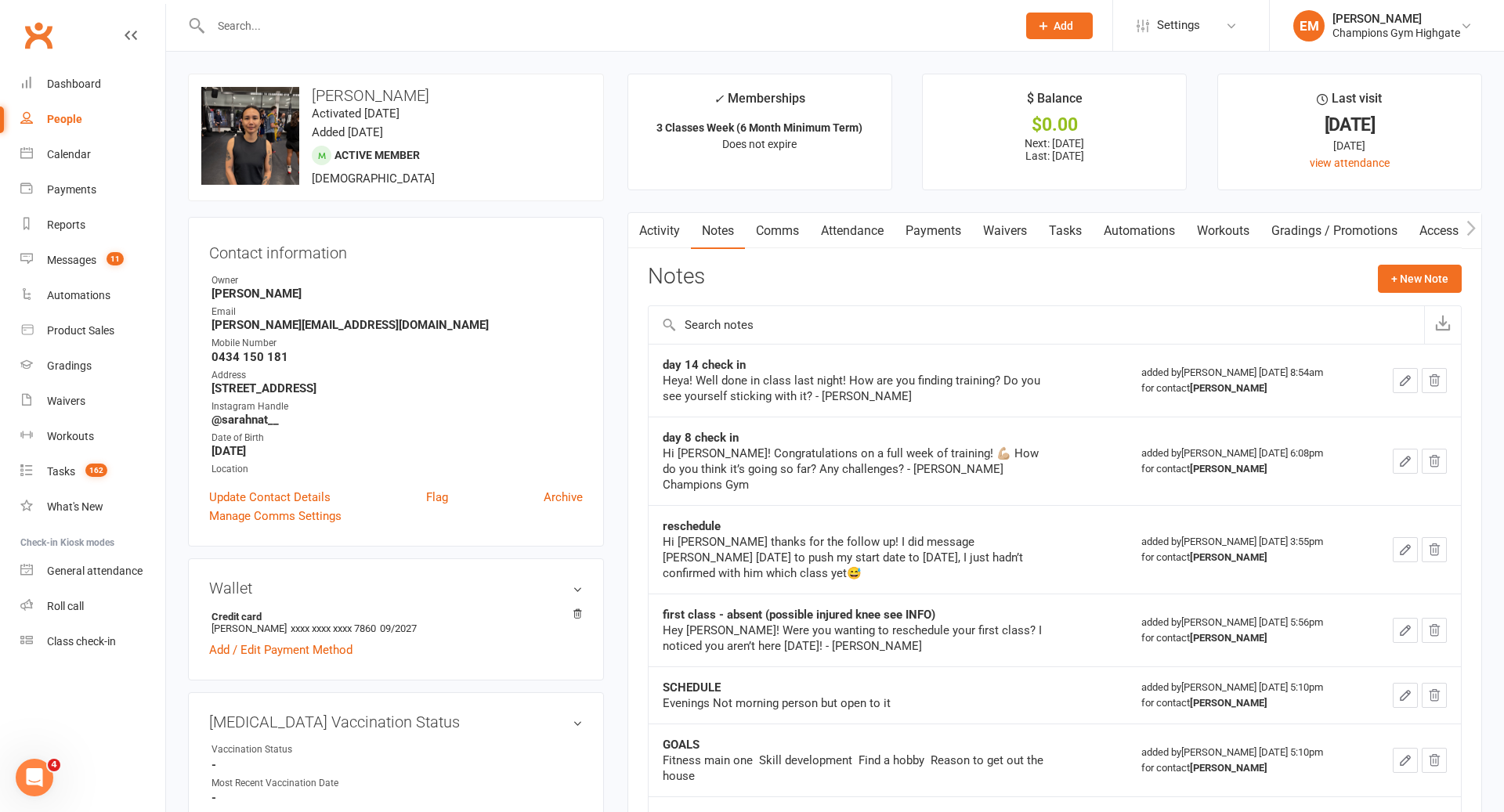
click at [774, 230] on link "Comms" at bounding box center [777, 231] width 65 height 36
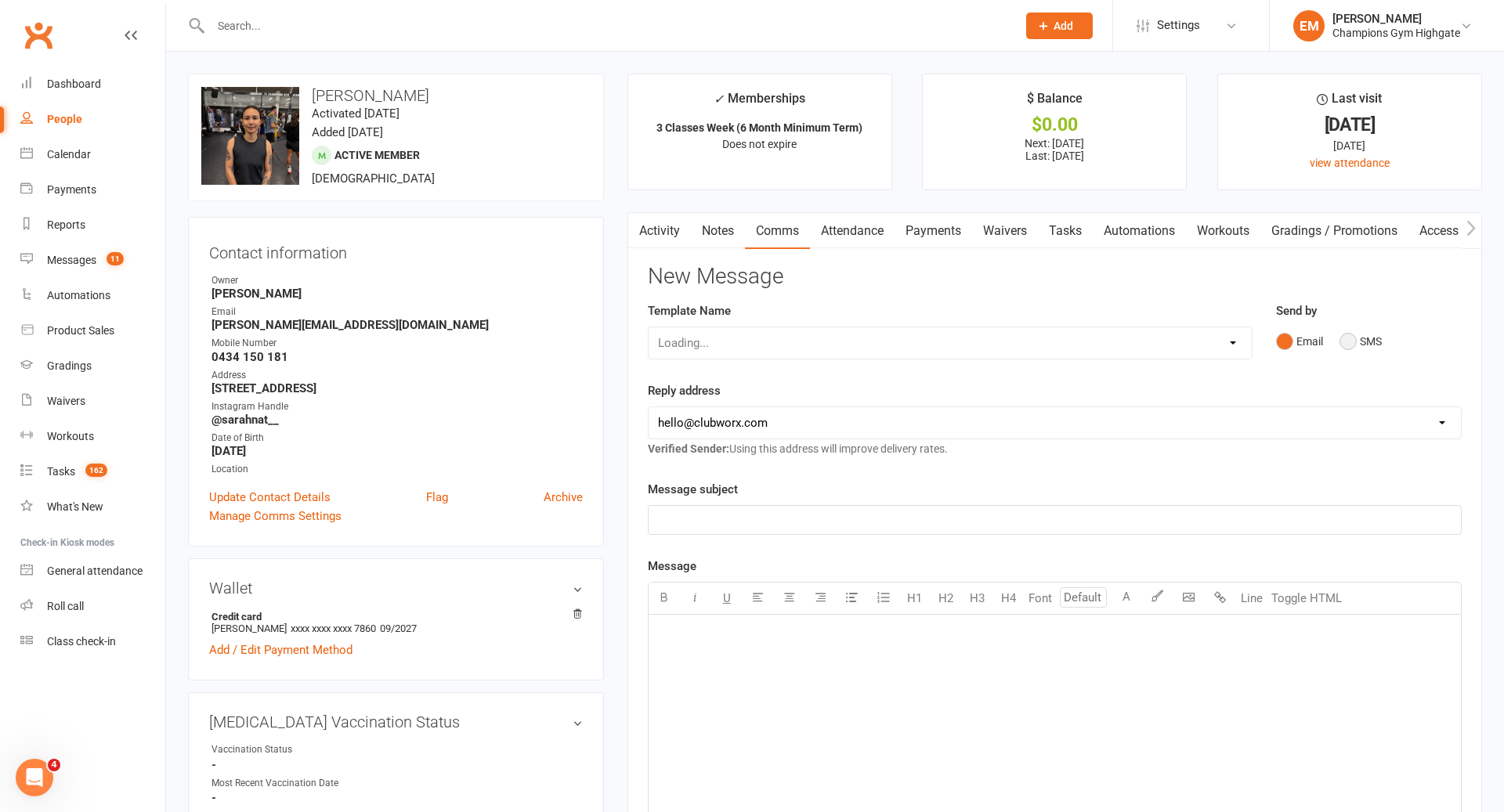
click at [1382, 344] on button "SMS" at bounding box center [1360, 341] width 42 height 30
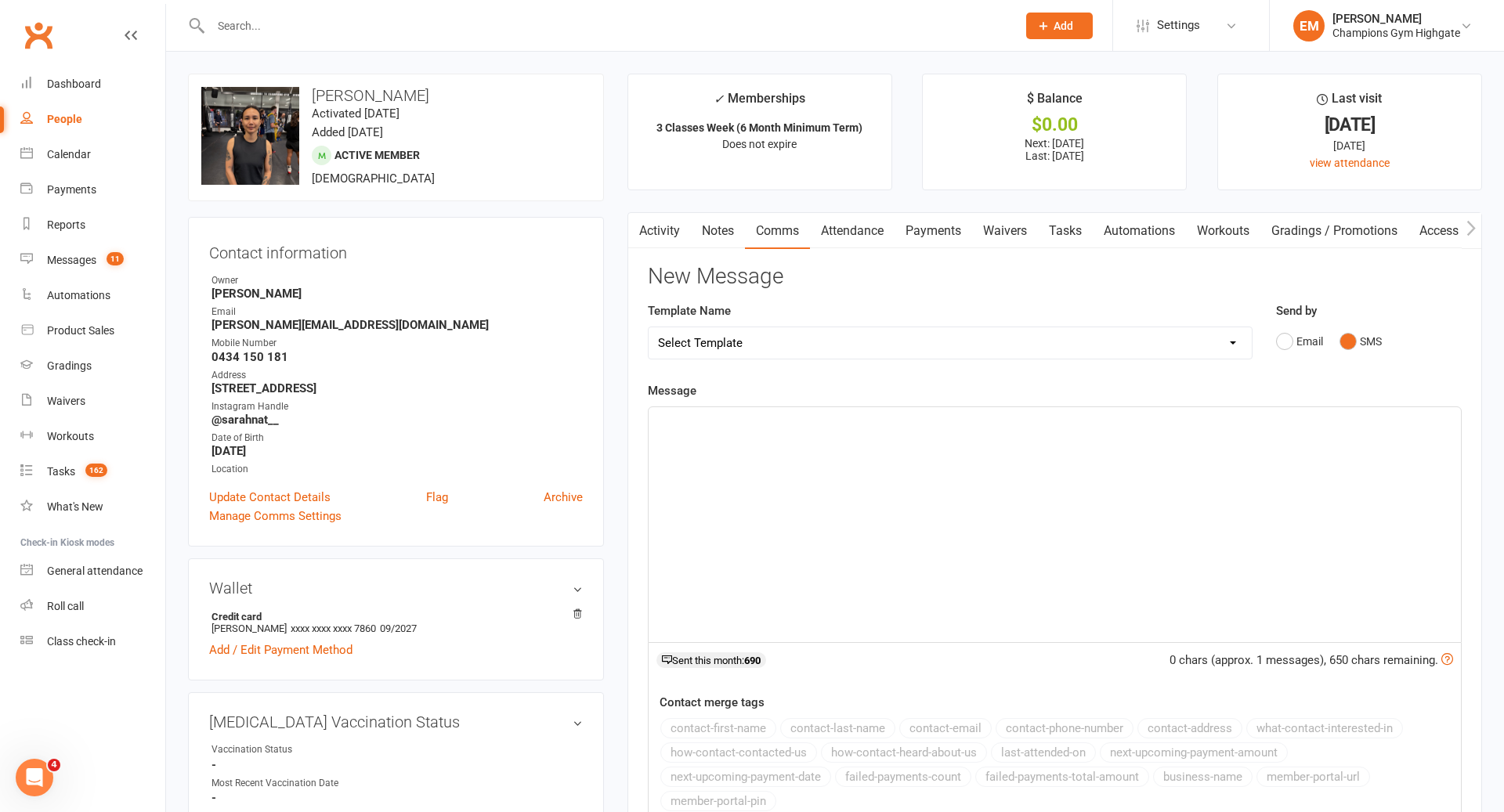
click at [1106, 457] on div "﻿" at bounding box center [1055, 525] width 812 height 235
paste div
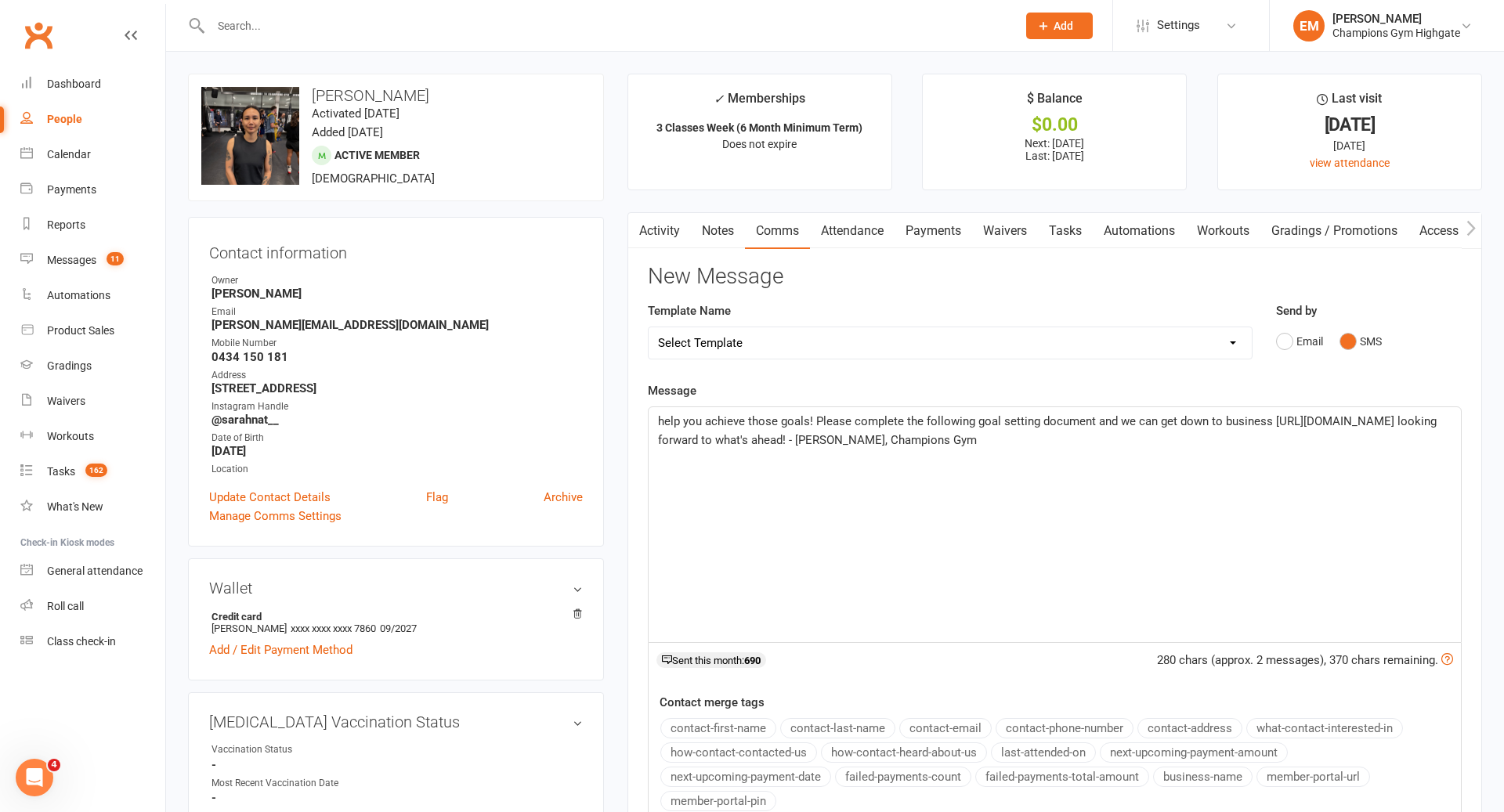
click at [659, 419] on span "help you achieve those goals! Please complete the following goal setting docume…" at bounding box center [1049, 430] width 782 height 33
click at [748, 722] on button "contact-first-name" at bounding box center [718, 728] width 116 height 21
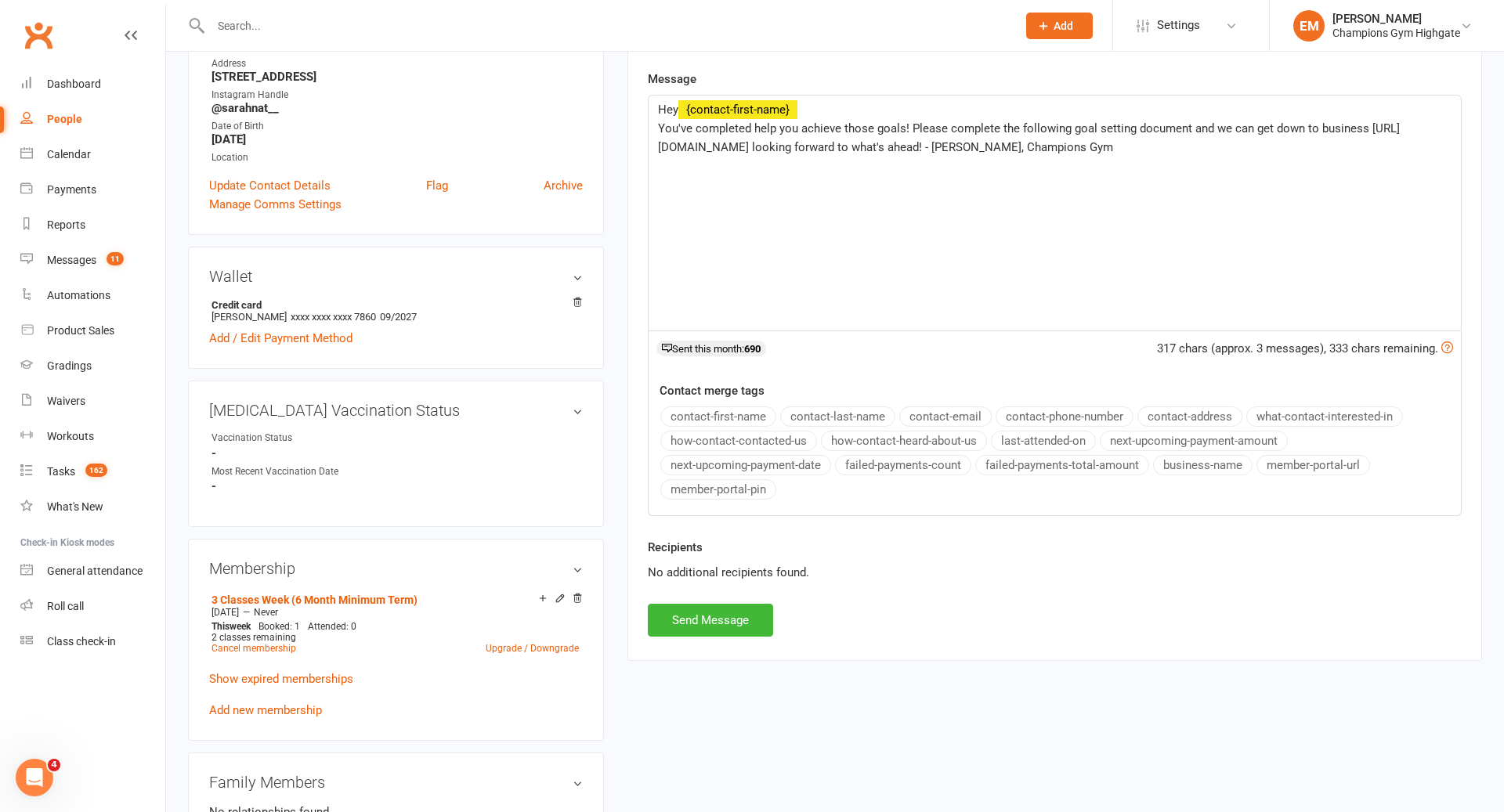
scroll to position [303, 0]
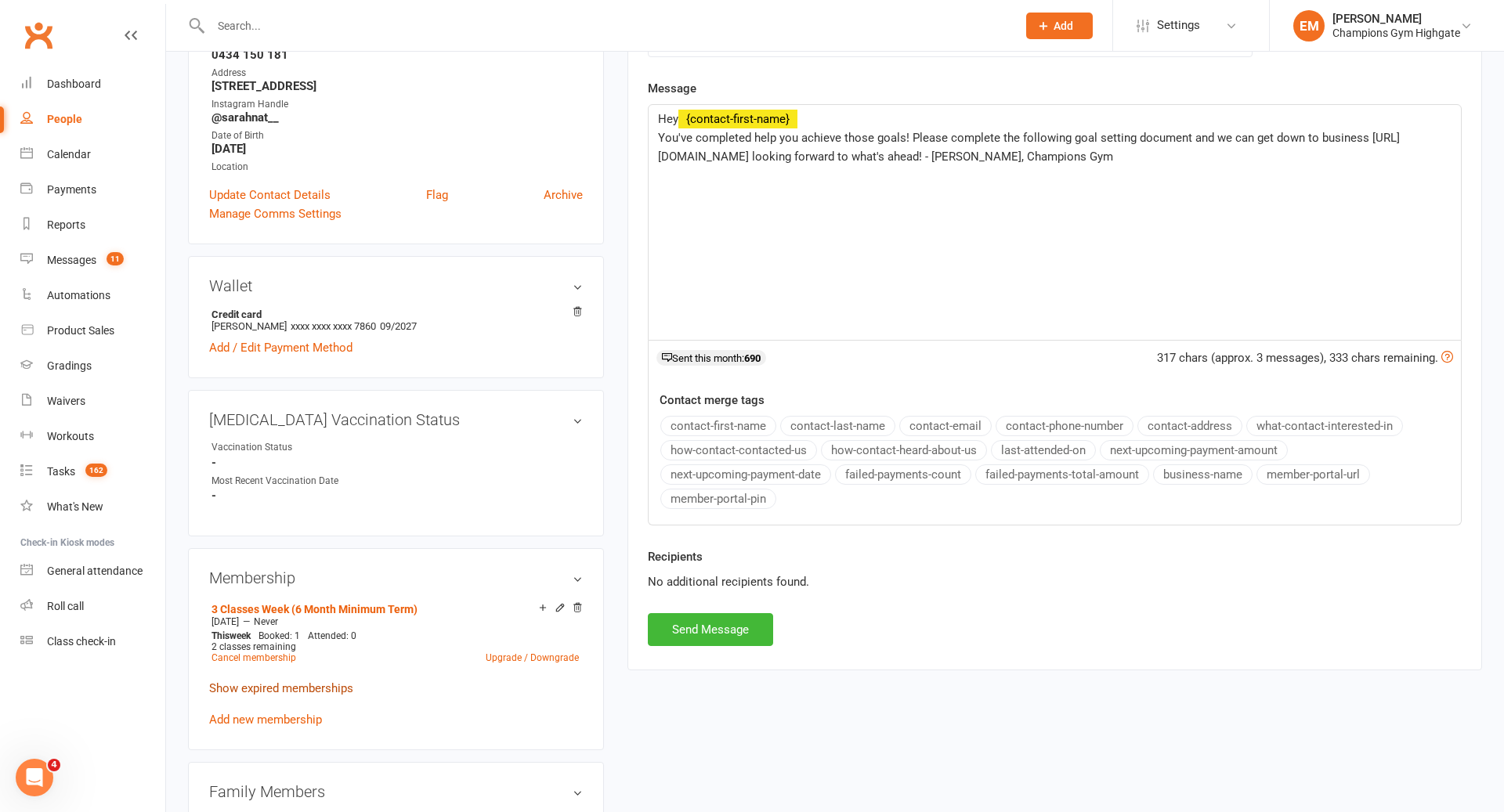
click at [308, 685] on link "Show expired memberships" at bounding box center [281, 689] width 144 height 14
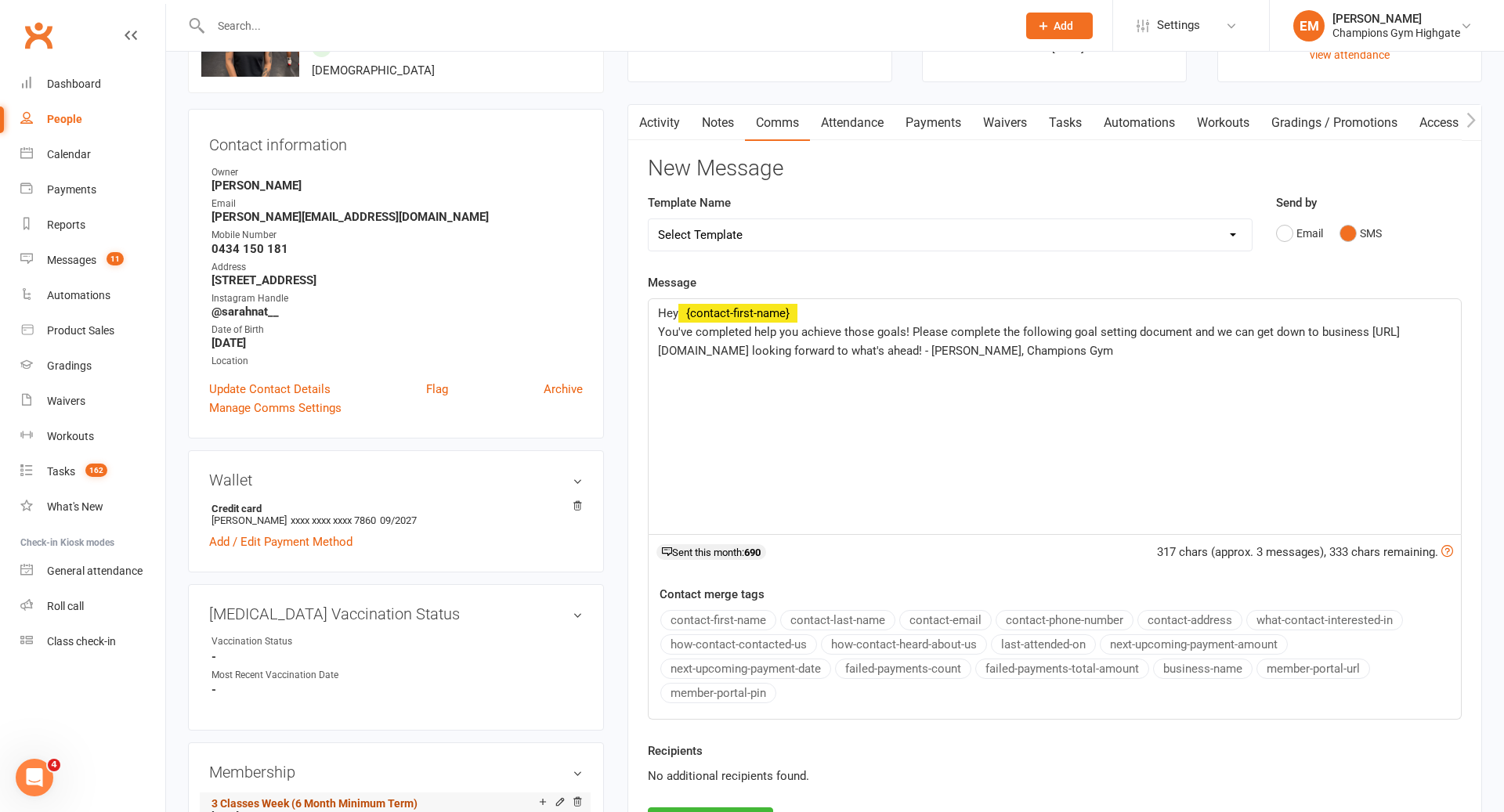
scroll to position [0, 0]
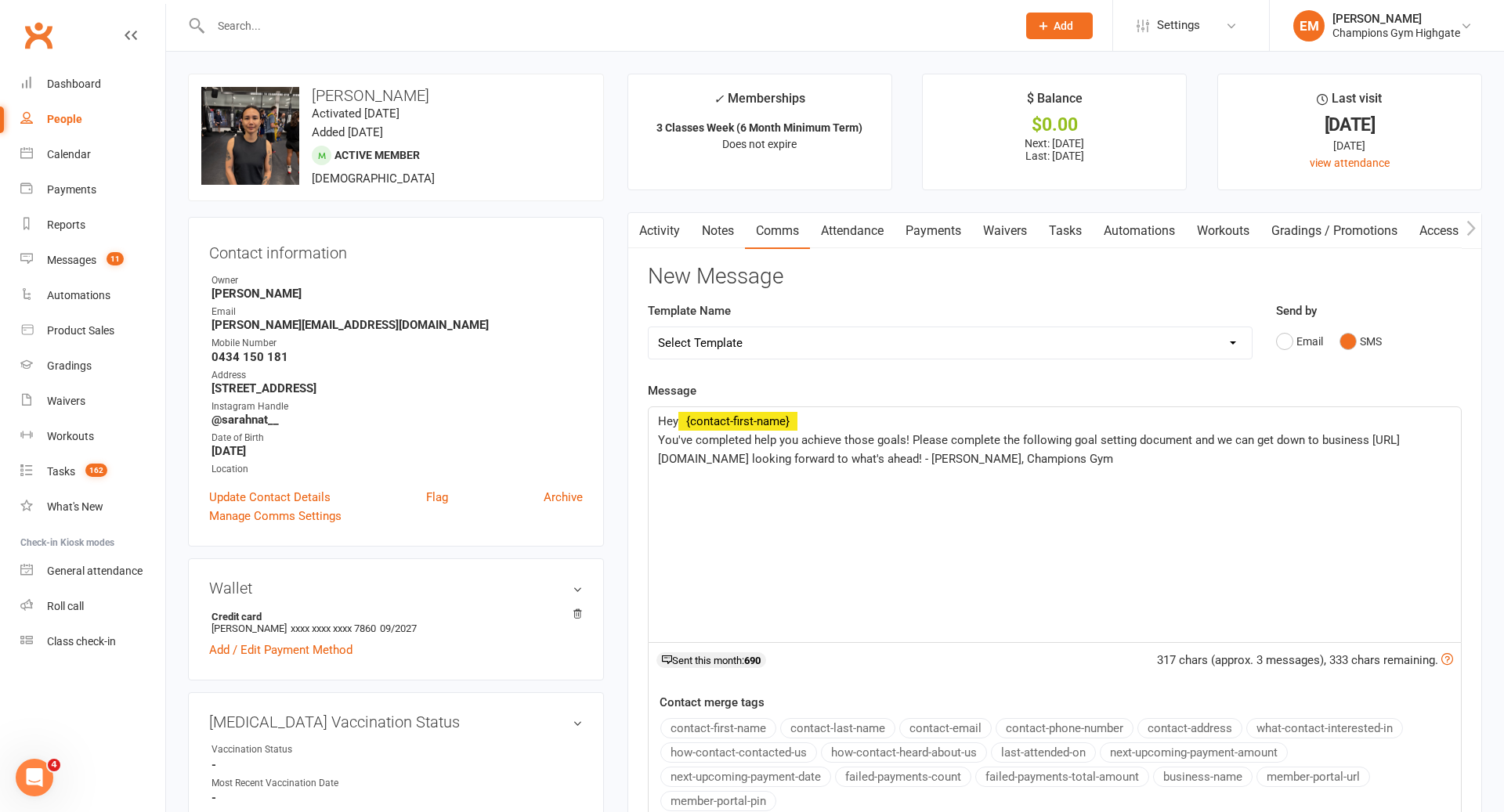
click at [755, 437] on span "You've completed help you achieve those goals! Please complete the following go…" at bounding box center [1030, 449] width 742 height 33
click at [1137, 487] on p "You've completed your first few months now its time to reflect on your initials…" at bounding box center [1055, 459] width 793 height 57
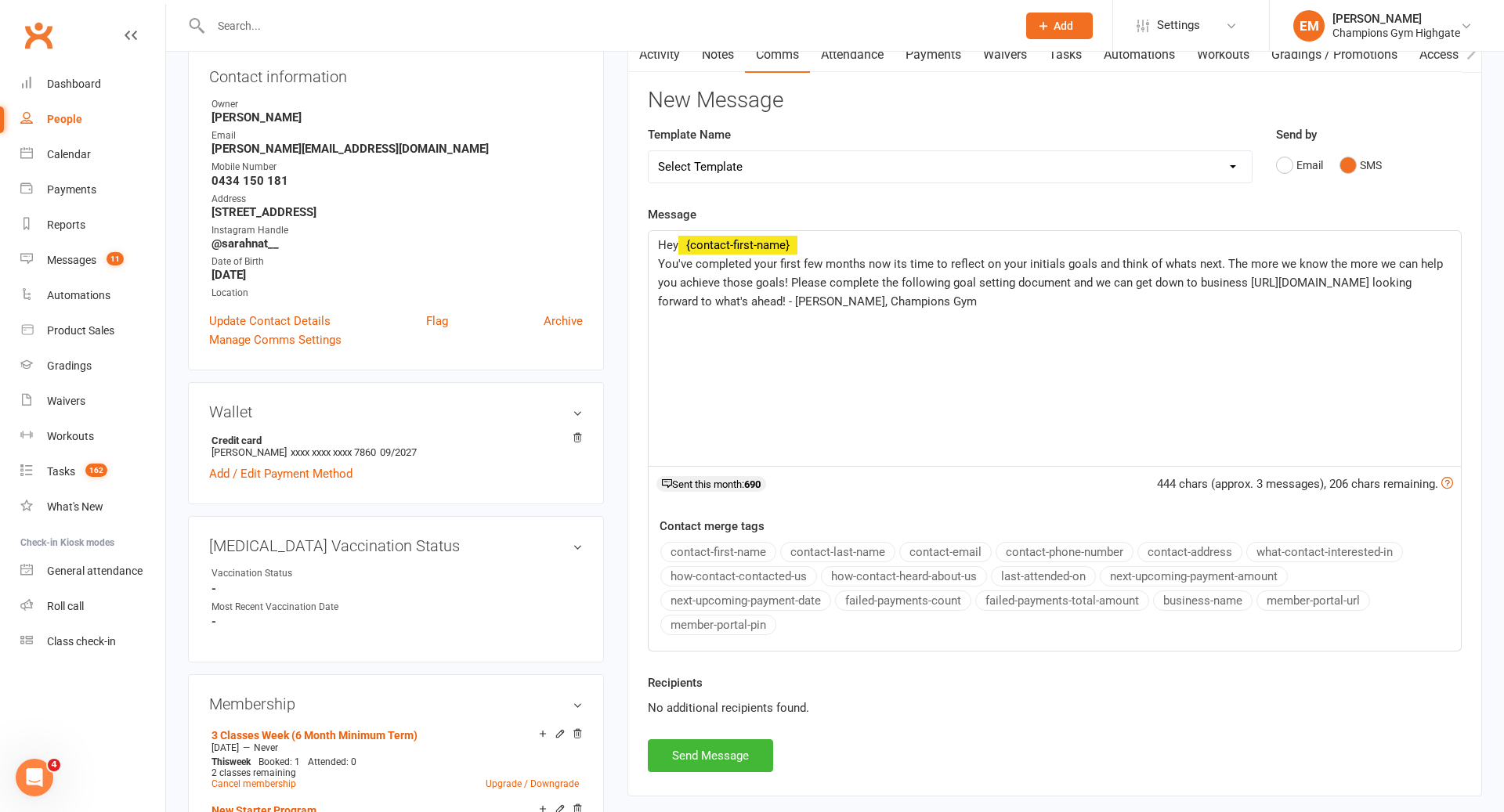
scroll to position [177, 0]
drag, startPoint x: 918, startPoint y: 348, endPoint x: 577, endPoint y: 267, distance: 350.5
copy span "You've completed your first few months now its time to reflect on your initials…"
click at [744, 747] on button "Send Message" at bounding box center [711, 755] width 126 height 33
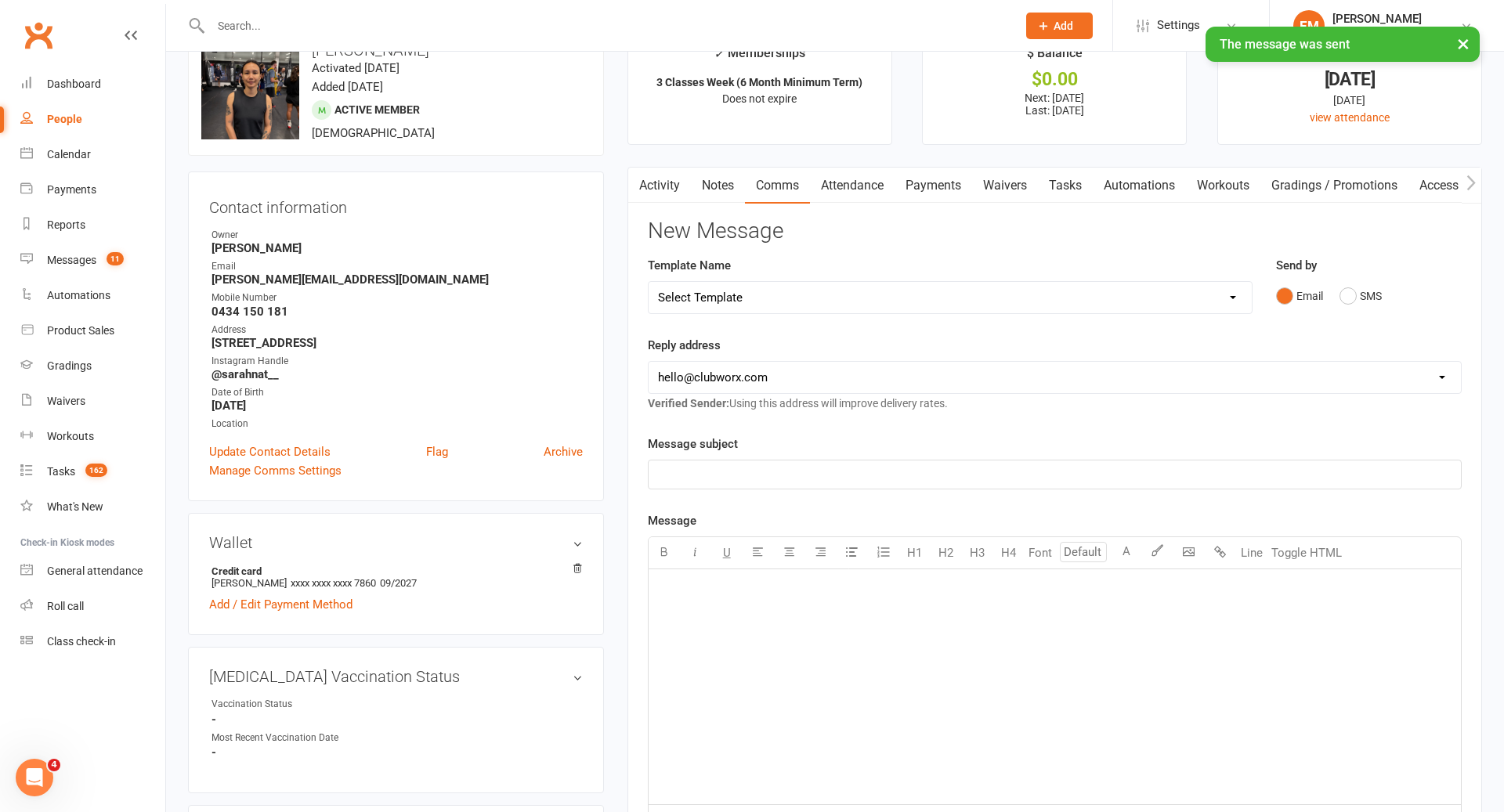
scroll to position [0, 0]
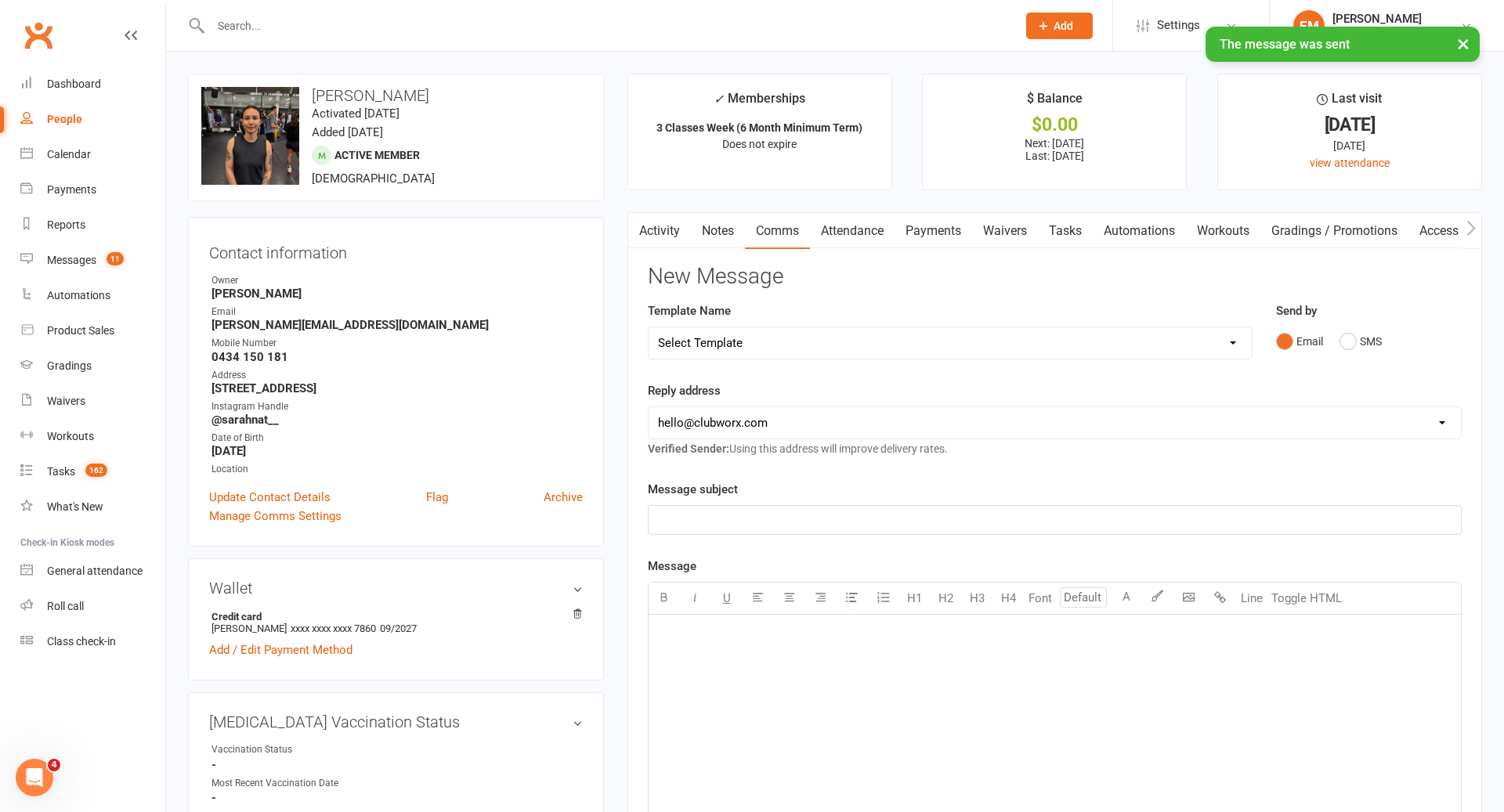
click at [715, 215] on link "Notes" at bounding box center [718, 231] width 54 height 36
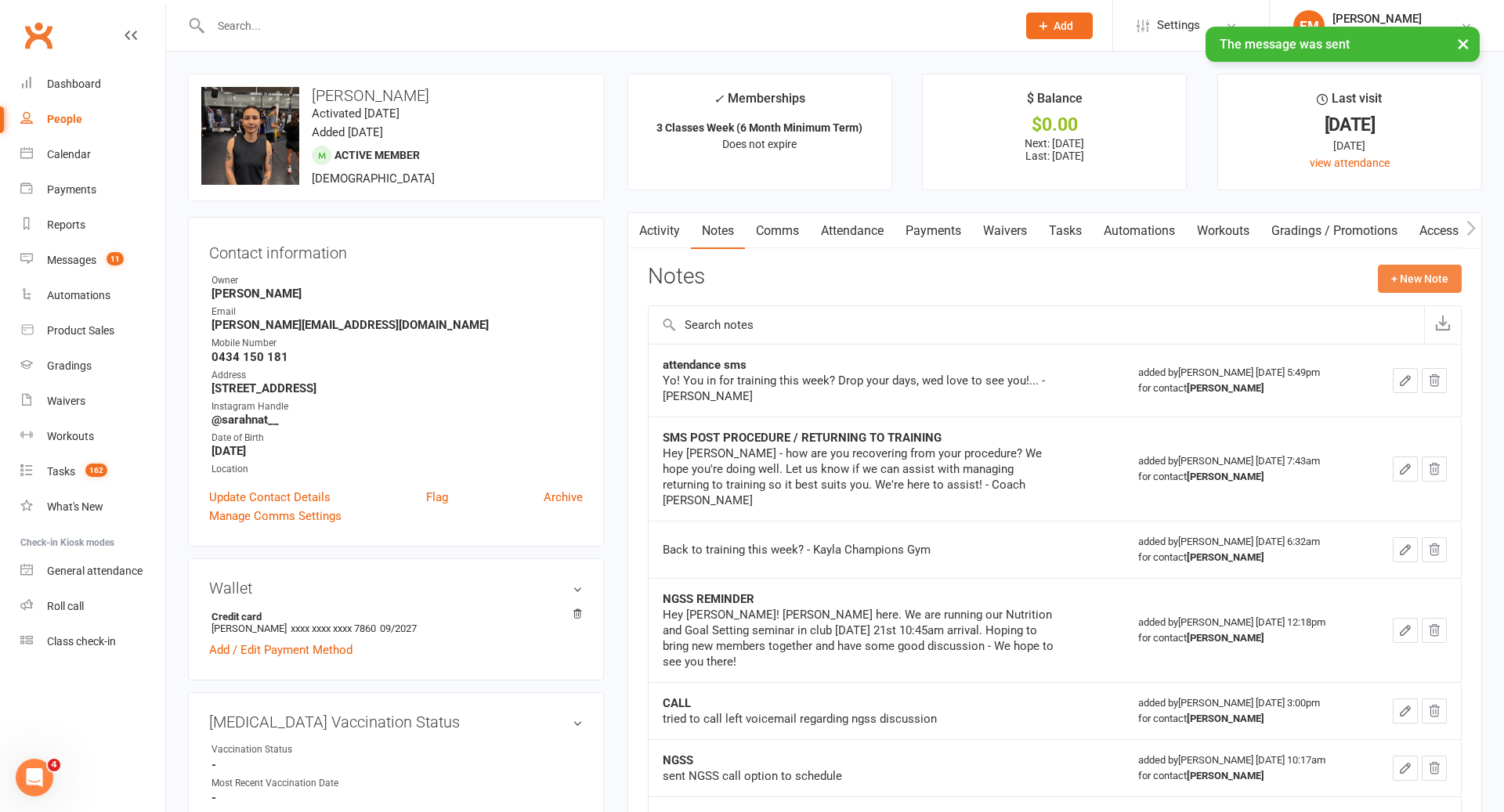
click at [1421, 278] on button "+ New Note" at bounding box center [1420, 278] width 84 height 28
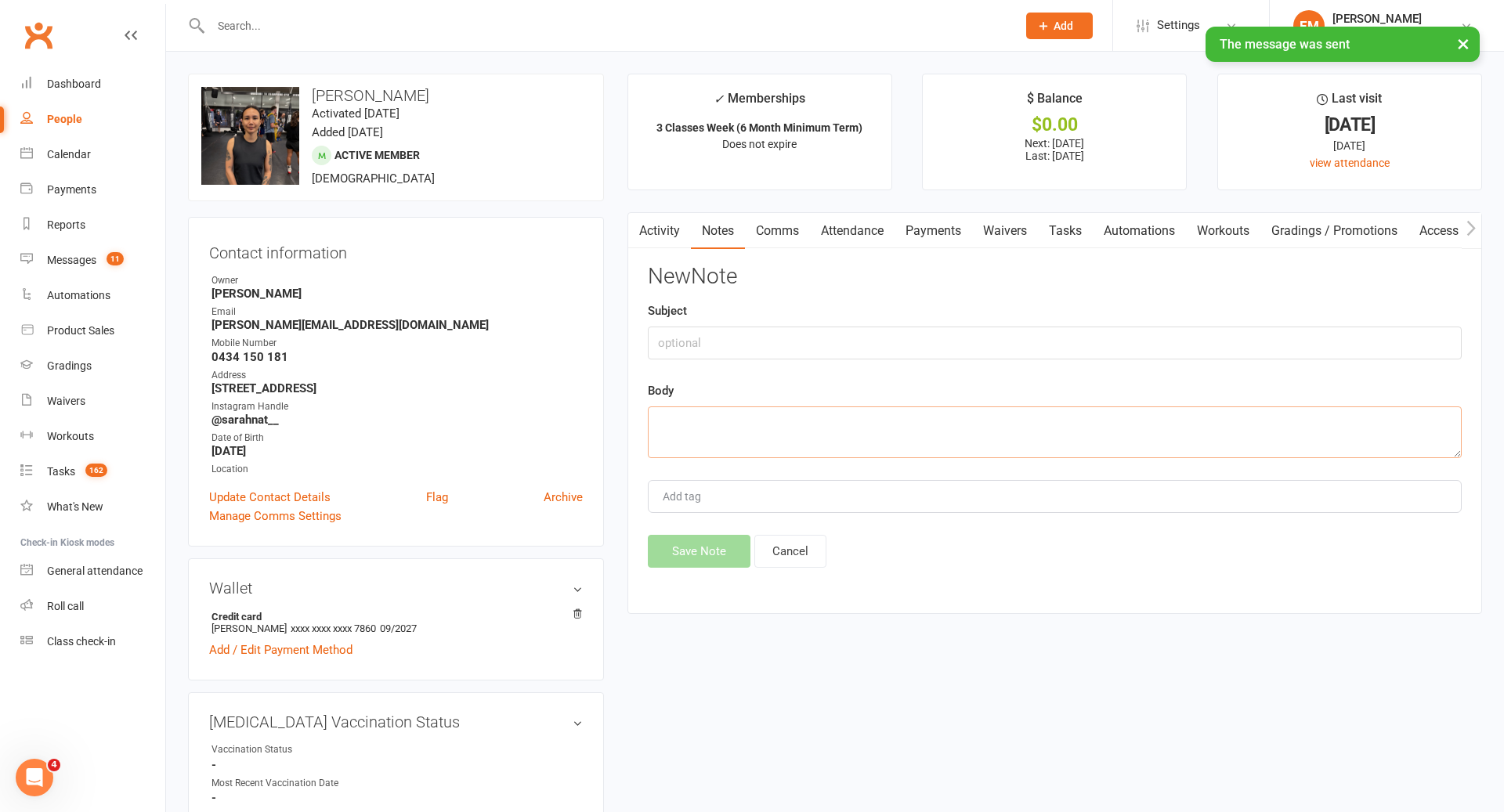
click at [978, 411] on textarea at bounding box center [1055, 433] width 814 height 52
paste textarea "You've completed your first few months now its time to reflect on your initials…"
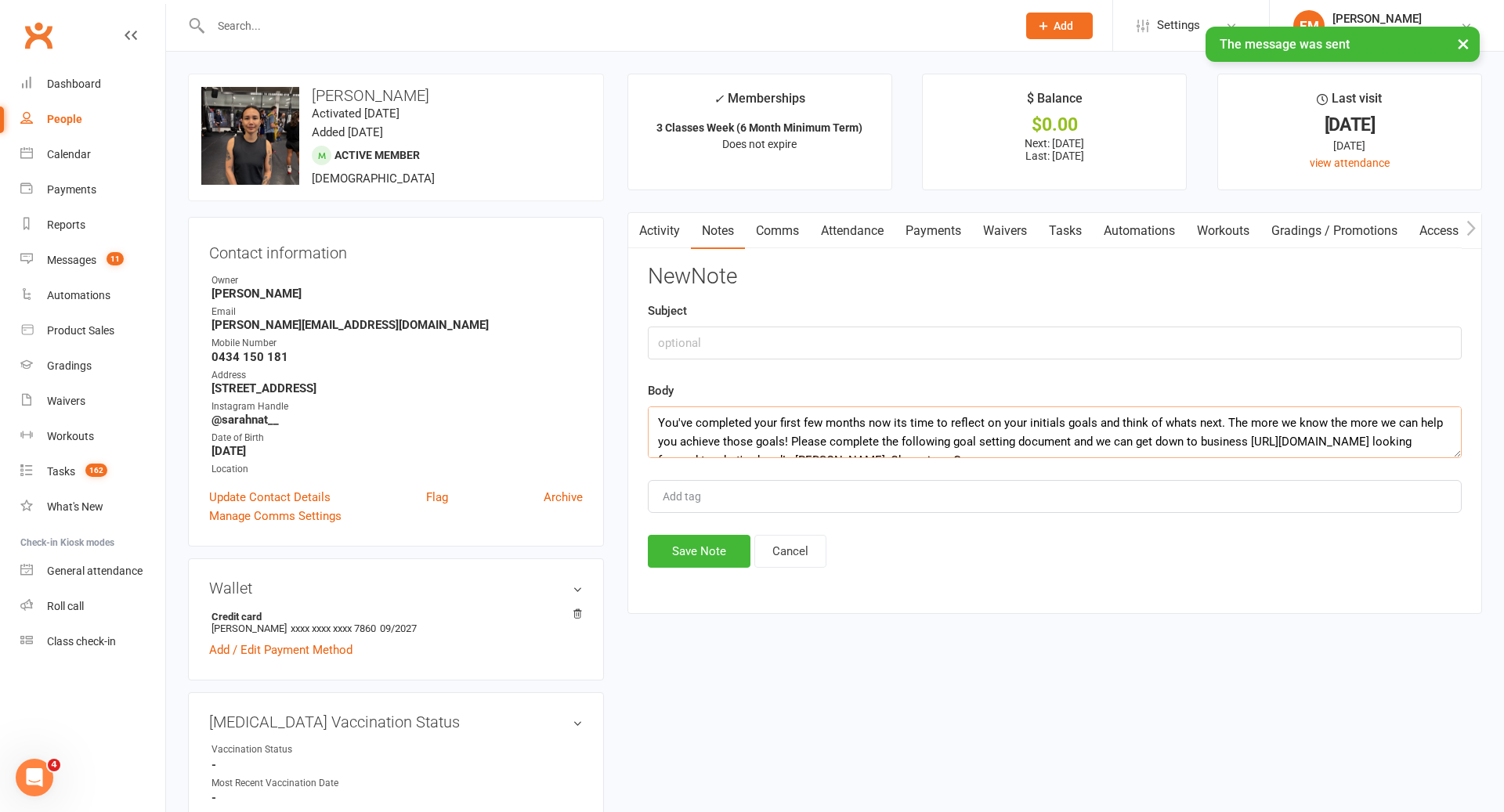
scroll to position [28, 0]
type textarea "You've completed your first few months now its time to reflect on your initials…"
click at [793, 330] on input "text" at bounding box center [1055, 343] width 814 height 33
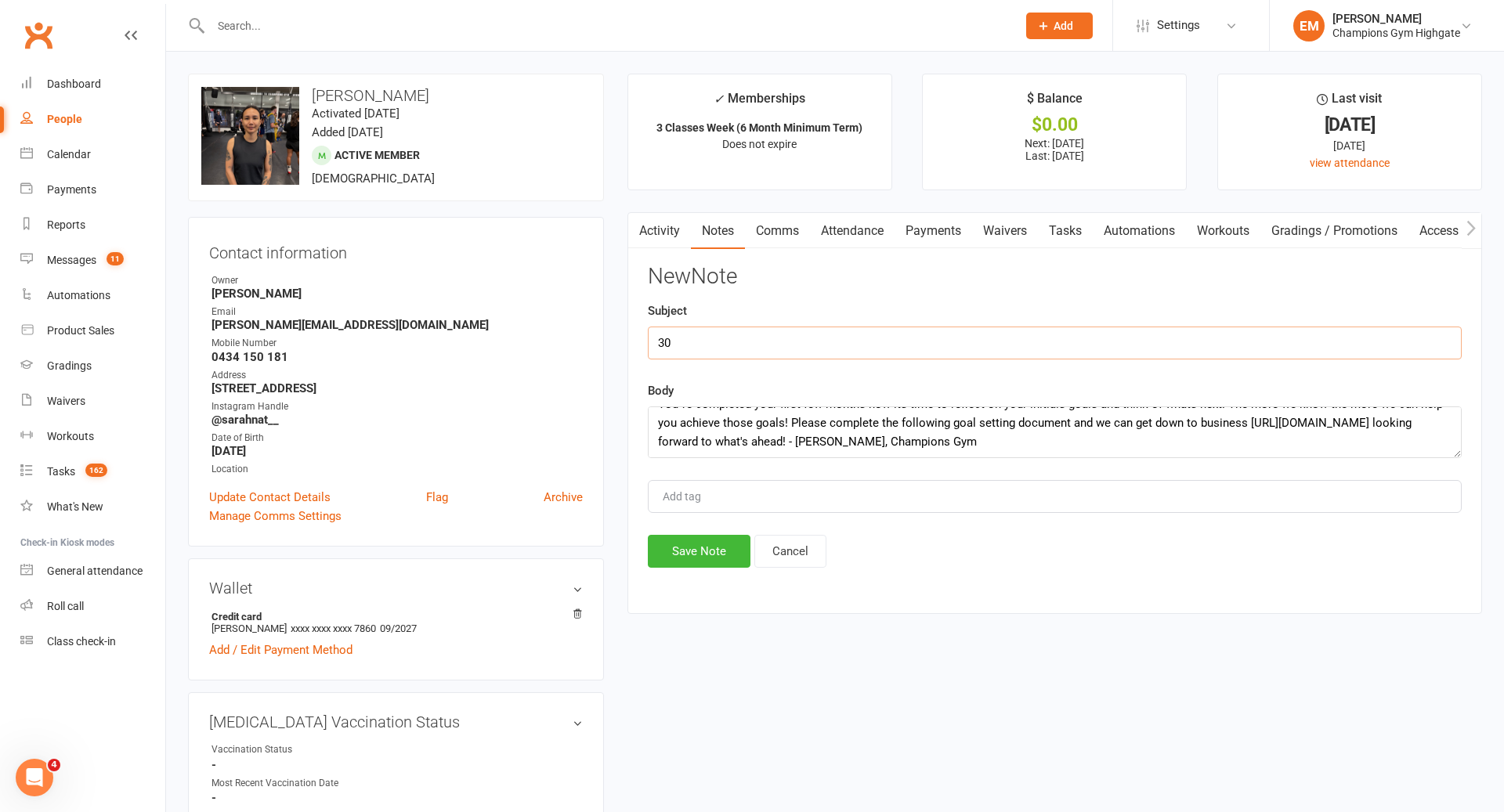
type input "3"
type input "90 DAY PLAN REACHOUT"
drag, startPoint x: 706, startPoint y: 563, endPoint x: 1087, endPoint y: 121, distance: 583.5
click at [706, 563] on button "Save Note" at bounding box center [699, 552] width 102 height 33
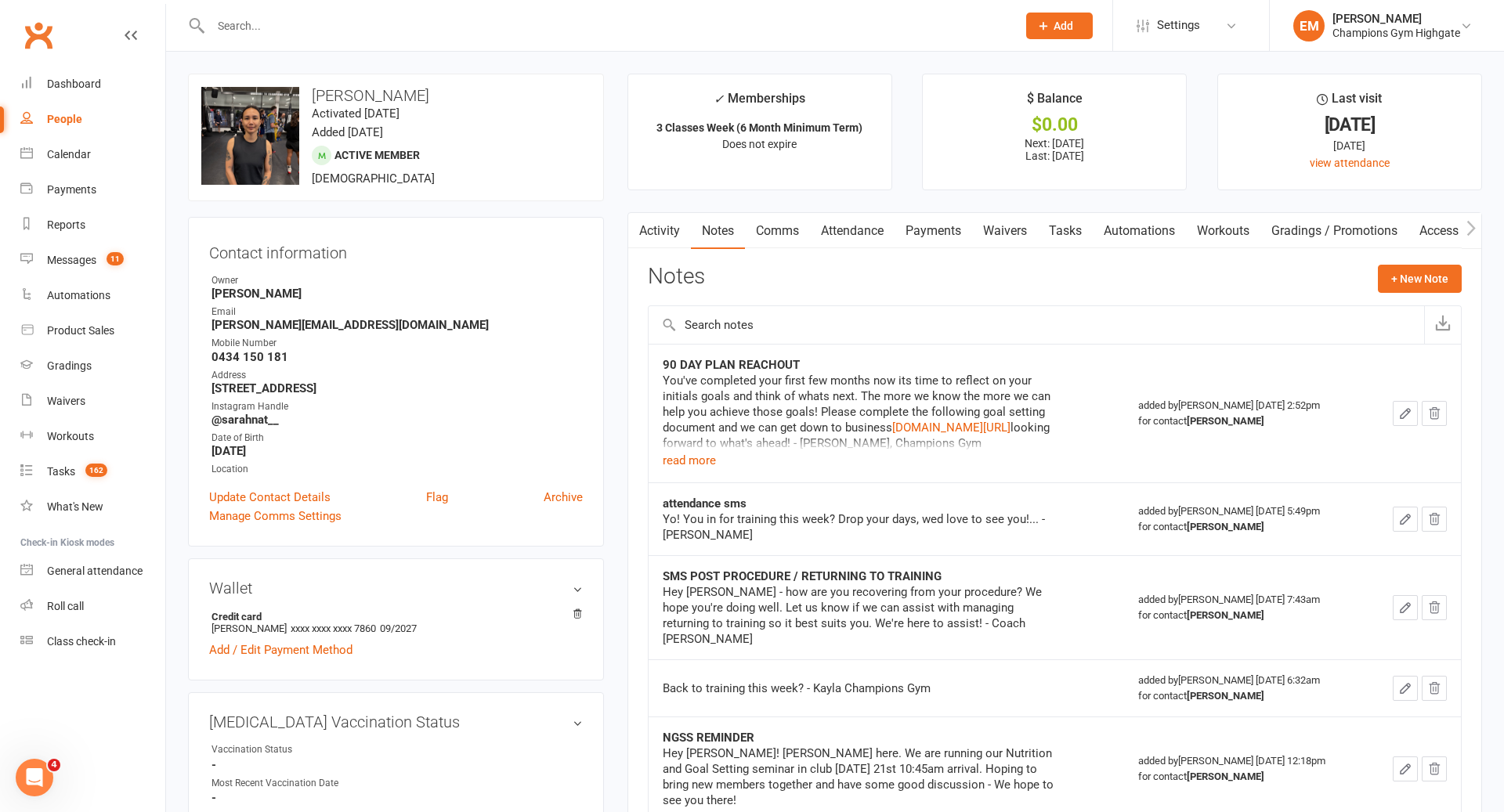
click at [748, 13] on div at bounding box center [597, 25] width 818 height 51
click at [721, 19] on input "text" at bounding box center [606, 26] width 800 height 22
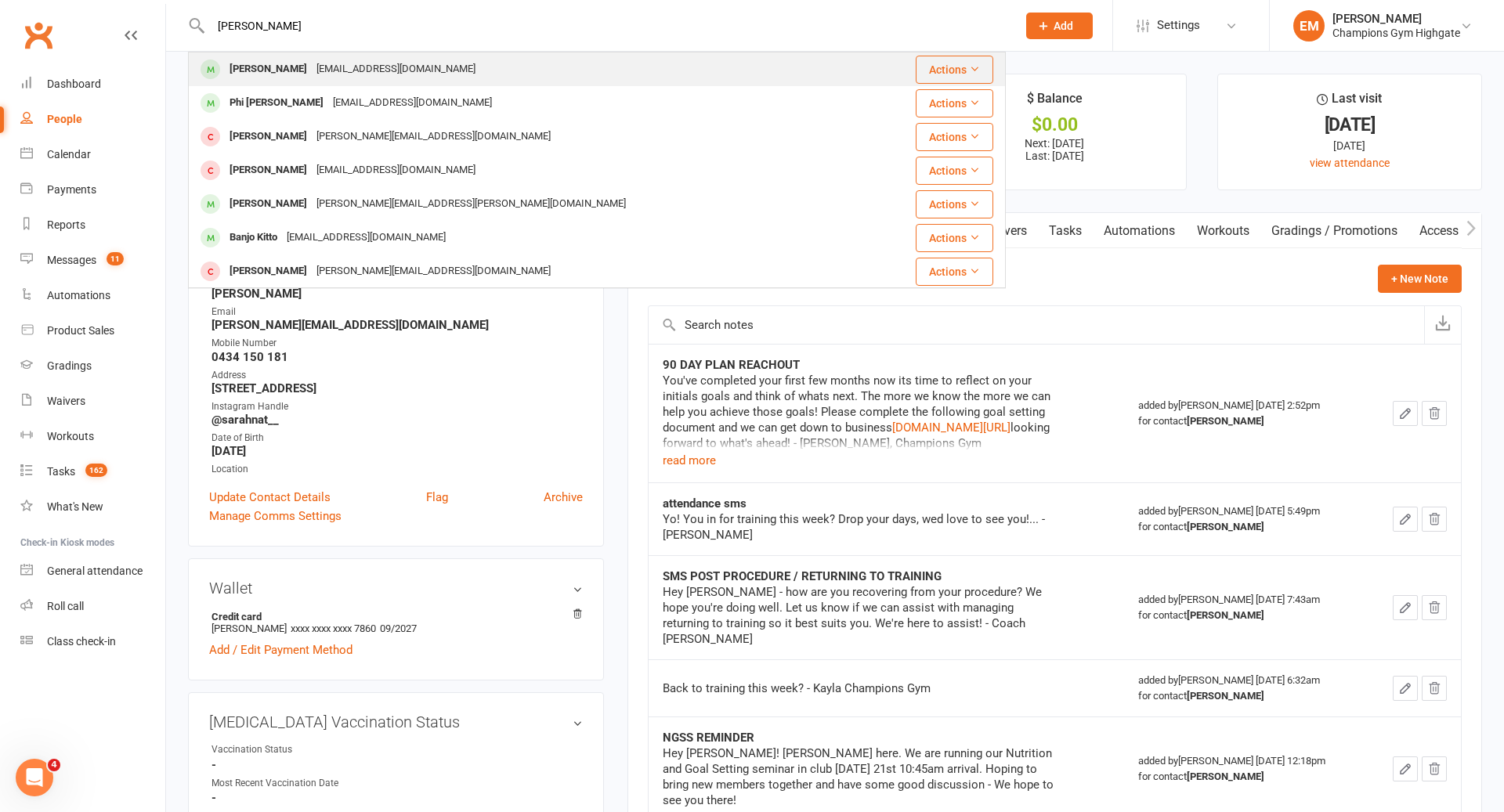
type input "HUY BANH"
click at [415, 61] on div "Huy Banh huyjass22@icloud.com" at bounding box center [528, 69] width 678 height 32
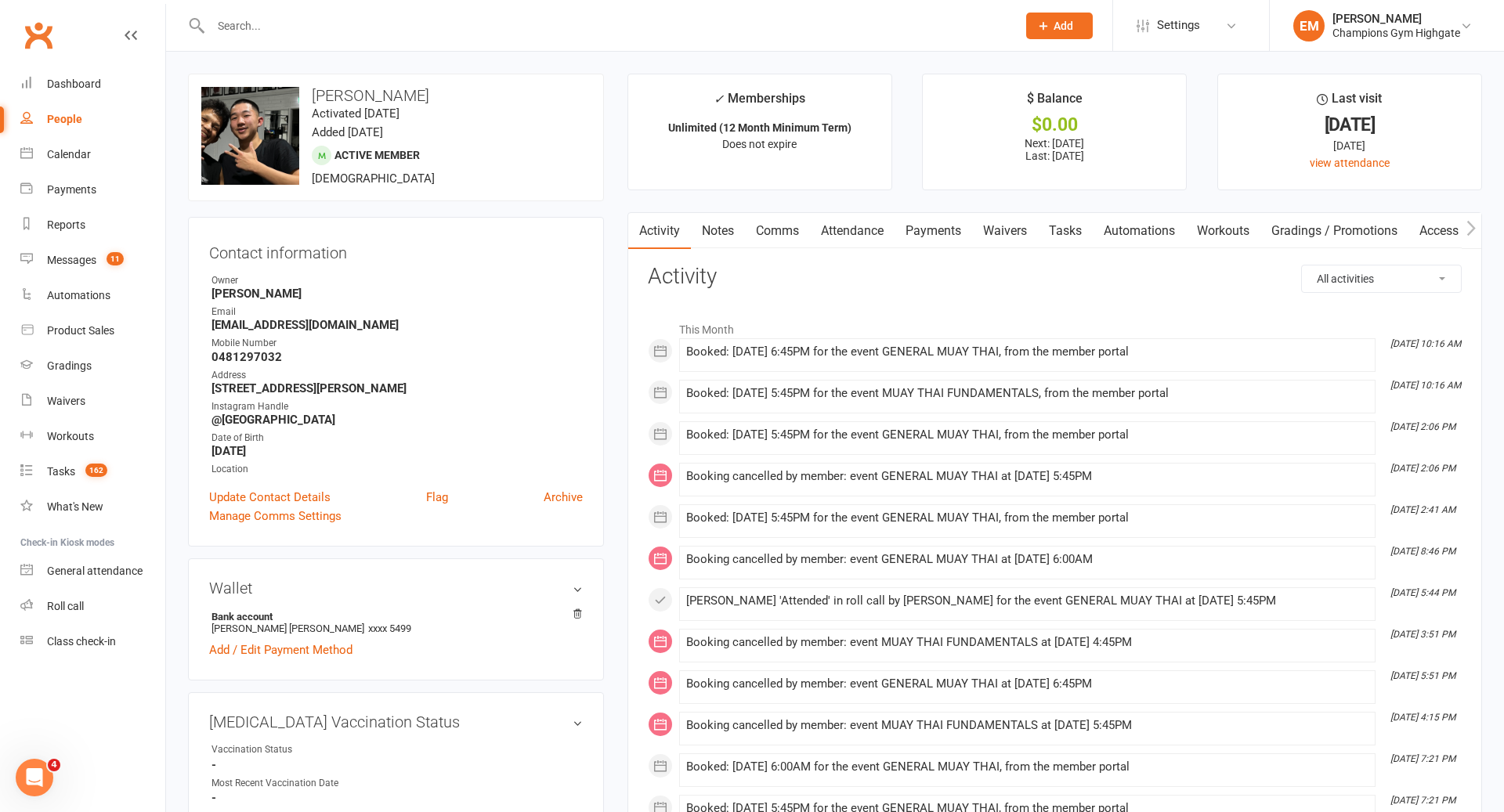
click at [720, 234] on link "Notes" at bounding box center [718, 231] width 54 height 36
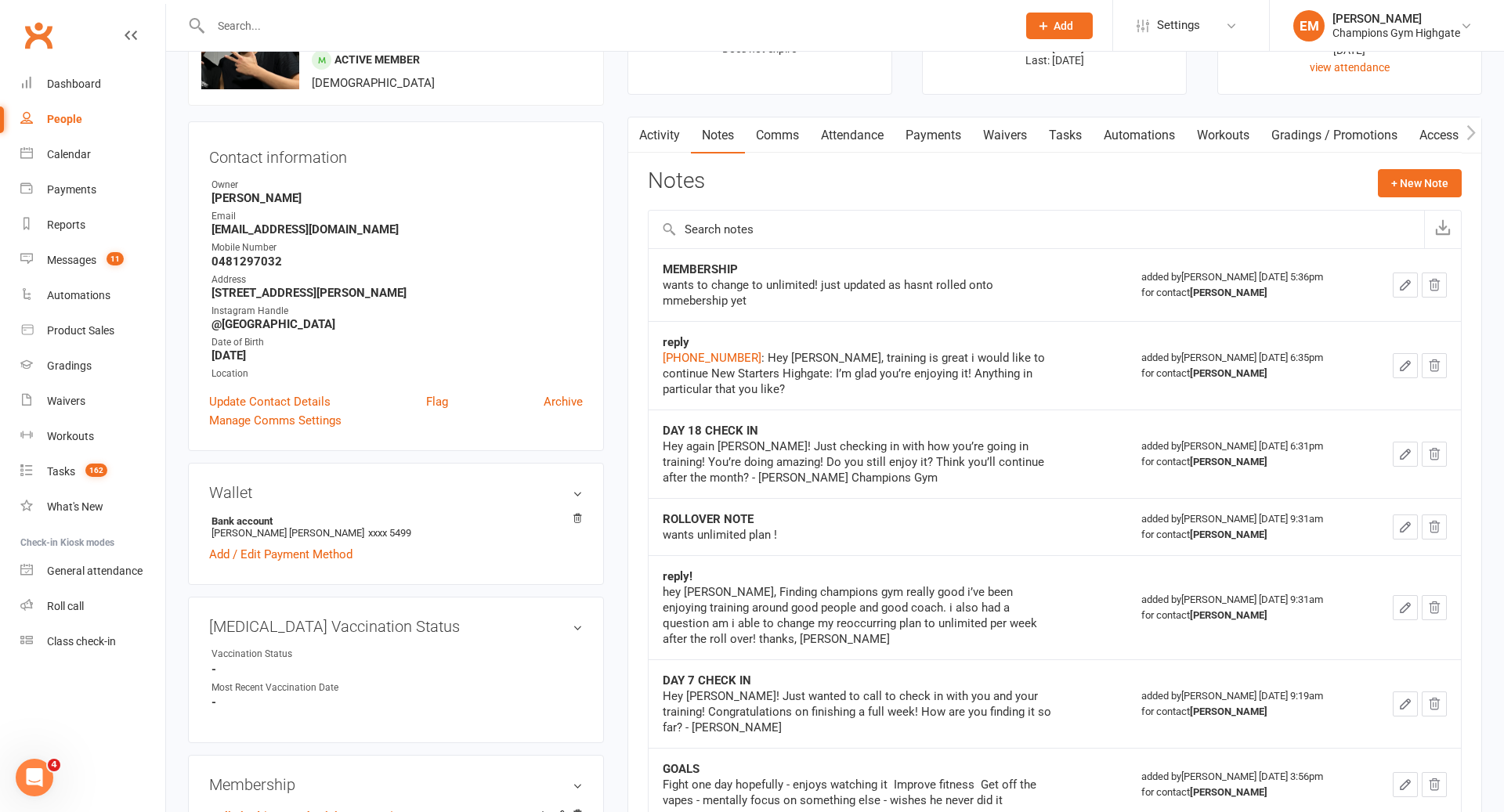
scroll to position [16, 0]
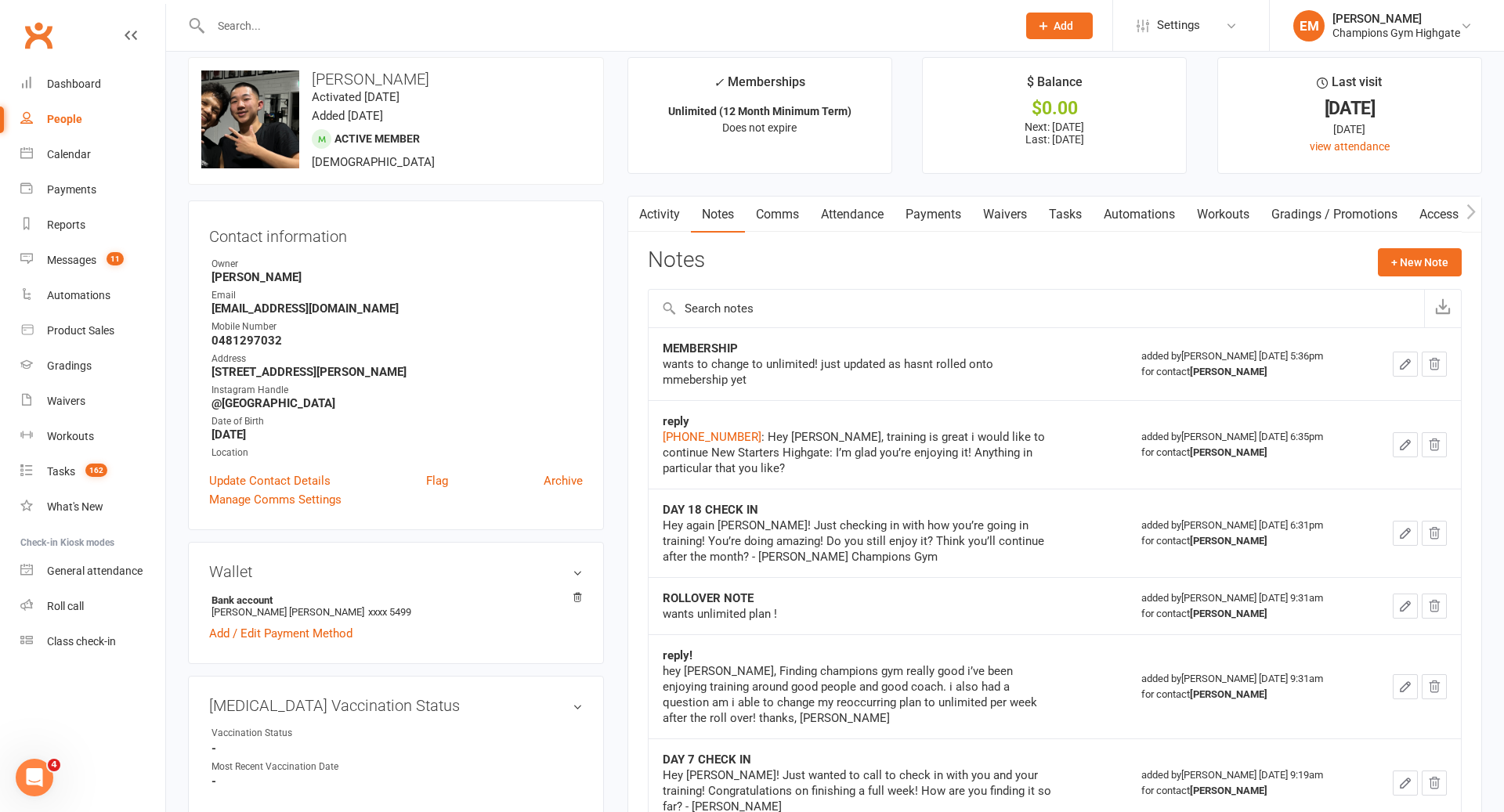
click at [770, 217] on link "Comms" at bounding box center [777, 215] width 65 height 36
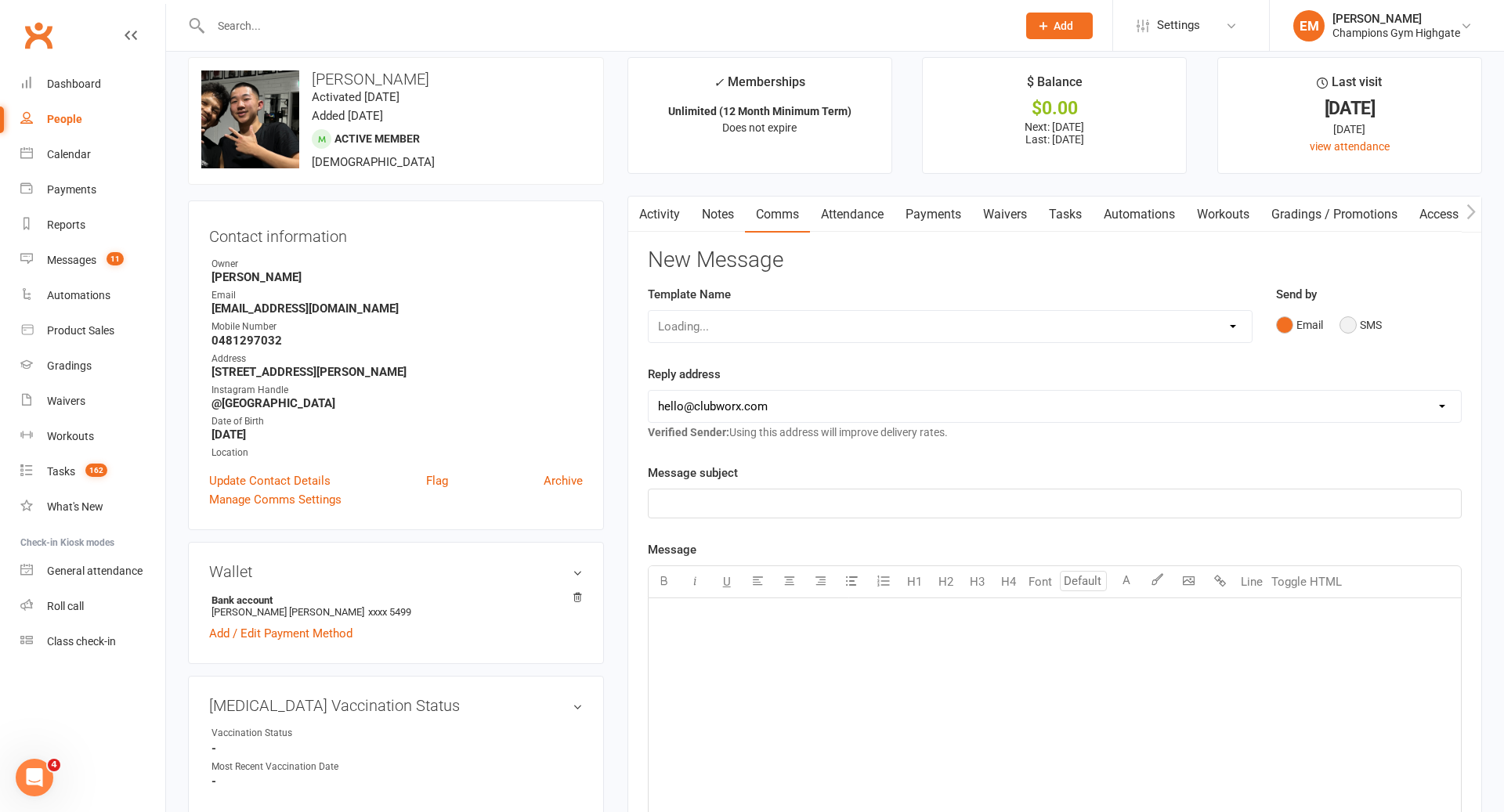
click at [1368, 321] on button "SMS" at bounding box center [1360, 324] width 42 height 30
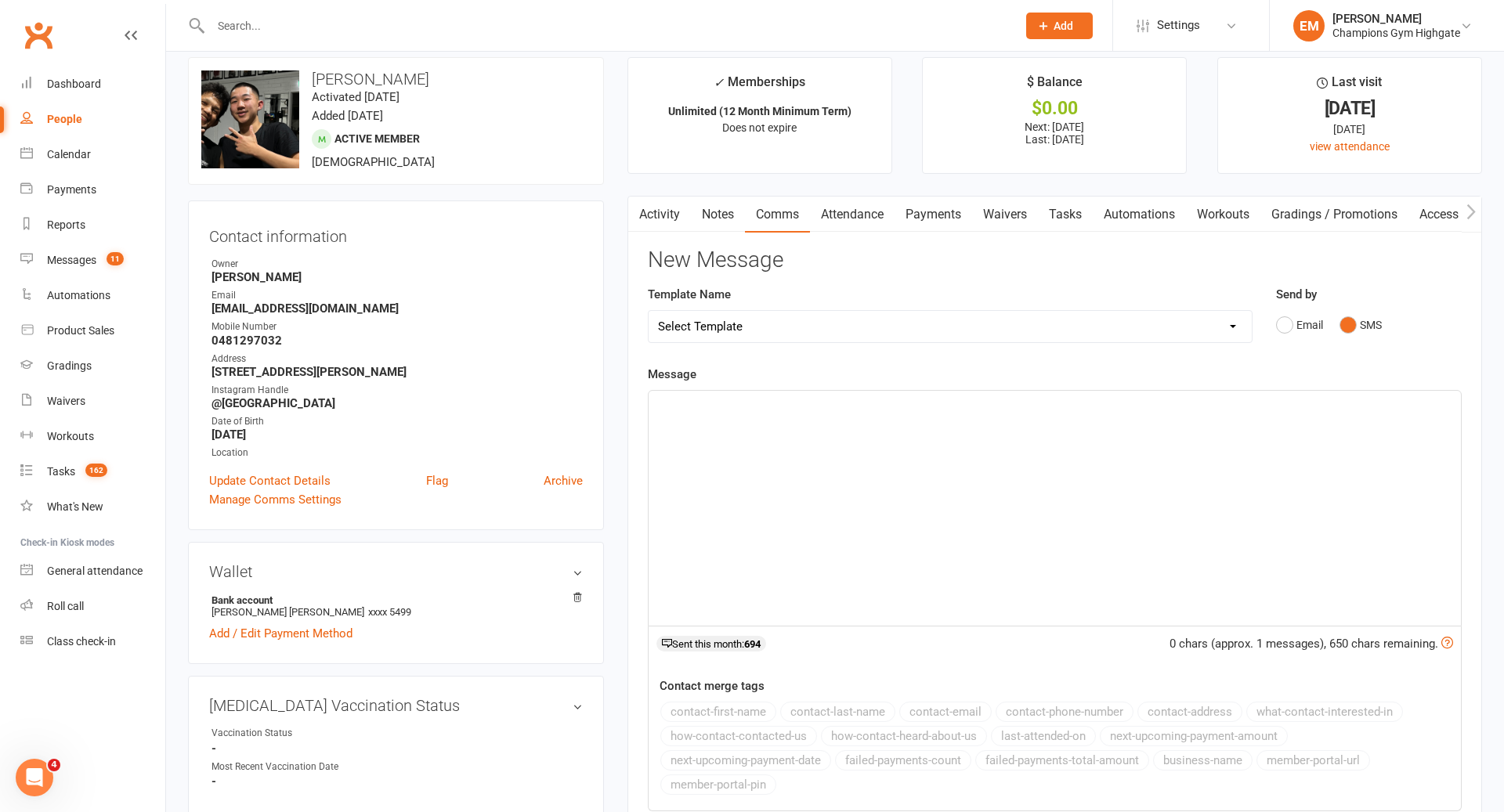
click at [1071, 479] on div "﻿" at bounding box center [1055, 508] width 812 height 235
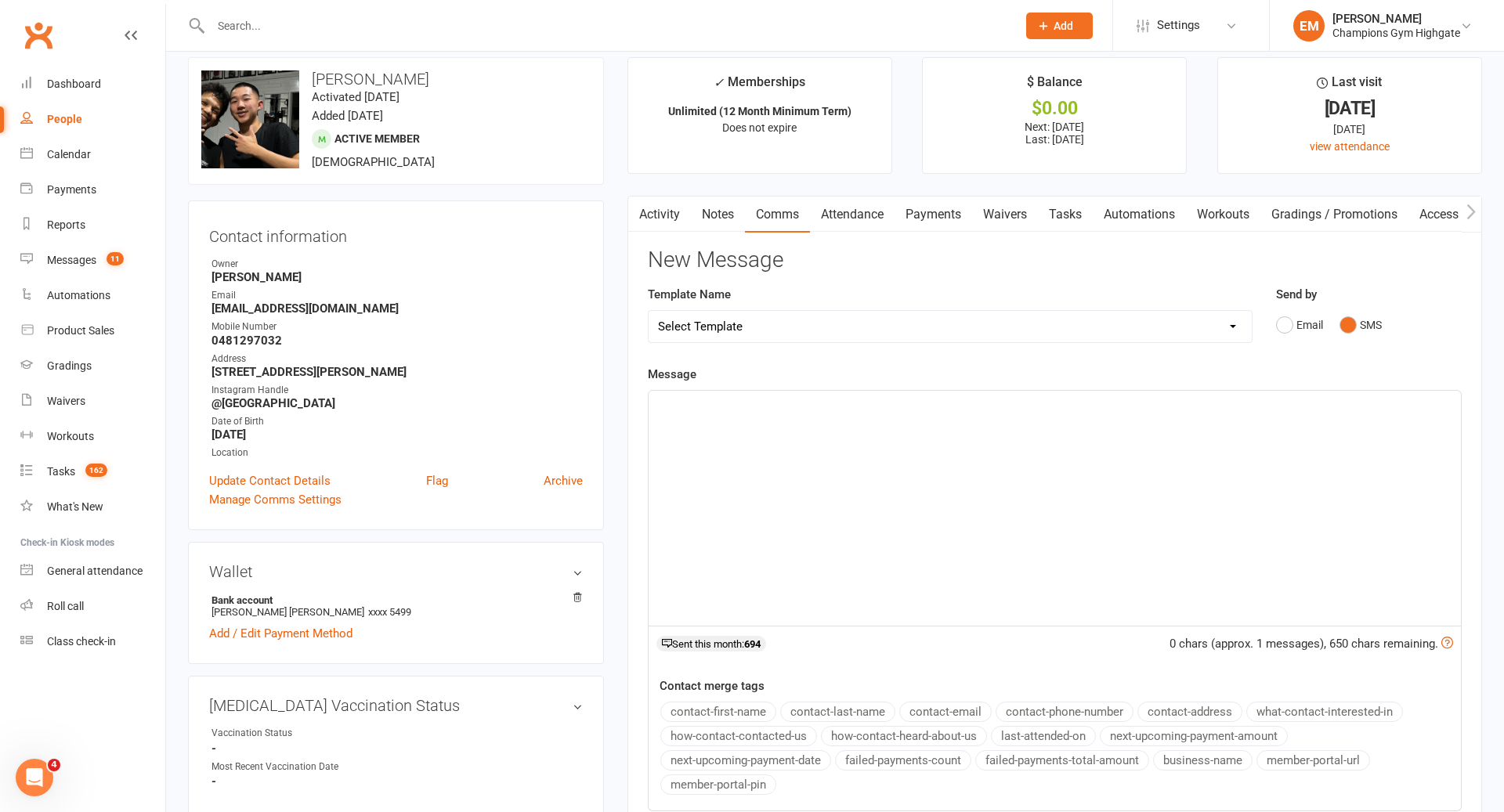
paste div
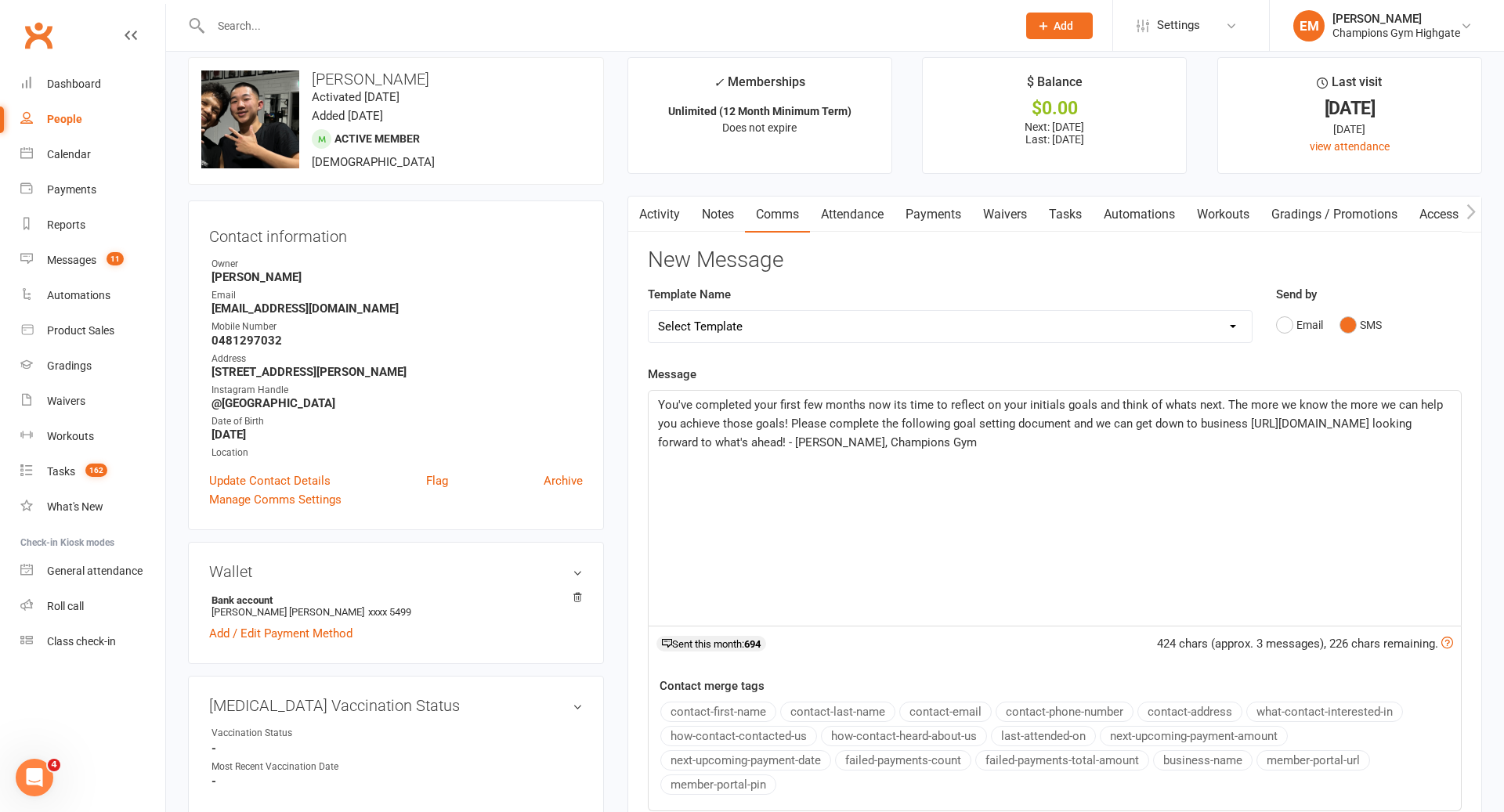
click at [662, 402] on span "You've completed your first few months now its time to reflect on your initials…" at bounding box center [1052, 424] width 788 height 52
click at [659, 402] on span "You've completed your first few months now its time to reflect on your initials…" at bounding box center [1052, 424] width 788 height 52
click at [750, 705] on button "contact-first-name" at bounding box center [718, 711] width 116 height 21
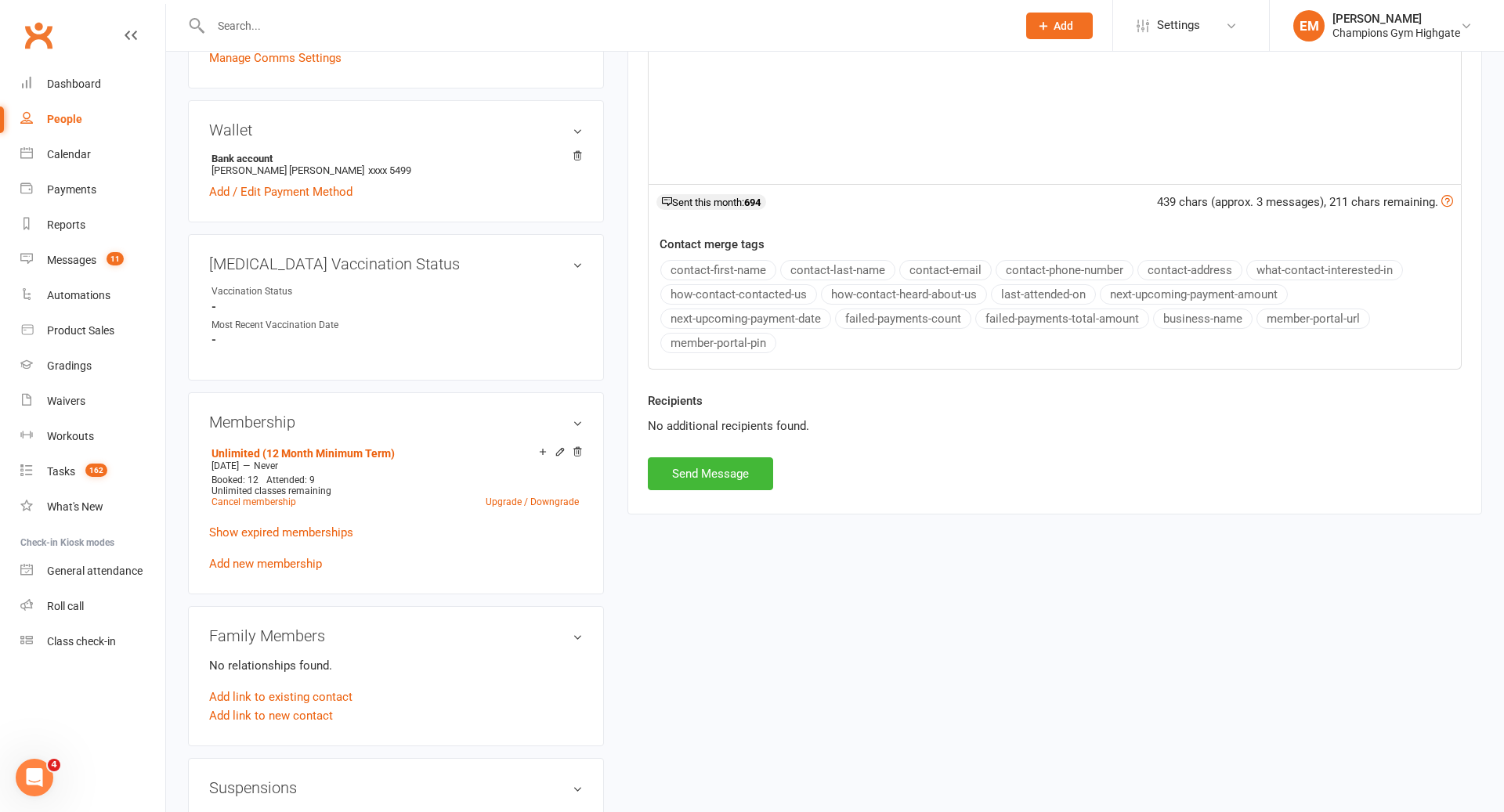
scroll to position [213, 0]
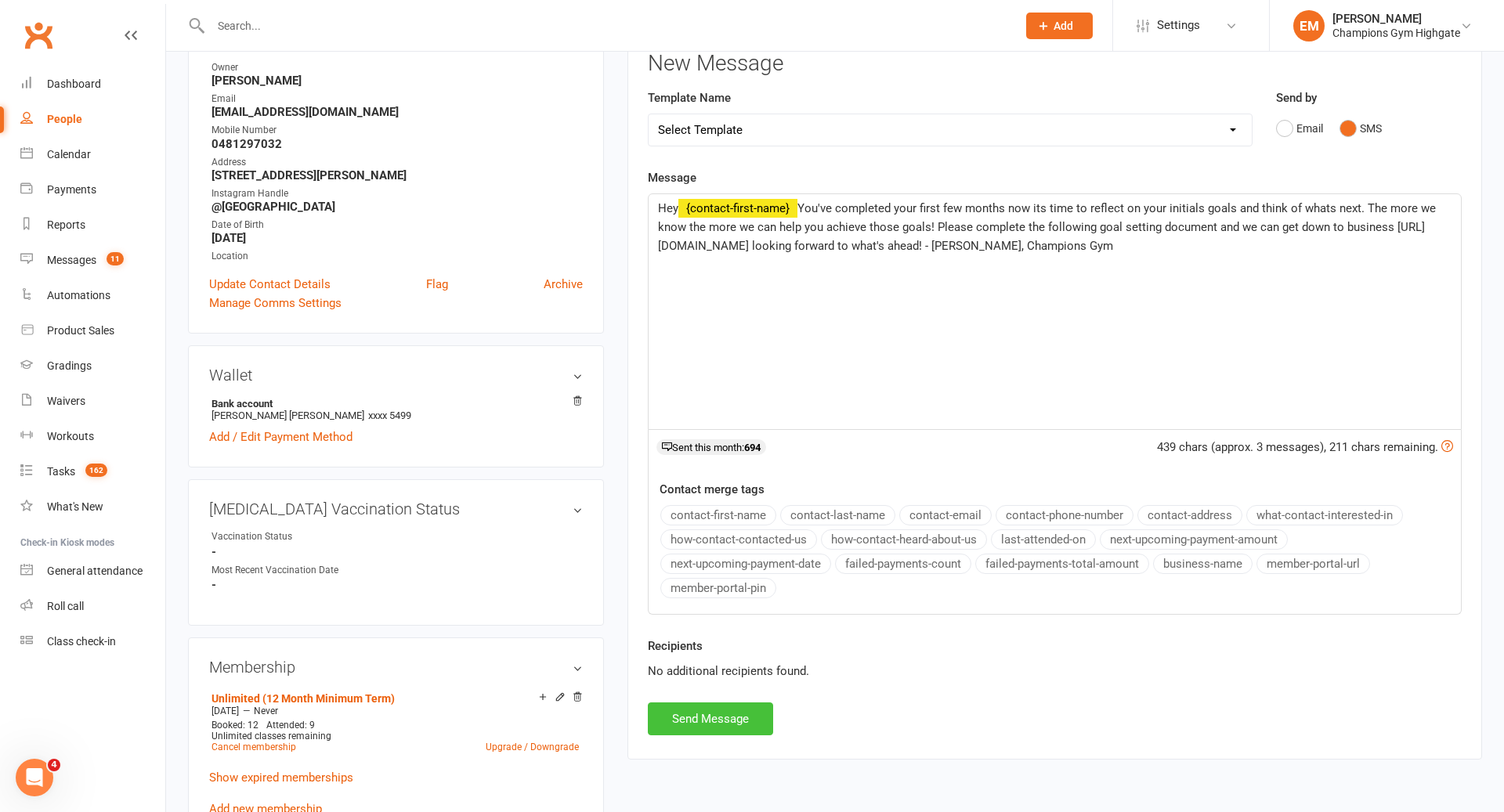
click at [723, 703] on button "Send Message" at bounding box center [711, 719] width 126 height 33
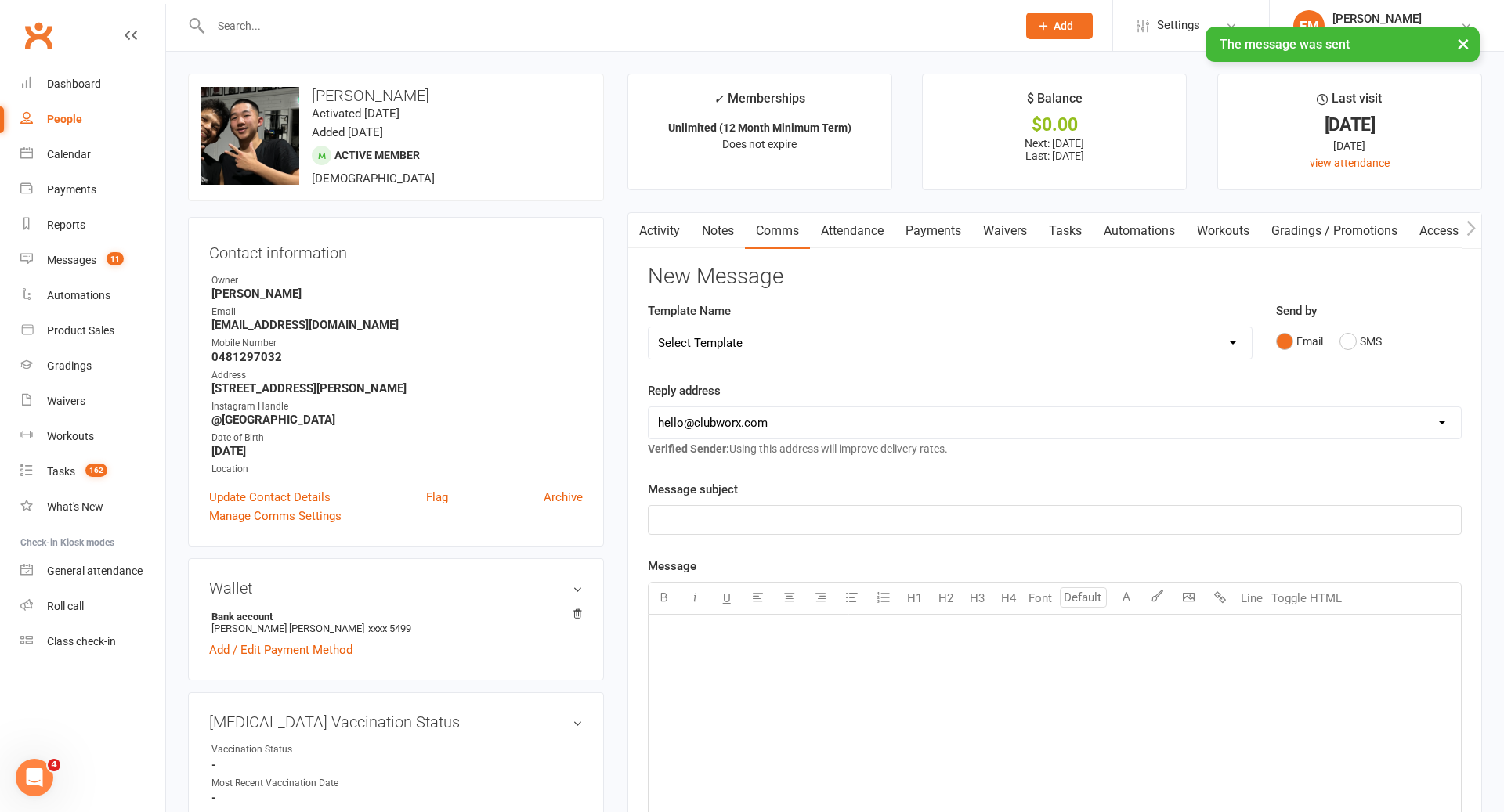
click at [668, 233] on link "Activity" at bounding box center [659, 231] width 63 height 36
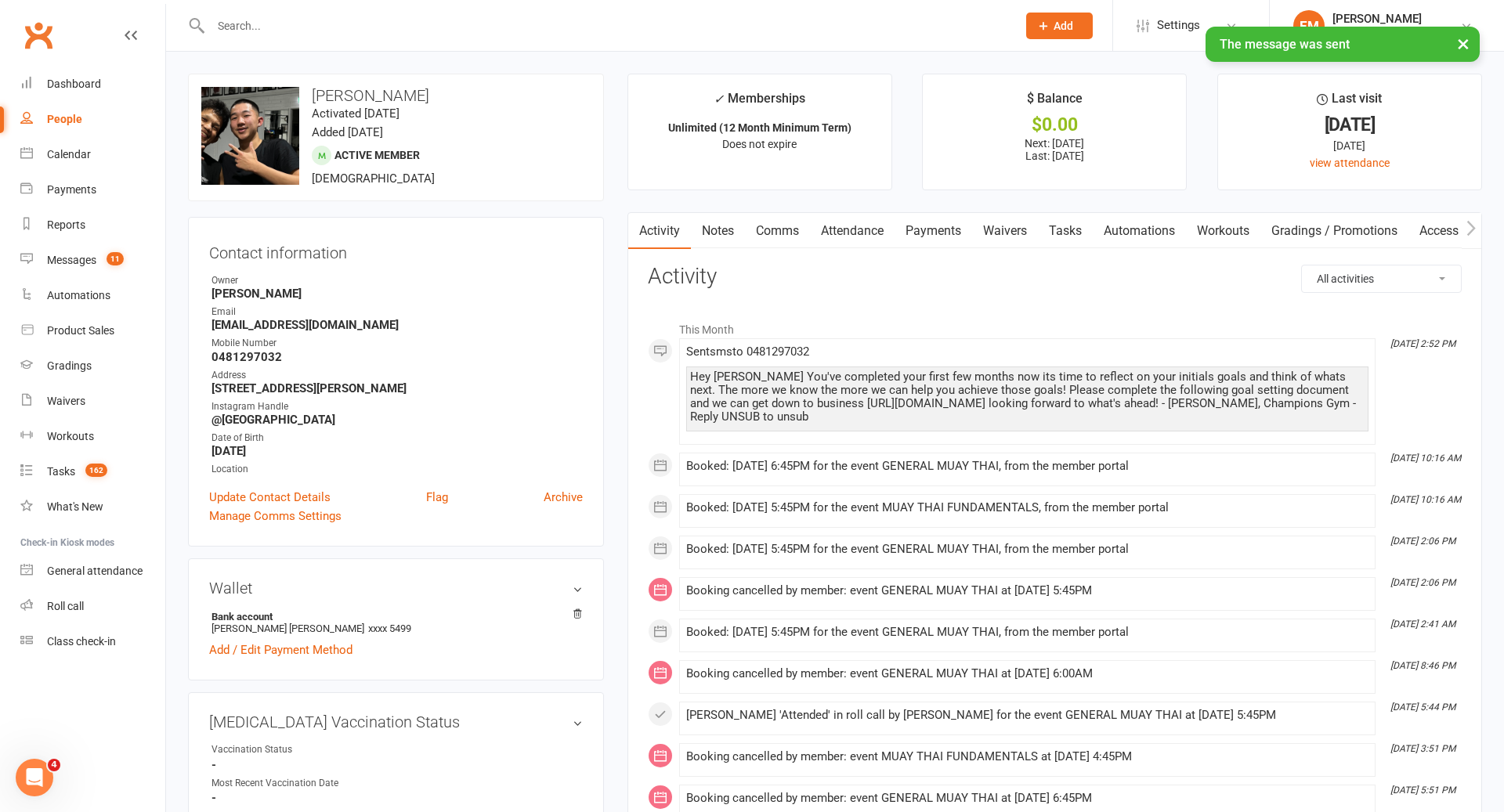
drag, startPoint x: 1358, startPoint y: 419, endPoint x: 680, endPoint y: 376, distance: 679.4
click at [680, 376] on li "Aug 13, 2:52 PM Sent sms to 0481297032 Hey Huy You've completed your first few …" at bounding box center [1027, 392] width 696 height 107
copy div "Hey Huy You've completed your first few months now its time to reflect on your …"
click at [726, 235] on link "Notes" at bounding box center [718, 231] width 54 height 36
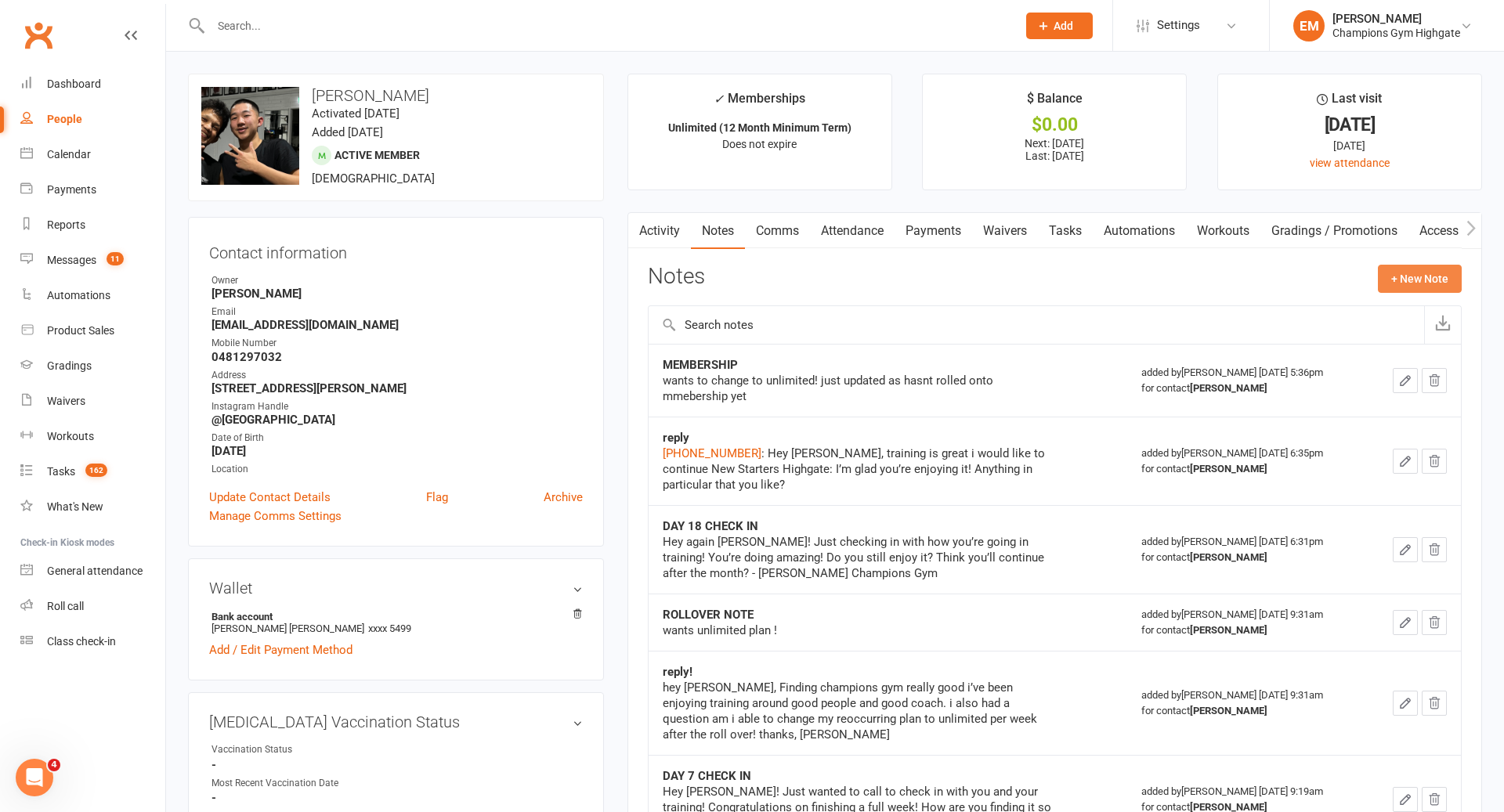
click at [1405, 270] on button "+ New Note" at bounding box center [1420, 278] width 84 height 28
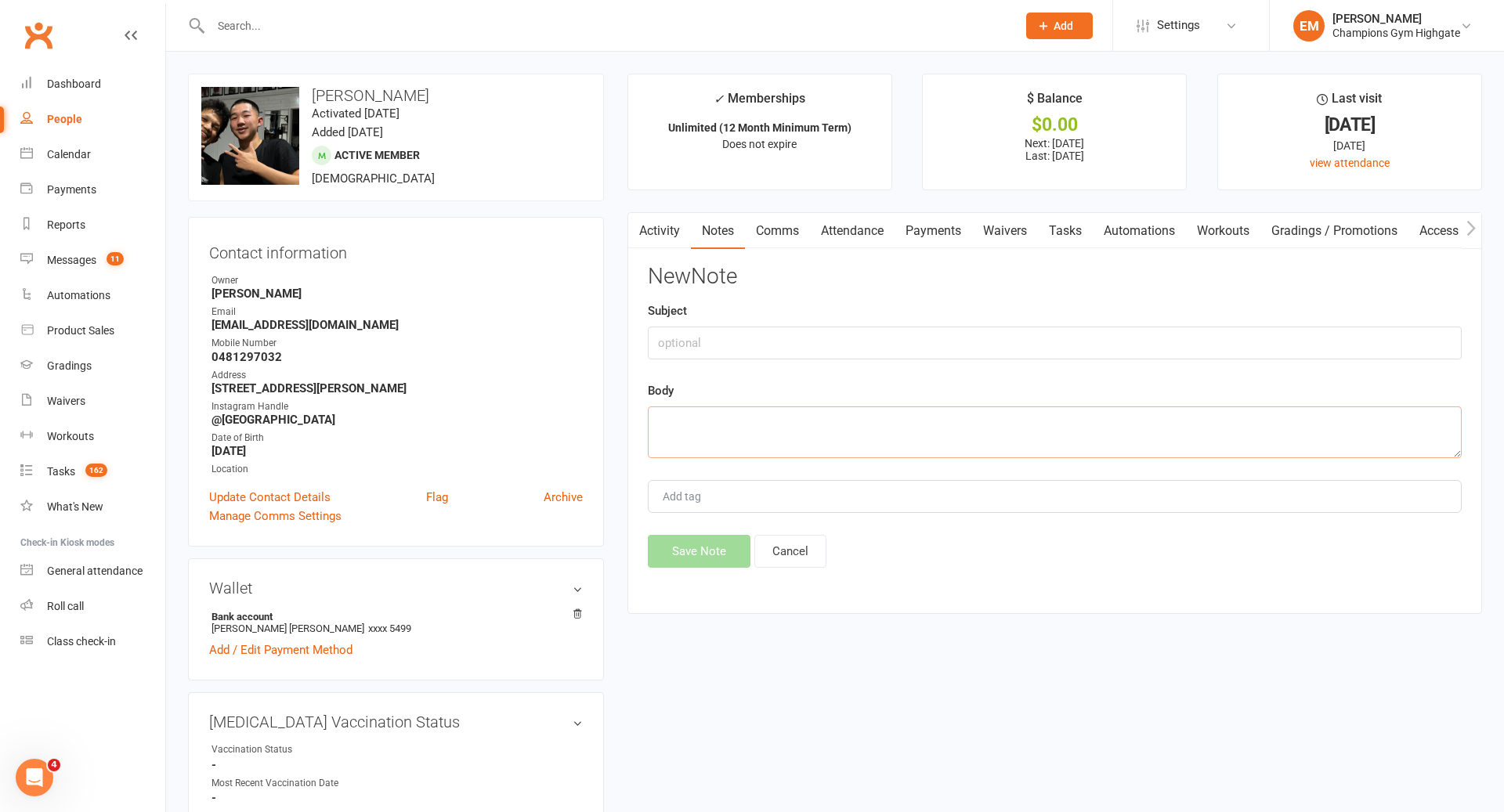
click at [975, 409] on textarea at bounding box center [1055, 433] width 814 height 52
paste textarea "Hey Huy You've completed your first few months now its time to reflect on your …"
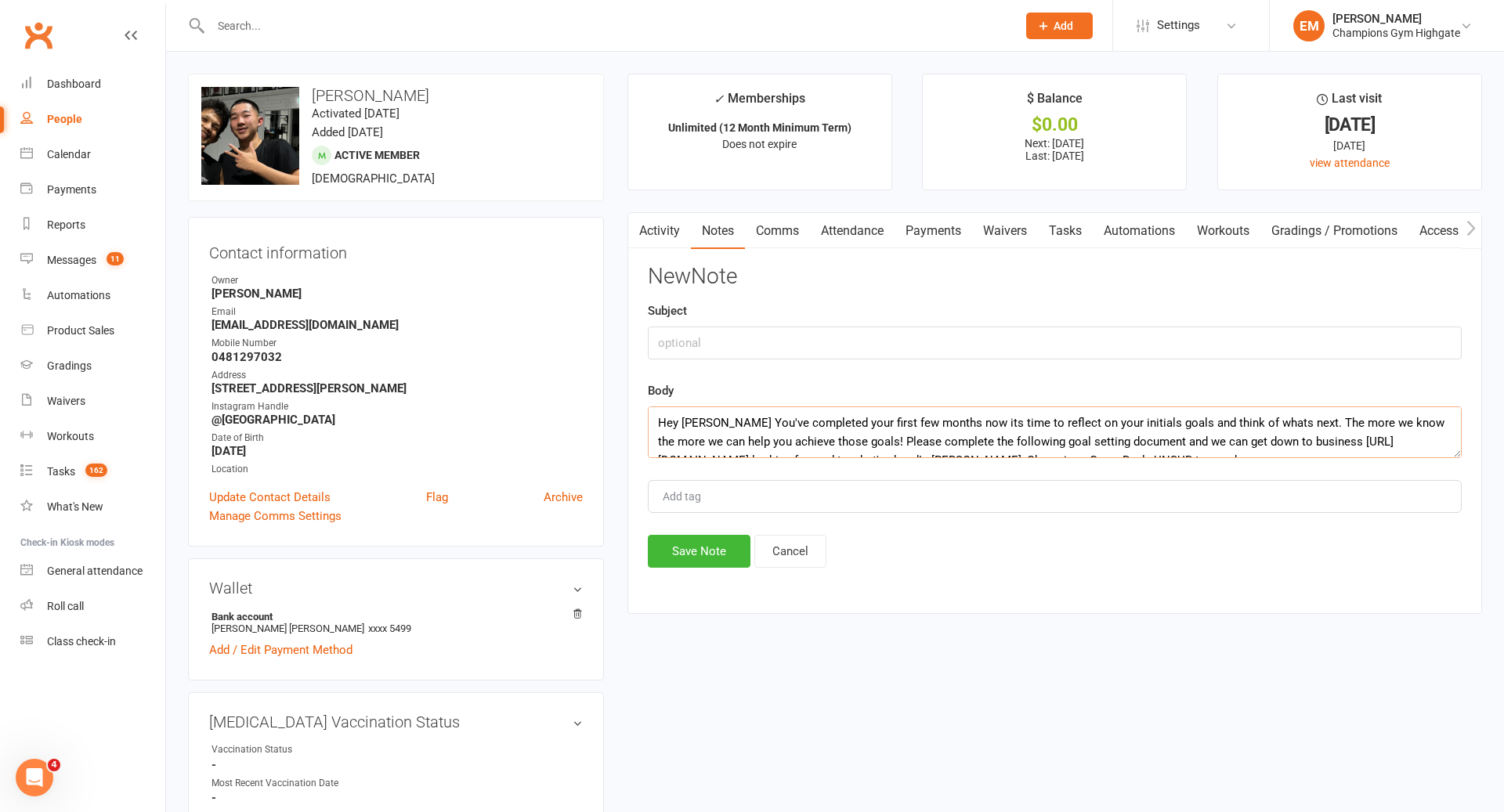
scroll to position [28, 0]
type textarea "Hey Huy You've completed your first few months now its time to reflect on your …"
click at [822, 307] on div "Subject" at bounding box center [1055, 331] width 814 height 58
click at [811, 324] on div "Subject" at bounding box center [1055, 331] width 814 height 58
click at [805, 339] on input "text" at bounding box center [1055, 343] width 814 height 33
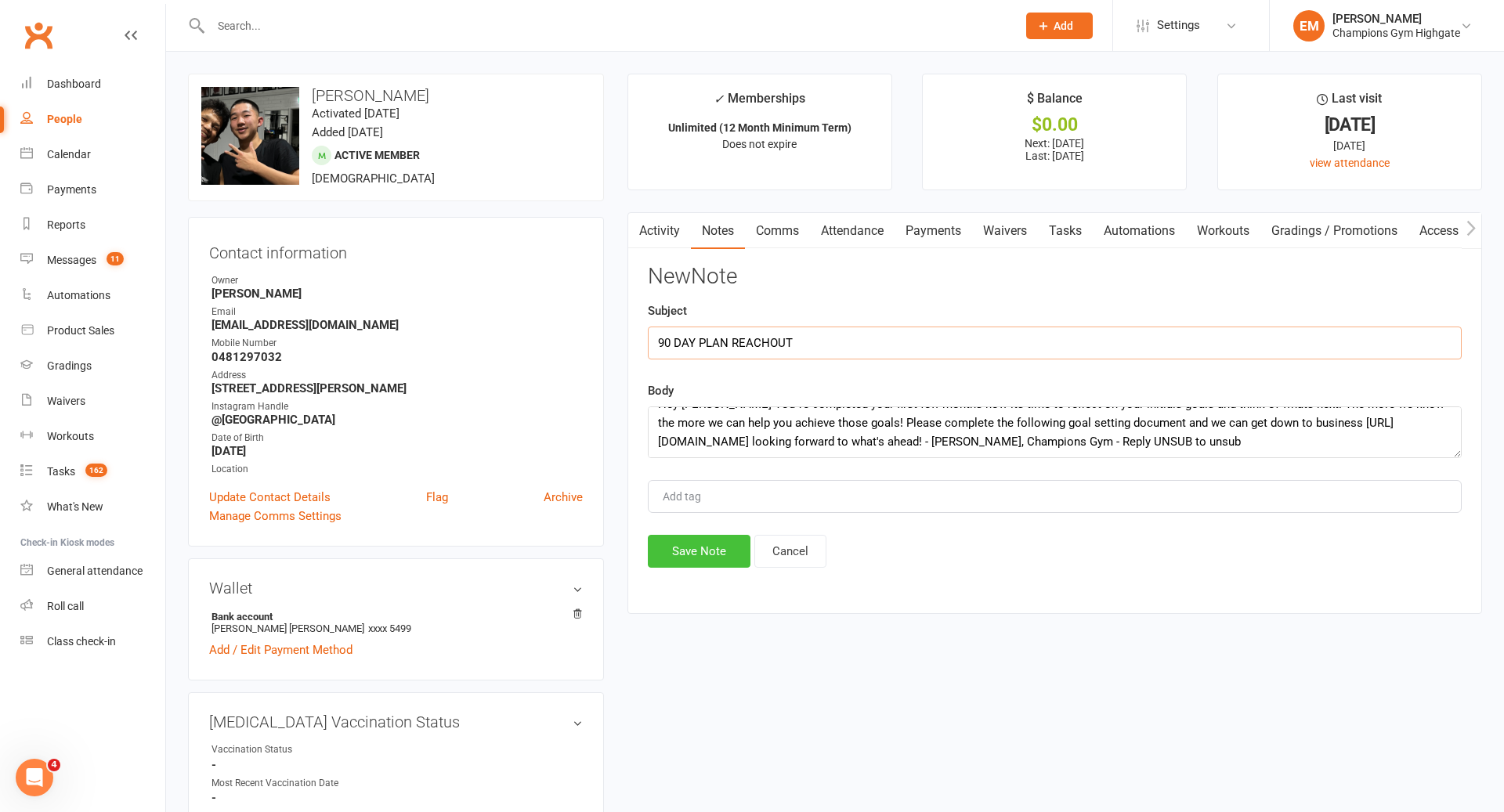
type input "90 DAY PLAN REACHOUT"
click at [688, 555] on button "Save Note" at bounding box center [699, 552] width 102 height 33
